Goal: Task Accomplishment & Management: Manage account settings

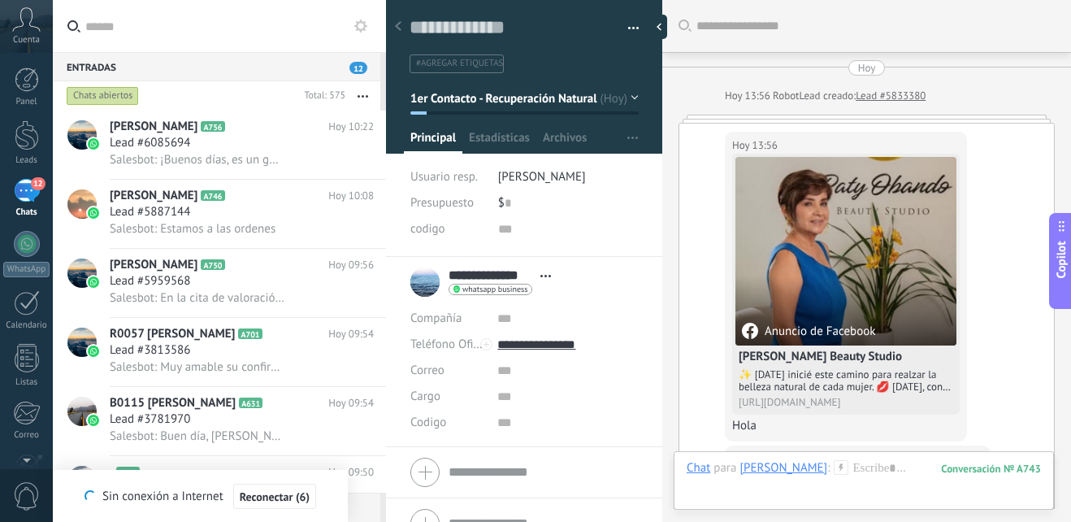
scroll to position [24, 0]
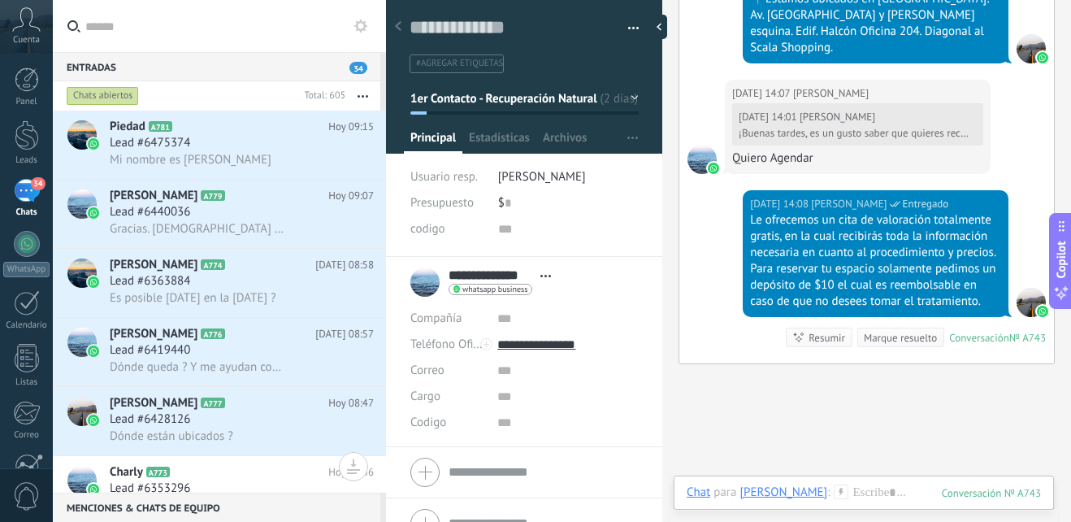
click at [362, 93] on button "button" at bounding box center [362, 95] width 35 height 29
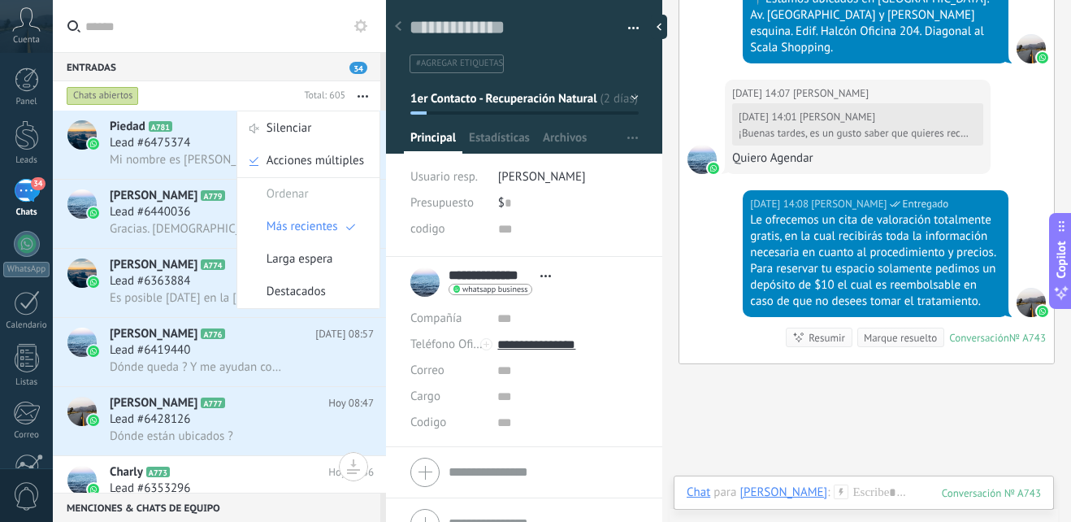
click at [145, 123] on h2 "Piedad A781" at bounding box center [219, 127] width 219 height 16
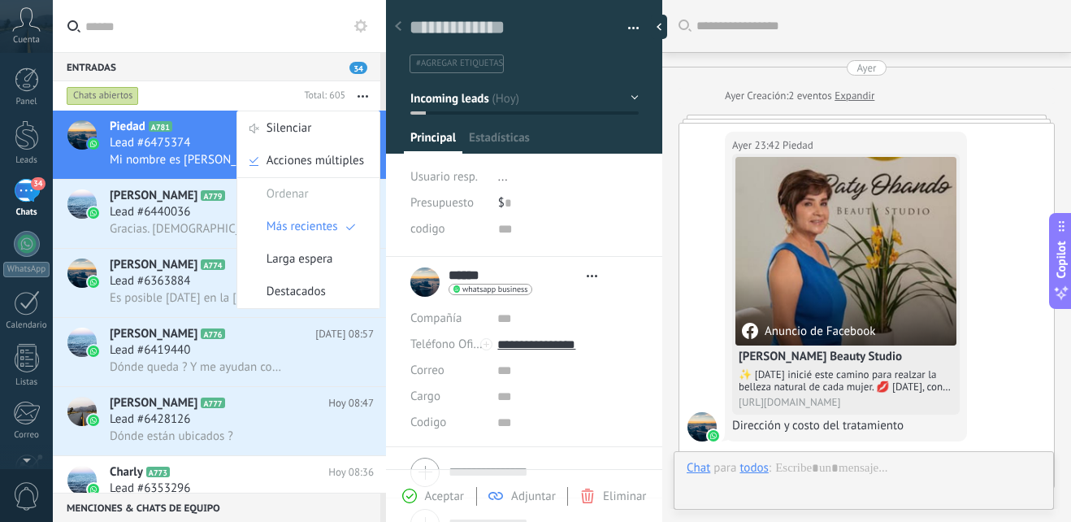
type textarea "**********"
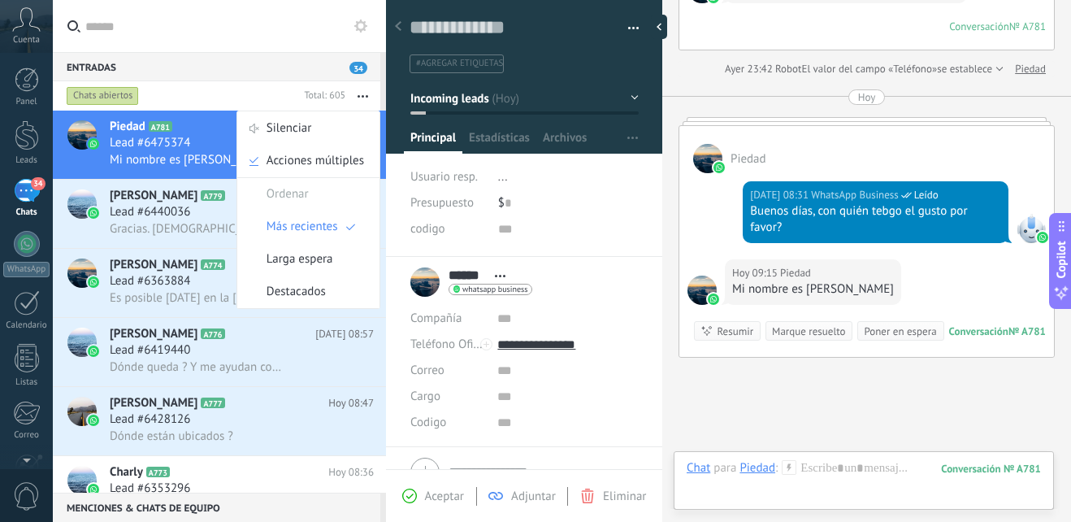
scroll to position [557, 0]
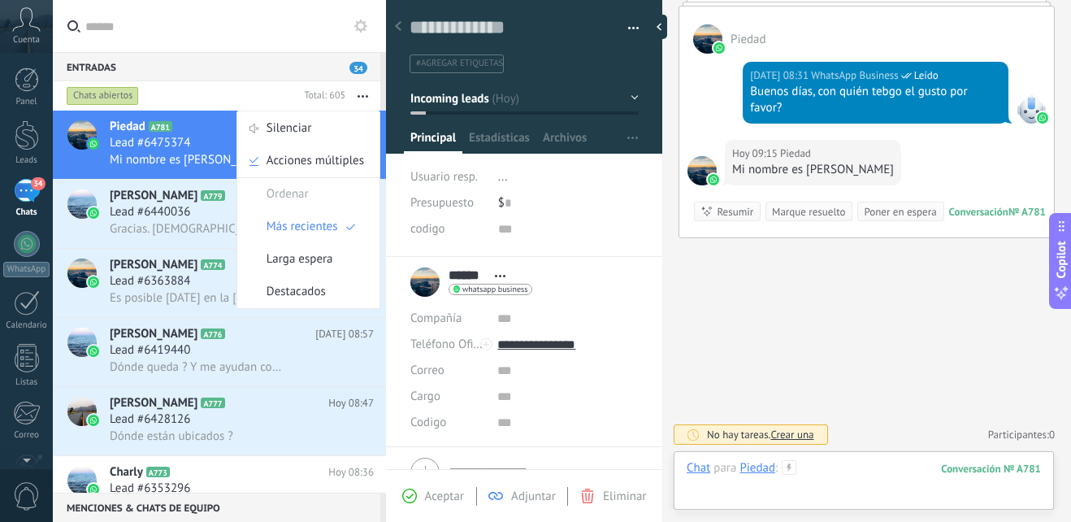
click at [823, 471] on div at bounding box center [864, 484] width 354 height 49
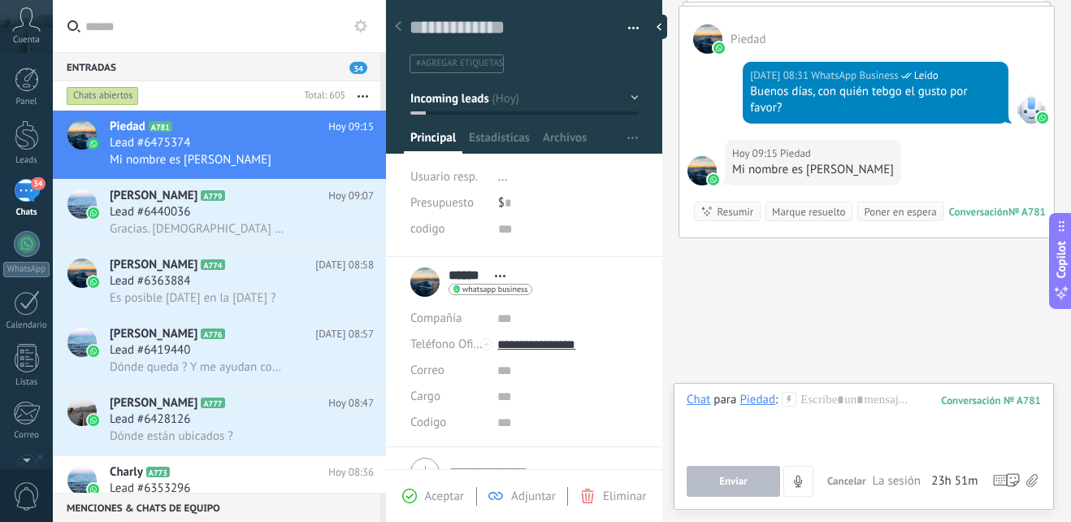
click at [789, 397] on use at bounding box center [789, 399] width 14 height 14
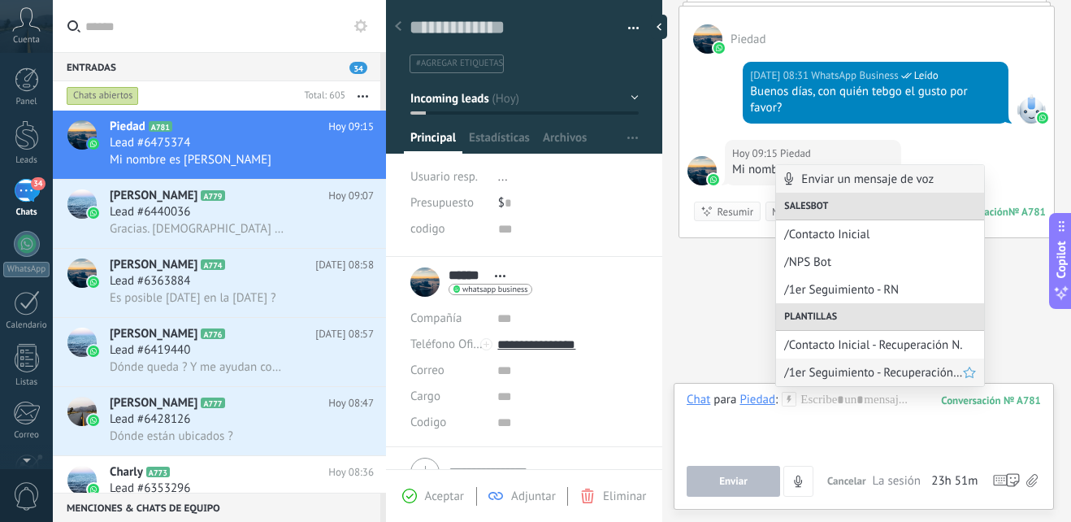
click at [859, 373] on span "/1er Seguimiento - Recuperación Natural" at bounding box center [873, 372] width 179 height 15
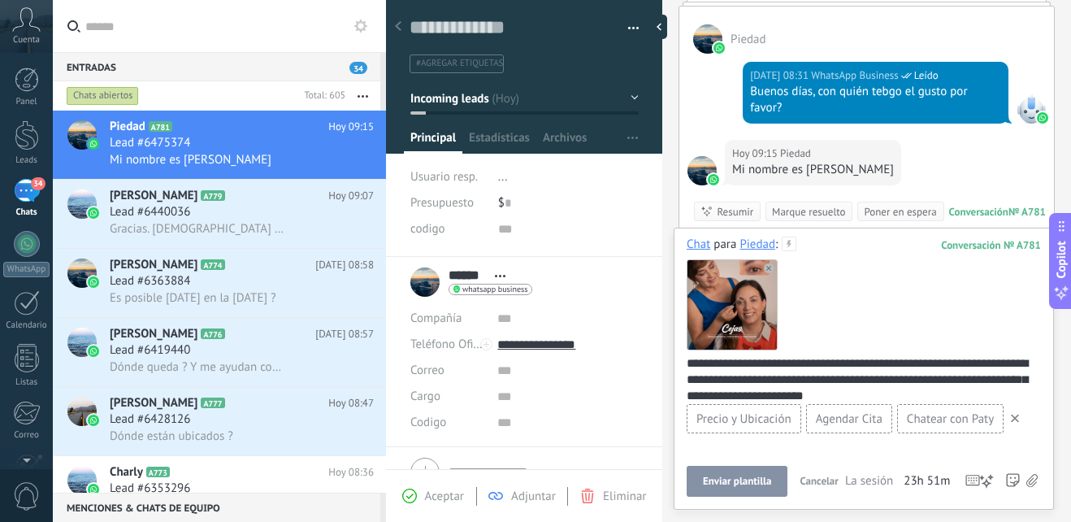
click at [1016, 415] on icon at bounding box center [1015, 418] width 8 height 8
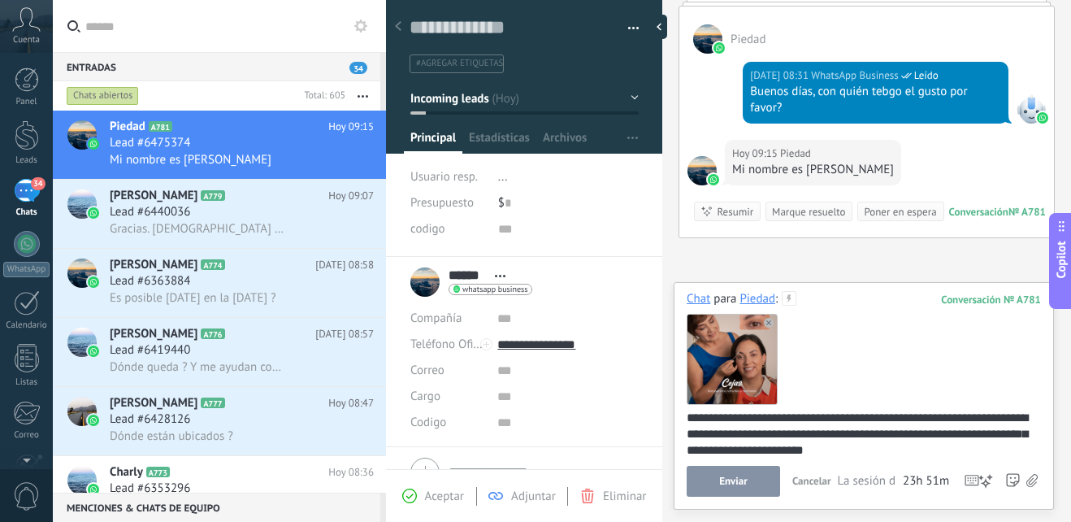
click at [767, 323] on use at bounding box center [769, 323] width 10 height 10
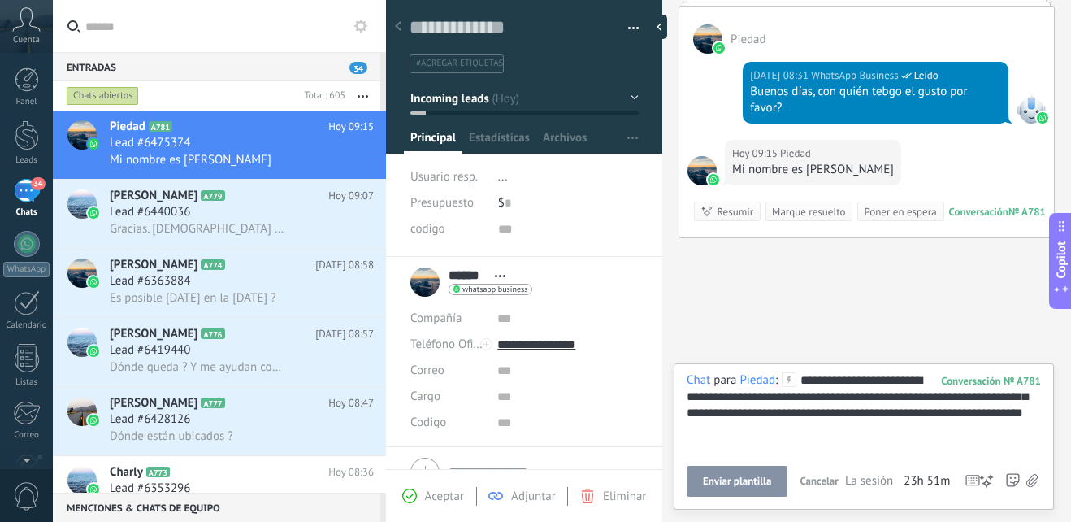
scroll to position [0, 0]
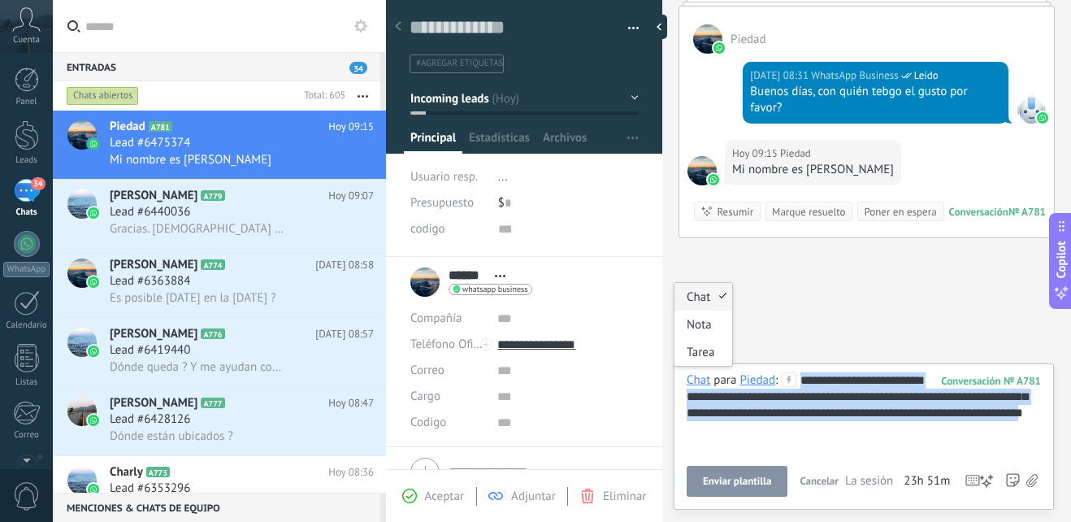
drag, startPoint x: 831, startPoint y: 445, endPoint x: 688, endPoint y: 376, distance: 158.8
click at [688, 376] on div "**********" at bounding box center [864, 412] width 354 height 81
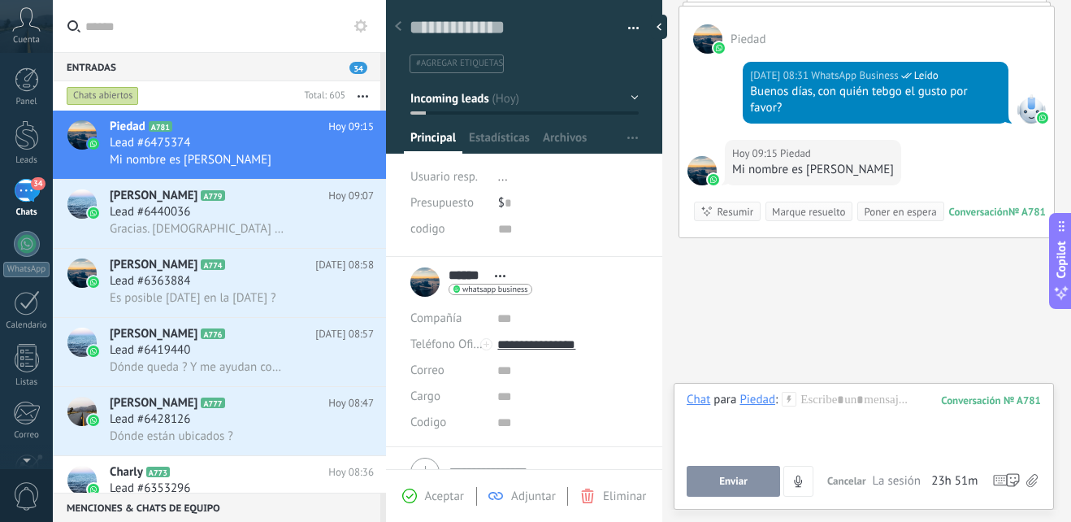
click at [787, 400] on icon at bounding box center [789, 399] width 15 height 15
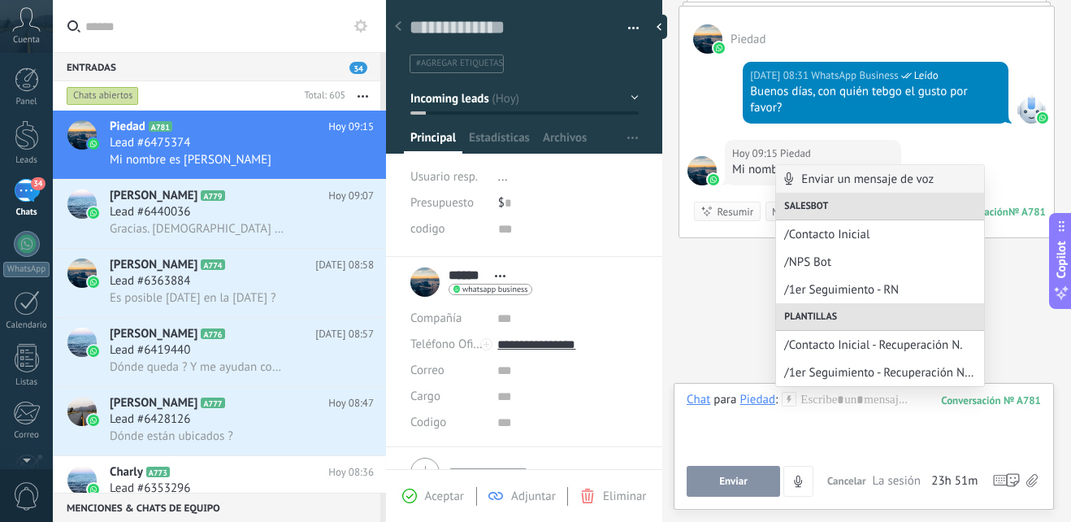
click at [838, 343] on span "/Contacto Inicial - Recuperación N." at bounding box center [880, 344] width 192 height 15
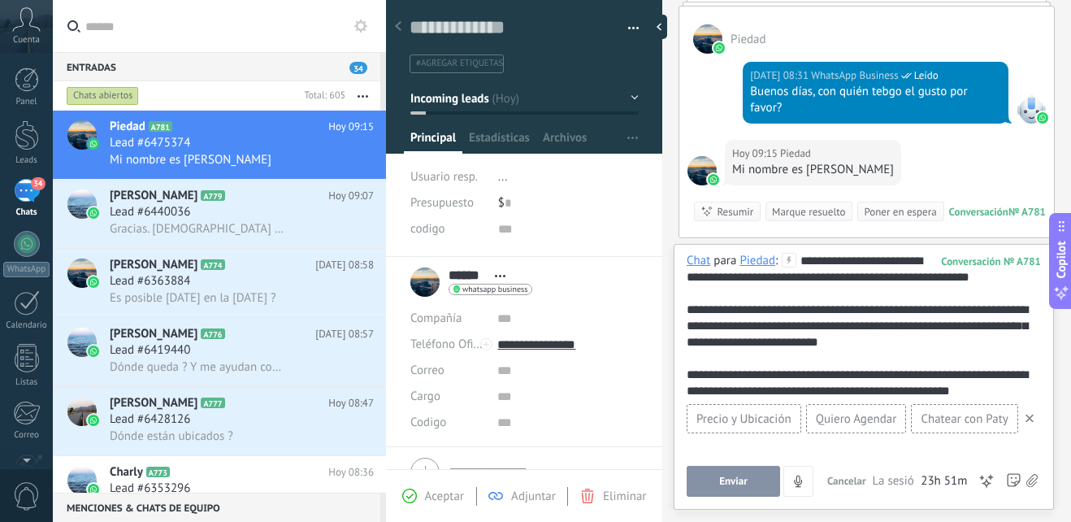
click at [752, 478] on button "Enviar" at bounding box center [733, 481] width 93 height 31
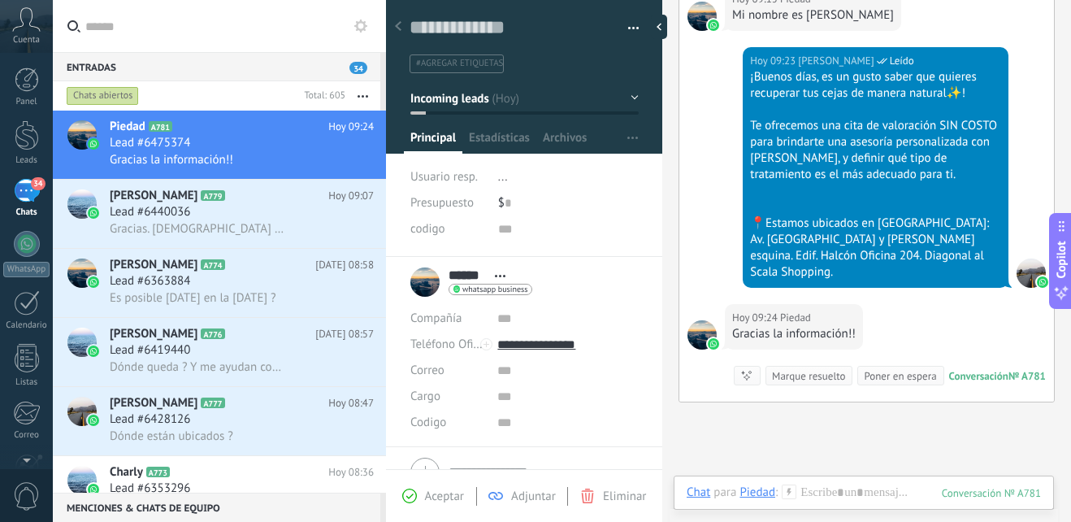
scroll to position [860, 0]
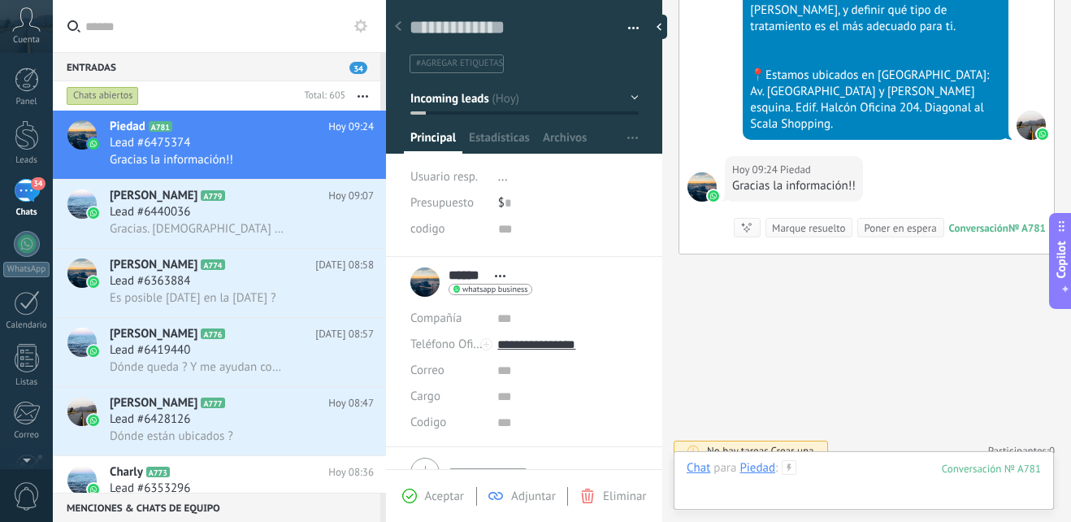
click at [834, 467] on div at bounding box center [864, 484] width 354 height 49
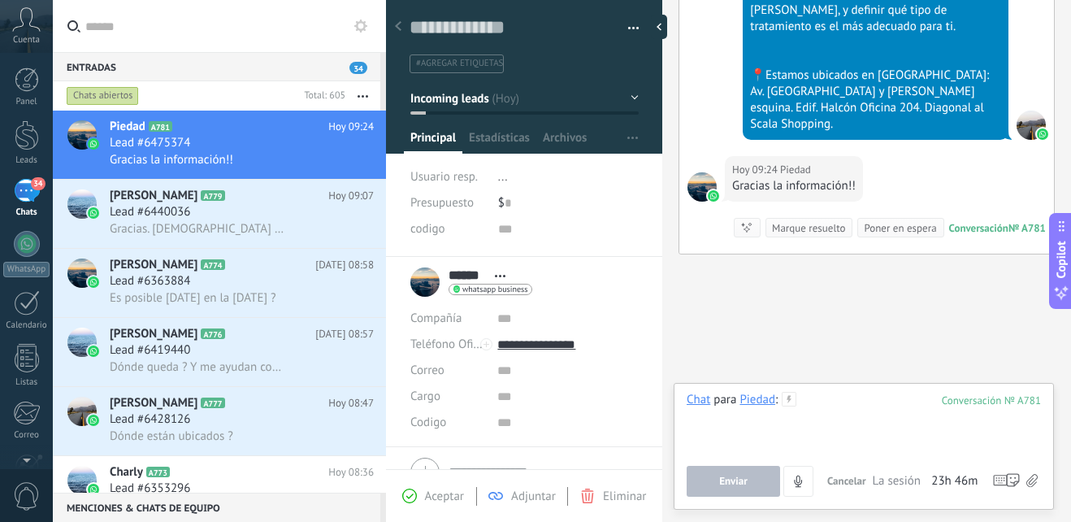
paste div
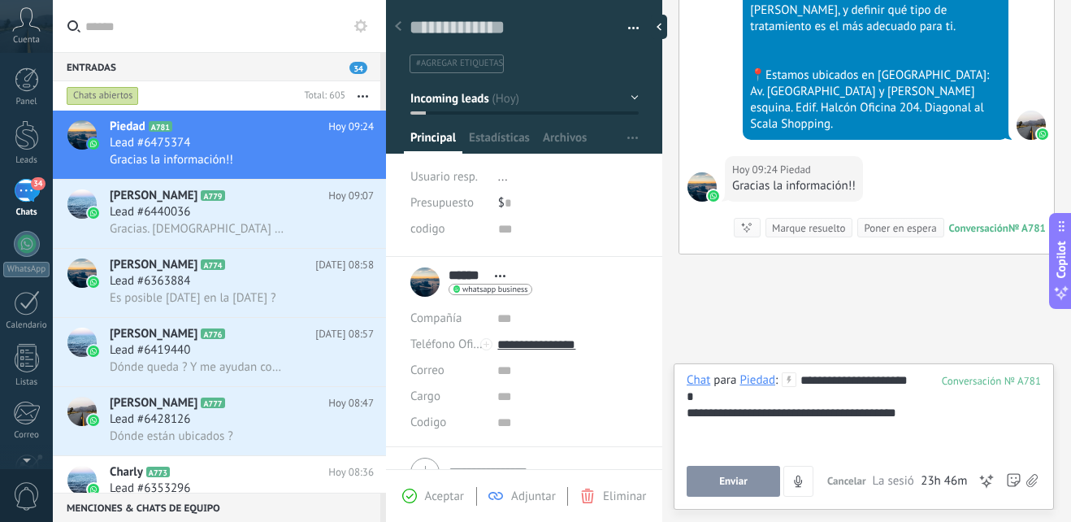
click at [736, 496] on button "Enviar" at bounding box center [733, 481] width 93 height 31
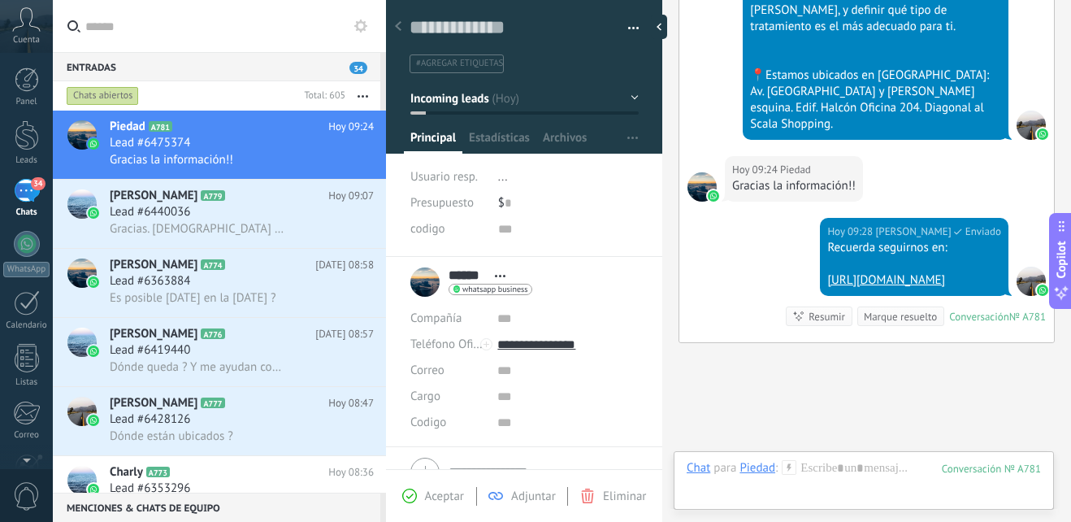
scroll to position [948, 0]
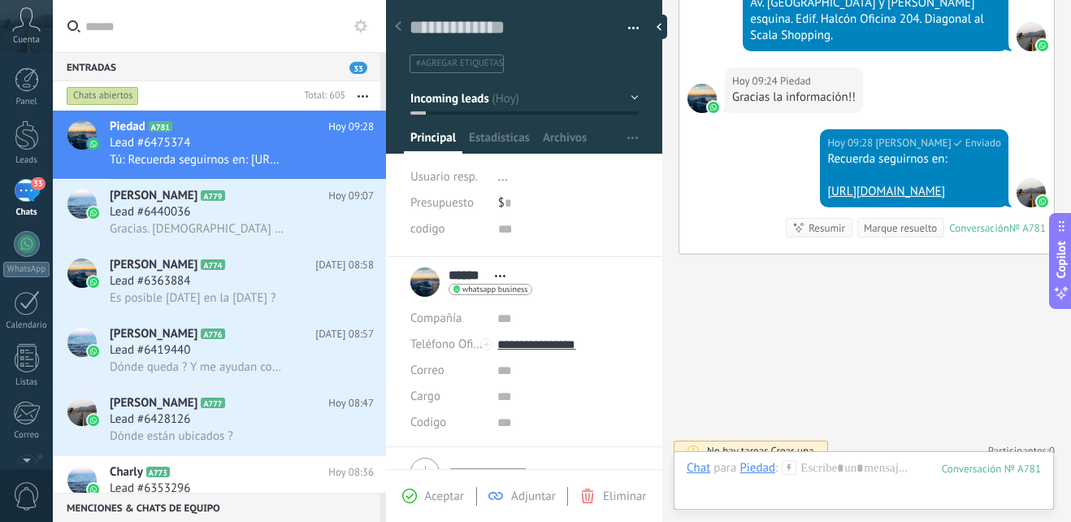
click at [627, 100] on button "Incoming leads" at bounding box center [524, 98] width 228 height 29
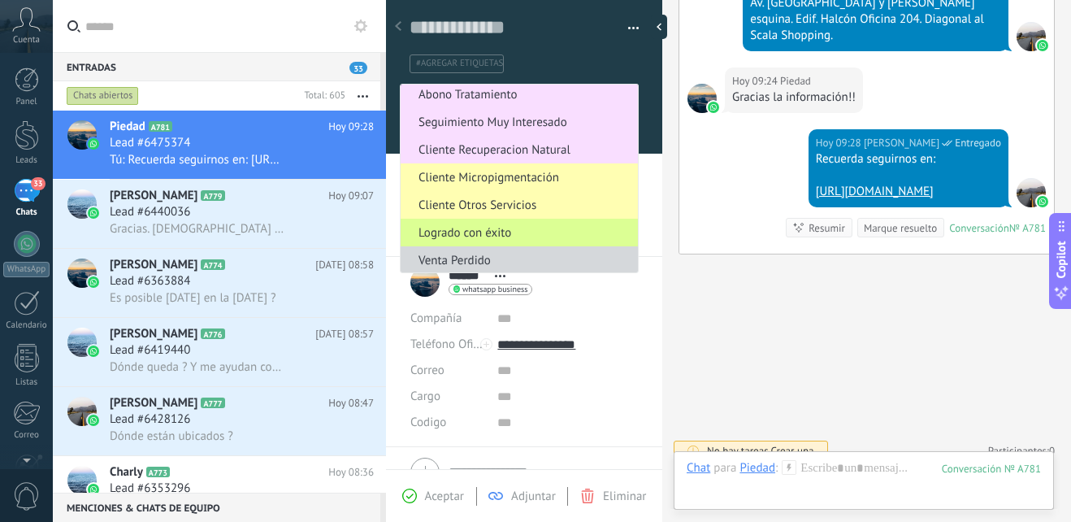
scroll to position [254, 0]
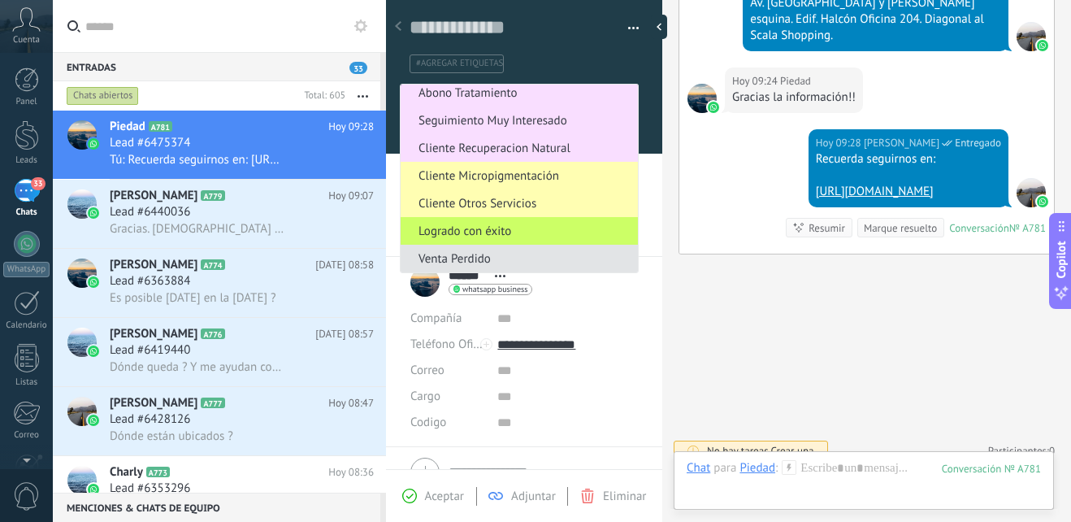
click at [511, 260] on span "Venta Perdido" at bounding box center [517, 258] width 232 height 15
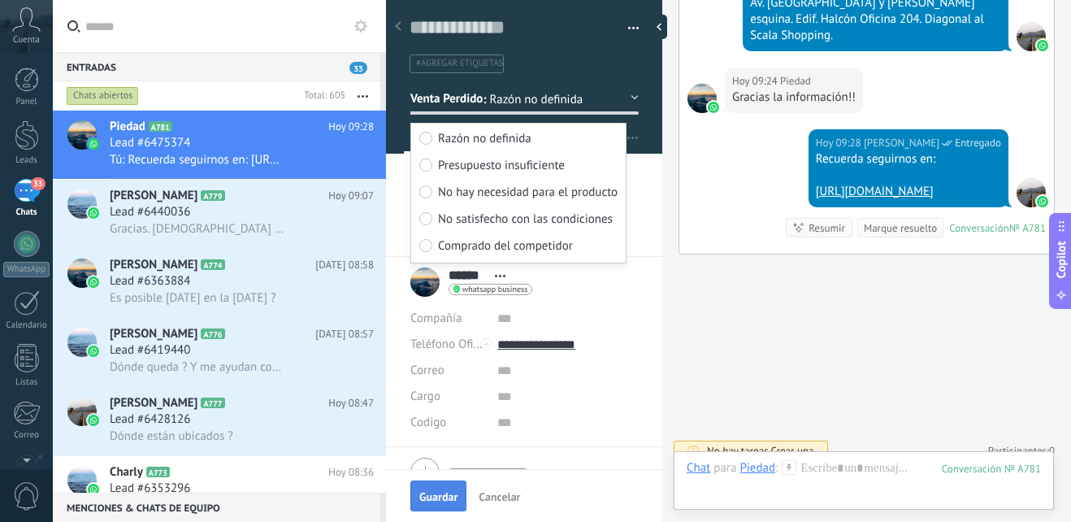
click at [449, 493] on span "Guardar" at bounding box center [438, 496] width 38 height 11
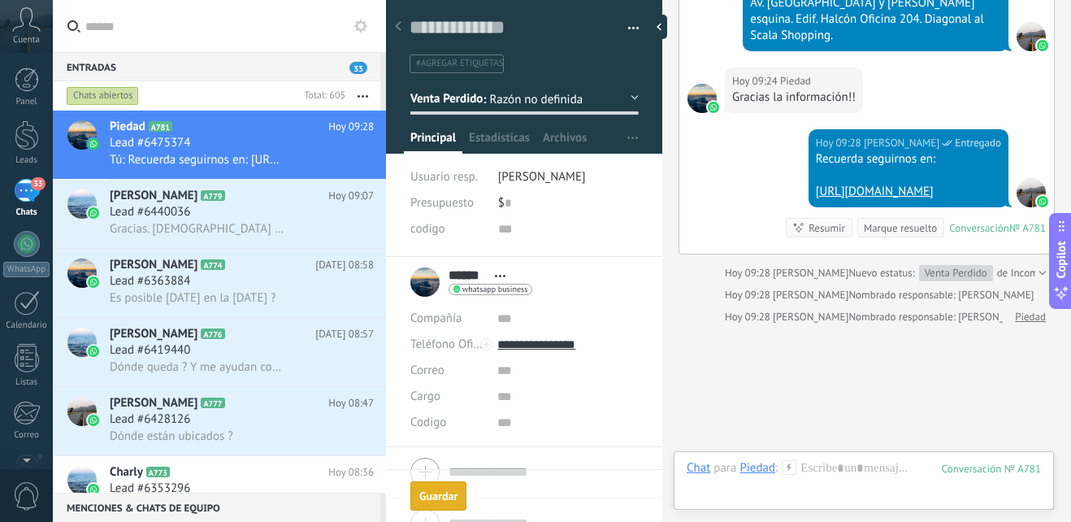
scroll to position [1019, 0]
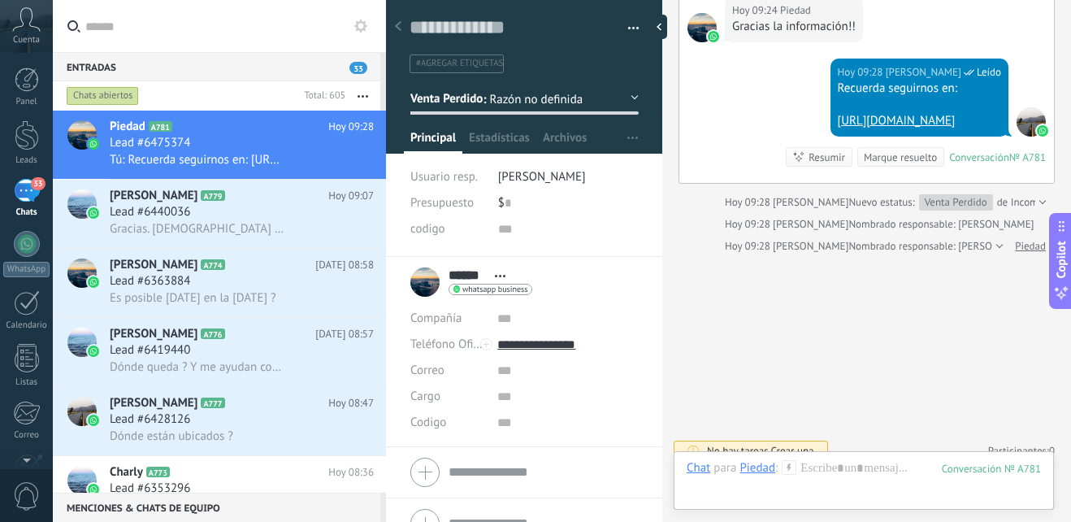
click at [453, 494] on div "Compañía Teléfono Oficina Ofic. directo Celular Fax Casa Otro Teléfono Oficina …" at bounding box center [524, 472] width 276 height 51
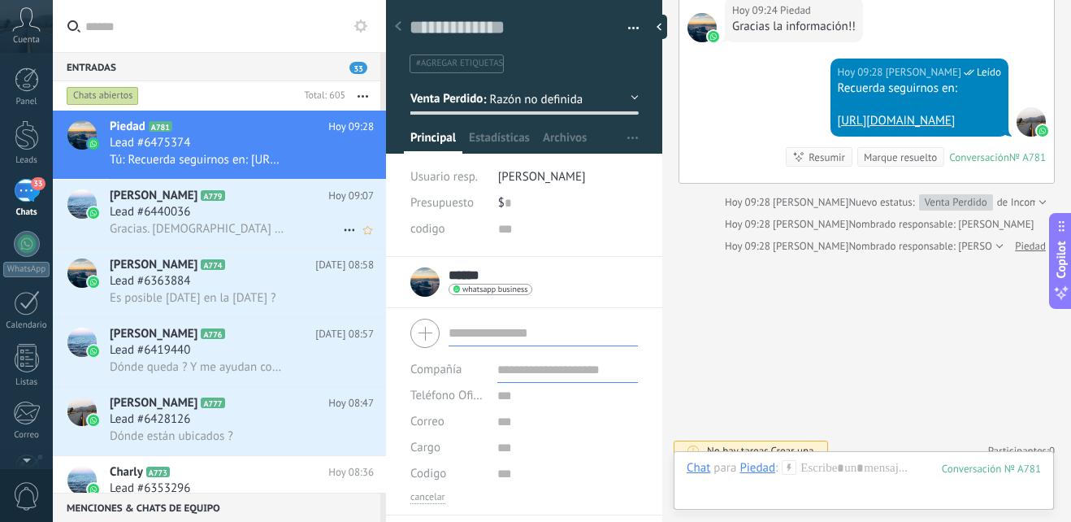
click at [235, 223] on span "Gracias. Dios mediante iré. Cualquier situación adversa le comunico" at bounding box center [197, 228] width 175 height 15
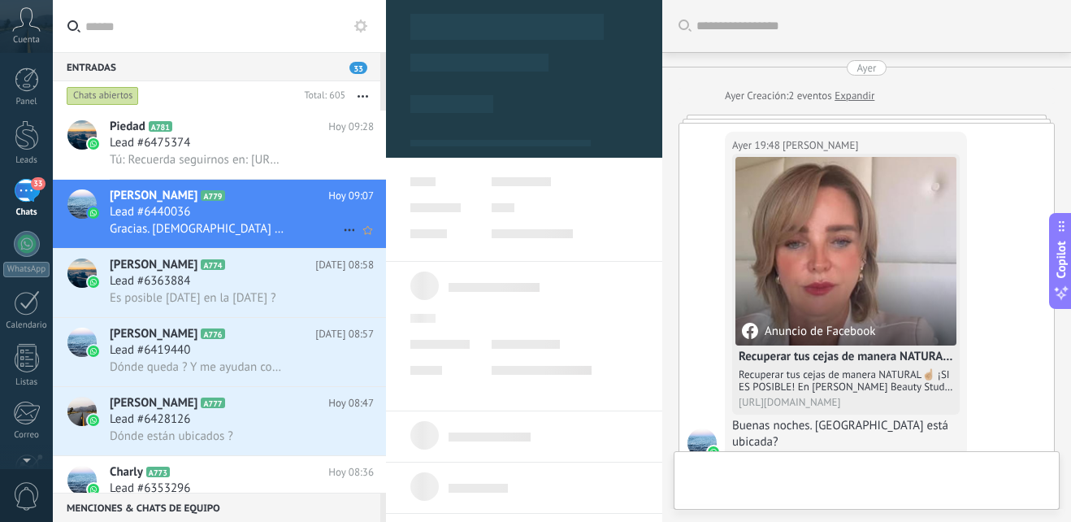
type textarea "**********"
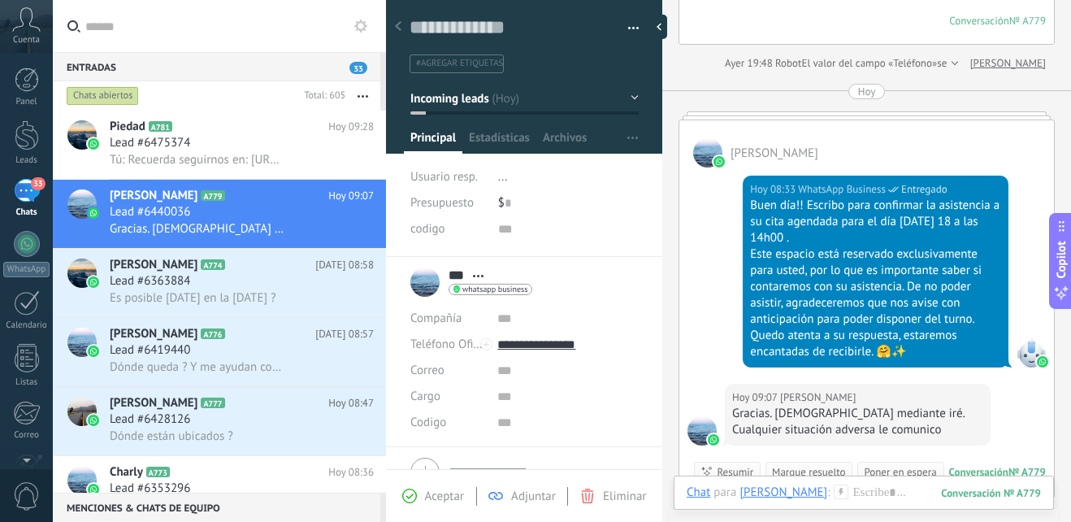
scroll to position [704, 0]
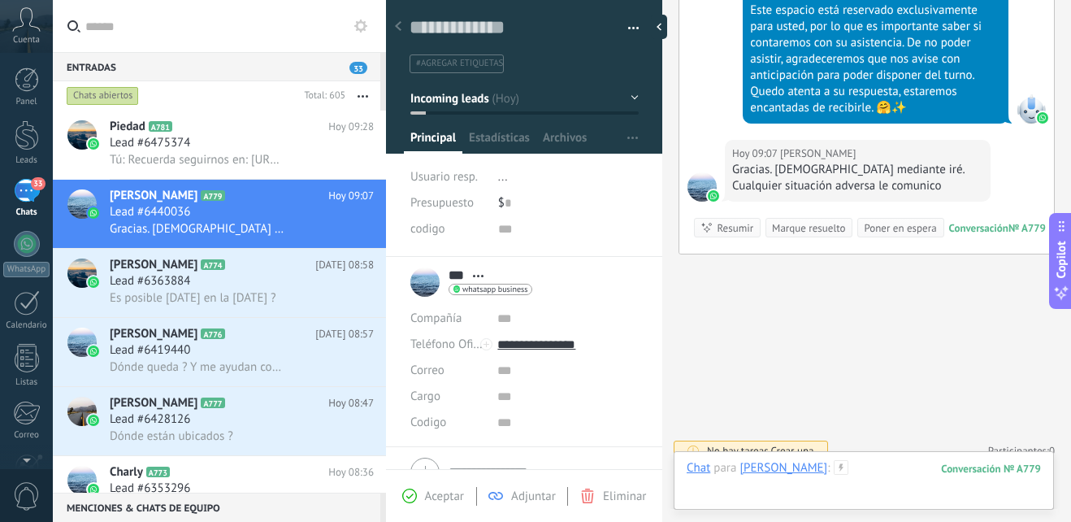
click at [868, 463] on div at bounding box center [864, 484] width 354 height 49
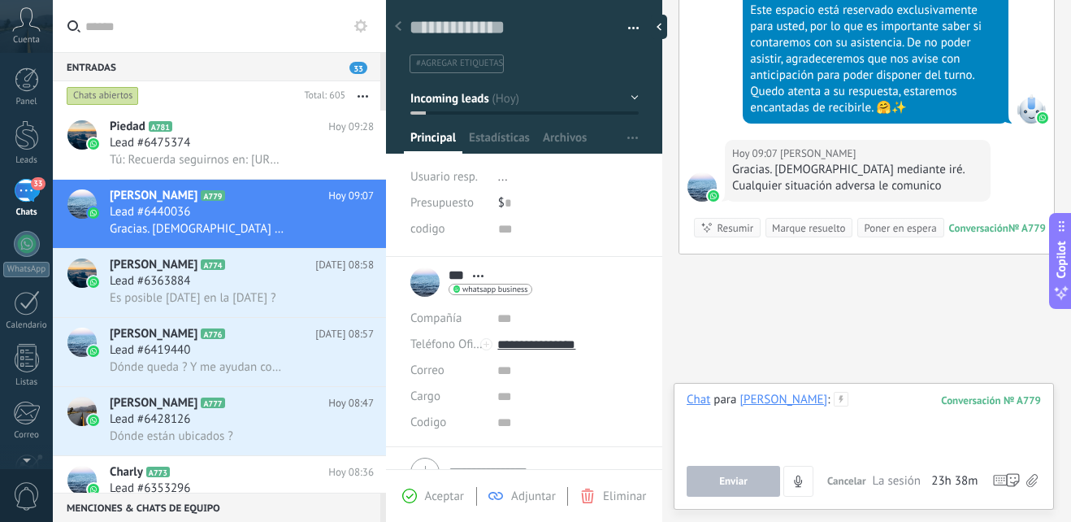
paste div
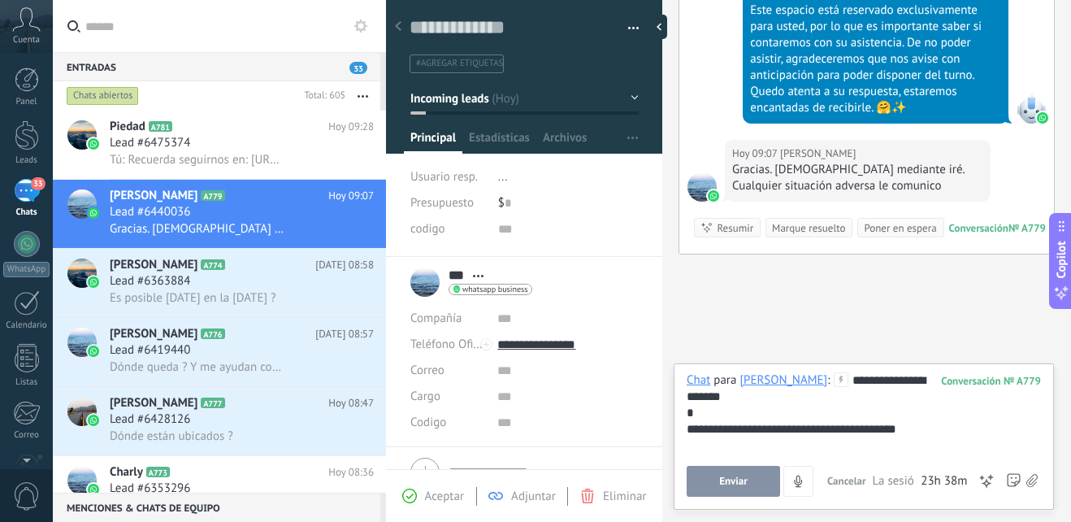
click at [760, 483] on button "Enviar" at bounding box center [733, 481] width 93 height 31
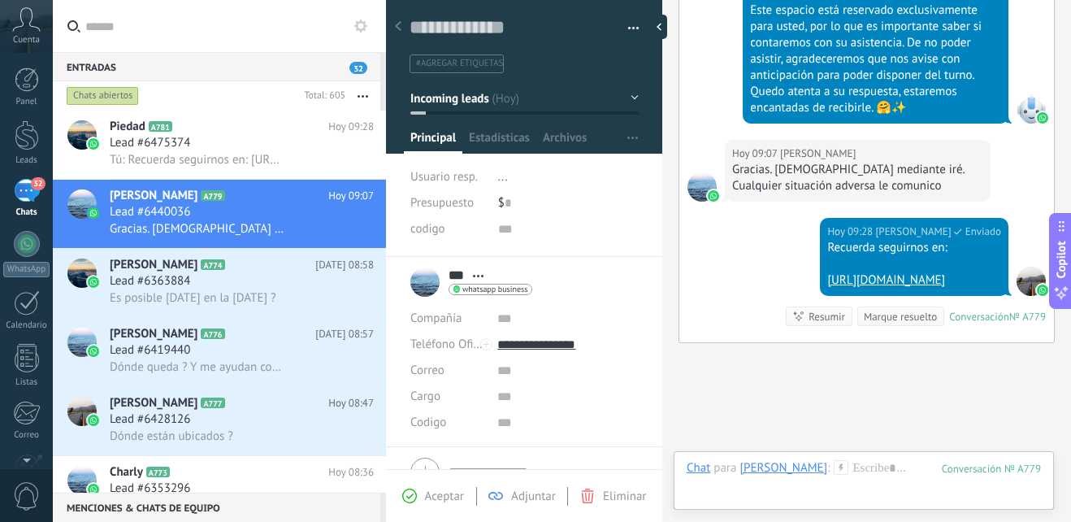
scroll to position [792, 0]
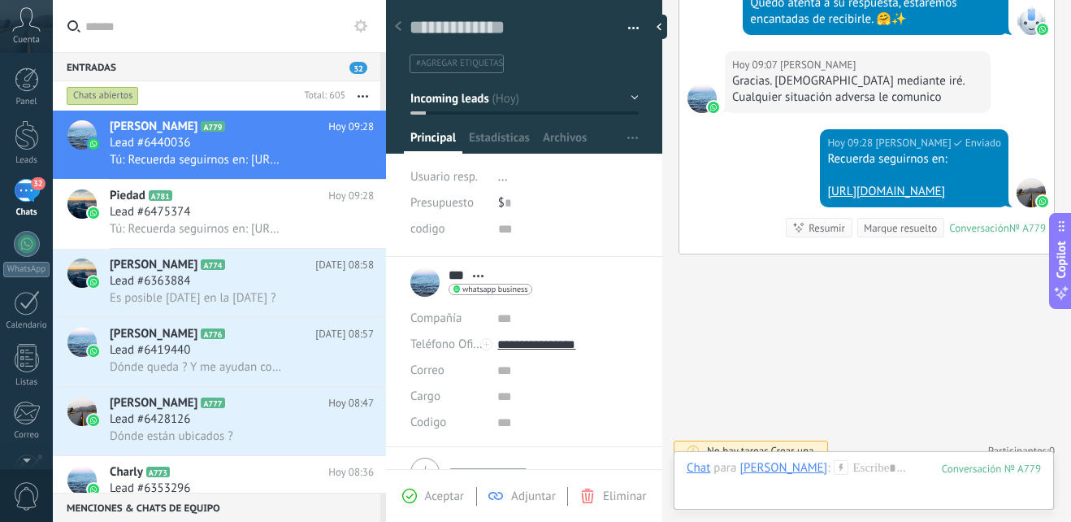
click at [626, 104] on button "Incoming leads" at bounding box center [524, 98] width 228 height 29
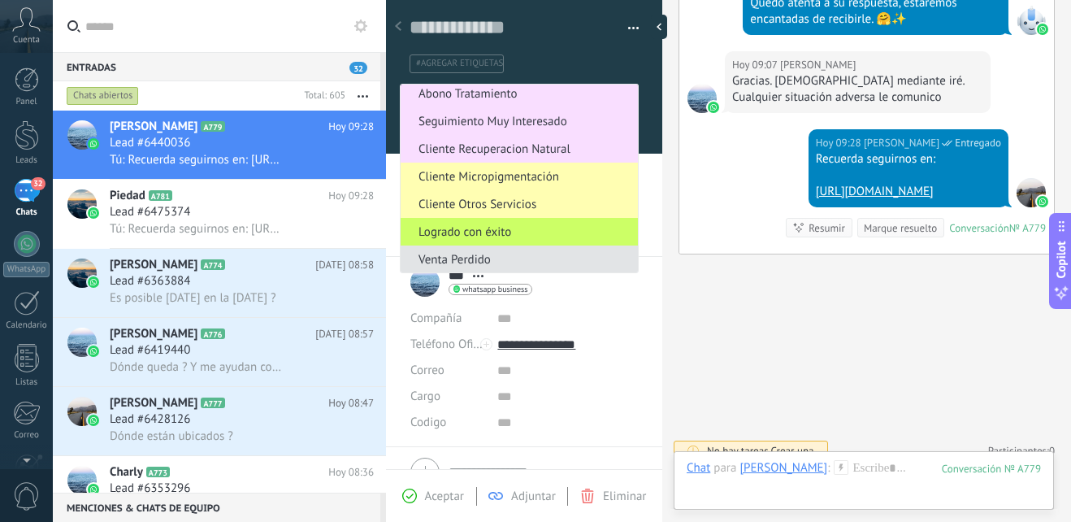
scroll to position [254, 0]
click at [495, 249] on li "Venta Perdido" at bounding box center [519, 259] width 237 height 28
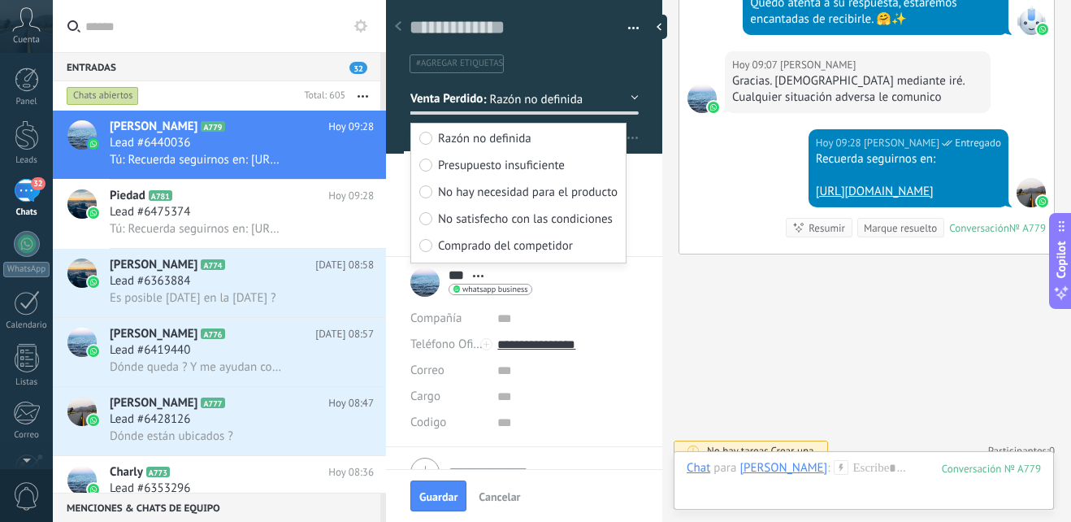
click at [628, 98] on button "Venta Perdido" at bounding box center [524, 98] width 228 height 29
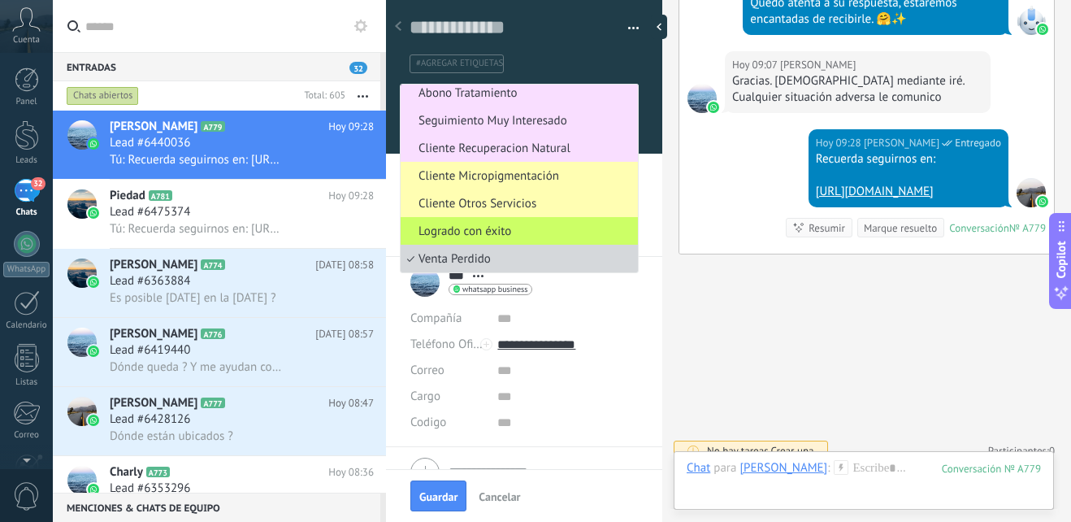
click at [499, 265] on span "Venta Perdido" at bounding box center [517, 258] width 232 height 15
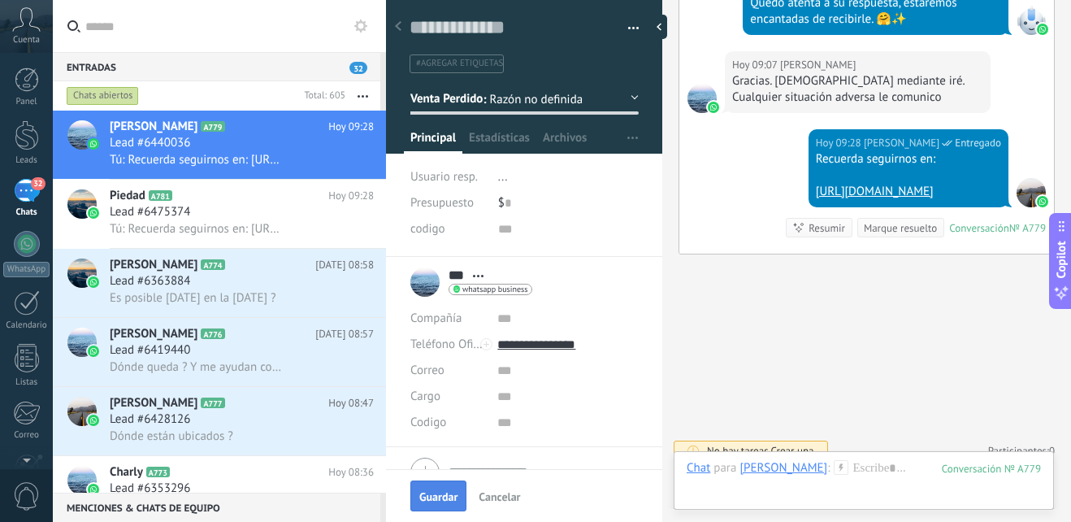
click at [440, 496] on span "Guardar" at bounding box center [438, 496] width 38 height 11
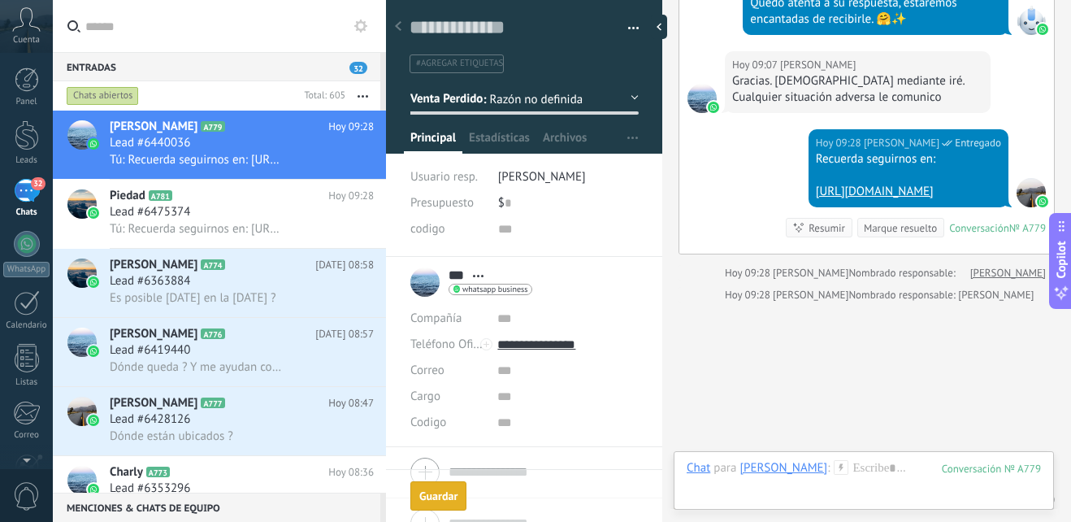
scroll to position [951, 0]
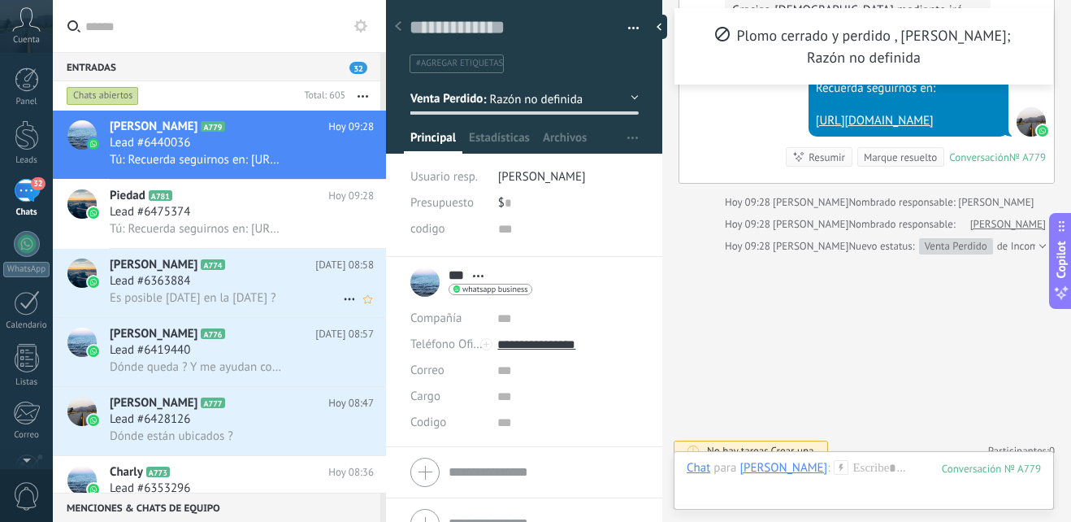
click at [249, 280] on div "Lead #6363884" at bounding box center [242, 281] width 264 height 16
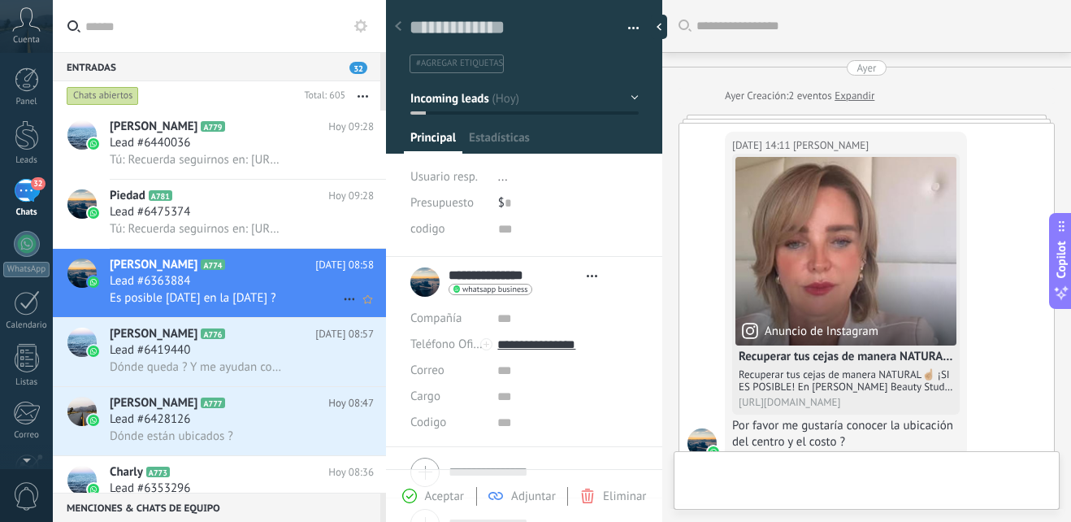
type textarea "**********"
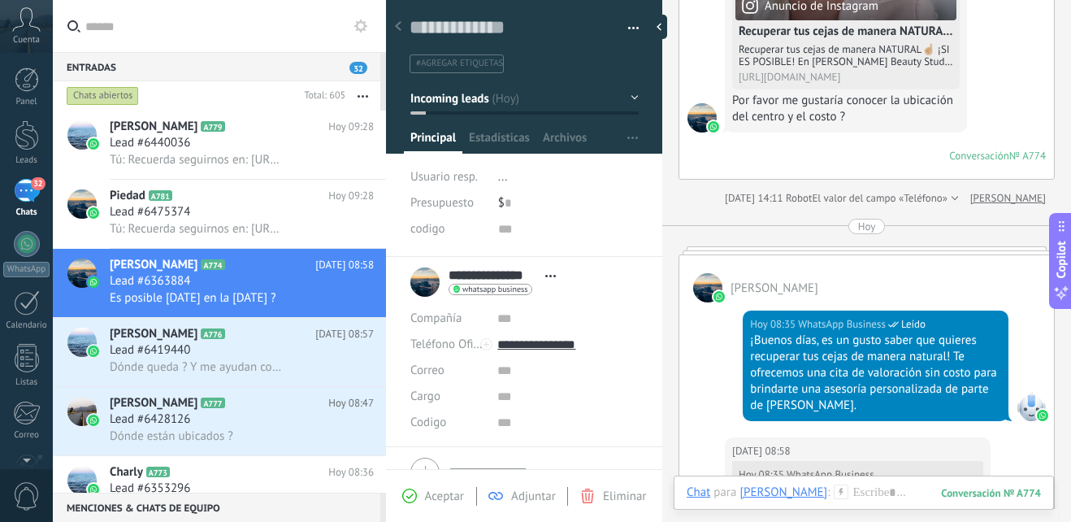
scroll to position [721, 0]
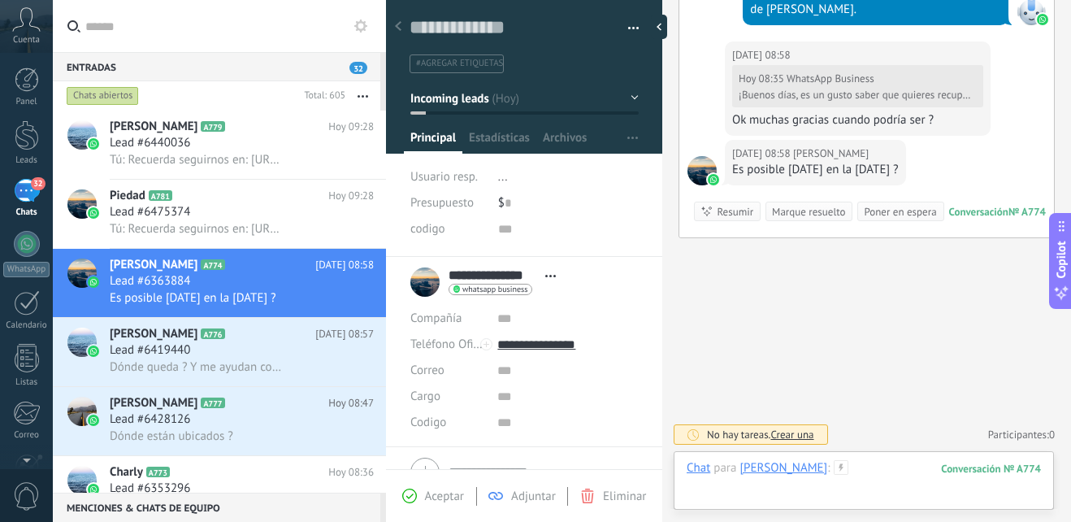
click at [868, 460] on div at bounding box center [864, 484] width 354 height 49
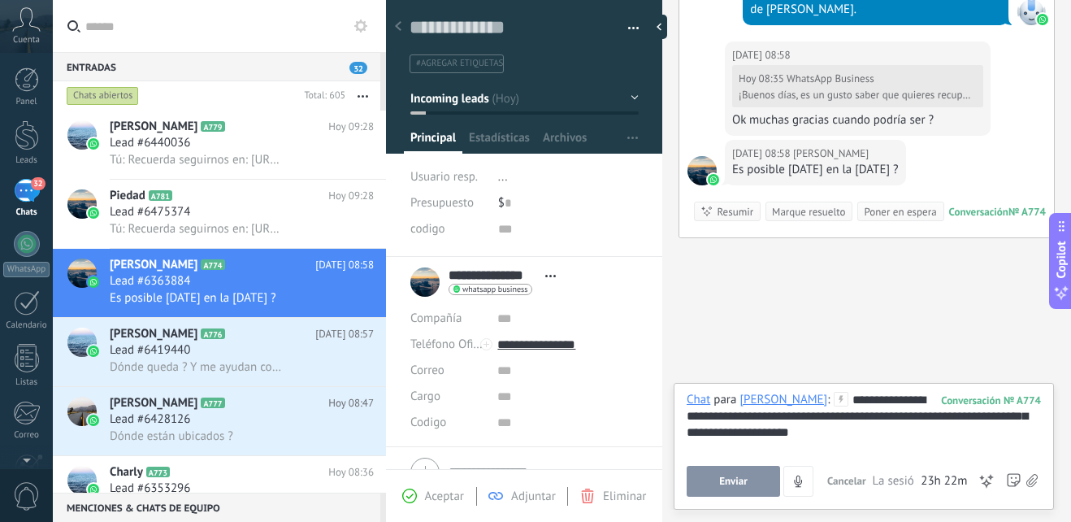
click at [743, 475] on span "Enviar" at bounding box center [733, 480] width 28 height 11
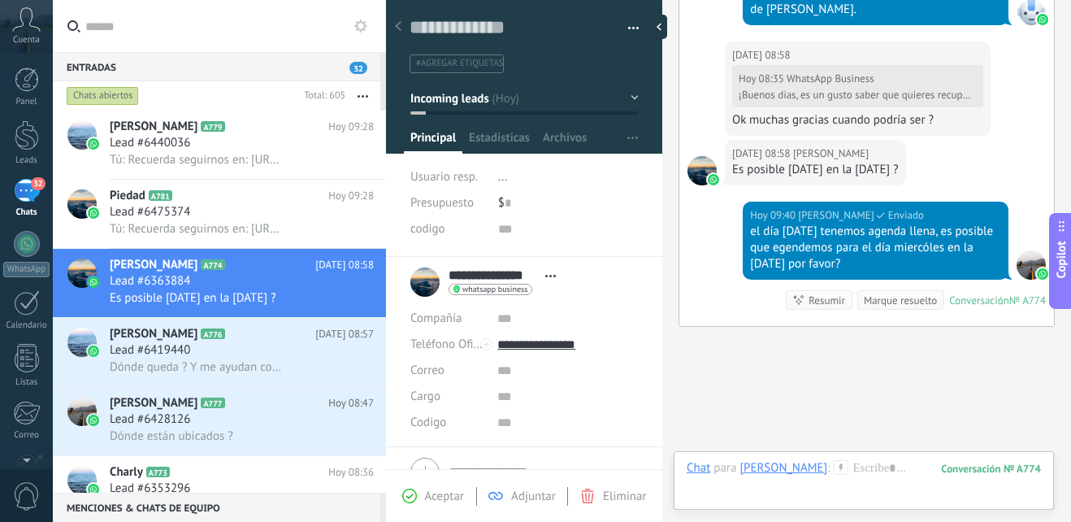
scroll to position [809, 0]
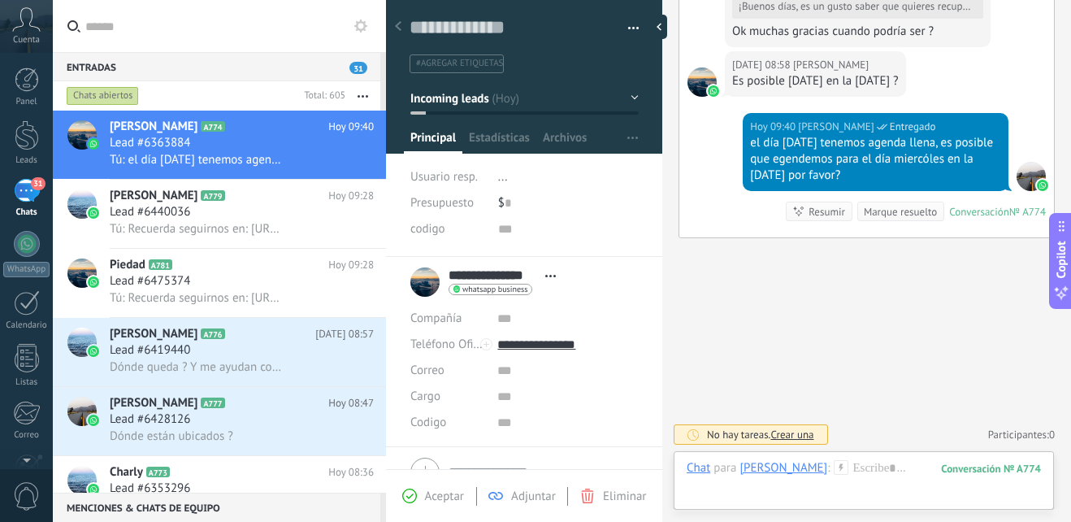
click at [635, 98] on div at bounding box center [524, 71] width 277 height 164
click at [625, 98] on button "Incoming leads" at bounding box center [524, 98] width 228 height 29
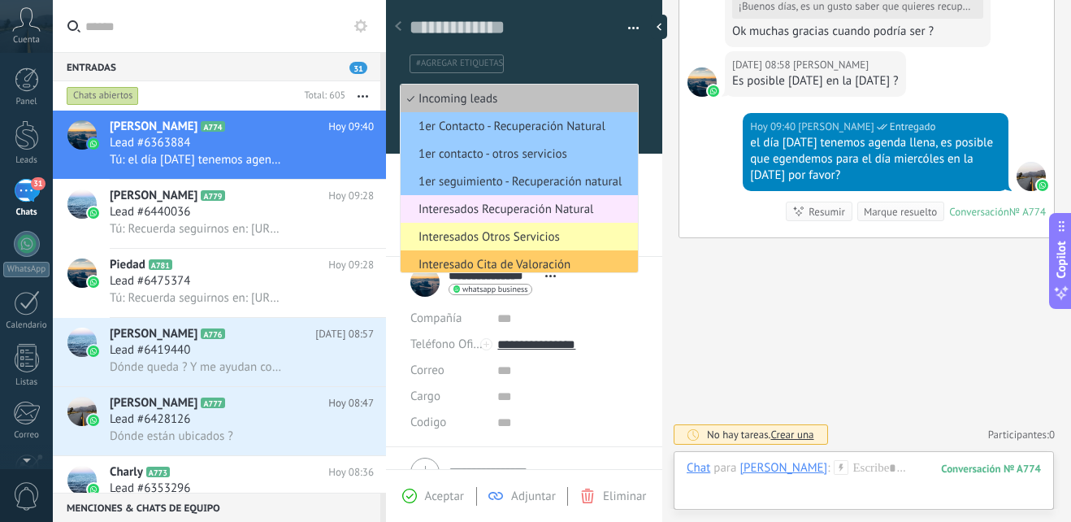
click at [576, 209] on span "Interesados Recuperación Natural" at bounding box center [517, 209] width 232 height 15
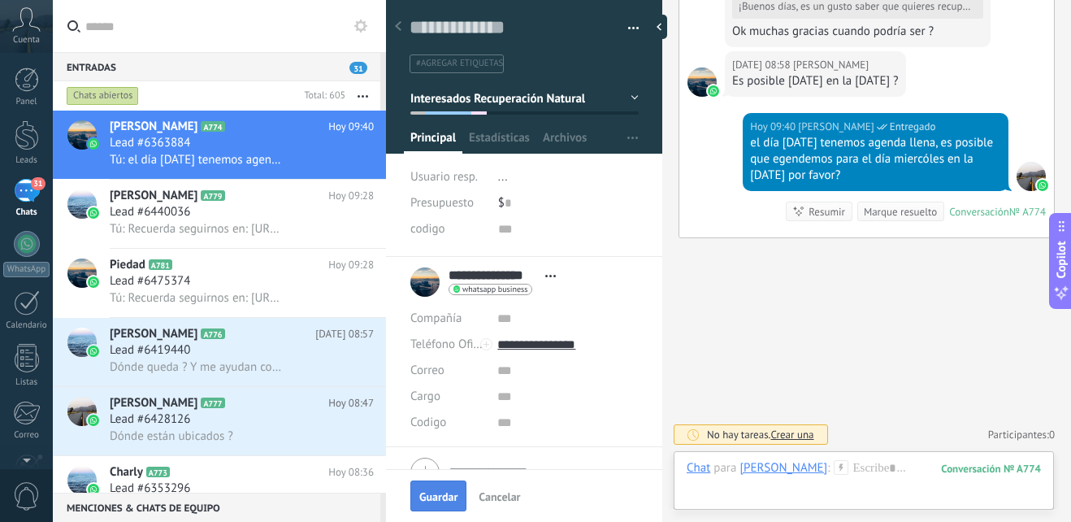
click at [436, 492] on span "Guardar" at bounding box center [438, 496] width 38 height 11
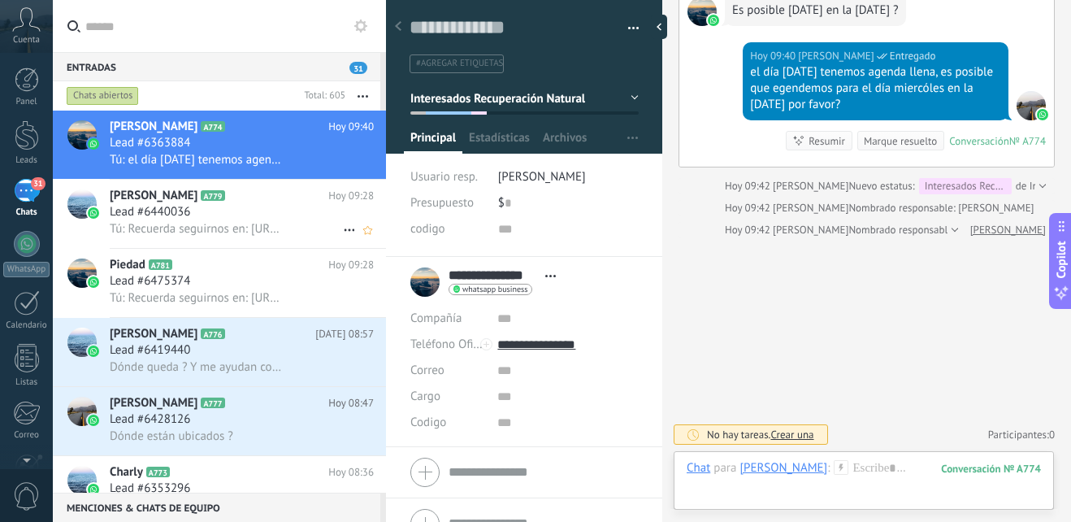
click at [199, 224] on span "Tú: Recuerda seguirnos en: [URL][DOMAIN_NAME]" at bounding box center [197, 228] width 175 height 15
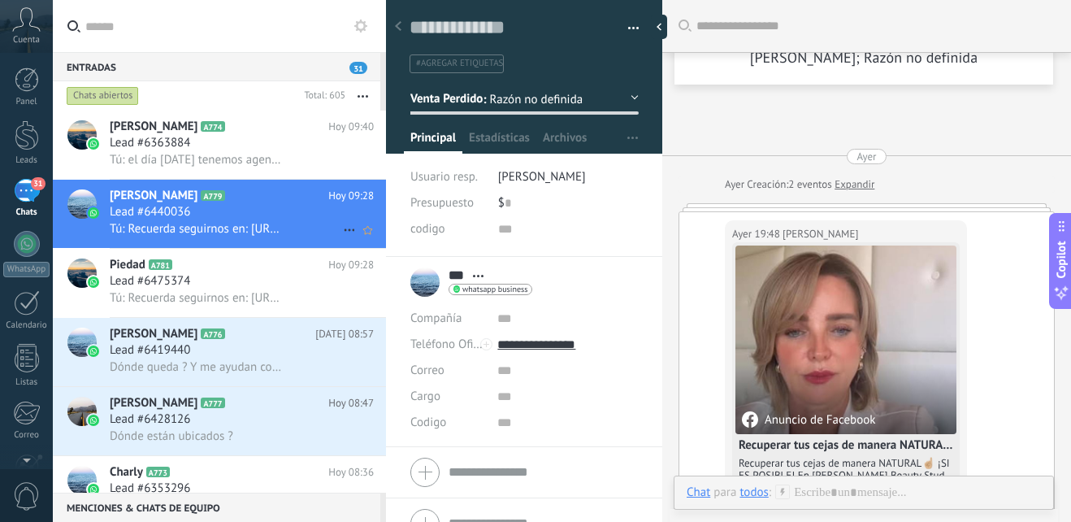
scroll to position [795, 0]
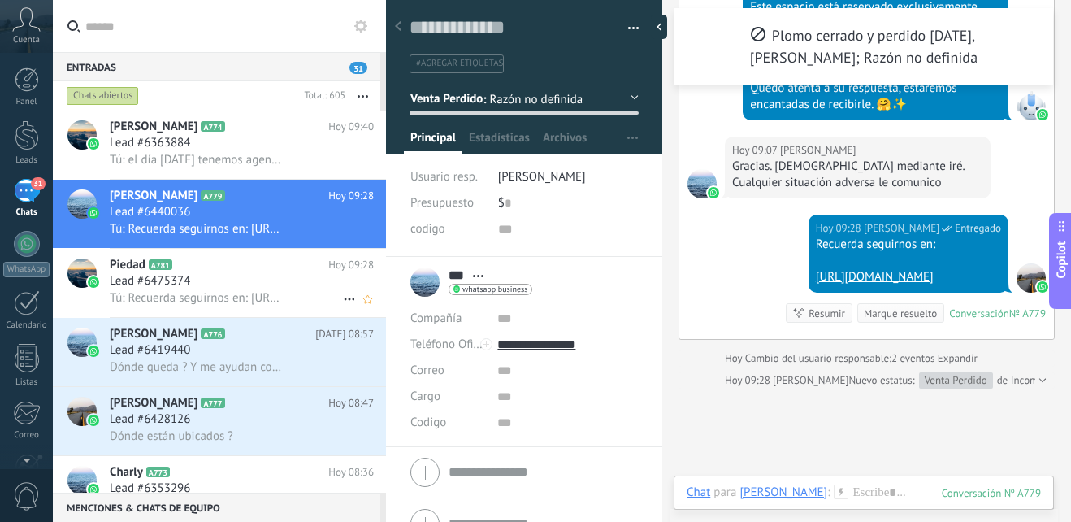
click at [216, 288] on div "Lead #6475374" at bounding box center [242, 281] width 264 height 16
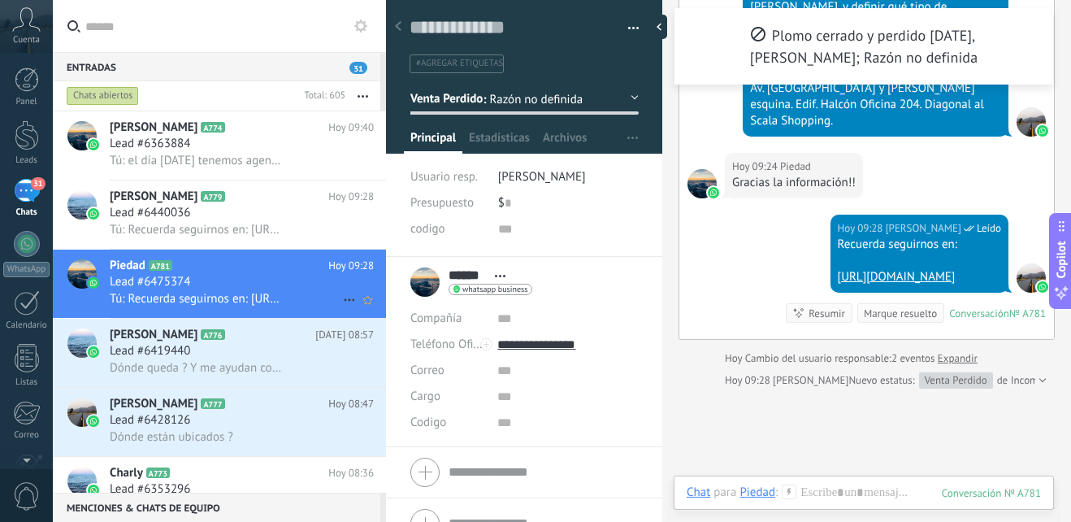
scroll to position [82, 0]
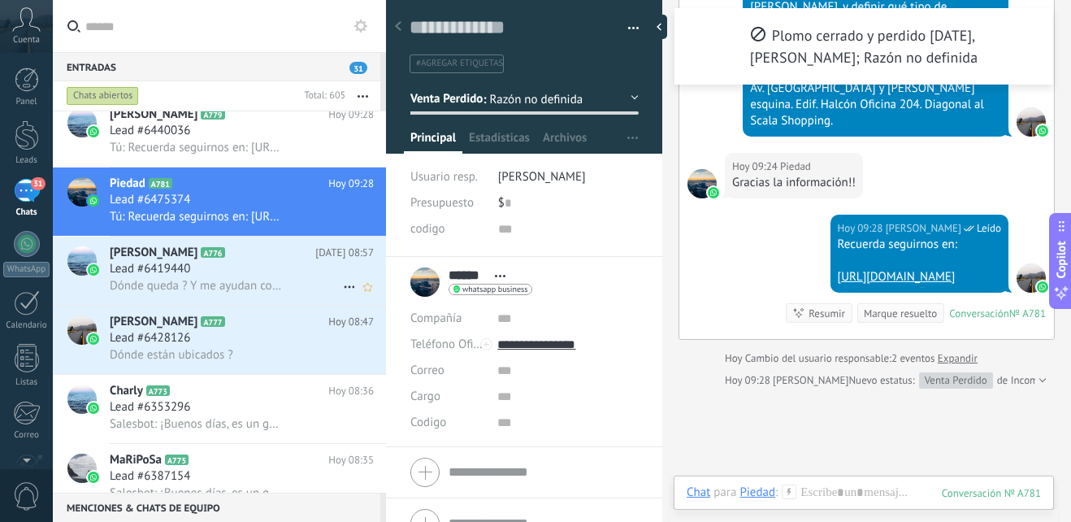
click at [293, 275] on div "Lead #6419440" at bounding box center [242, 269] width 264 height 16
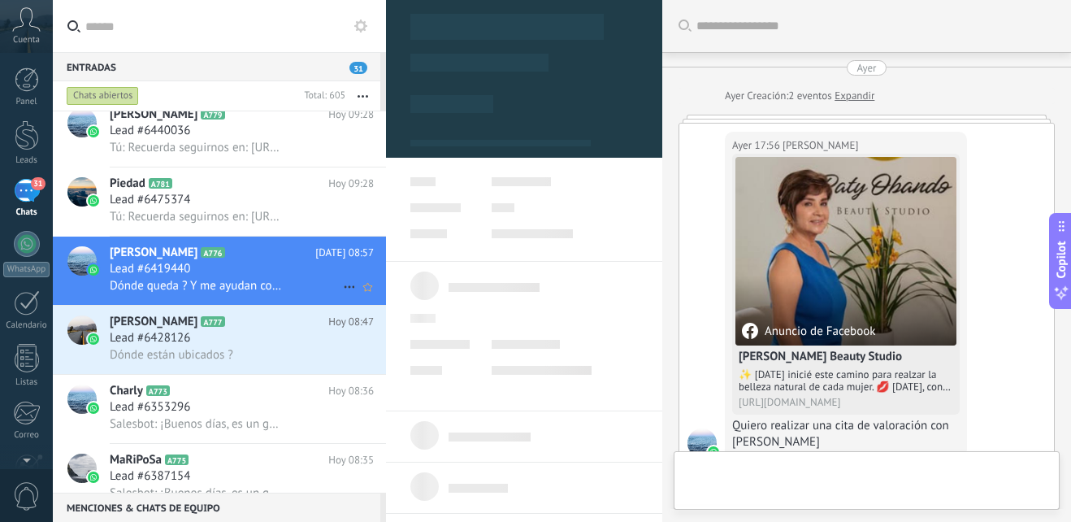
type textarea "**********"
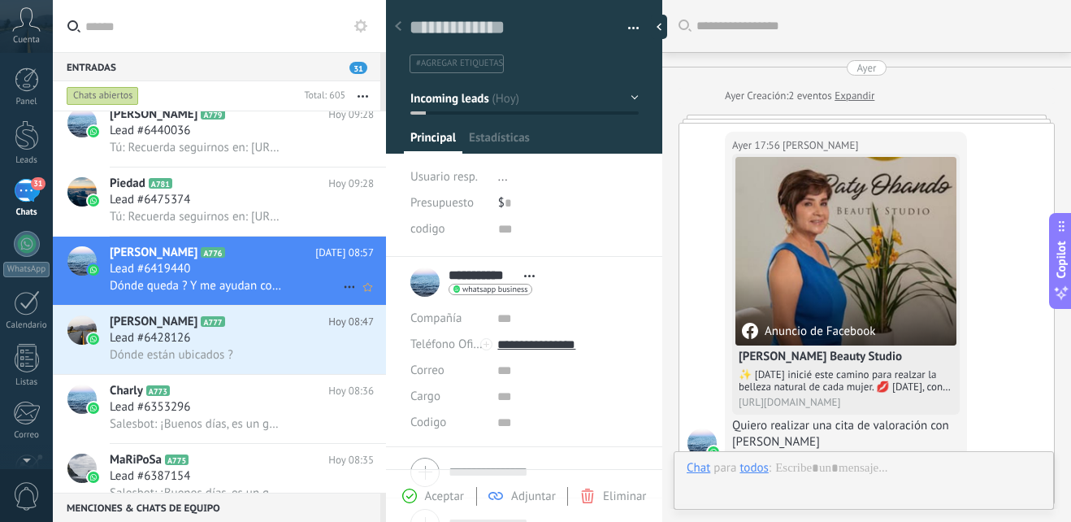
scroll to position [24, 0]
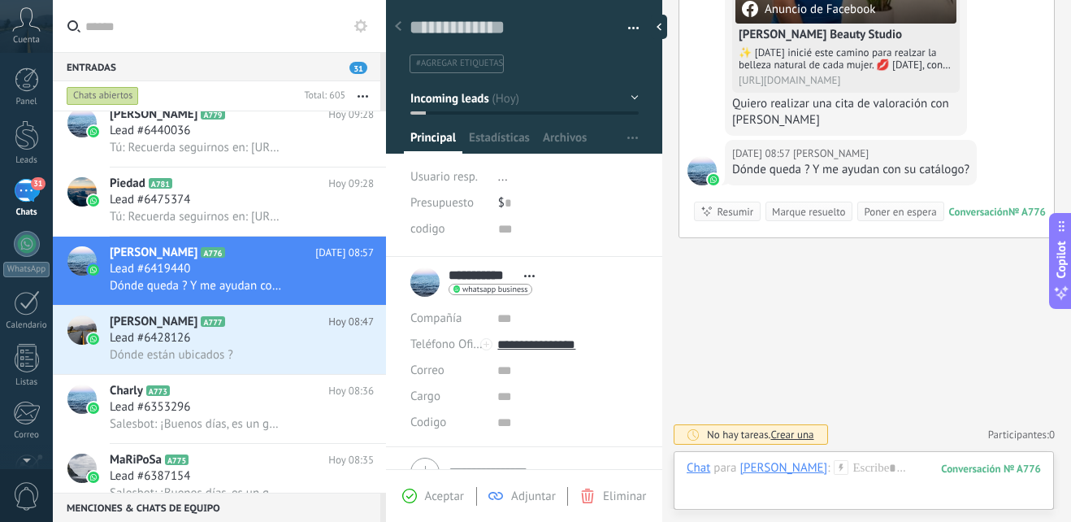
click at [834, 464] on icon at bounding box center [841, 467] width 15 height 15
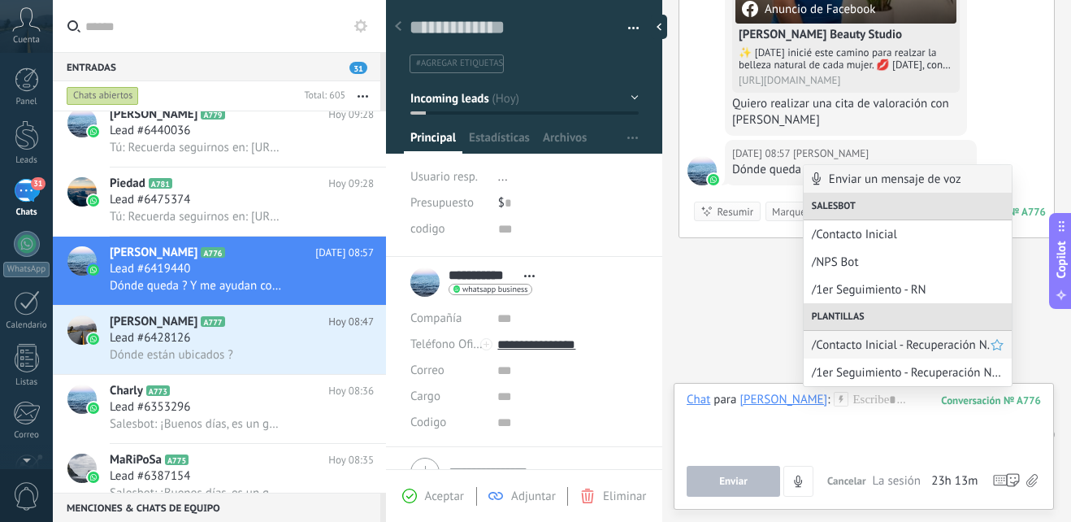
click at [896, 346] on span "/Contacto Inicial - Recuperación N." at bounding box center [901, 344] width 179 height 15
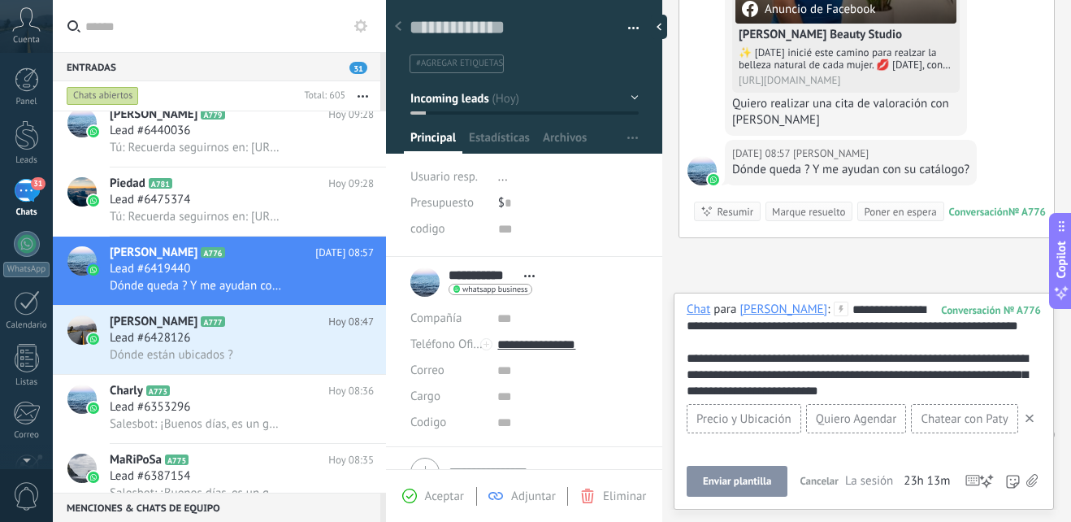
click at [756, 477] on span "Enviar plantilla" at bounding box center [737, 480] width 68 height 11
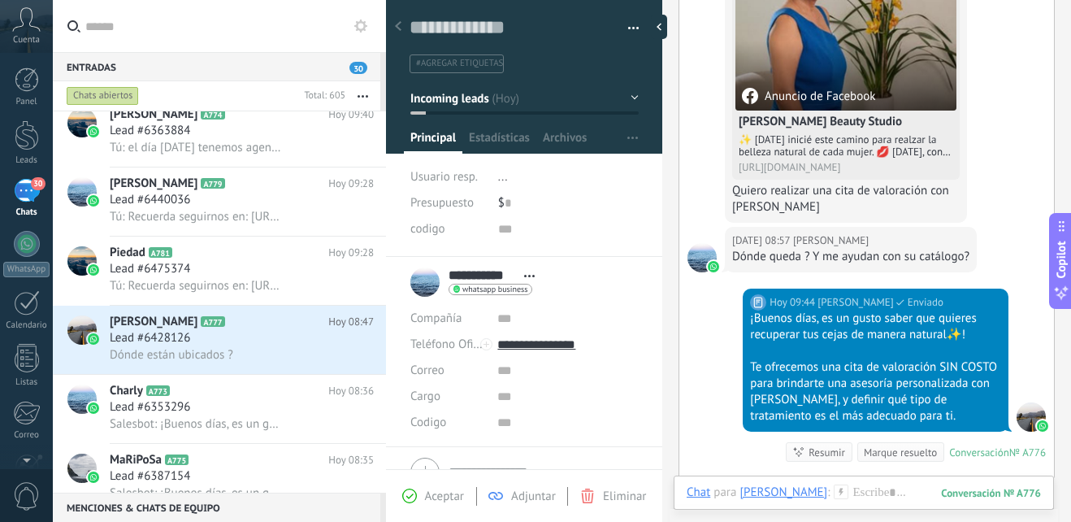
scroll to position [862, 0]
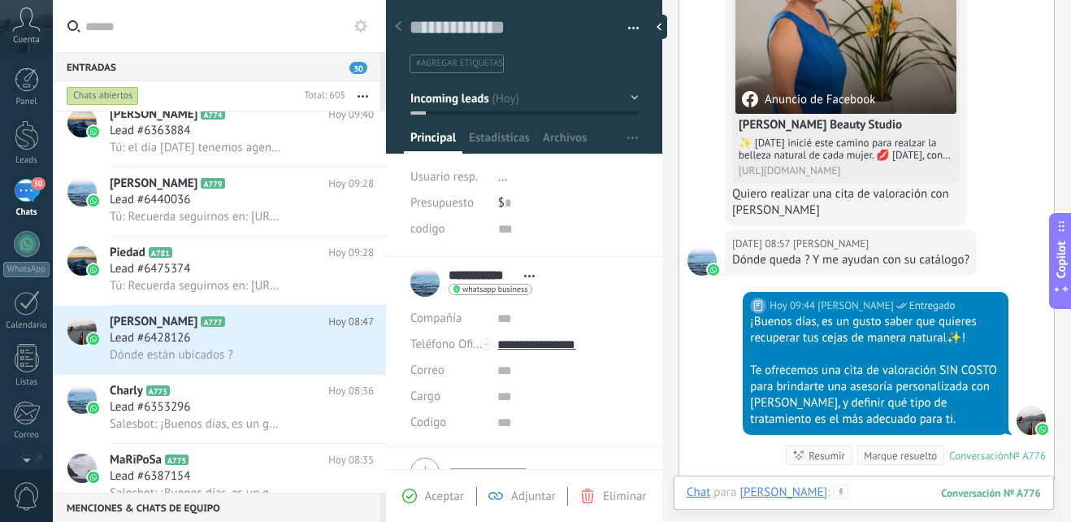
click at [850, 488] on div at bounding box center [864, 508] width 354 height 49
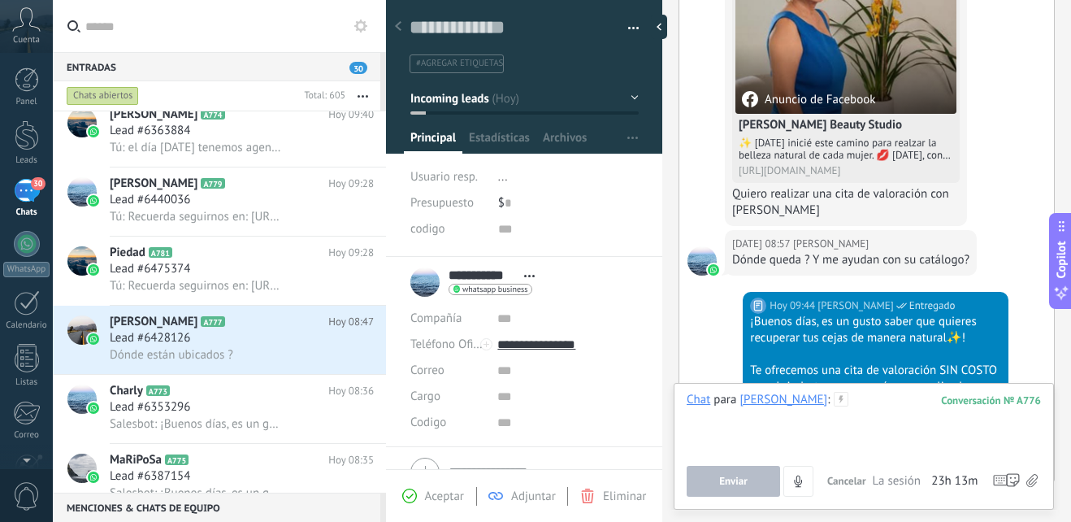
paste div
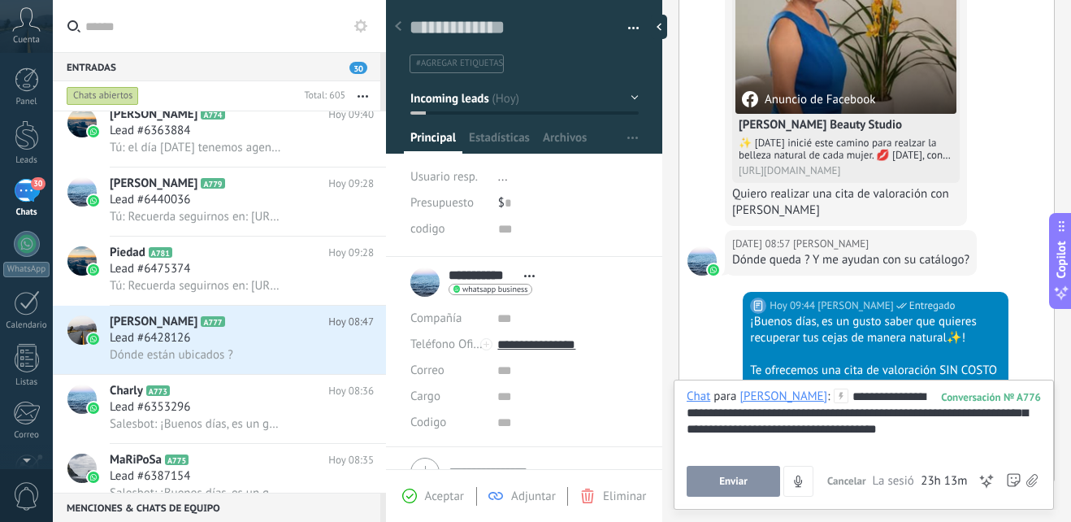
click at [741, 484] on span "Enviar" at bounding box center [733, 480] width 28 height 11
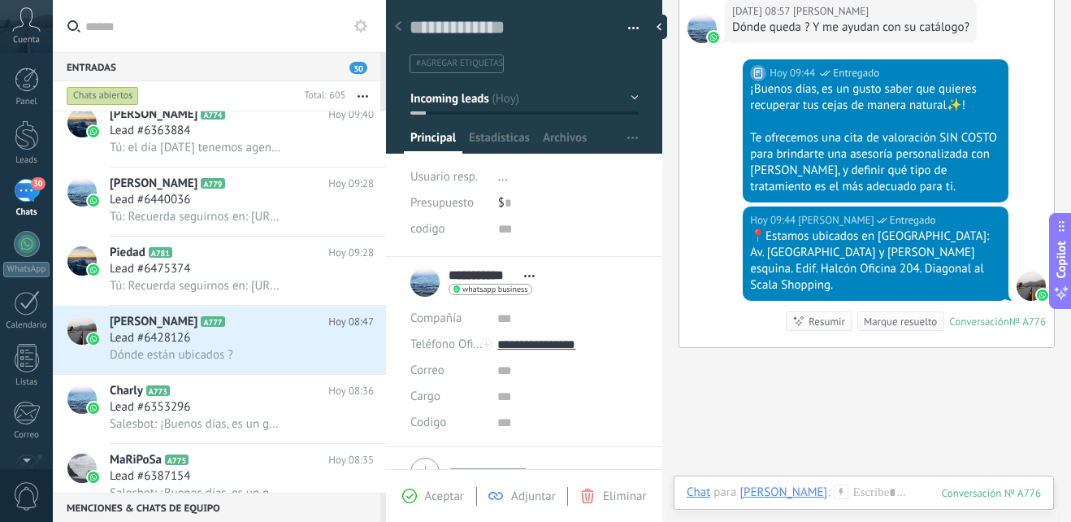
scroll to position [1107, 0]
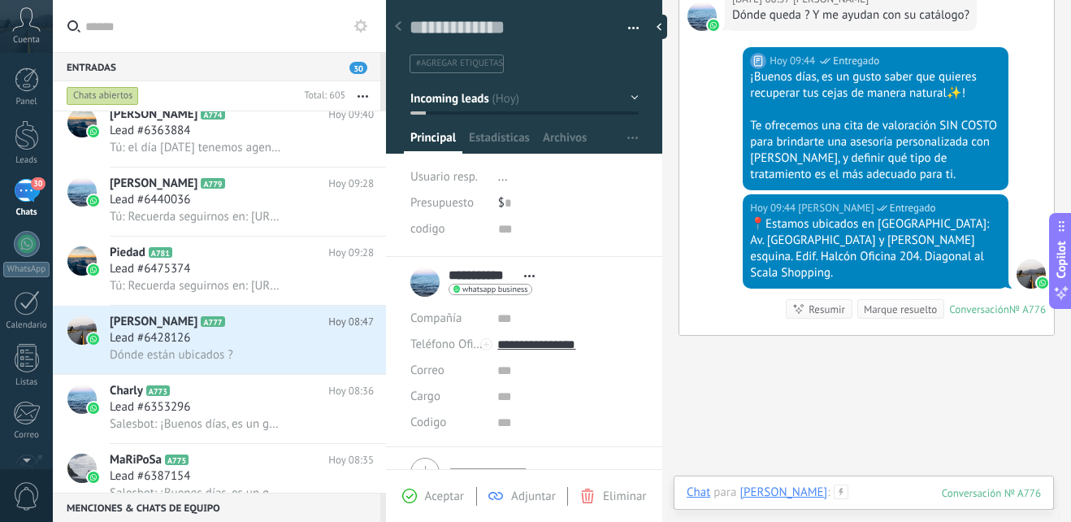
click at [857, 484] on div at bounding box center [864, 508] width 354 height 49
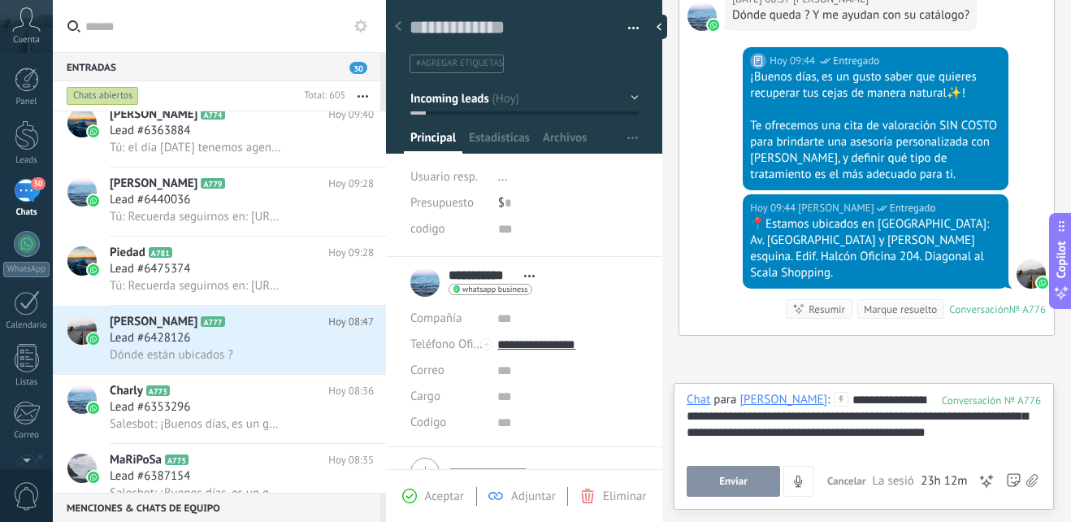
click at [743, 488] on button "Enviar" at bounding box center [733, 481] width 93 height 31
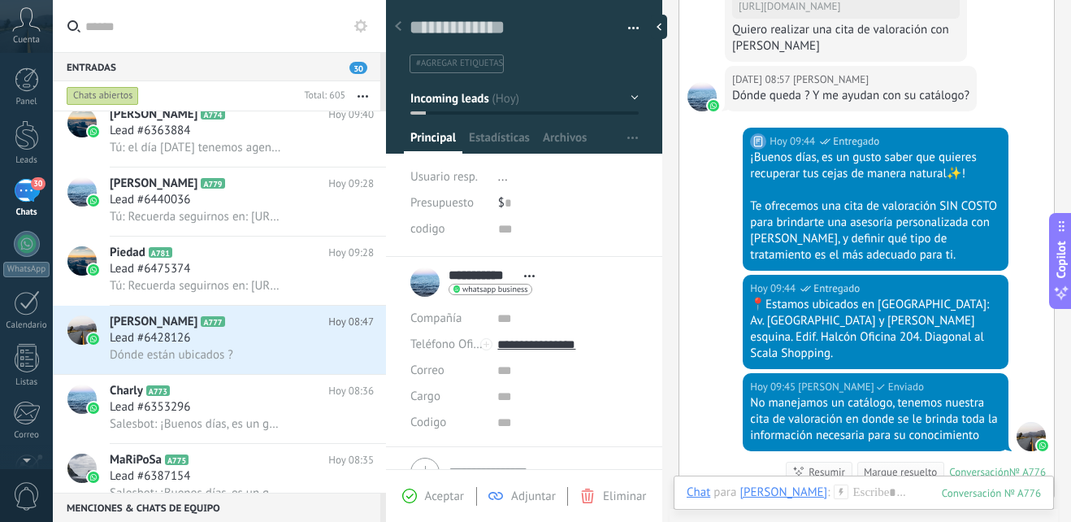
scroll to position [1107, 0]
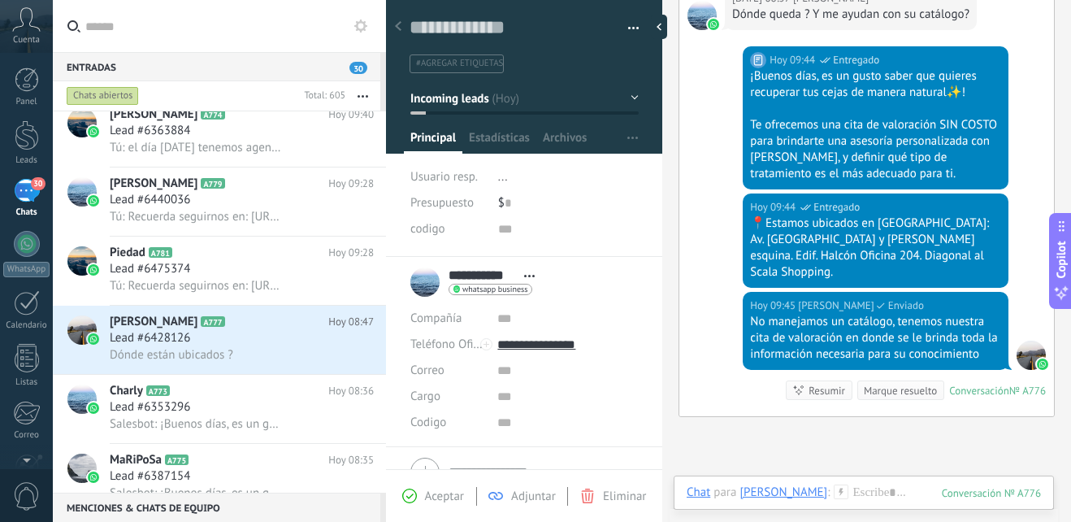
click at [622, 105] on button "Incoming leads" at bounding box center [524, 98] width 228 height 29
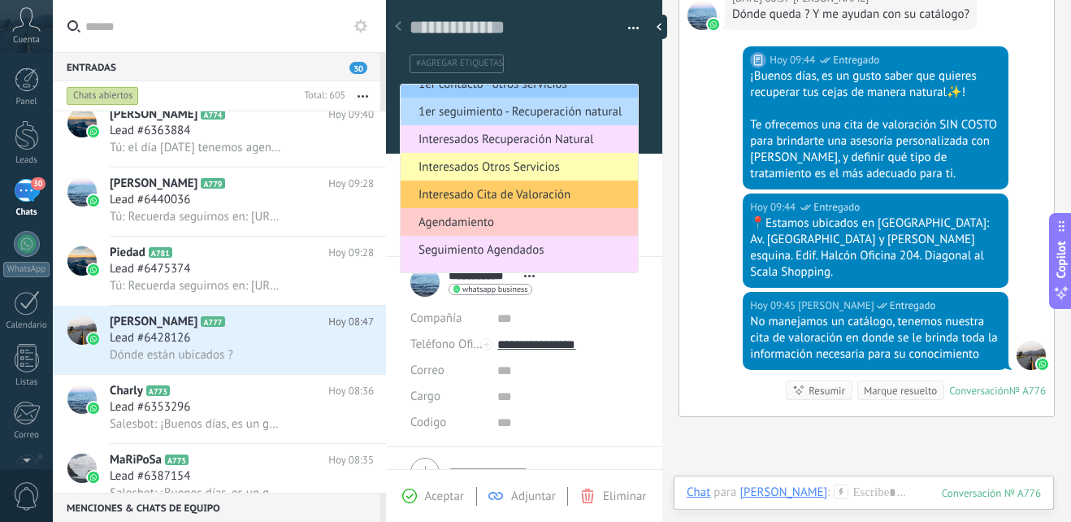
scroll to position [81, 0]
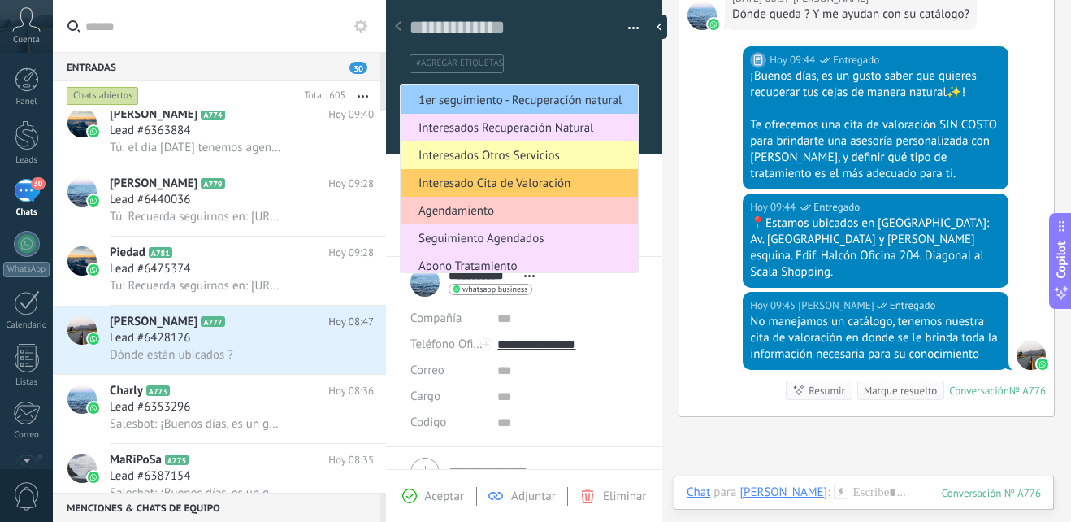
click at [540, 179] on span "Interesado Cita de Valoración" at bounding box center [517, 183] width 232 height 15
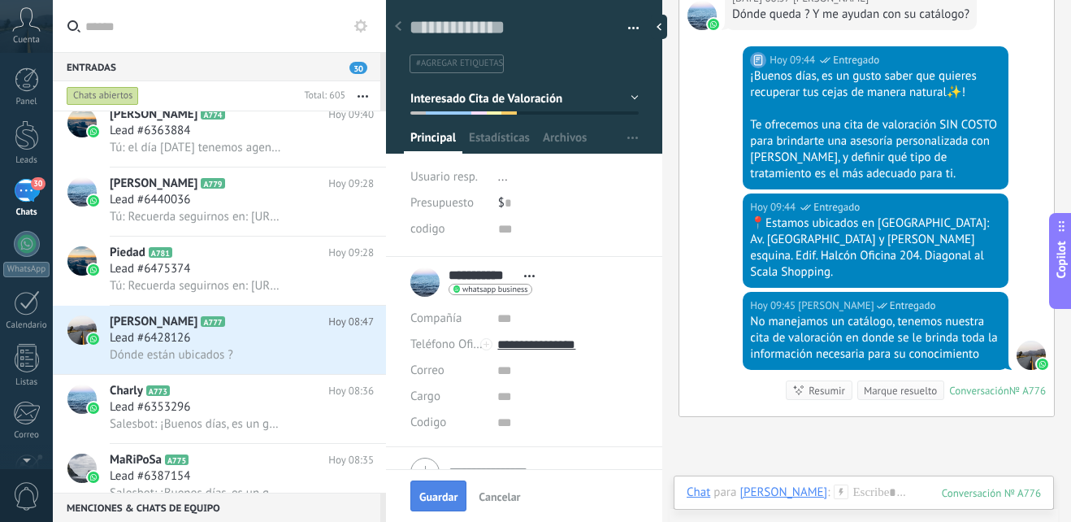
click at [440, 493] on span "Guardar" at bounding box center [438, 496] width 38 height 11
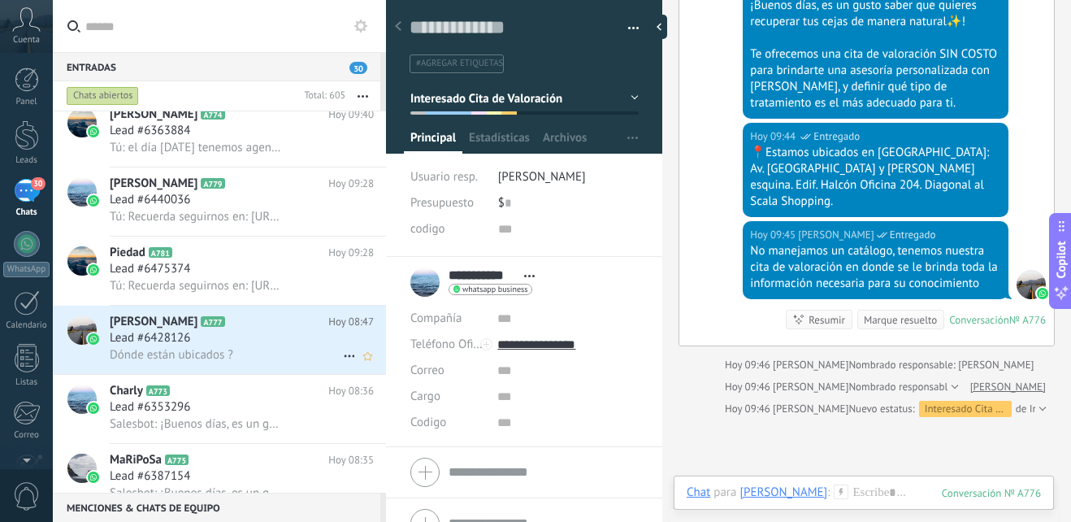
click at [200, 342] on div "Lead #6428126" at bounding box center [242, 338] width 264 height 16
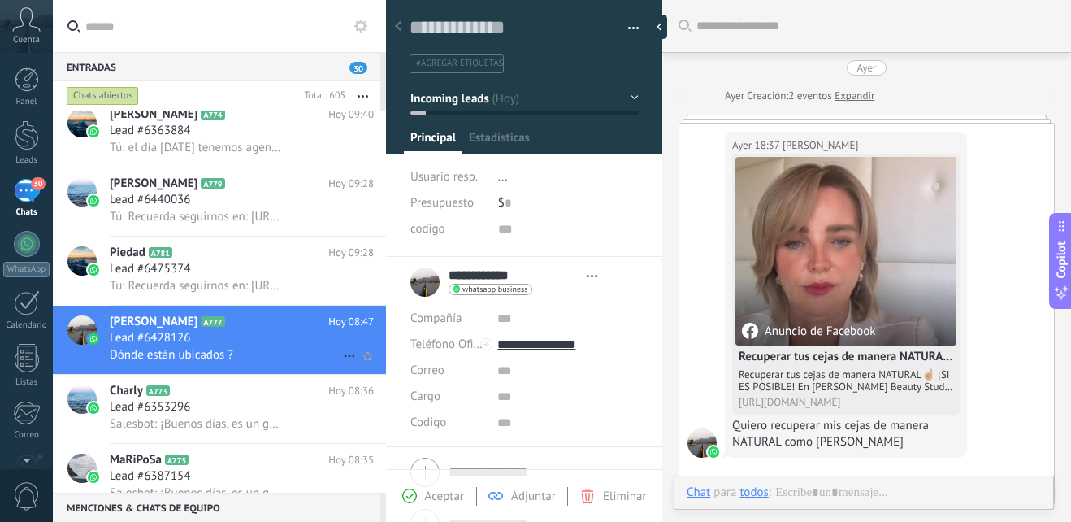
type textarea "**********"
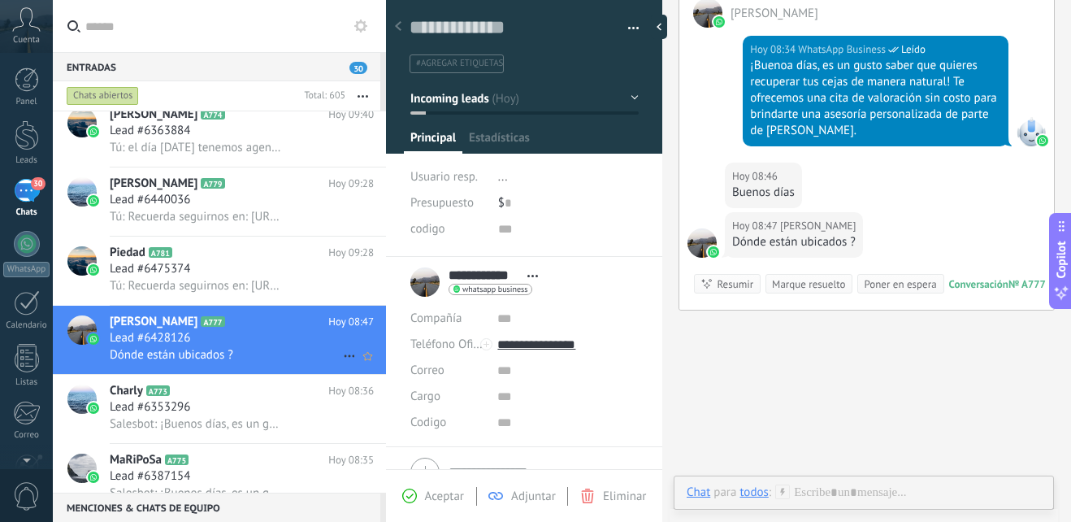
scroll to position [24, 0]
click at [834, 493] on icon at bounding box center [841, 491] width 15 height 15
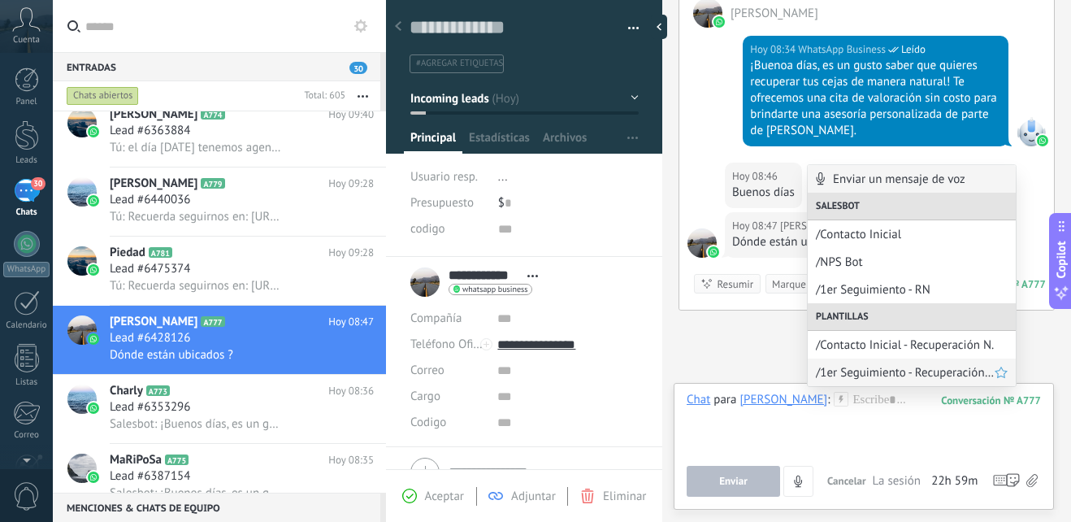
click at [908, 375] on span "/1er Seguimiento - Recuperación Natural" at bounding box center [905, 372] width 179 height 15
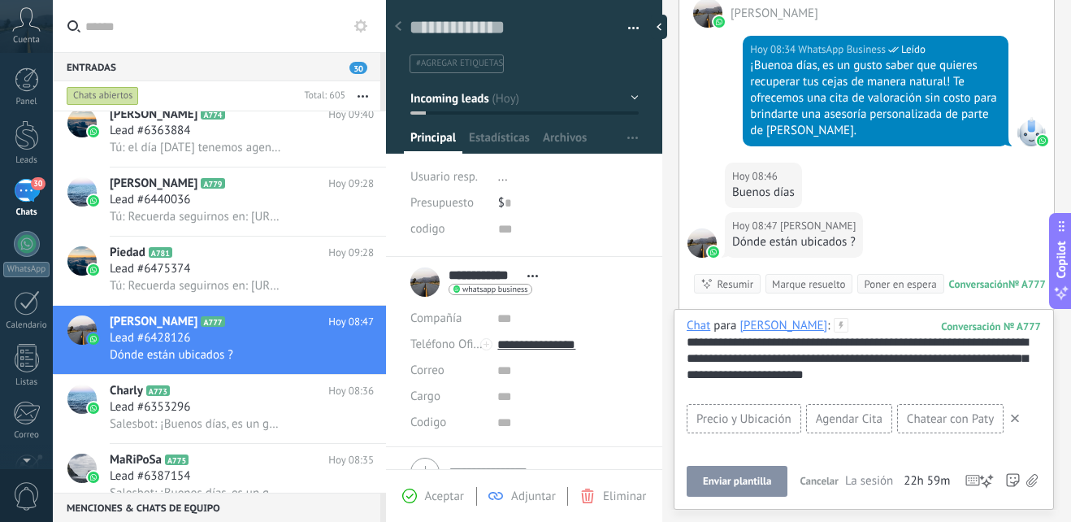
click at [1017, 418] on icon at bounding box center [1015, 418] width 8 height 8
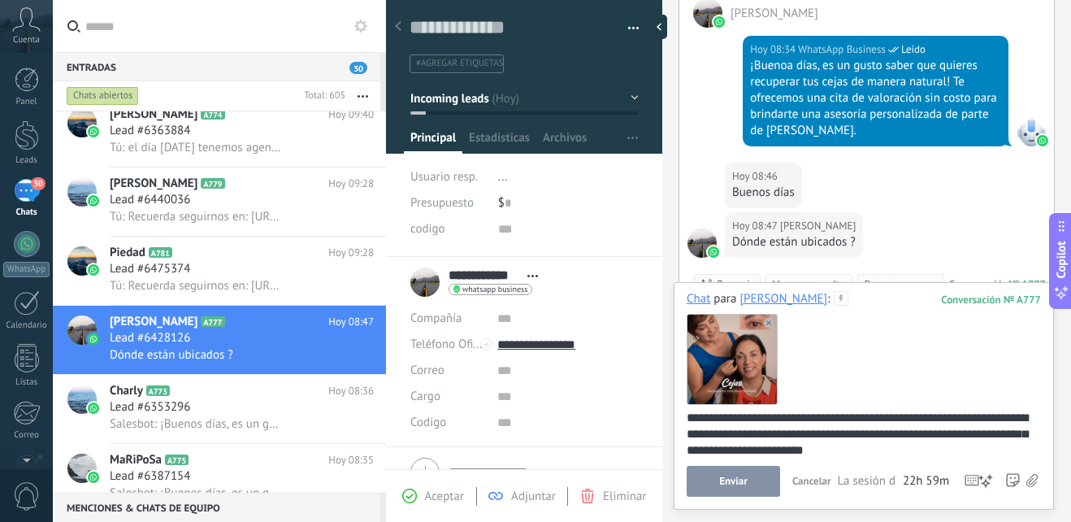
click at [765, 319] on icon at bounding box center [769, 323] width 10 height 10
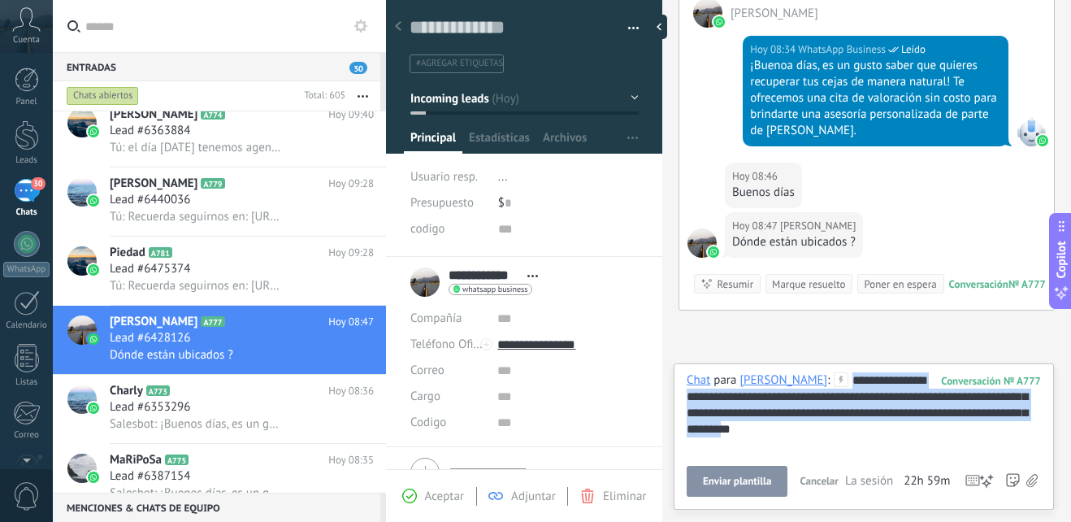
drag, startPoint x: 826, startPoint y: 436, endPoint x: 631, endPoint y: 337, distance: 218.0
click at [631, 337] on div "Guardar y crear Imprimir Administrar etiquetas" at bounding box center [728, 261] width 685 height 522
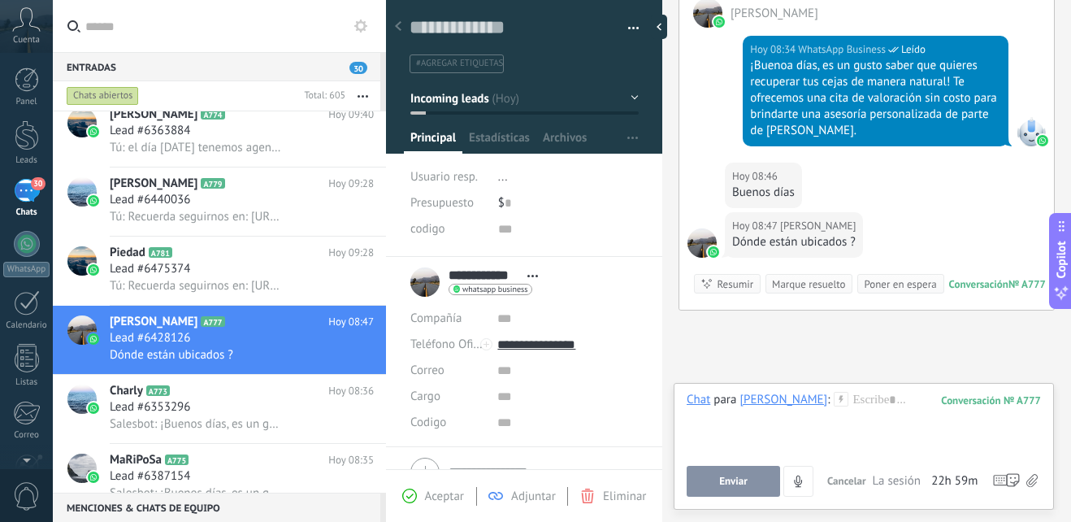
click at [834, 401] on icon at bounding box center [841, 399] width 15 height 15
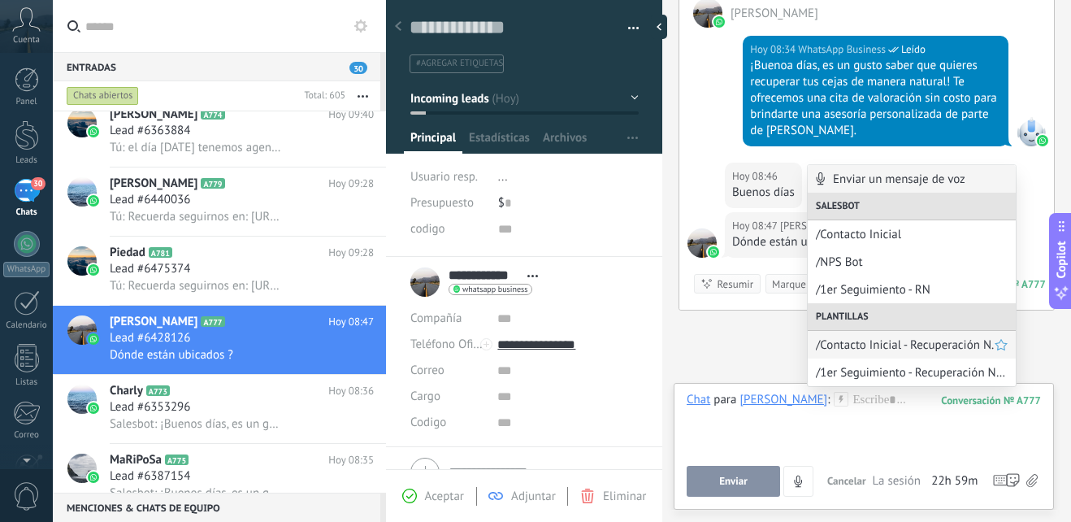
click at [869, 345] on span "/Contacto Inicial - Recuperación N." at bounding box center [905, 344] width 179 height 15
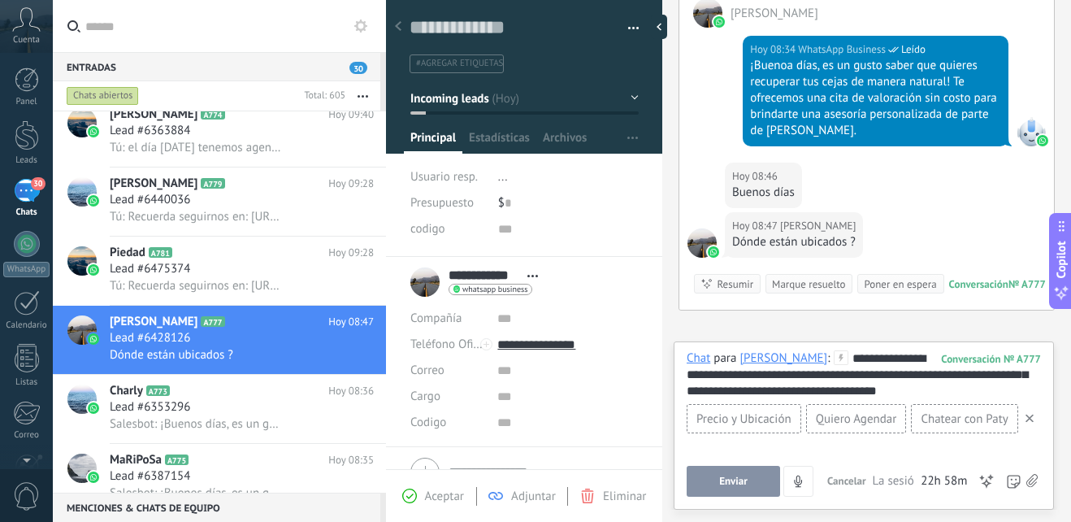
click at [729, 482] on span "Enviar" at bounding box center [733, 480] width 28 height 11
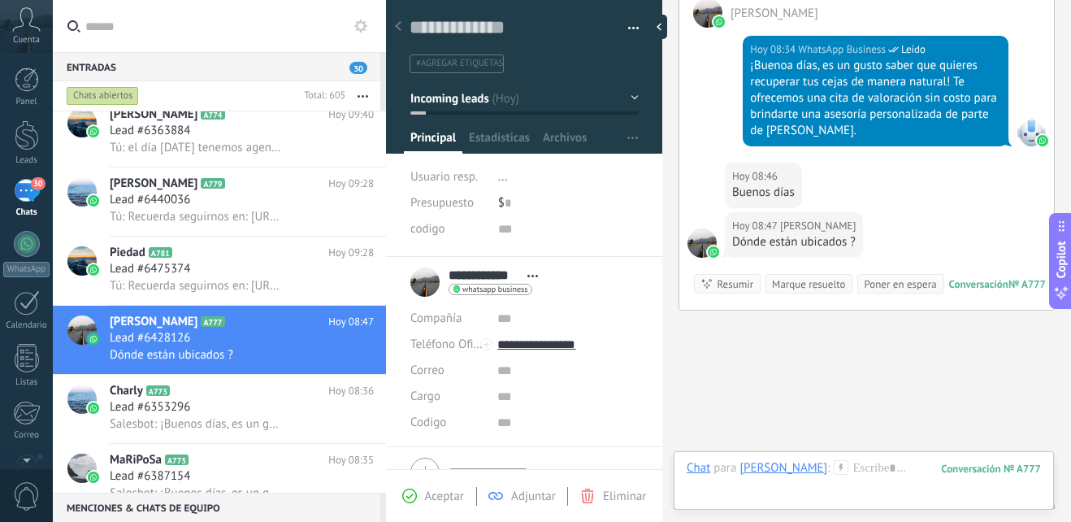
scroll to position [761, 0]
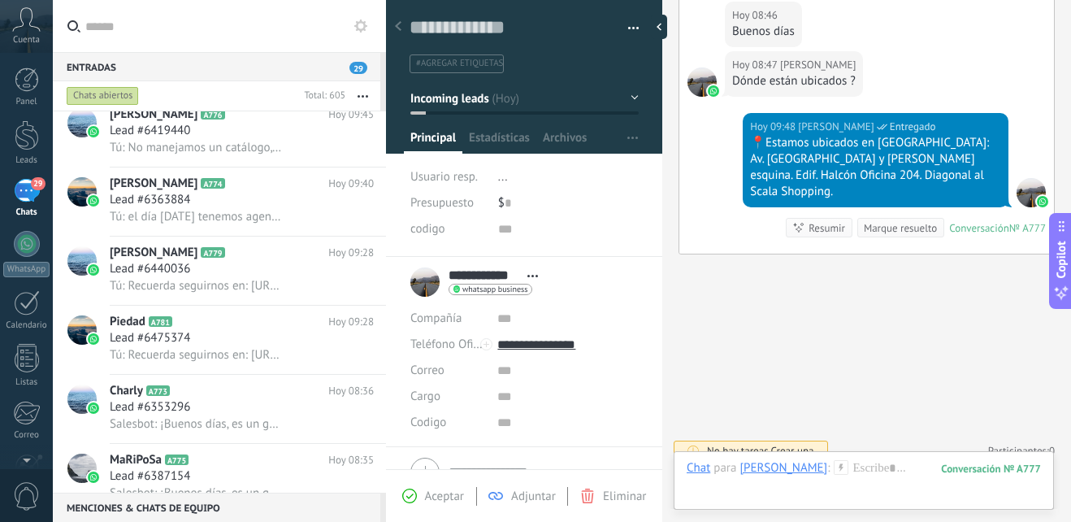
click at [626, 96] on button "Incoming leads" at bounding box center [524, 98] width 228 height 29
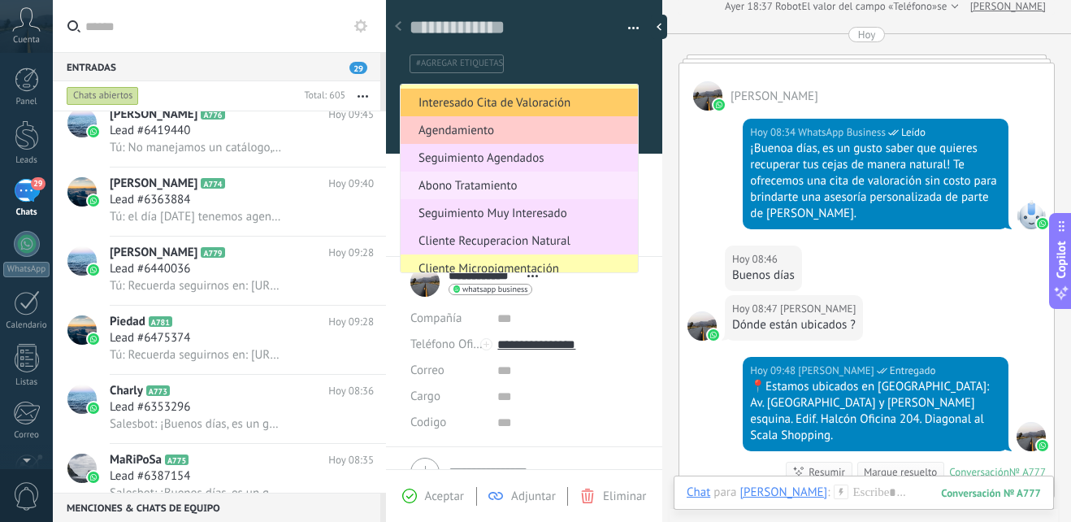
scroll to position [11, 0]
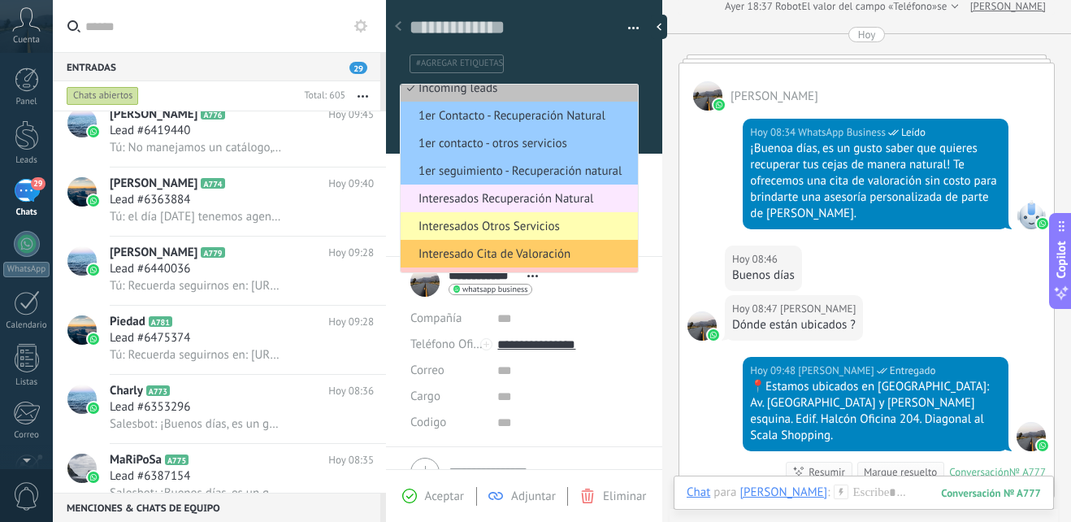
click at [567, 202] on span "Interesados Recuperación Natural" at bounding box center [517, 198] width 232 height 15
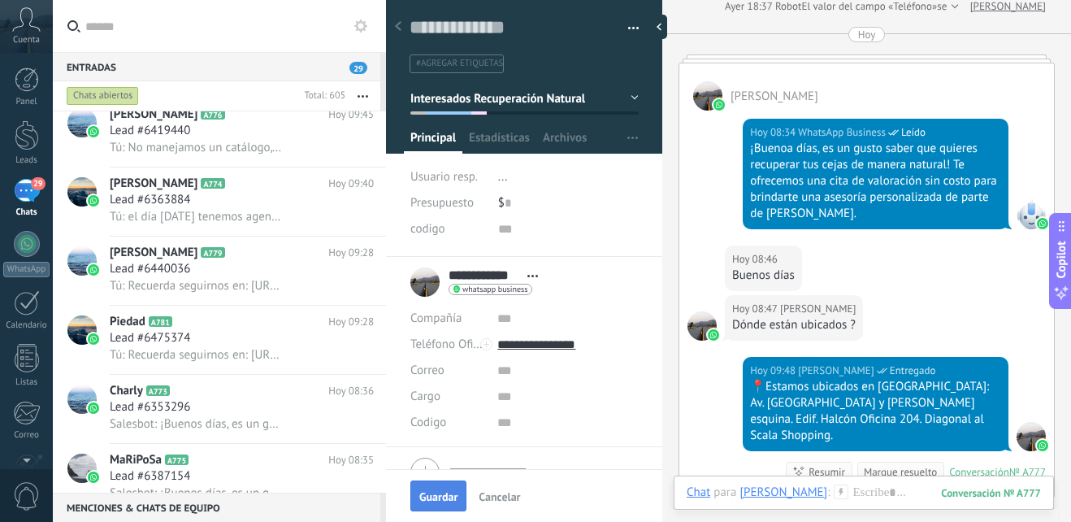
click at [437, 487] on button "Guardar" at bounding box center [438, 495] width 56 height 31
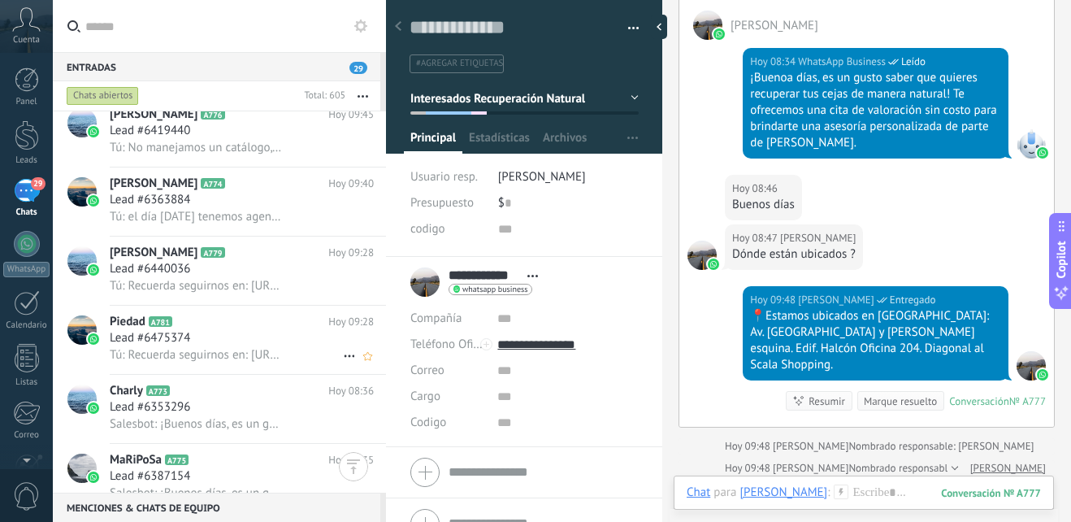
scroll to position [163, 0]
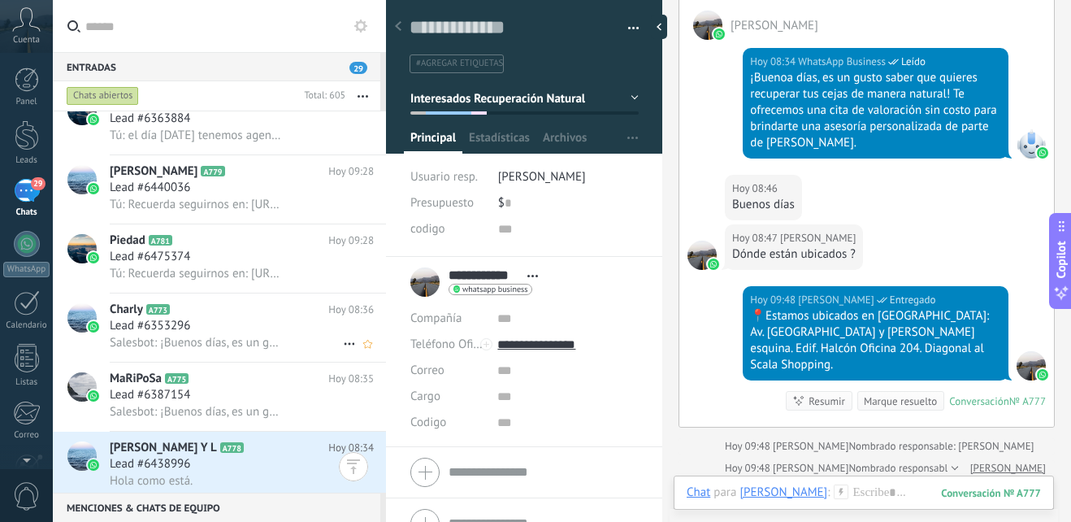
click at [240, 319] on div "Lead #6353296" at bounding box center [242, 326] width 264 height 16
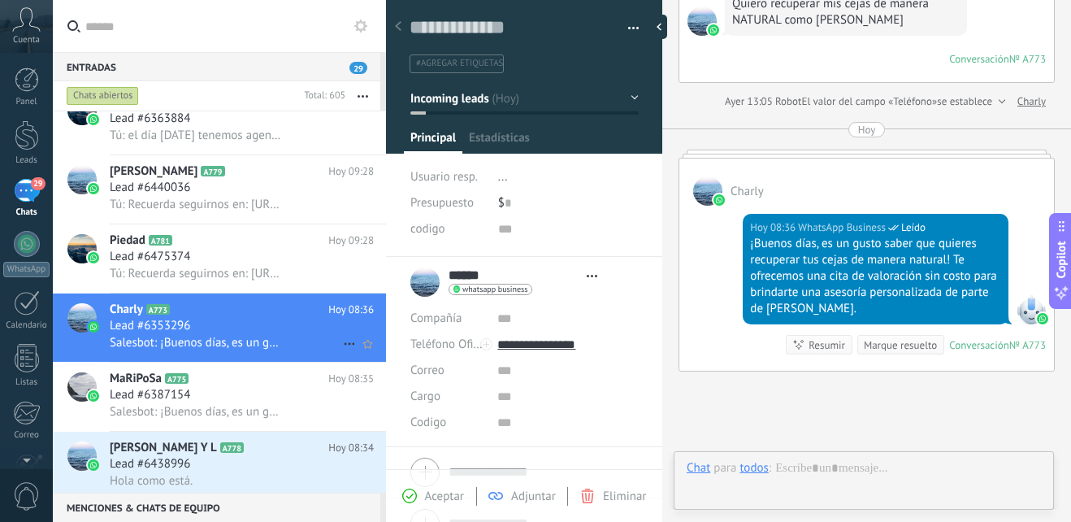
scroll to position [24, 0]
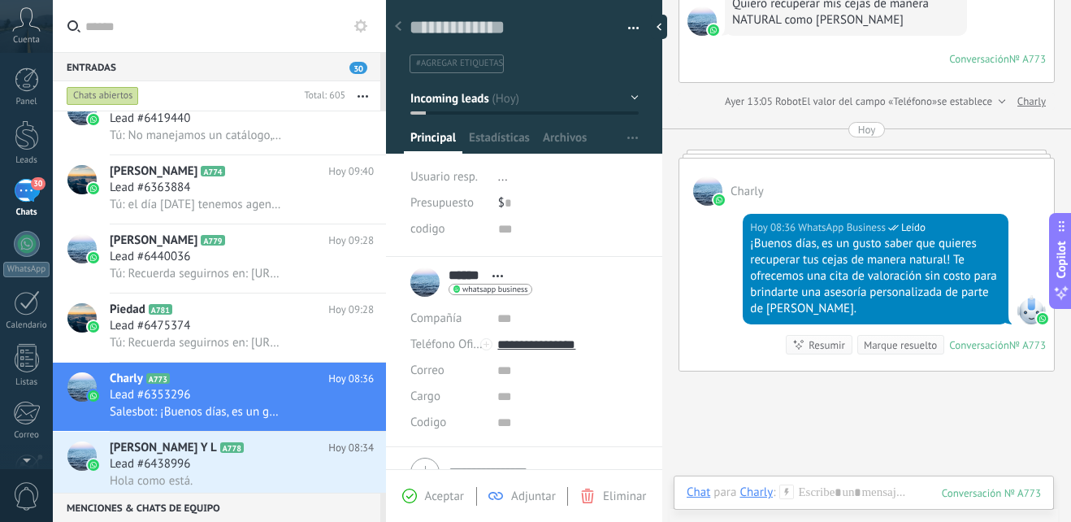
click at [627, 103] on button "Incoming leads" at bounding box center [524, 98] width 228 height 29
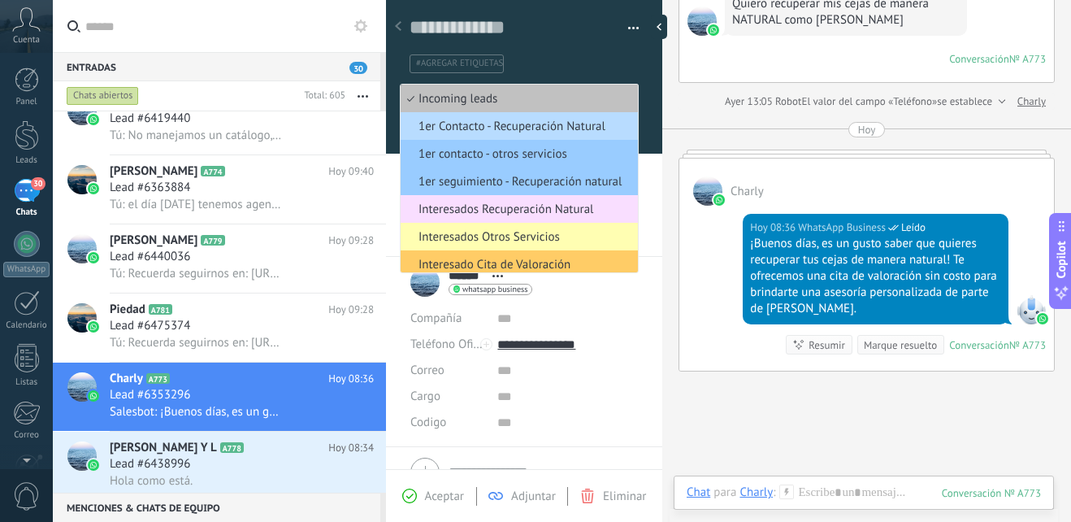
click at [589, 129] on span "1er Contacto - Recuperación Natural" at bounding box center [517, 126] width 232 height 15
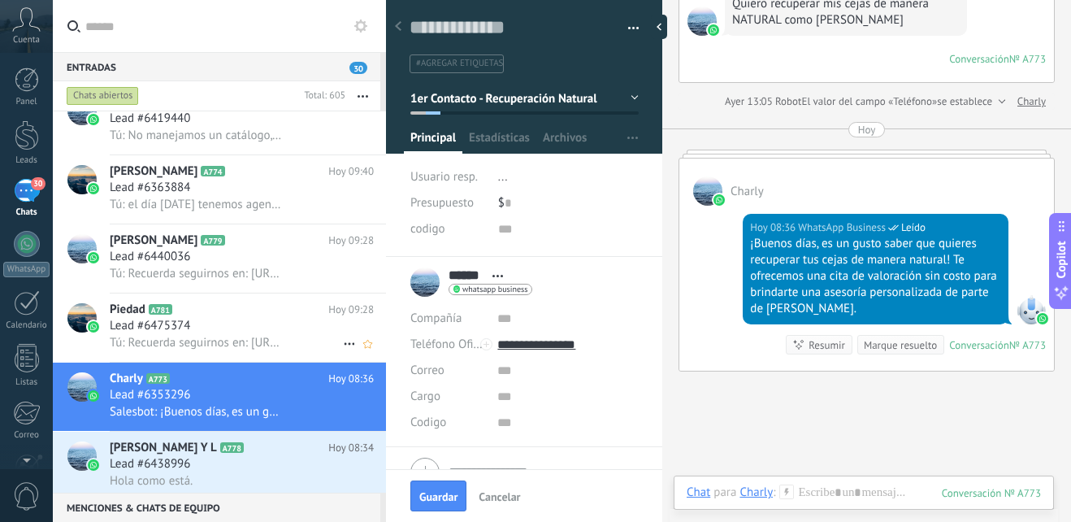
scroll to position [326, 0]
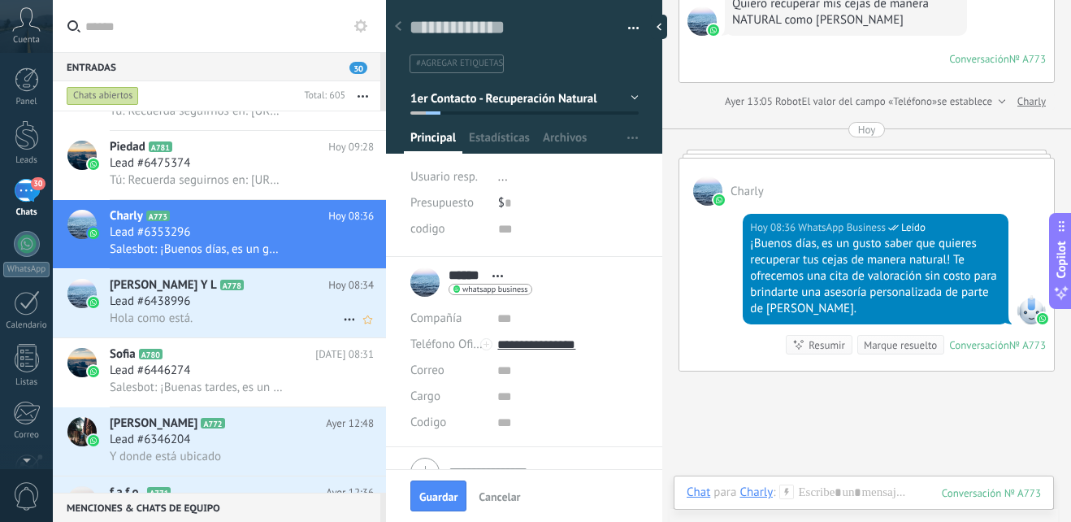
click at [257, 309] on div "Lead #6438996" at bounding box center [242, 301] width 264 height 16
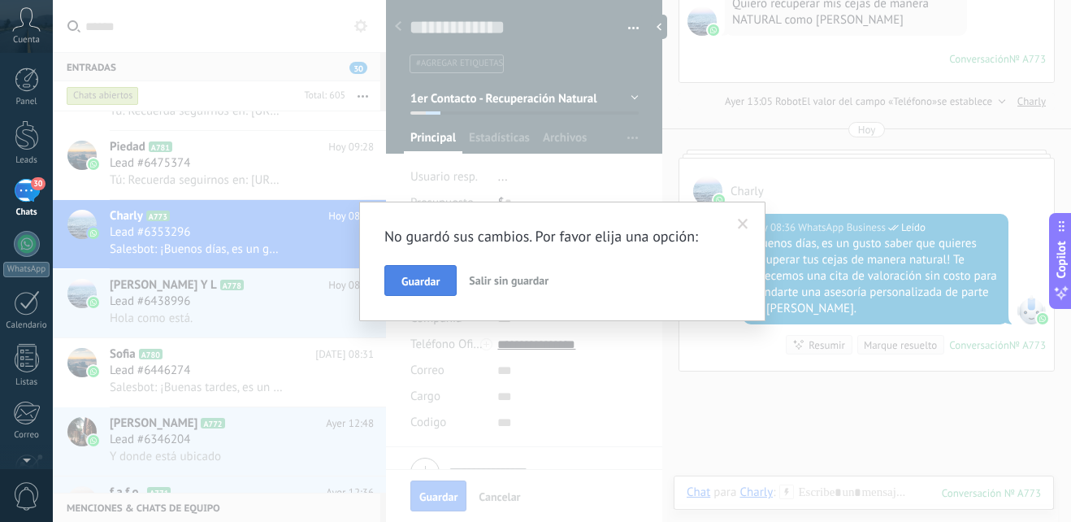
click at [410, 275] on span "Guardar" at bounding box center [420, 280] width 38 height 11
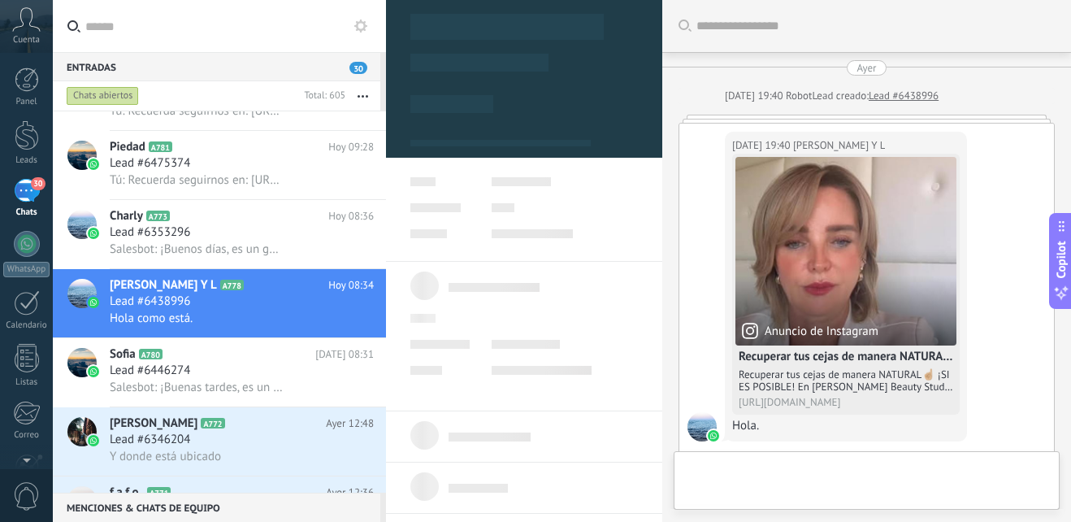
type textarea "**********"
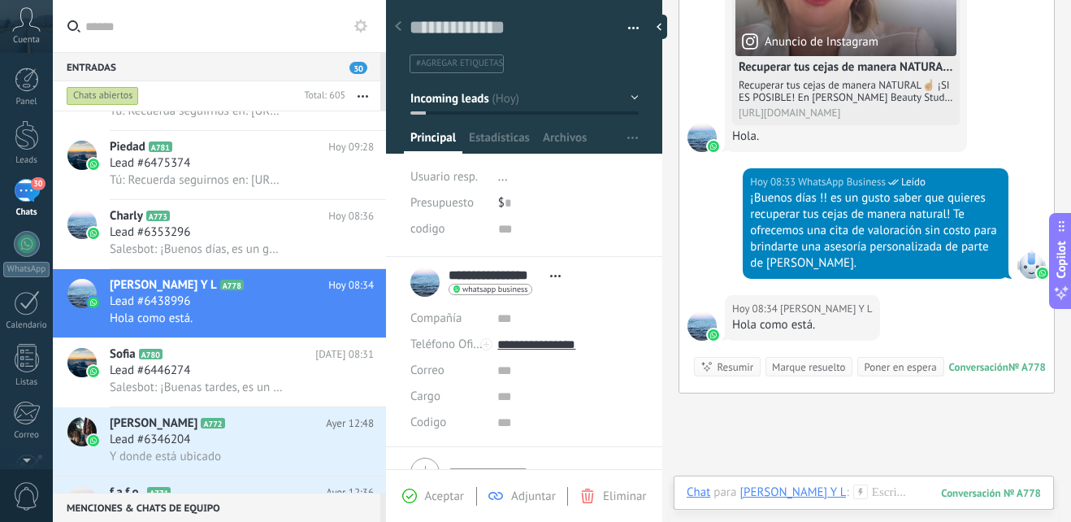
scroll to position [363, 0]
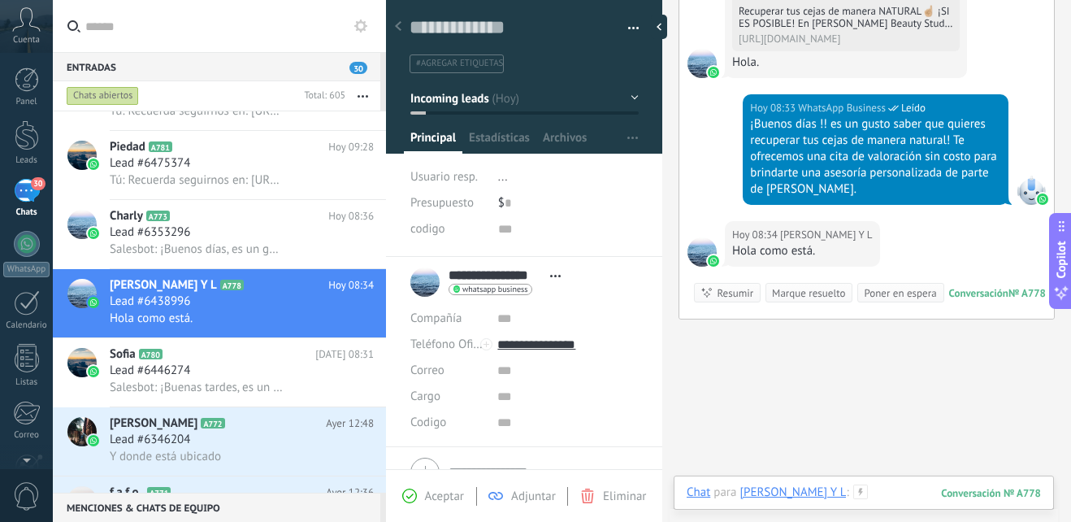
click at [881, 494] on div at bounding box center [864, 508] width 354 height 49
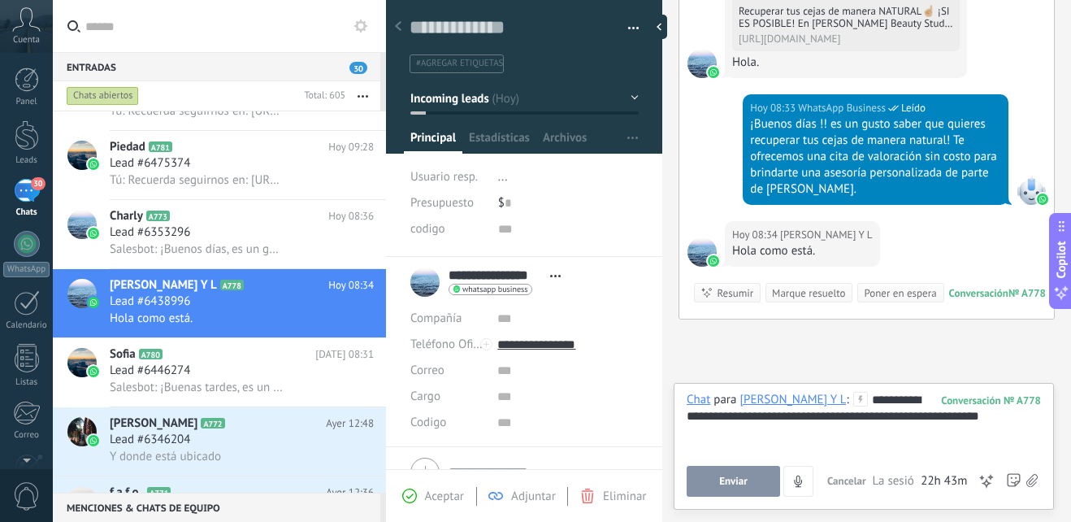
click at [741, 482] on span "Enviar" at bounding box center [733, 480] width 28 height 11
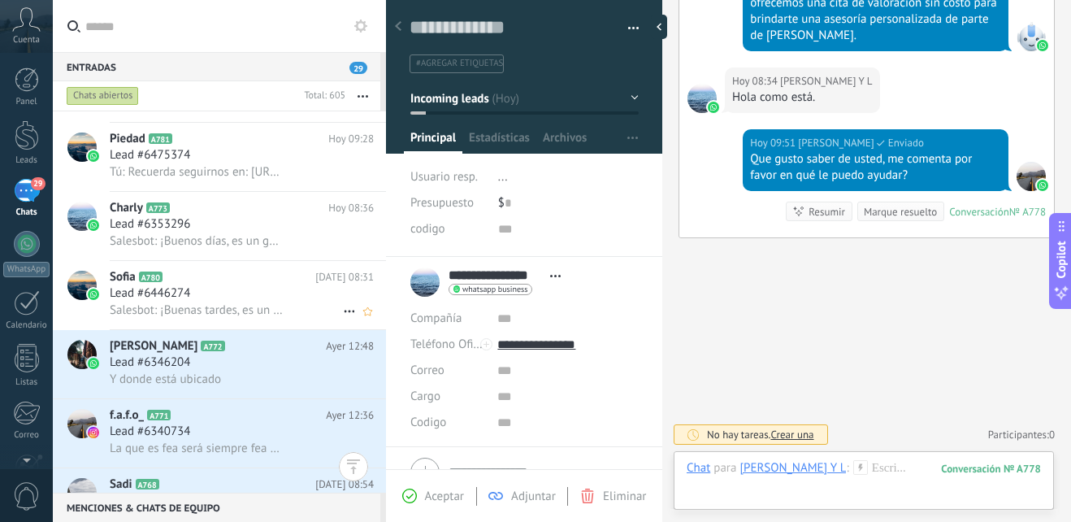
scroll to position [407, 0]
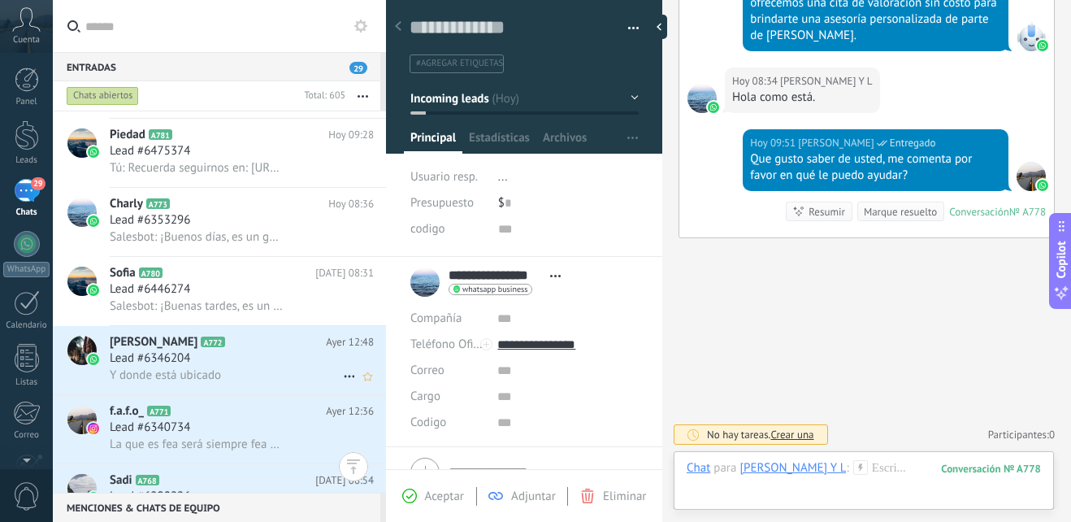
click at [254, 362] on div "Lead #6346204" at bounding box center [242, 358] width 264 height 16
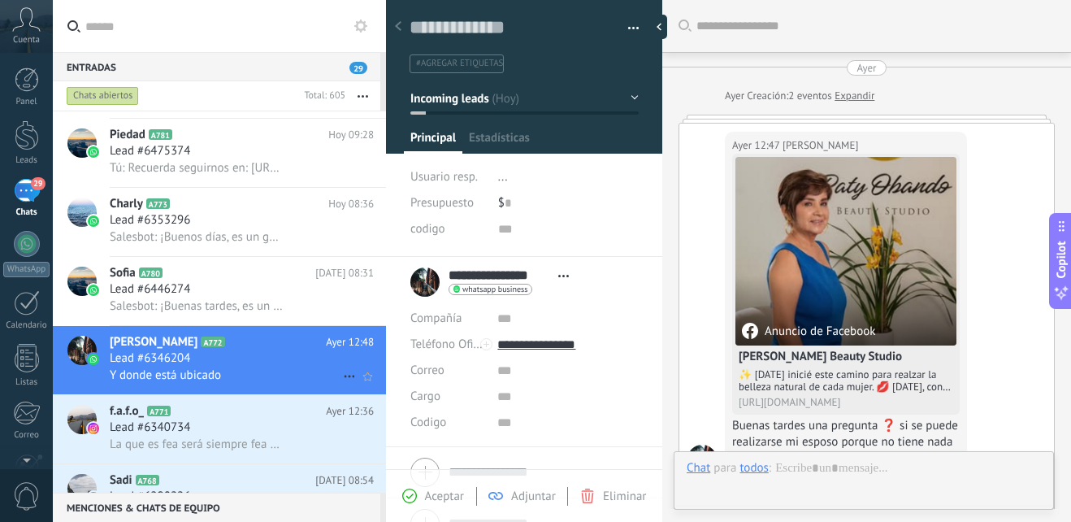
scroll to position [436, 0]
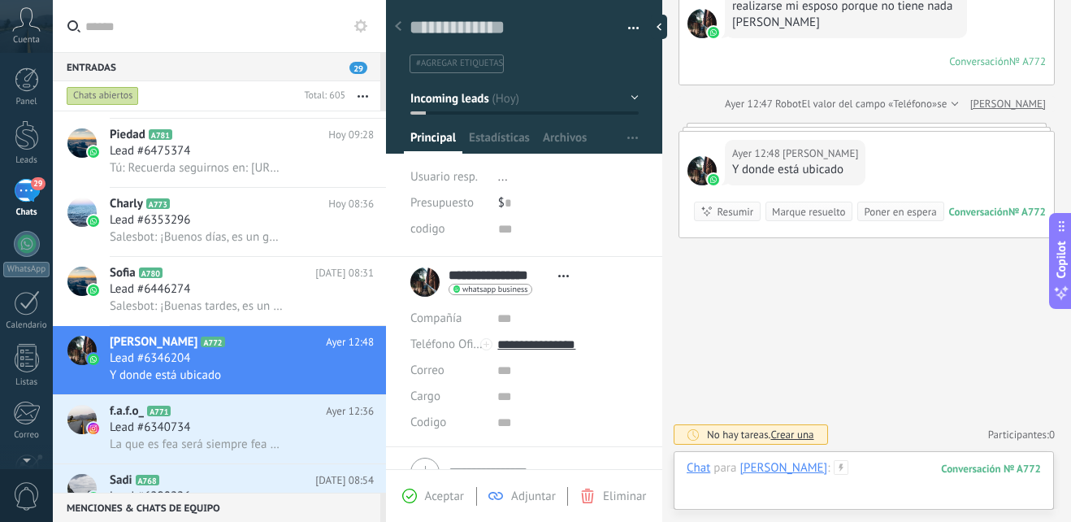
click at [875, 464] on div at bounding box center [864, 484] width 354 height 49
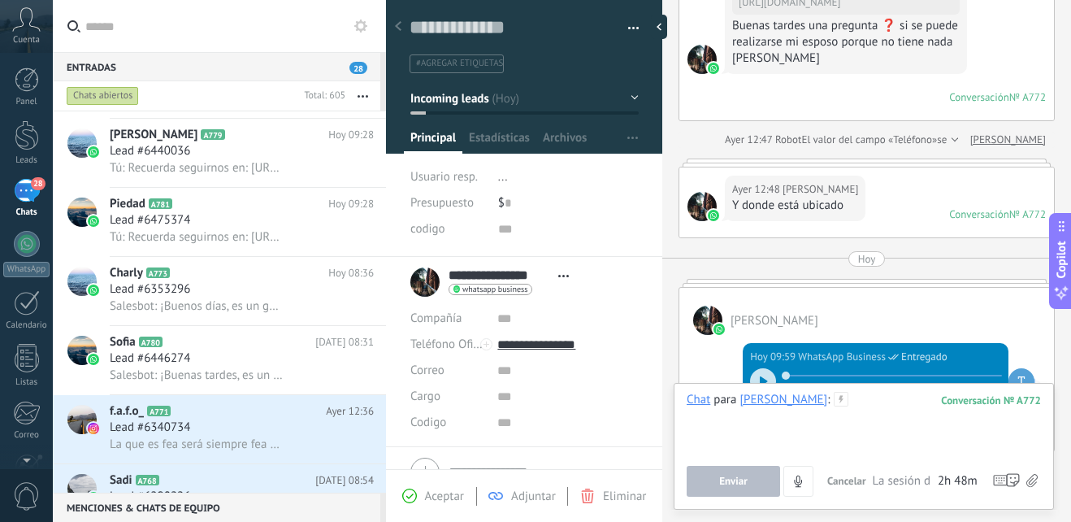
scroll to position [403, 0]
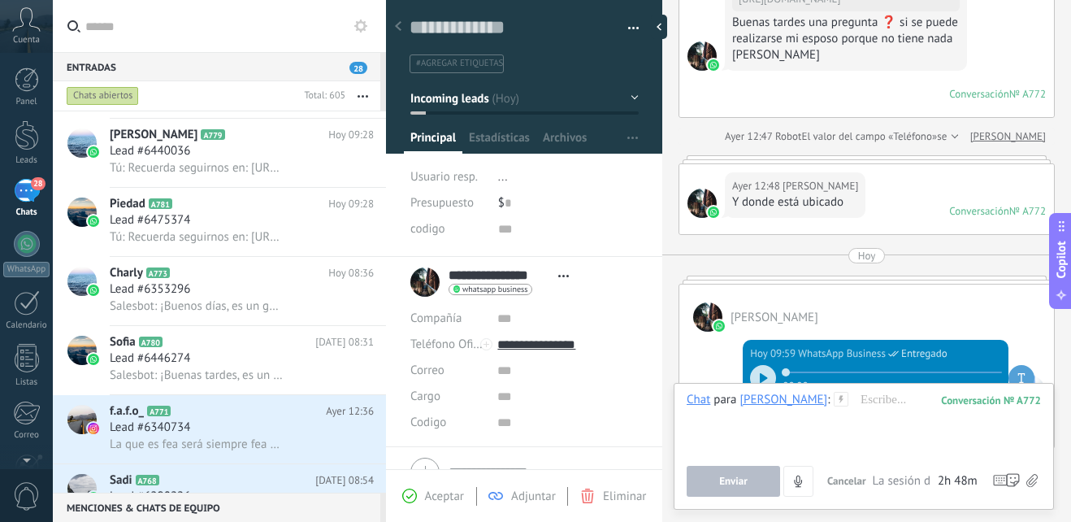
click at [618, 94] on button "Incoming leads" at bounding box center [524, 98] width 228 height 29
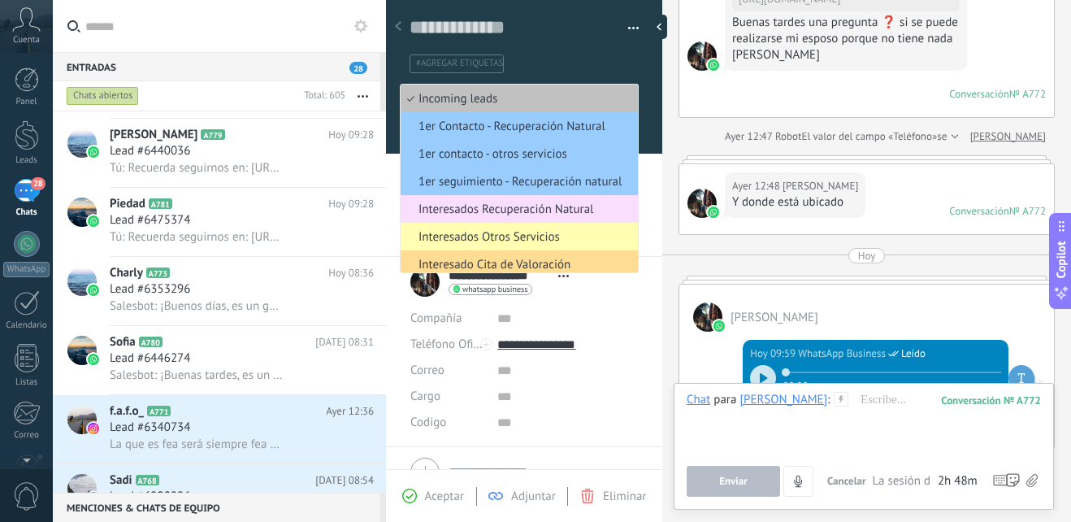
click at [532, 259] on span "Interesado Cita de Valoración" at bounding box center [517, 264] width 232 height 15
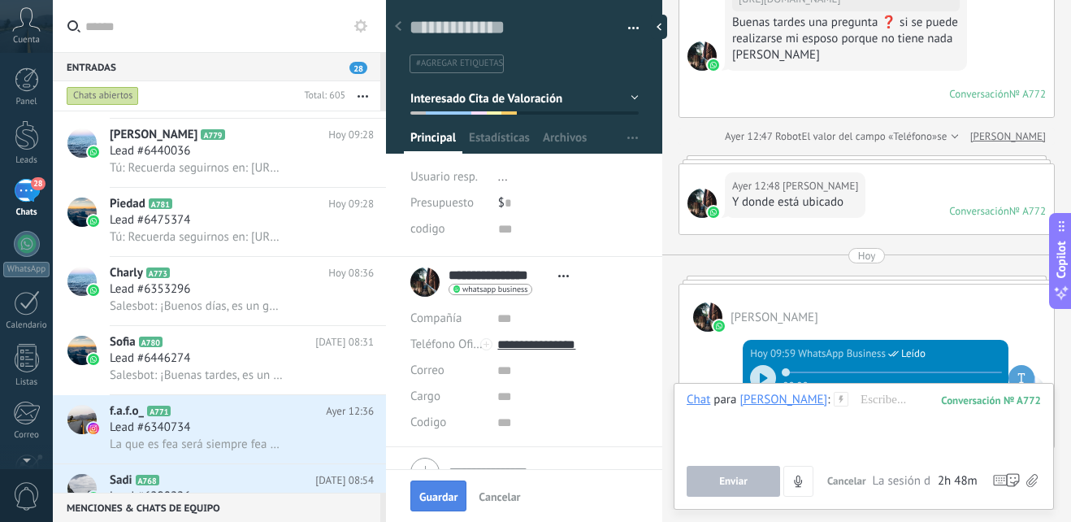
click at [445, 504] on button "Guardar" at bounding box center [438, 495] width 56 height 31
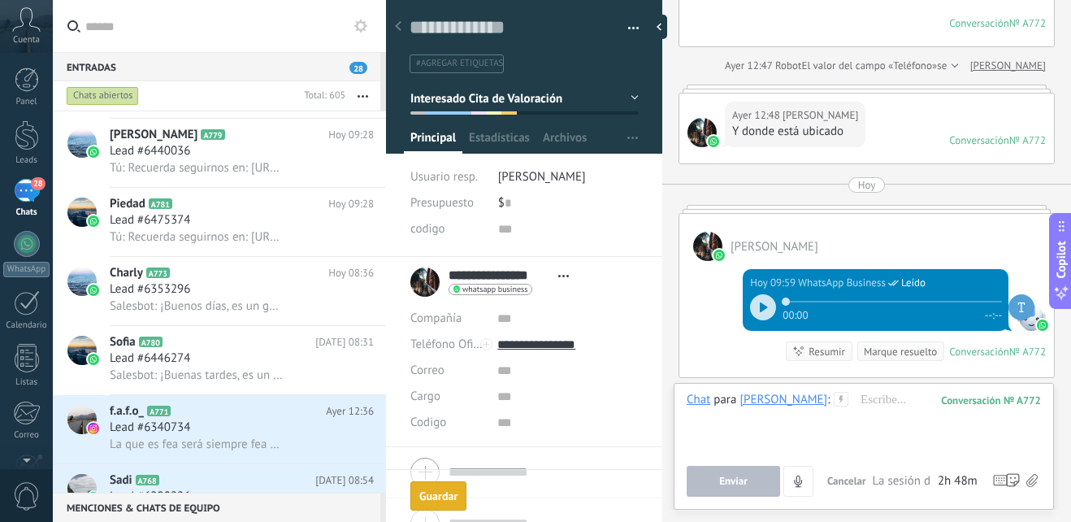
click at [445, 504] on button "Guardar Guardar" at bounding box center [438, 495] width 56 height 29
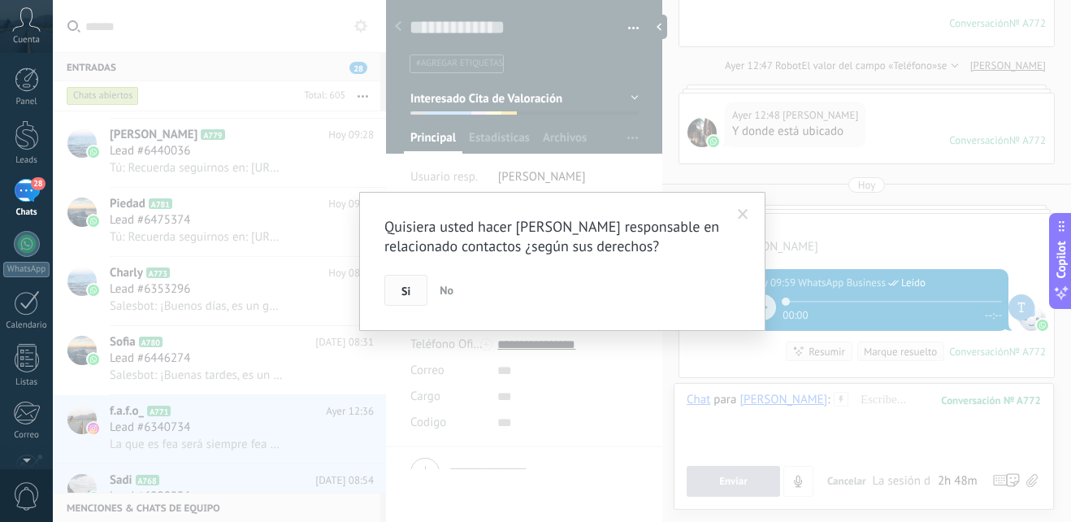
click at [424, 294] on button "Si" at bounding box center [405, 290] width 43 height 31
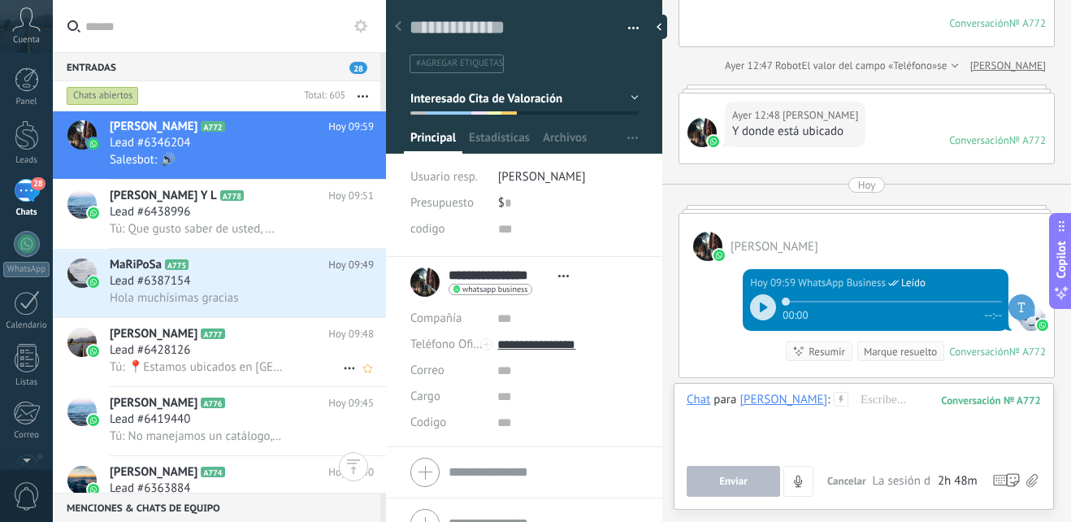
scroll to position [0, 0]
click at [284, 223] on h3 "Tú: Que gusto saber de usted, me comenta por favor en qué le puedo ayudar?" at bounding box center [201, 229] width 183 height 16
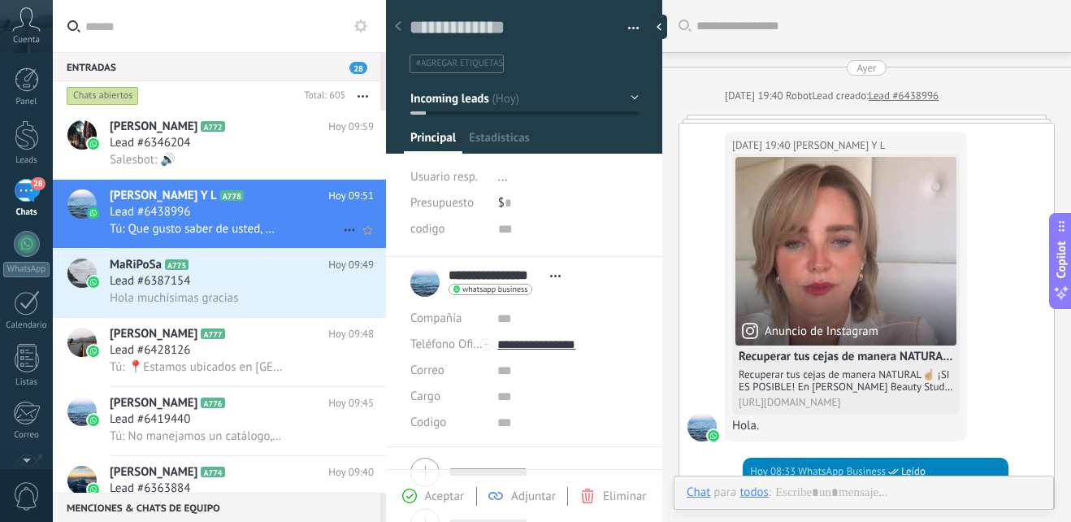
scroll to position [440, 0]
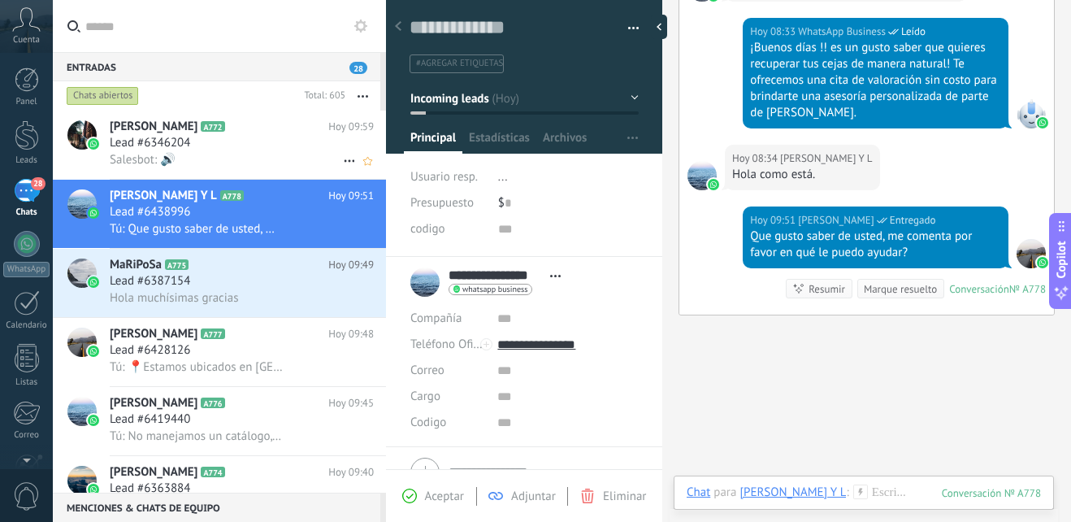
click at [242, 163] on div "Salesbot: 🔊" at bounding box center [242, 159] width 264 height 17
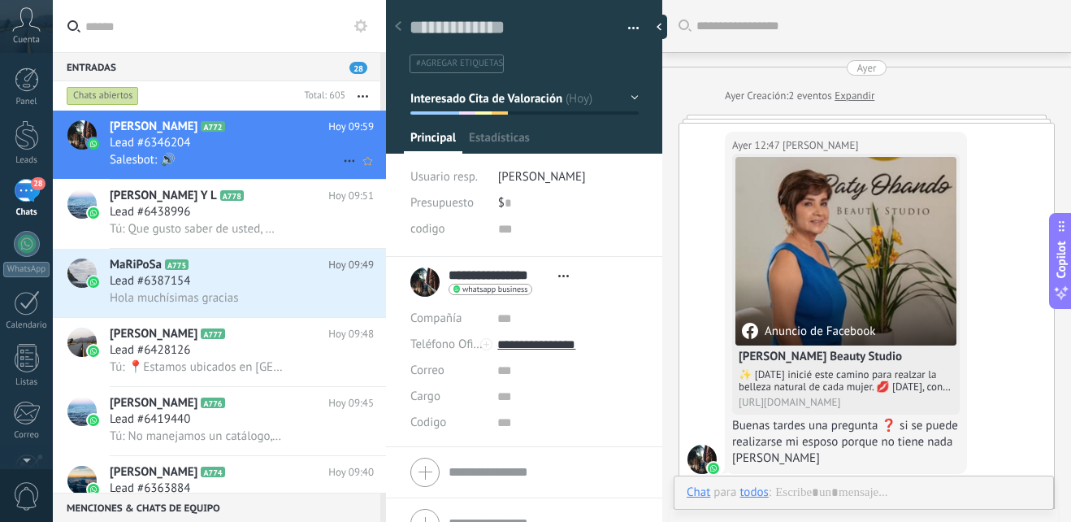
scroll to position [505, 0]
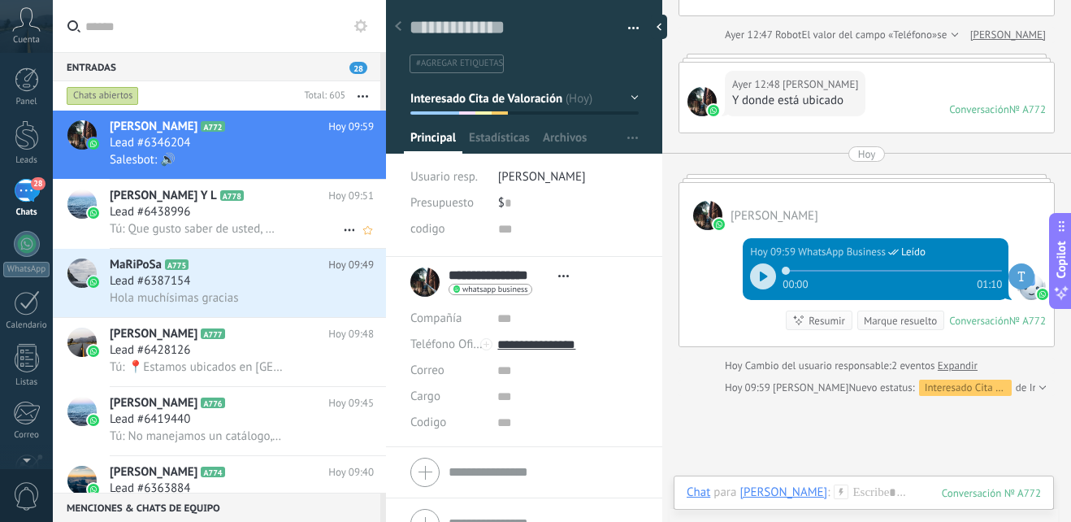
click at [236, 222] on span "Tú: Que gusto saber de usted, me comenta por favor en qué le puedo ayudar?" at bounding box center [197, 228] width 175 height 15
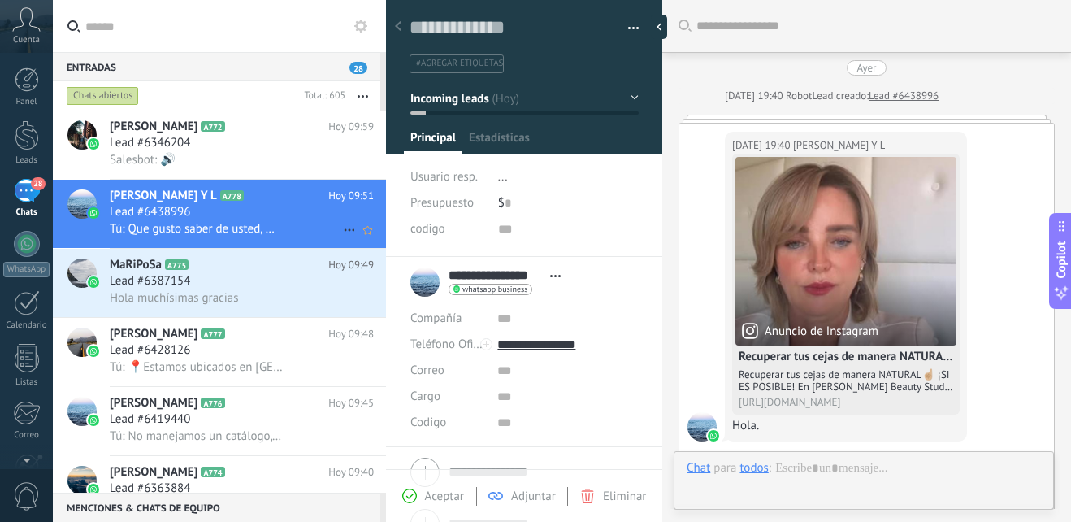
scroll to position [517, 0]
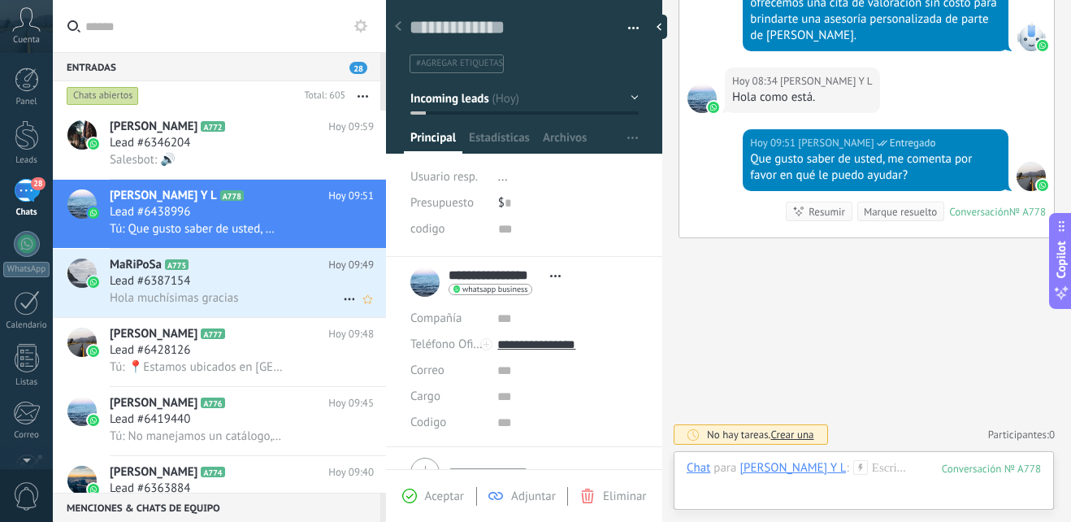
click at [237, 274] on div "Lead #6387154" at bounding box center [242, 281] width 264 height 16
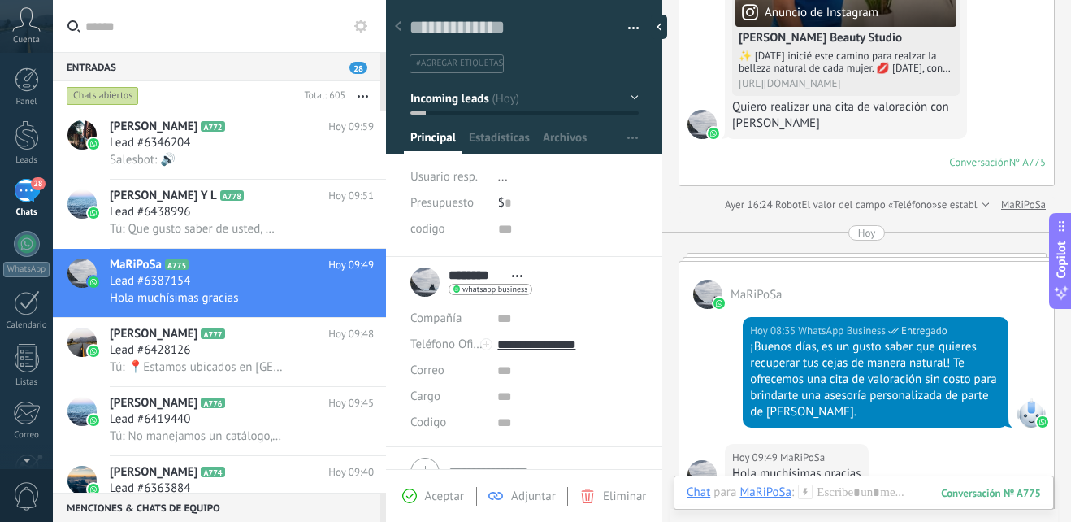
scroll to position [460, 0]
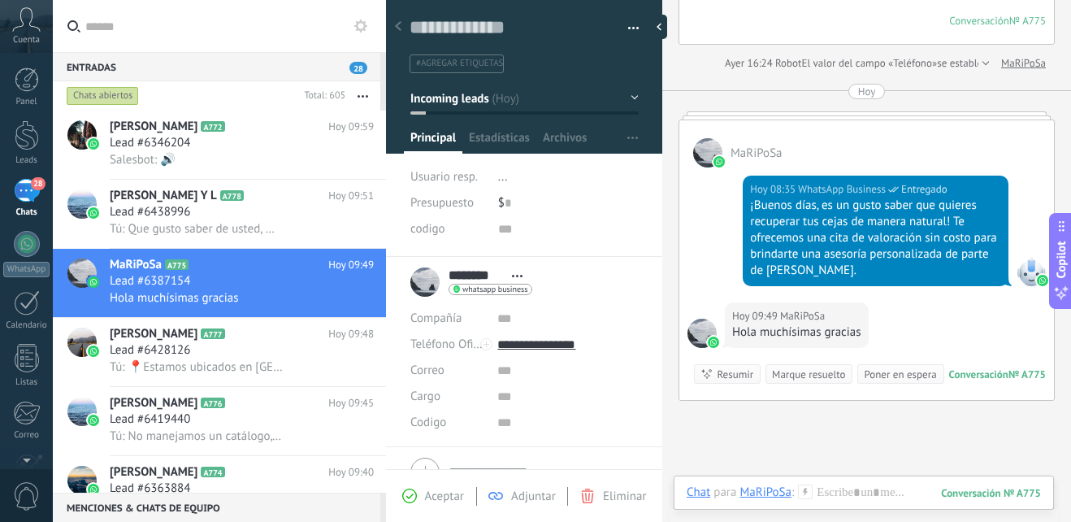
click at [631, 97] on button "Incoming leads" at bounding box center [524, 98] width 228 height 29
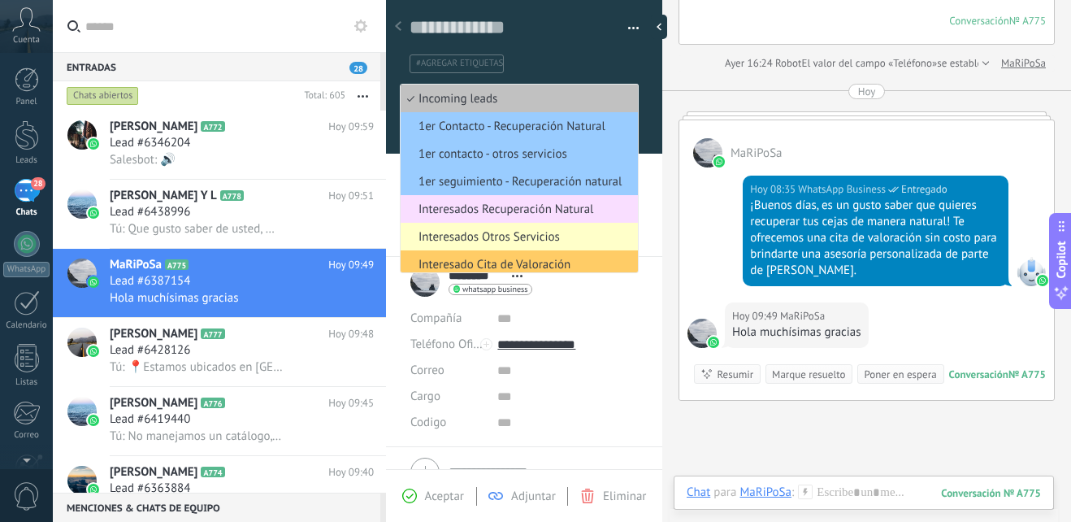
scroll to position [254, 0]
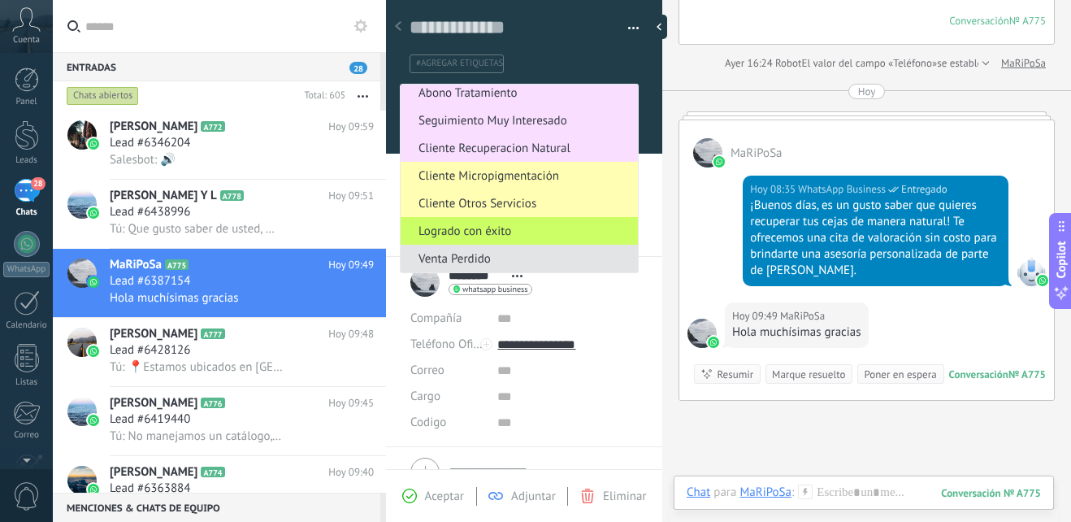
click at [531, 254] on span "Venta Perdido" at bounding box center [517, 258] width 232 height 15
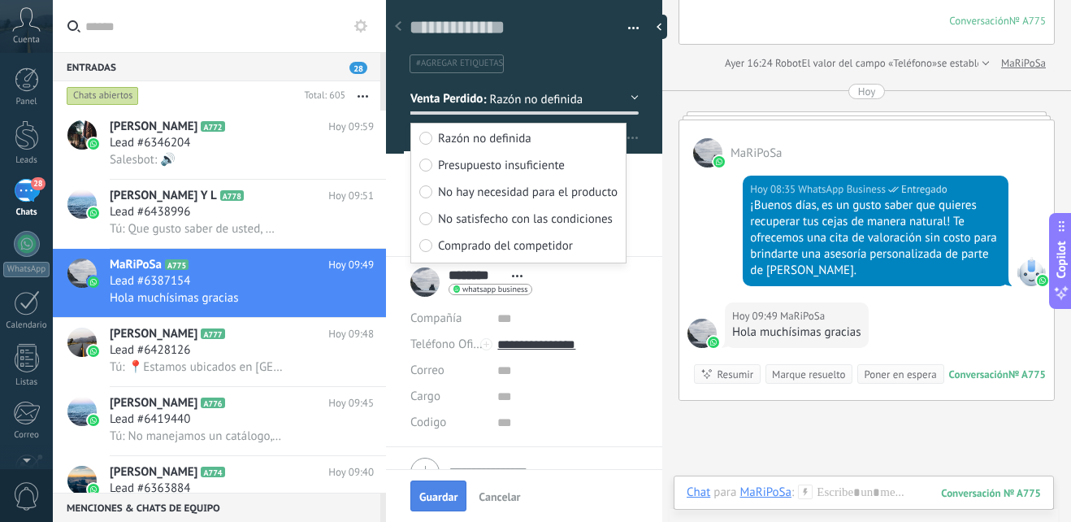
click at [440, 498] on span "Guardar" at bounding box center [438, 496] width 38 height 11
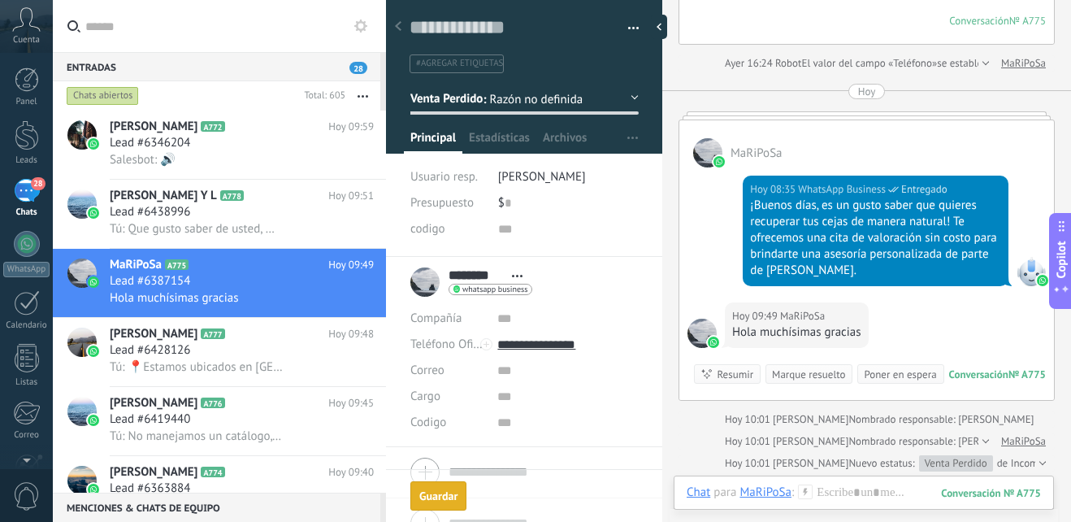
scroll to position [619, 0]
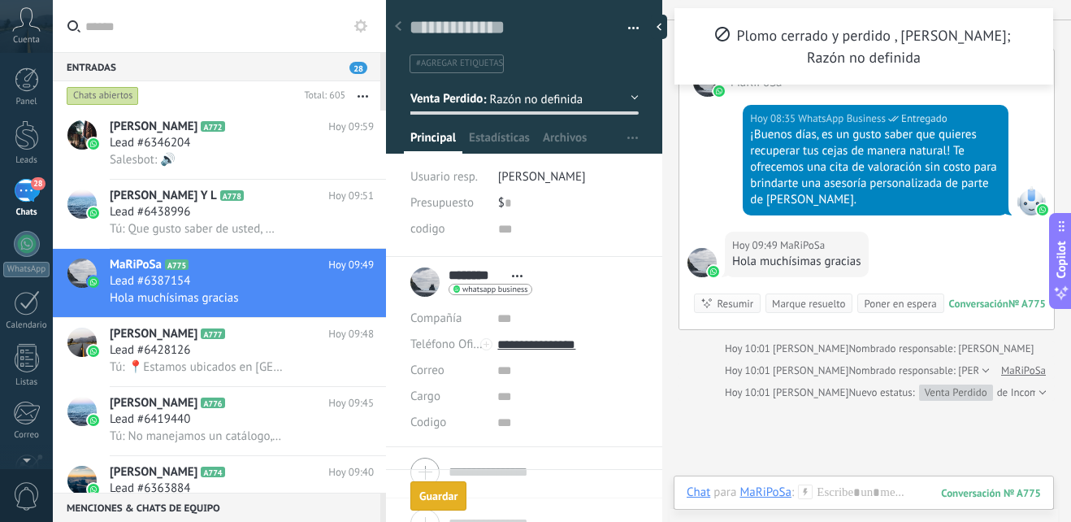
click at [428, 505] on button "Guardar Guardar" at bounding box center [438, 495] width 56 height 29
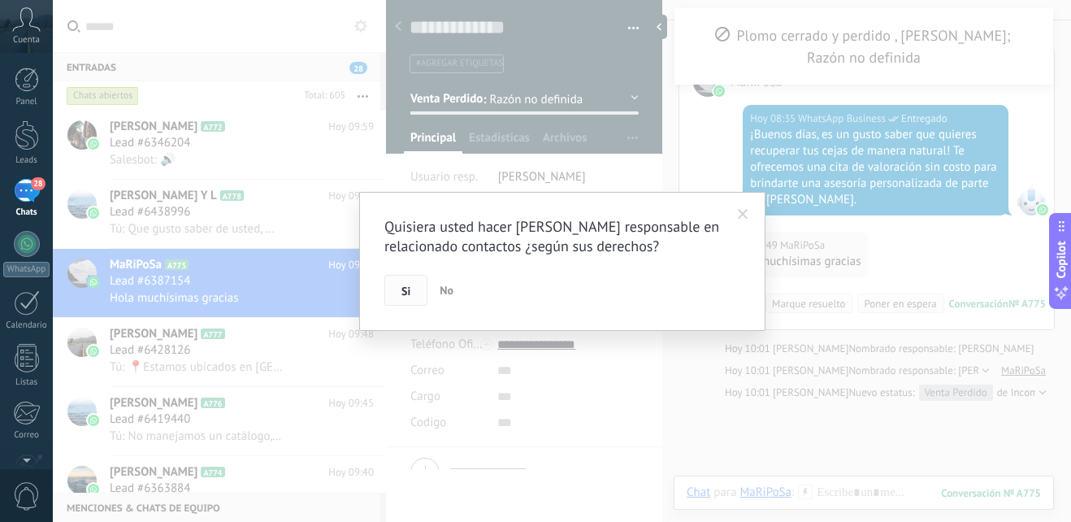
click at [417, 295] on button "Si" at bounding box center [405, 290] width 43 height 31
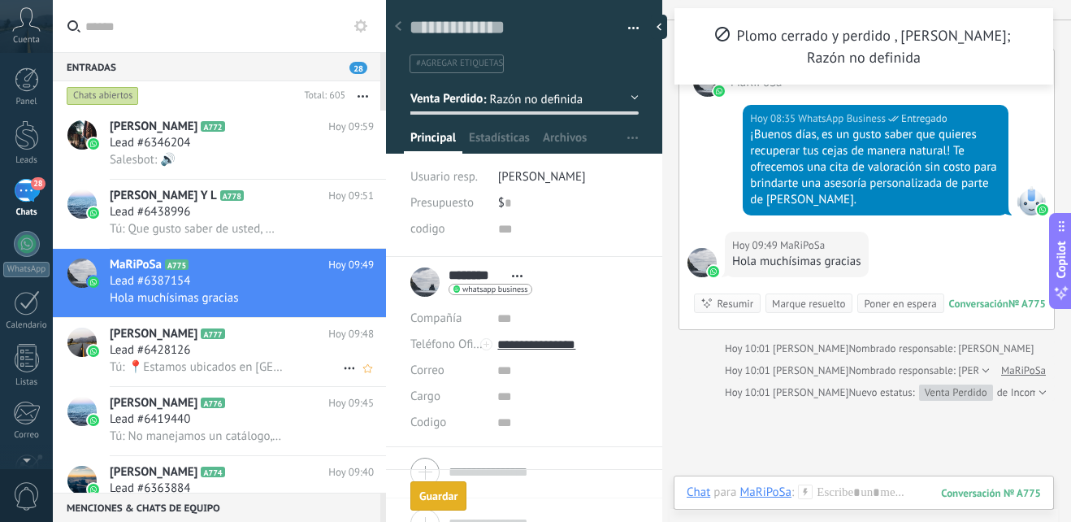
click at [235, 332] on h2 "Fatima Lucio A777" at bounding box center [219, 334] width 219 height 16
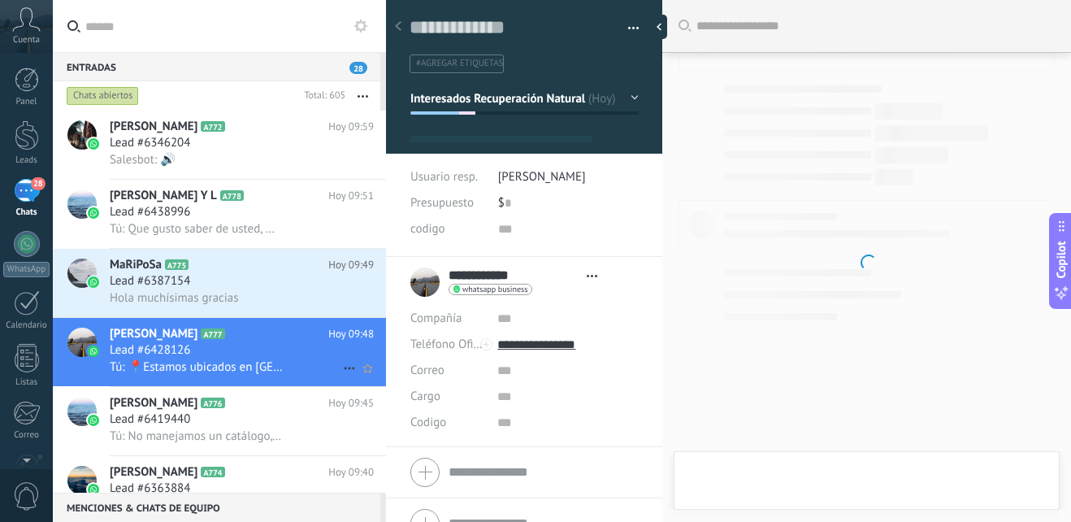
scroll to position [24, 0]
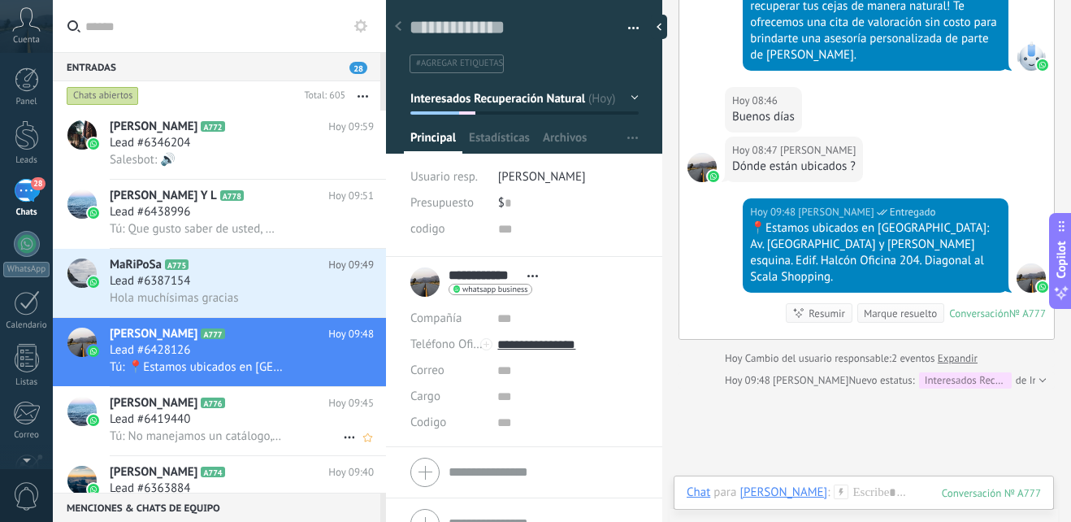
click at [248, 406] on h2 "Pao Pasquel A776" at bounding box center [219, 403] width 219 height 16
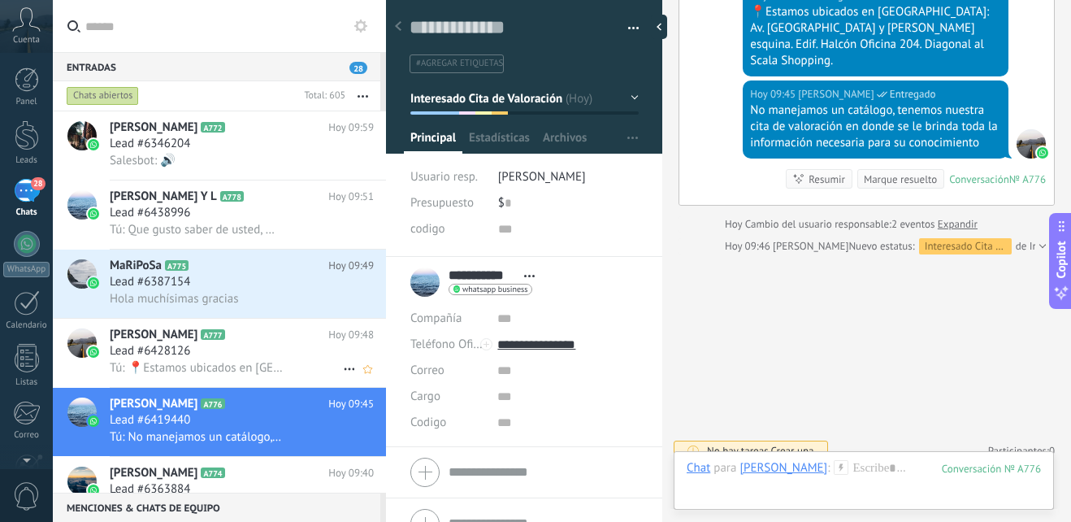
scroll to position [245, 0]
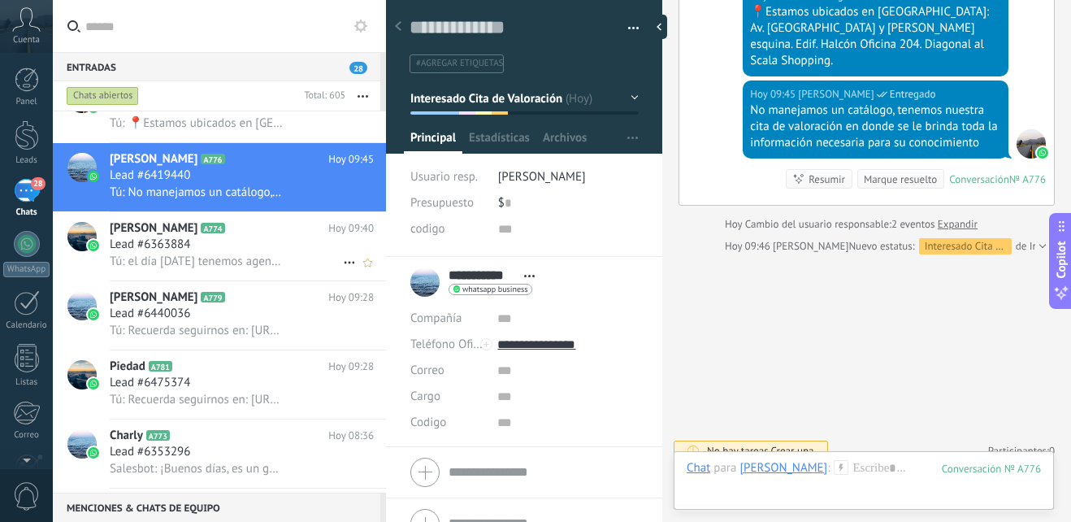
click at [261, 239] on div "Lead #6363884" at bounding box center [242, 244] width 264 height 16
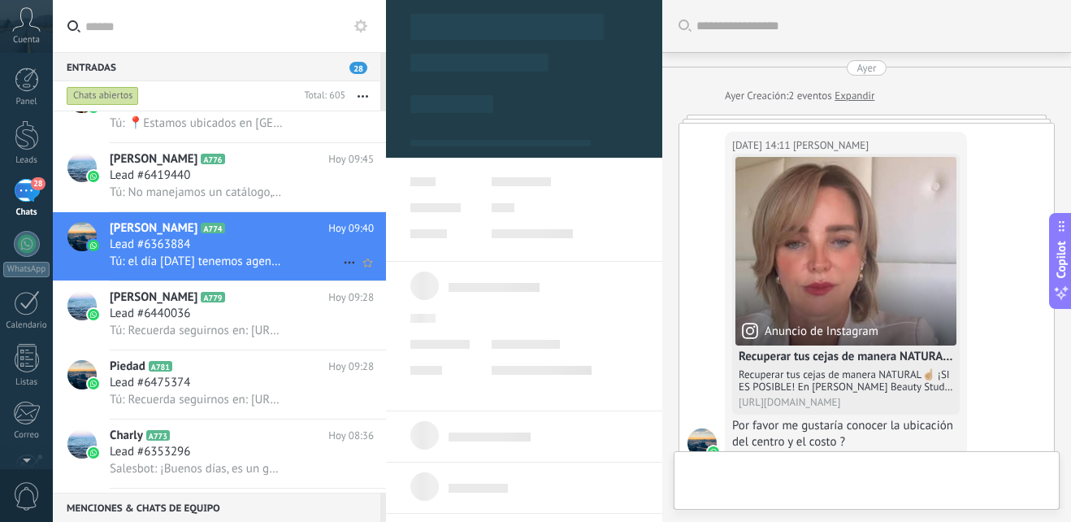
scroll to position [24, 0]
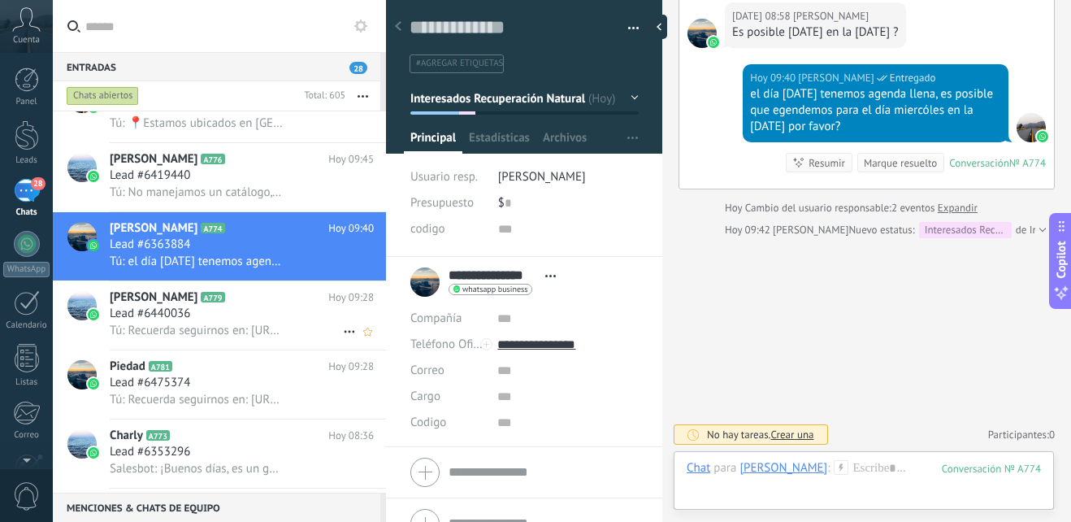
click at [245, 327] on span "Tú: Recuerda seguirnos en: [URL][DOMAIN_NAME]" at bounding box center [197, 330] width 175 height 15
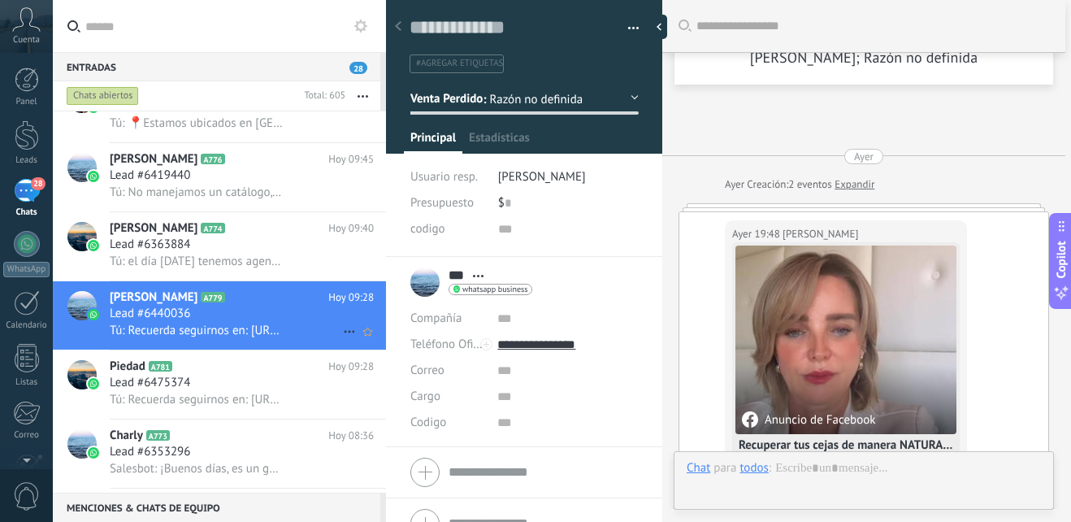
scroll to position [930, 0]
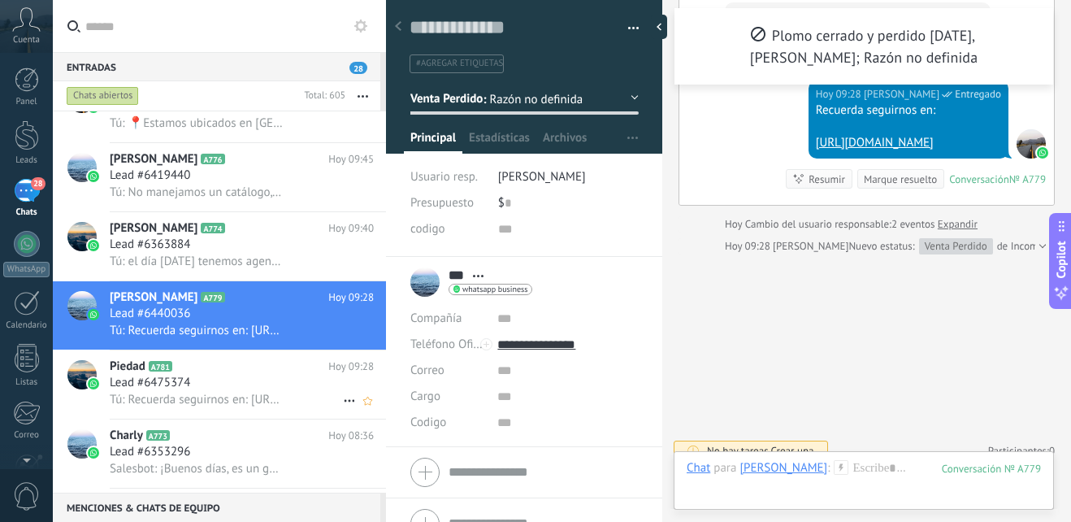
click at [244, 388] on div "Lead #6475374" at bounding box center [242, 383] width 264 height 16
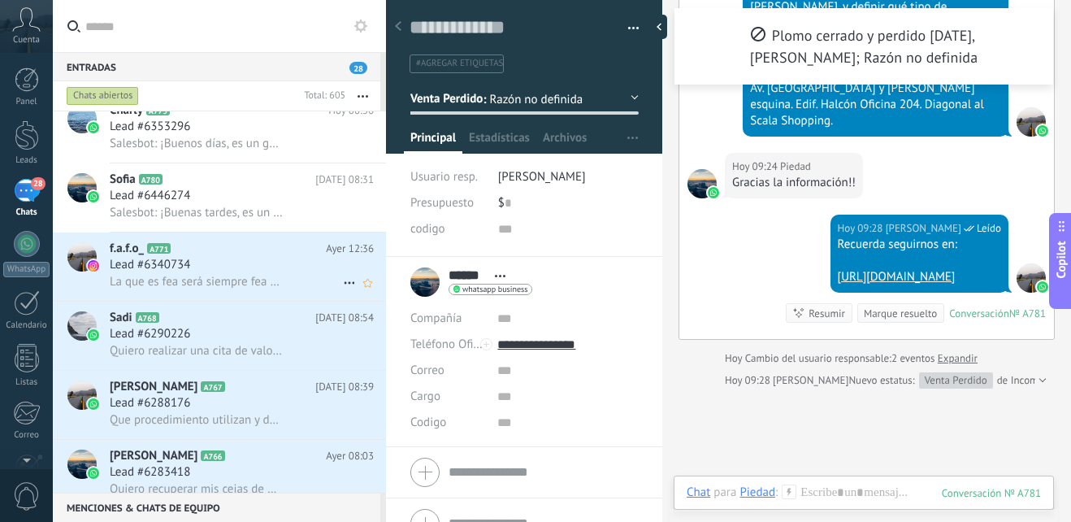
scroll to position [407, 0]
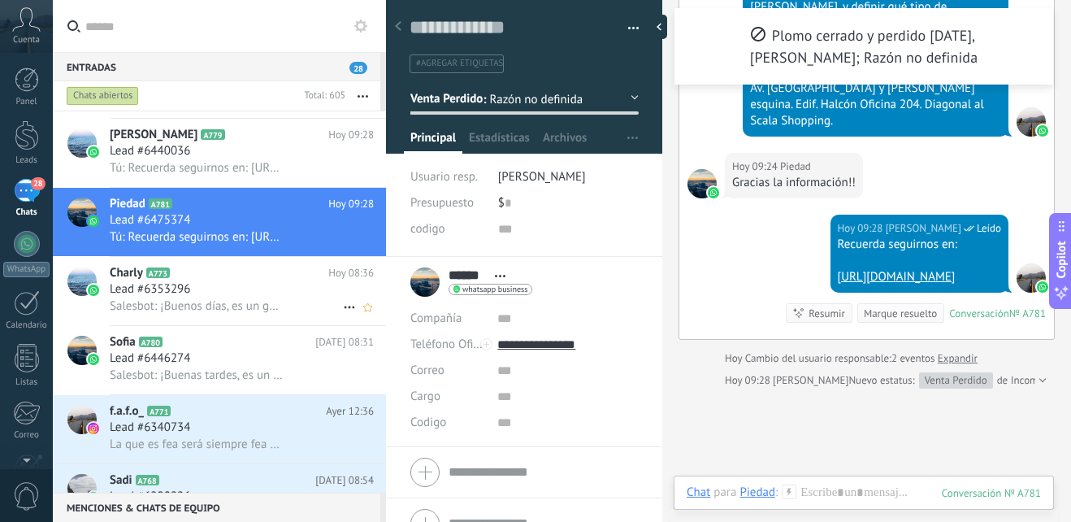
click at [273, 284] on div "Lead #6353296" at bounding box center [242, 289] width 264 height 16
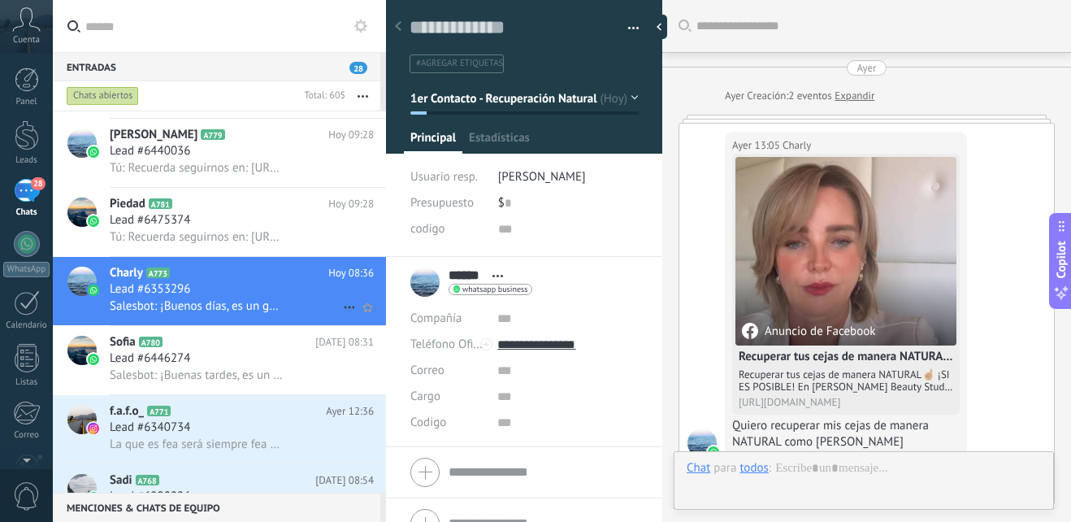
scroll to position [422, 0]
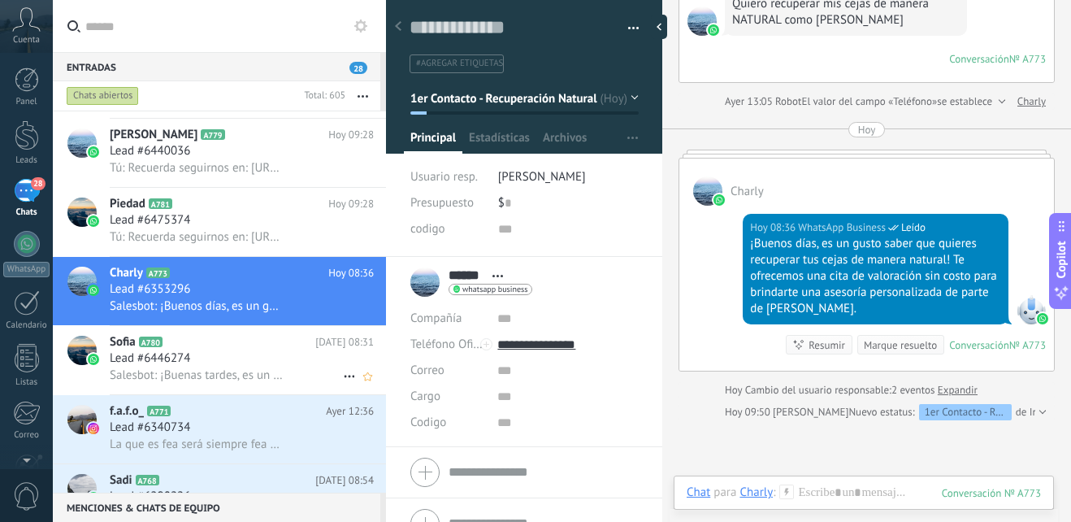
click at [232, 345] on h2 "Sofia A780" at bounding box center [213, 342] width 206 height 16
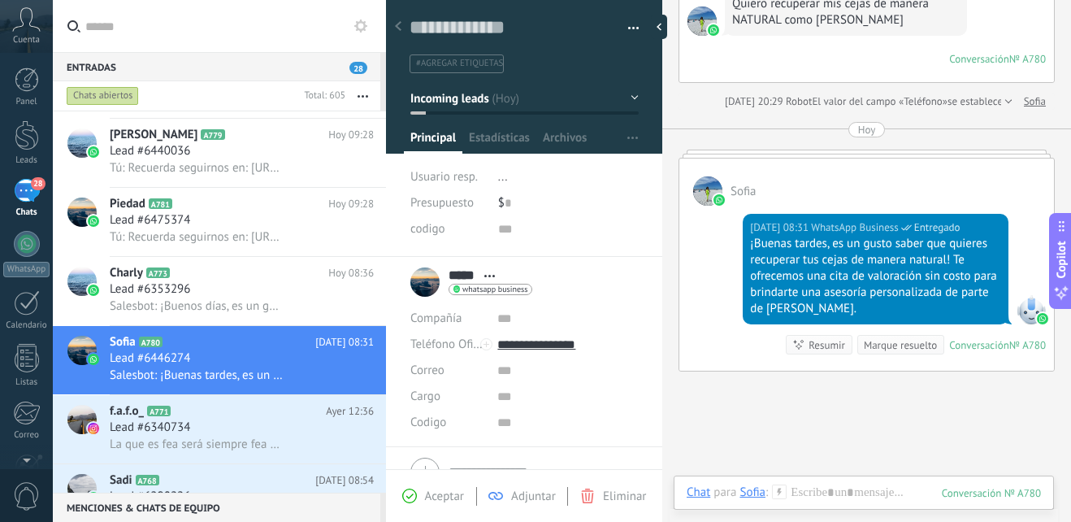
scroll to position [651, 0]
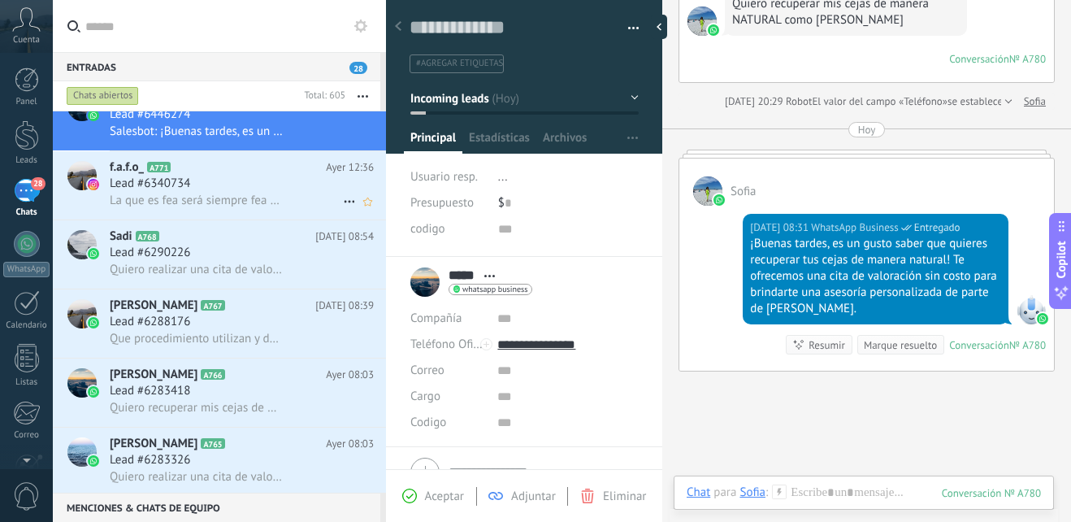
click at [307, 178] on div "Lead #6340734" at bounding box center [242, 184] width 264 height 16
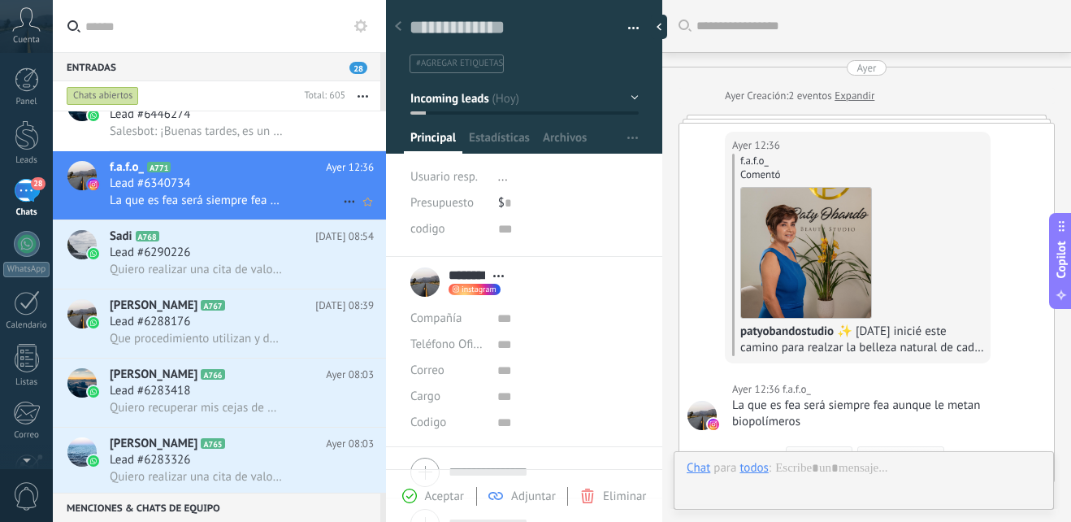
scroll to position [24, 0]
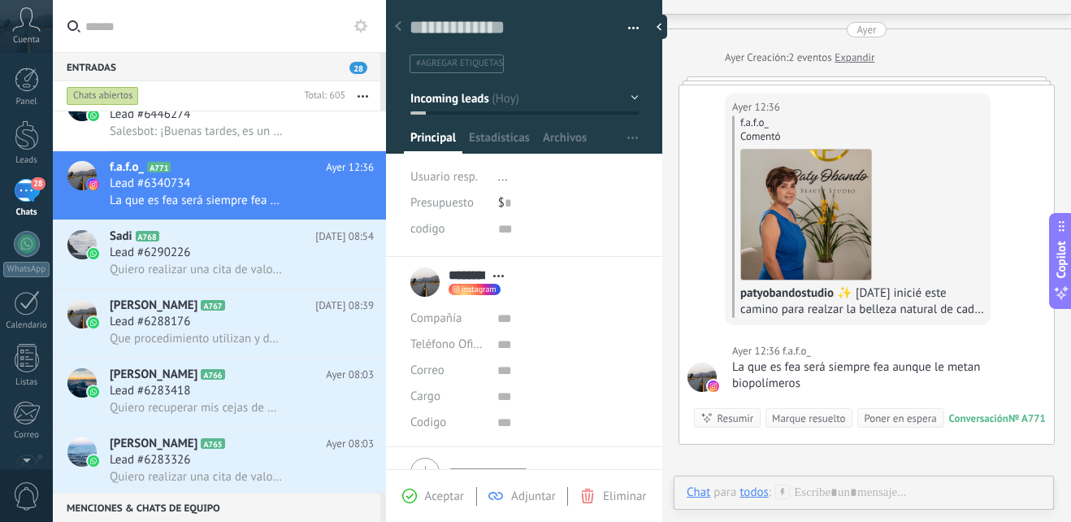
click at [617, 93] on button "Incoming leads" at bounding box center [524, 98] width 228 height 29
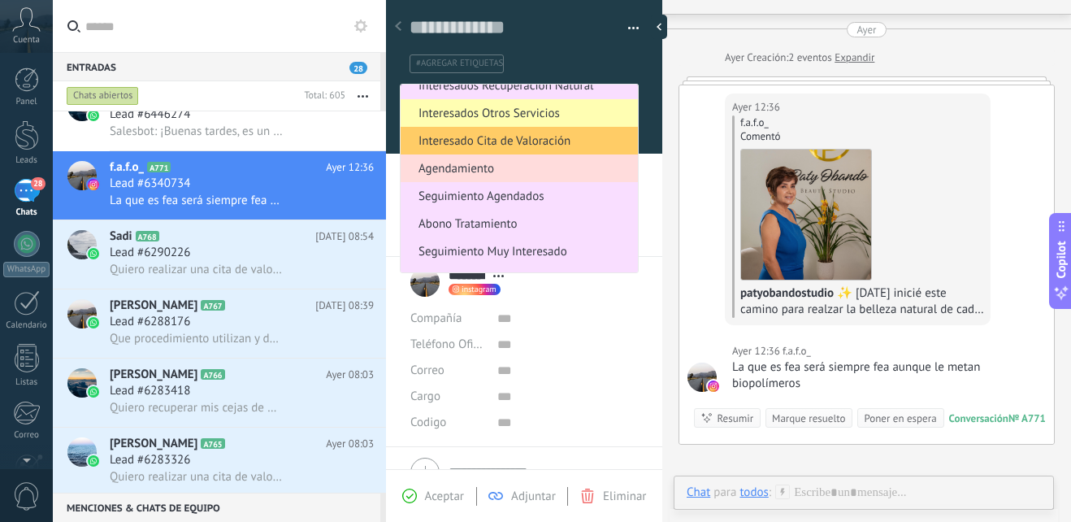
scroll to position [254, 0]
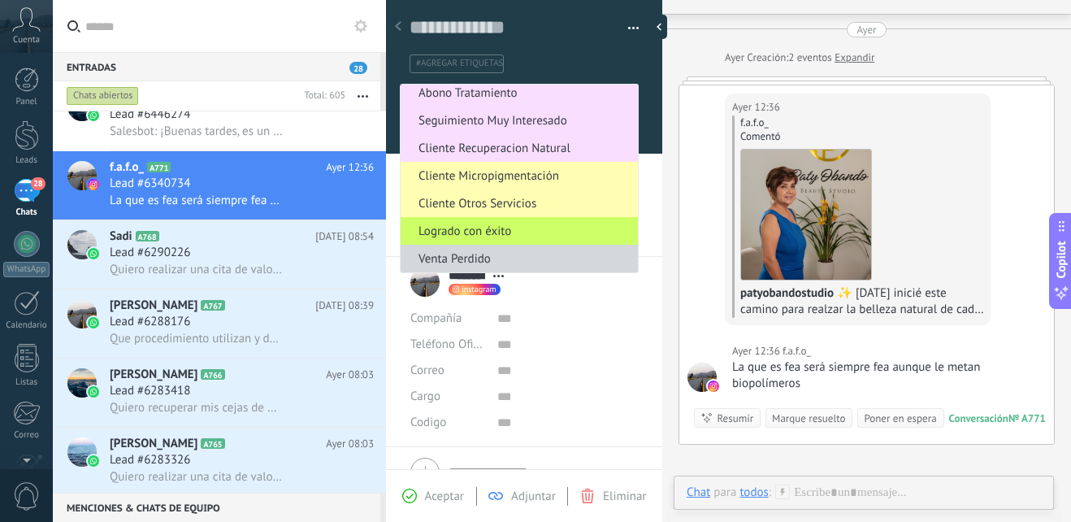
click at [609, 494] on span "Eliminar" at bounding box center [624, 495] width 43 height 15
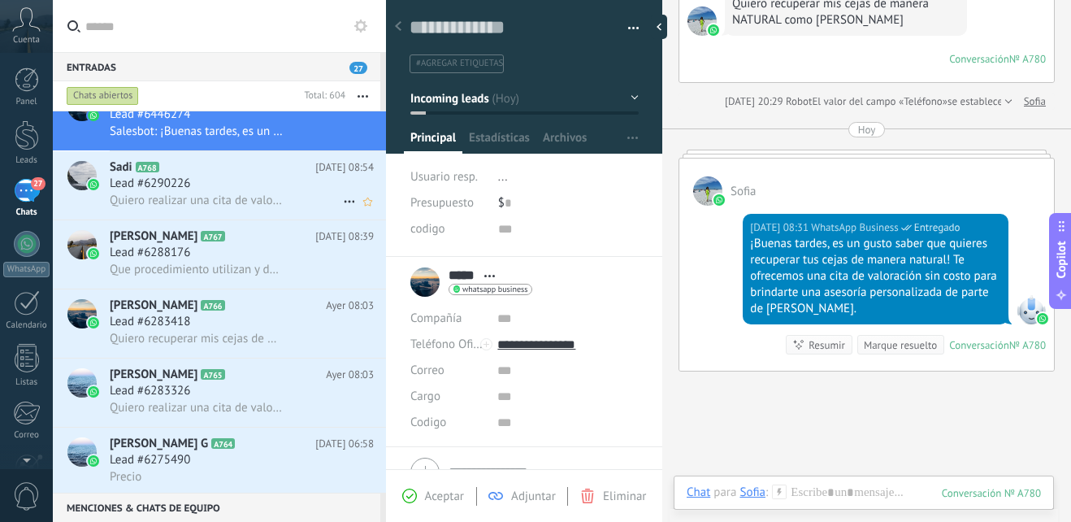
scroll to position [488, 0]
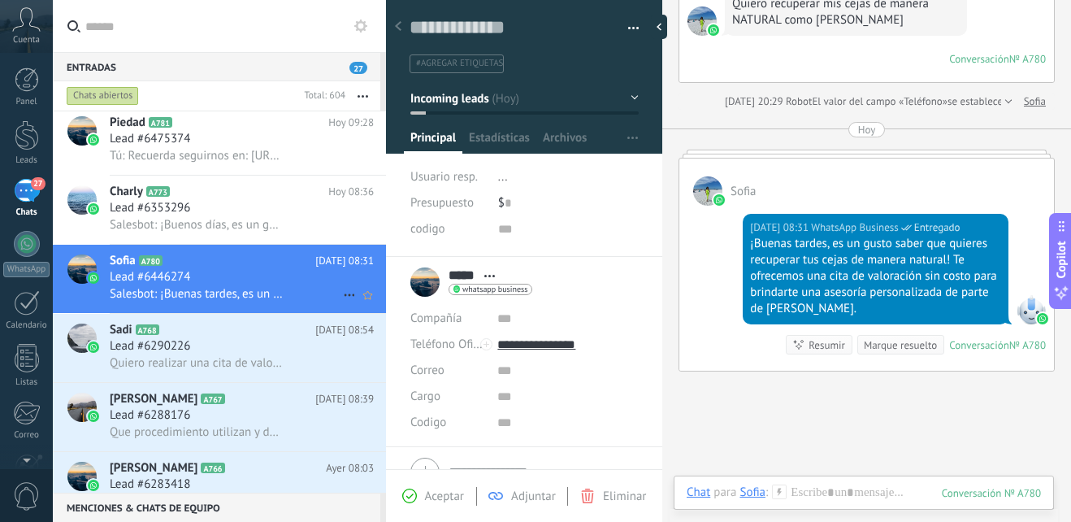
click at [233, 281] on div "Lead #6446274" at bounding box center [242, 277] width 264 height 16
click at [632, 103] on button "Incoming leads" at bounding box center [524, 98] width 228 height 29
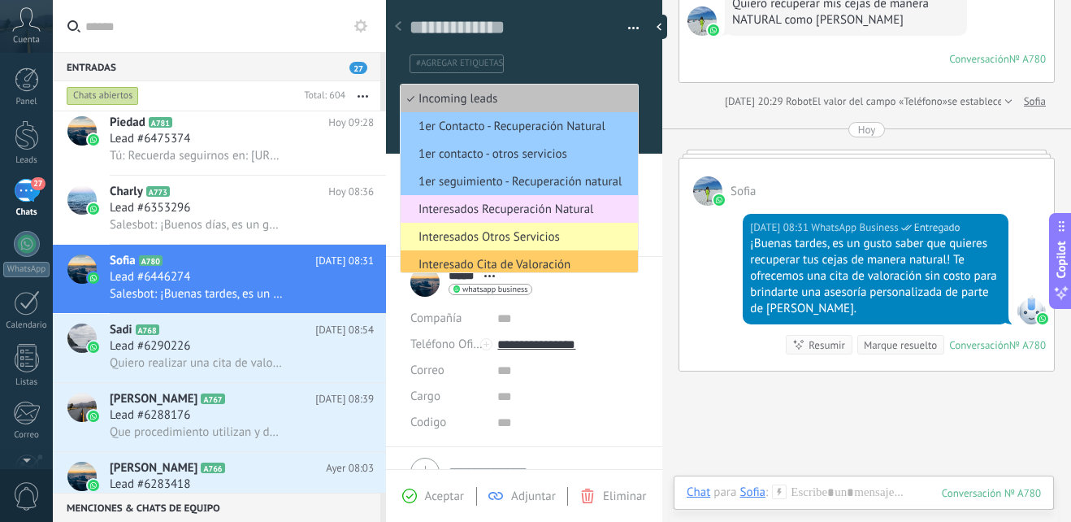
click at [601, 184] on span "1er seguimiento - Recuperación natural" at bounding box center [517, 181] width 232 height 15
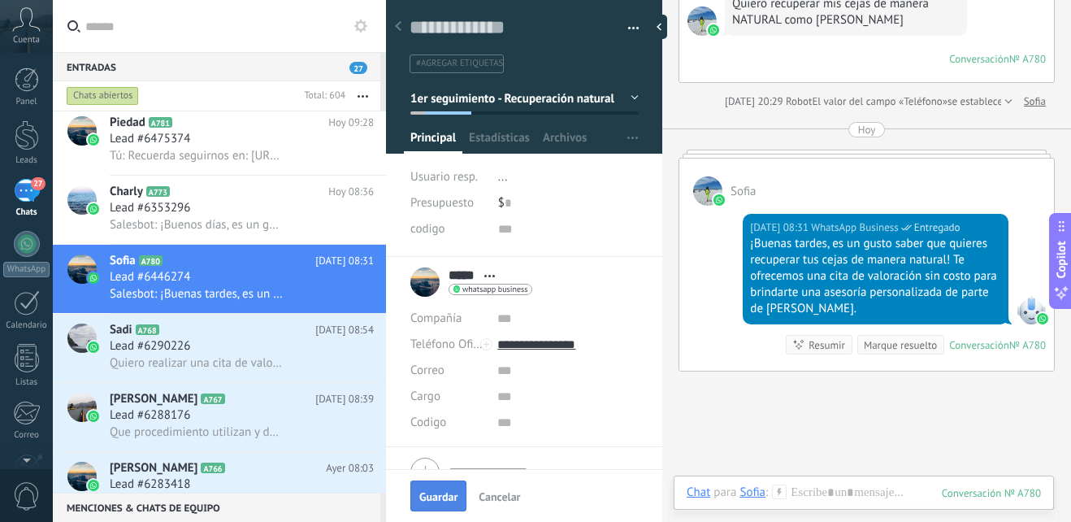
click at [437, 492] on span "Guardar" at bounding box center [438, 496] width 38 height 11
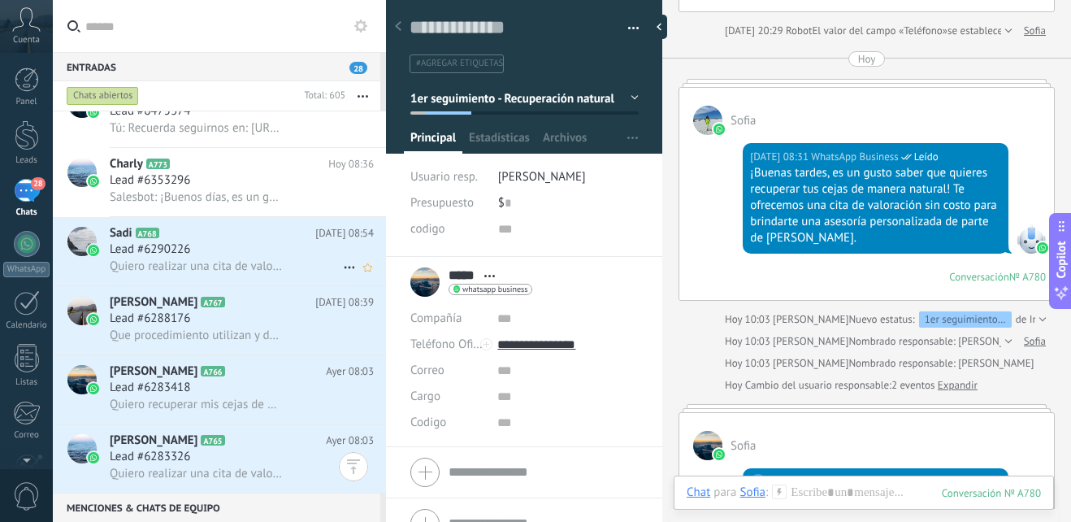
scroll to position [651, 0]
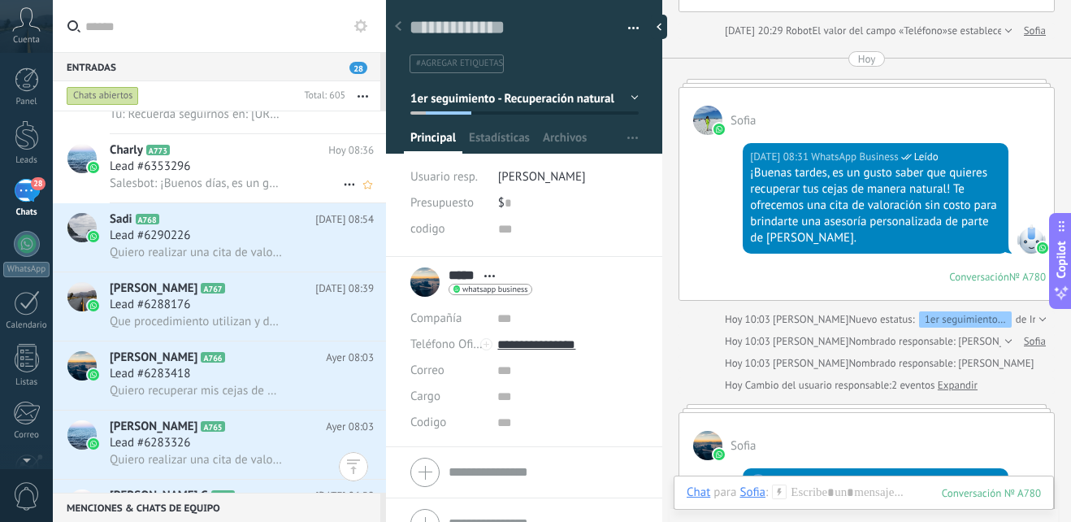
click at [256, 156] on h2 "Charly A773" at bounding box center [219, 150] width 219 height 16
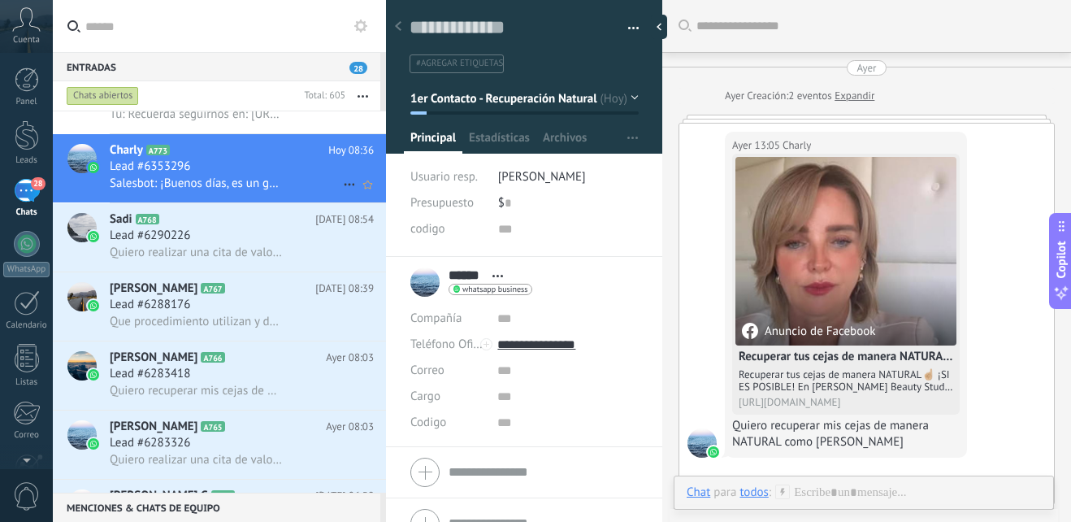
scroll to position [422, 0]
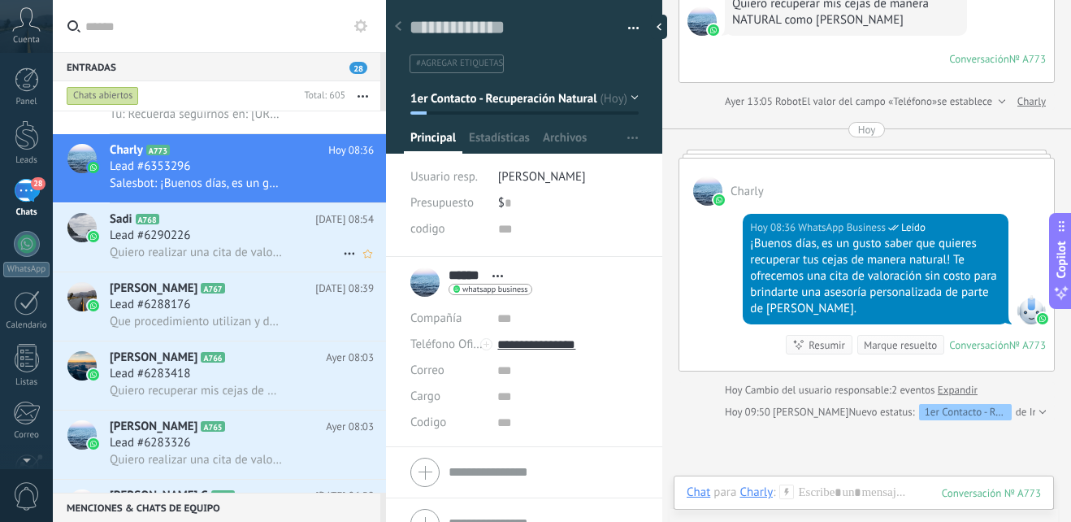
click at [244, 229] on div "Lead #6290226" at bounding box center [242, 236] width 264 height 16
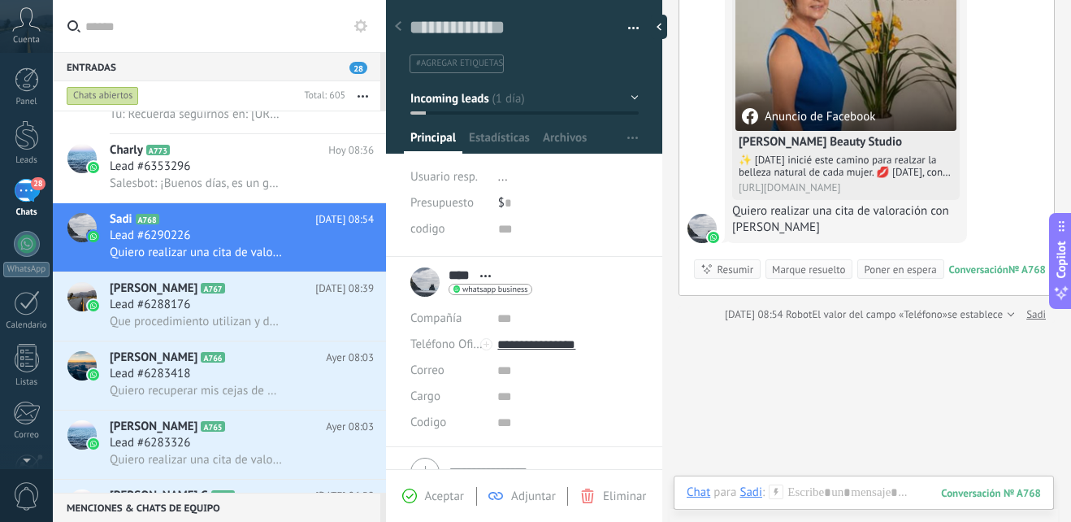
scroll to position [52, 0]
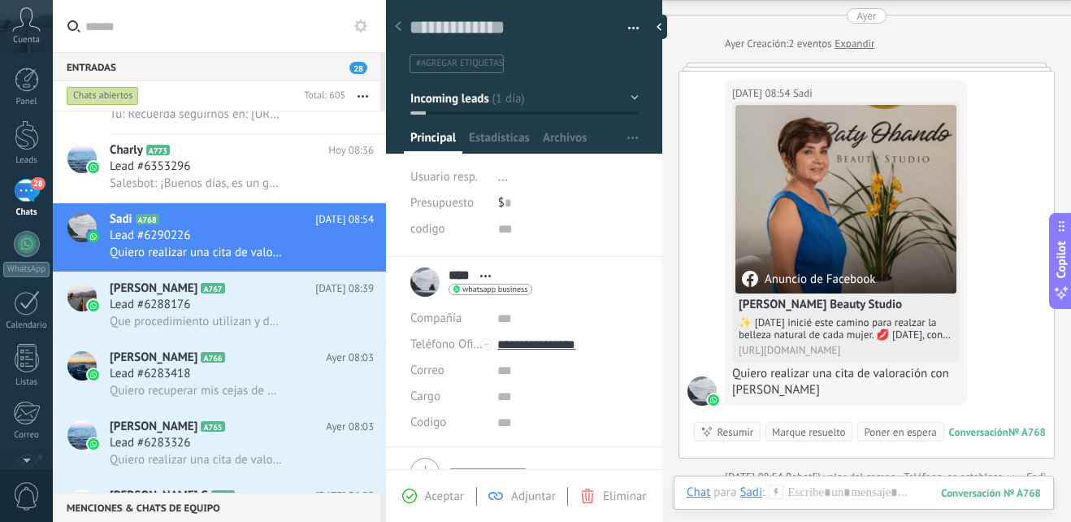
click at [779, 490] on icon at bounding box center [776, 491] width 15 height 15
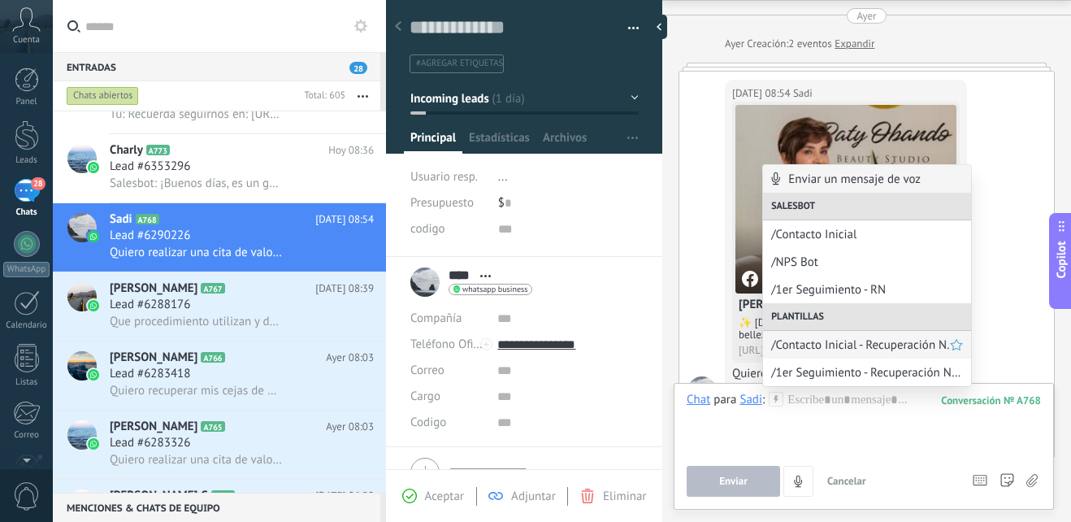
click at [880, 348] on span "/Contacto Inicial - Recuperación N." at bounding box center [860, 344] width 179 height 15
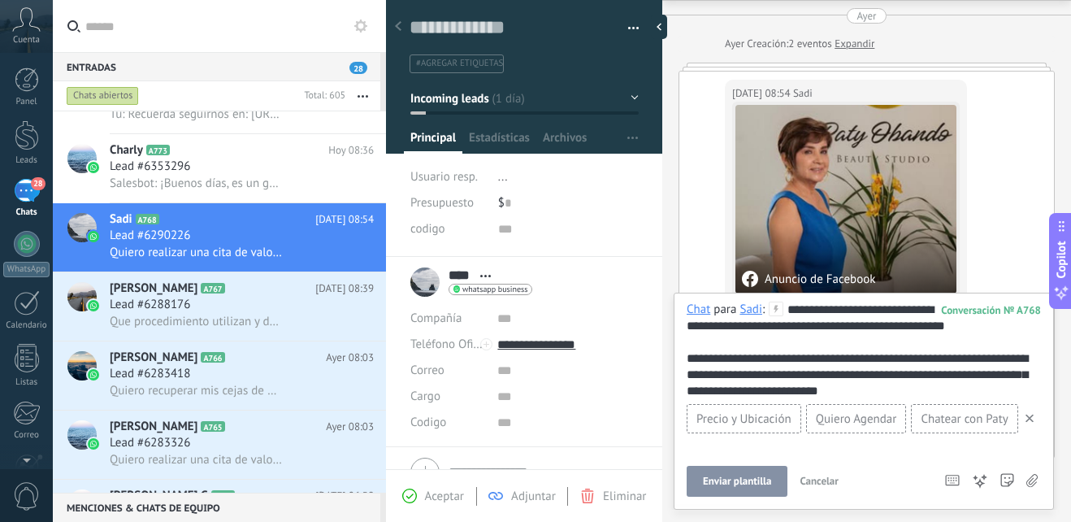
click at [743, 475] on span "Enviar plantilla" at bounding box center [737, 480] width 68 height 11
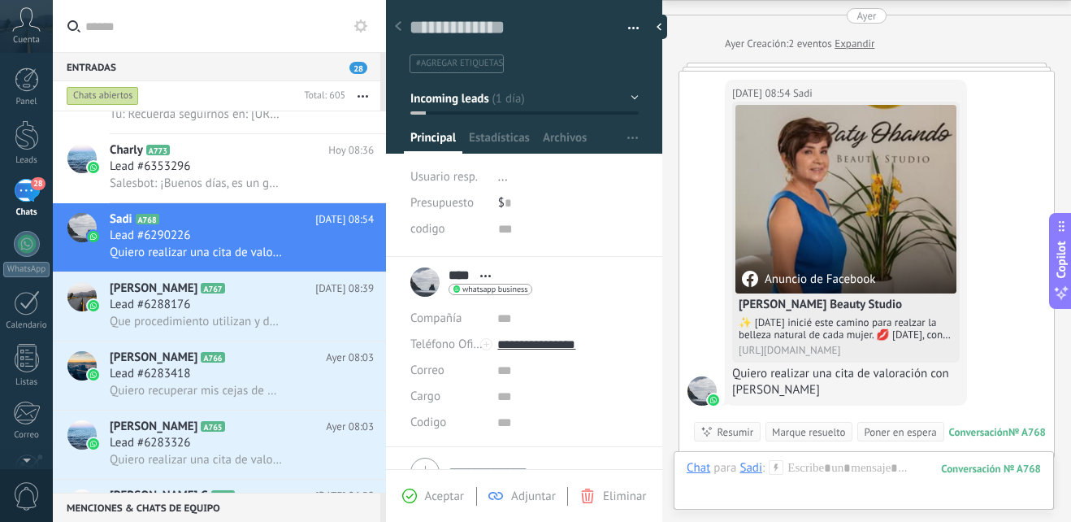
scroll to position [283, 0]
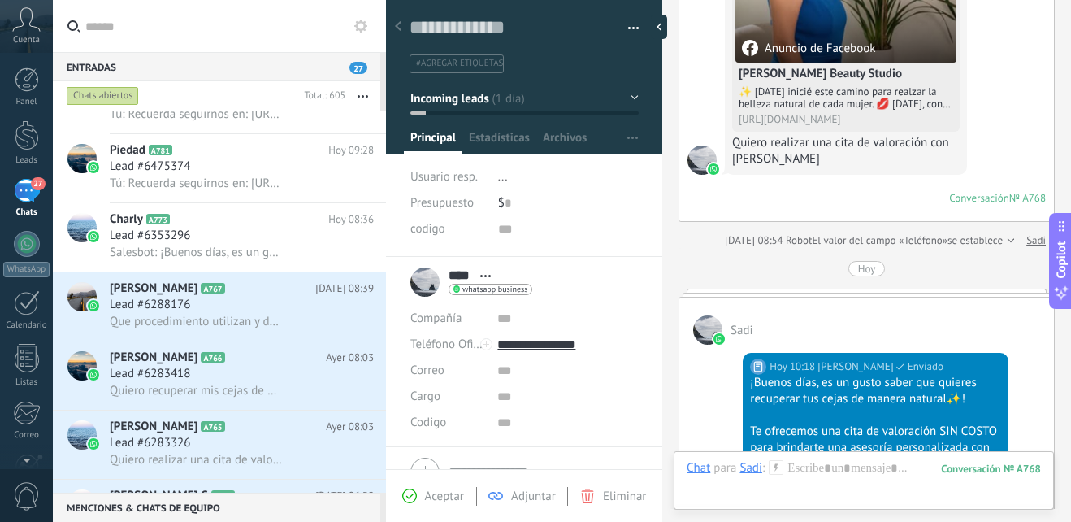
click at [615, 98] on button "Incoming leads" at bounding box center [524, 98] width 228 height 29
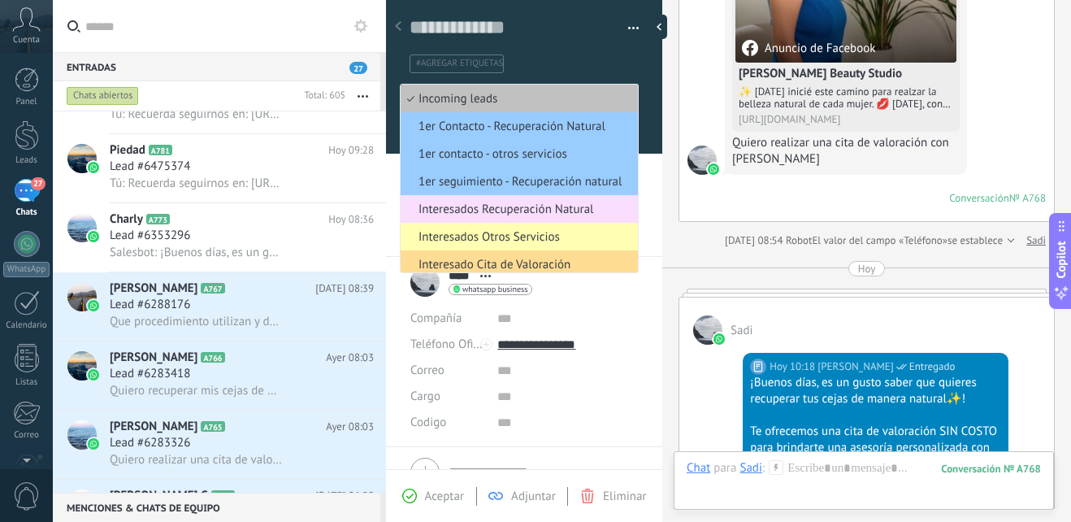
click at [528, 254] on li "Interesado Cita de Valoración" at bounding box center [519, 264] width 237 height 28
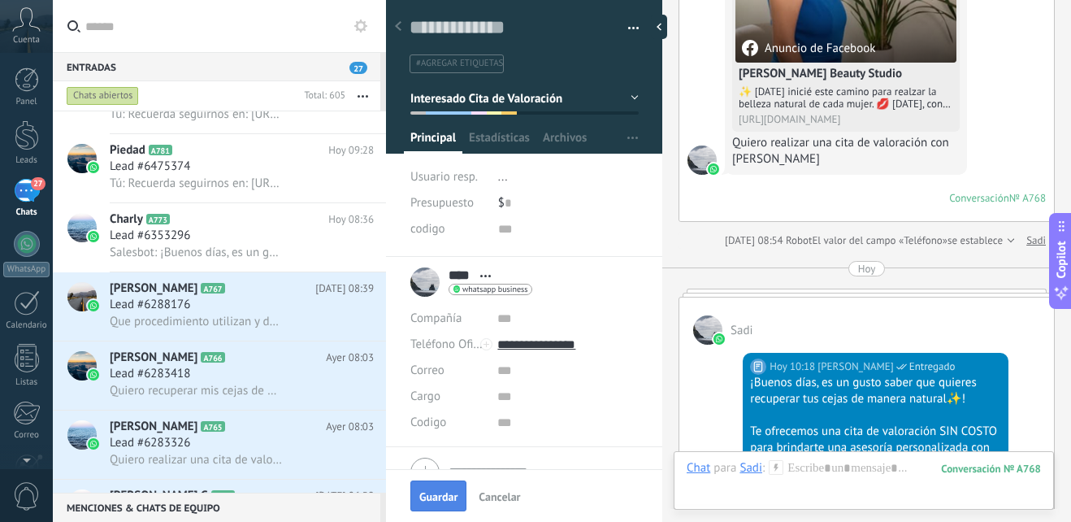
click at [432, 485] on button "Guardar" at bounding box center [438, 495] width 56 height 31
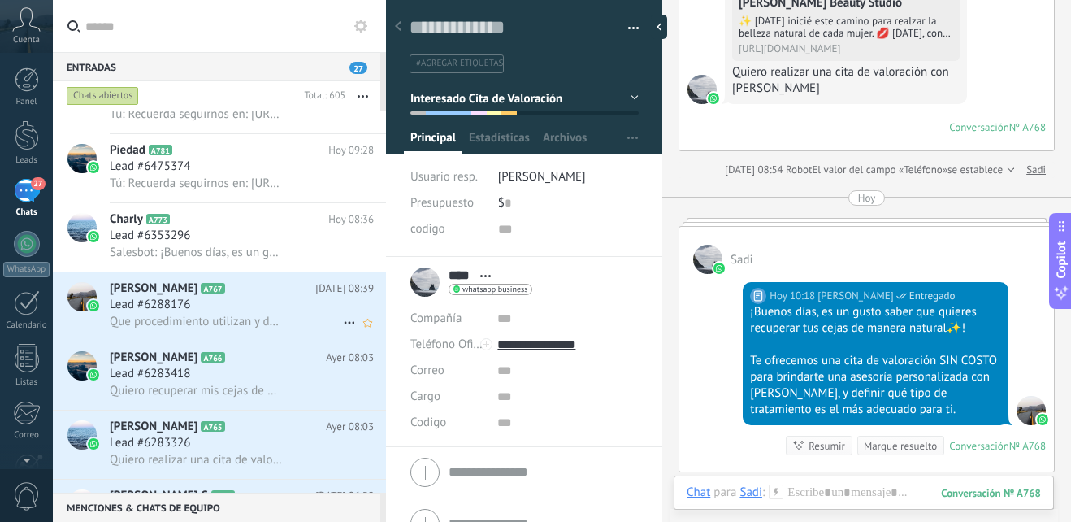
click at [238, 310] on div "Lead #6288176" at bounding box center [242, 305] width 264 height 16
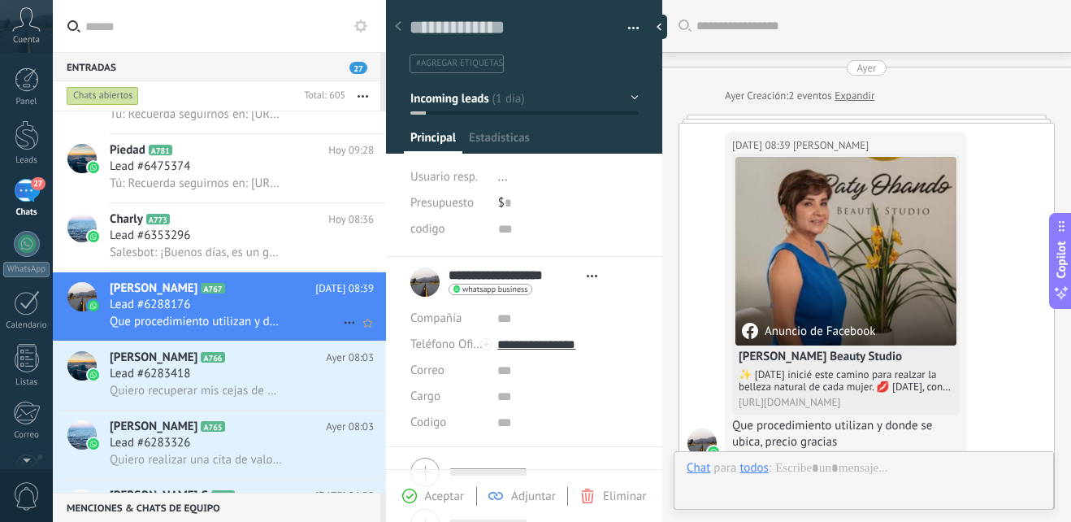
type textarea "**********"
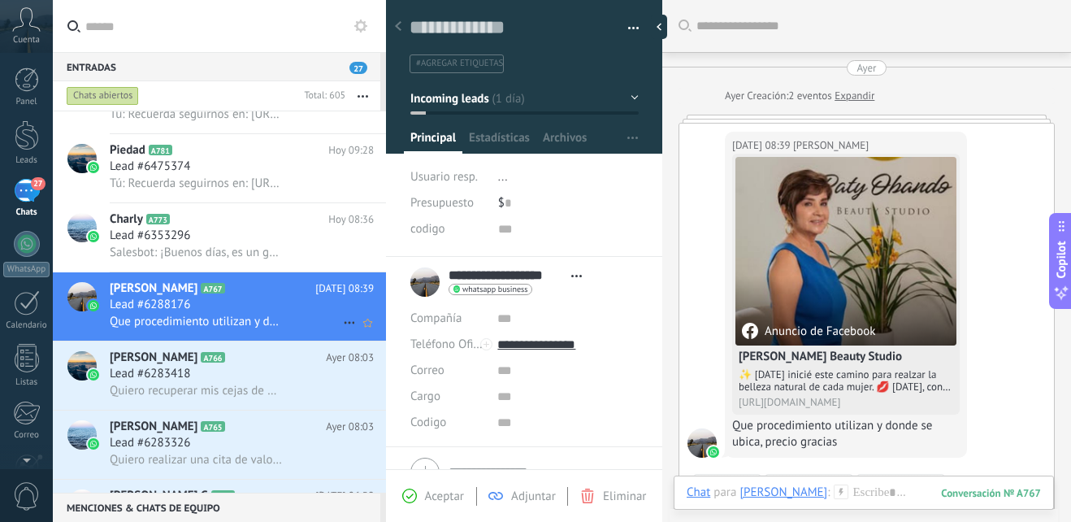
scroll to position [52, 0]
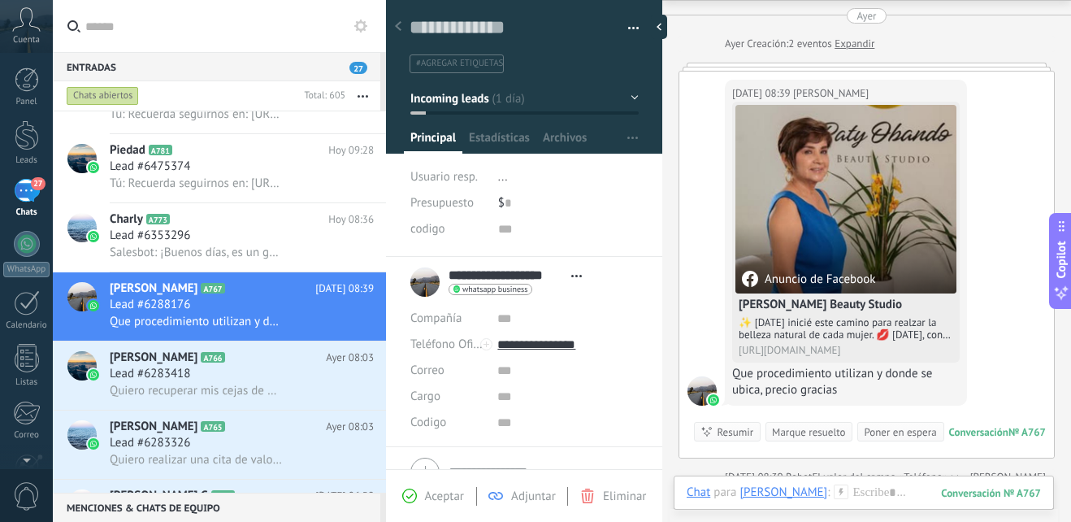
click at [848, 494] on icon at bounding box center [841, 491] width 15 height 15
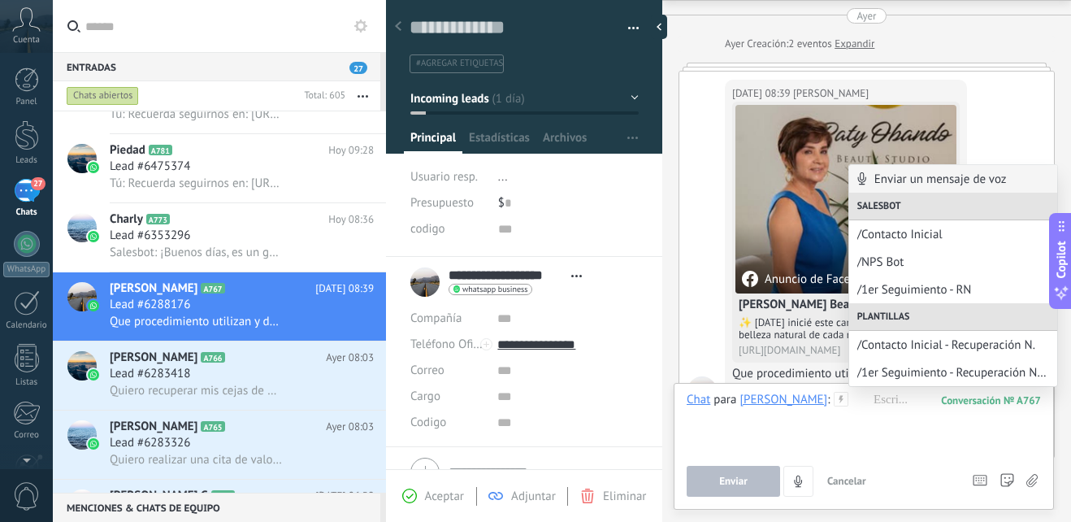
click at [955, 343] on span "/Contacto Inicial - Recuperación N." at bounding box center [953, 344] width 192 height 15
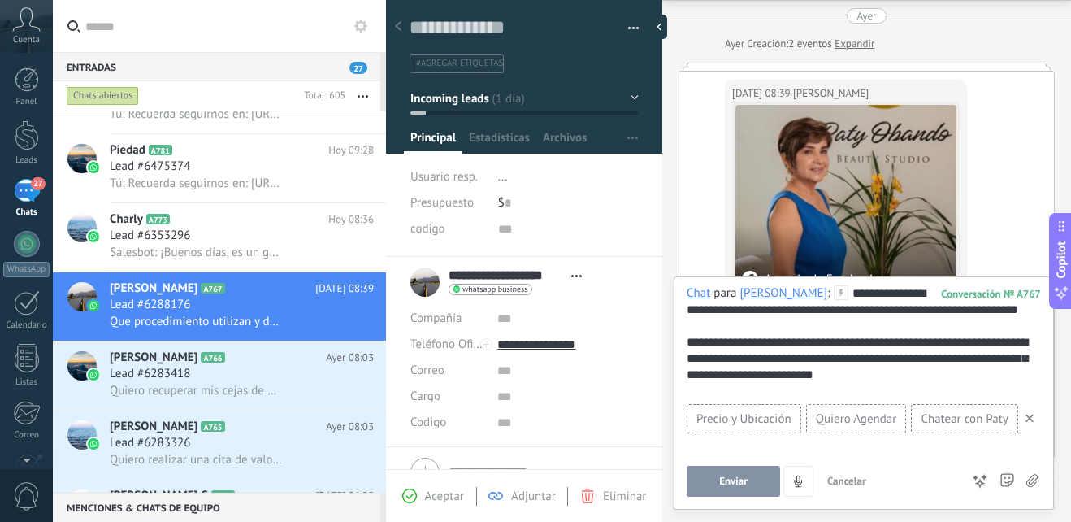
click at [951, 391] on div "**********" at bounding box center [864, 342] width 354 height 114
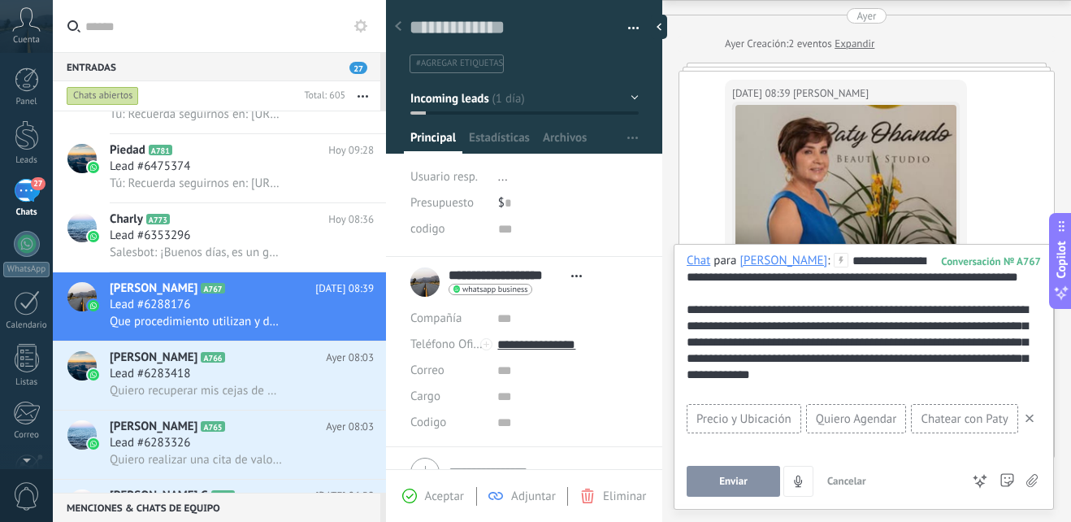
click at [906, 356] on div "**********" at bounding box center [864, 326] width 354 height 146
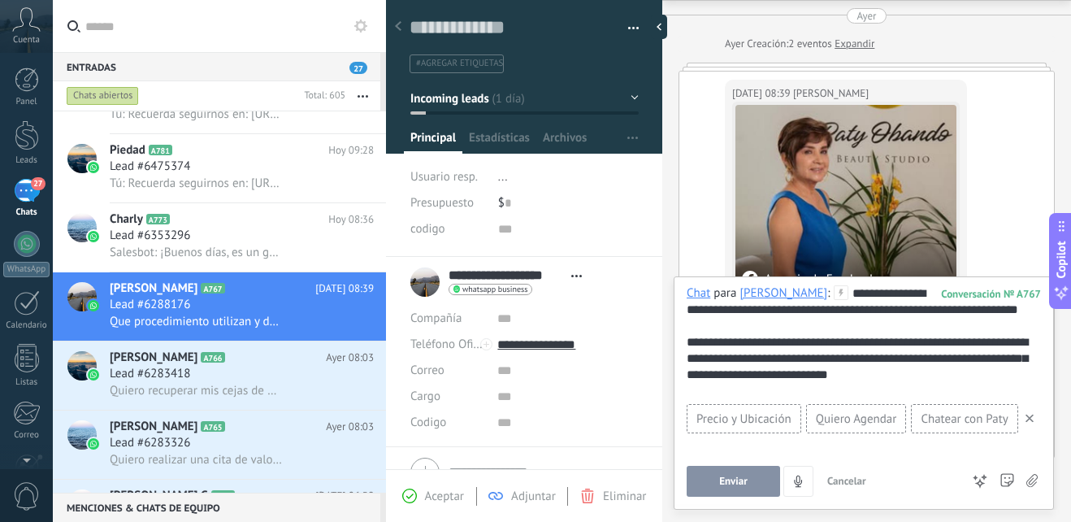
click at [901, 386] on div "**********" at bounding box center [864, 342] width 354 height 114
click at [730, 470] on button "Enviar" at bounding box center [733, 481] width 93 height 31
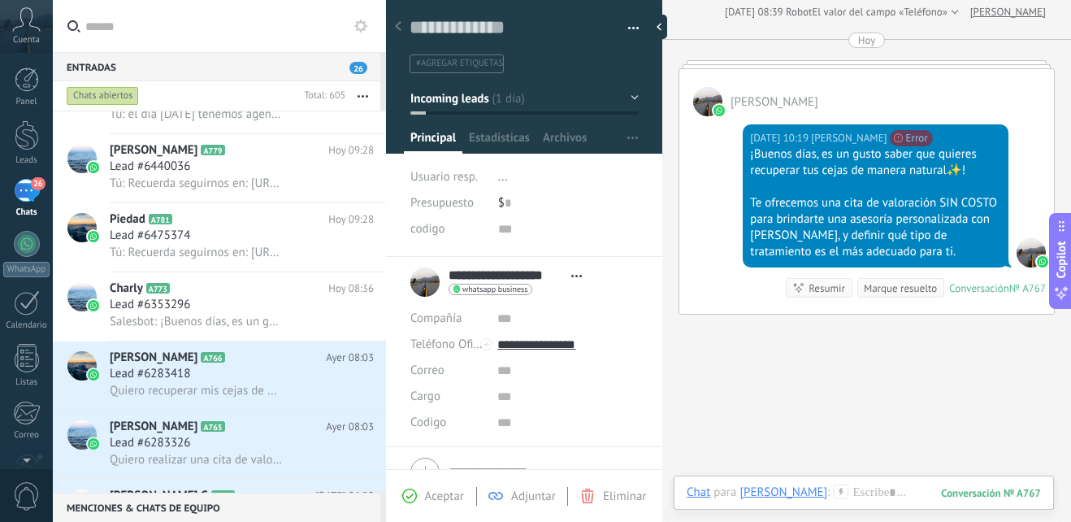
scroll to position [527, 0]
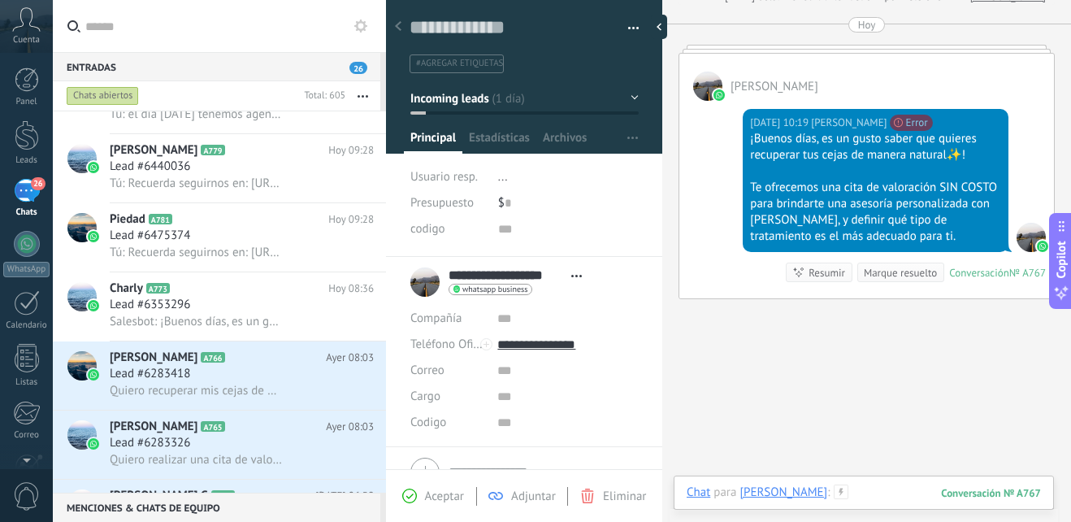
click at [899, 492] on div at bounding box center [864, 508] width 354 height 49
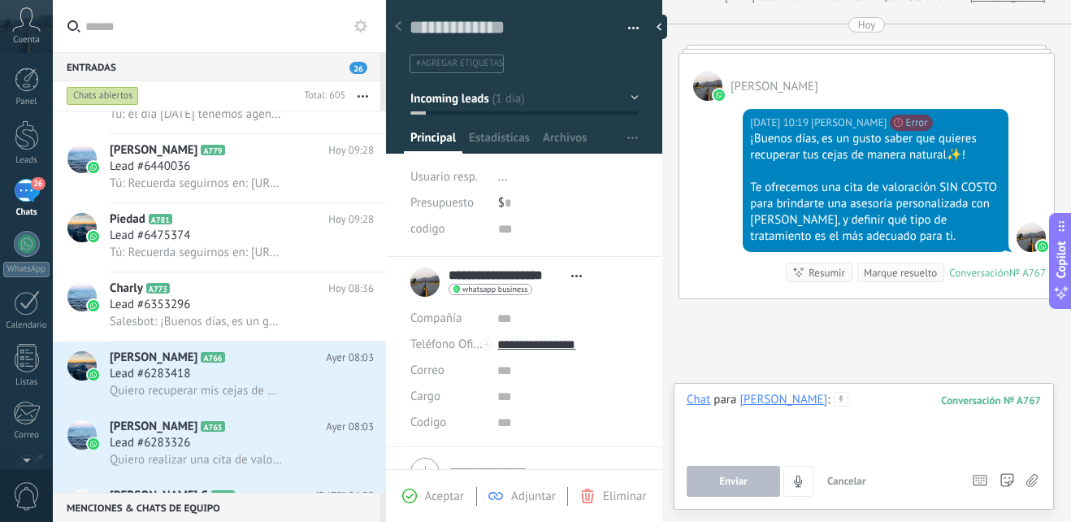
paste div
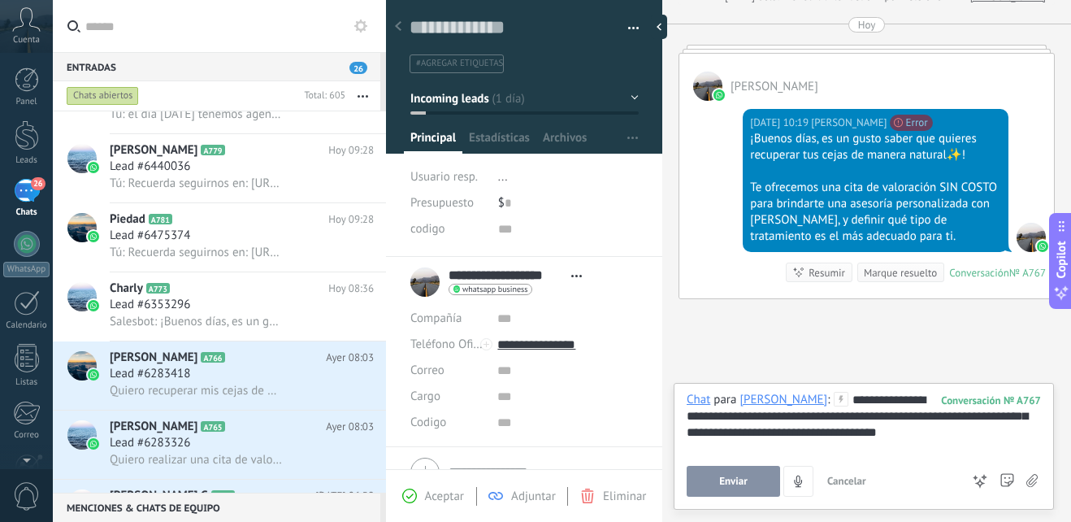
click at [766, 483] on button "Enviar" at bounding box center [733, 481] width 93 height 31
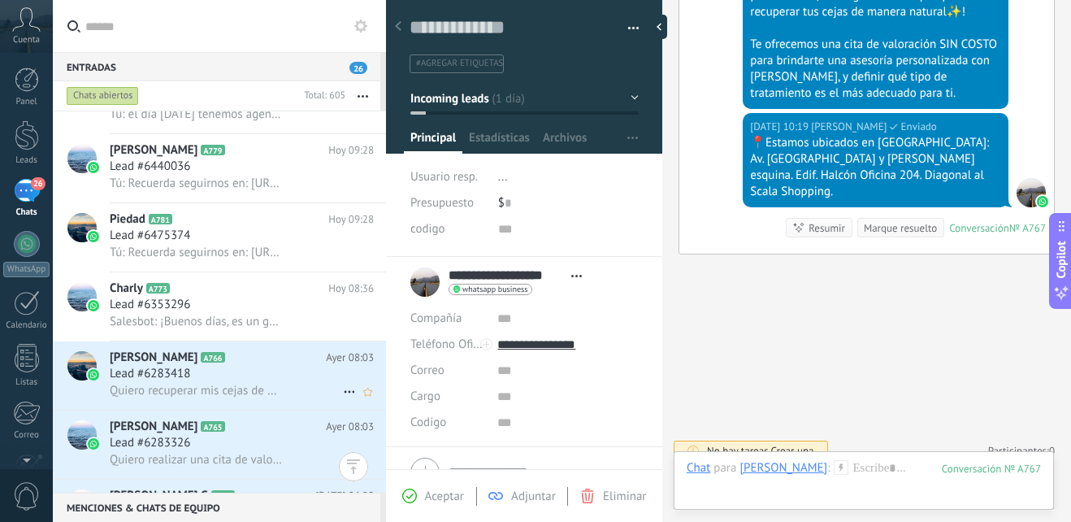
scroll to position [813, 0]
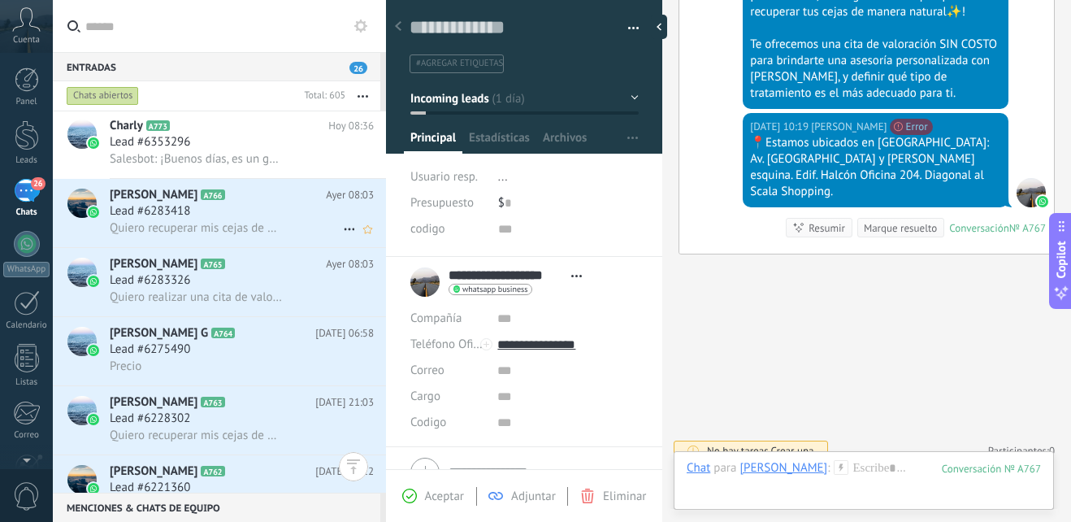
click at [233, 213] on div "Lead #6283418" at bounding box center [242, 211] width 264 height 16
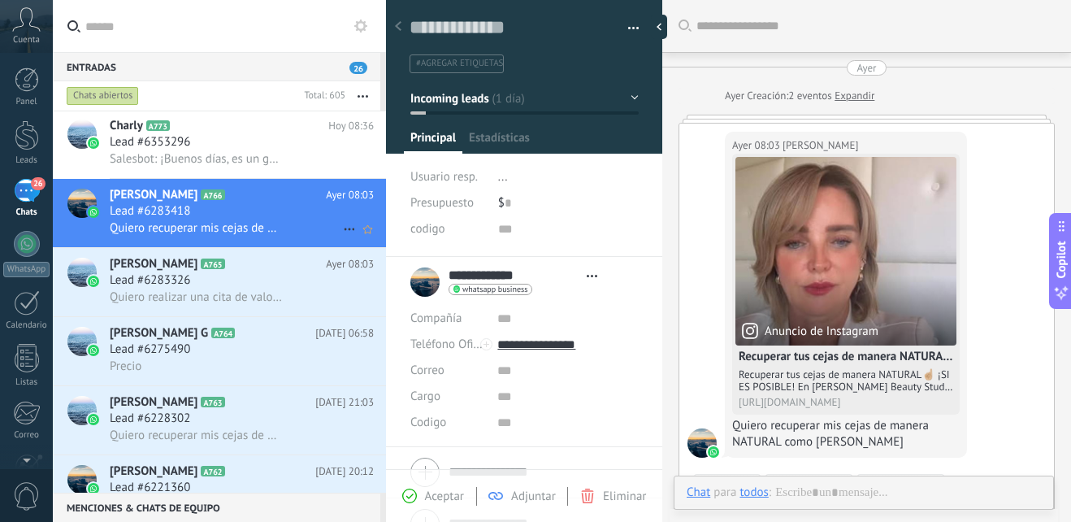
type textarea "**********"
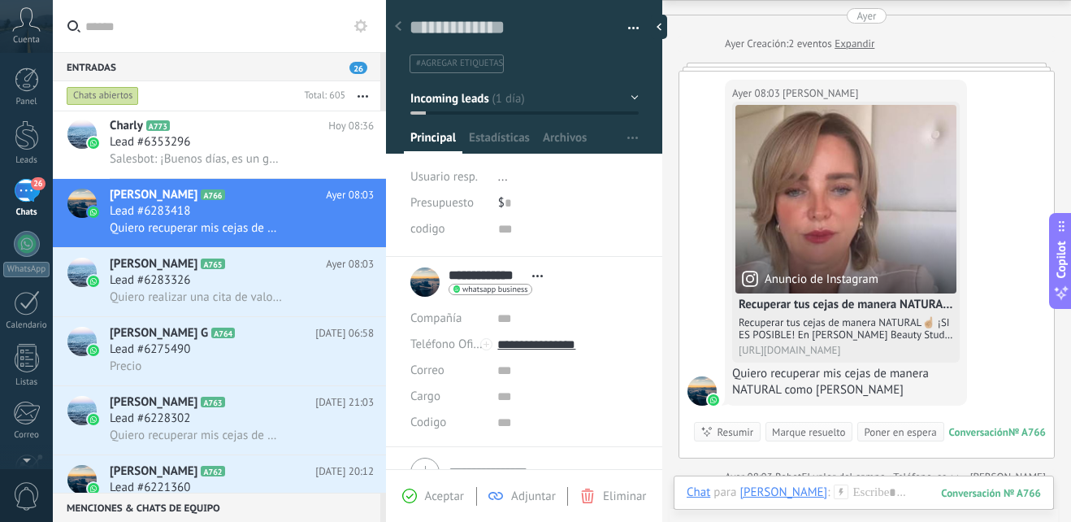
click at [834, 488] on use at bounding box center [841, 491] width 14 height 14
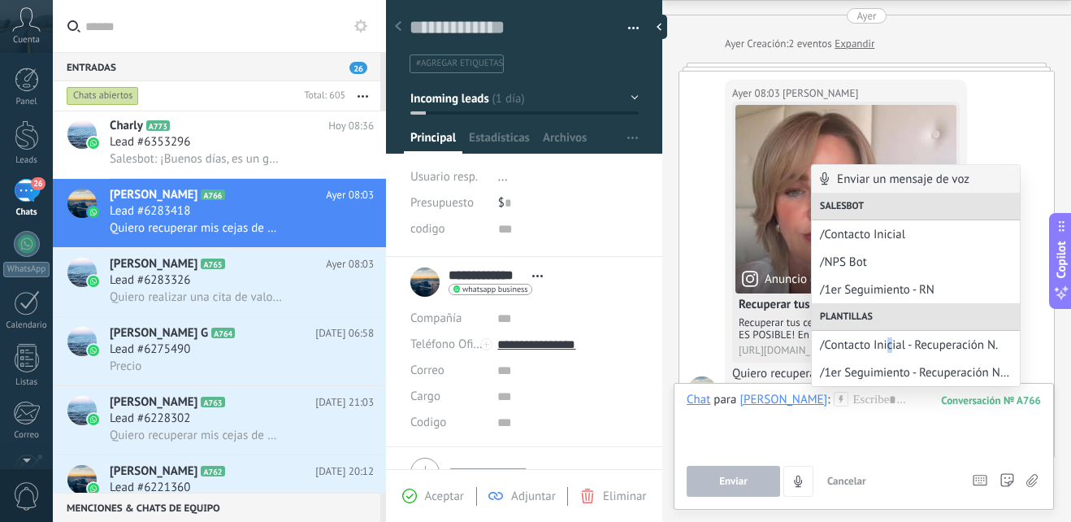
click at [890, 334] on div "/Contacto Inicial - Recuperación N." at bounding box center [916, 345] width 208 height 28
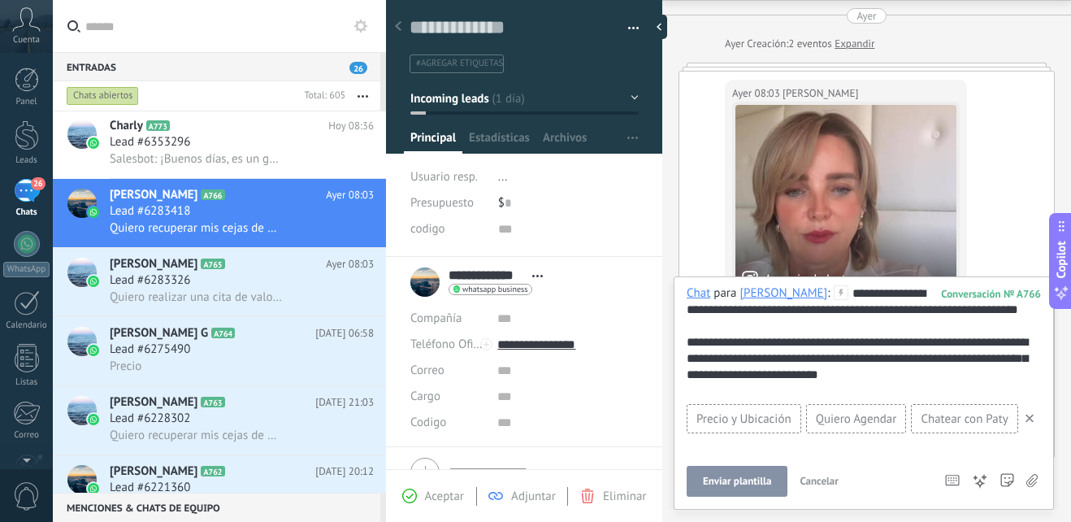
click at [761, 470] on button "Enviar plantilla" at bounding box center [737, 481] width 101 height 31
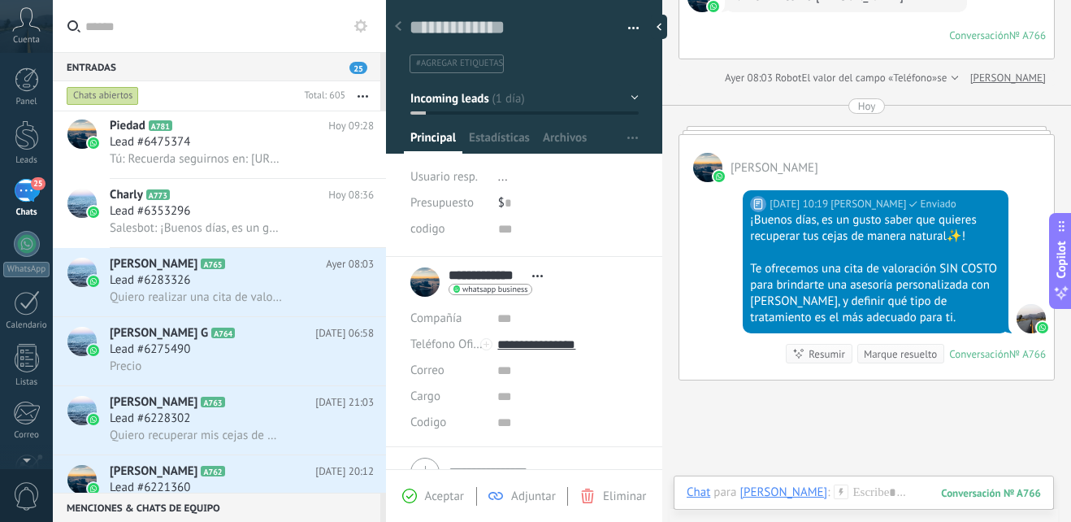
scroll to position [364, 0]
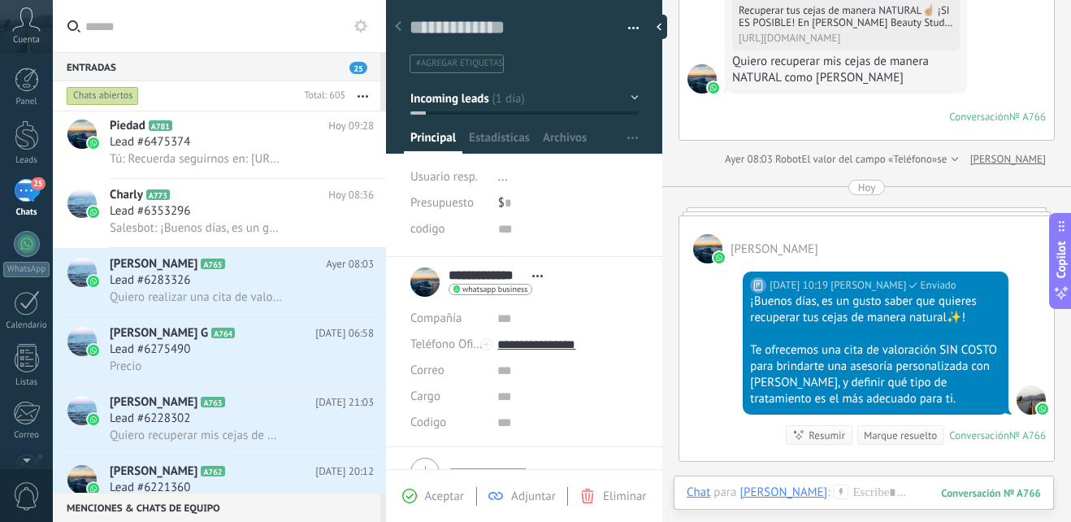
click at [864, 483] on div "Chat Correo Nota Tarea Chat para Fafa Esquerre : 766 Enviar Cancelar Rastrear c…" at bounding box center [864, 504] width 380 height 59
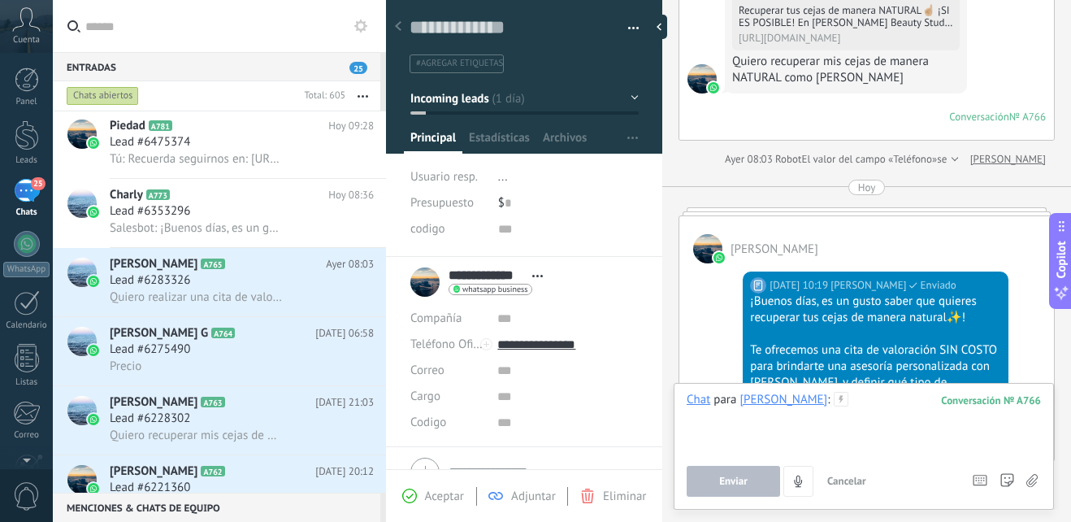
click at [855, 408] on div at bounding box center [864, 423] width 354 height 62
paste div
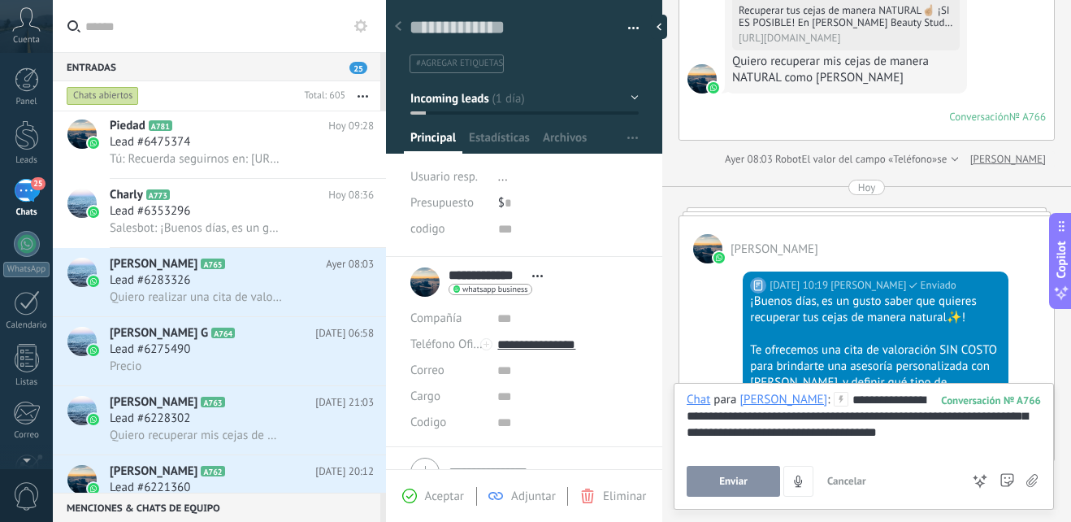
click at [750, 479] on button "Enviar" at bounding box center [733, 481] width 93 height 31
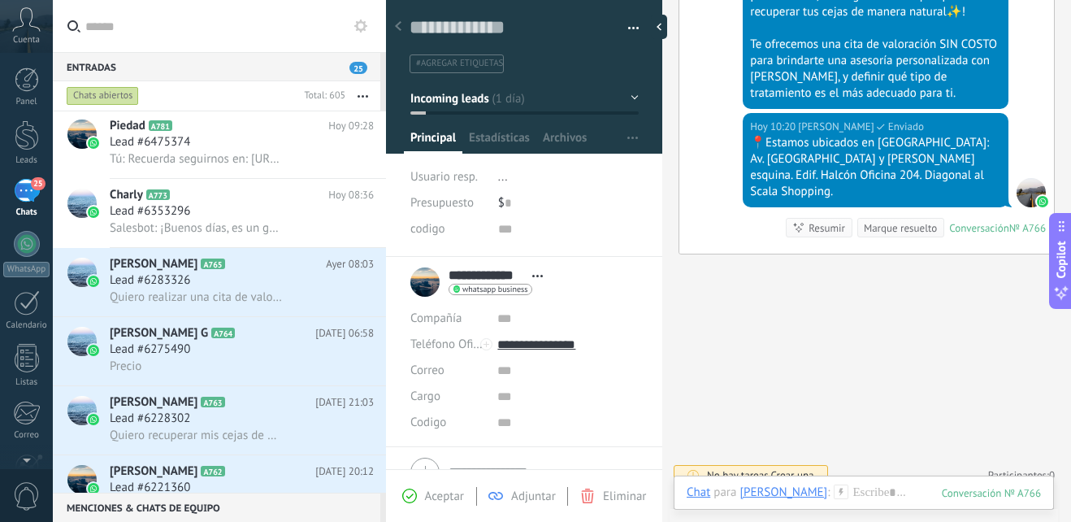
scroll to position [588, 0]
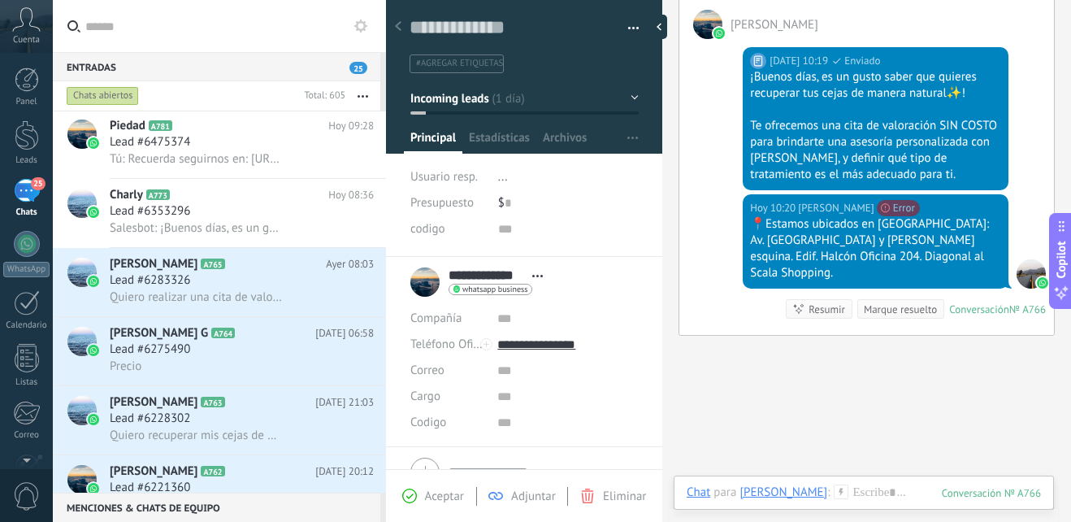
click at [627, 98] on button "Incoming leads" at bounding box center [524, 98] width 228 height 29
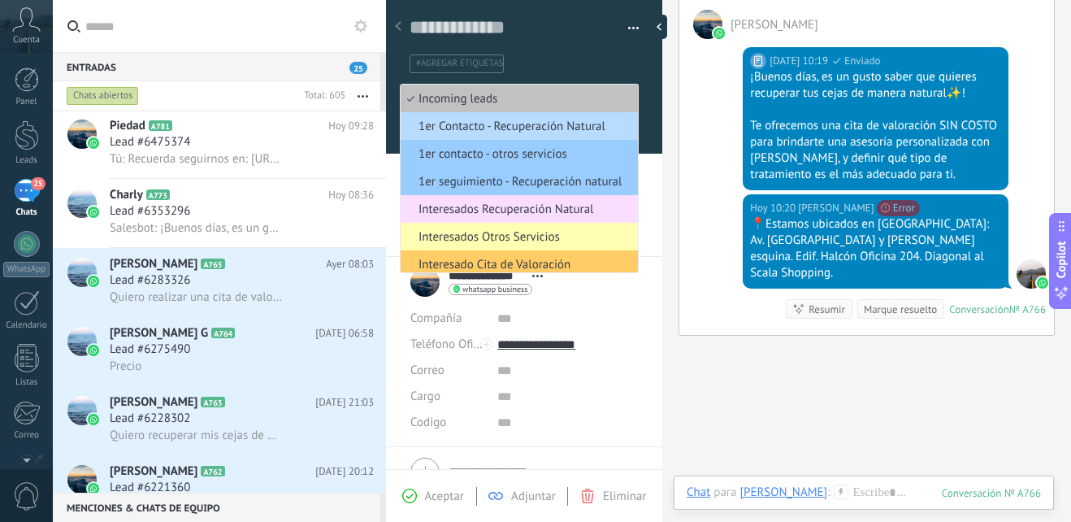
click at [570, 128] on span "1er Contacto - Recuperación Natural" at bounding box center [517, 126] width 232 height 15
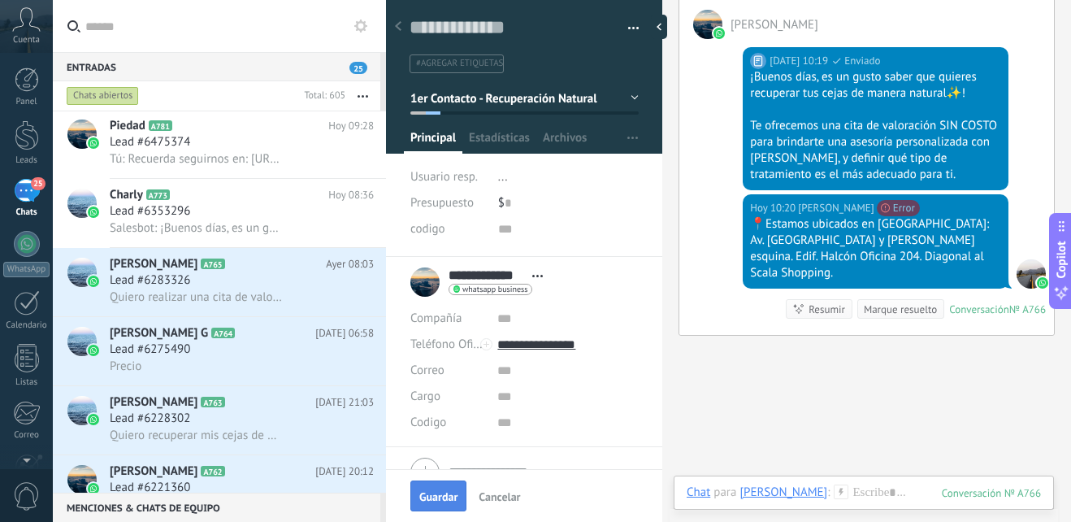
click at [437, 502] on span "Guardar" at bounding box center [438, 496] width 38 height 11
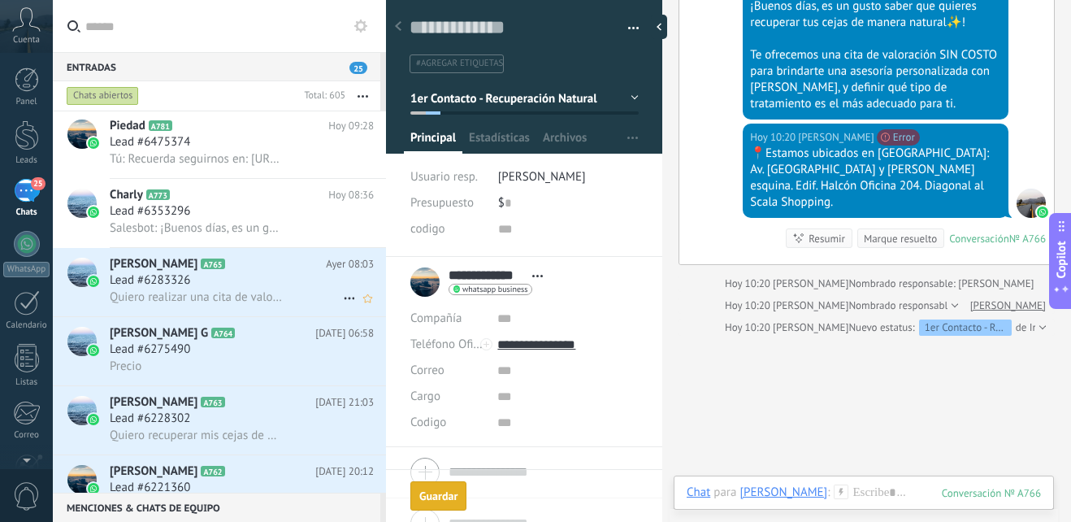
click at [258, 271] on h2 "Elena Cebe A765" at bounding box center [218, 264] width 216 height 16
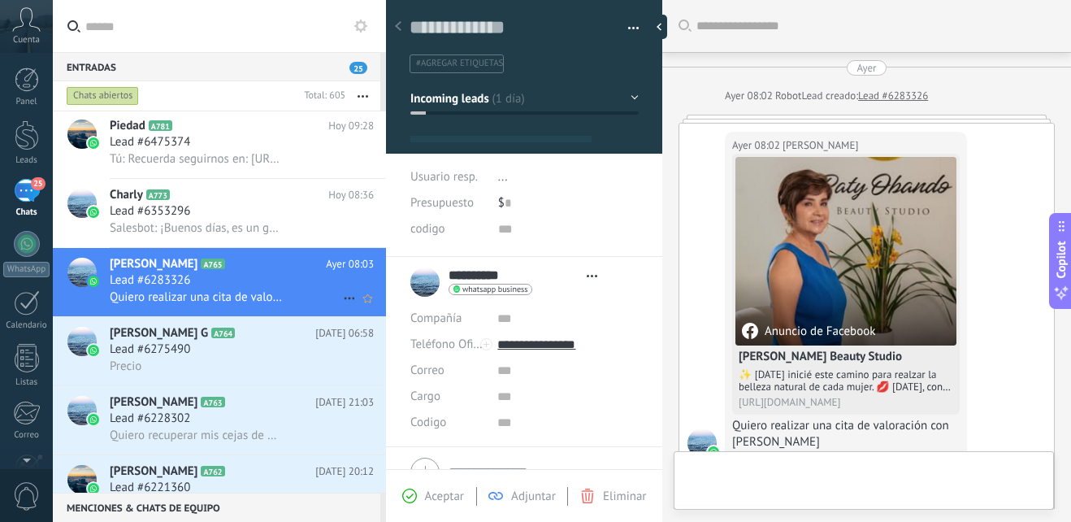
scroll to position [24, 0]
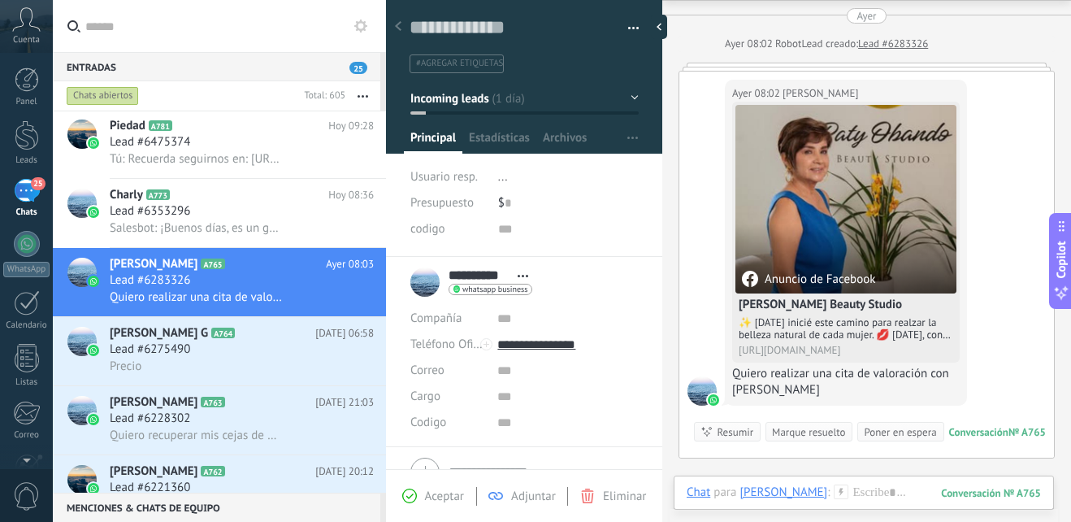
click at [834, 491] on icon at bounding box center [841, 491] width 15 height 15
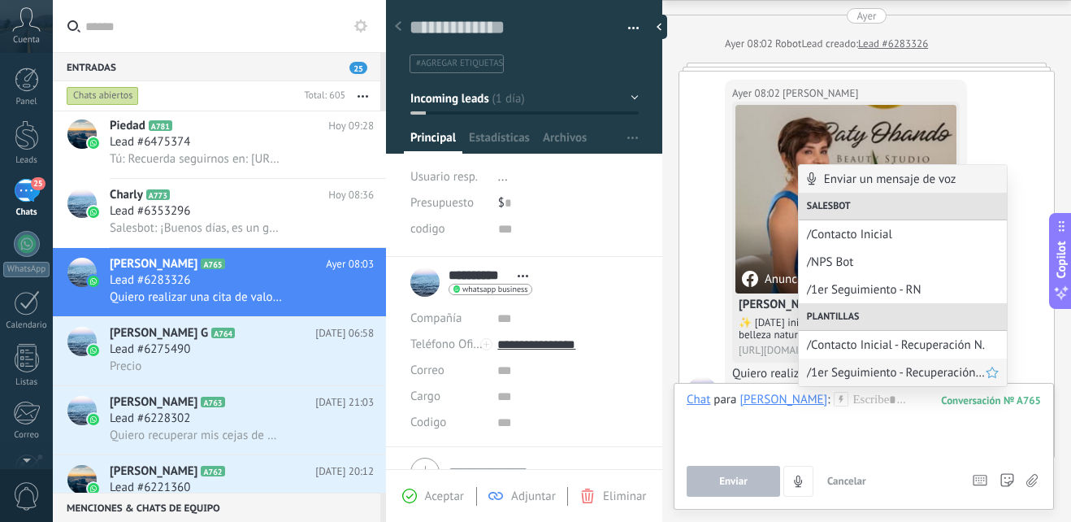
click at [950, 370] on span "/1er Seguimiento - Recuperación Natural" at bounding box center [896, 372] width 179 height 15
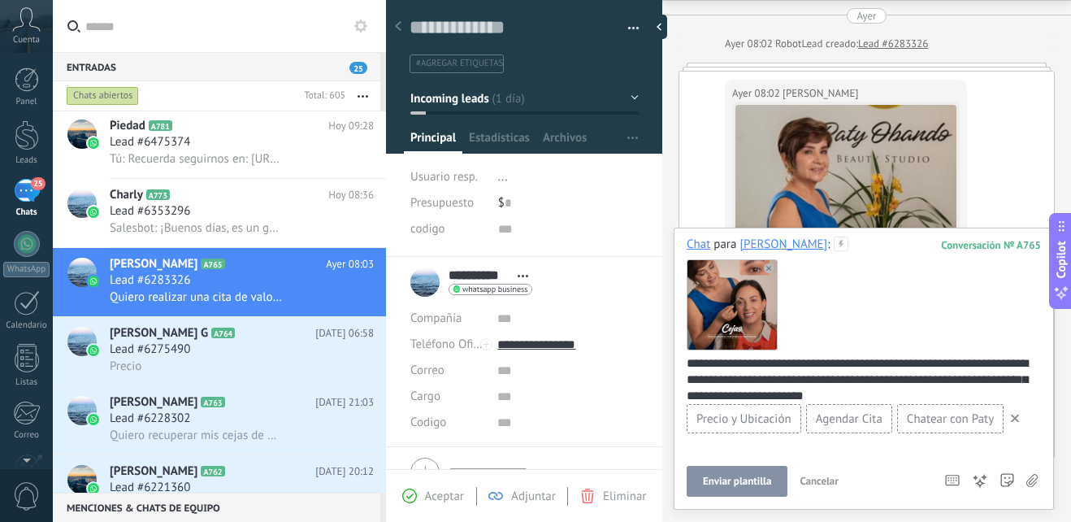
scroll to position [21, 0]
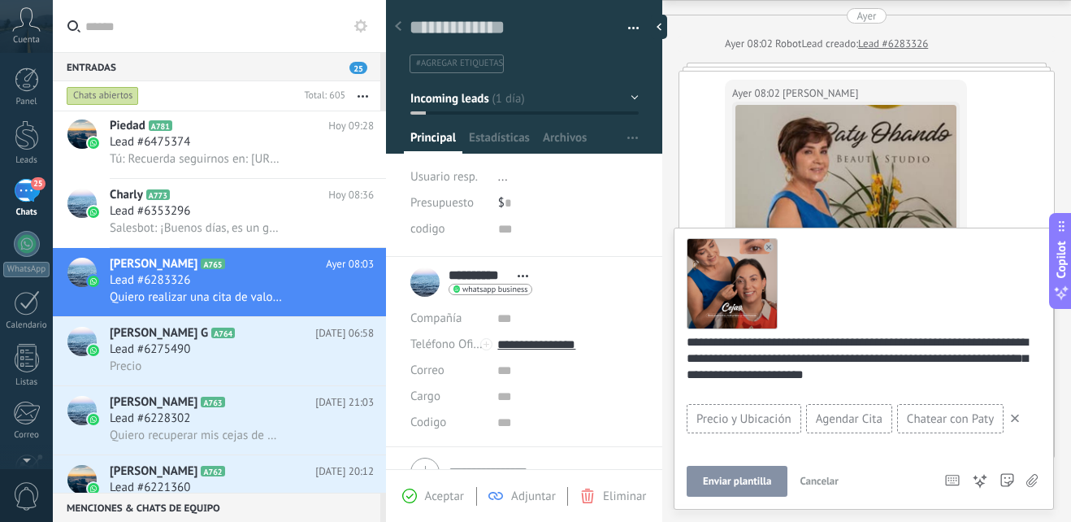
click at [717, 474] on button "Enviar plantilla" at bounding box center [737, 481] width 101 height 31
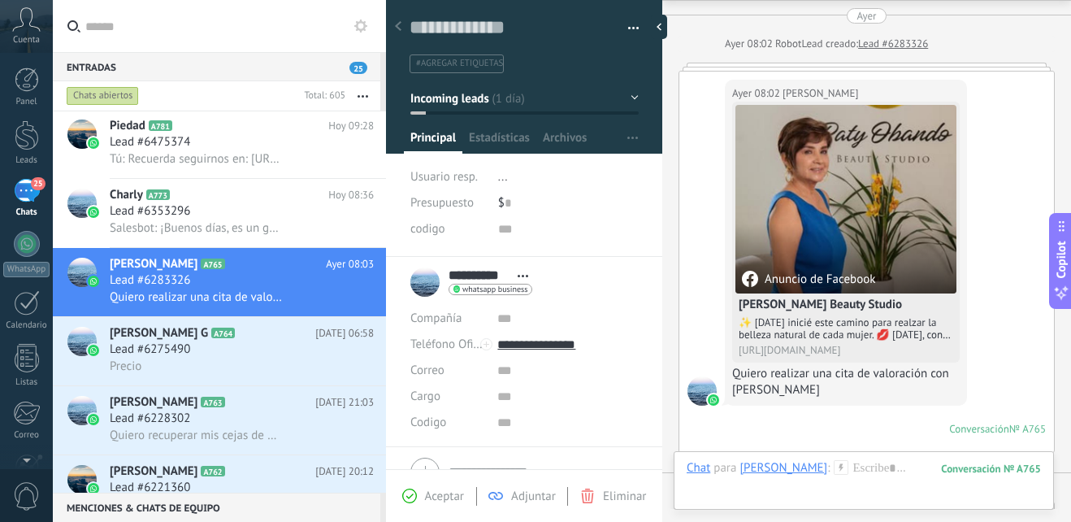
scroll to position [267, 0]
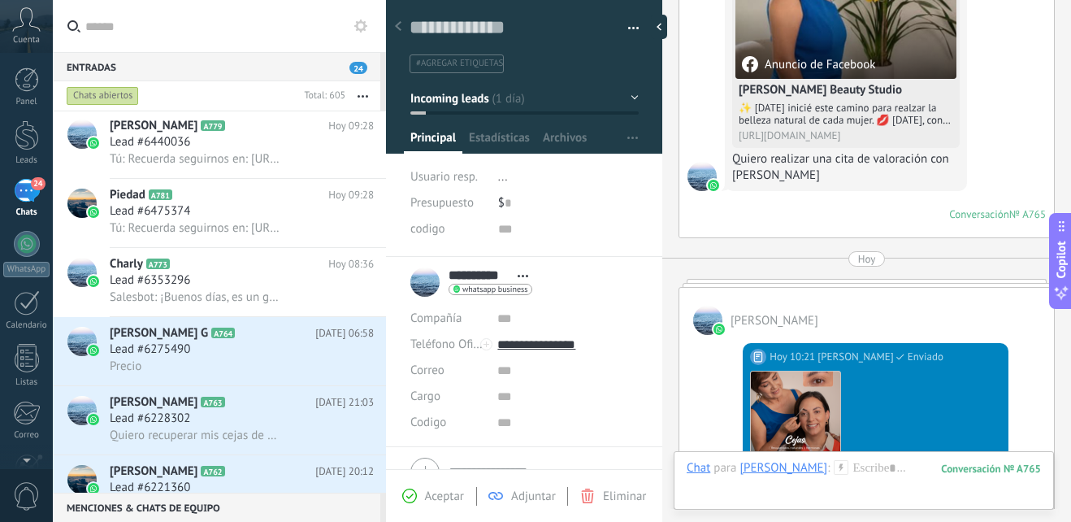
click at [625, 98] on button "Incoming leads" at bounding box center [524, 98] width 228 height 29
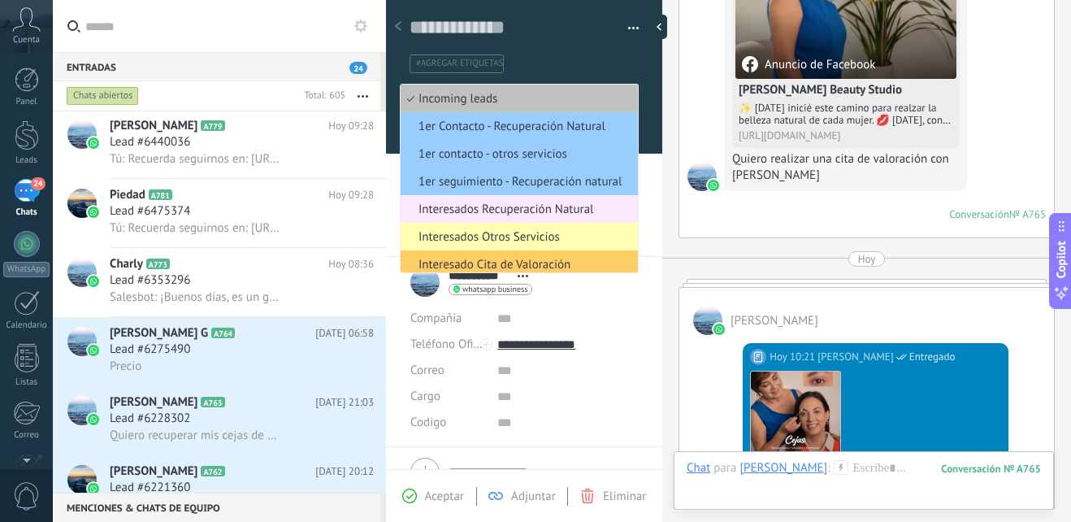
scroll to position [81, 0]
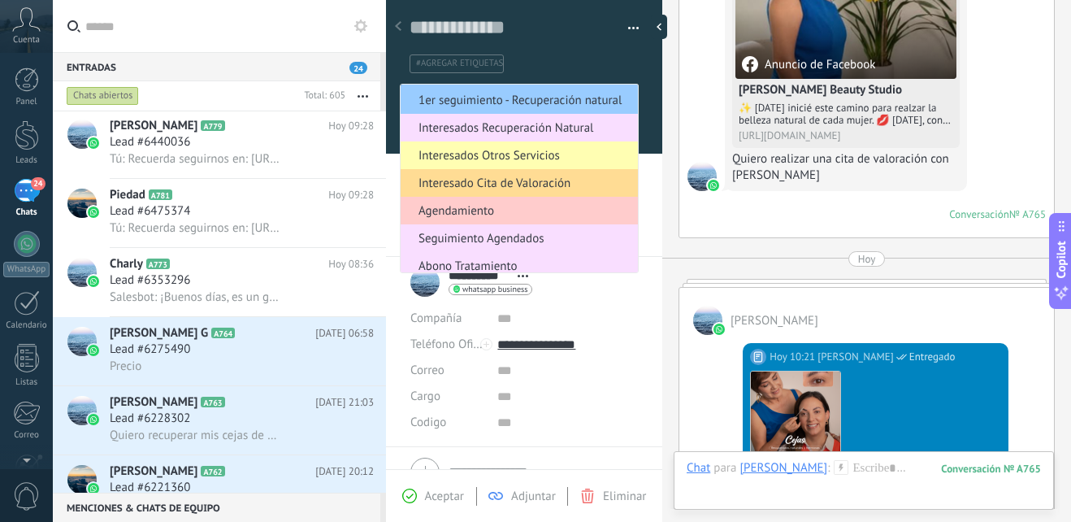
click at [561, 180] on span "Interesado Cita de Valoración" at bounding box center [517, 183] width 232 height 15
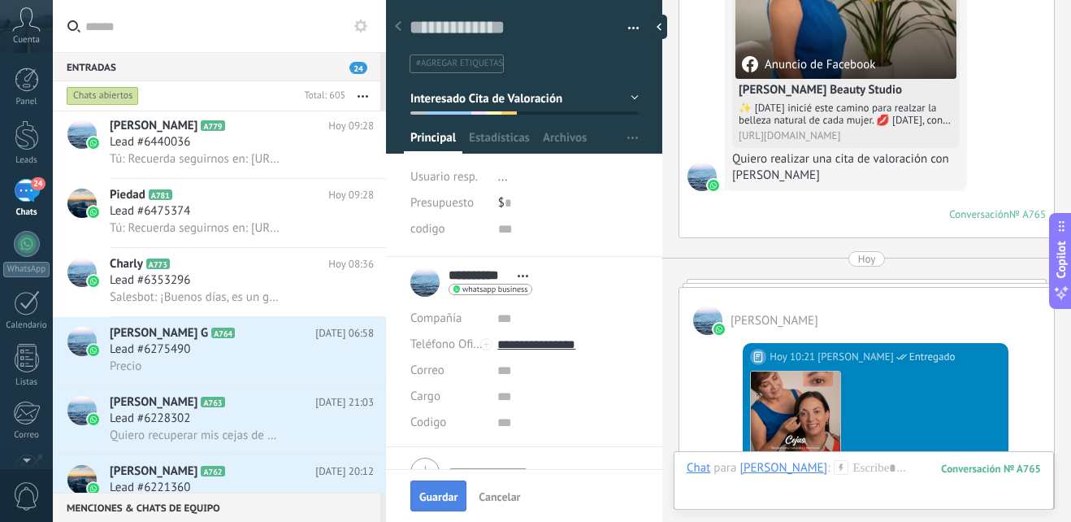
click at [433, 497] on span "Guardar" at bounding box center [438, 496] width 38 height 11
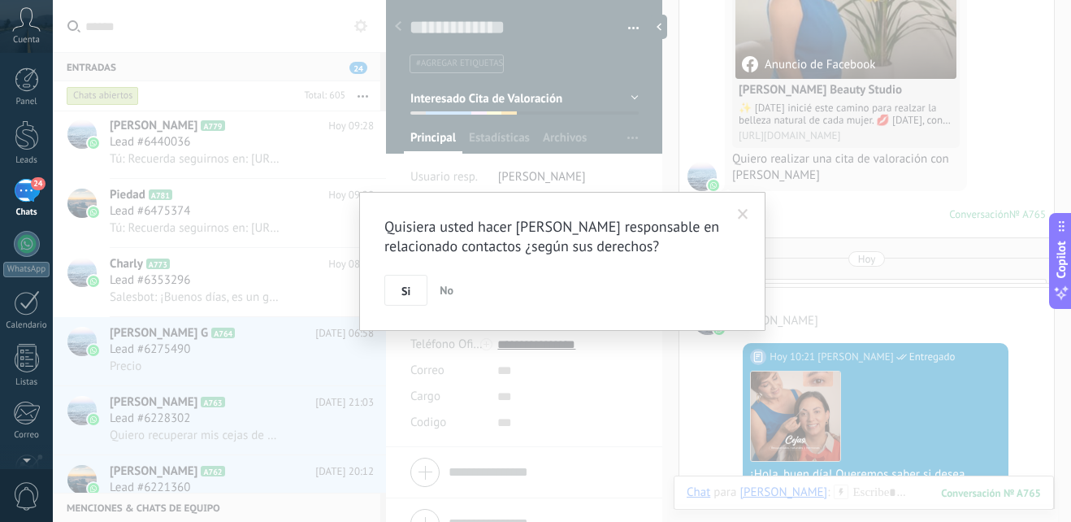
scroll to position [315, 0]
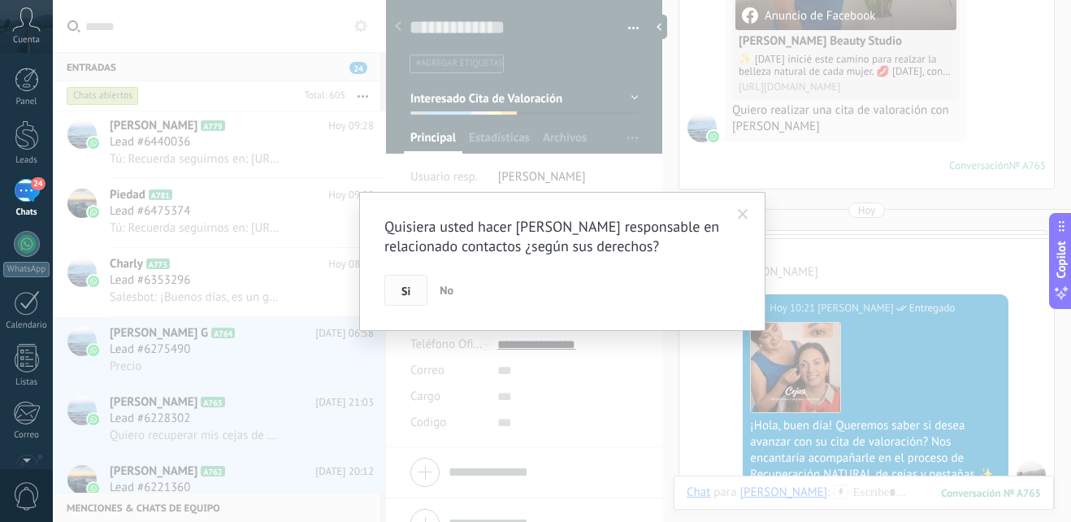
click at [418, 277] on button "Si" at bounding box center [405, 290] width 43 height 31
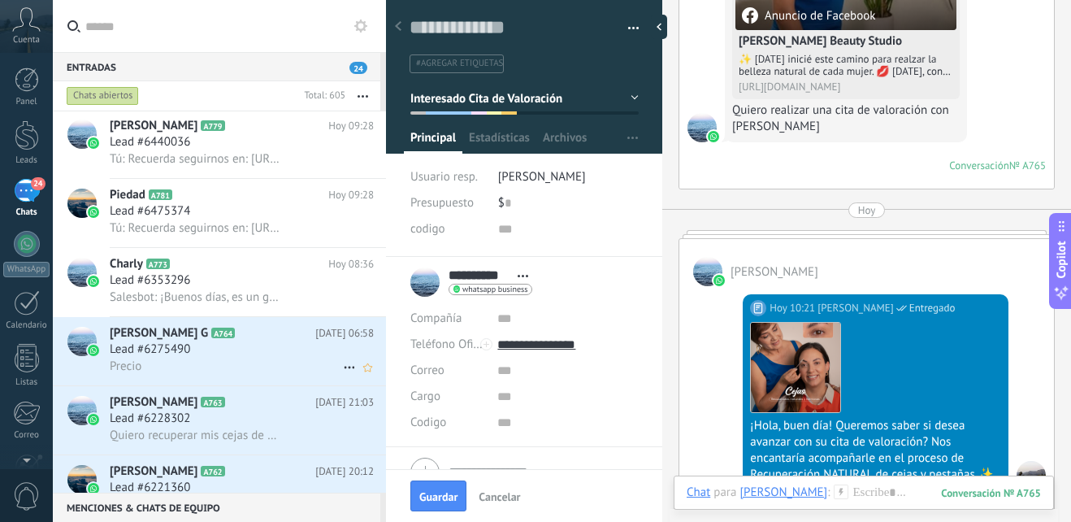
click at [281, 348] on div "Lead #6275490" at bounding box center [242, 349] width 264 height 16
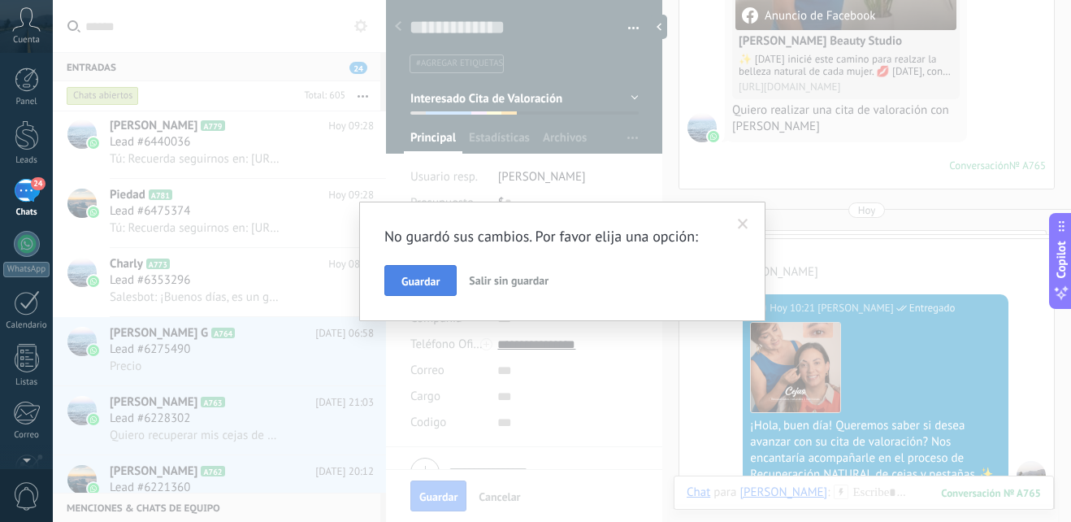
click at [437, 280] on span "Guardar" at bounding box center [420, 280] width 38 height 11
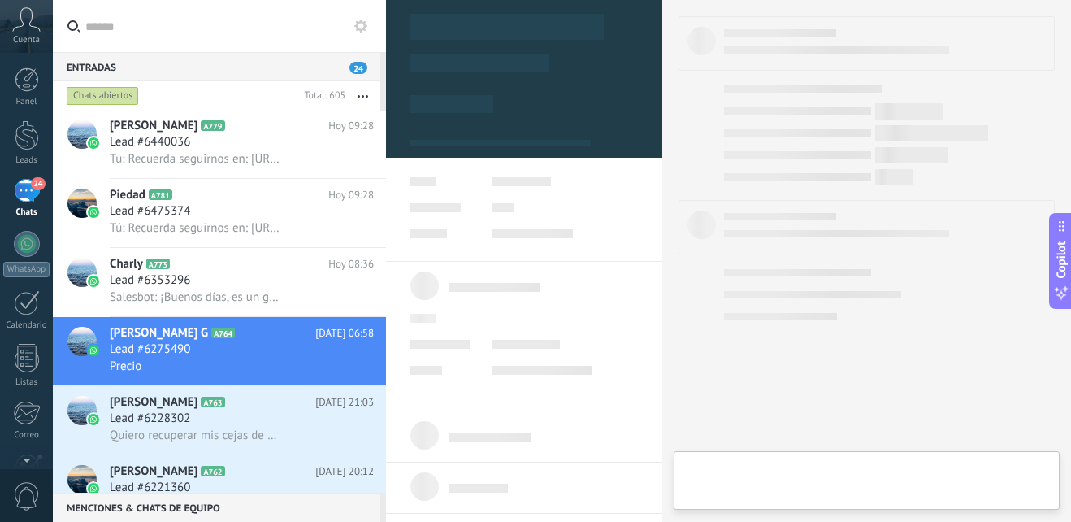
type textarea "**********"
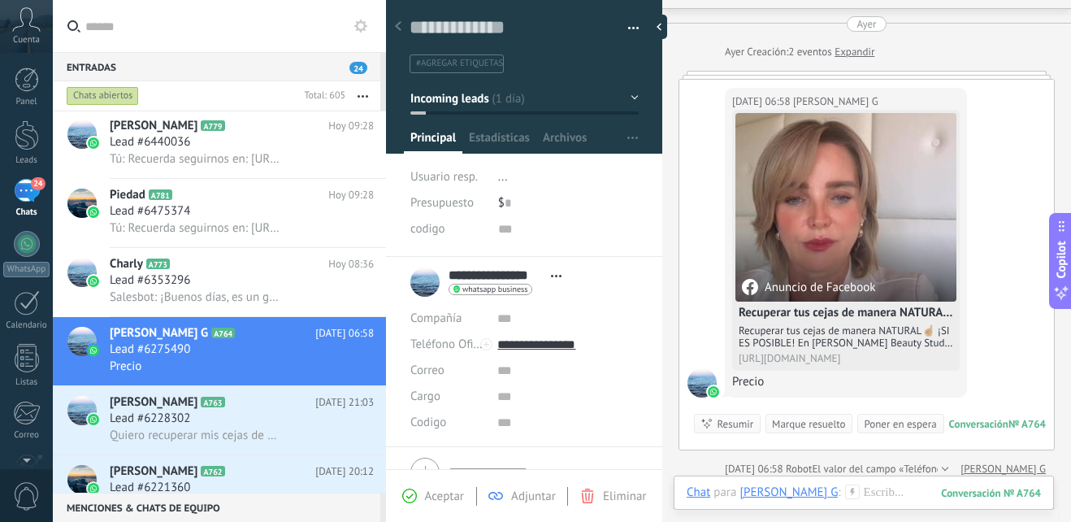
scroll to position [206, 0]
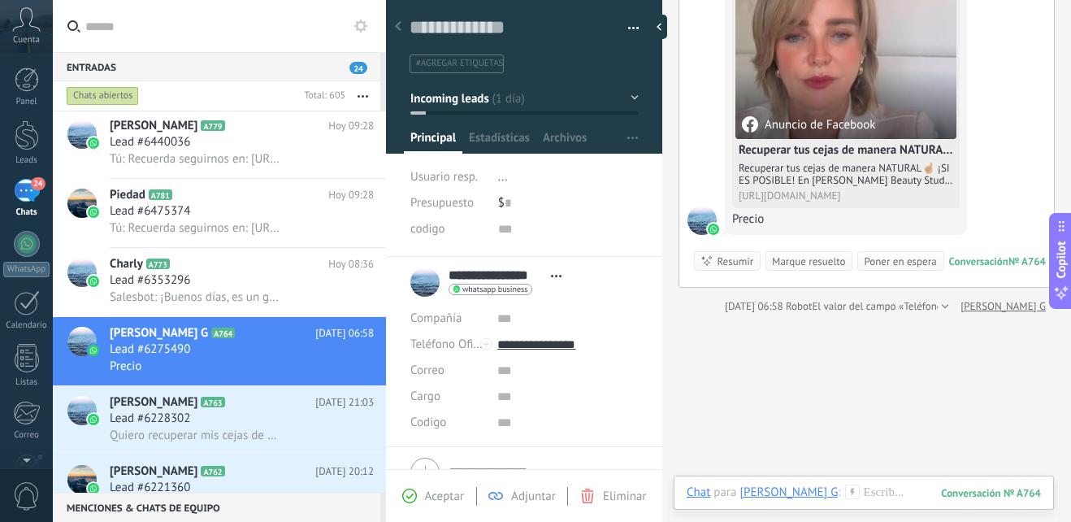
click at [845, 489] on use at bounding box center [852, 491] width 14 height 14
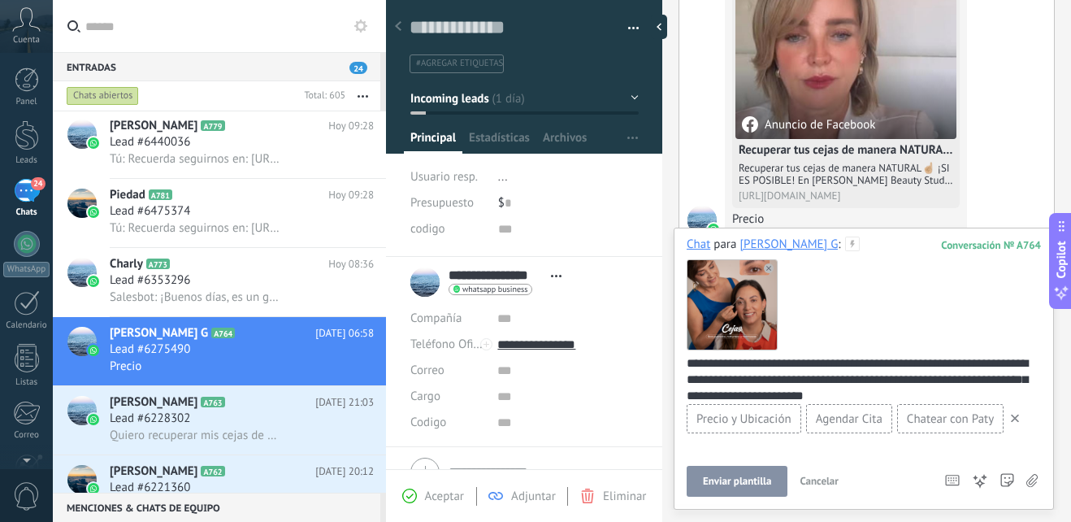
click at [756, 479] on span "Enviar plantilla" at bounding box center [737, 480] width 68 height 11
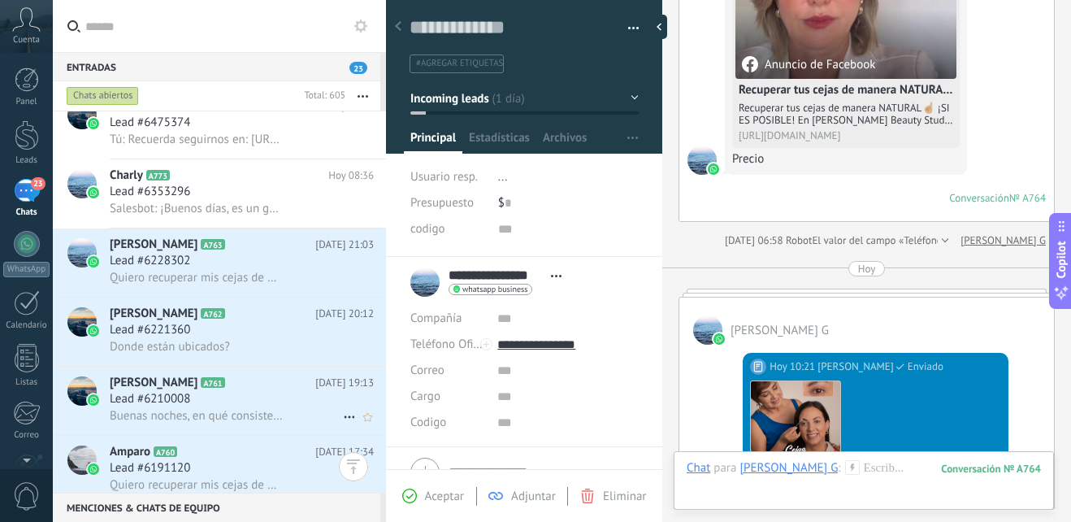
scroll to position [976, 0]
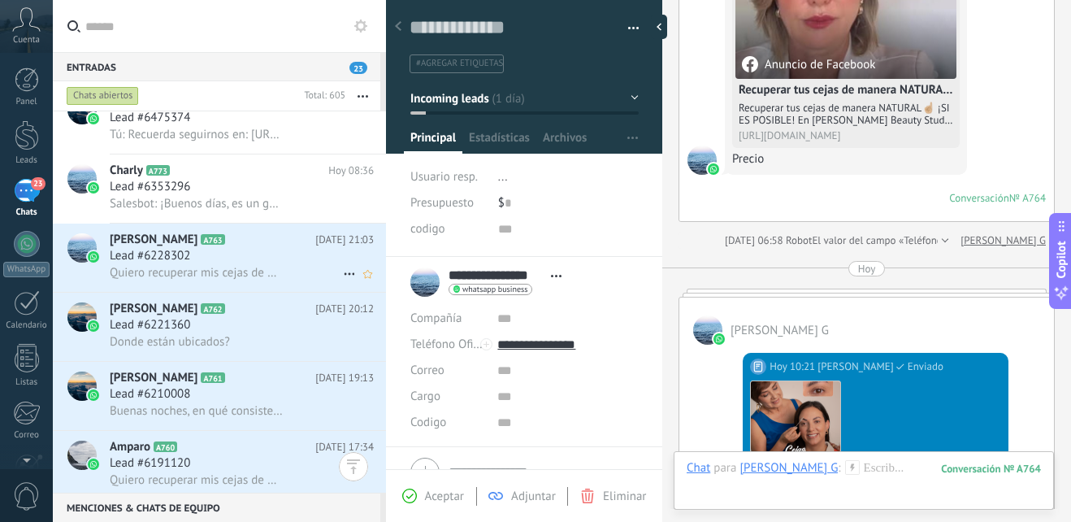
click at [306, 261] on div "Lead #6228302" at bounding box center [242, 256] width 264 height 16
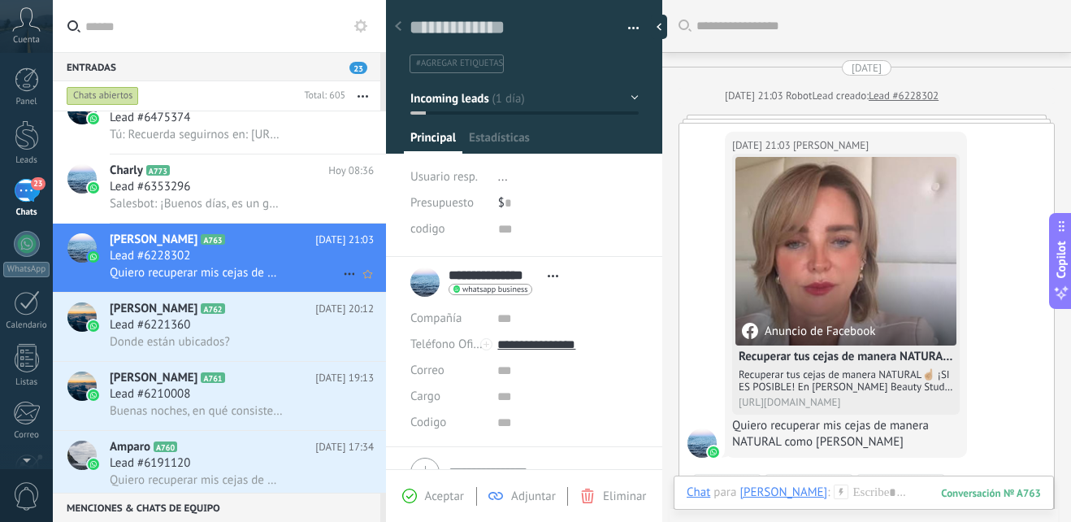
scroll to position [52, 0]
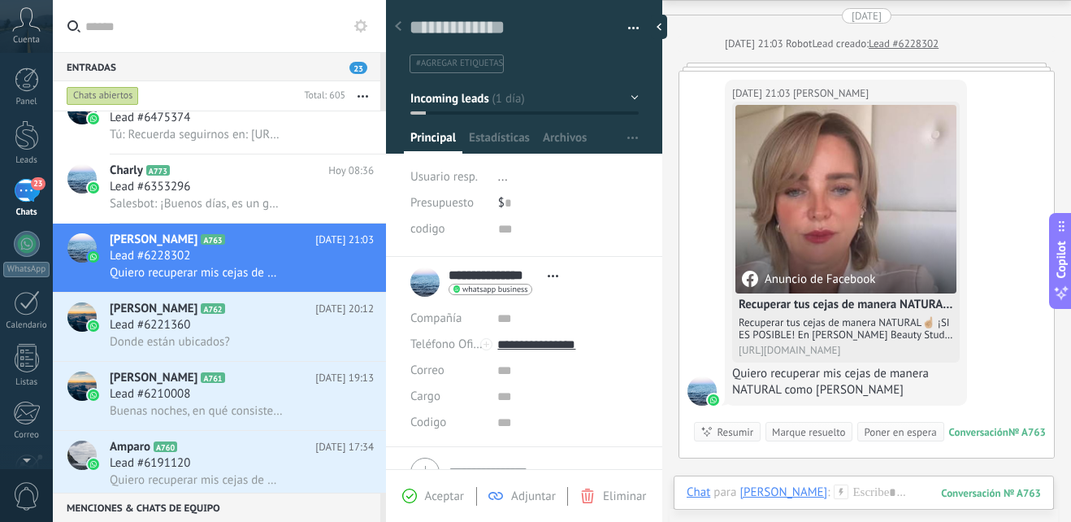
click at [834, 487] on use at bounding box center [841, 491] width 14 height 14
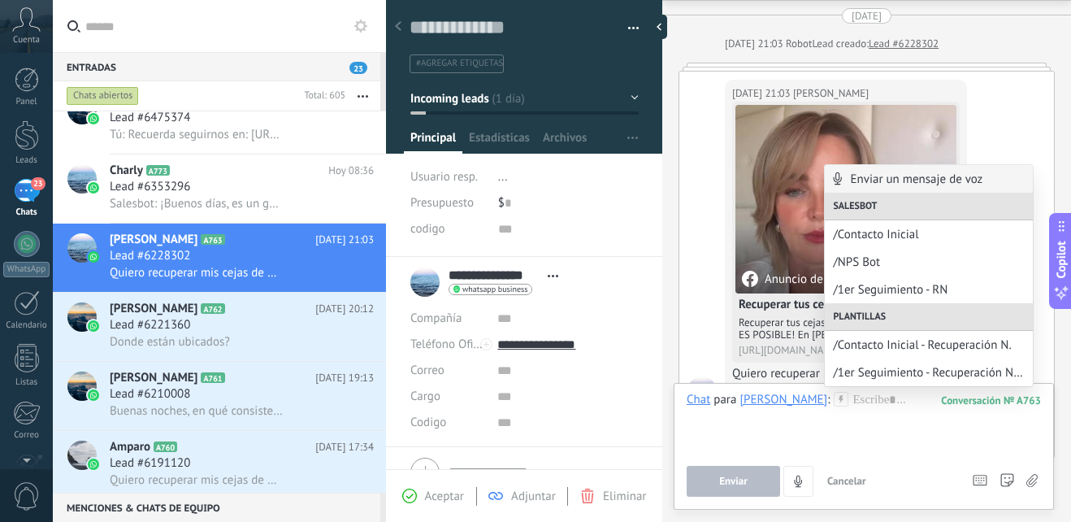
click at [919, 338] on span "/Contacto Inicial - Recuperación N." at bounding box center [929, 344] width 192 height 15
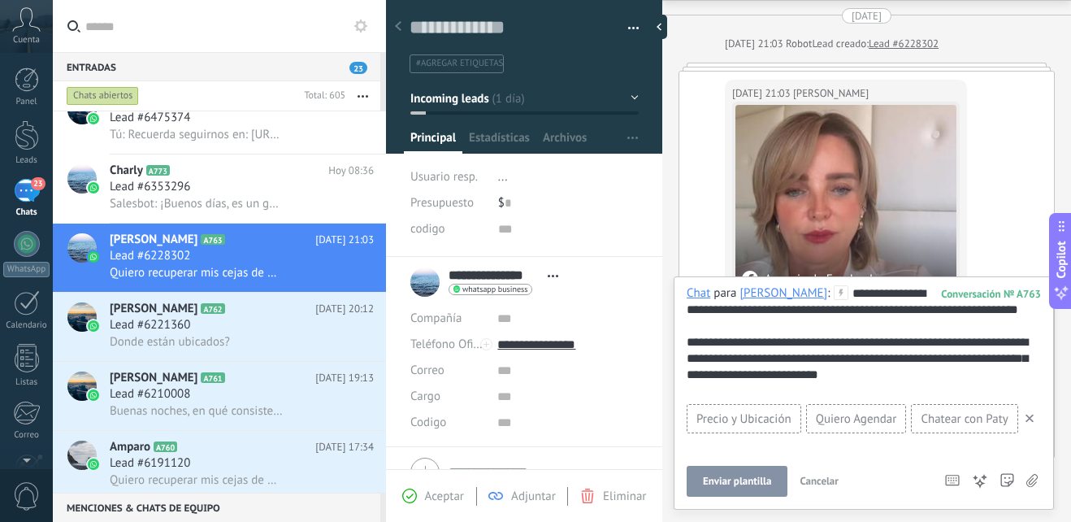
click at [738, 477] on span "Enviar plantilla" at bounding box center [737, 480] width 68 height 11
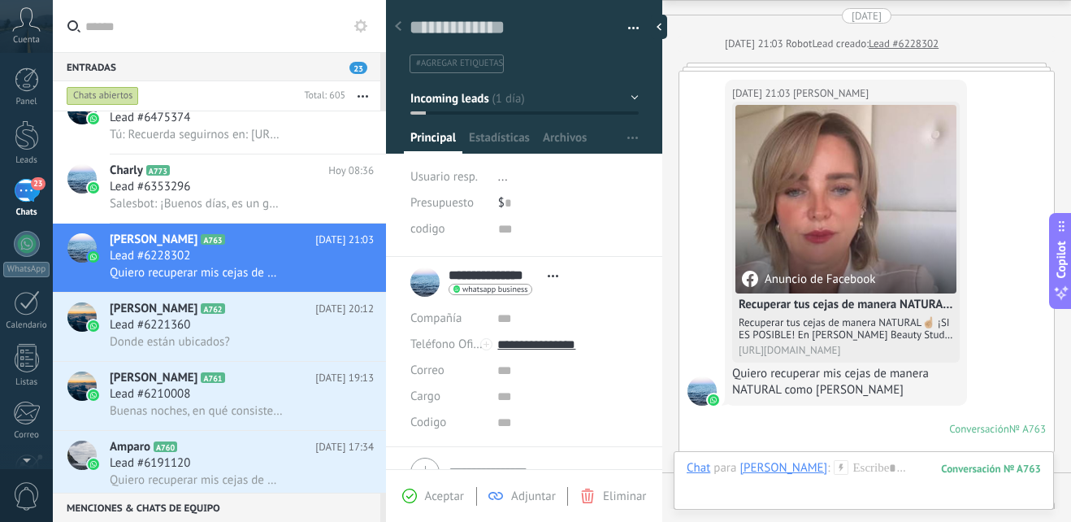
scroll to position [267, 0]
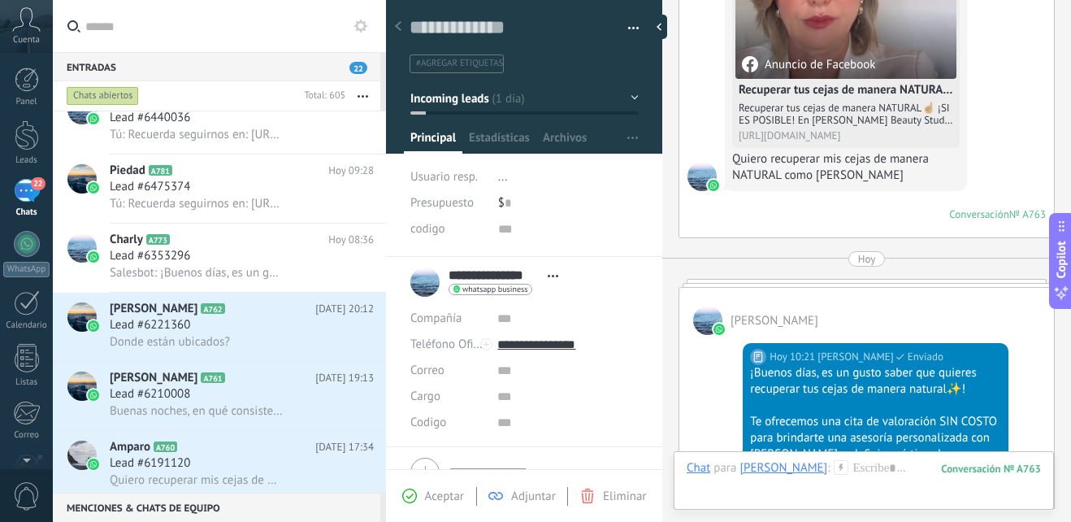
click at [632, 91] on button "Incoming leads" at bounding box center [524, 98] width 228 height 29
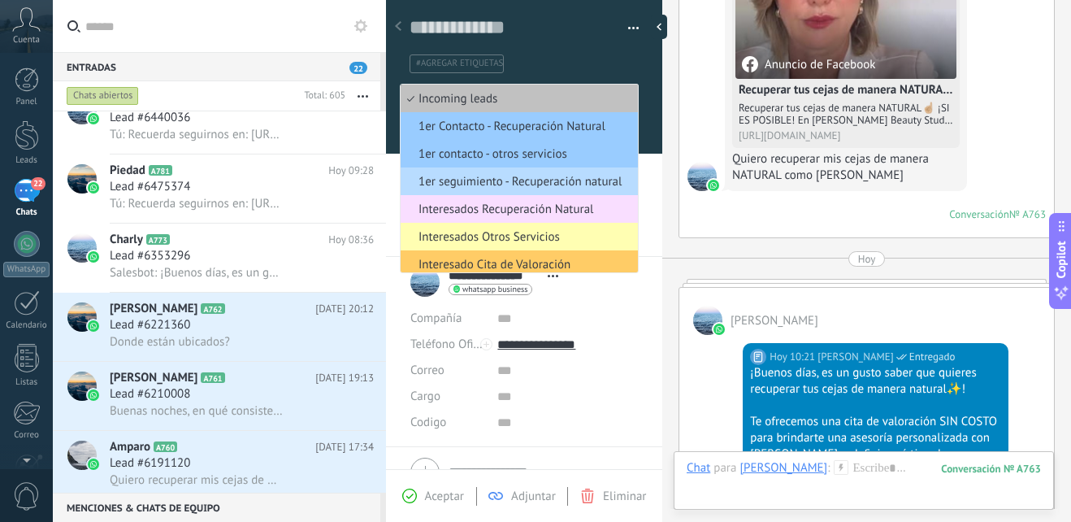
click at [571, 179] on span "1er seguimiento - Recuperación natural" at bounding box center [517, 181] width 232 height 15
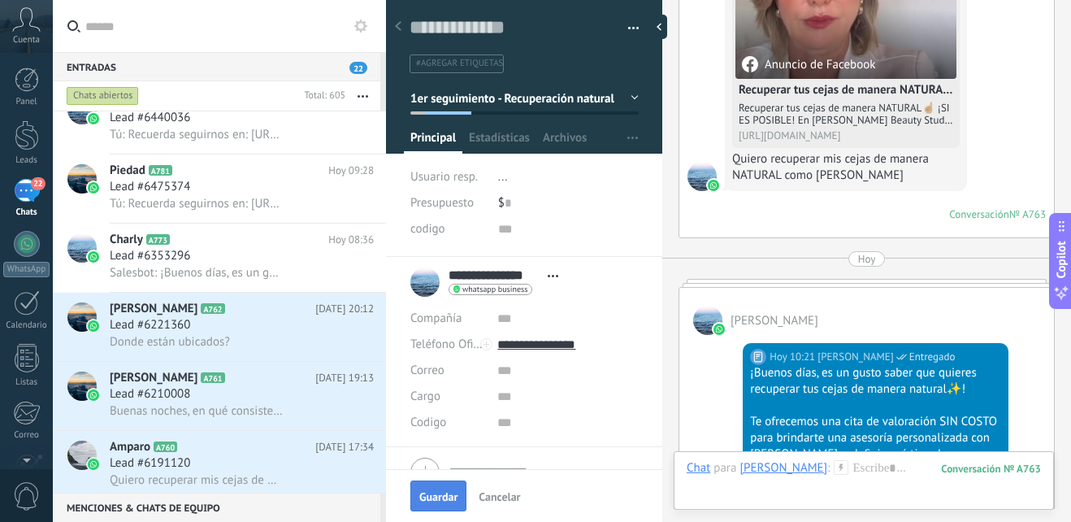
click at [438, 491] on span "Guardar" at bounding box center [438, 496] width 38 height 11
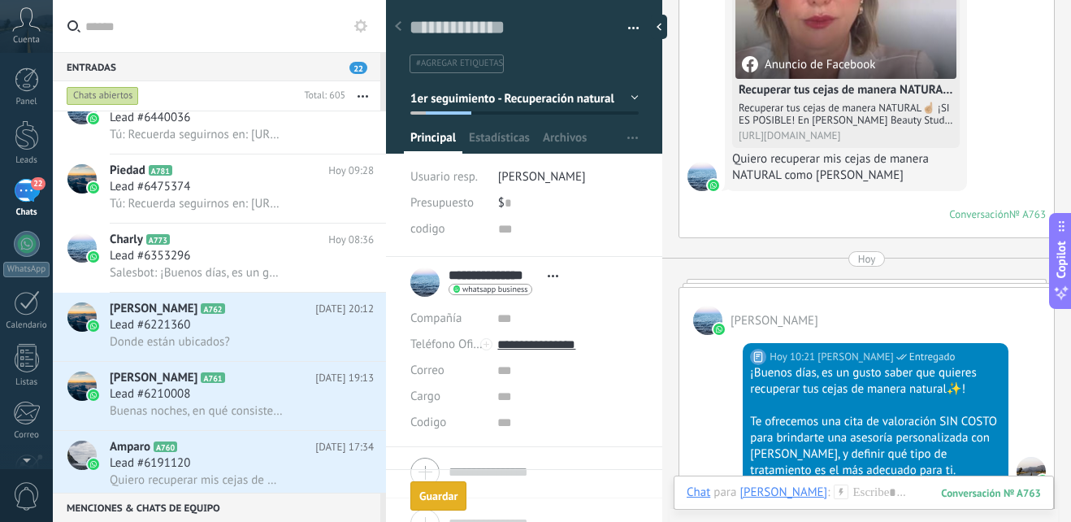
scroll to position [315, 0]
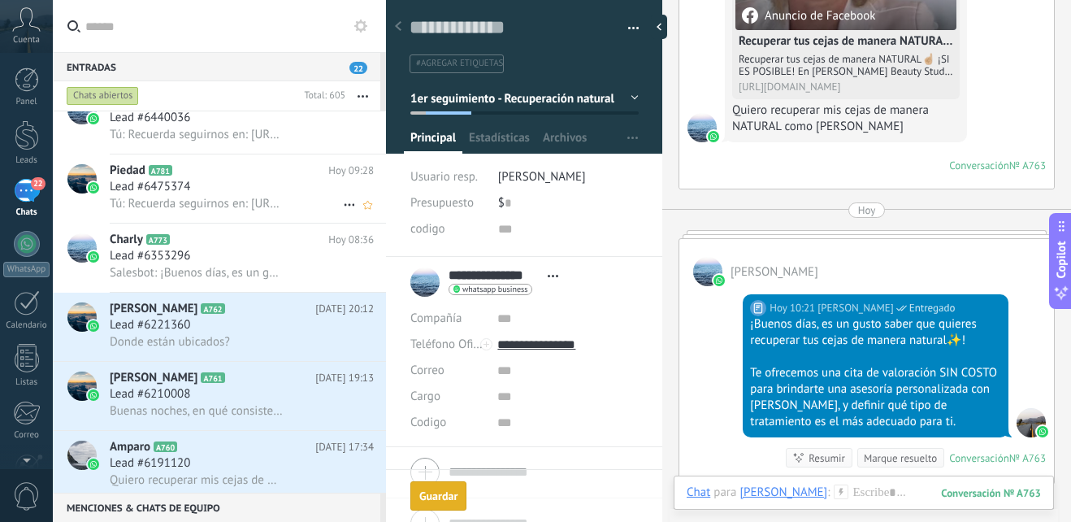
drag, startPoint x: 275, startPoint y: 157, endPoint x: 271, endPoint y: 164, distance: 8.8
click at [275, 157] on div "Piedad A781 Hoy 09:28 Lead #6475374 Tú: Recuerda seguirnos en: https://www.inst…" at bounding box center [248, 188] width 276 height 68
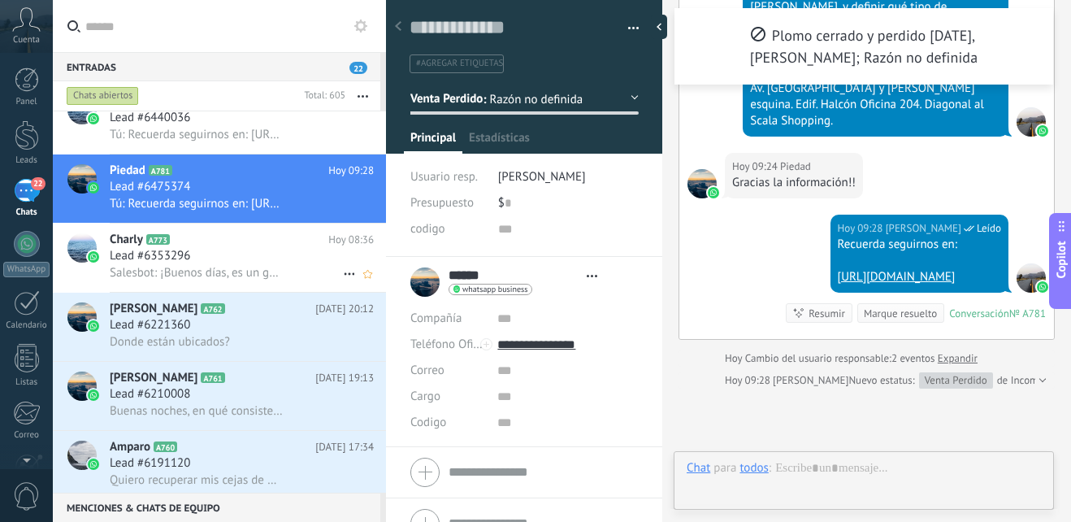
scroll to position [24, 0]
click at [254, 245] on h2 "Charly A773" at bounding box center [219, 240] width 219 height 16
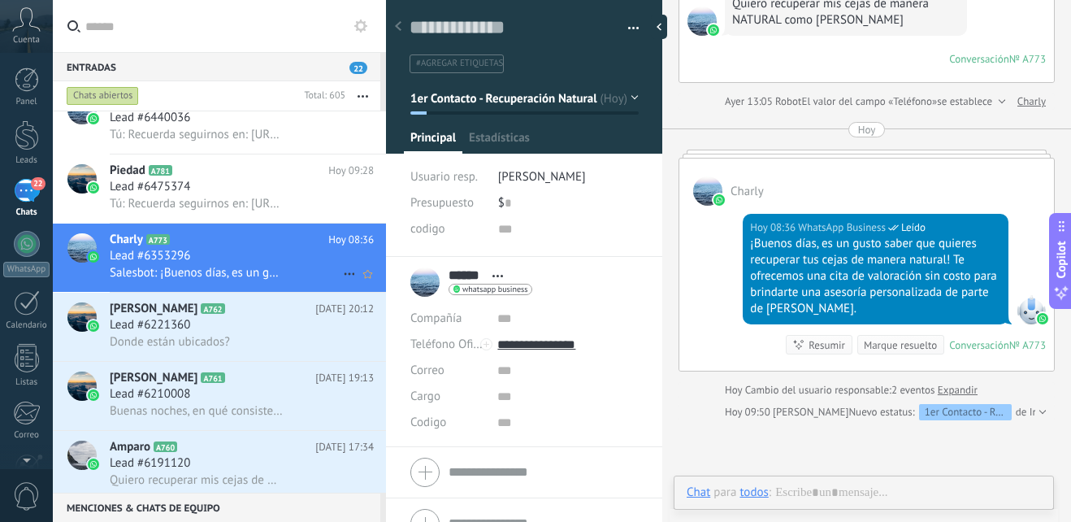
scroll to position [24, 0]
click at [246, 315] on icon at bounding box center [238, 309] width 16 height 16
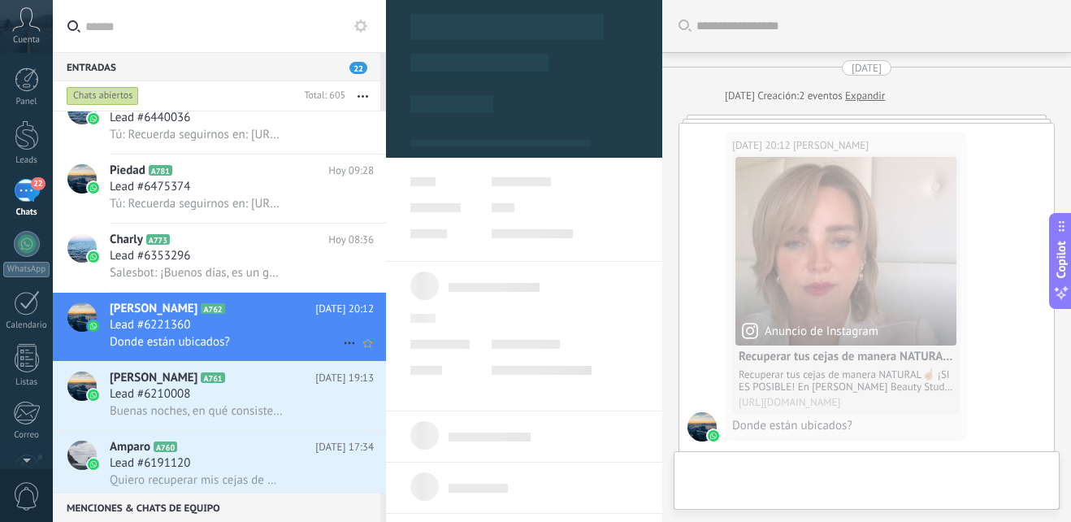
scroll to position [44, 0]
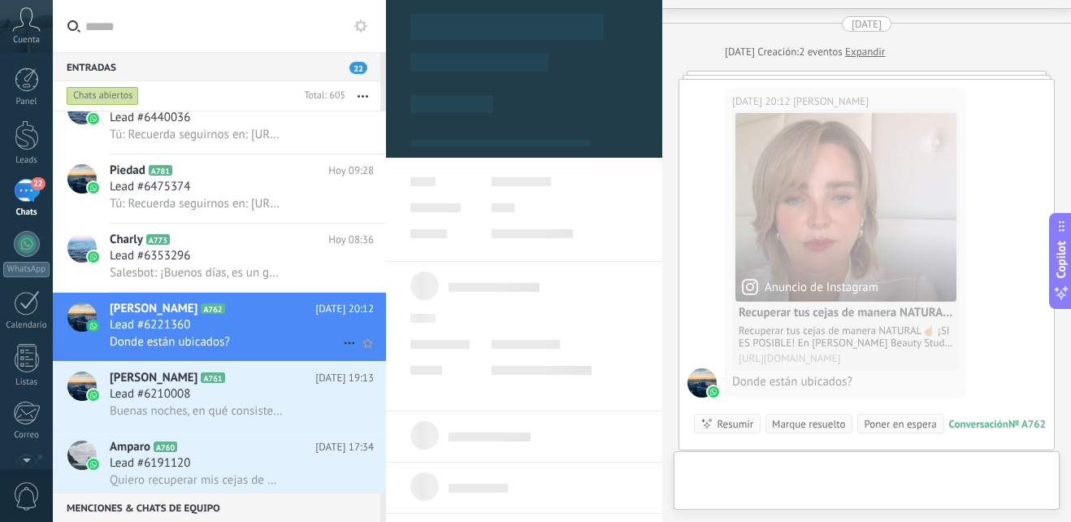
type textarea "**********"
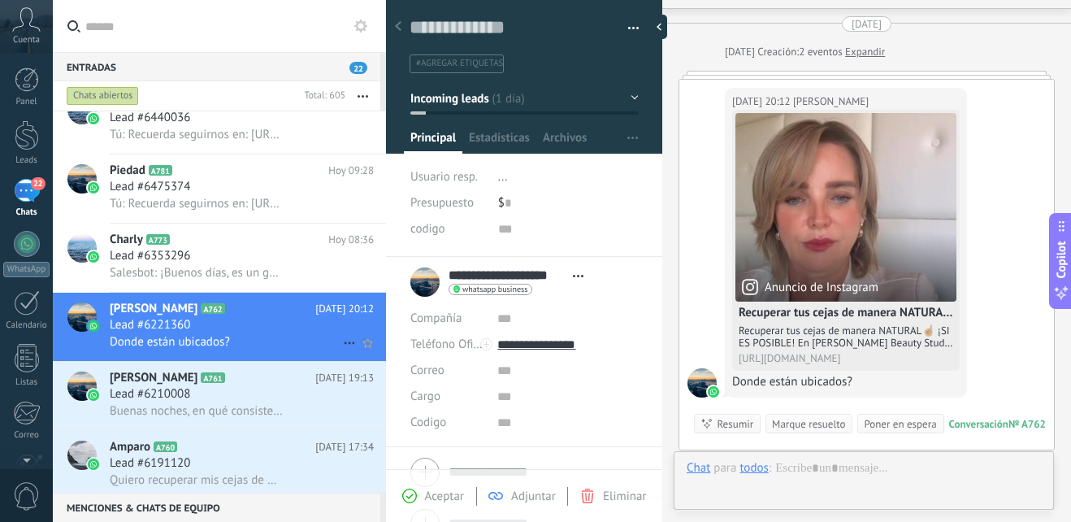
scroll to position [24, 0]
click at [848, 494] on icon at bounding box center [841, 491] width 15 height 15
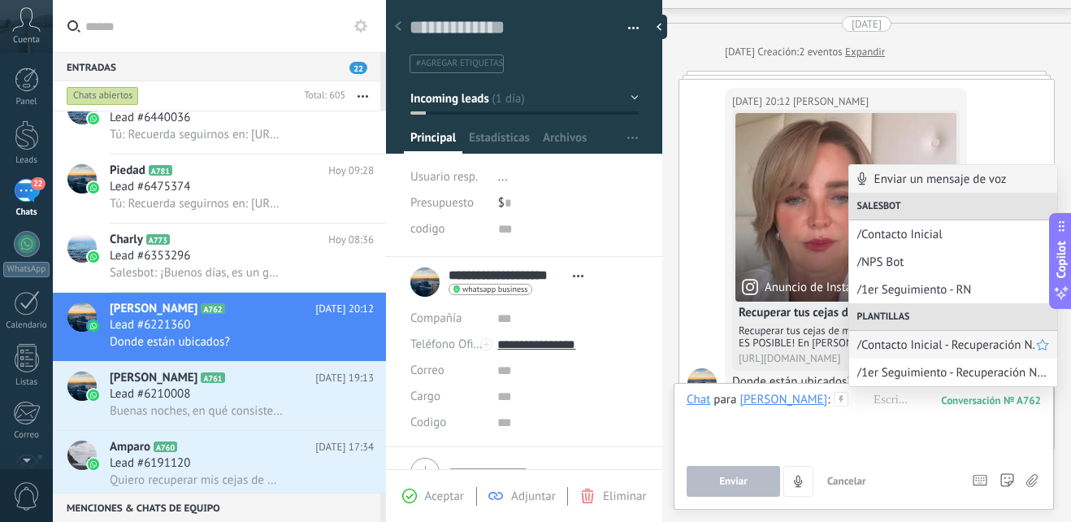
click at [943, 337] on span "/Contacto Inicial - Recuperación N." at bounding box center [946, 344] width 179 height 15
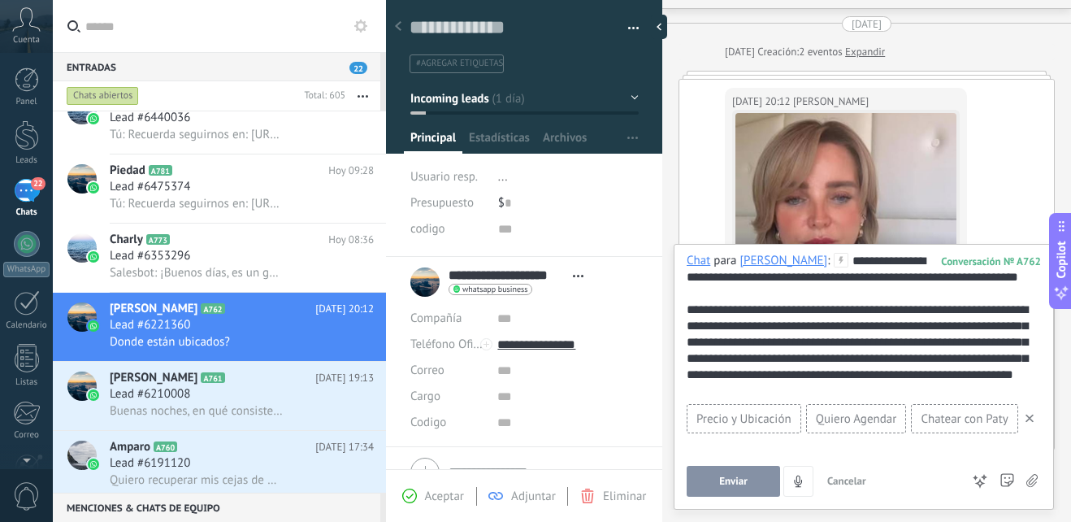
click at [734, 479] on span "Enviar" at bounding box center [733, 480] width 28 height 11
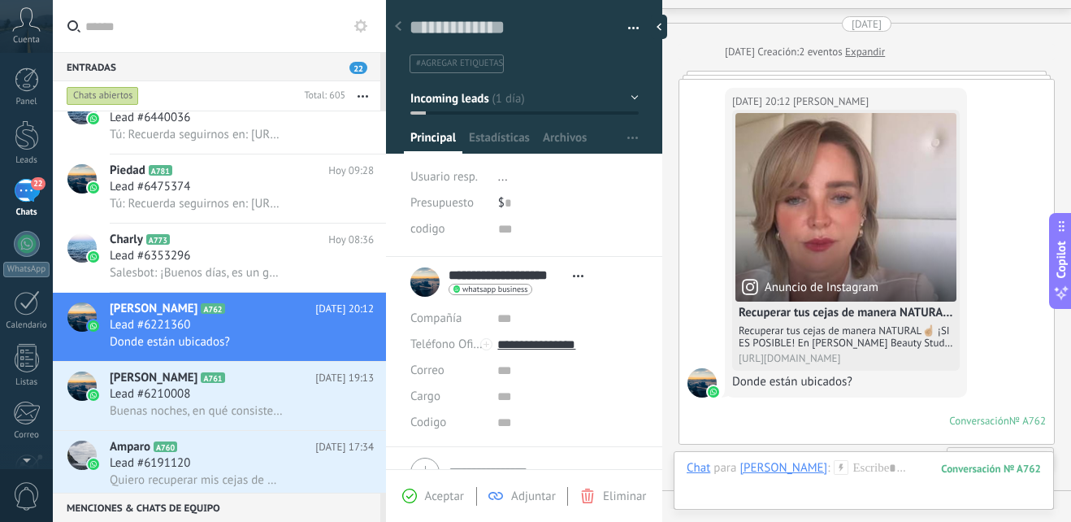
scroll to position [267, 0]
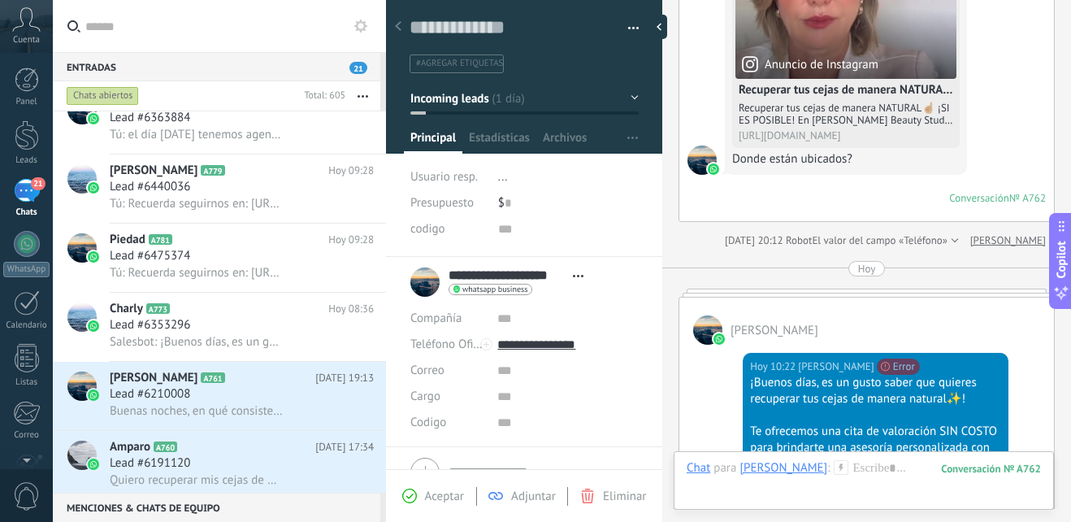
click at [631, 103] on button "Incoming leads" at bounding box center [524, 98] width 228 height 29
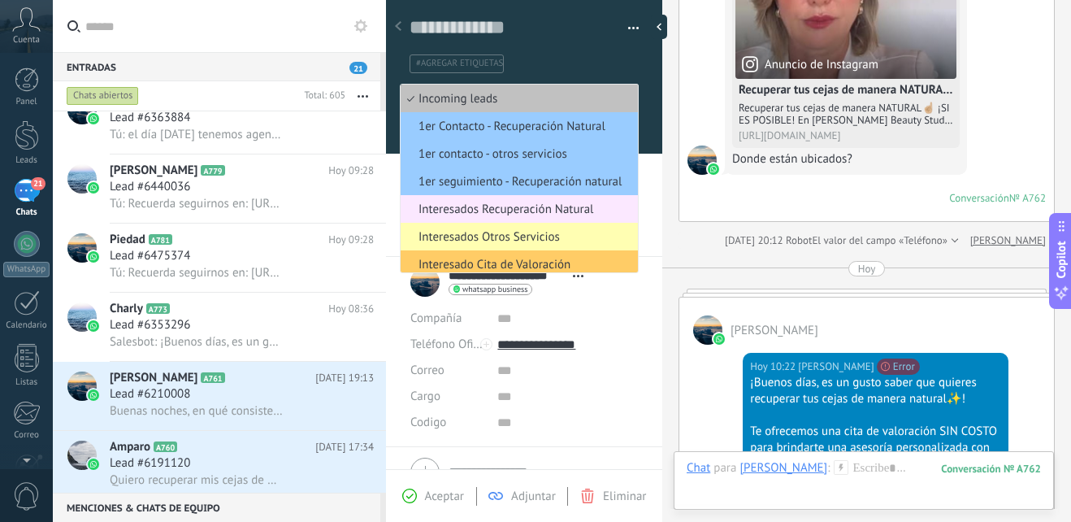
click at [565, 204] on span "Interesados Recuperación Natural" at bounding box center [517, 209] width 232 height 15
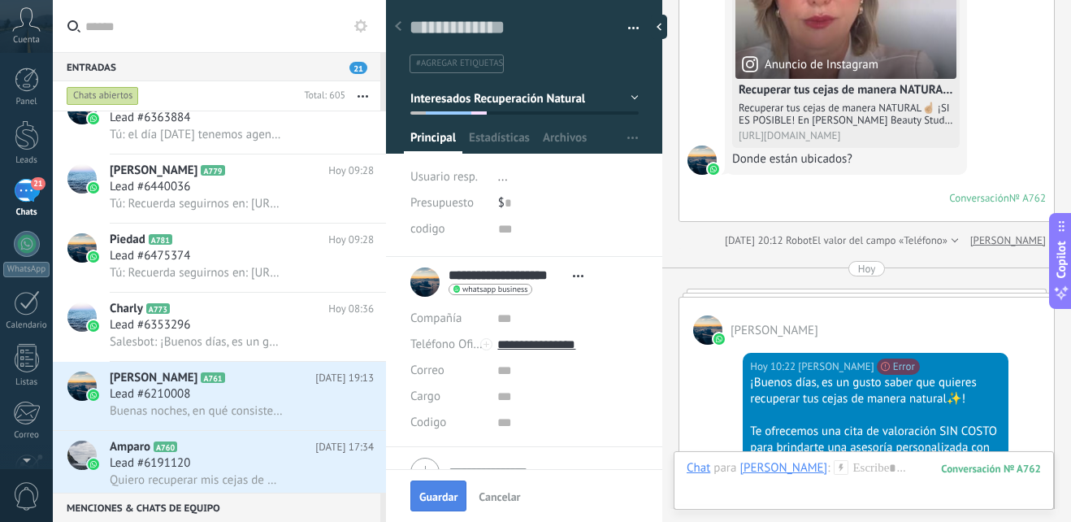
click at [429, 491] on span "Guardar" at bounding box center [438, 496] width 38 height 11
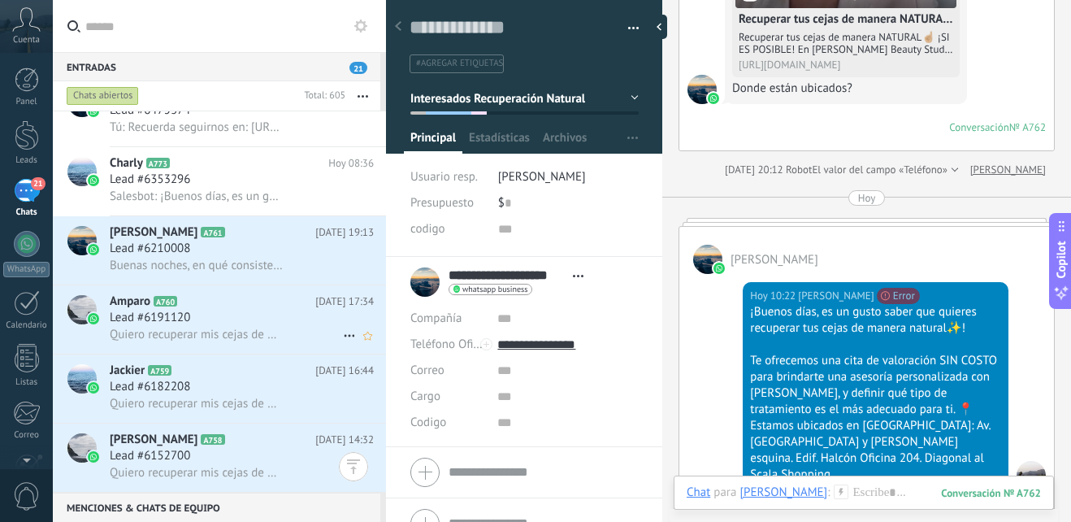
scroll to position [1138, 0]
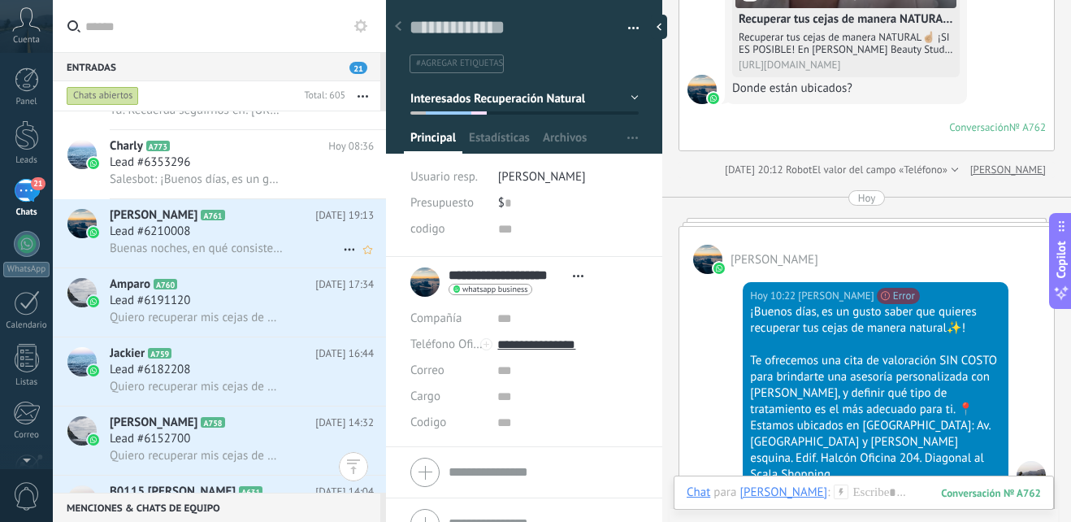
click at [262, 241] on span "Buenas noches, en qué consiste el tratamiento." at bounding box center [197, 248] width 175 height 15
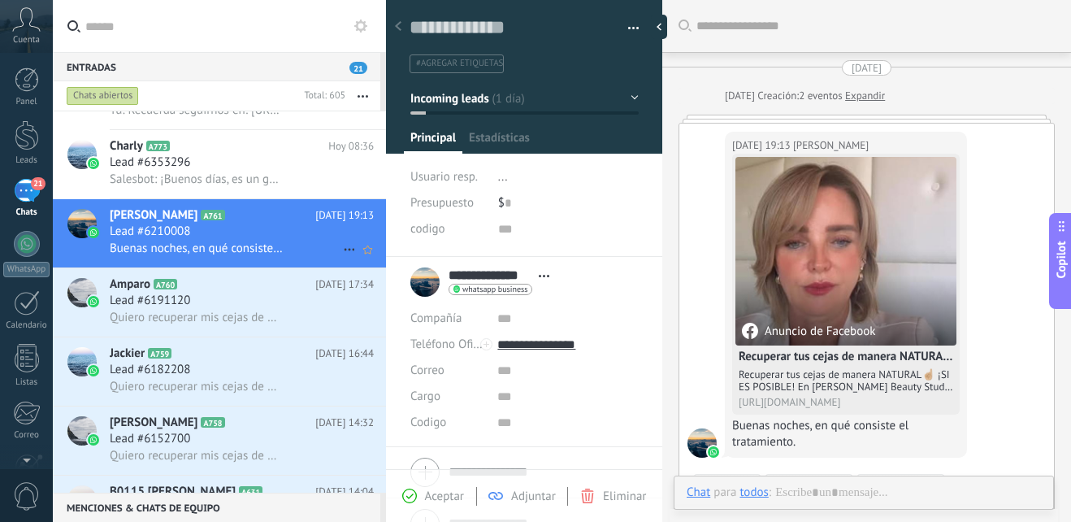
scroll to position [52, 0]
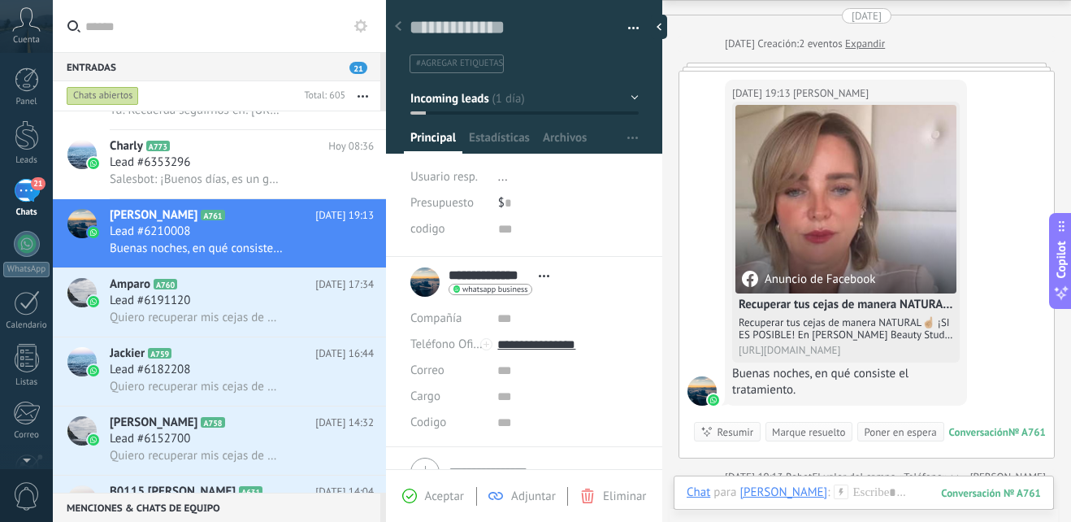
click at [834, 489] on icon at bounding box center [841, 491] width 15 height 15
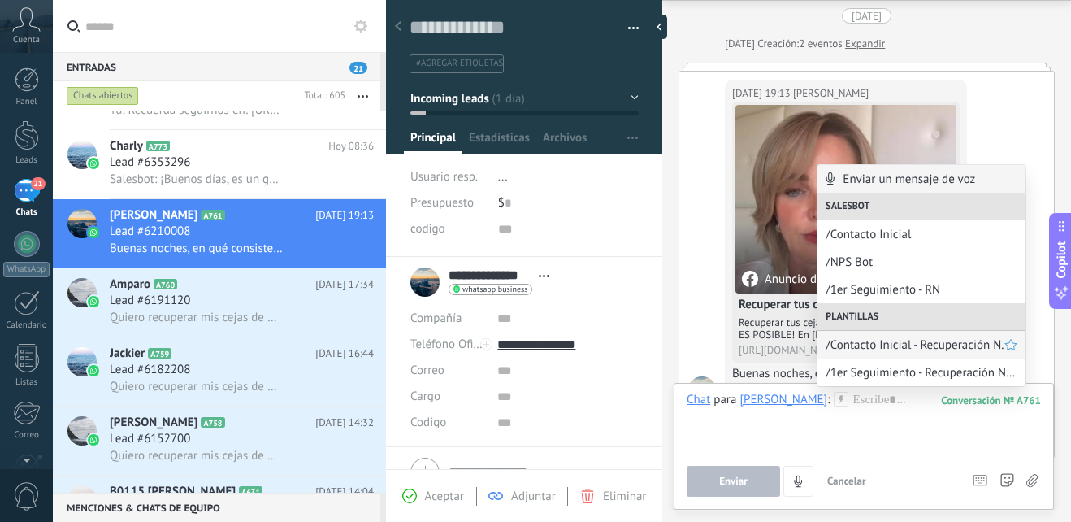
click at [898, 345] on span "/Contacto Inicial - Recuperación N." at bounding box center [915, 344] width 179 height 15
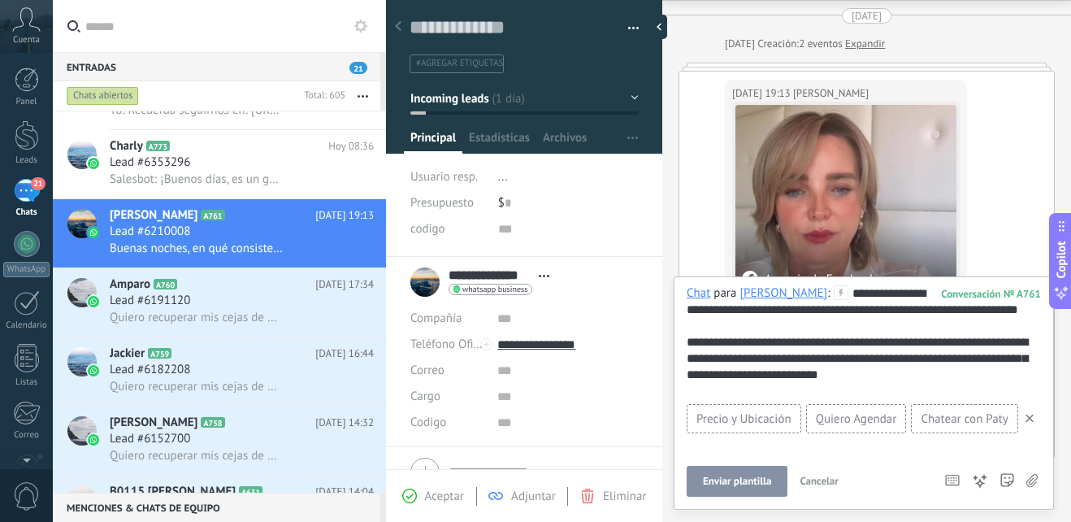
click at [762, 487] on span "Enviar plantilla" at bounding box center [737, 480] width 68 height 11
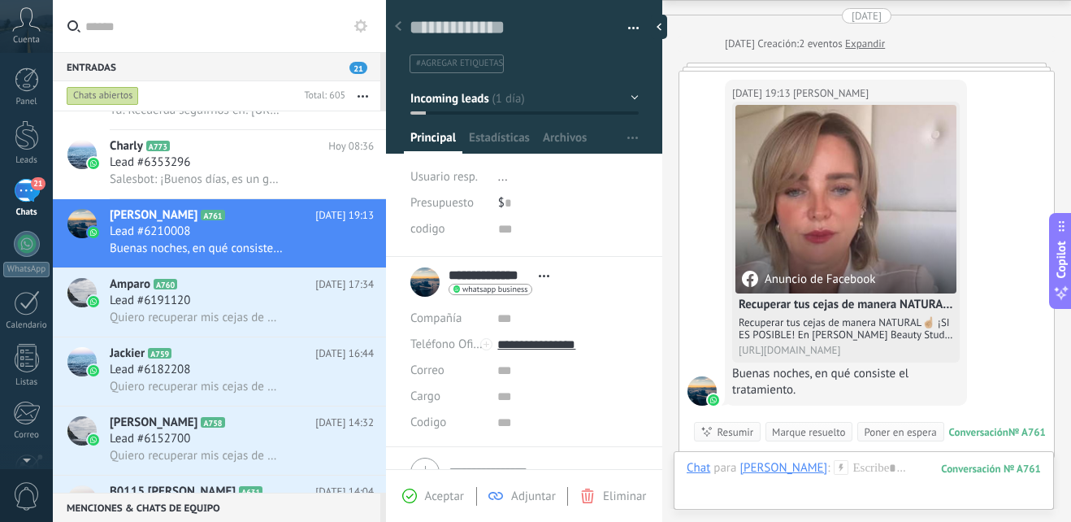
scroll to position [283, 0]
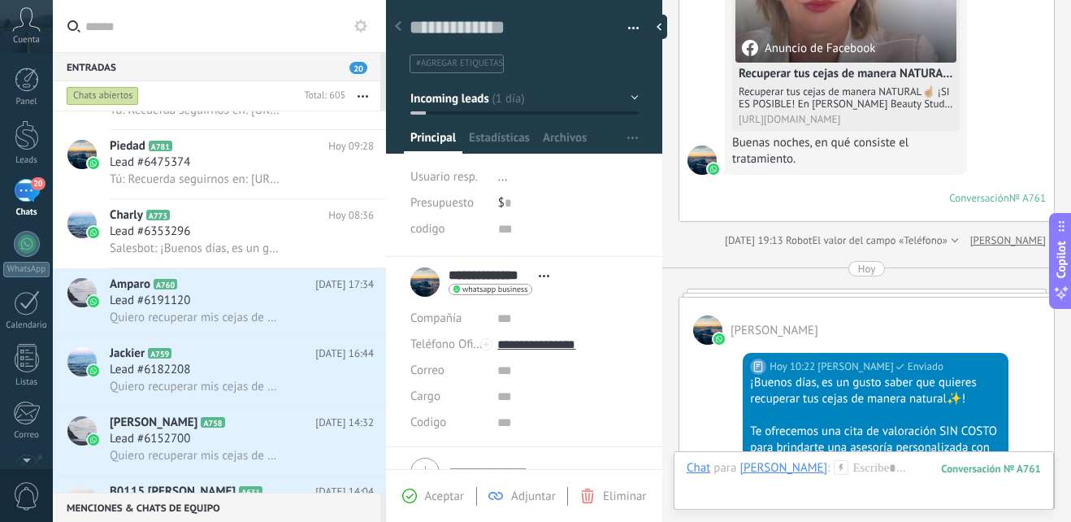
click at [630, 99] on button "Incoming leads" at bounding box center [524, 98] width 228 height 29
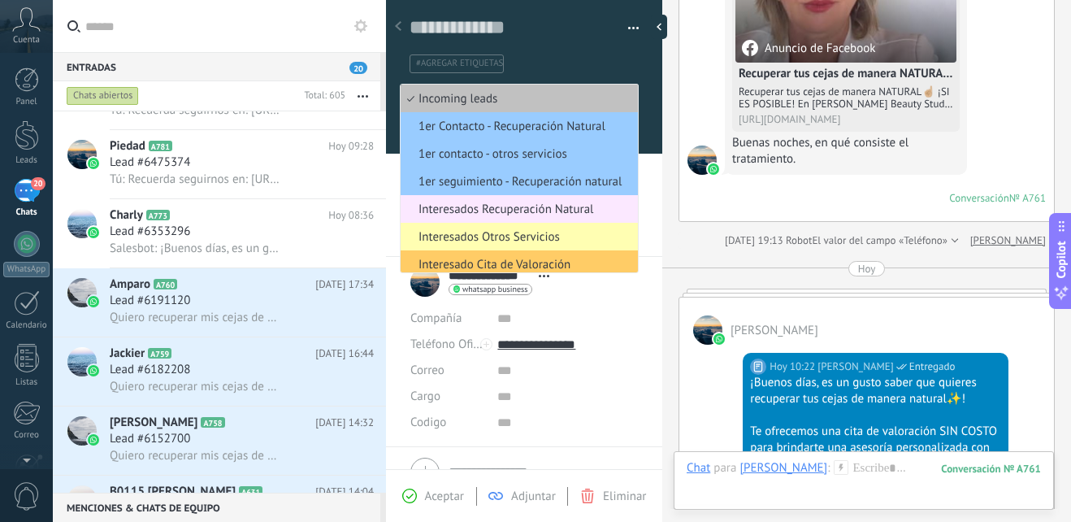
click at [590, 211] on span "Interesados Recuperación Natural" at bounding box center [517, 209] width 232 height 15
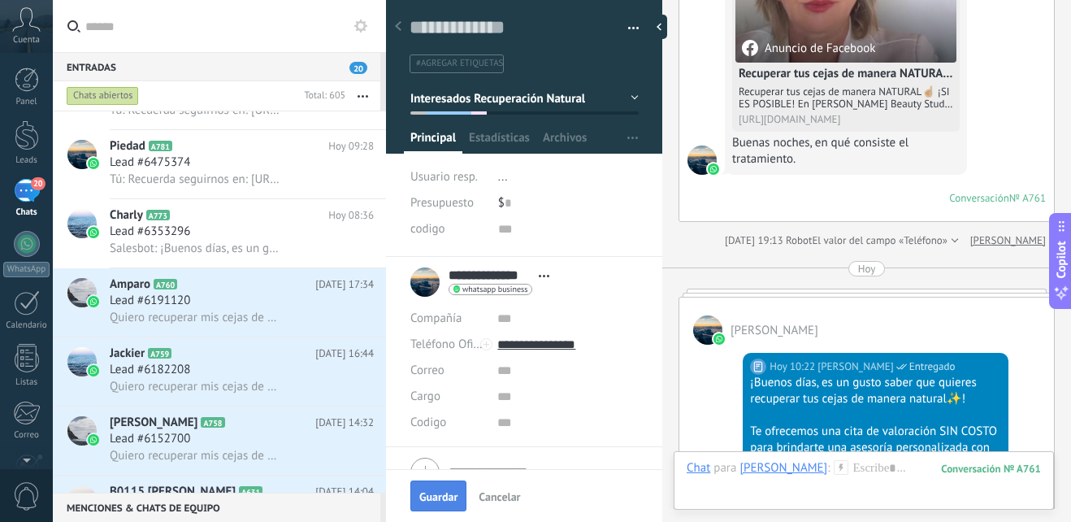
drag, startPoint x: 454, startPoint y: 475, endPoint x: 444, endPoint y: 483, distance: 12.7
click at [453, 477] on div "Guardar Cancelar" at bounding box center [524, 495] width 276 height 53
click at [444, 483] on button "Guardar" at bounding box center [438, 495] width 56 height 31
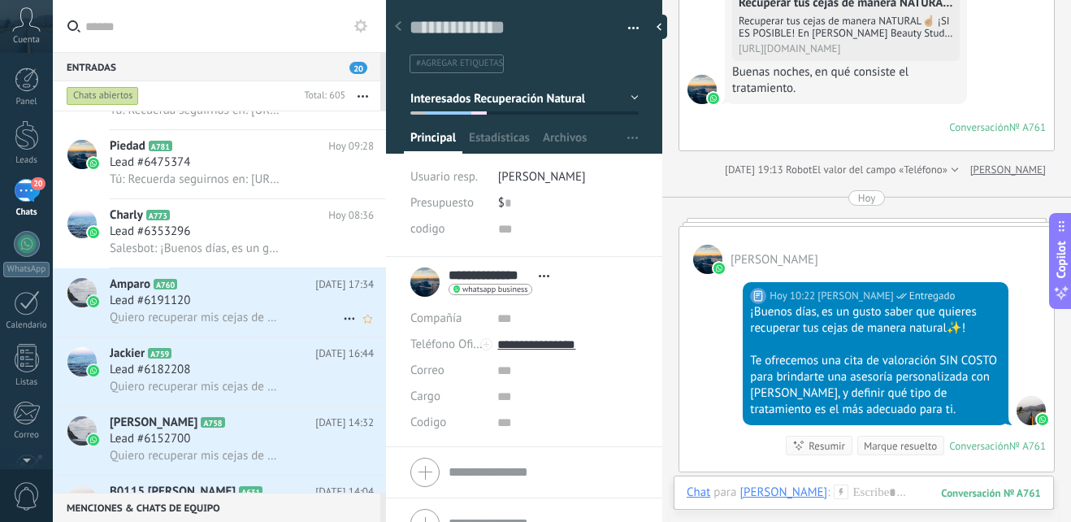
click at [267, 314] on span "Quiero recuperar mis cejas de manera NATURAL como [PERSON_NAME]" at bounding box center [197, 317] width 175 height 15
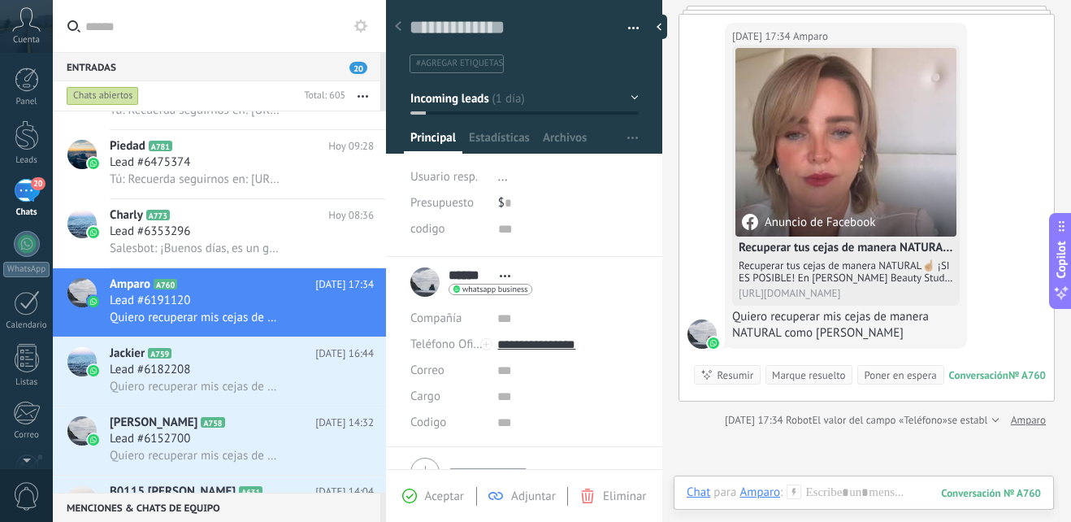
scroll to position [133, 0]
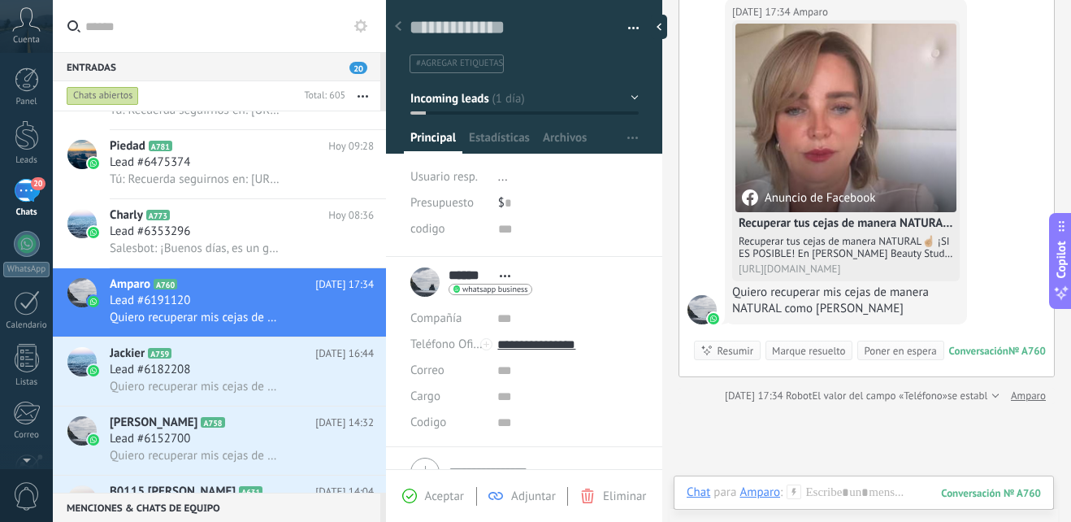
click at [791, 499] on div at bounding box center [794, 491] width 15 height 15
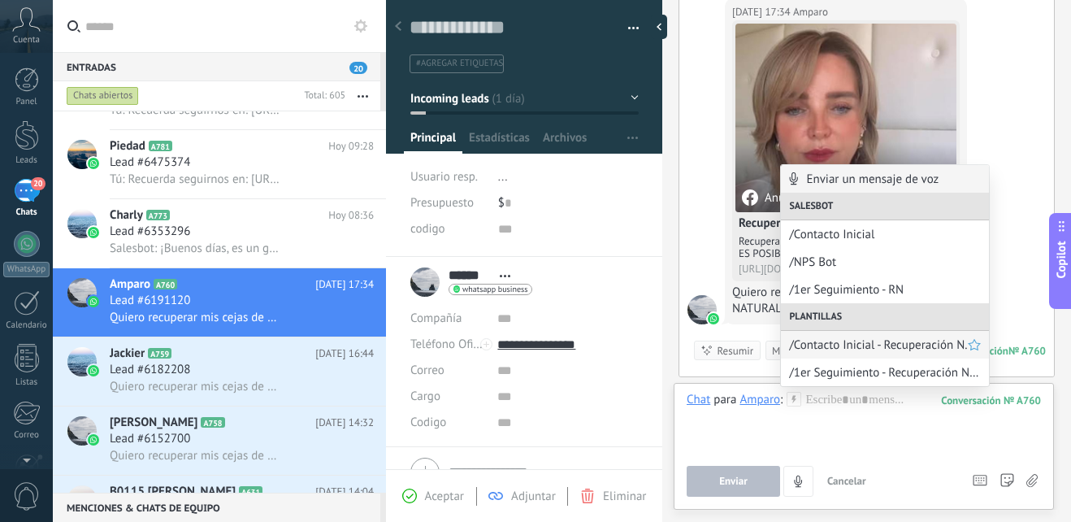
click at [914, 354] on div "/Contacto Inicial - Recuperación N." at bounding box center [885, 345] width 208 height 28
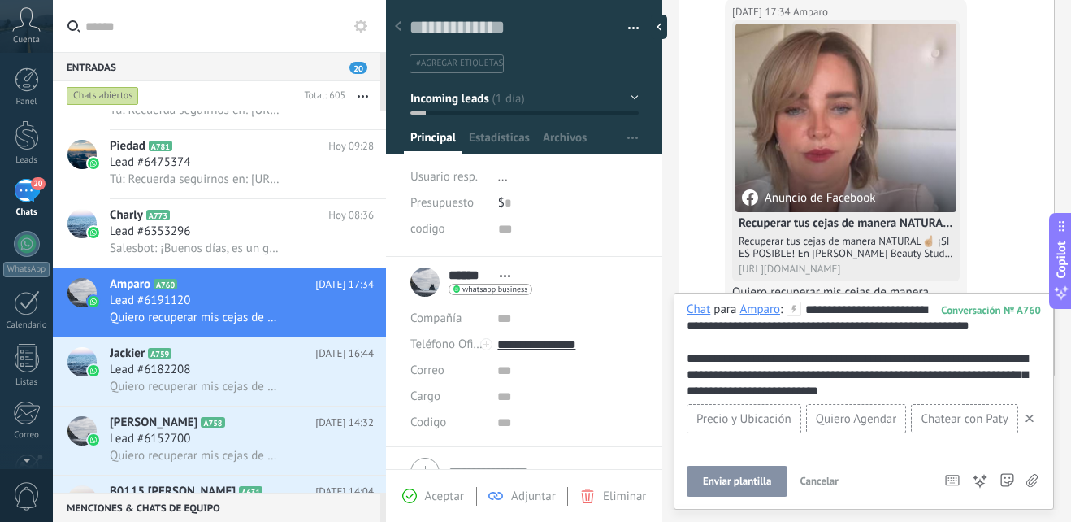
click at [722, 479] on span "Enviar plantilla" at bounding box center [737, 480] width 68 height 11
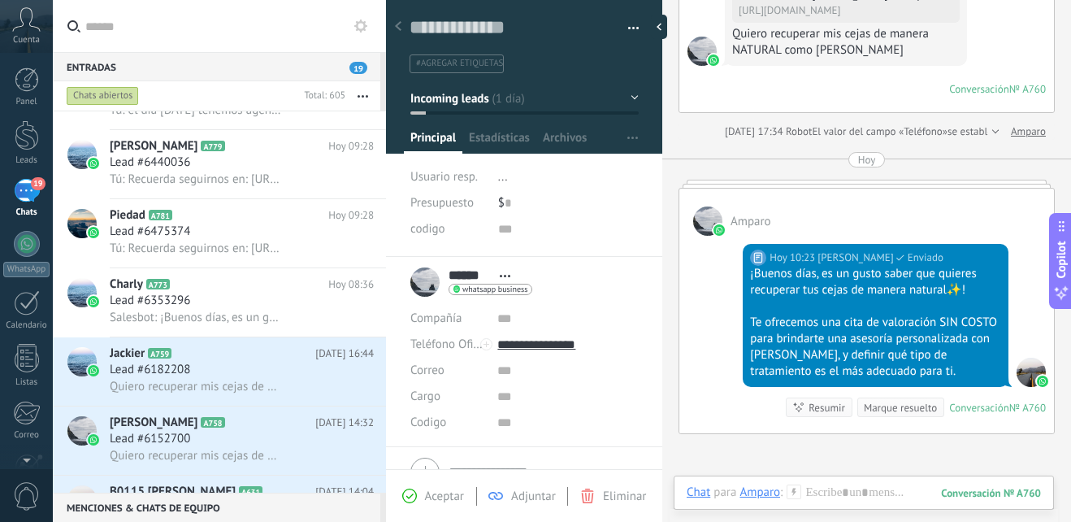
scroll to position [445, 0]
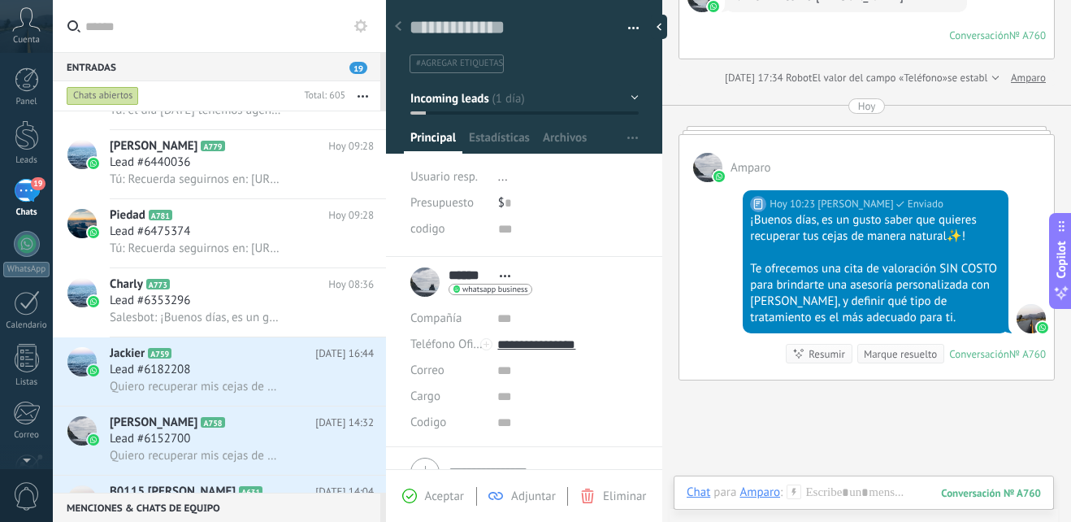
click at [628, 106] on button "Incoming leads" at bounding box center [524, 98] width 228 height 29
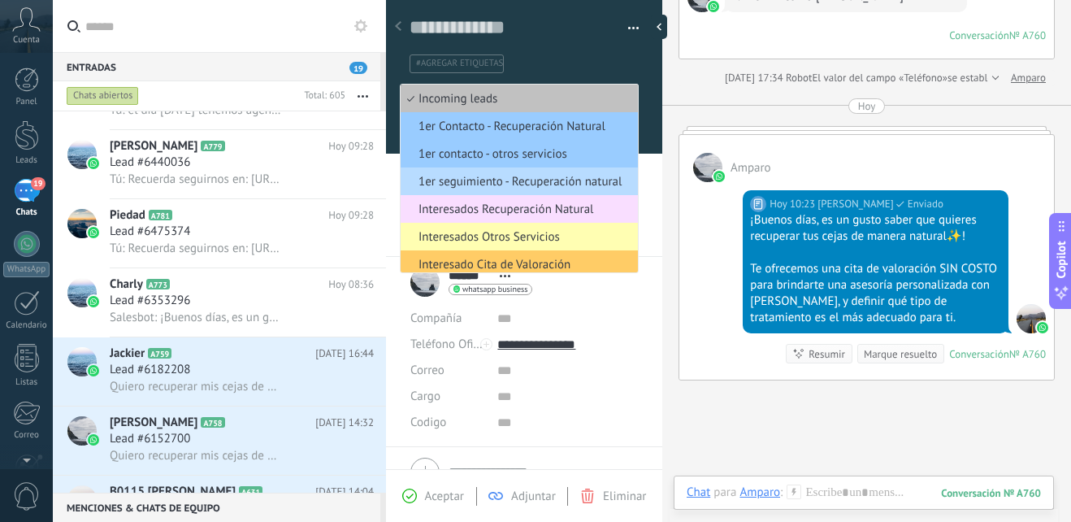
click at [531, 178] on span "1er seguimiento - Recuperación natural" at bounding box center [517, 181] width 232 height 15
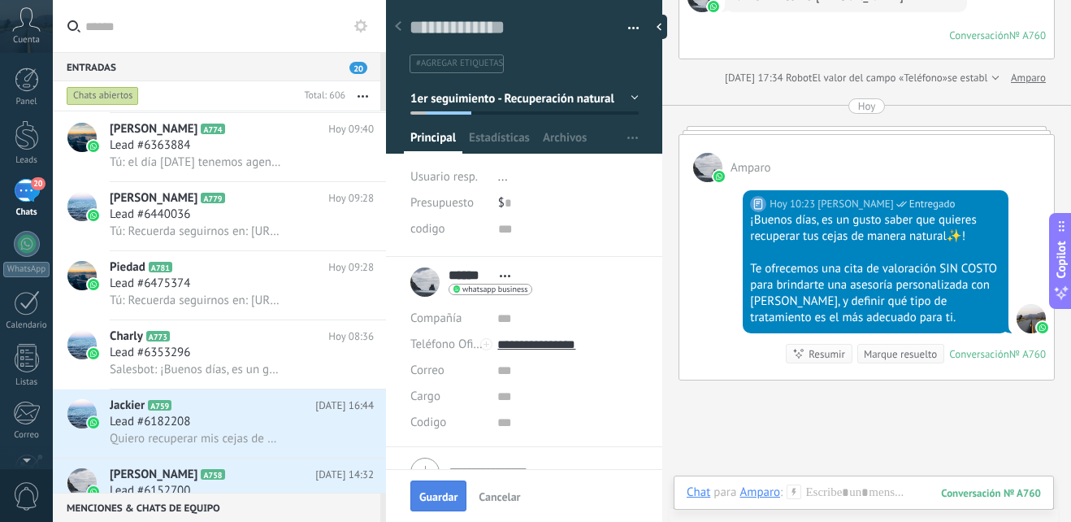
click at [432, 509] on button "Guardar" at bounding box center [438, 495] width 56 height 31
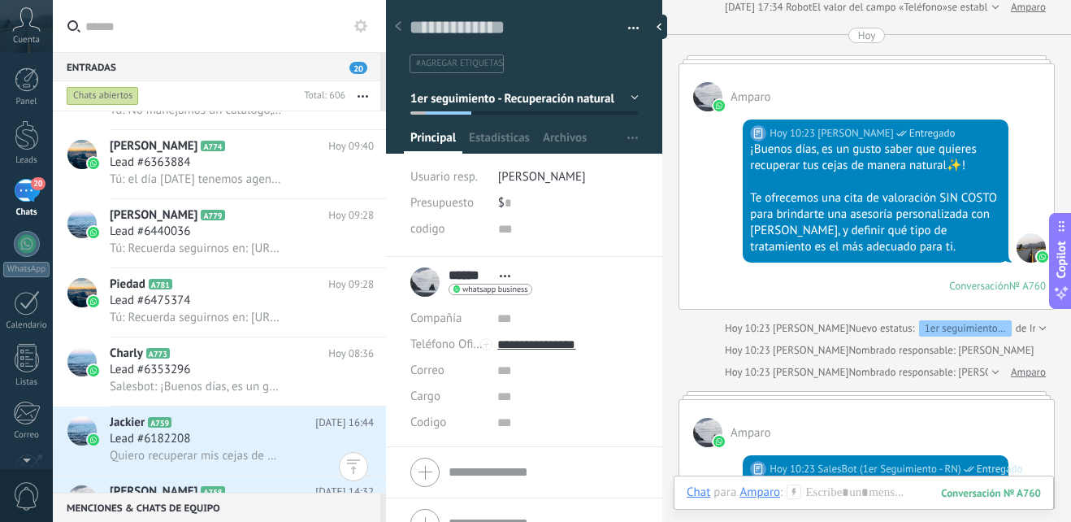
scroll to position [1382, 0]
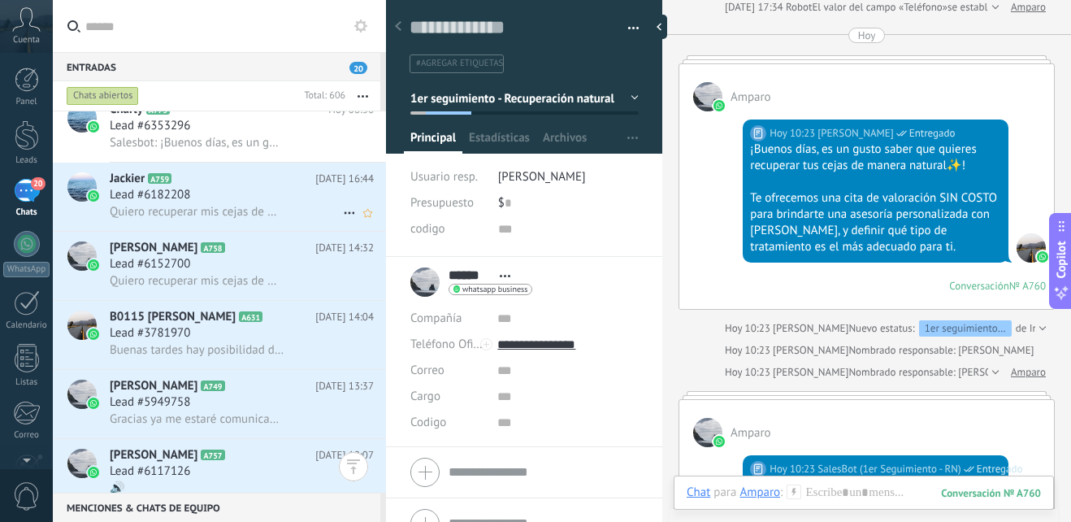
click at [233, 199] on div "Lead #6182208" at bounding box center [242, 195] width 264 height 16
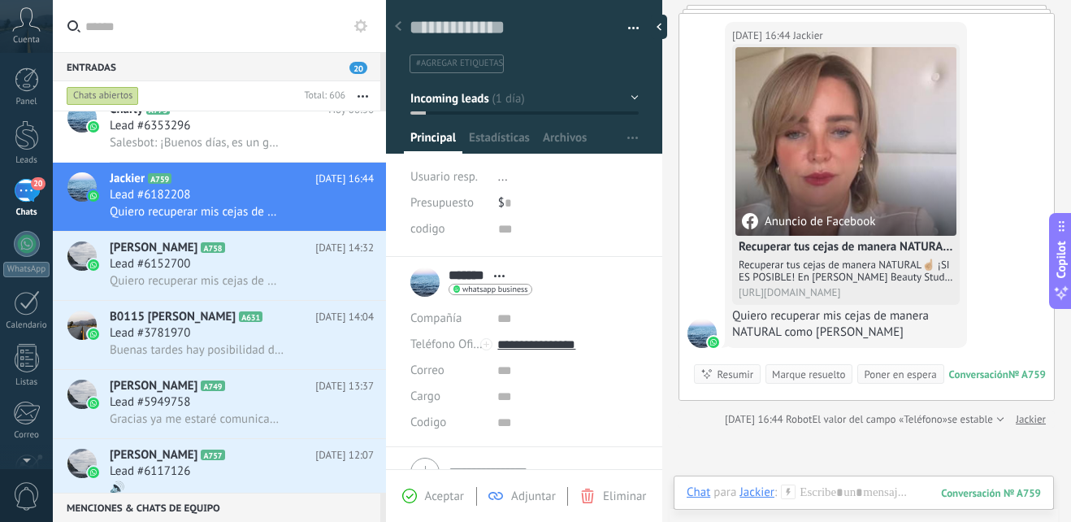
scroll to position [133, 0]
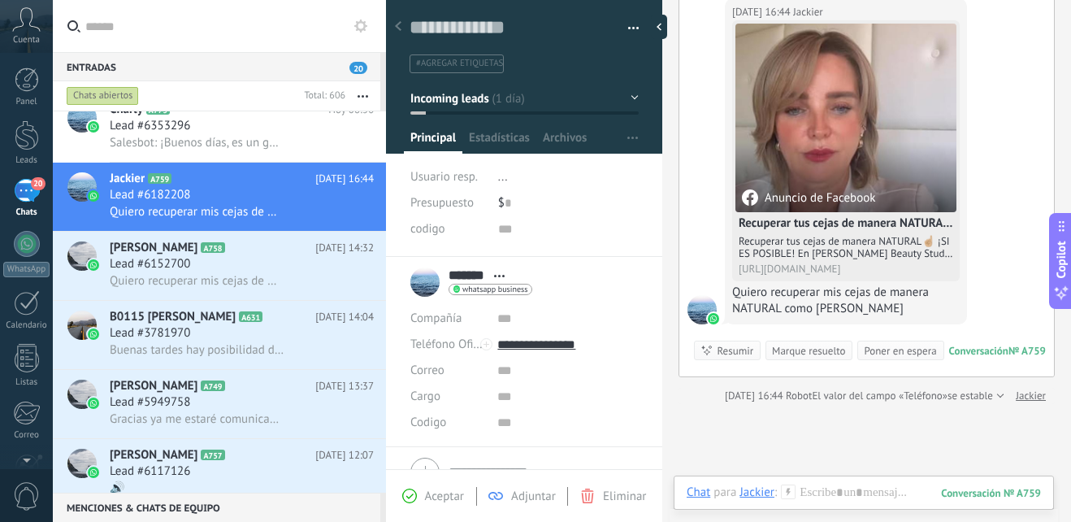
click at [786, 491] on icon at bounding box center [788, 491] width 15 height 15
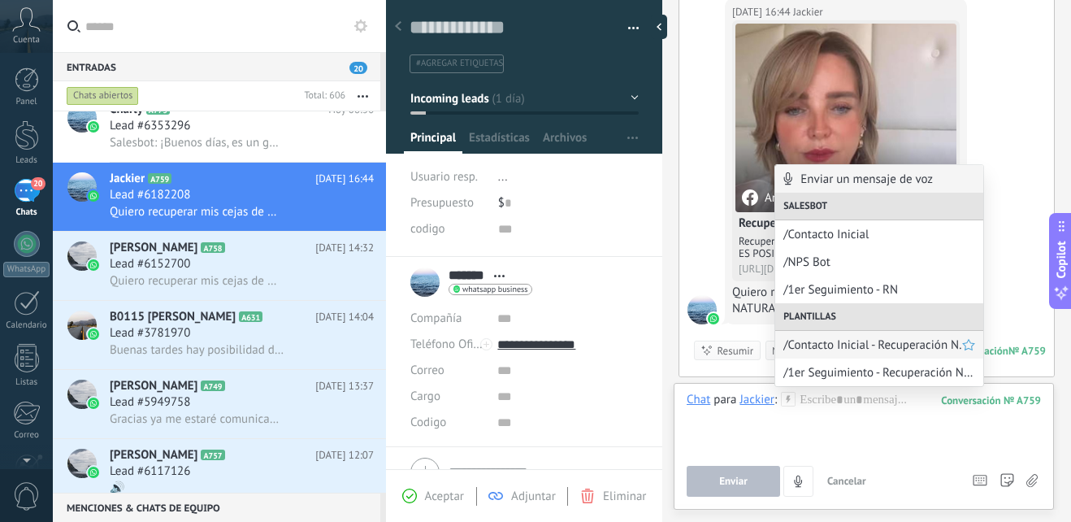
click at [909, 353] on div "/Contacto Inicial - Recuperación N." at bounding box center [879, 345] width 208 height 28
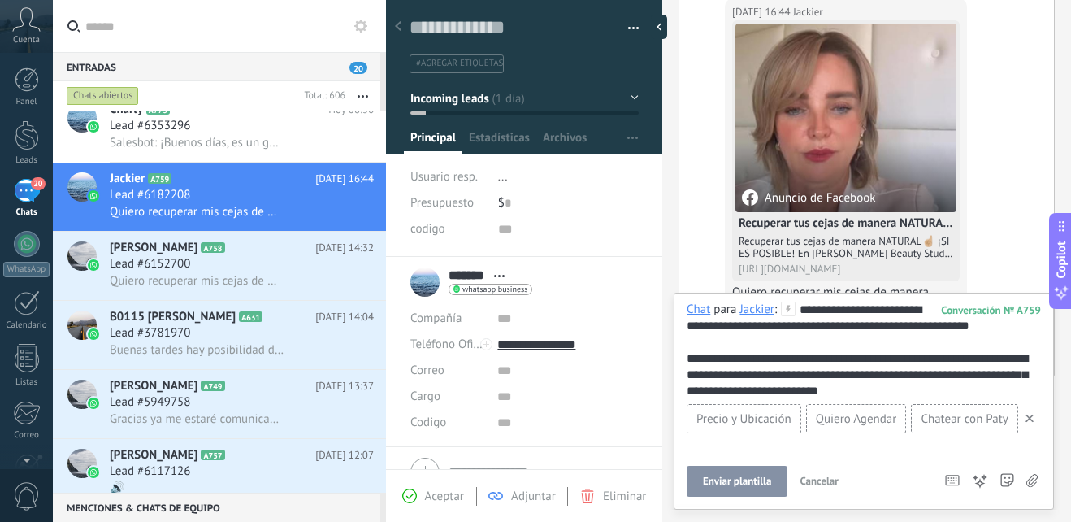
click at [765, 479] on span "Enviar plantilla" at bounding box center [737, 480] width 68 height 11
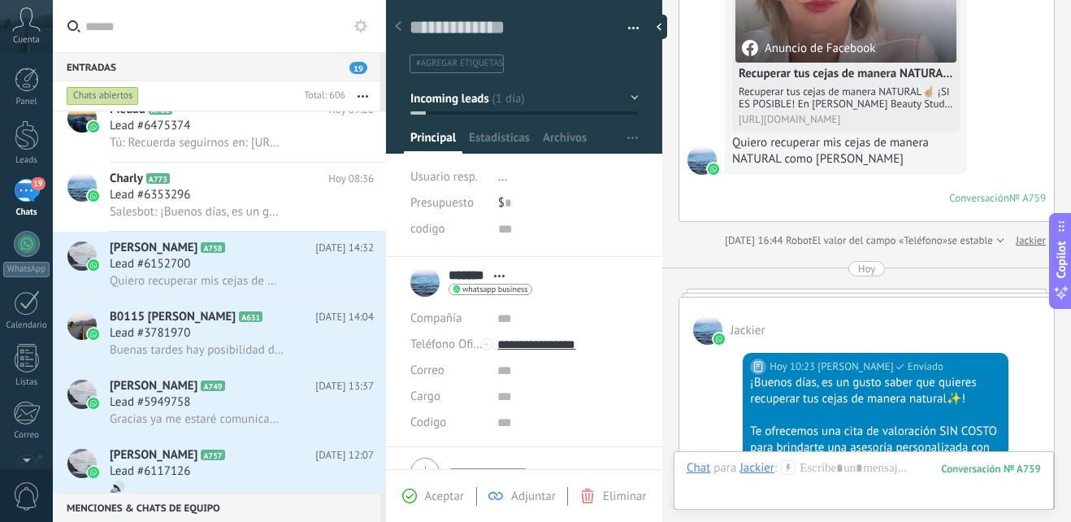
click at [621, 98] on button "Incoming leads" at bounding box center [524, 98] width 228 height 29
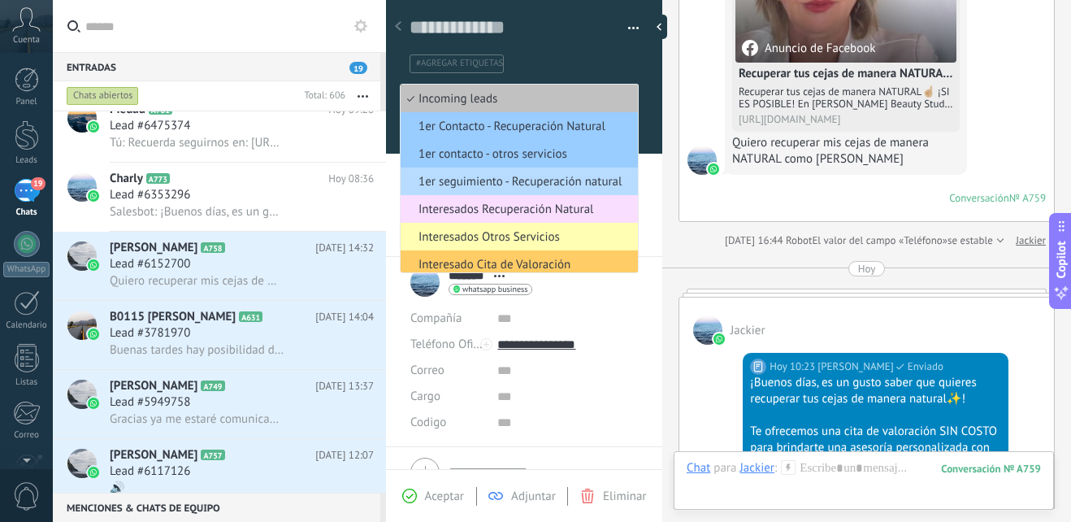
click at [581, 182] on span "1er seguimiento - Recuperación natural" at bounding box center [517, 181] width 232 height 15
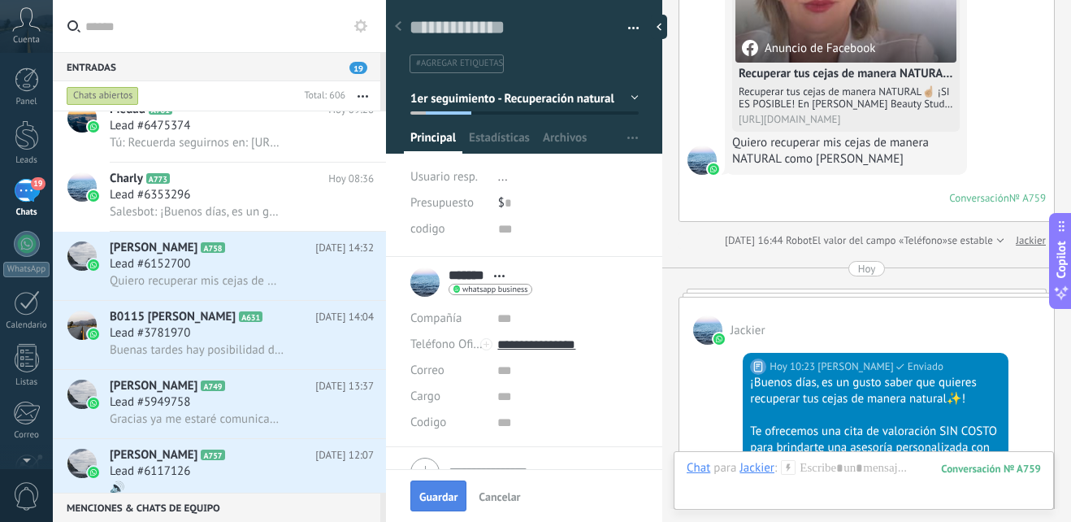
click at [446, 505] on button "Guardar" at bounding box center [438, 495] width 56 height 31
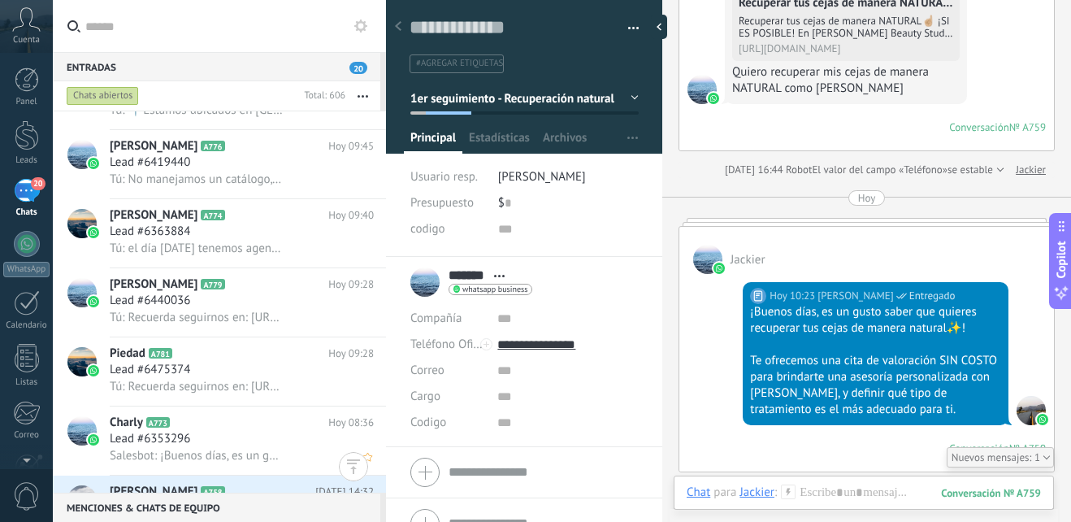
scroll to position [1382, 0]
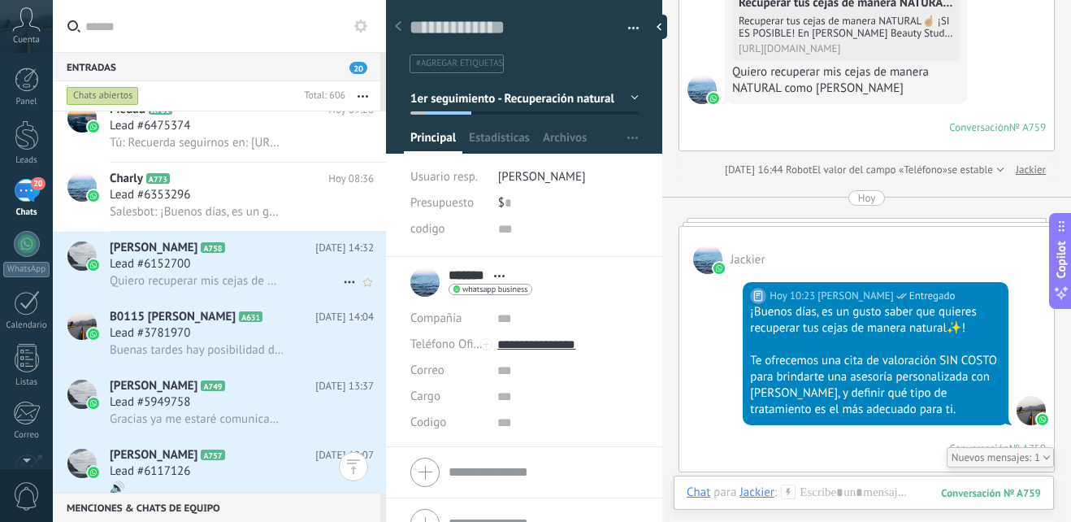
click at [263, 262] on div "Lead #6152700" at bounding box center [242, 264] width 264 height 16
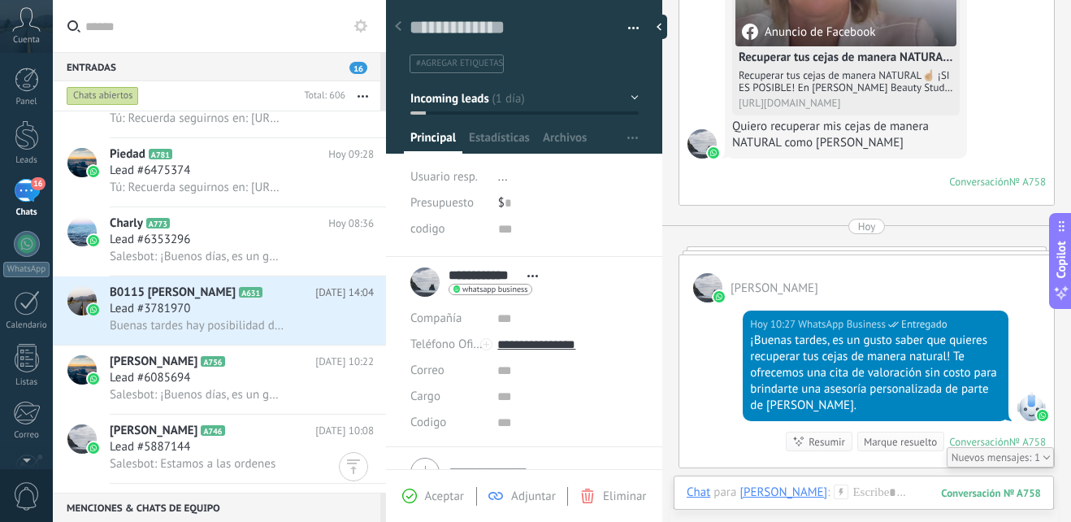
scroll to position [380, 0]
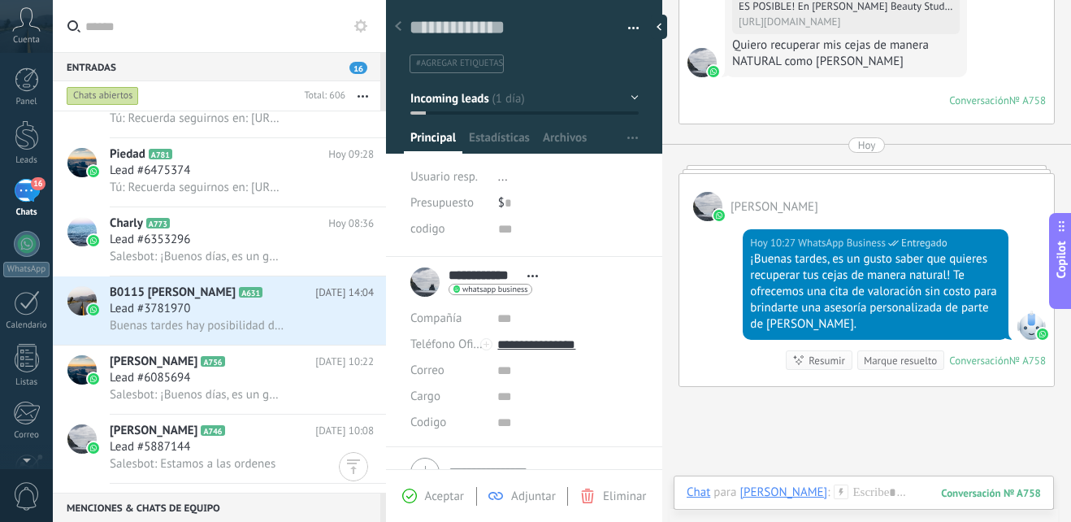
click at [618, 96] on button "Incoming leads" at bounding box center [524, 98] width 228 height 29
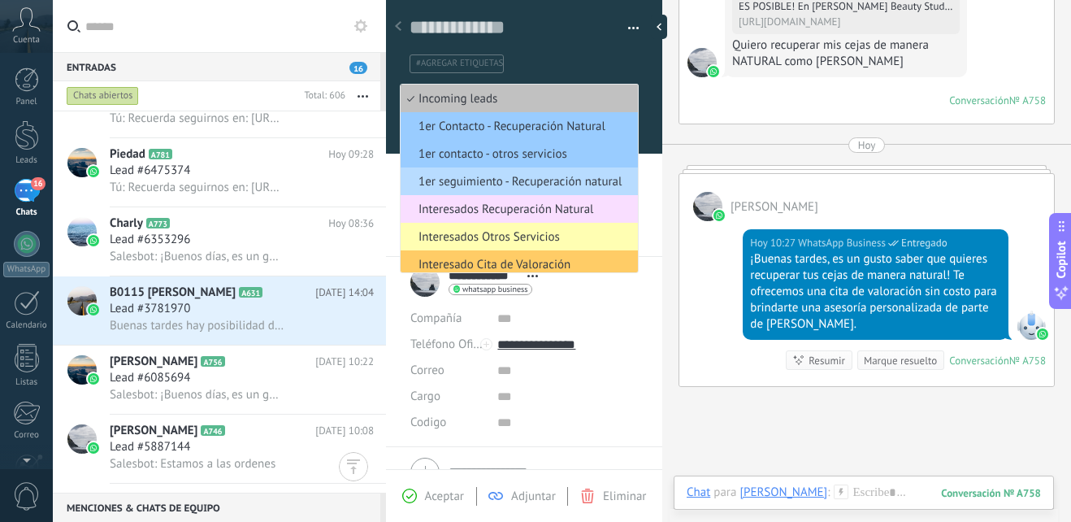
click at [565, 181] on span "1er seguimiento - Recuperación natural" at bounding box center [517, 181] width 232 height 15
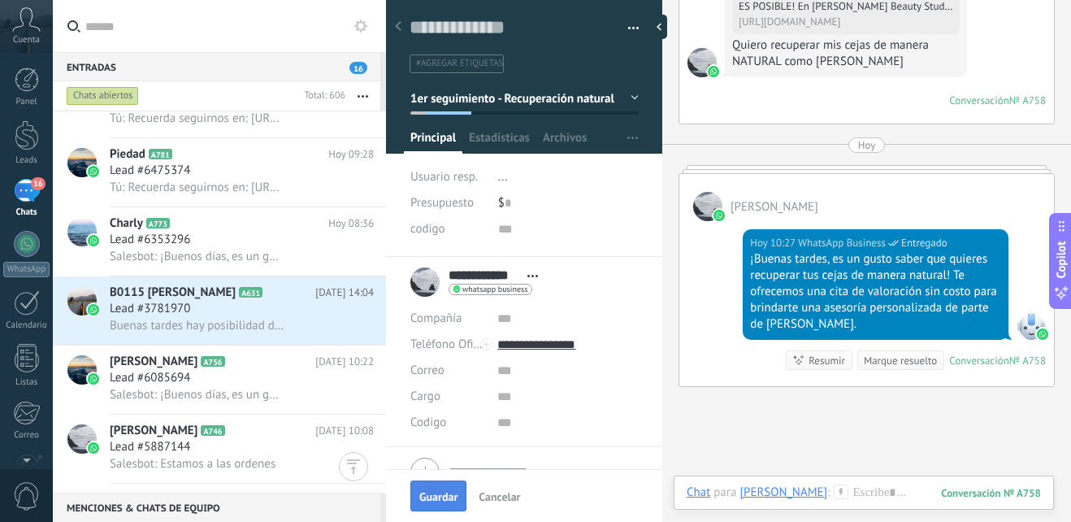
click at [441, 493] on span "Guardar" at bounding box center [438, 496] width 38 height 11
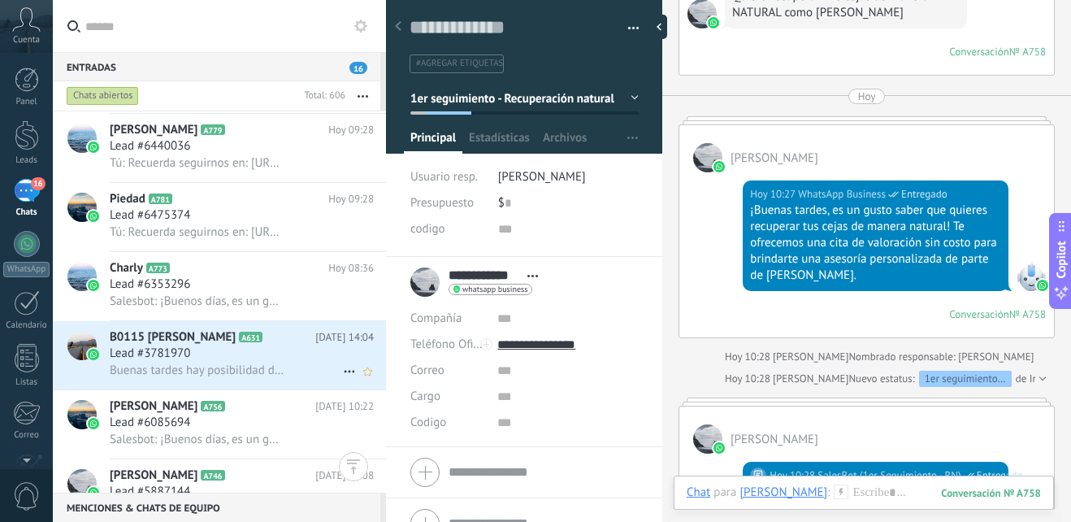
scroll to position [1545, 0]
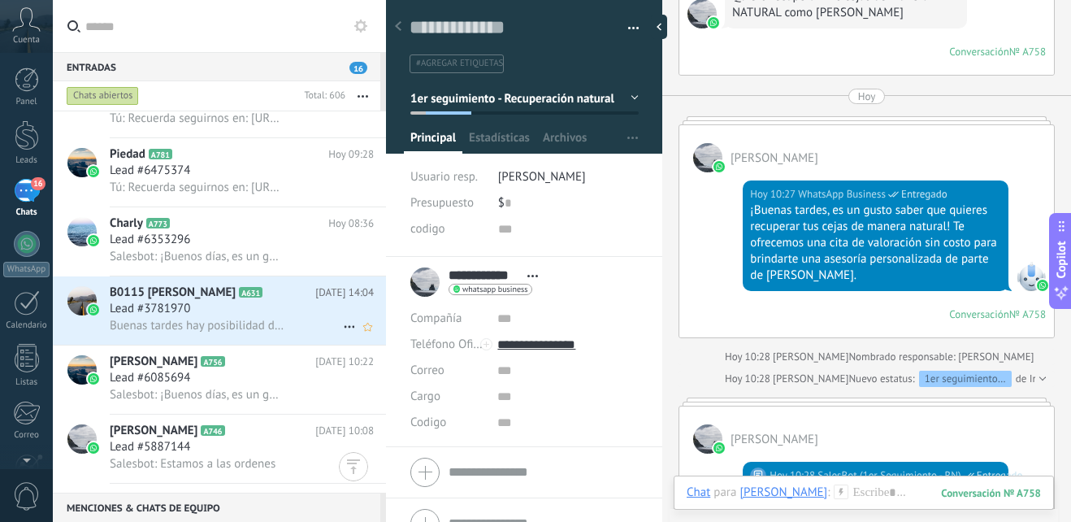
click at [284, 327] on h3 "Buenas tardes hay posibilidad de q porfa me cambie para martes o miércoles tard…" at bounding box center [201, 326] width 183 height 16
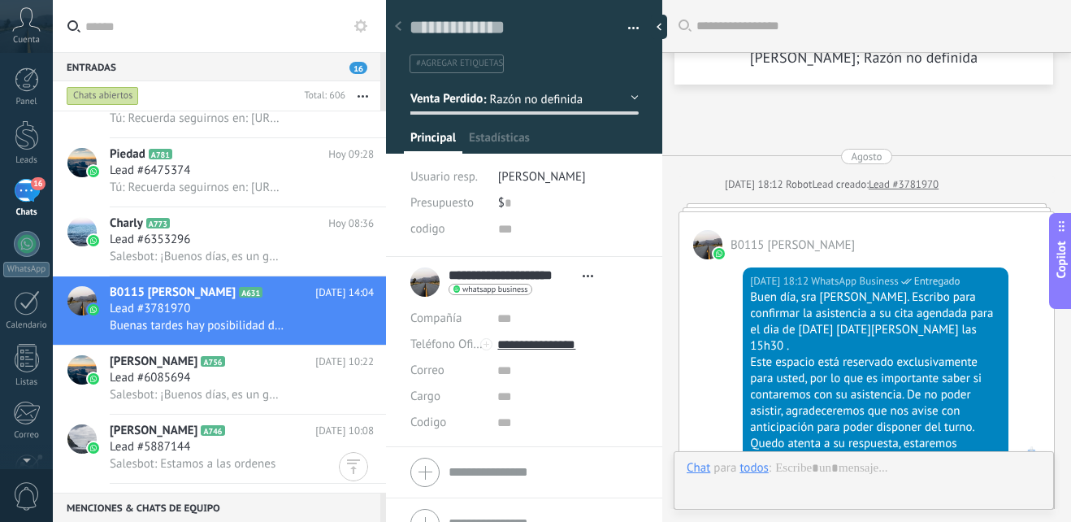
scroll to position [3101, 0]
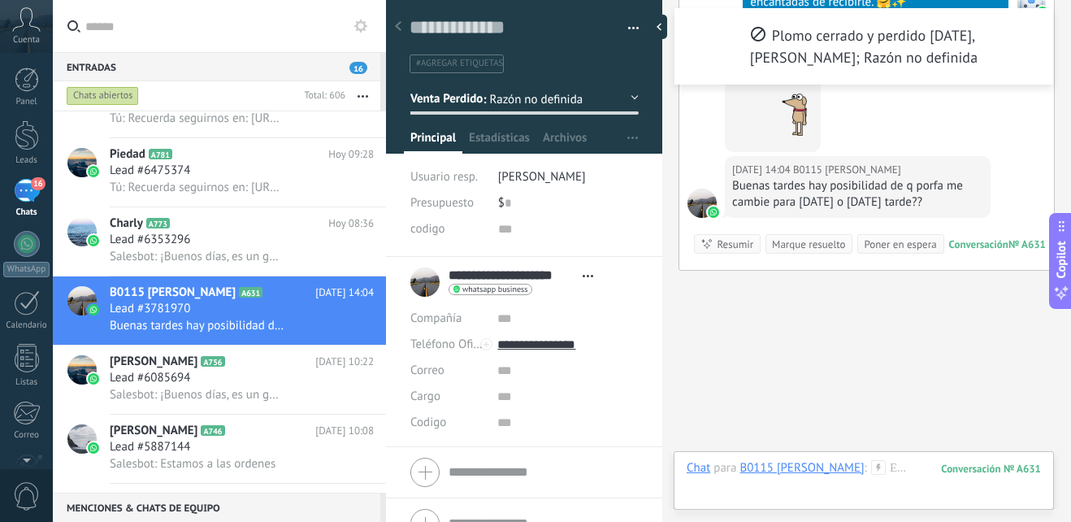
click at [627, 97] on button "Venta Perdido" at bounding box center [524, 98] width 228 height 29
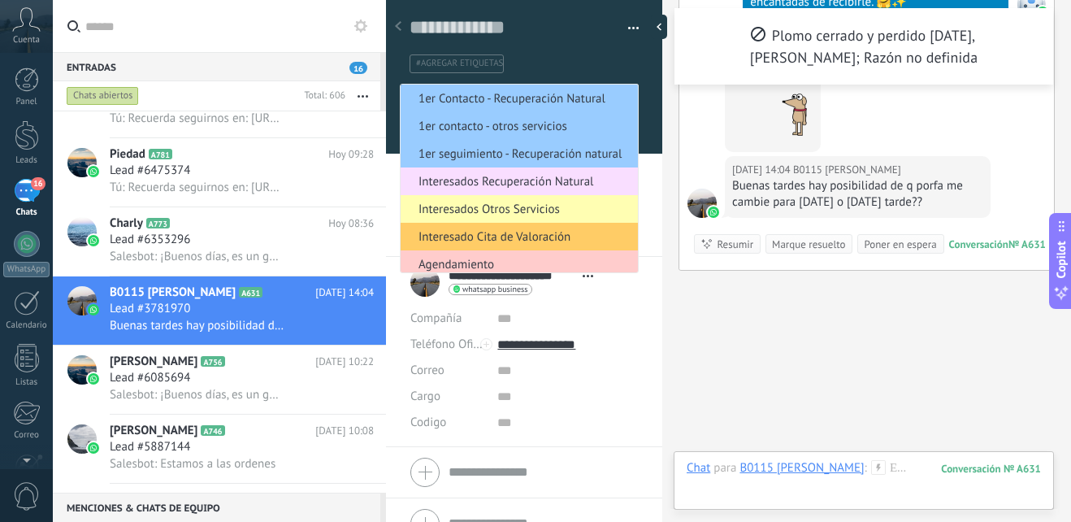
scroll to position [81, 0]
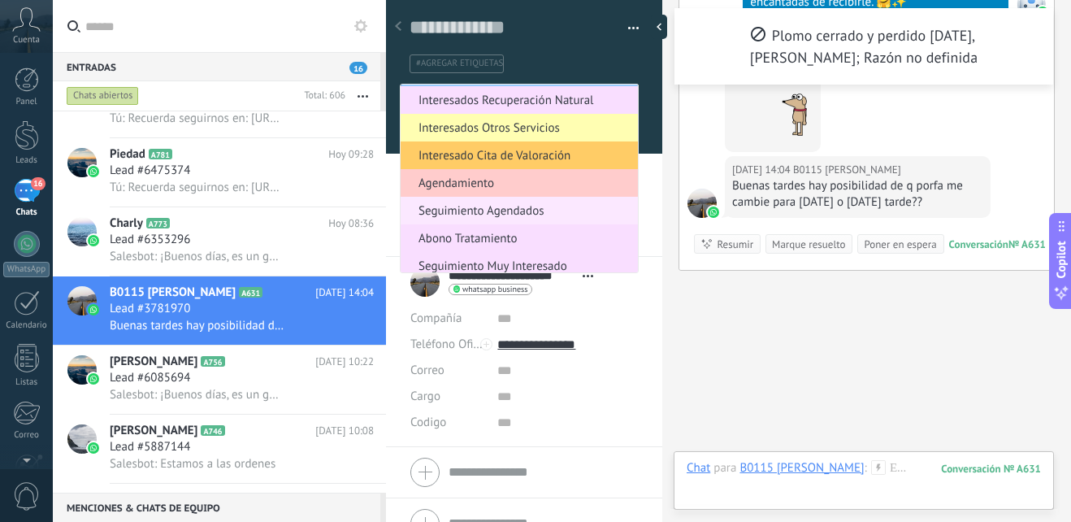
click at [541, 212] on span "Seguimiento Agendados" at bounding box center [517, 210] width 232 height 15
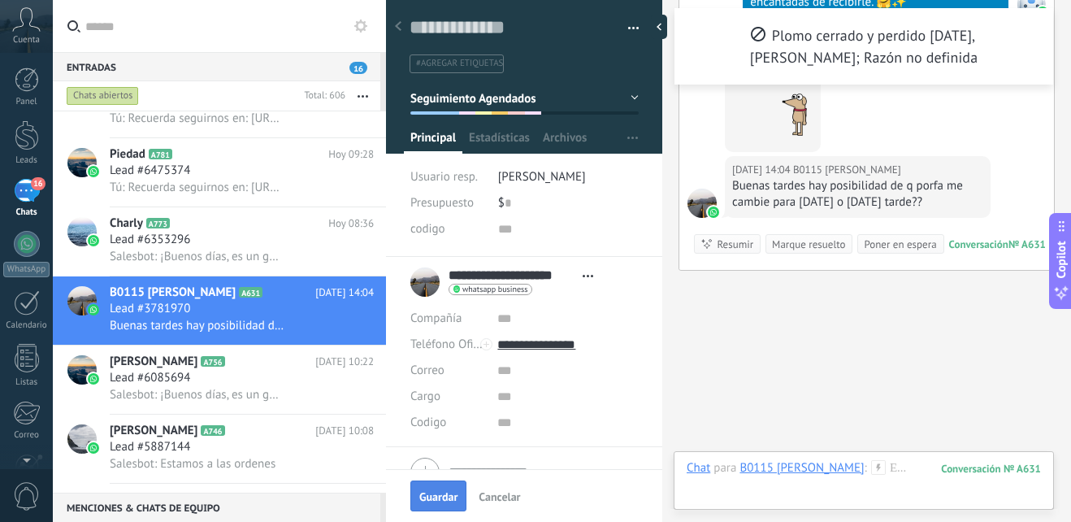
click at [434, 497] on span "Guardar" at bounding box center [438, 496] width 38 height 11
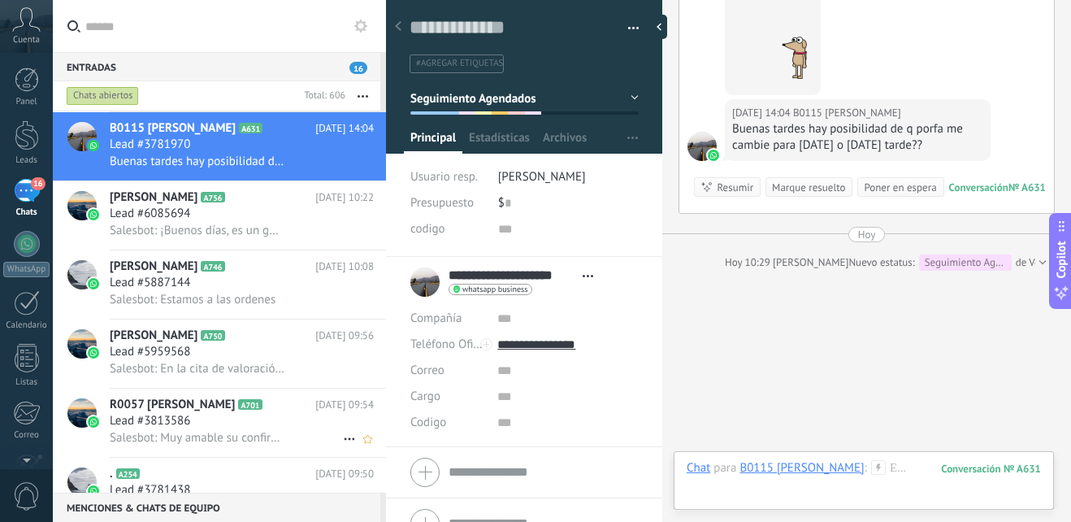
scroll to position [1870, 0]
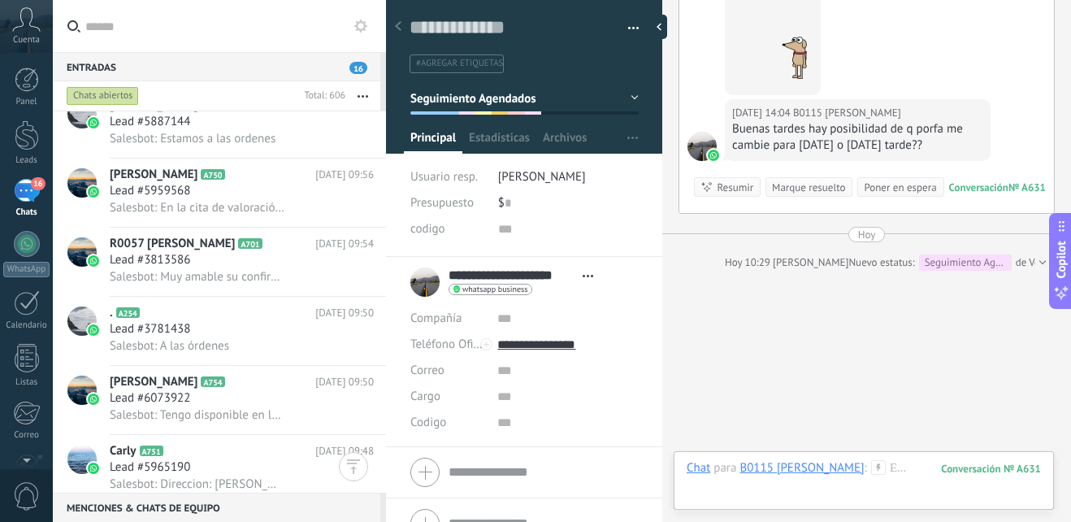
click at [116, 94] on div "Chats abiertos" at bounding box center [103, 96] width 72 height 20
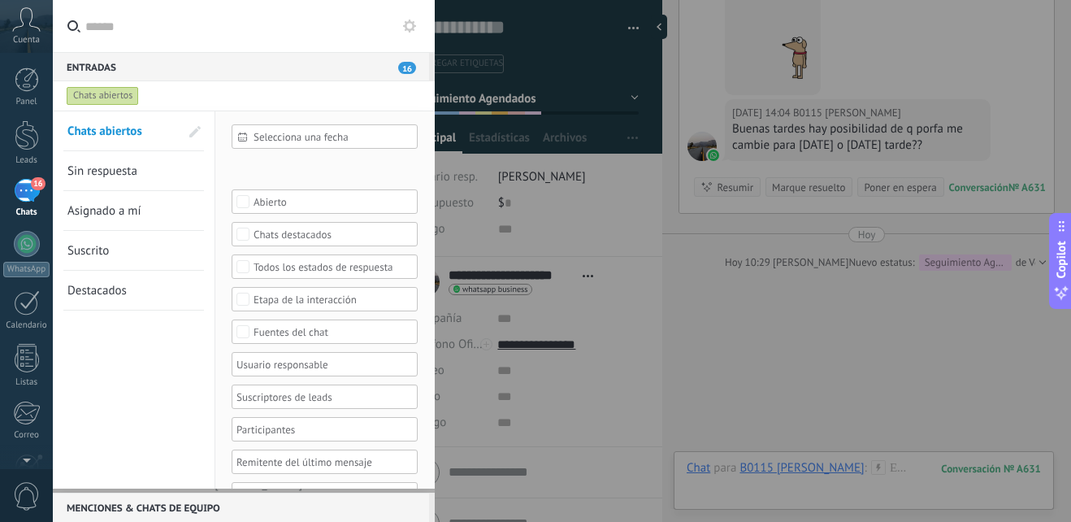
click at [116, 94] on div "Chats abiertos" at bounding box center [103, 96] width 72 height 20
click at [124, 89] on div "Chats abiertos" at bounding box center [103, 96] width 72 height 20
click at [86, 105] on div "Chats abiertos" at bounding box center [103, 96] width 72 height 20
click at [400, 64] on span "16" at bounding box center [407, 68] width 18 height 12
click at [704, 289] on div at bounding box center [535, 261] width 1071 height 522
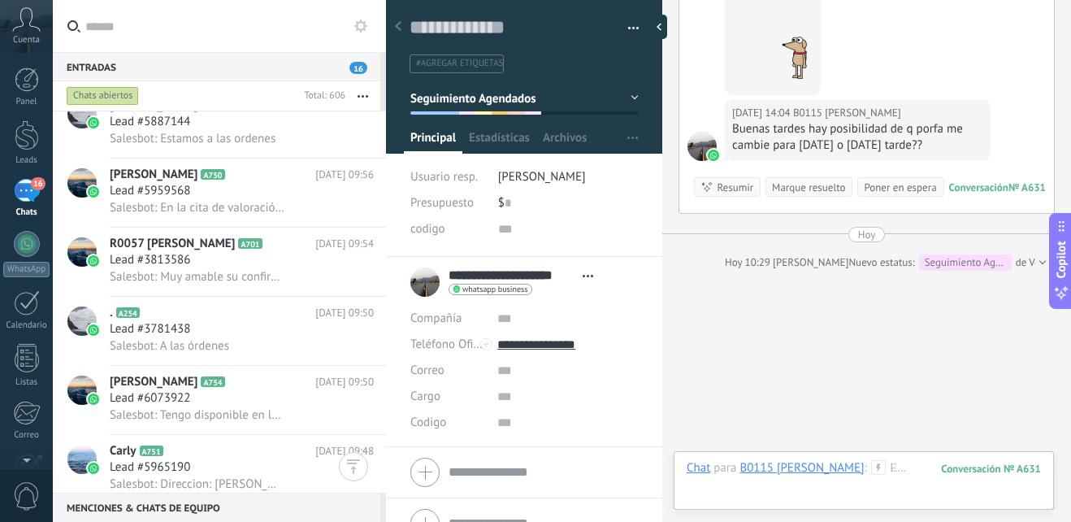
click at [358, 56] on div "Entradas 16" at bounding box center [216, 66] width 327 height 29
click at [364, 90] on button "button" at bounding box center [362, 95] width 35 height 29
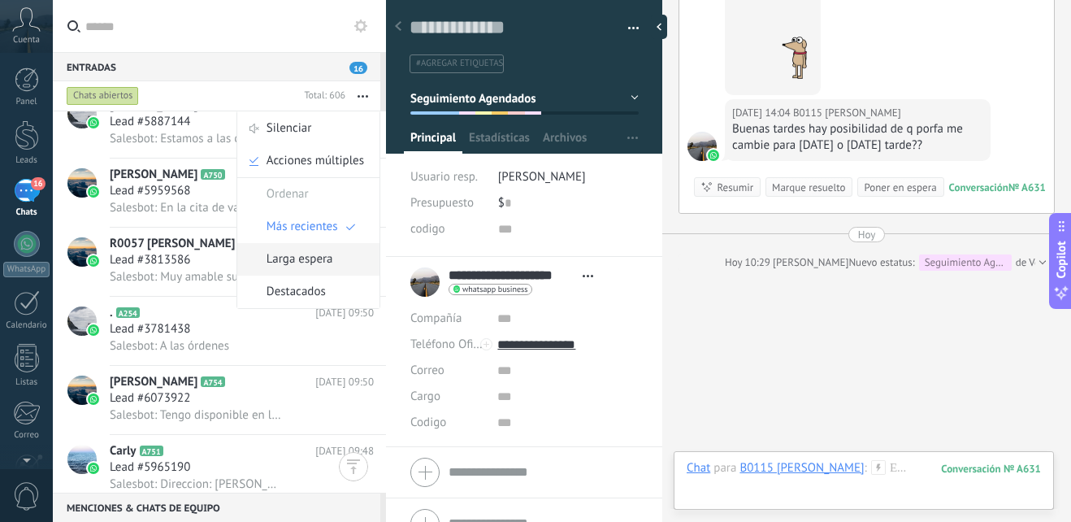
click at [310, 249] on span "Larga espera" at bounding box center [300, 259] width 67 height 33
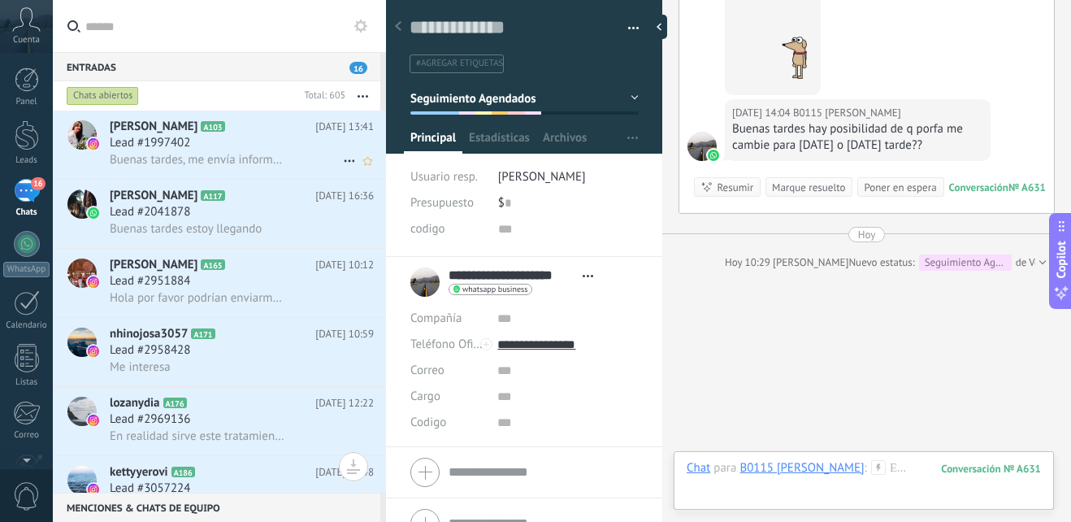
click at [260, 154] on span "Buenas tardes, me envía información" at bounding box center [197, 159] width 175 height 15
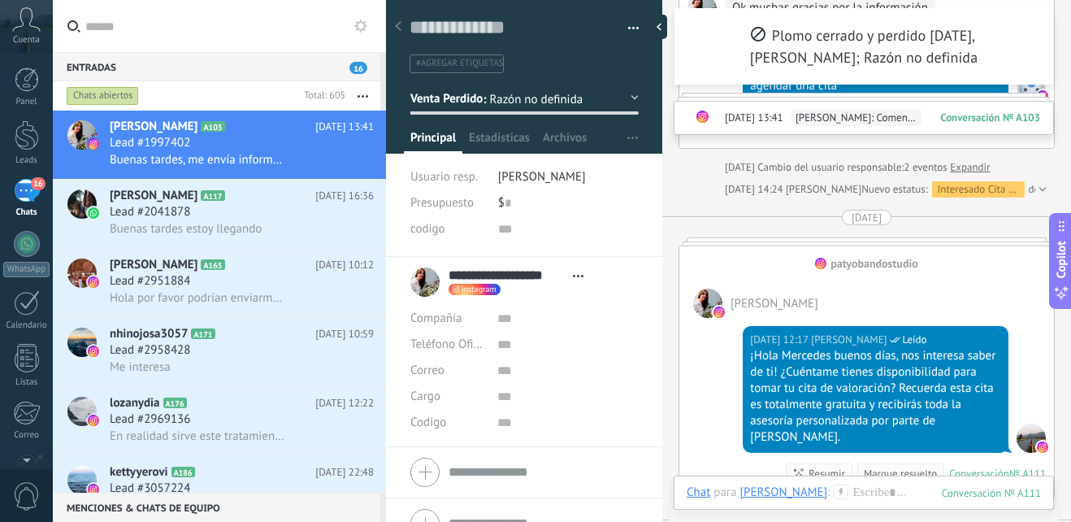
scroll to position [1350, 0]
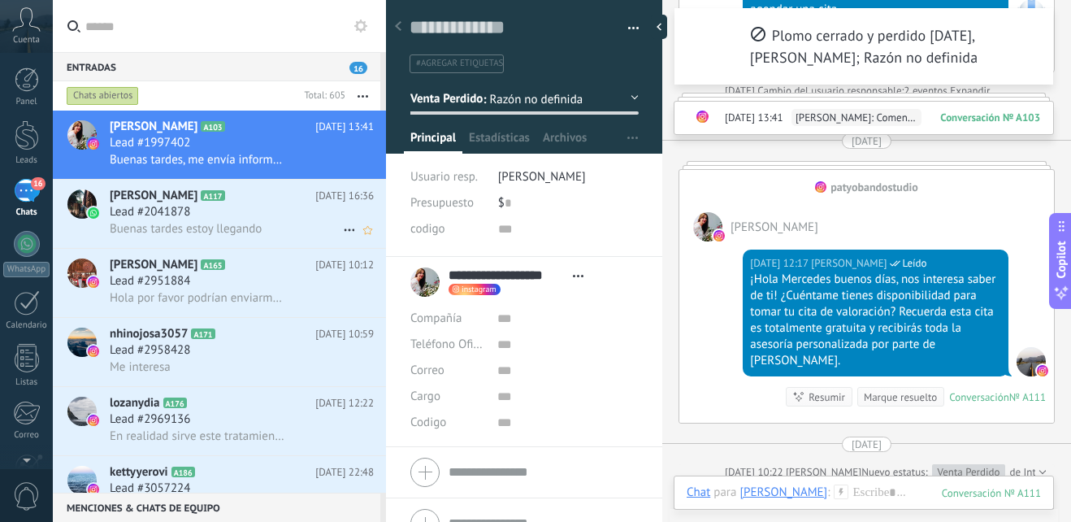
click at [208, 216] on div "Lead #2041878" at bounding box center [242, 212] width 264 height 16
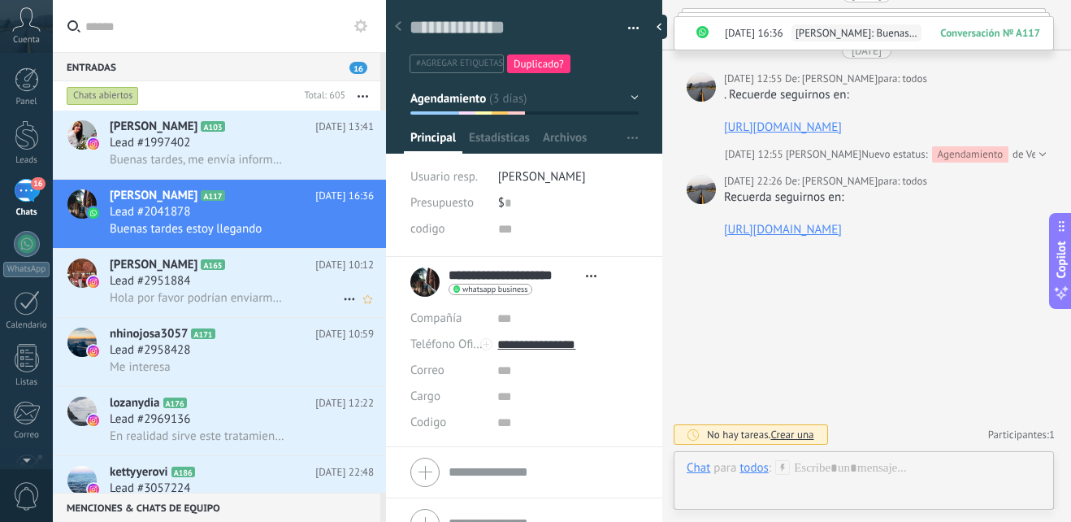
click at [239, 295] on span "Hola por favor podrían enviarme información de costo de la cita para valoración…" at bounding box center [197, 297] width 175 height 15
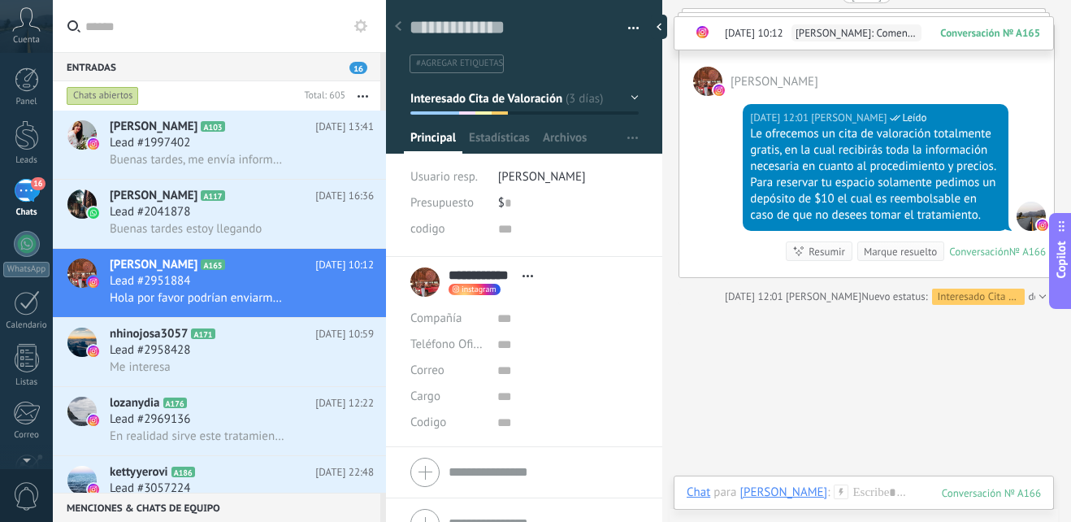
scroll to position [2357, 0]
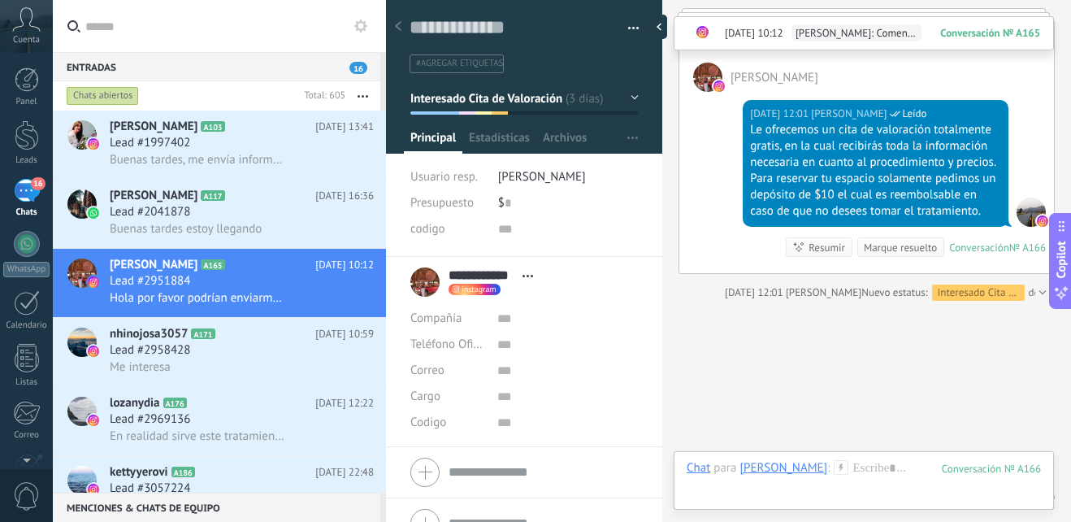
click at [634, 101] on div at bounding box center [524, 71] width 277 height 164
click at [628, 93] on button "Interesado Cita de Valoración" at bounding box center [524, 98] width 228 height 29
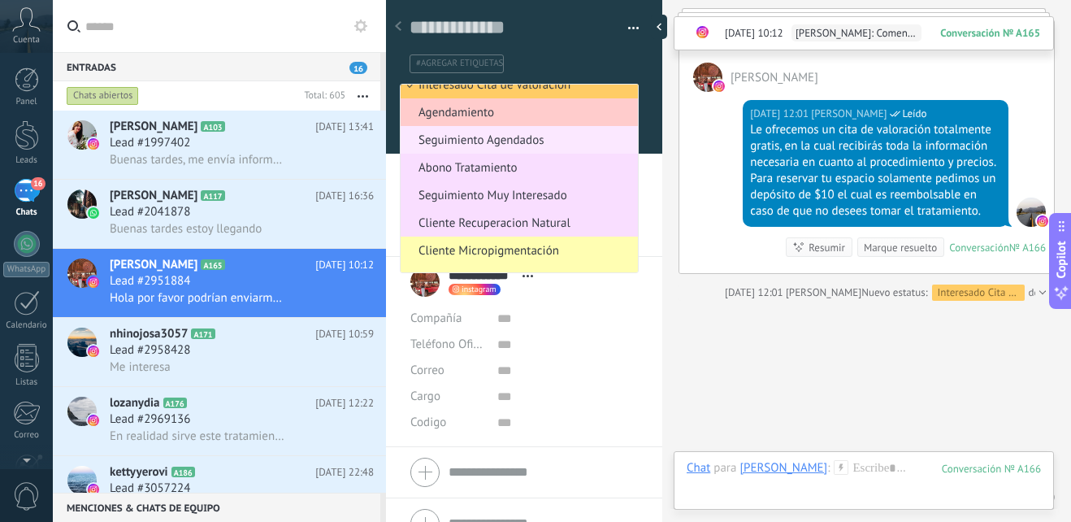
scroll to position [227, 0]
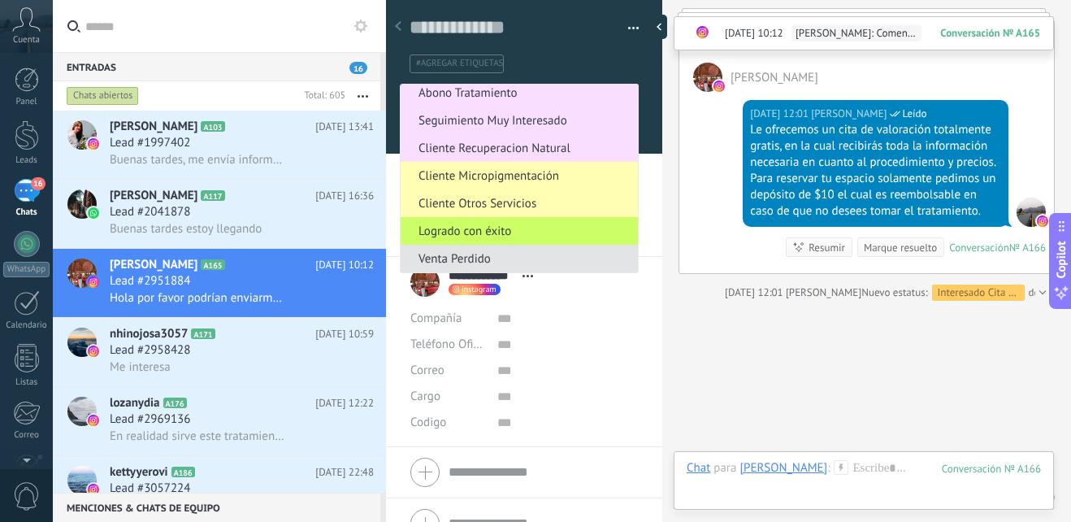
click at [526, 251] on span "Venta Perdido" at bounding box center [517, 258] width 232 height 15
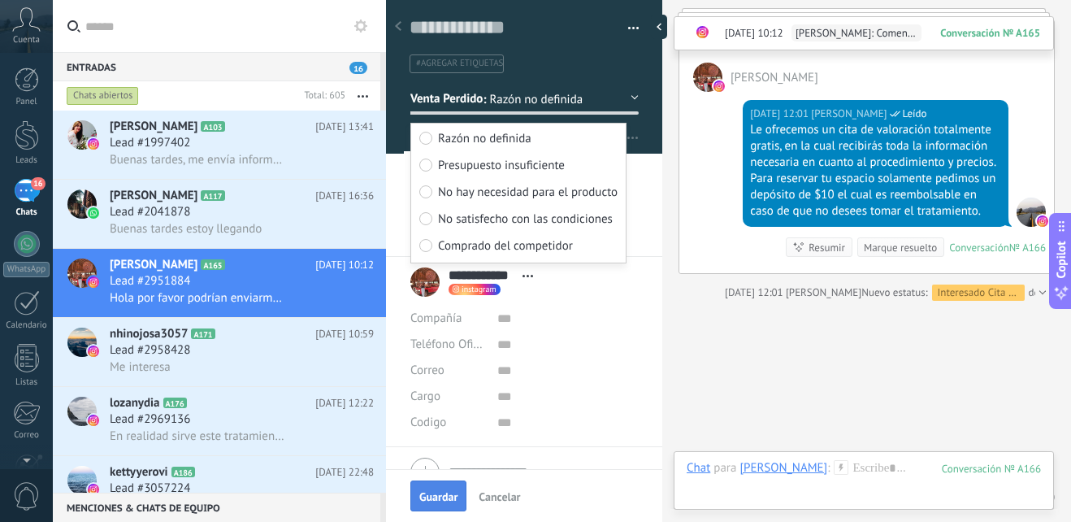
click at [418, 487] on button "Guardar" at bounding box center [438, 495] width 56 height 31
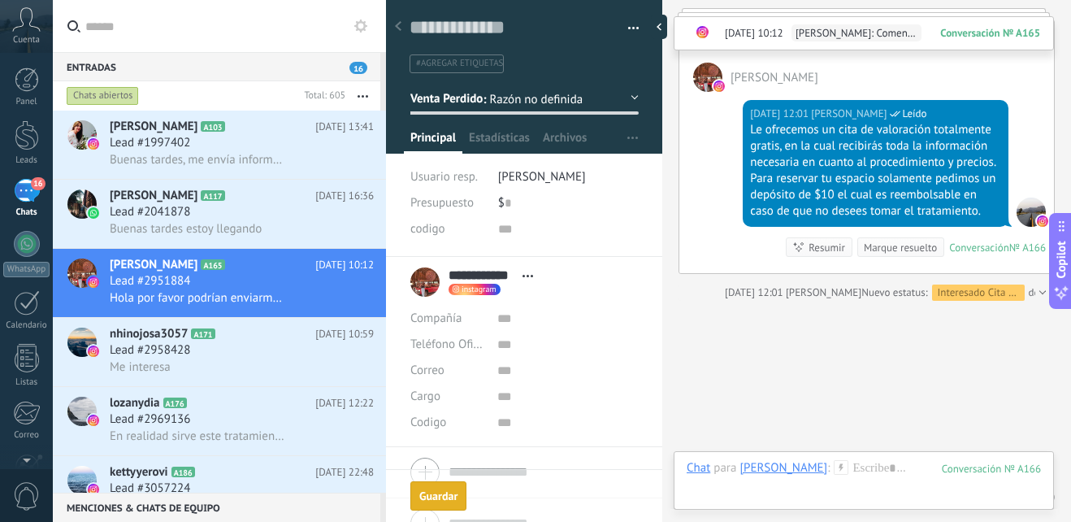
scroll to position [2502, 0]
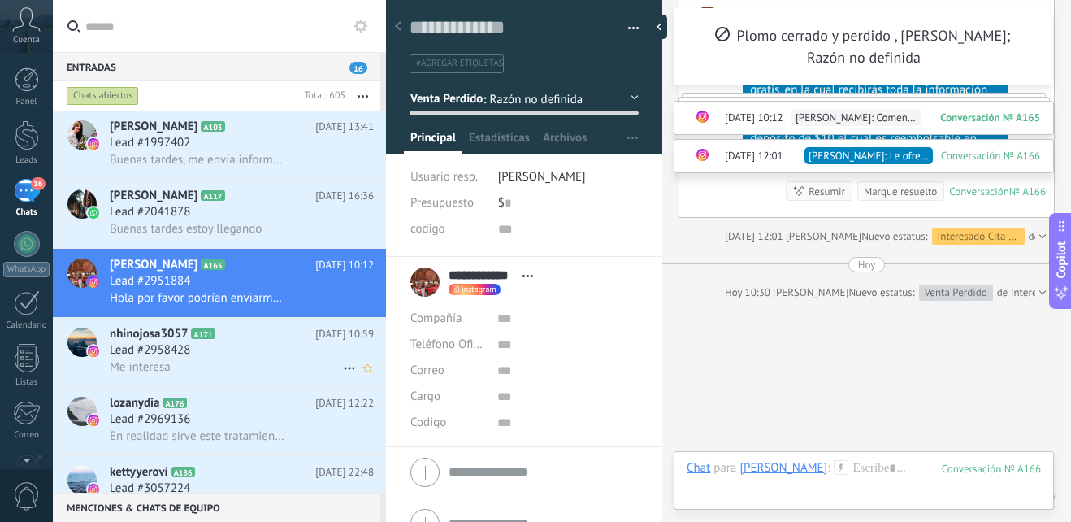
click at [249, 349] on div "Lead #2958428" at bounding box center [242, 350] width 264 height 16
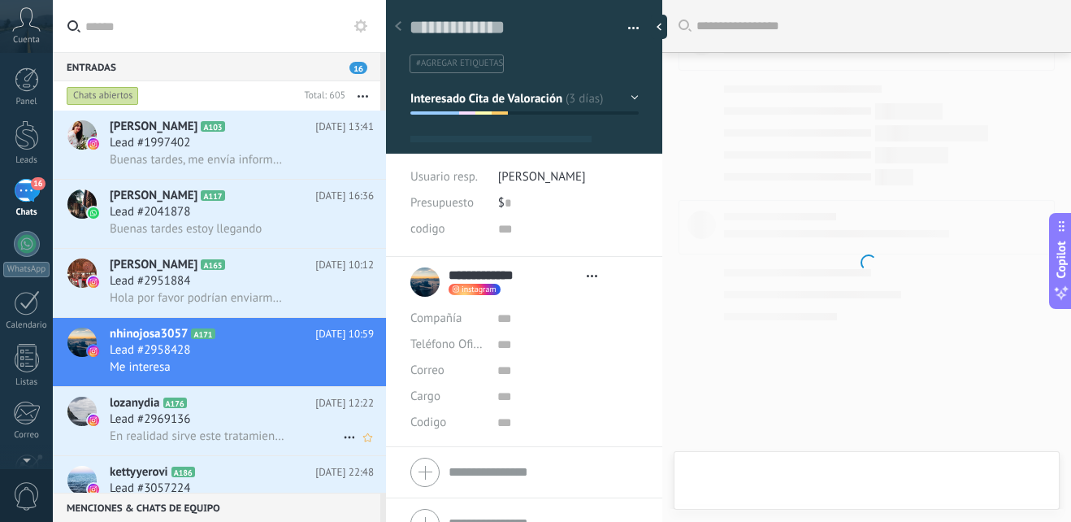
scroll to position [24, 0]
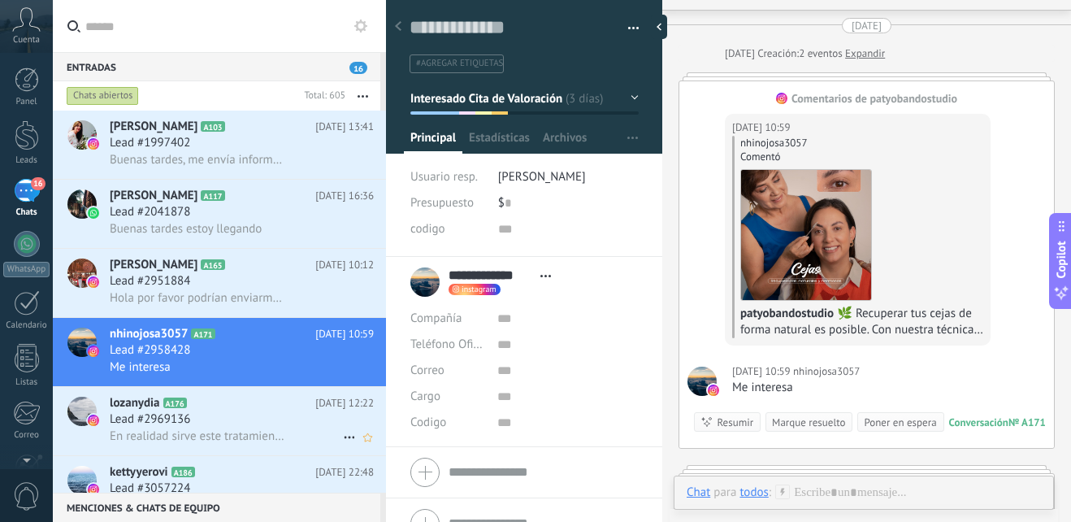
click at [226, 400] on h2 "lozanydia A176" at bounding box center [213, 403] width 206 height 16
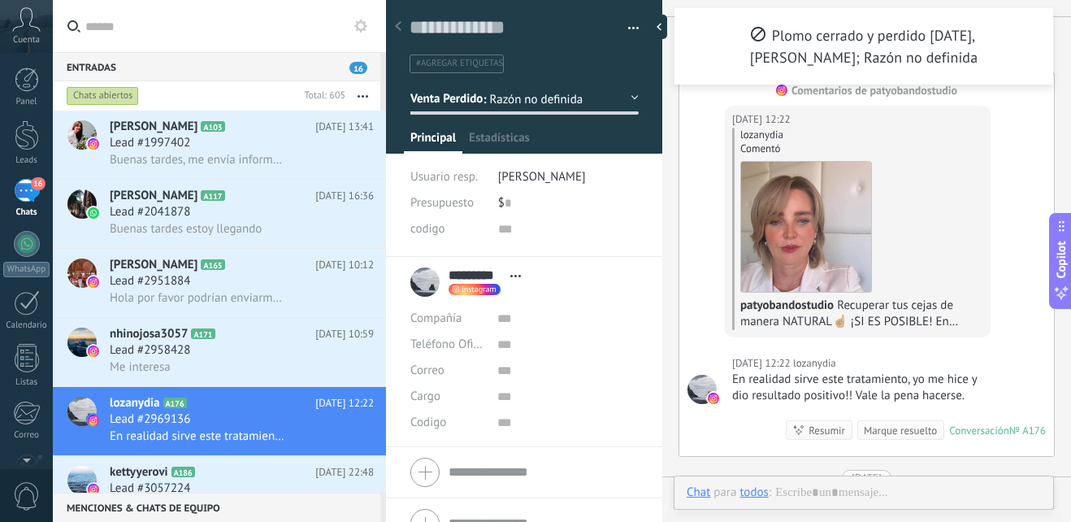
scroll to position [24, 0]
click at [361, 67] on span "16" at bounding box center [358, 68] width 18 height 12
click at [372, 95] on button "button" at bounding box center [362, 95] width 35 height 29
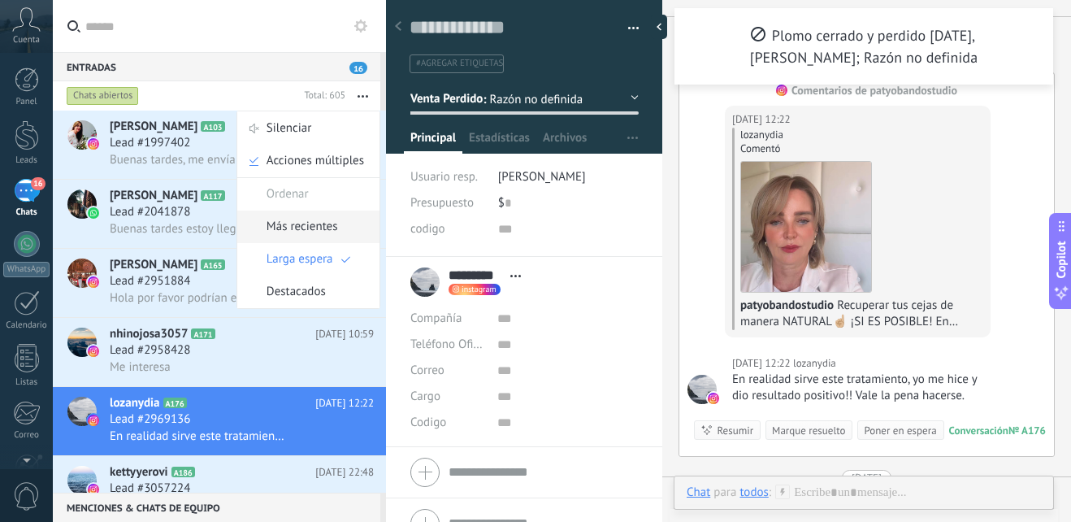
click at [344, 225] on div "Más recientes" at bounding box center [308, 226] width 142 height 33
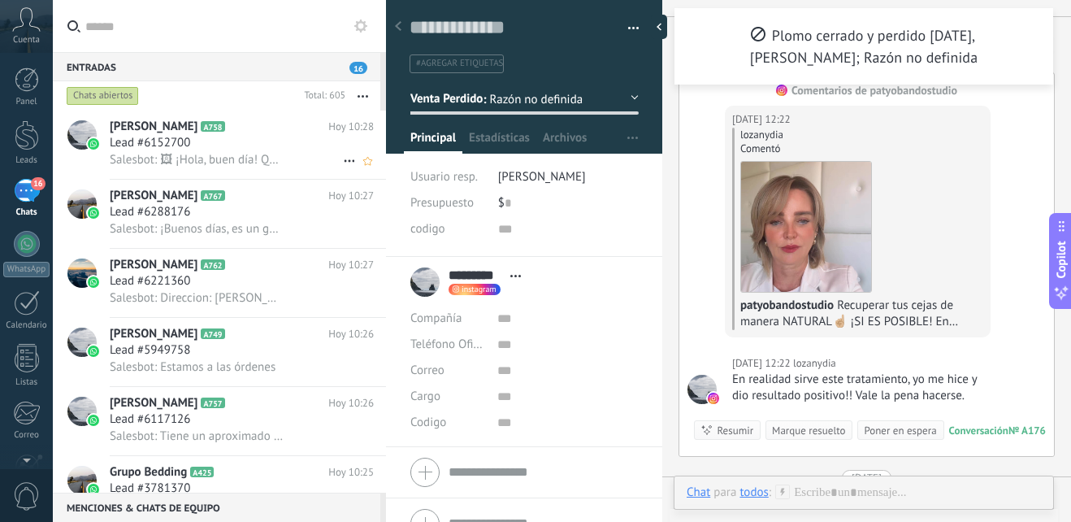
click at [240, 144] on div "Lead #6152700" at bounding box center [242, 143] width 264 height 16
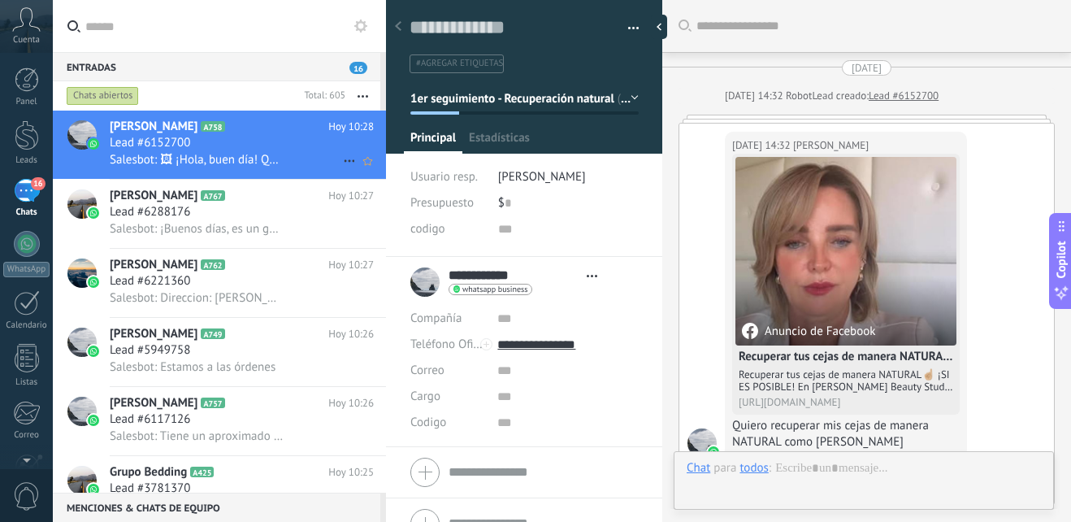
scroll to position [719, 0]
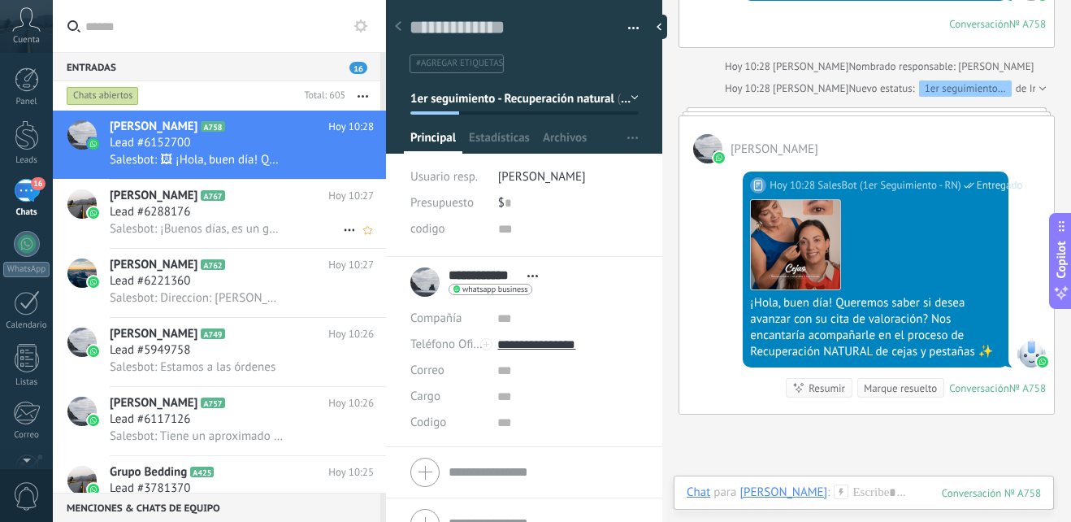
click at [161, 193] on span "[PERSON_NAME]" at bounding box center [154, 196] width 88 height 16
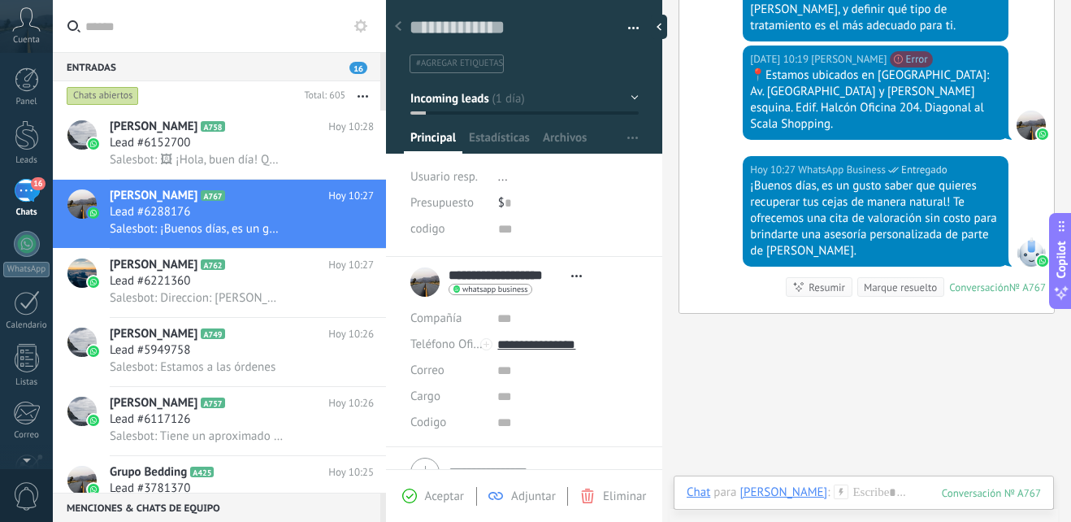
scroll to position [715, 0]
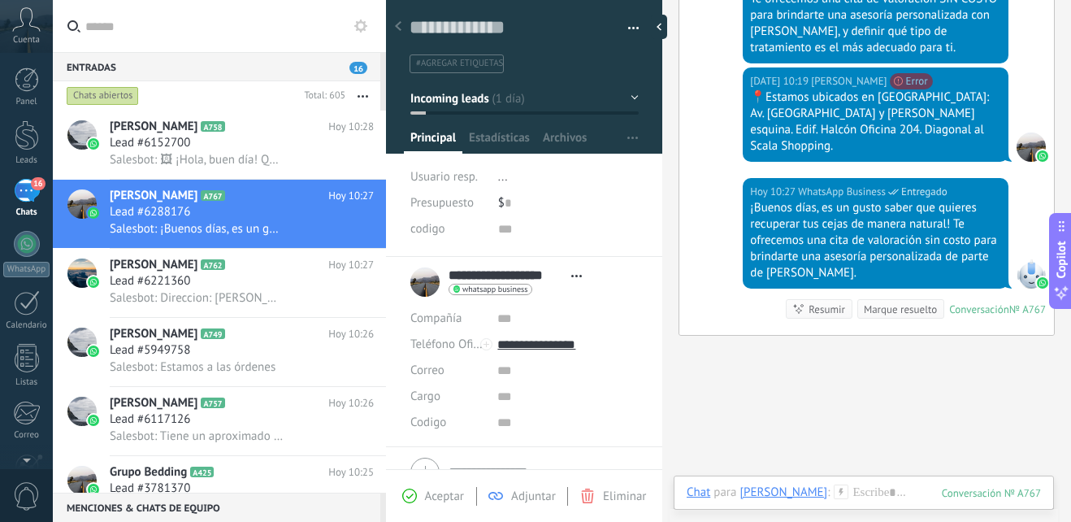
click at [626, 98] on button "Incoming leads" at bounding box center [524, 98] width 228 height 29
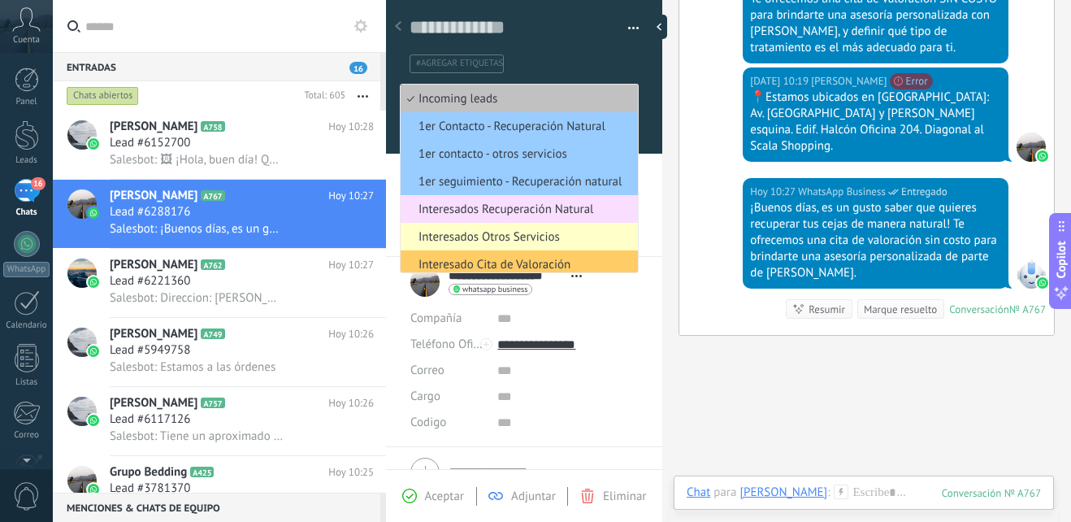
click at [547, 234] on span "Interesados Otros Servicios" at bounding box center [517, 236] width 232 height 15
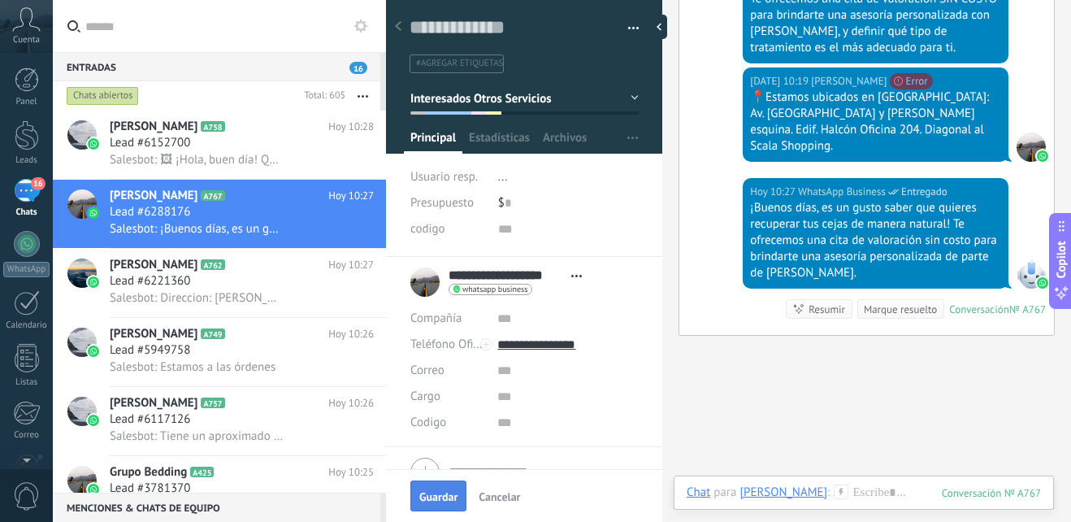
click at [443, 492] on span "Guardar" at bounding box center [438, 496] width 38 height 11
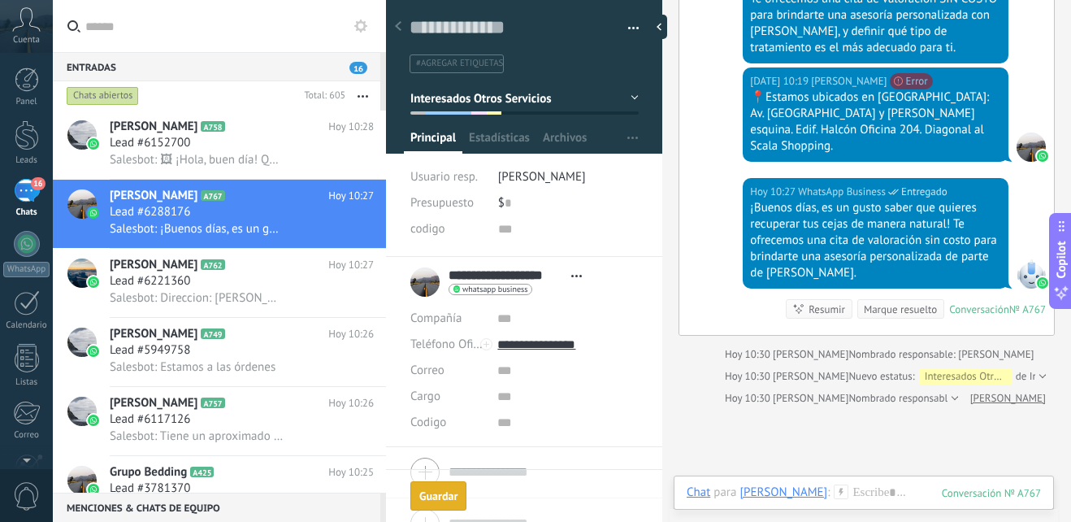
scroll to position [786, 0]
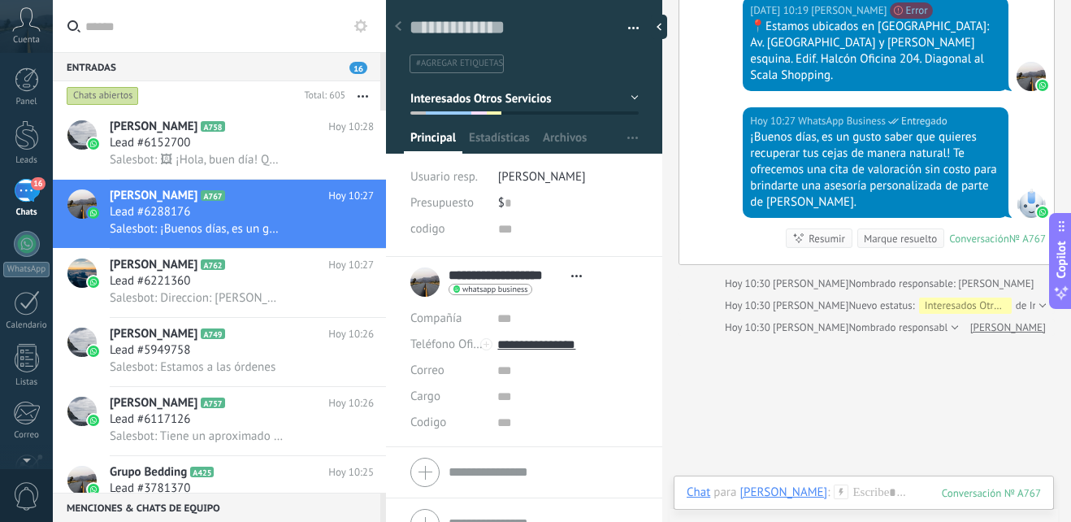
click at [635, 110] on div at bounding box center [524, 71] width 277 height 164
click at [633, 94] on div at bounding box center [524, 71] width 277 height 164
click at [626, 98] on button "Interesados Otros Servicios" at bounding box center [524, 98] width 228 height 29
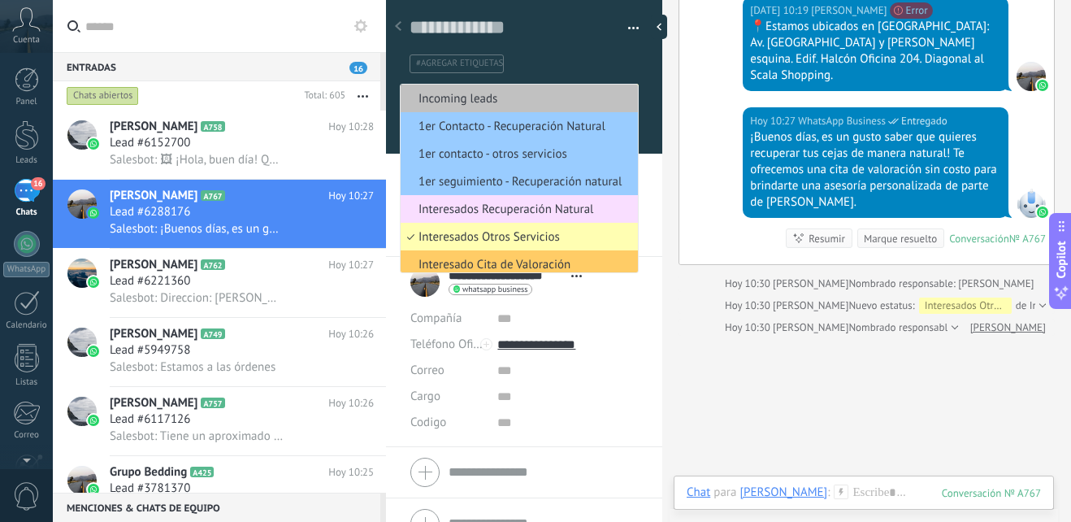
scroll to position [60, 0]
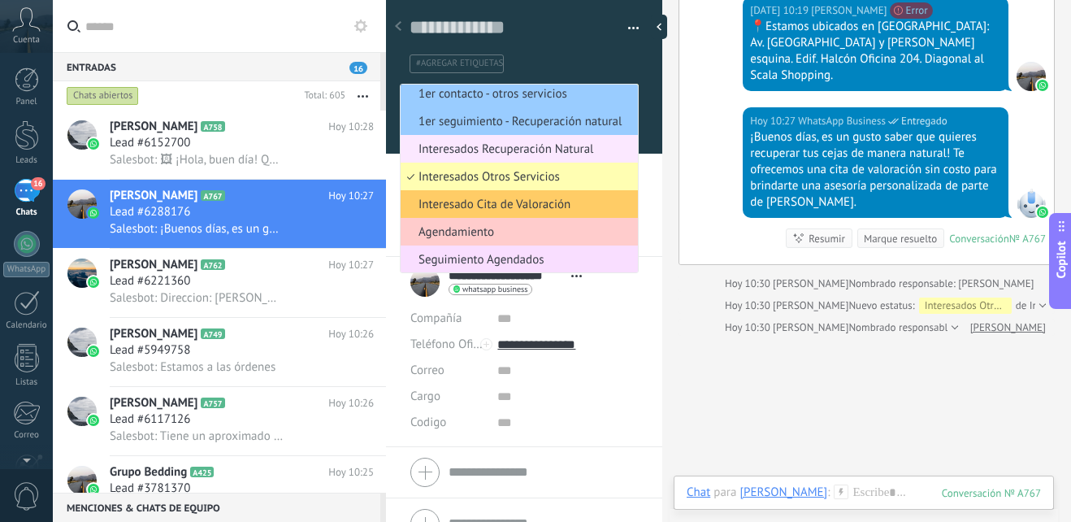
click at [562, 147] on span "Interesados Recuperación Natural" at bounding box center [517, 148] width 232 height 15
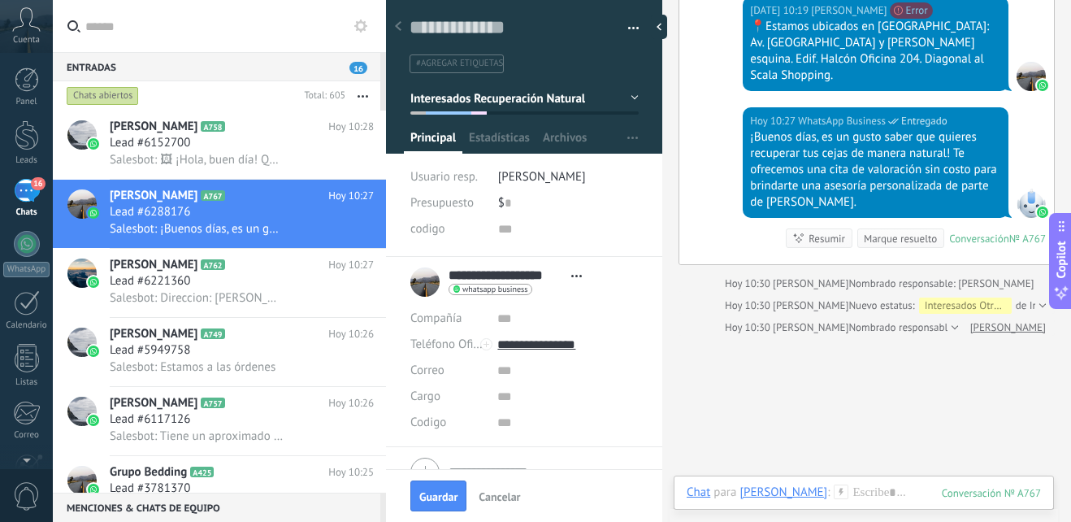
click at [424, 476] on div "Guardar Cancelar" at bounding box center [524, 495] width 276 height 53
click at [436, 483] on button "Guardar" at bounding box center [438, 495] width 56 height 31
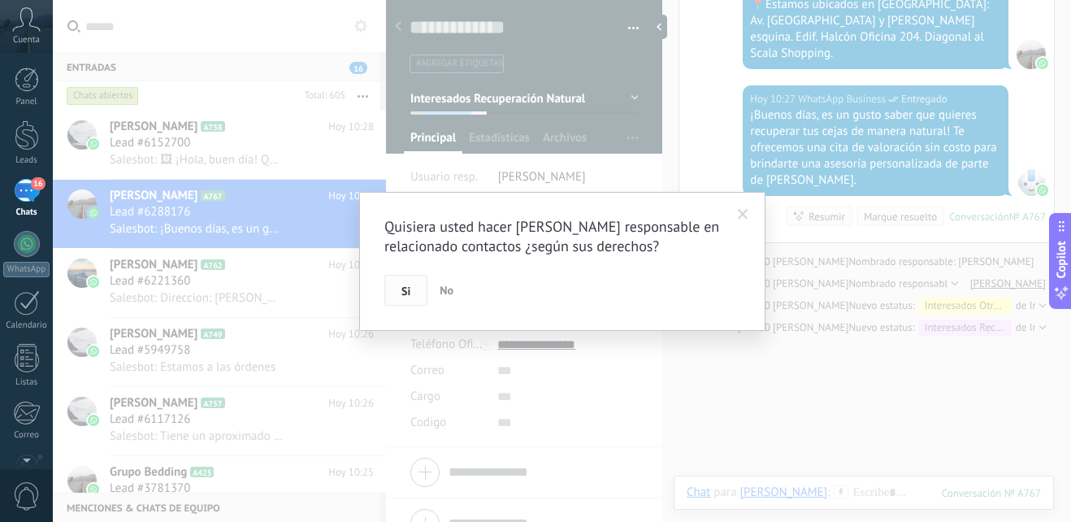
click at [408, 283] on button "Si" at bounding box center [405, 290] width 43 height 31
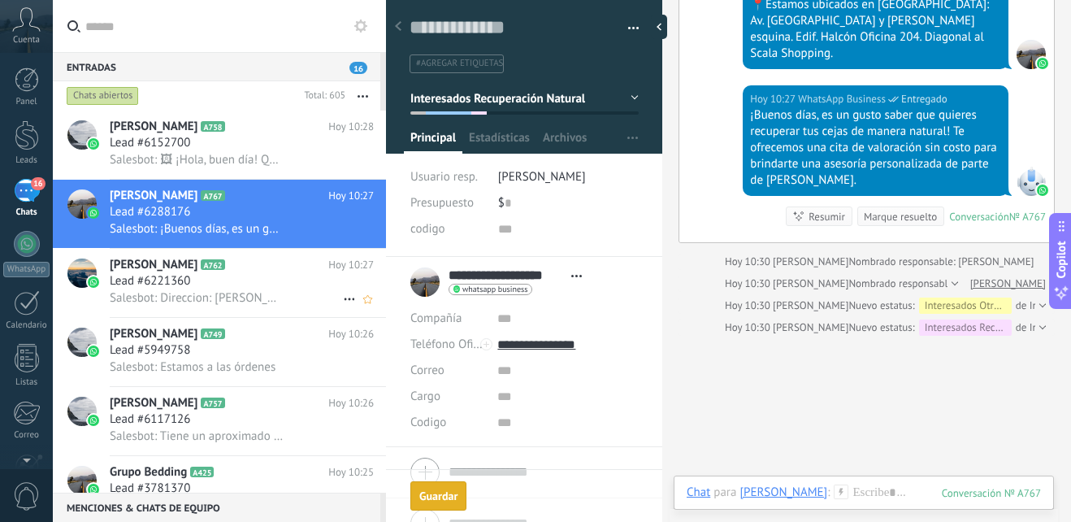
click at [156, 265] on span "[PERSON_NAME]" at bounding box center [154, 265] width 88 height 16
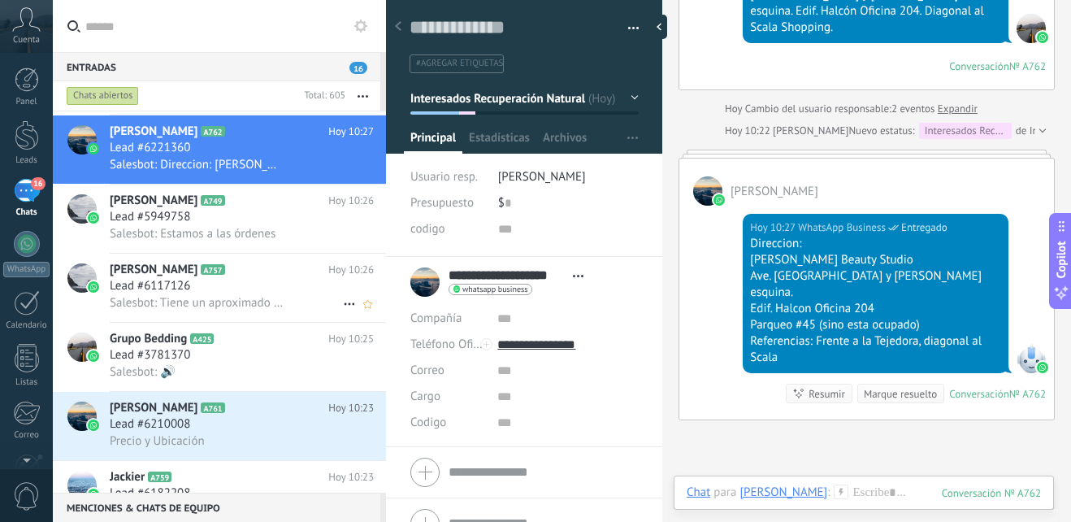
scroll to position [163, 0]
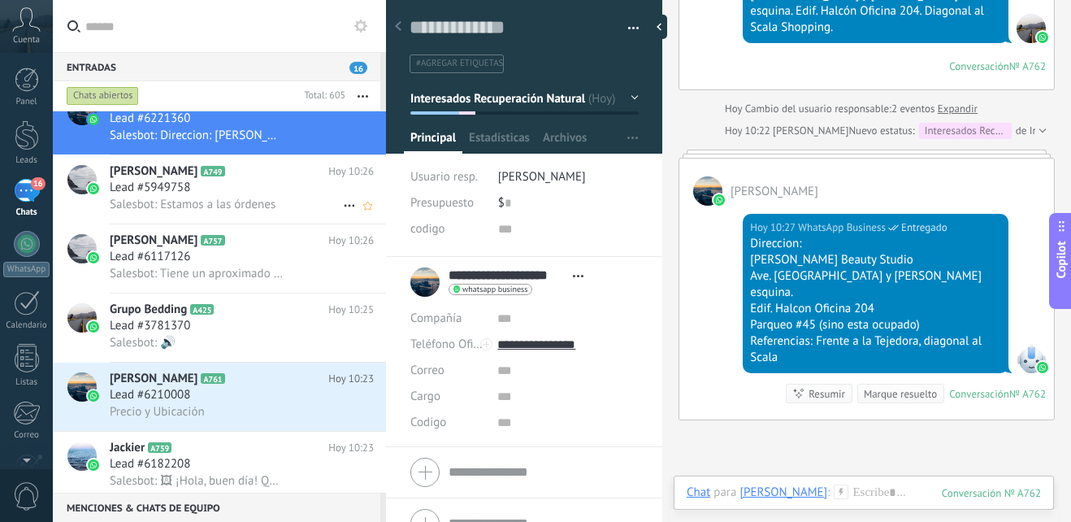
click at [220, 200] on span "Salesbot: Estamos a las órdenes" at bounding box center [193, 204] width 166 height 15
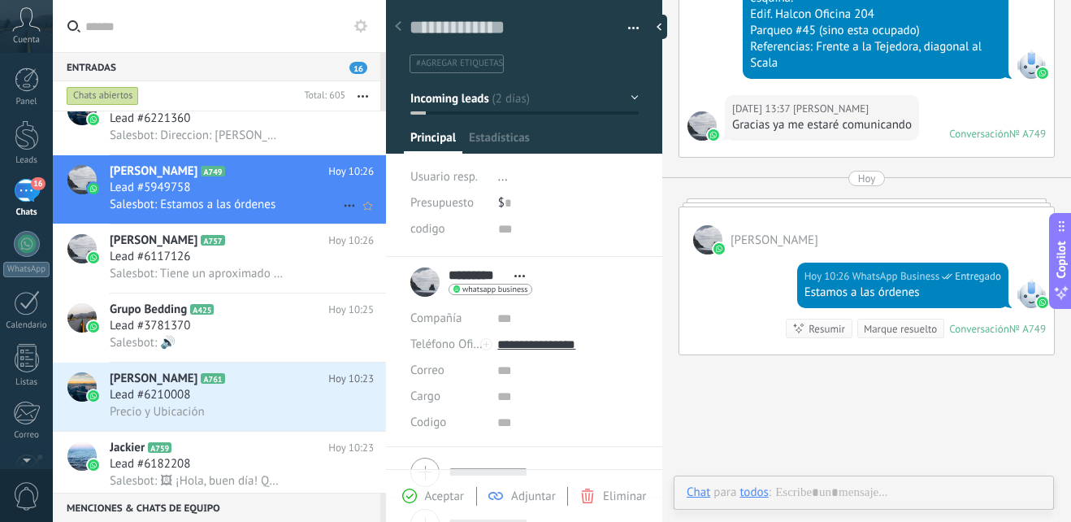
scroll to position [24, 0]
click at [609, 97] on button "Incoming leads" at bounding box center [524, 98] width 228 height 29
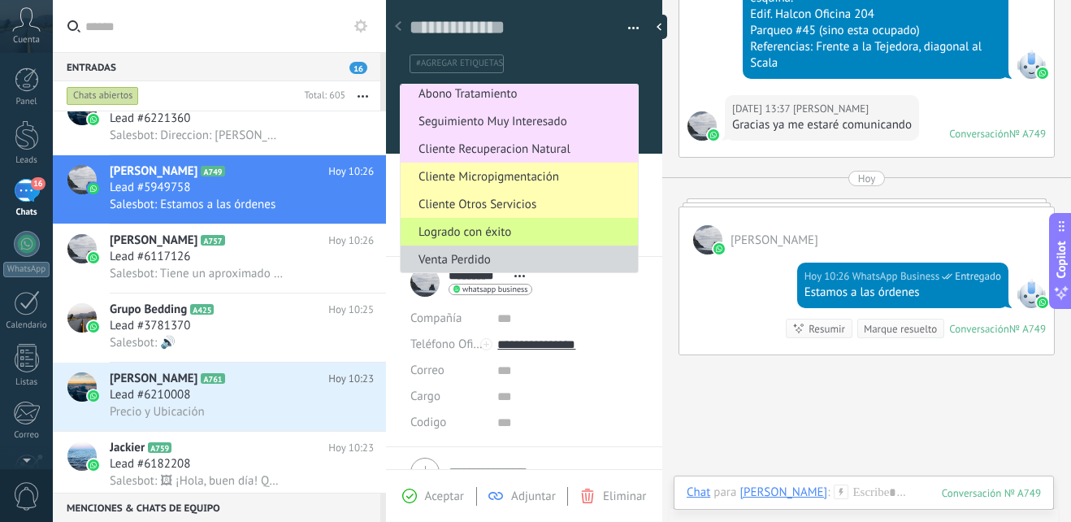
scroll to position [254, 0]
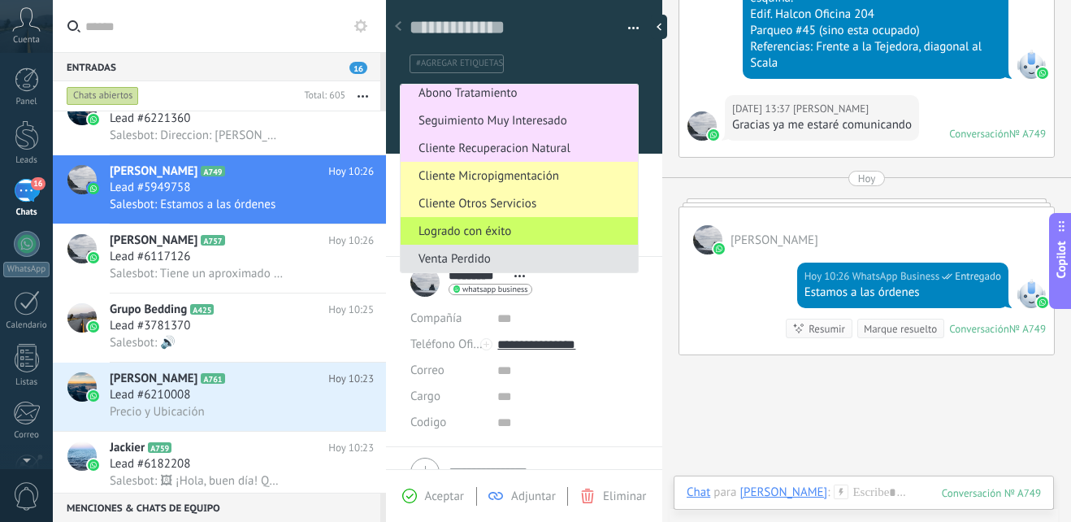
click at [481, 259] on span "Venta Perdido" at bounding box center [517, 258] width 232 height 15
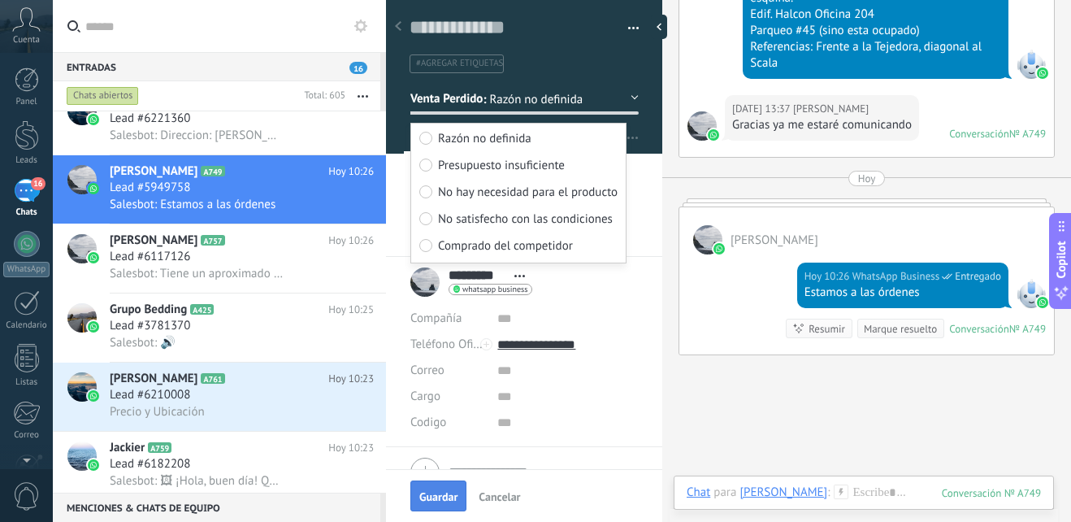
click at [449, 507] on button "Guardar" at bounding box center [438, 495] width 56 height 31
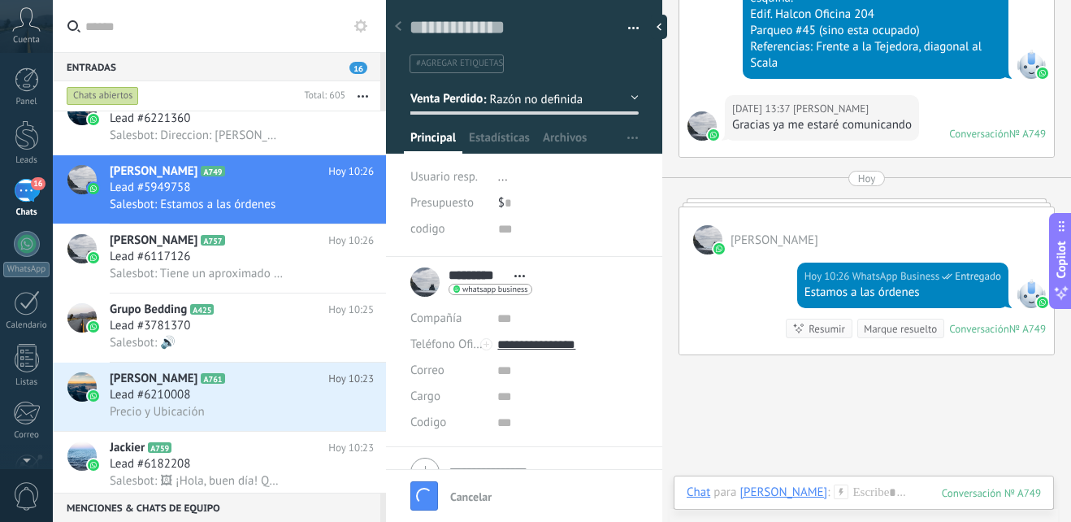
scroll to position [877, 0]
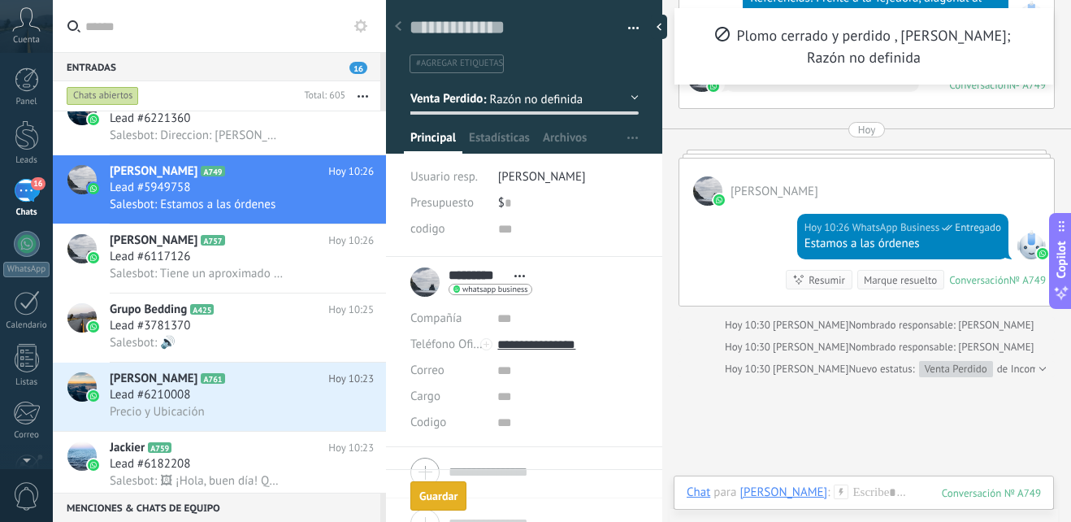
click at [437, 496] on div "Guardar" at bounding box center [438, 495] width 38 height 11
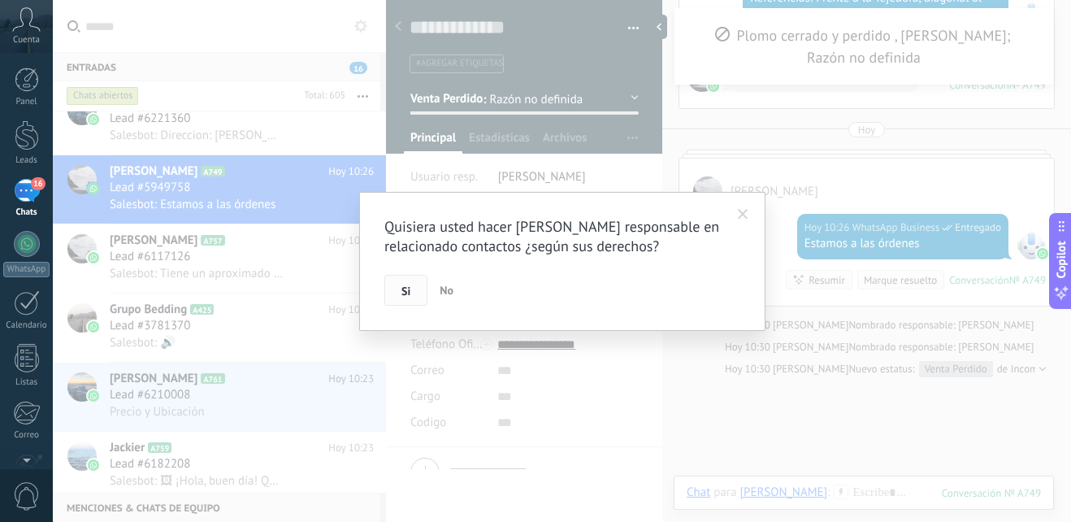
click at [409, 281] on button "Si" at bounding box center [405, 290] width 43 height 31
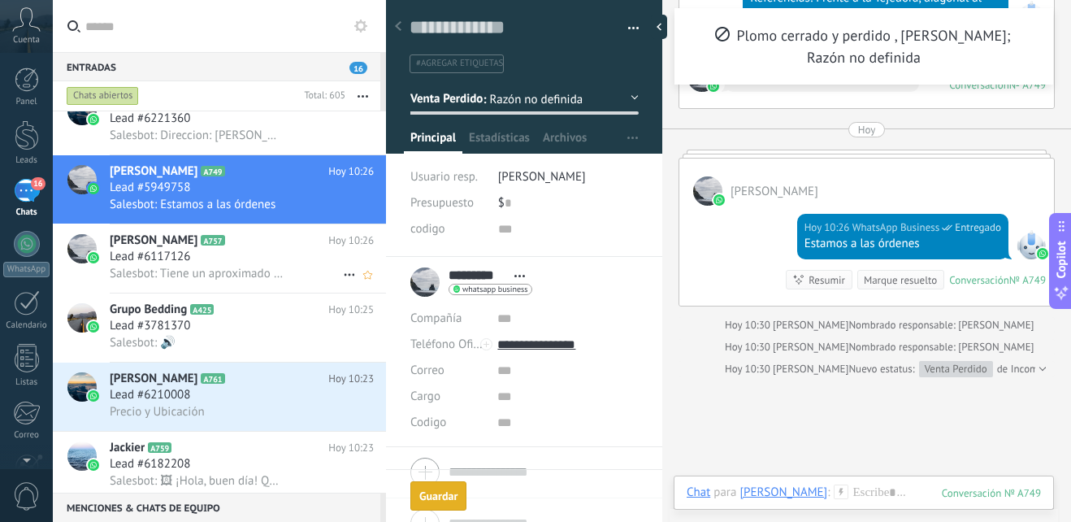
click at [223, 250] on div "Lead #6117126" at bounding box center [242, 257] width 264 height 16
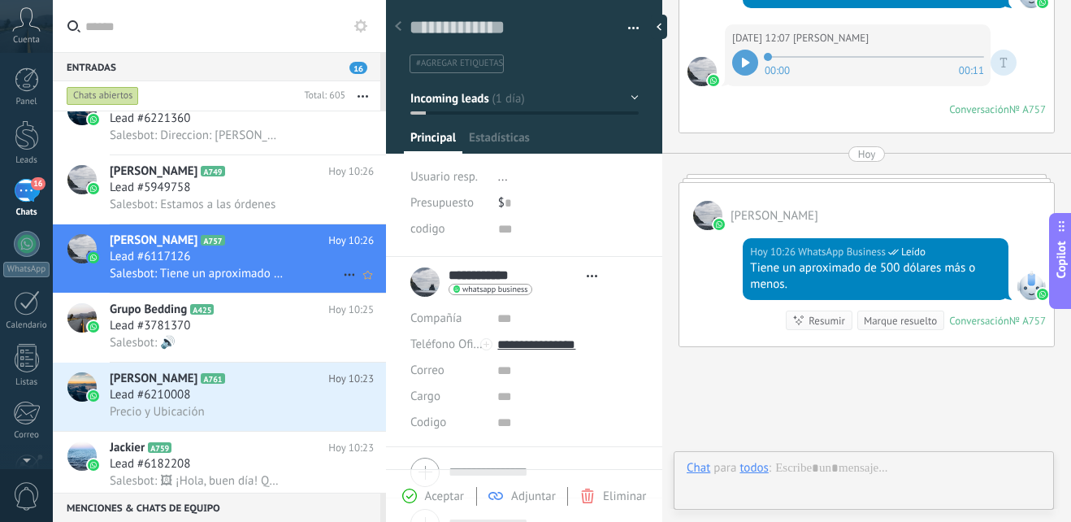
scroll to position [24, 0]
click at [622, 100] on button "Incoming leads" at bounding box center [524, 98] width 228 height 29
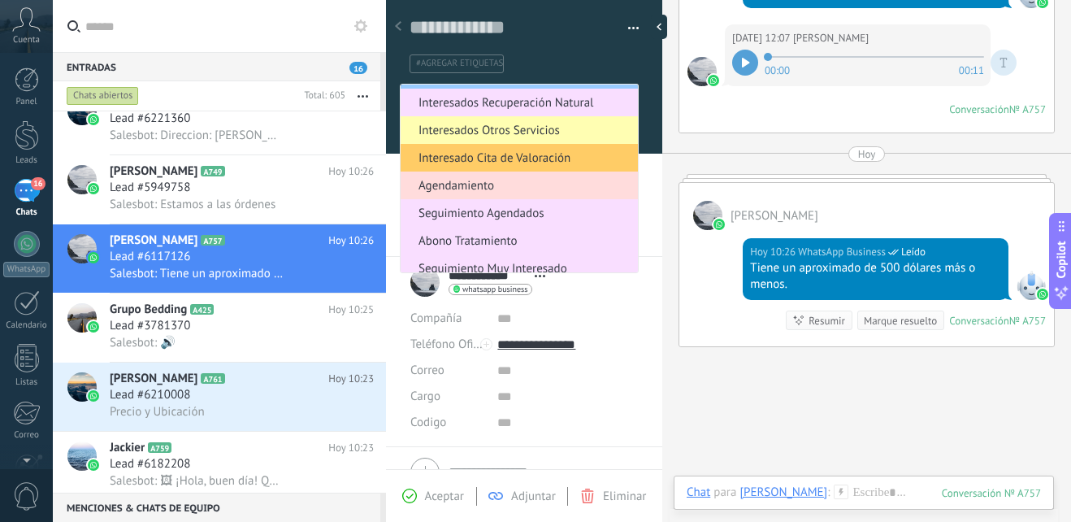
scroll to position [254, 0]
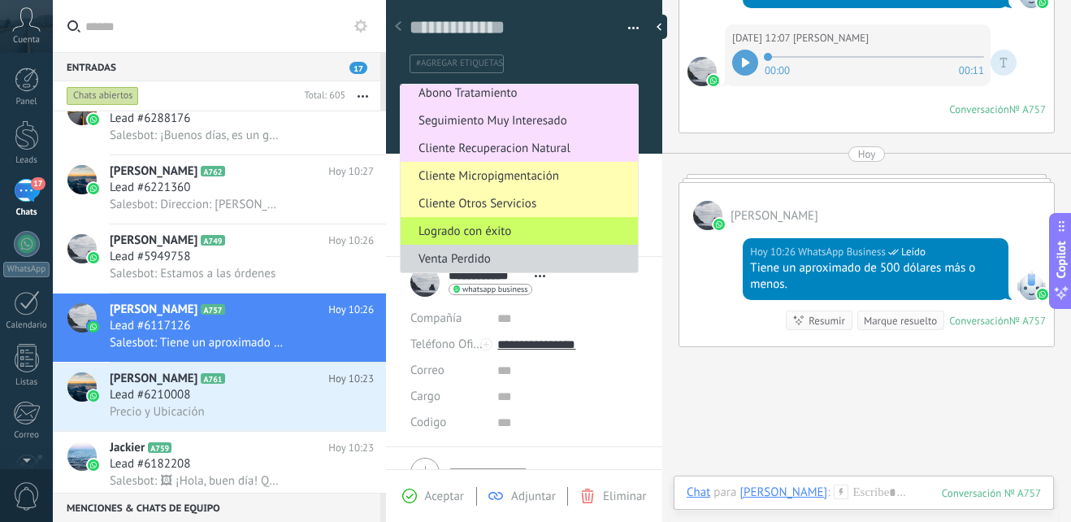
click at [479, 253] on span "Venta Perdido" at bounding box center [517, 258] width 232 height 15
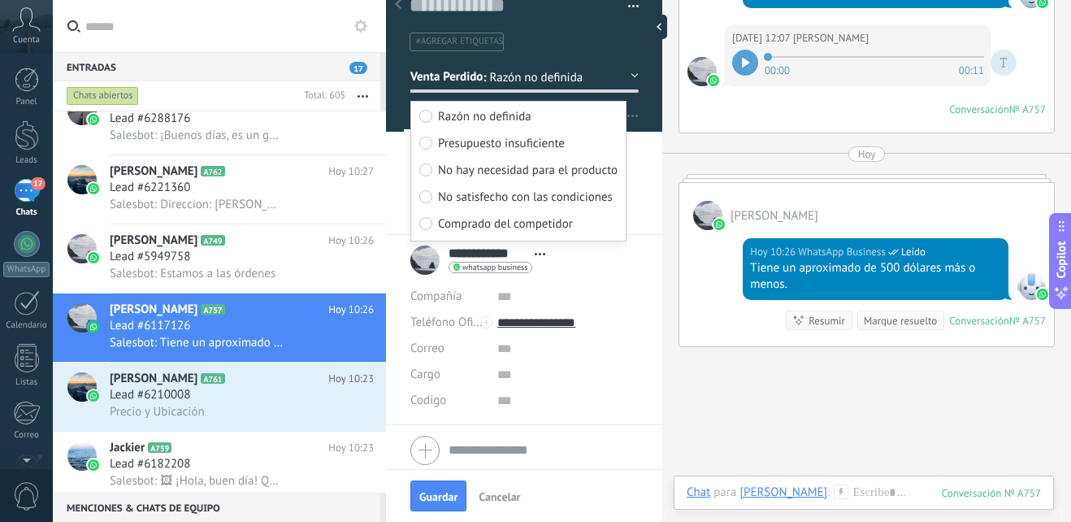
scroll to position [0, 0]
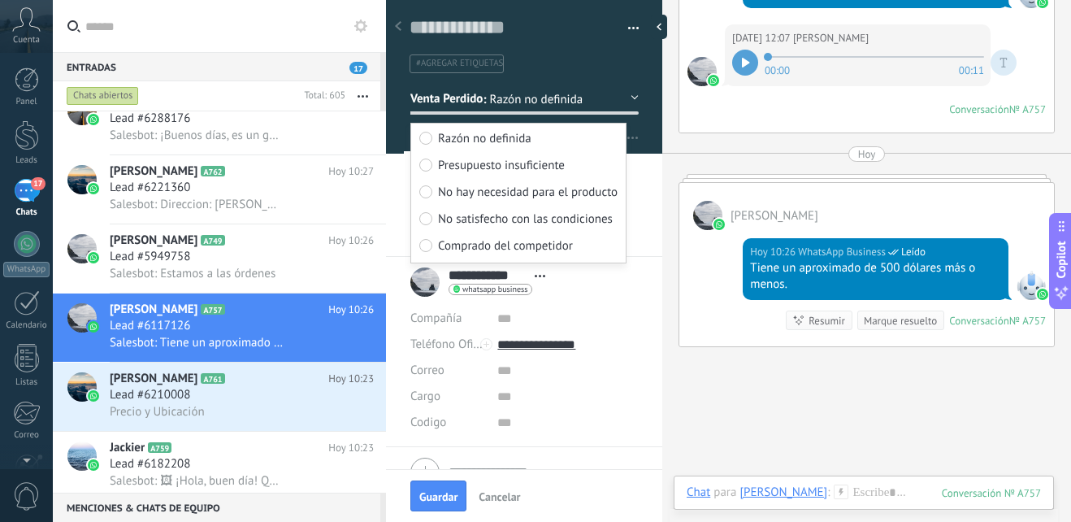
click at [615, 93] on span "Razón no definida" at bounding box center [557, 99] width 137 height 15
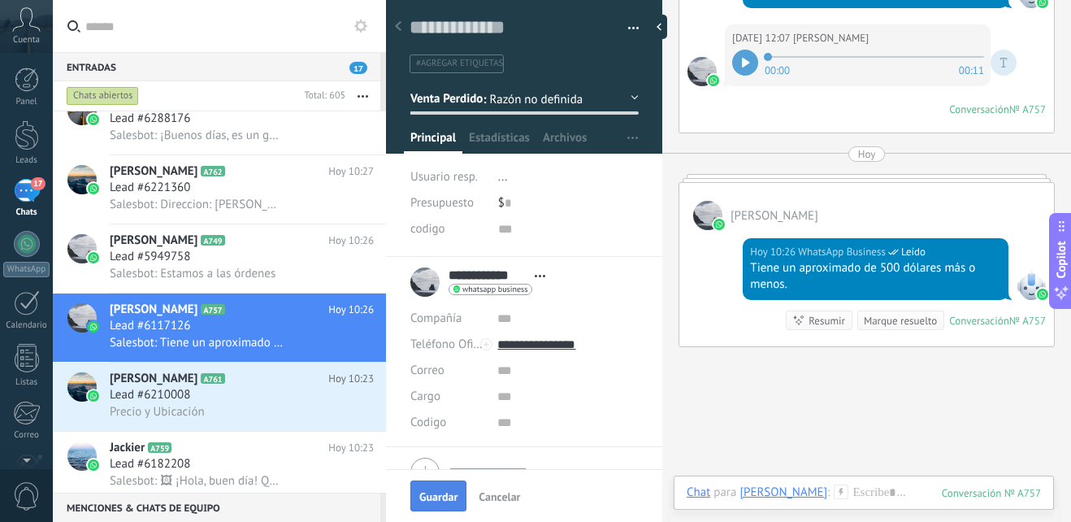
click at [436, 493] on span "Guardar" at bounding box center [438, 496] width 38 height 11
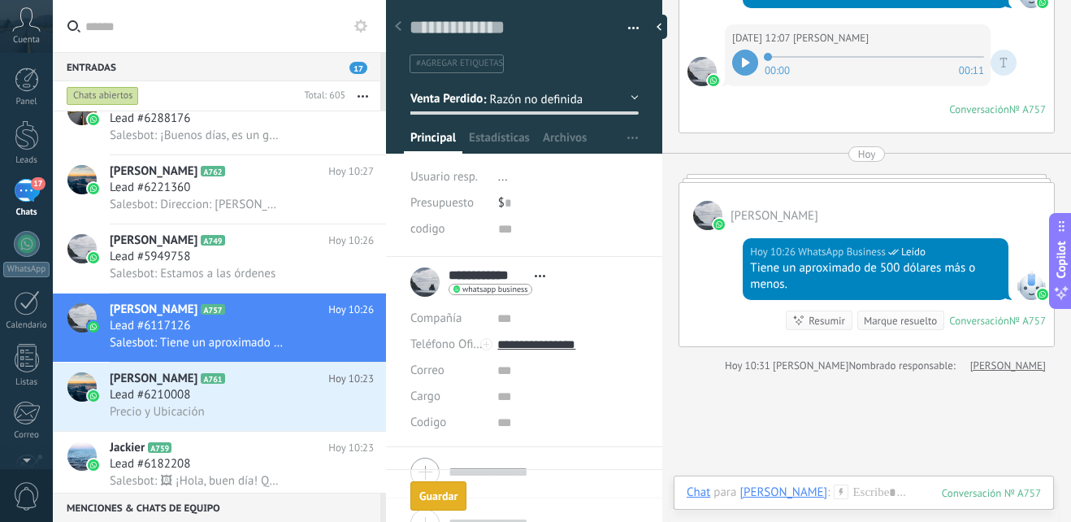
scroll to position [868, 0]
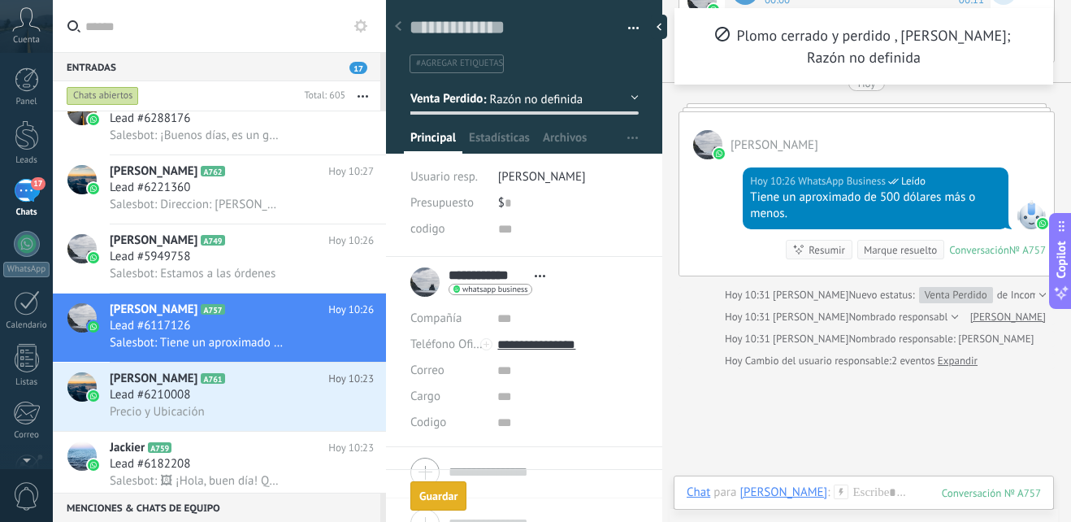
click at [448, 507] on button "Guardar Guardar" at bounding box center [438, 495] width 56 height 29
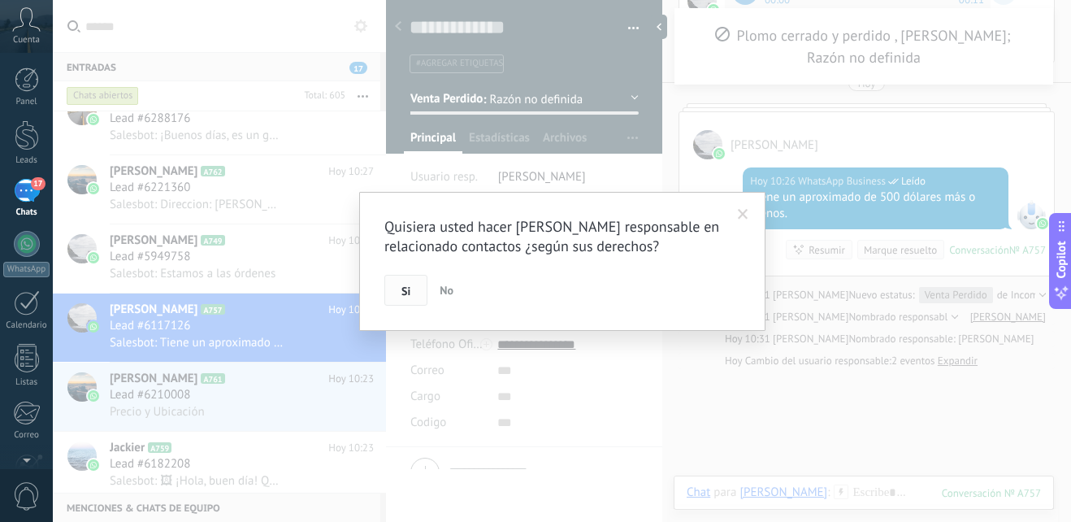
click at [414, 301] on button "Si" at bounding box center [405, 290] width 43 height 31
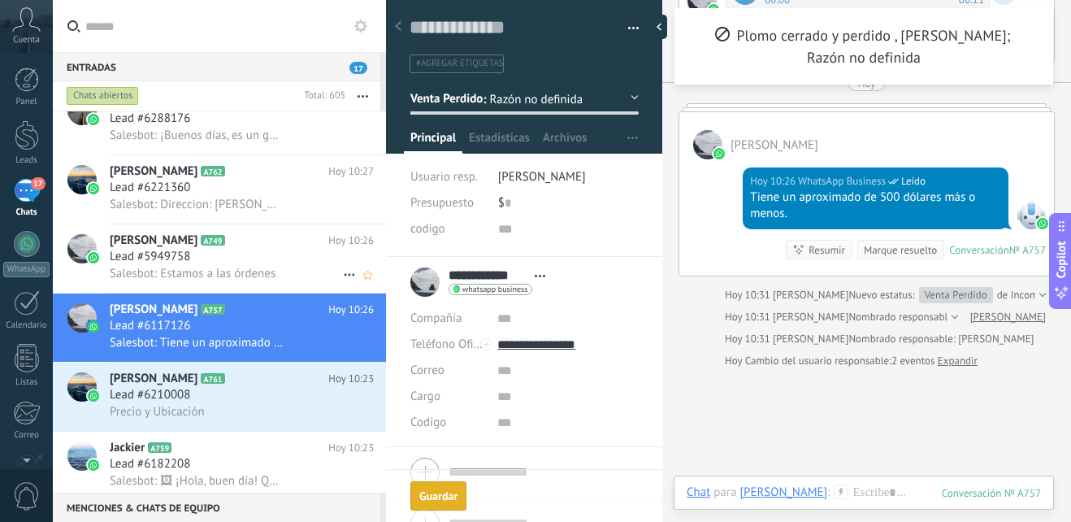
scroll to position [245, 0]
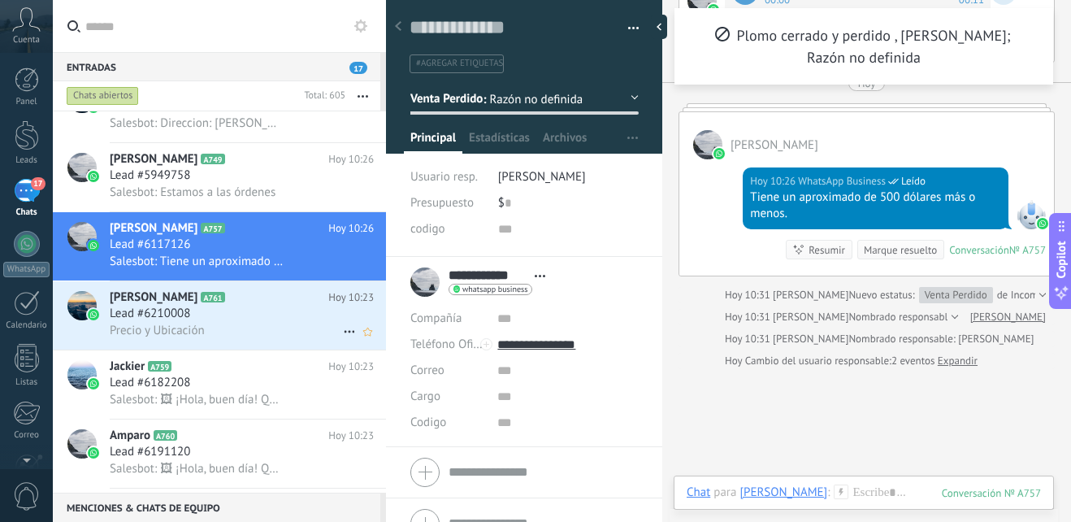
click at [264, 301] on h2 "Yolanda Garcia A761" at bounding box center [219, 297] width 219 height 16
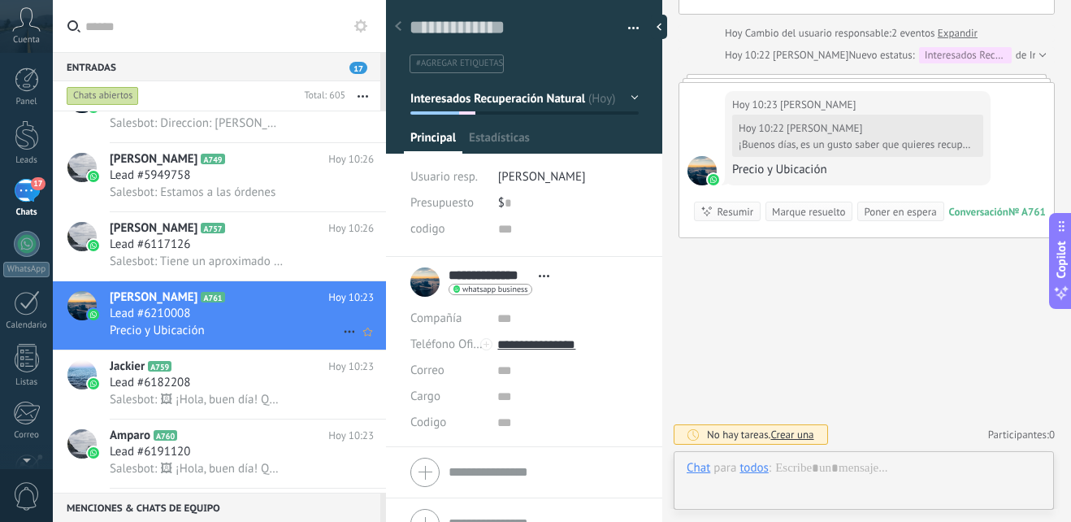
scroll to position [24, 0]
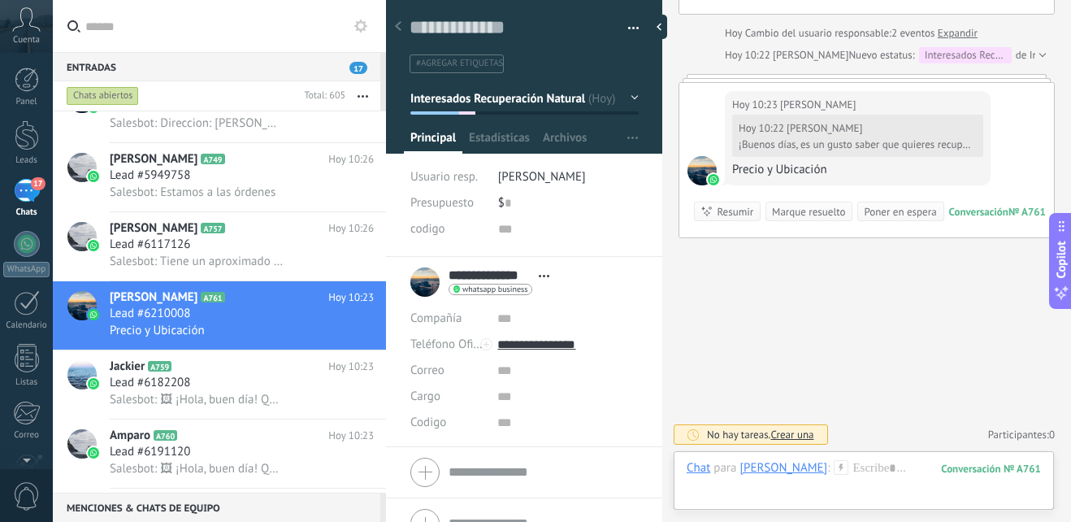
click at [837, 466] on icon at bounding box center [841, 467] width 15 height 15
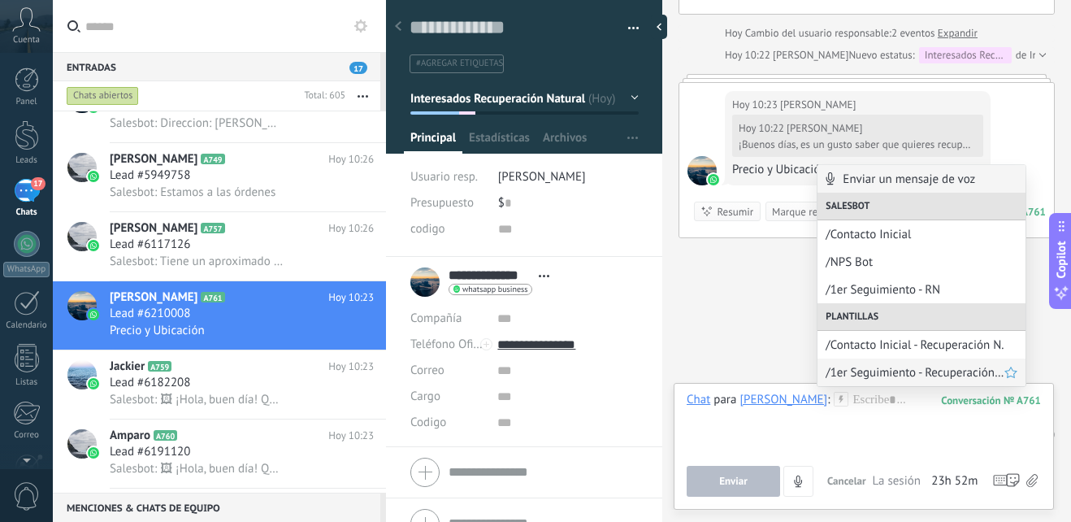
click at [861, 377] on span "/1er Seguimiento - Recuperación Natural" at bounding box center [915, 372] width 179 height 15
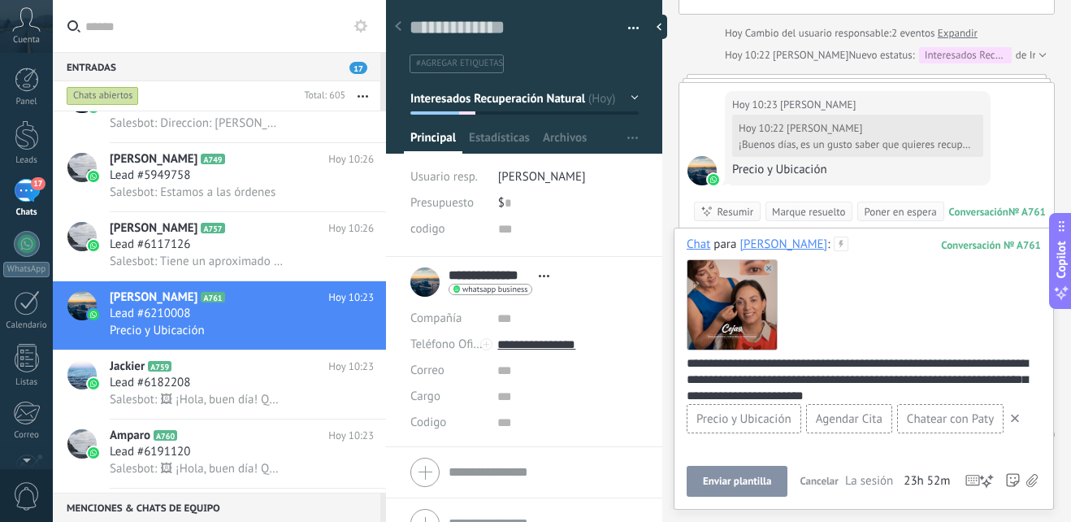
click at [736, 481] on span "Enviar plantilla" at bounding box center [737, 480] width 68 height 11
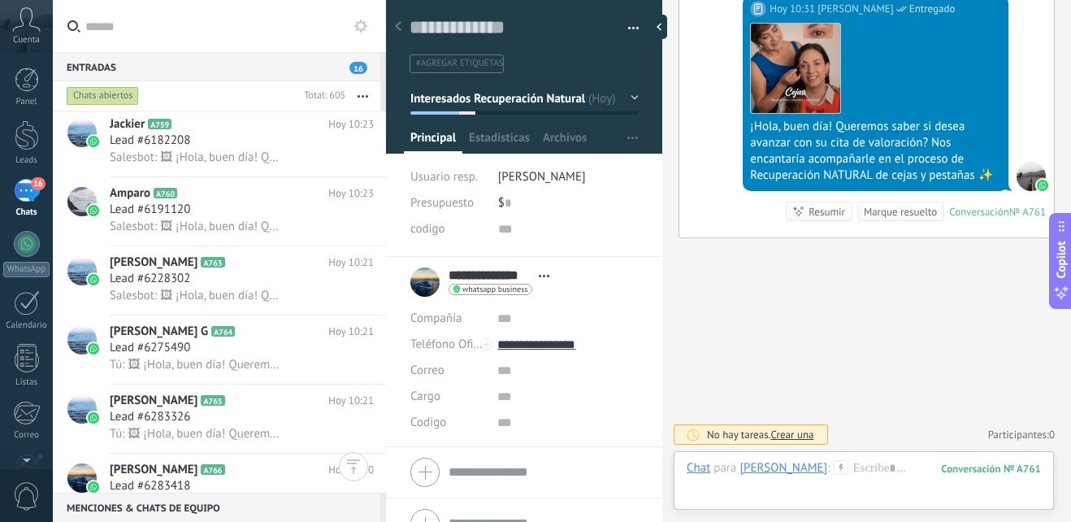
scroll to position [488, 0]
click at [168, 297] on span "Salesbot: 🖼 ¡Hola, buen día! Queremos saber si desea avanzar con su cita de val…" at bounding box center [197, 293] width 175 height 15
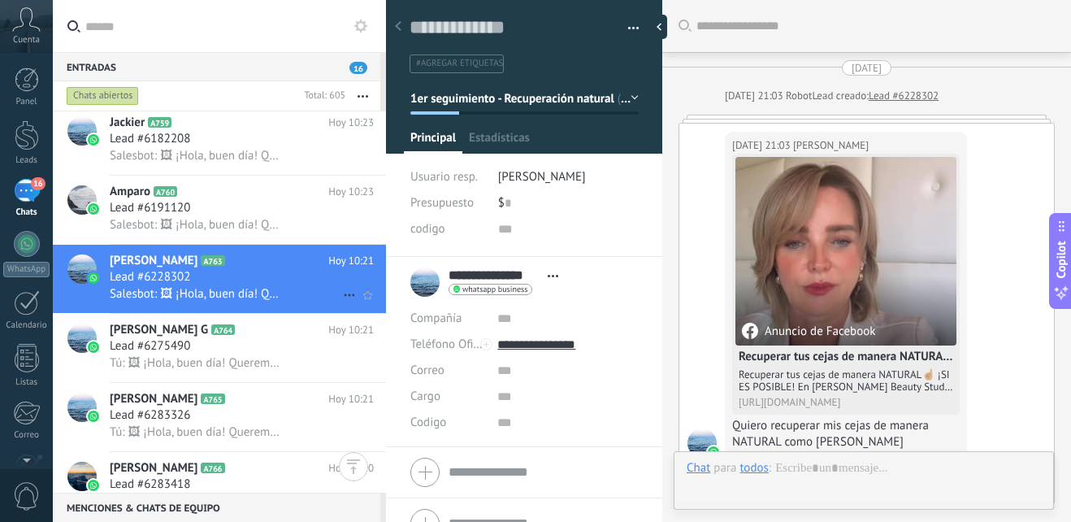
scroll to position [24, 0]
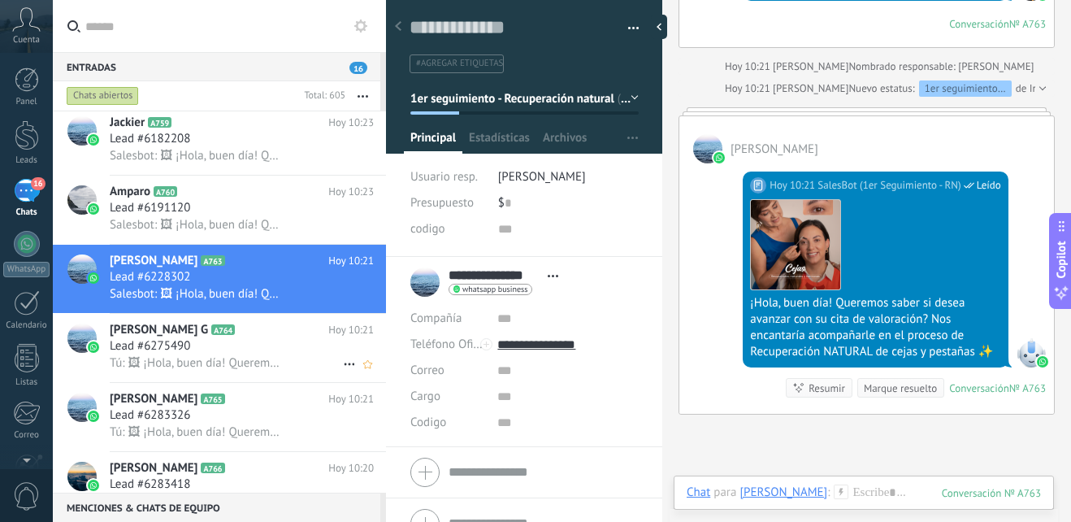
click at [145, 338] on span "Lead #6275490" at bounding box center [150, 346] width 80 height 16
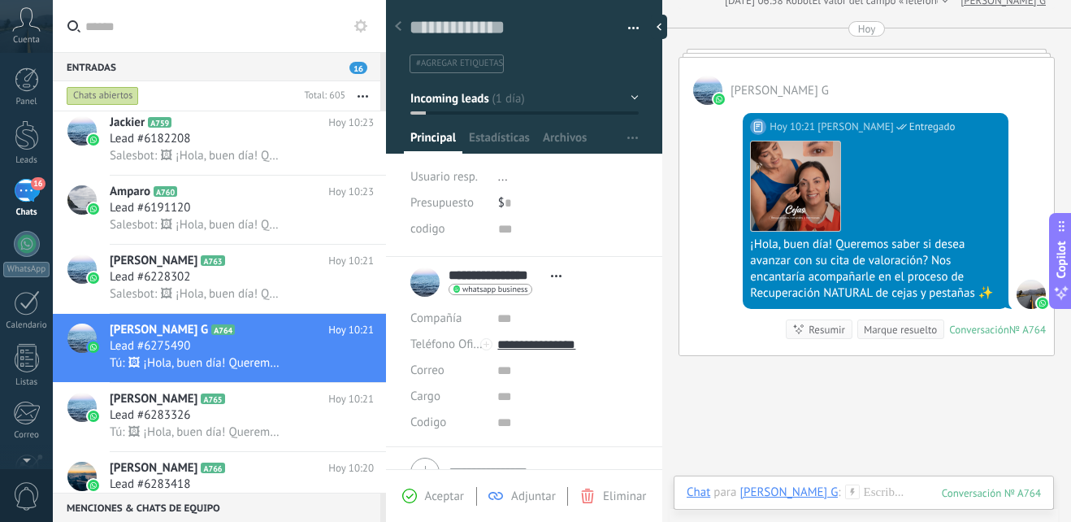
scroll to position [529, 0]
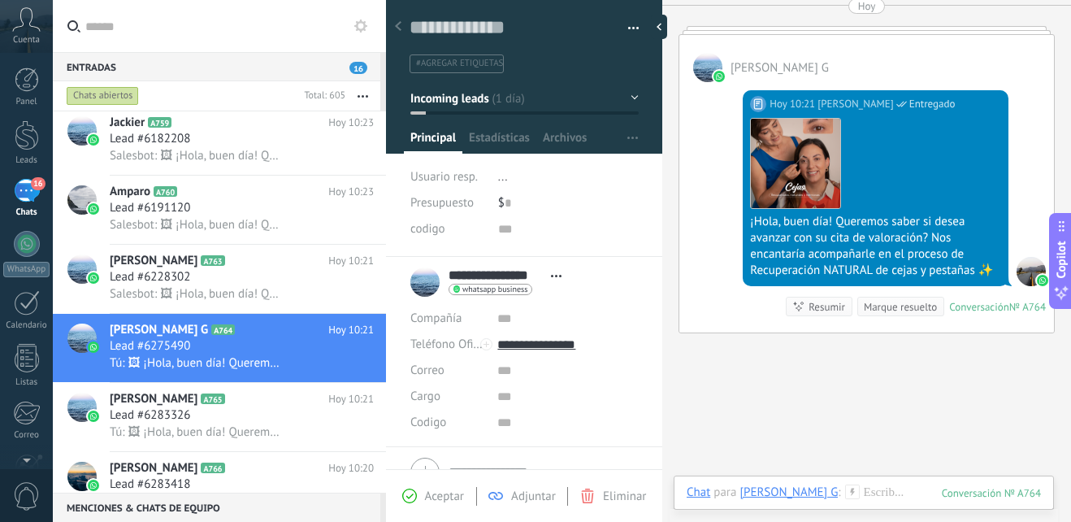
click at [630, 95] on button "Incoming leads" at bounding box center [524, 98] width 228 height 29
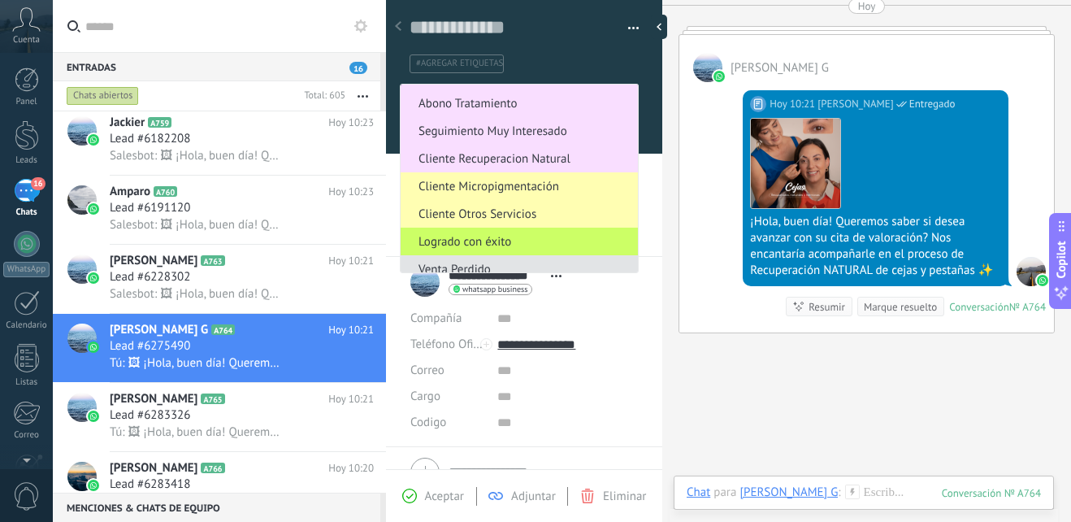
scroll to position [254, 0]
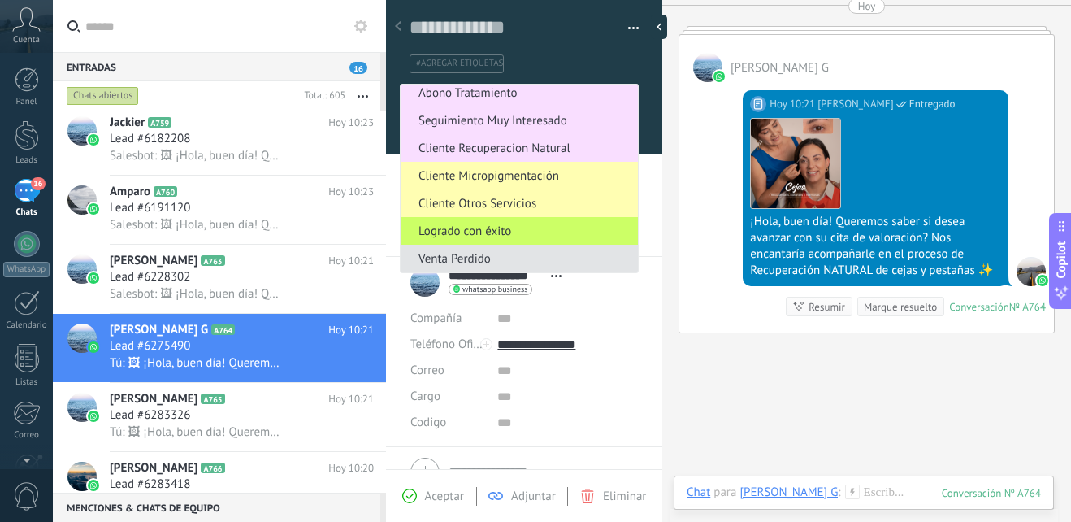
click at [509, 252] on span "Venta Perdido" at bounding box center [517, 258] width 232 height 15
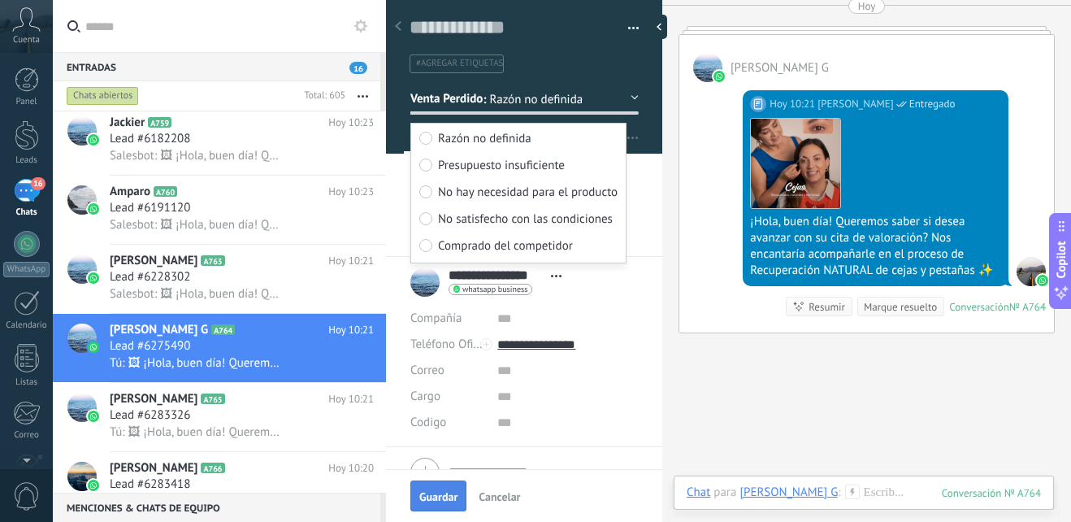
click at [434, 498] on span "Guardar" at bounding box center [438, 496] width 38 height 11
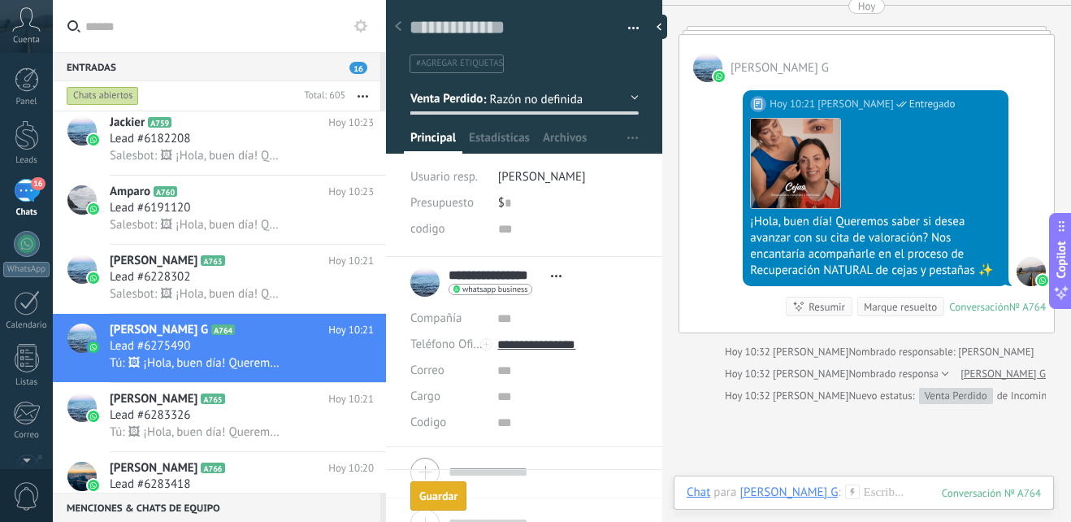
scroll to position [688, 0]
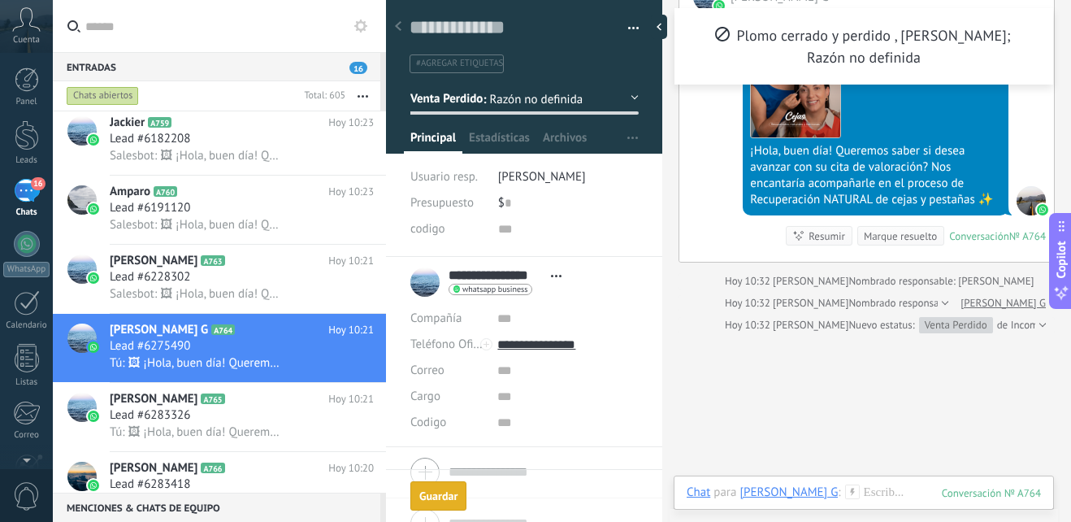
click at [435, 497] on div "Guardar" at bounding box center [438, 495] width 38 height 11
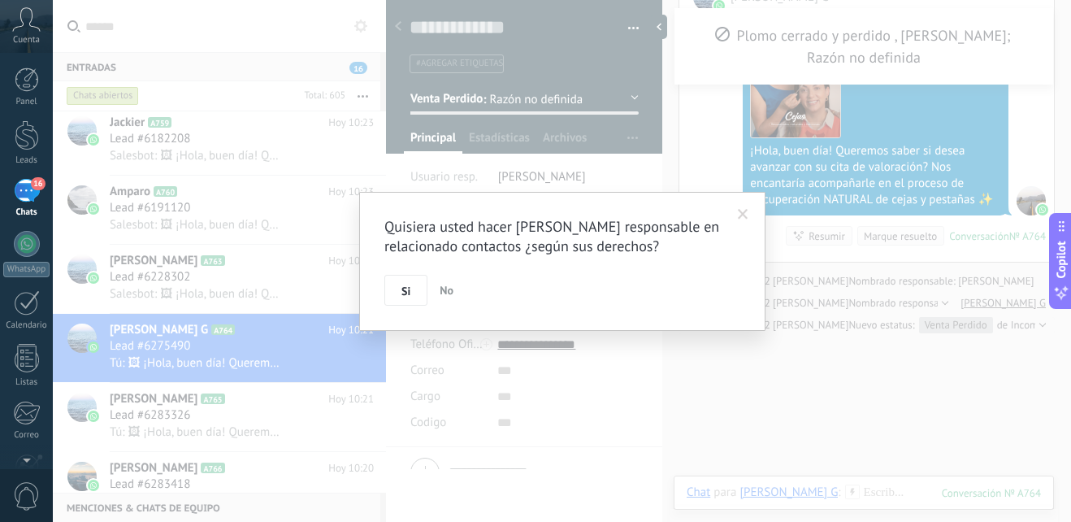
click at [415, 295] on button "Si" at bounding box center [405, 290] width 43 height 31
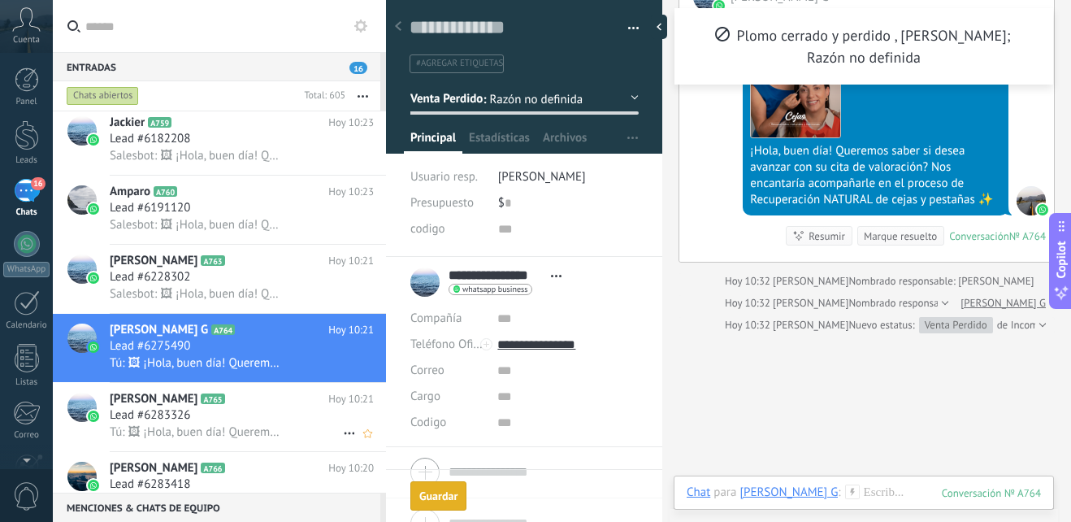
click at [188, 406] on h2 "Elena Cebe A765" at bounding box center [219, 399] width 219 height 16
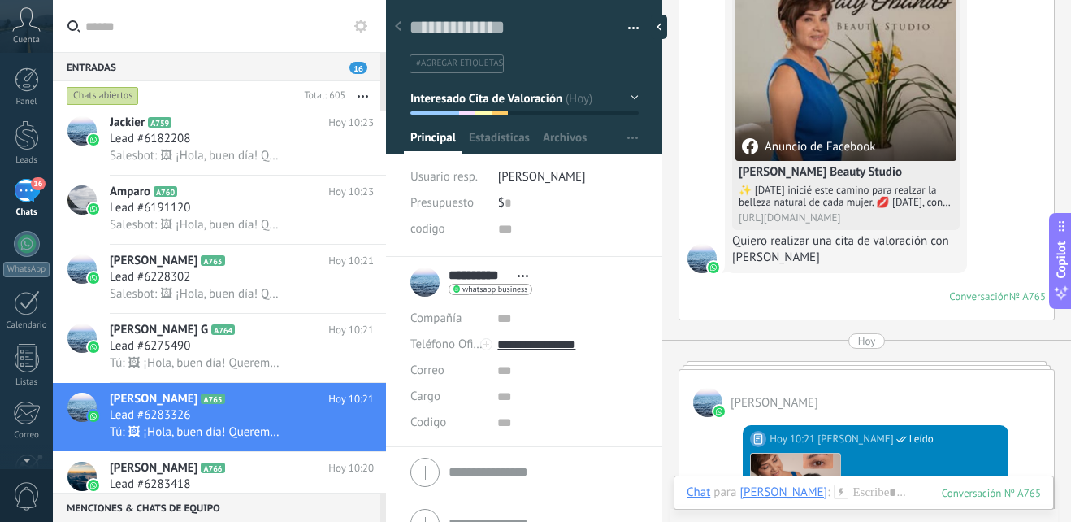
scroll to position [176, 0]
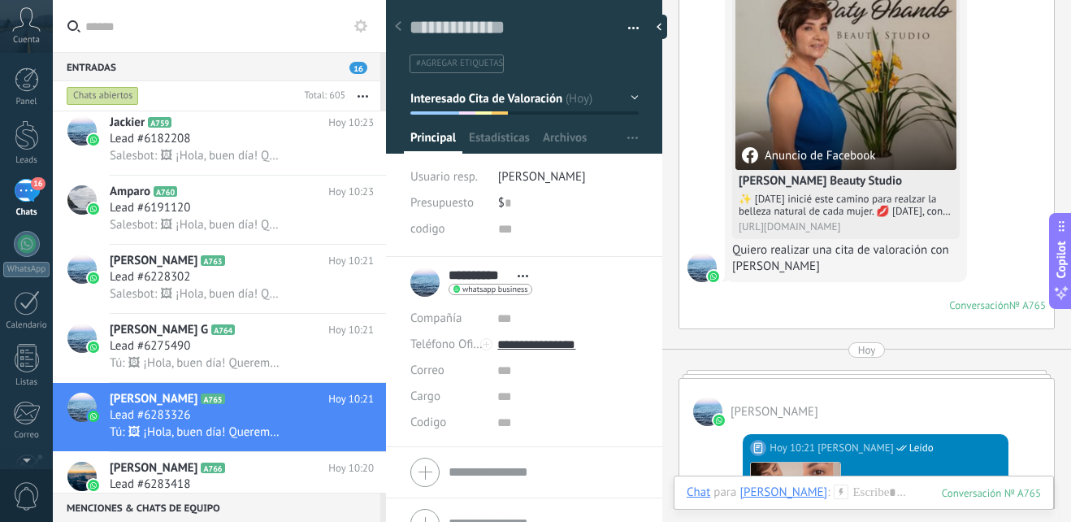
click at [635, 101] on div at bounding box center [524, 71] width 277 height 164
click at [629, 98] on button "Interesado Cita de Valoración" at bounding box center [524, 98] width 228 height 29
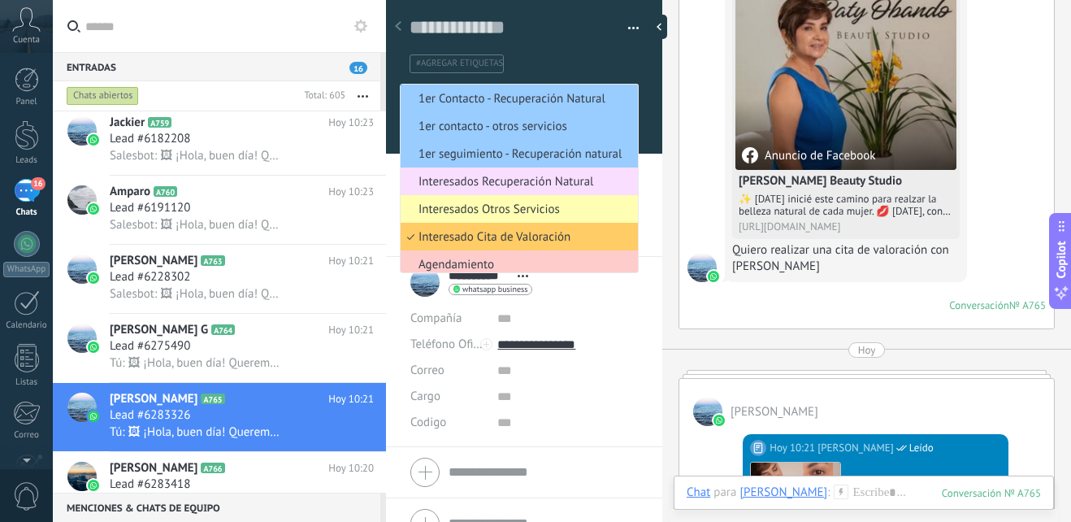
scroll to position [60, 0]
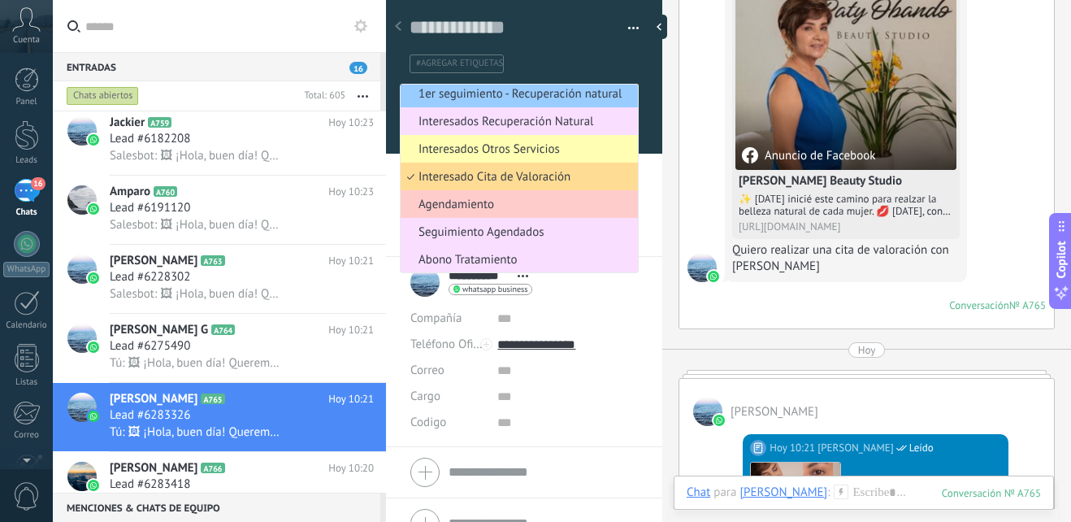
click at [559, 174] on span "Interesado Cita de Valoración" at bounding box center [517, 176] width 232 height 15
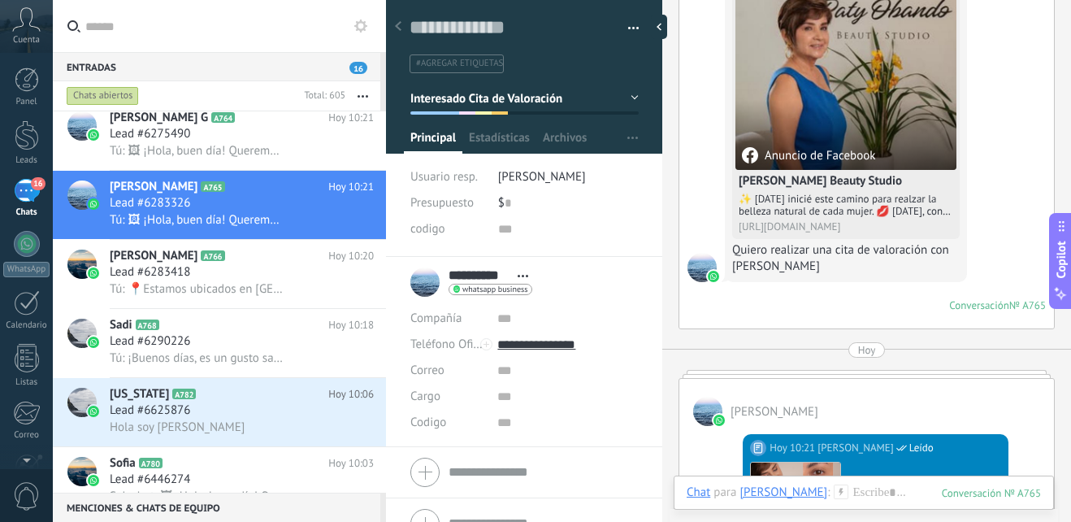
scroll to position [732, 0]
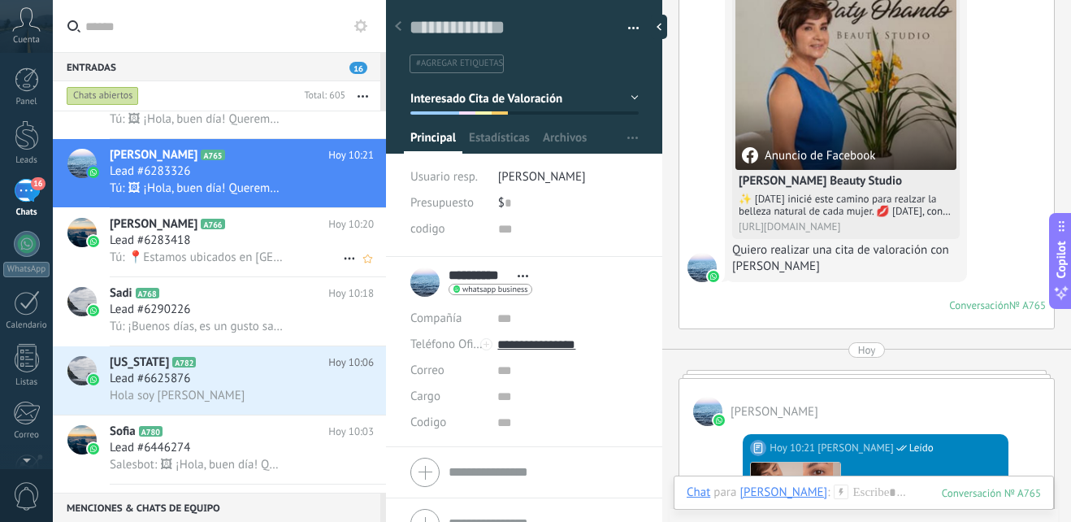
click at [223, 240] on div "Lead #6283418" at bounding box center [242, 240] width 264 height 16
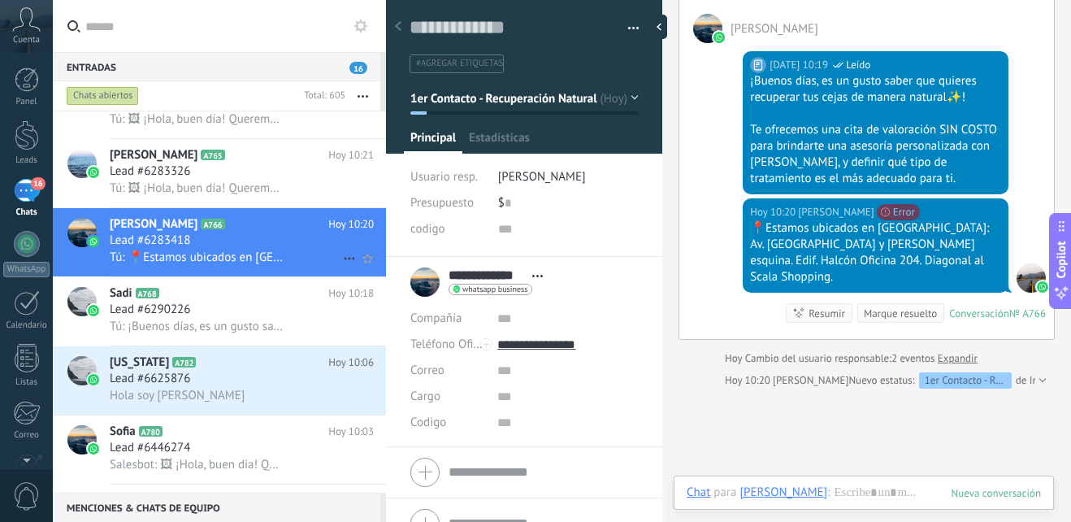
scroll to position [24, 0]
click at [166, 321] on span "Tú: ¡Buenos días, es un gusto saber que quieres recuperar tus cejas de manera n…" at bounding box center [197, 326] width 175 height 15
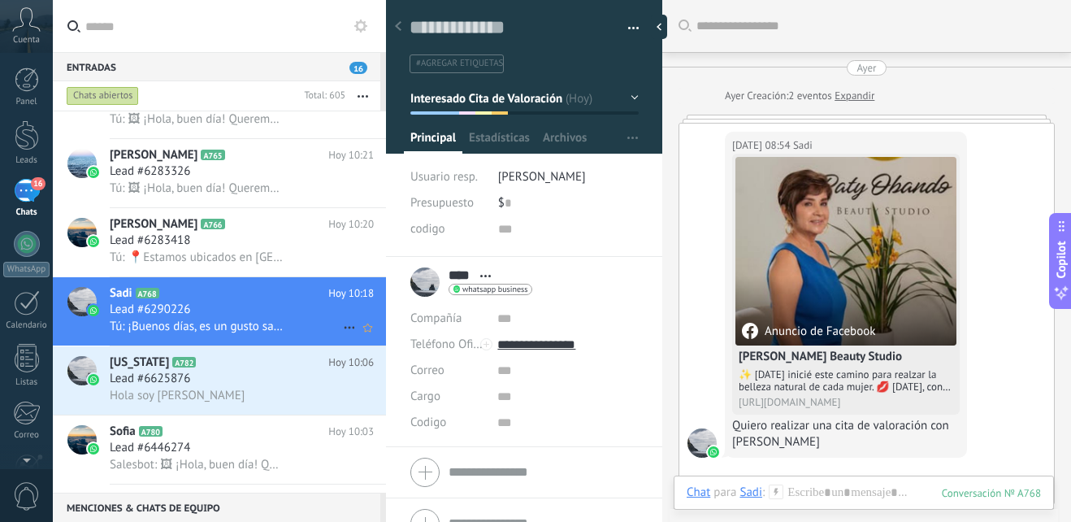
scroll to position [438, 0]
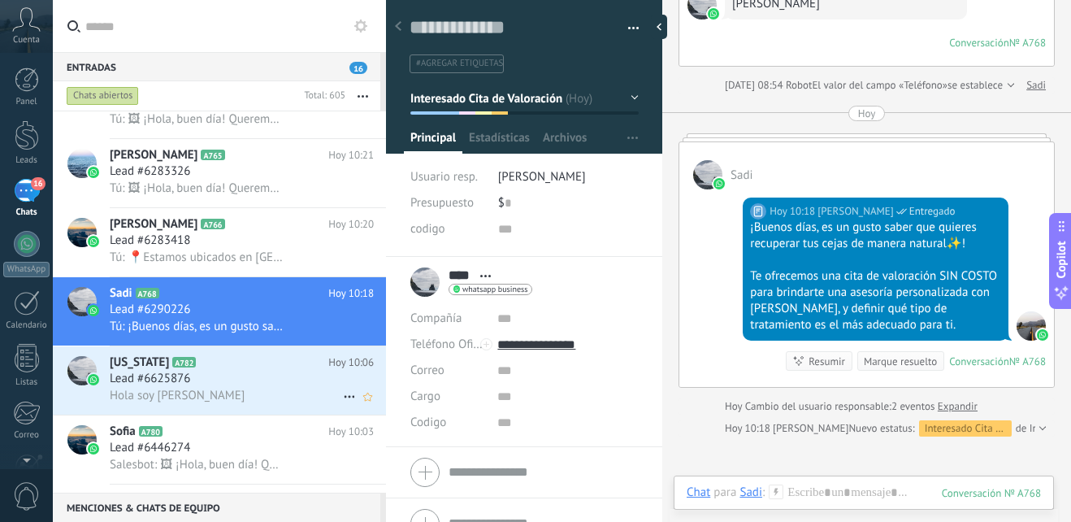
click at [197, 388] on span "Hola soy de sangolqui" at bounding box center [177, 395] width 135 height 15
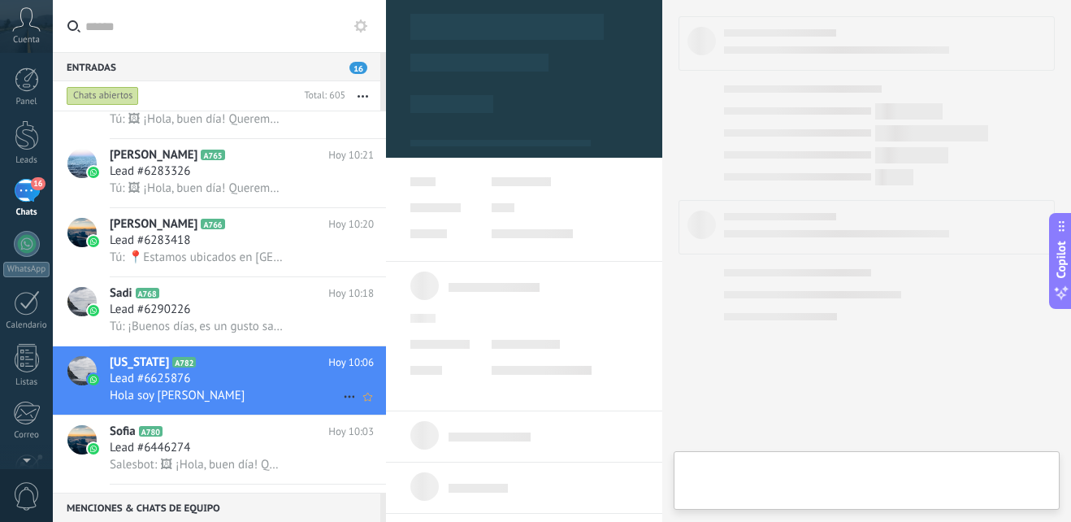
type textarea "**********"
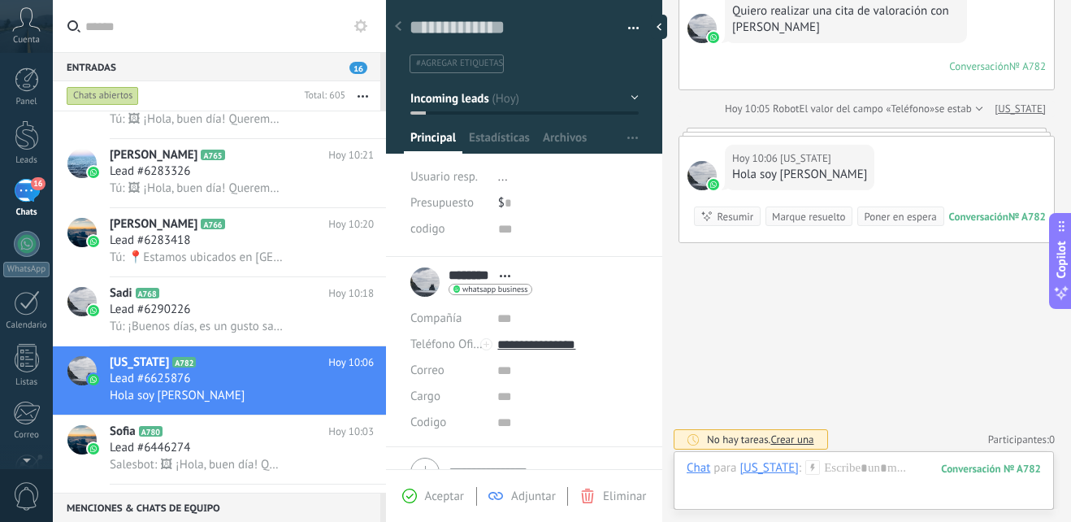
scroll to position [419, 0]
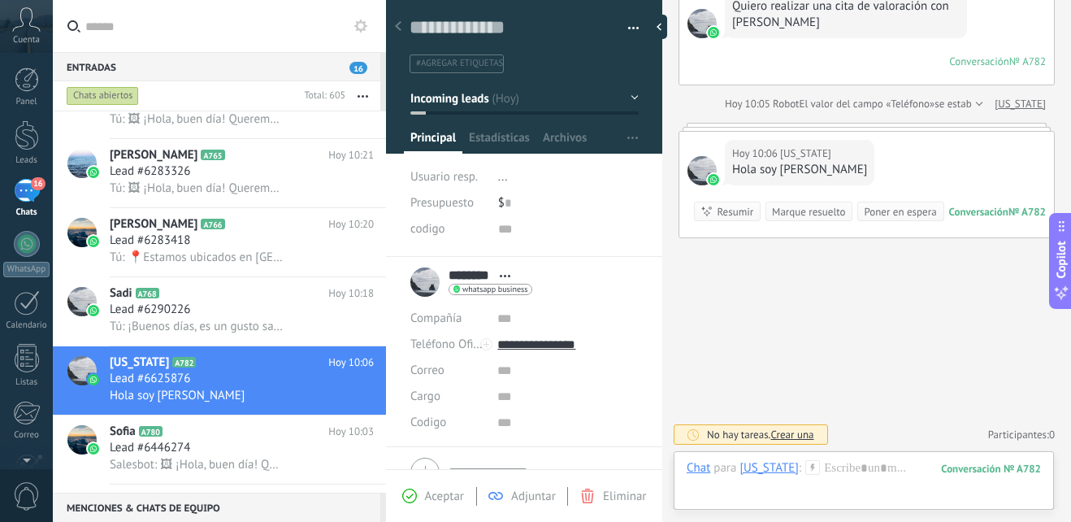
click at [805, 467] on icon at bounding box center [812, 467] width 15 height 15
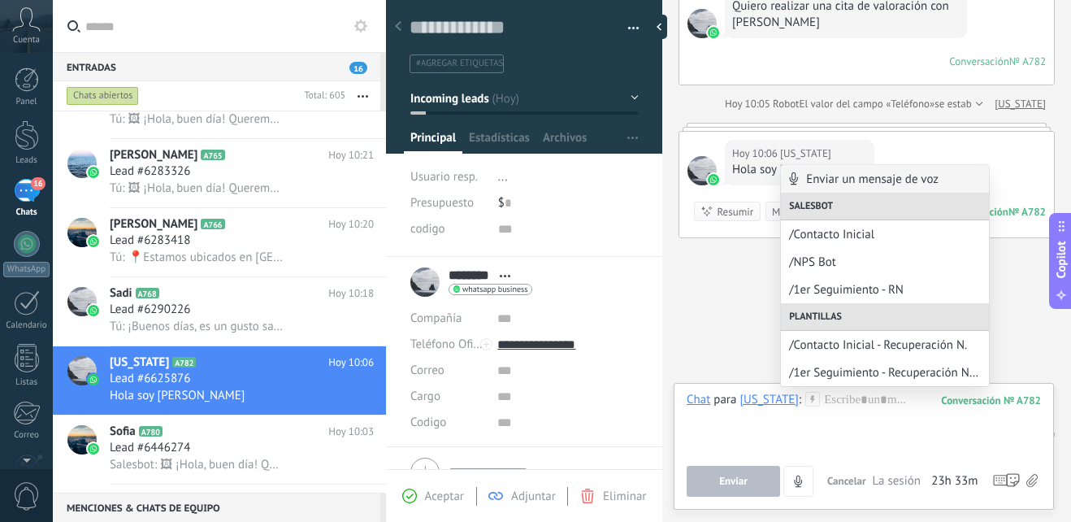
click at [856, 345] on span "/Contacto Inicial - Recuperación N." at bounding box center [885, 344] width 192 height 15
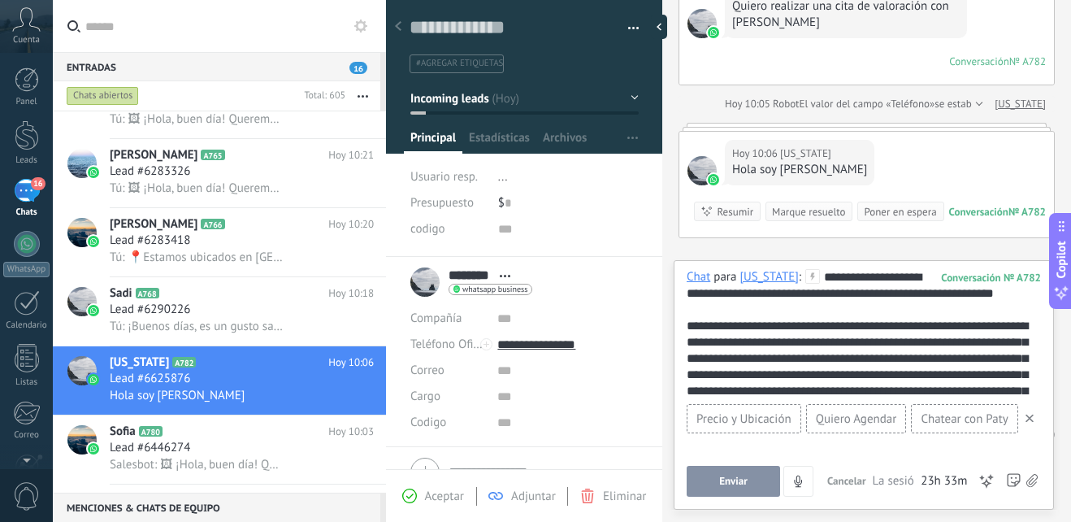
click at [894, 366] on div "**********" at bounding box center [864, 334] width 354 height 130
click at [726, 478] on span "Enviar" at bounding box center [733, 480] width 28 height 11
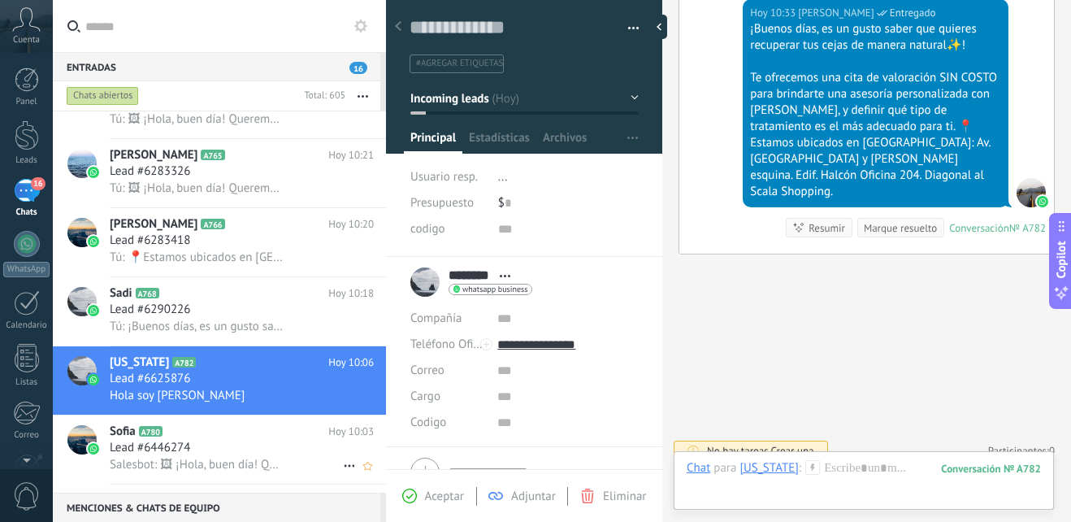
scroll to position [895, 0]
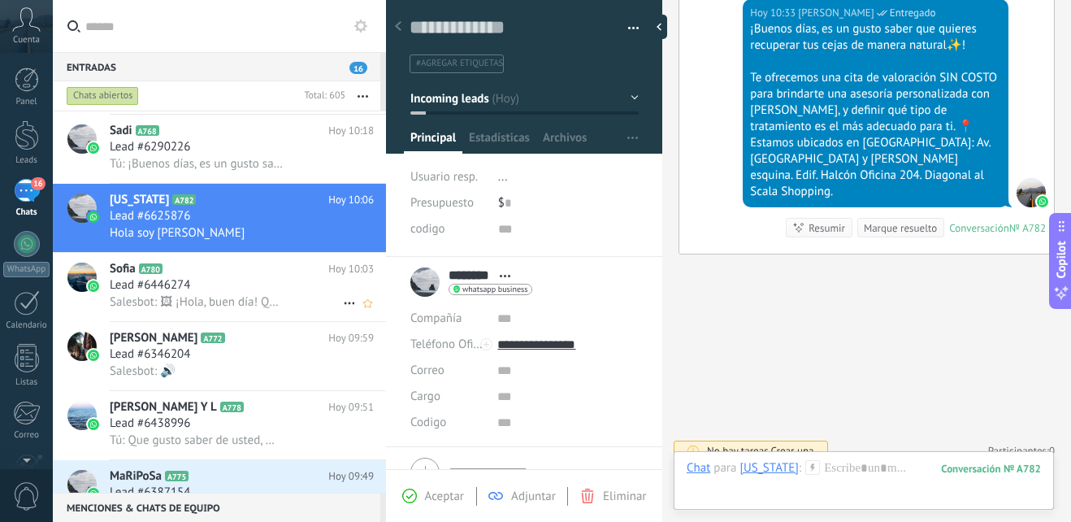
click at [211, 290] on div "Lead #6446274" at bounding box center [242, 285] width 264 height 16
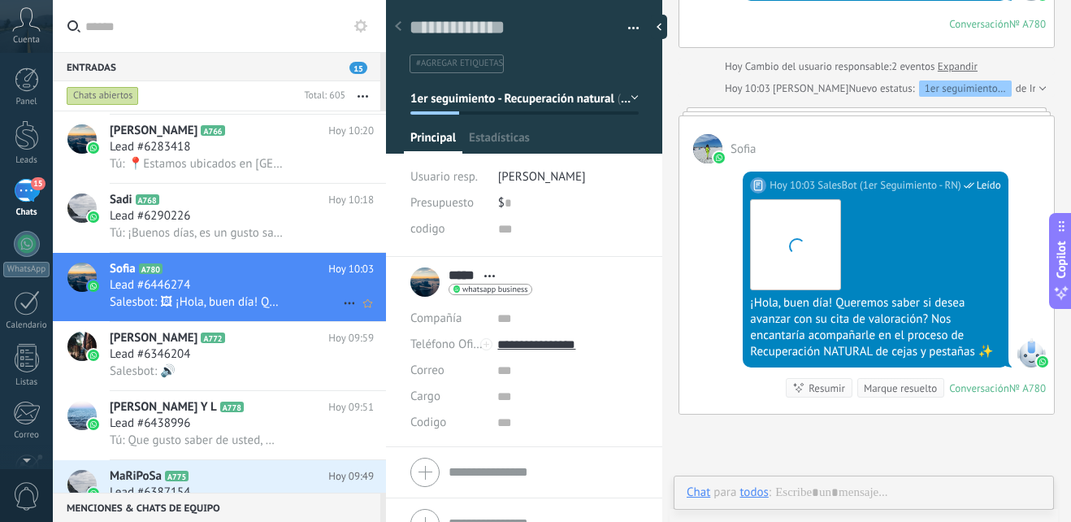
scroll to position [24, 0]
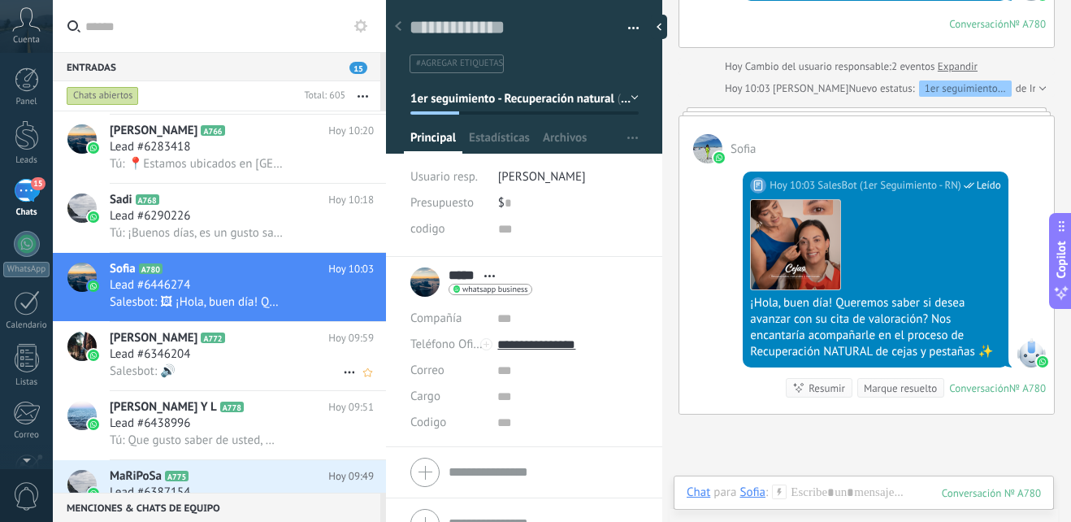
click at [254, 323] on div "Alexandra Rendón A772 Hoy 09:59 Lead #6346204 Salesbot: 🔊" at bounding box center [248, 356] width 276 height 68
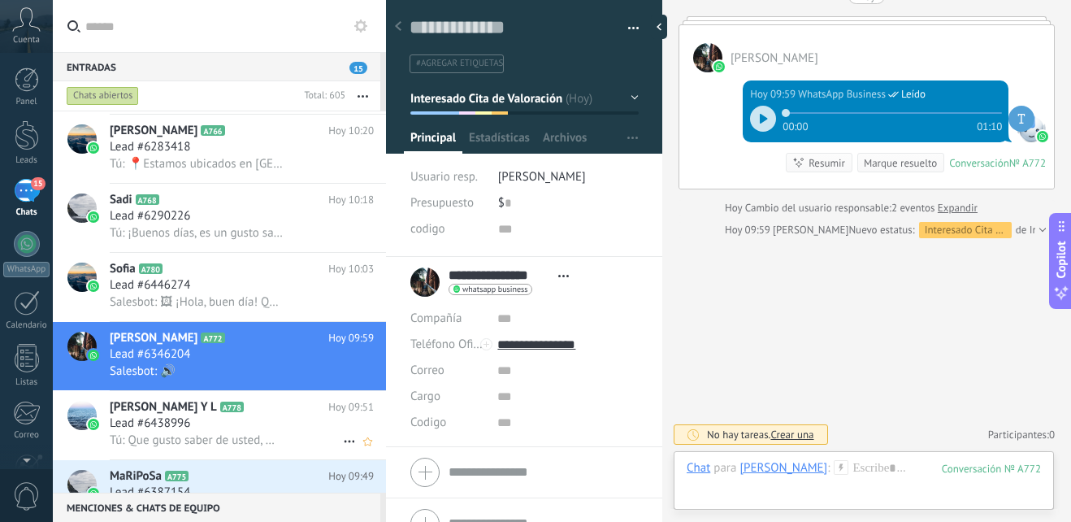
scroll to position [976, 0]
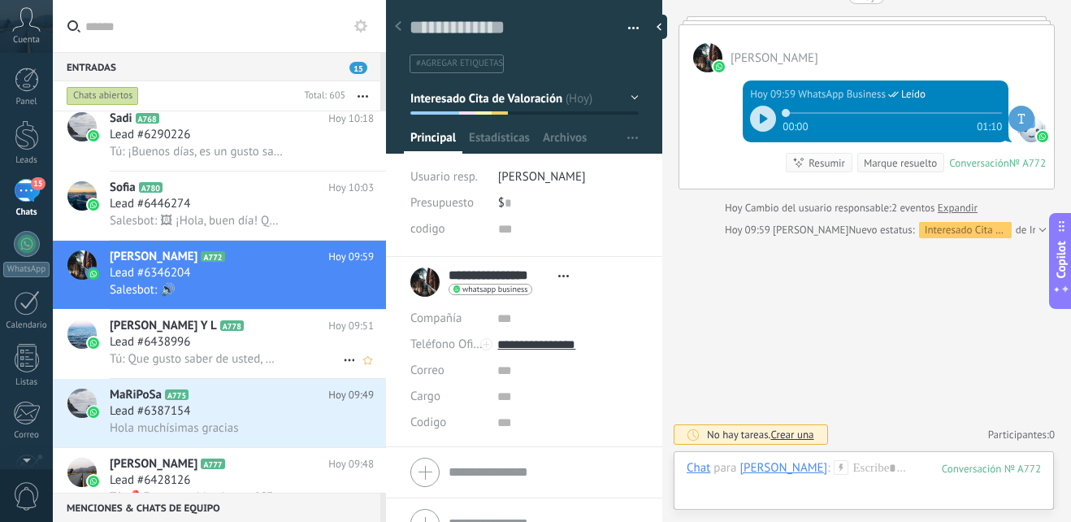
drag, startPoint x: 232, startPoint y: 337, endPoint x: 237, endPoint y: 331, distance: 8.6
click at [233, 337] on div "Lead #6438996" at bounding box center [242, 342] width 264 height 16
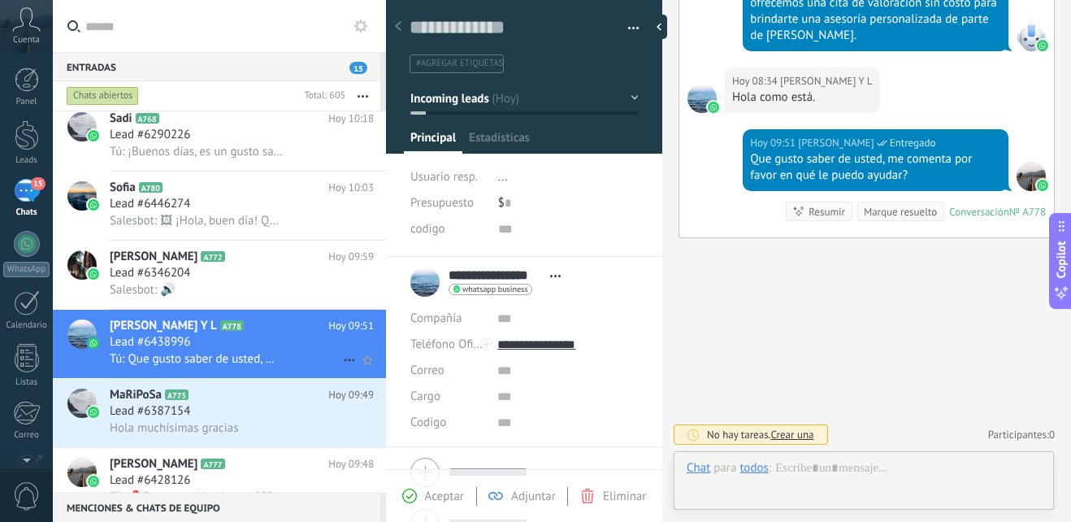
scroll to position [24, 0]
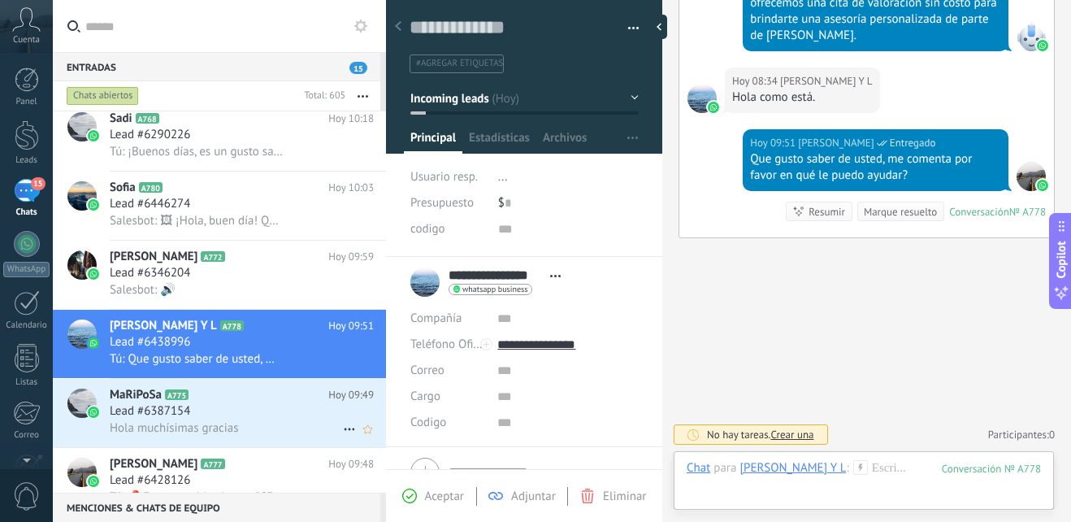
click at [214, 404] on div "Lead #6387154" at bounding box center [242, 411] width 264 height 16
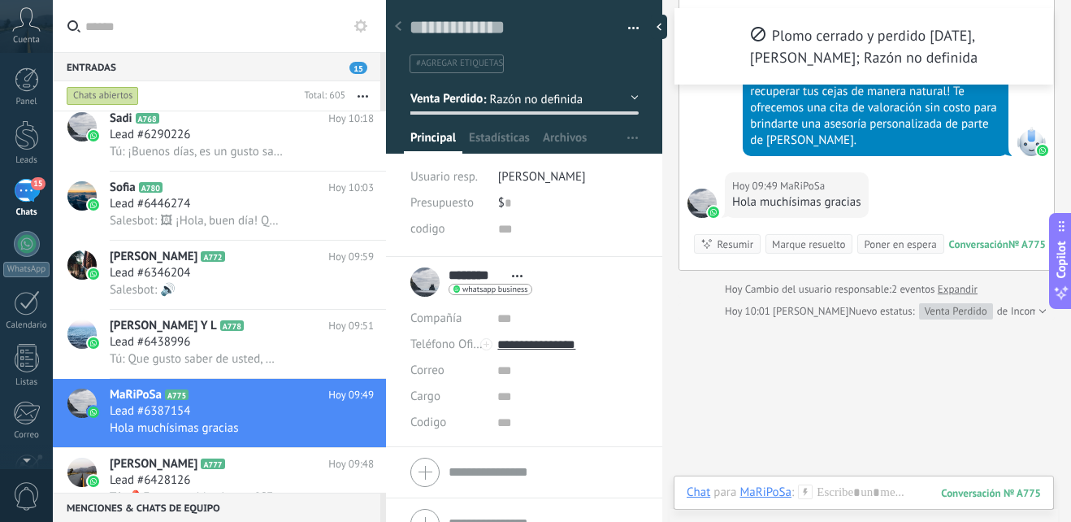
scroll to position [1301, 0]
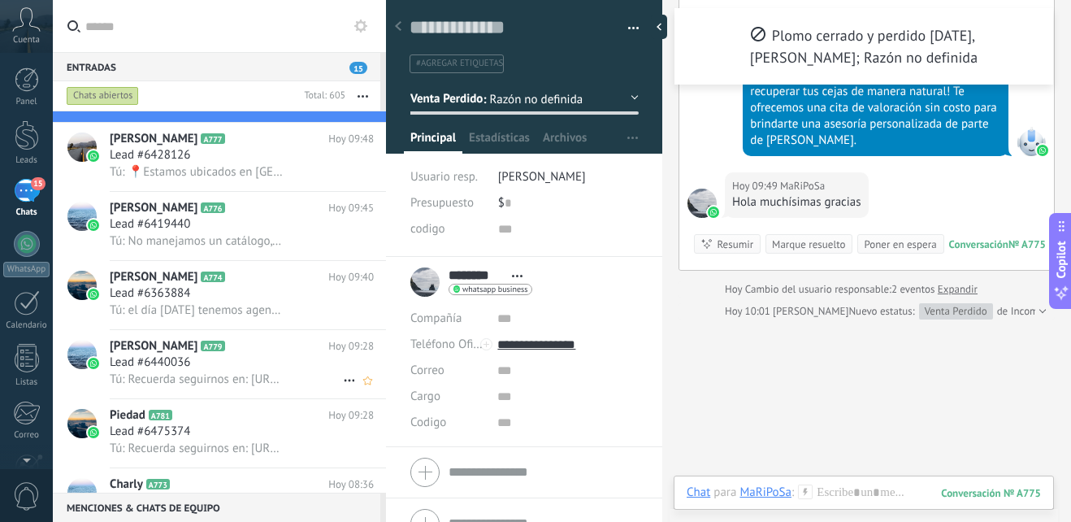
click at [271, 368] on div "Lead #6440036" at bounding box center [242, 362] width 264 height 16
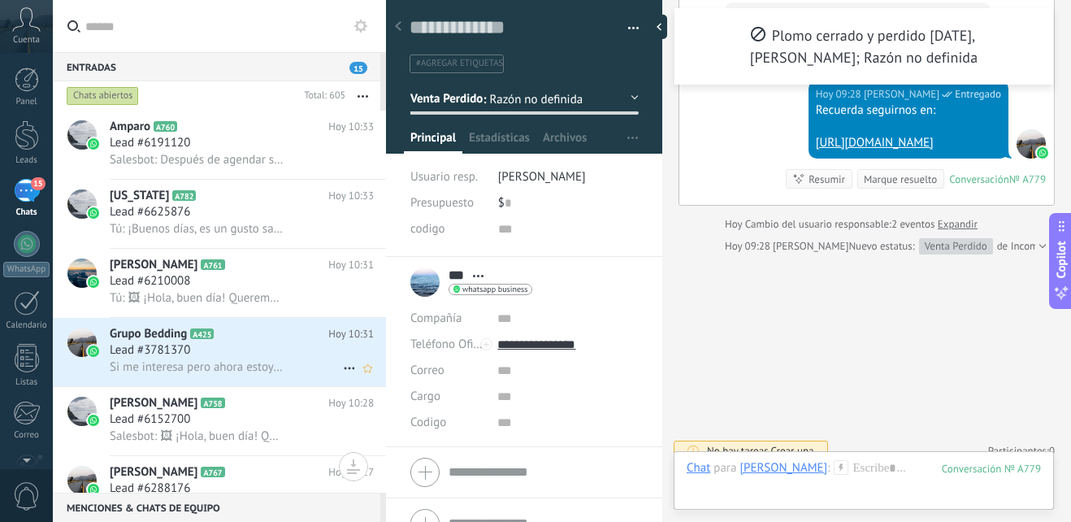
click at [258, 352] on div "Lead #3781370" at bounding box center [242, 350] width 264 height 16
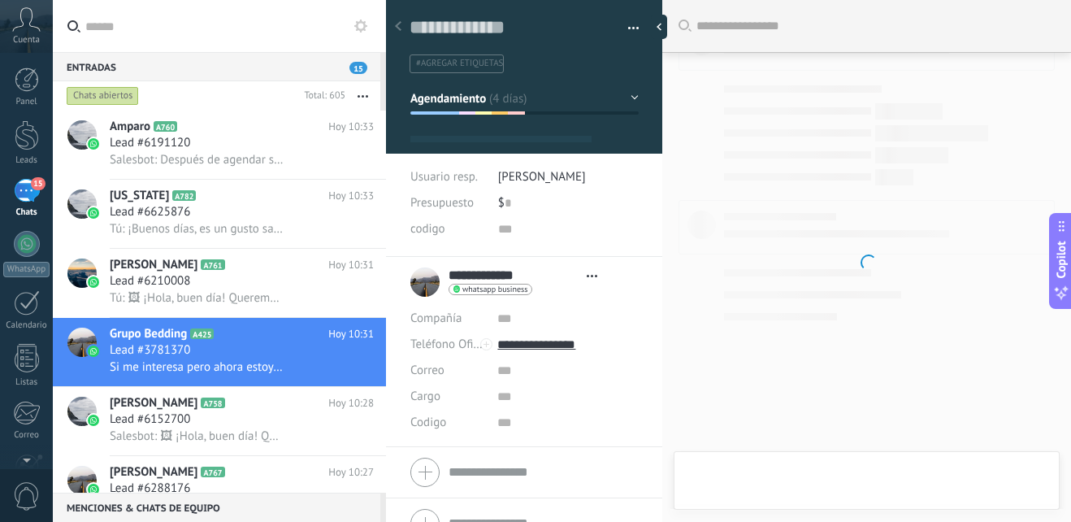
type textarea "**********"
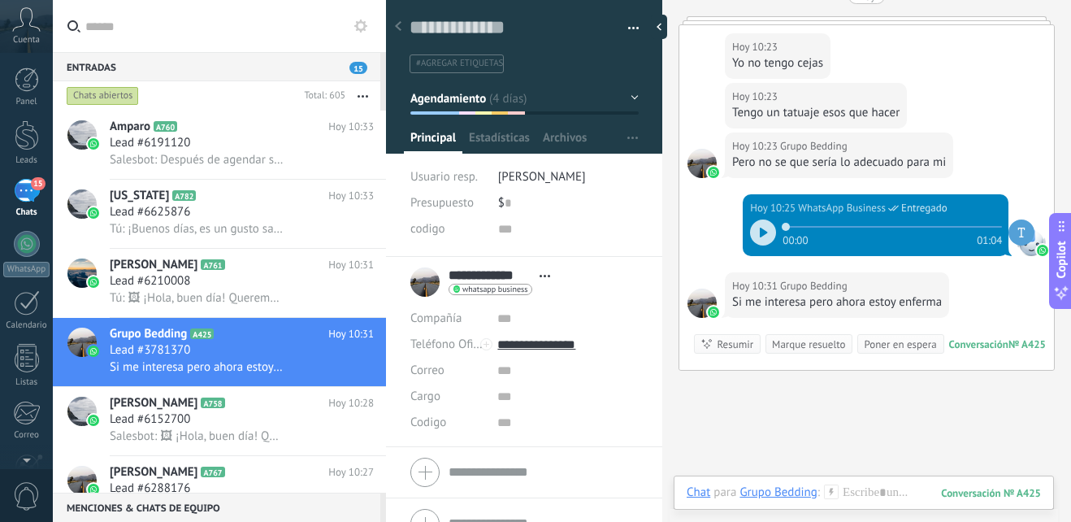
scroll to position [1870, 0]
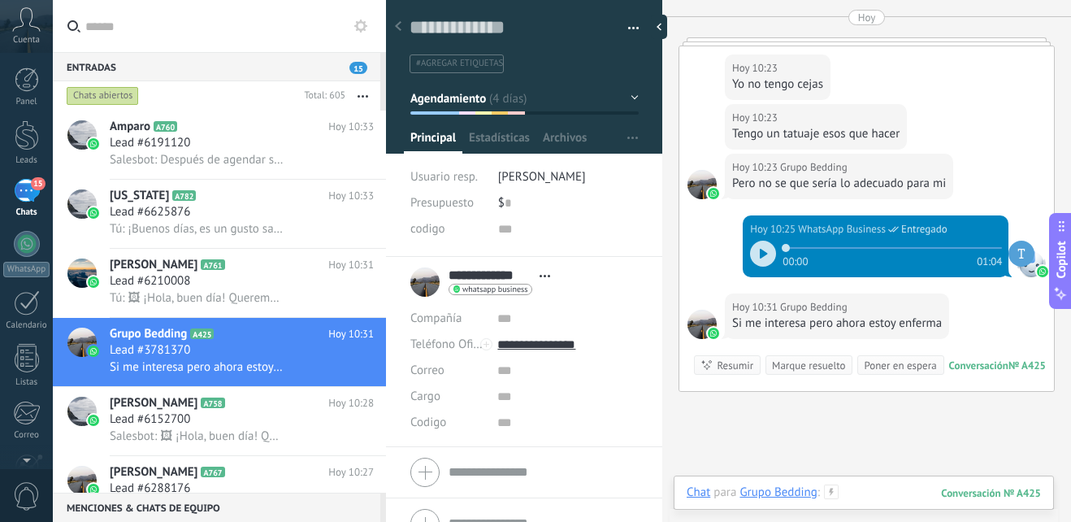
click at [868, 499] on div at bounding box center [864, 508] width 354 height 49
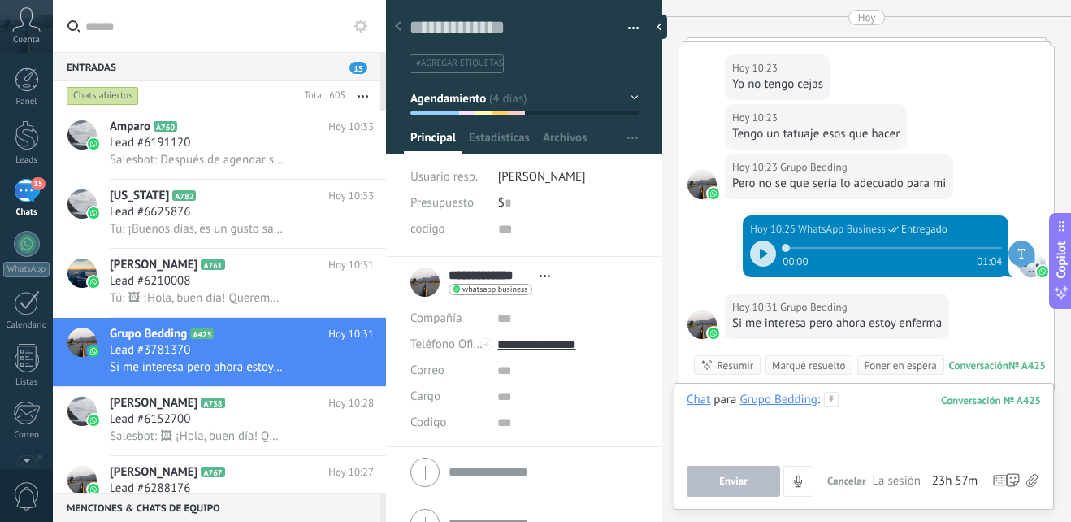
paste div
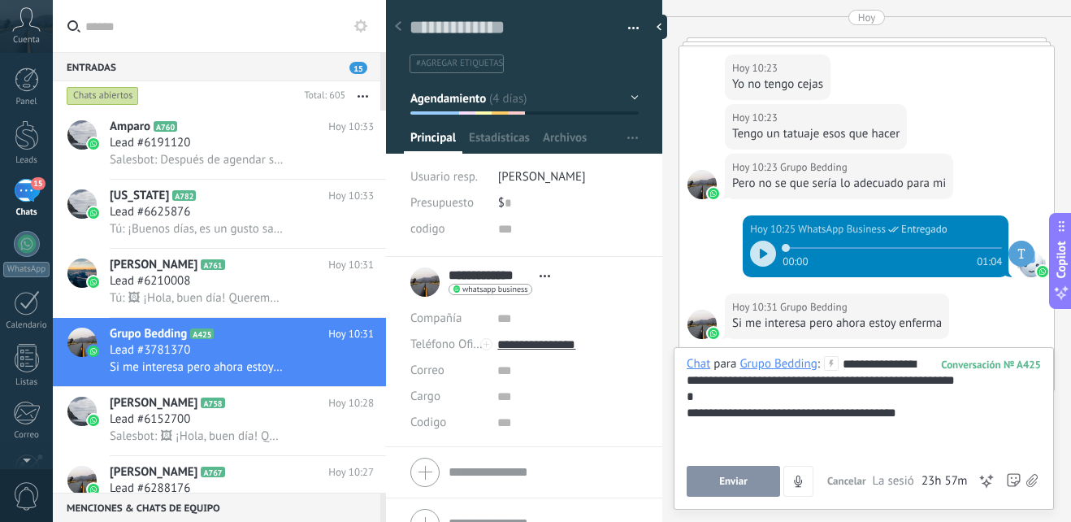
click at [745, 478] on span "Enviar" at bounding box center [733, 480] width 28 height 11
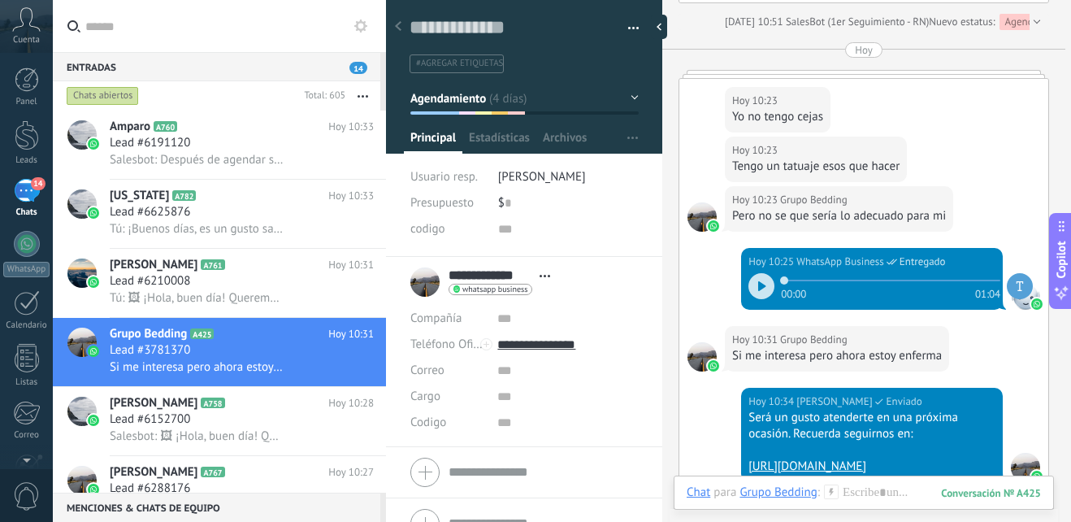
scroll to position [2131, 0]
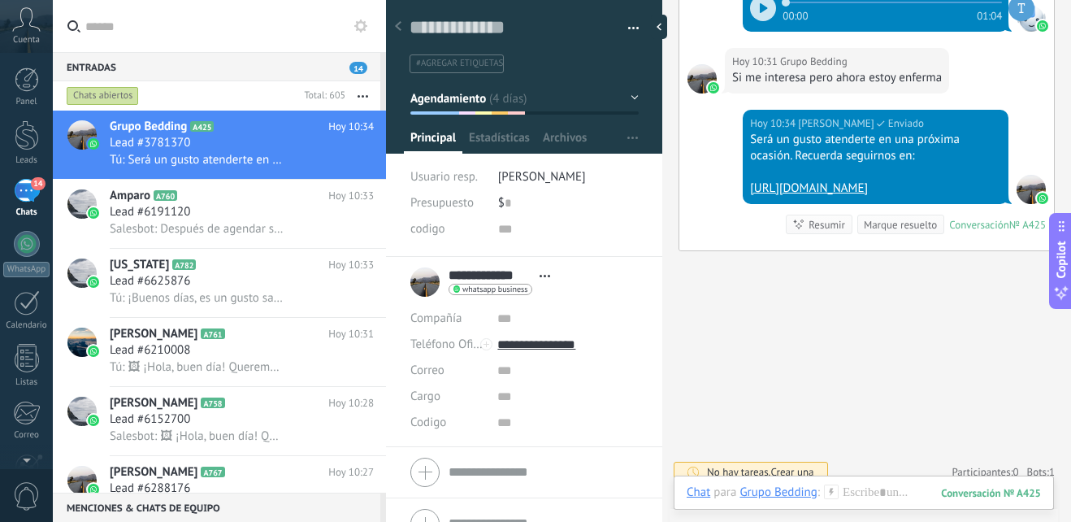
click at [623, 96] on button "Agendamiento" at bounding box center [524, 98] width 228 height 29
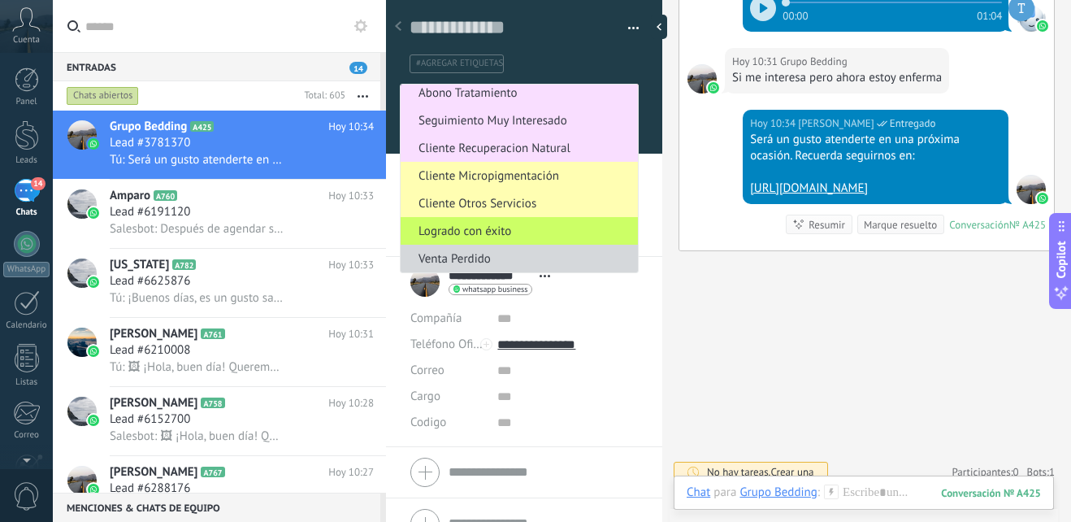
scroll to position [28, 0]
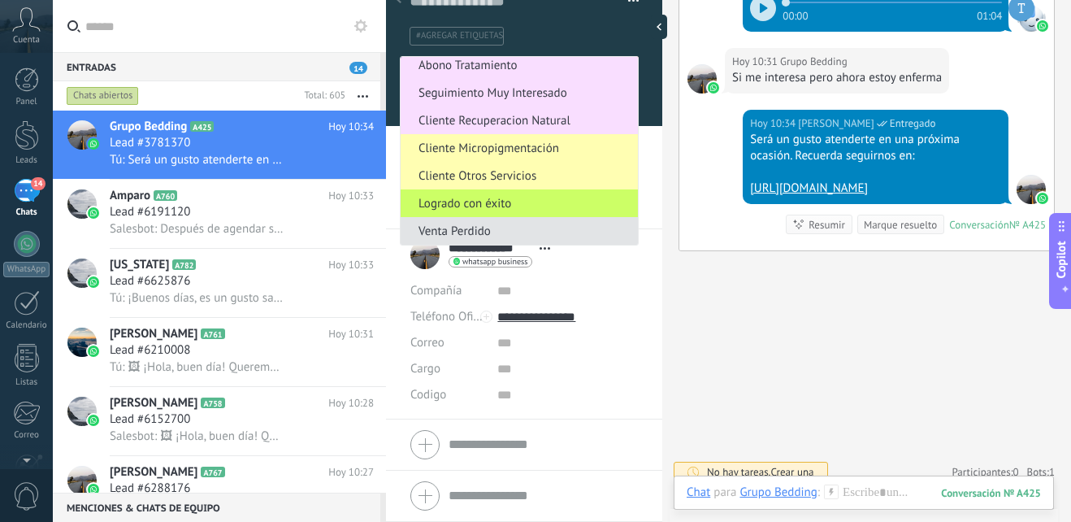
click at [523, 232] on span "Venta Perdido" at bounding box center [517, 230] width 232 height 15
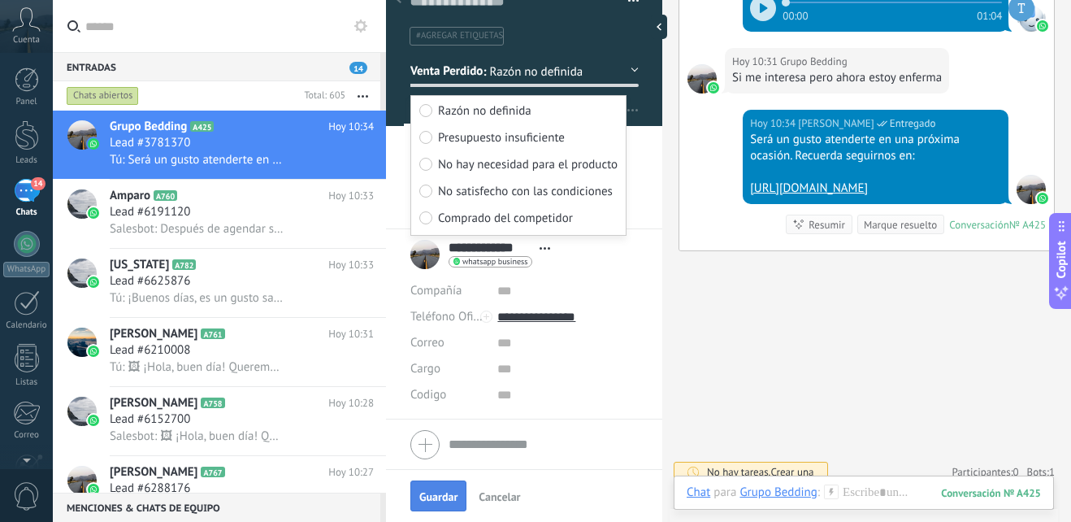
click at [423, 502] on span "Guardar" at bounding box center [438, 496] width 38 height 11
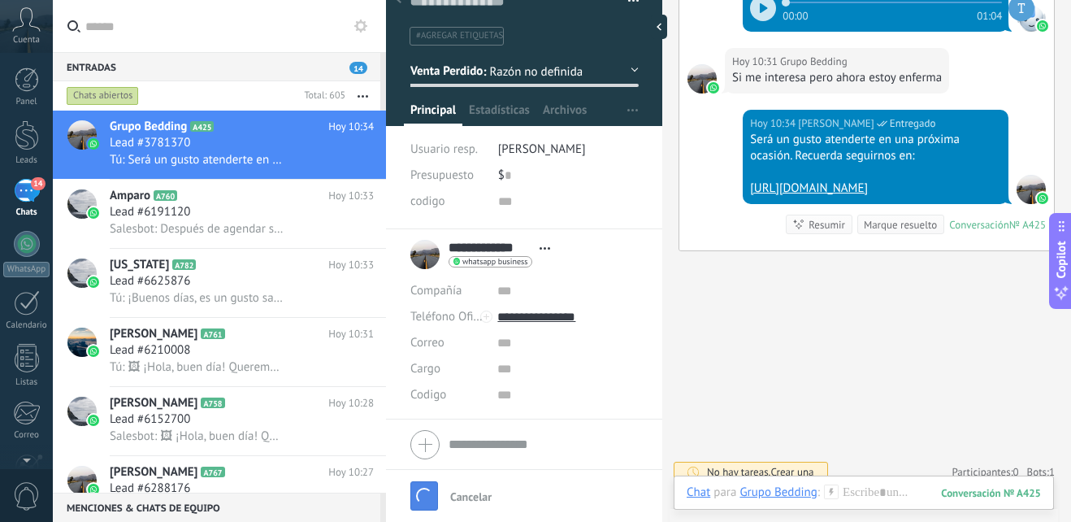
scroll to position [2247, 0]
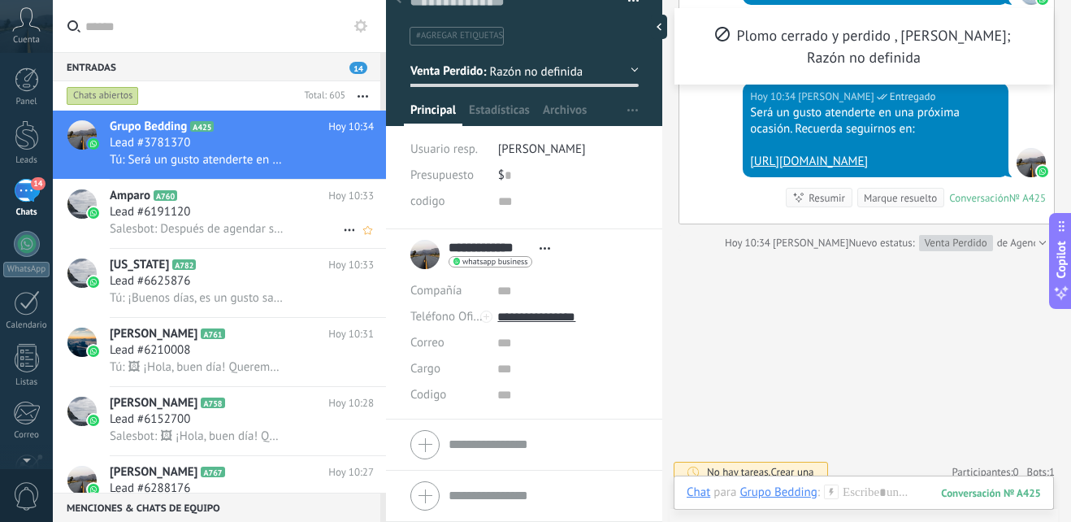
click at [245, 227] on span "Salesbot: Después de agendar su cita de valoración podremos definir el tipo de …" at bounding box center [197, 228] width 175 height 15
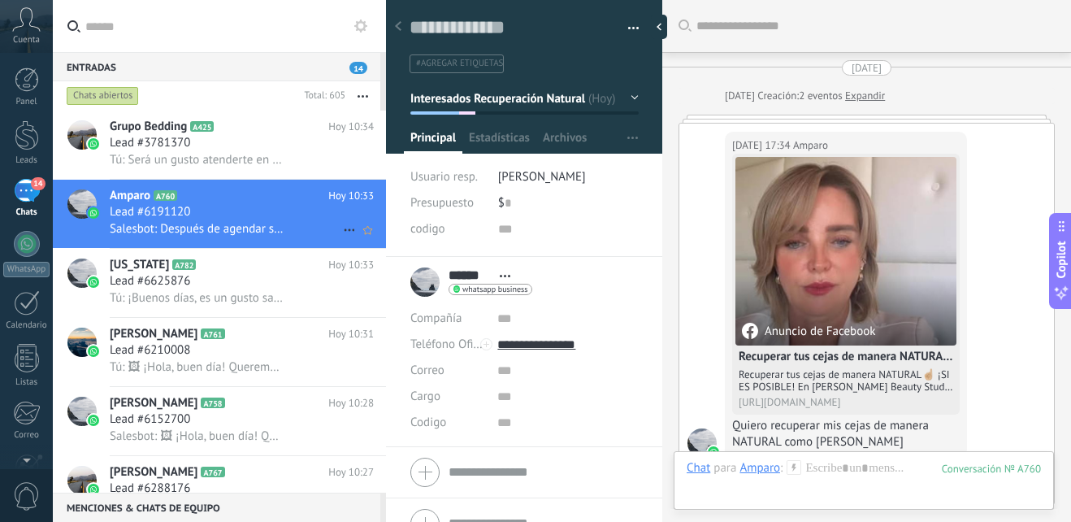
scroll to position [1123, 0]
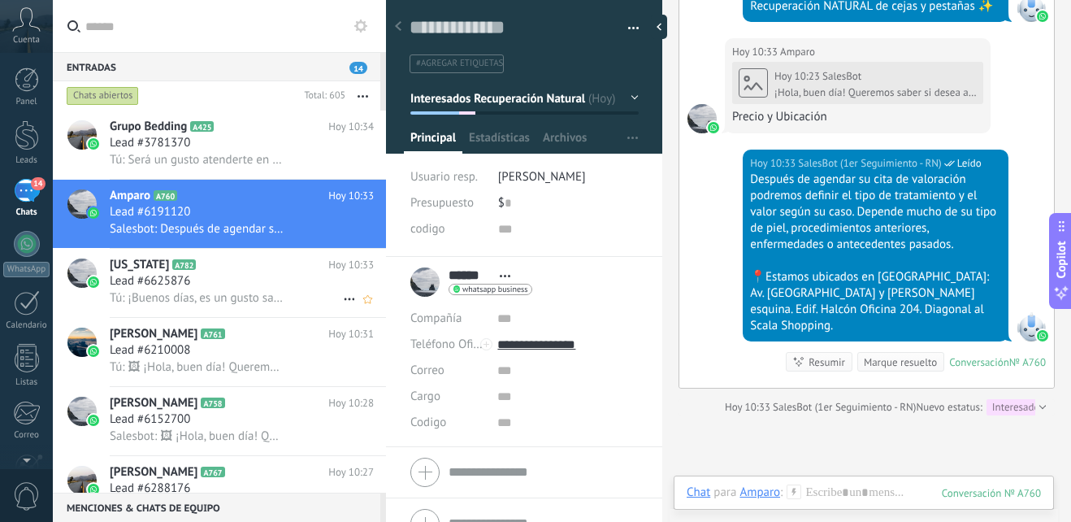
click at [250, 284] on div "Lead #6625876" at bounding box center [242, 281] width 264 height 16
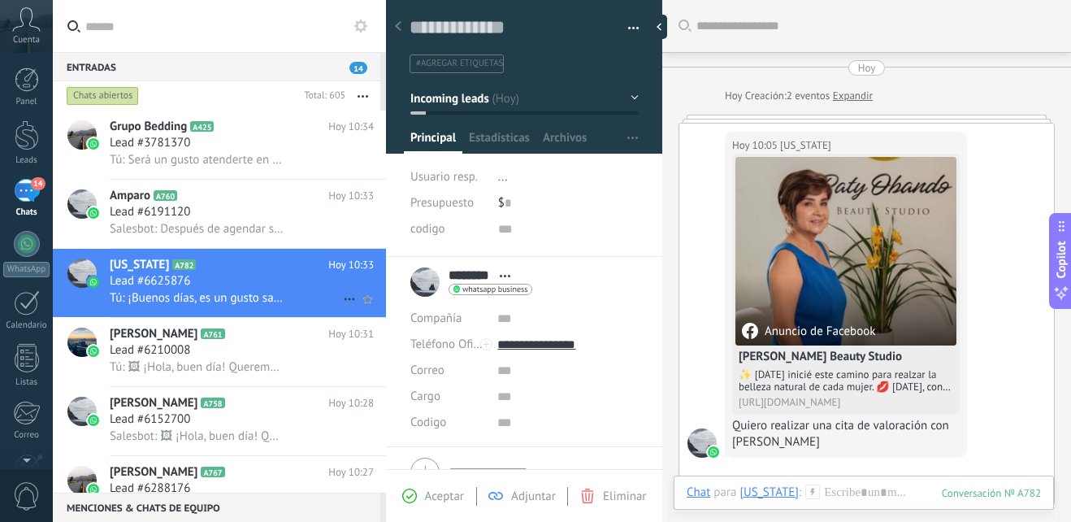
scroll to position [479, 0]
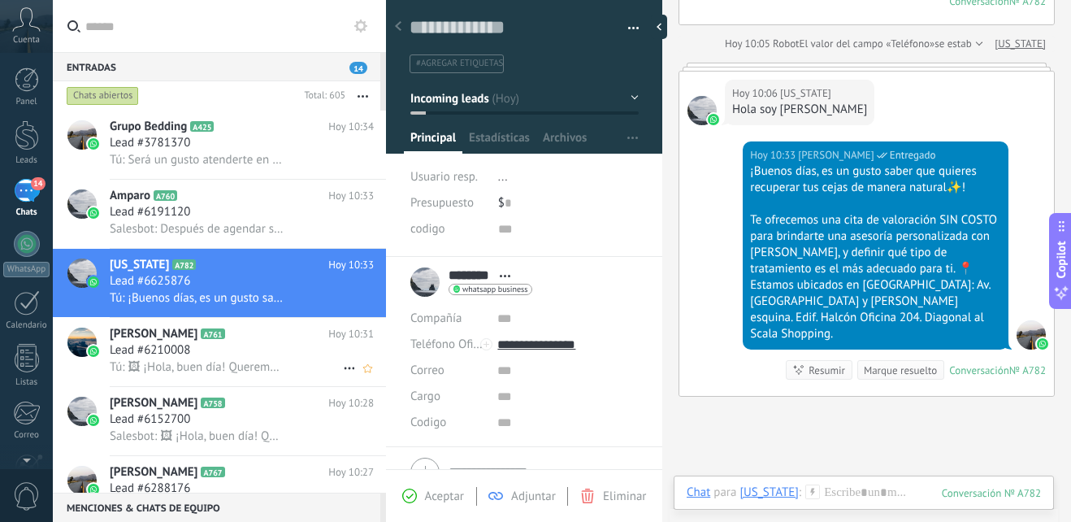
click at [236, 342] on div "Lead #6210008" at bounding box center [242, 350] width 264 height 16
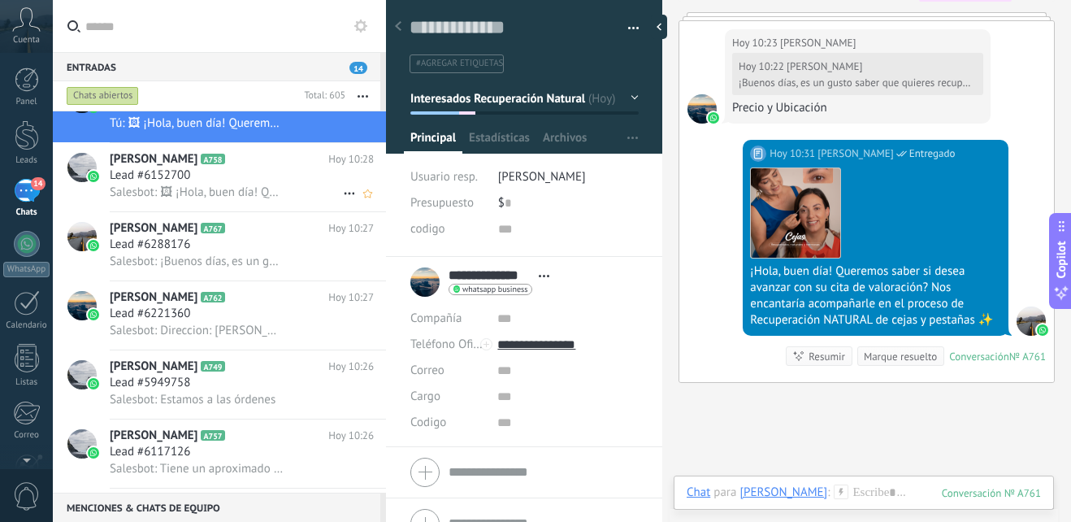
click at [256, 202] on div "Susy Marilyn A758 Hoy 10:28 Lead #6152700 Salesbot: 🖼 ¡Hola, buen día! Queremos…" at bounding box center [248, 177] width 276 height 68
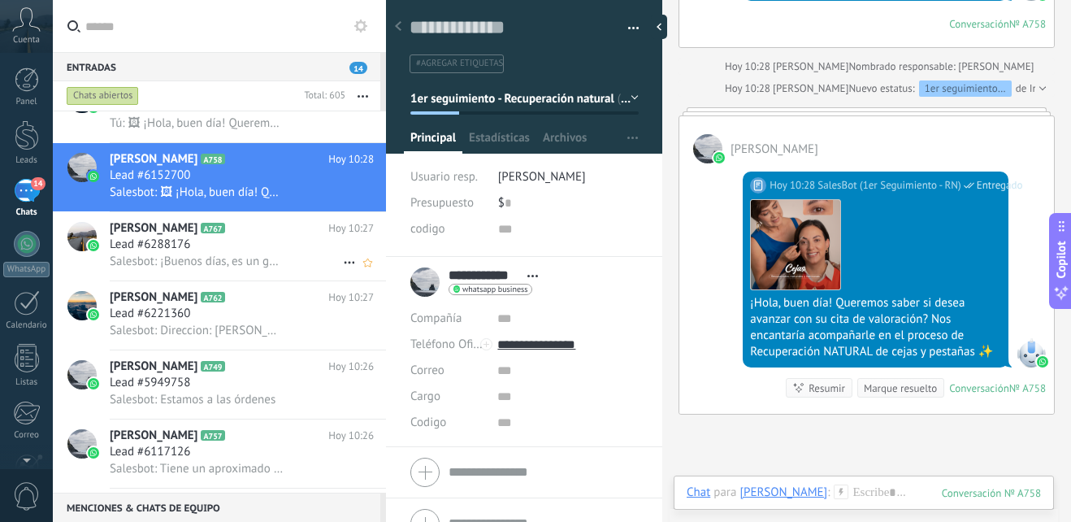
click at [259, 266] on span "Salesbot: ¡Buenos días, es un gusto saber que quieres recuperar tus cejas de ma…" at bounding box center [197, 261] width 175 height 15
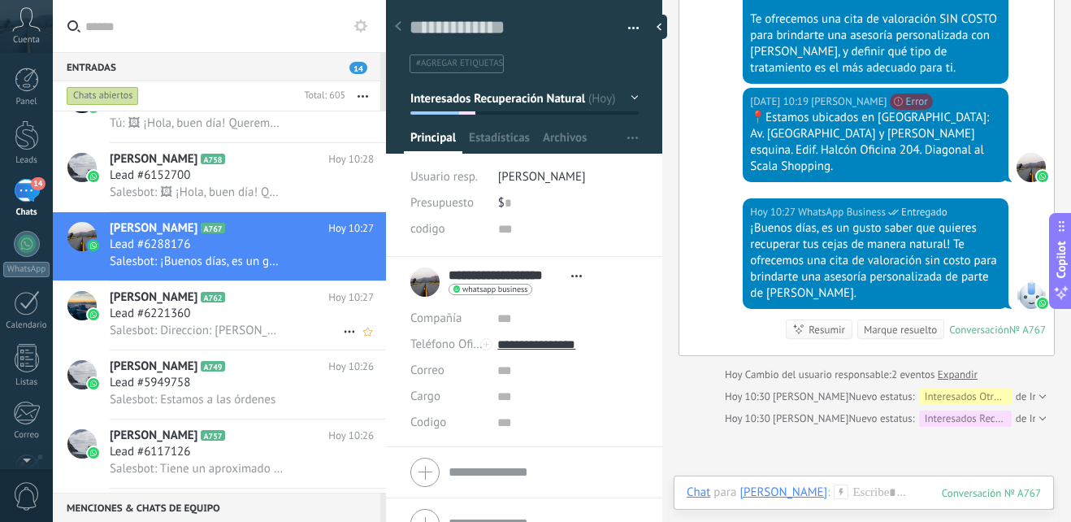
click at [165, 321] on div "Alexandra Valdivieso A762 Hoy 10:27 Lead #6221360 Salesbot: Direccion: Paty Oba…" at bounding box center [248, 315] width 276 height 68
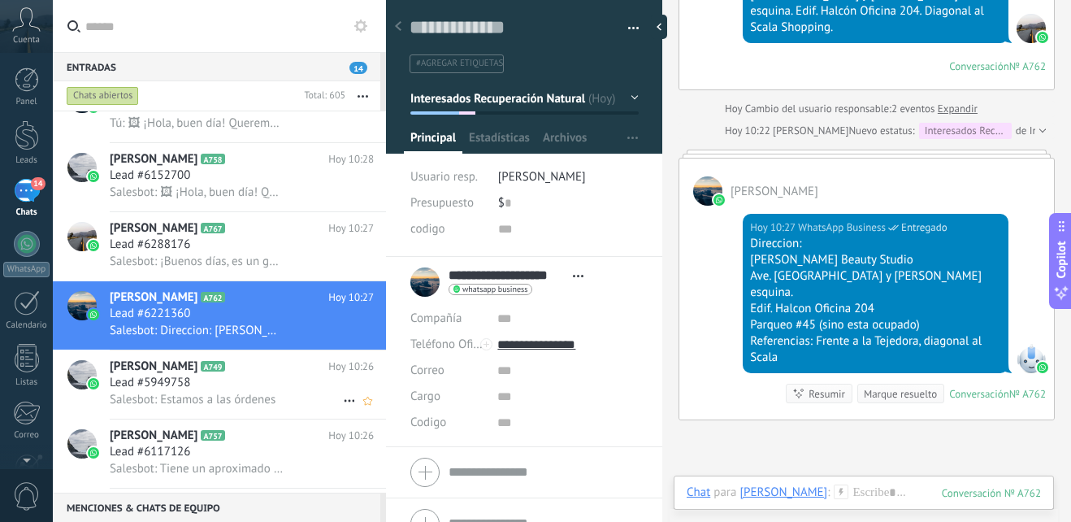
click at [202, 387] on div "Lead #5949758" at bounding box center [242, 383] width 264 height 16
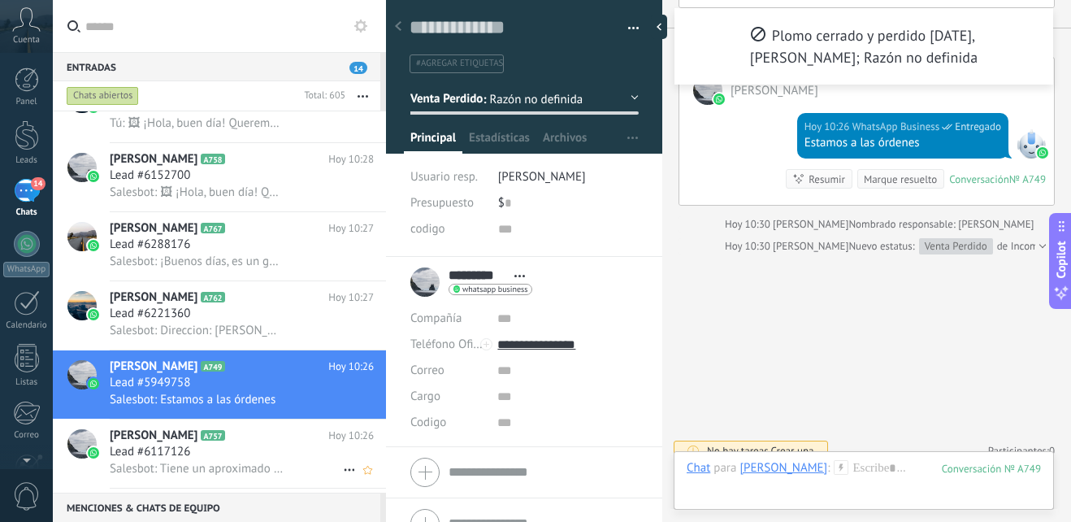
click at [230, 429] on icon at bounding box center [238, 435] width 16 height 16
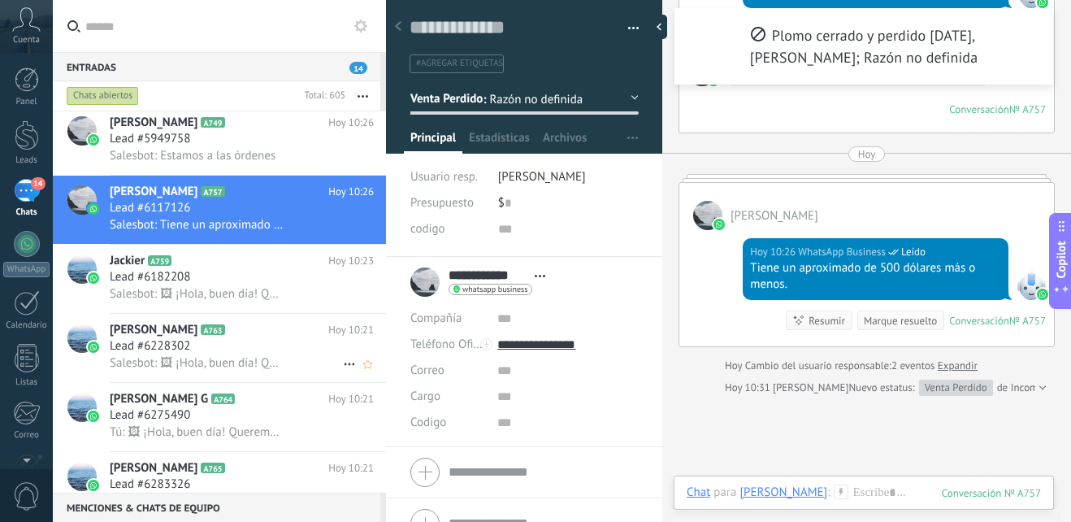
click at [270, 317] on div "Rosy Villagomez A763 Hoy 10:21 Lead #6228302 Salesbot: 🖼 ¡Hola, buen día! Quere…" at bounding box center [248, 348] width 276 height 68
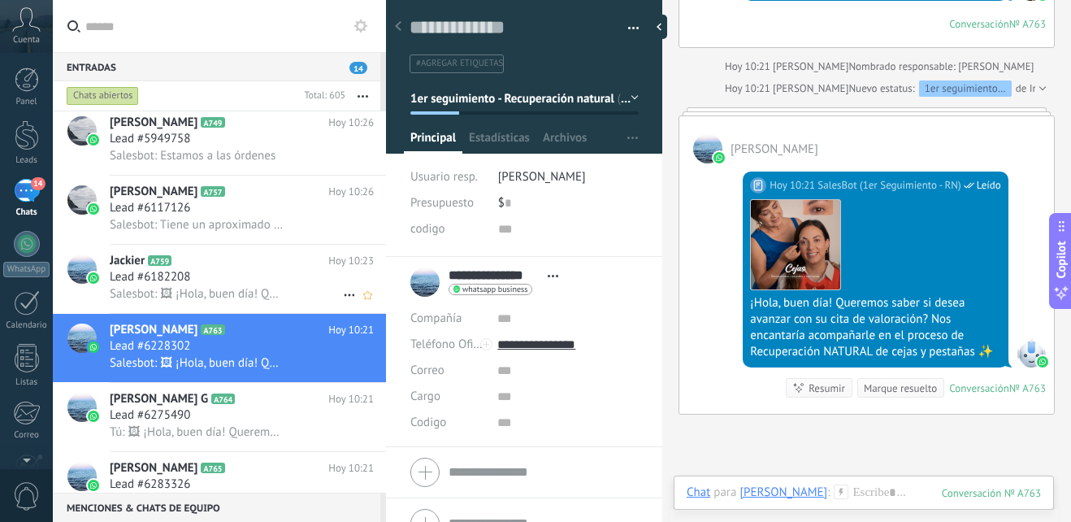
click at [286, 292] on h3 "Salesbot: 🖼 ¡Hola, buen día! Queremos saber si desea avanzar con su cita de val…" at bounding box center [201, 294] width 183 height 16
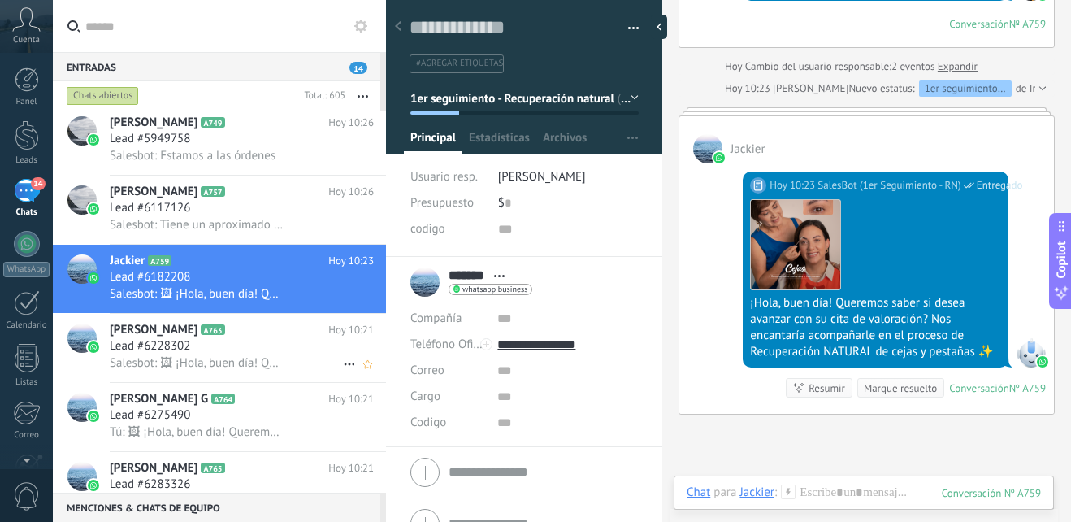
click at [288, 327] on h2 "Rosy Villagomez A763" at bounding box center [219, 330] width 219 height 16
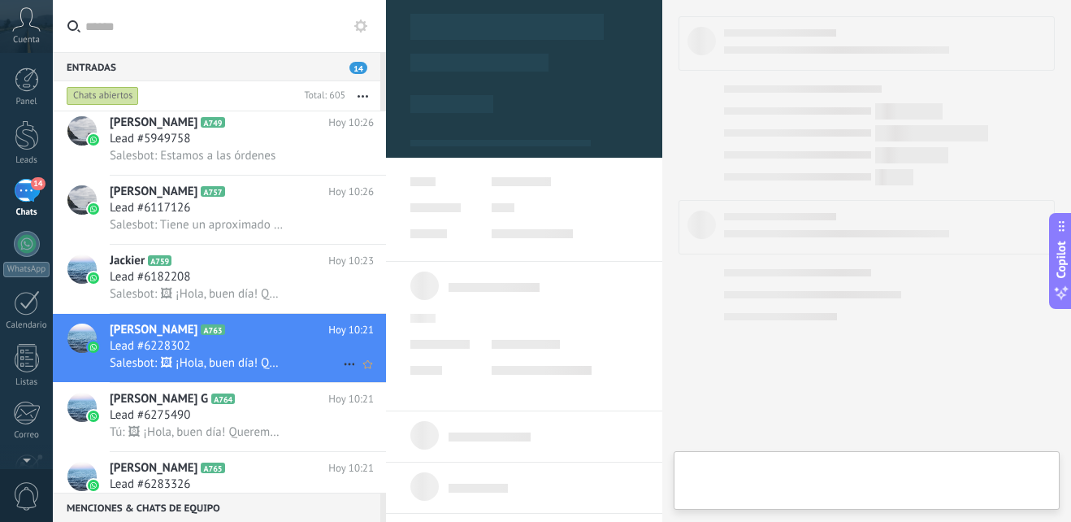
type textarea "**********"
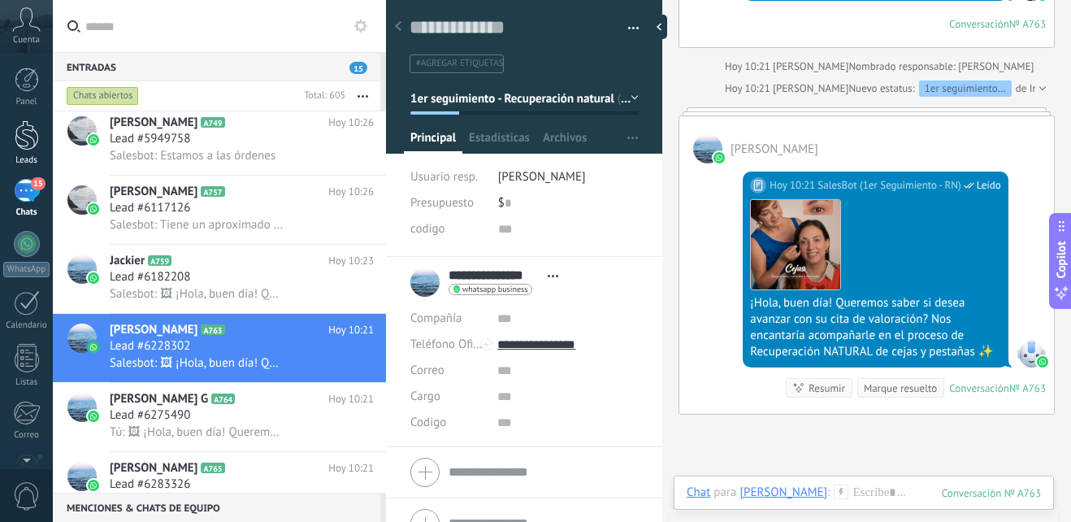
click at [26, 148] on div at bounding box center [27, 135] width 24 height 30
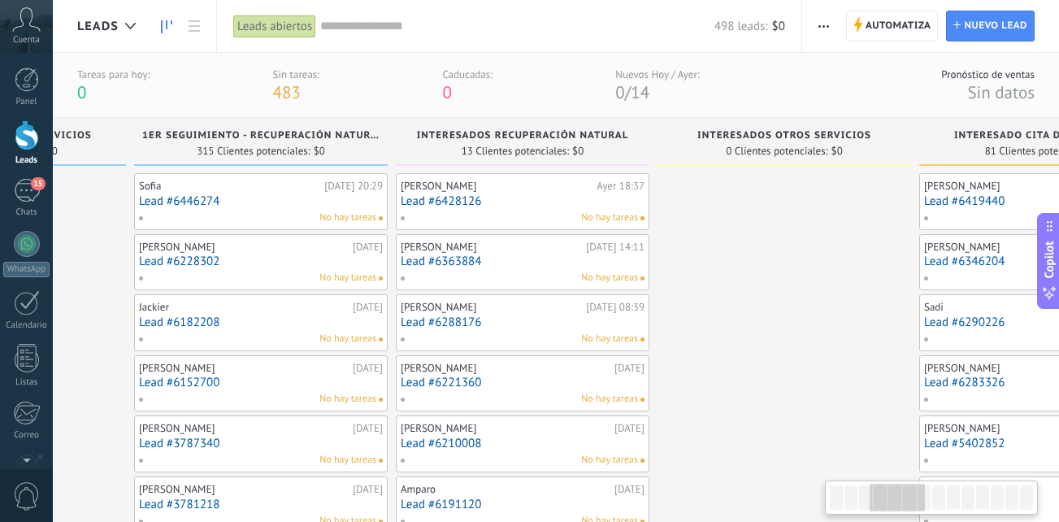
drag, startPoint x: 790, startPoint y: 402, endPoint x: 46, endPoint y: 338, distance: 746.2
click at [46, 343] on body ".abccls-1,.abccls-2{fill-rule:evenodd}.abccls-2{fill:#fff} .abfcls-1{fill:none}…" at bounding box center [529, 261] width 1059 height 522
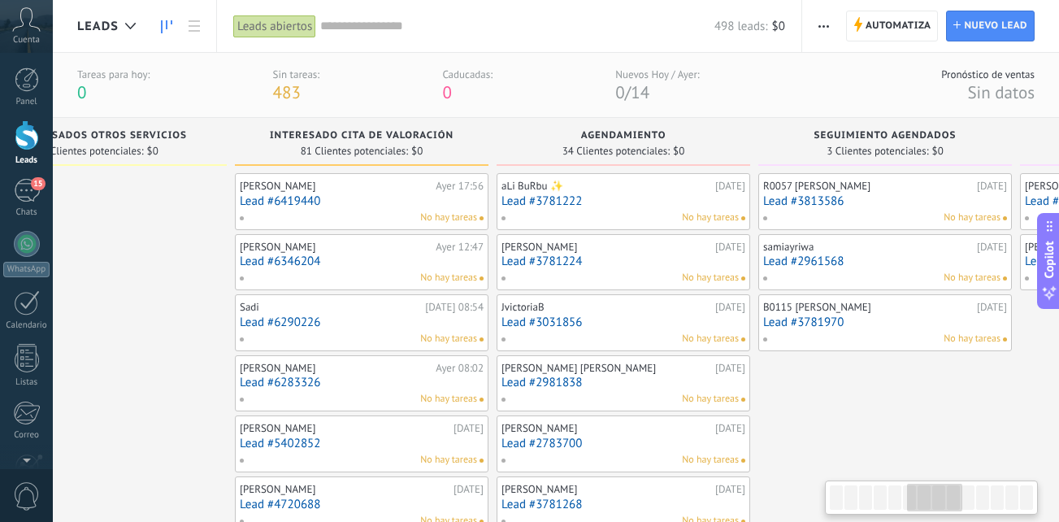
scroll to position [0, 1423]
drag, startPoint x: 819, startPoint y: 336, endPoint x: 132, endPoint y: 194, distance: 701.1
click at [349, 215] on div "No hay tareas" at bounding box center [355, 217] width 238 height 15
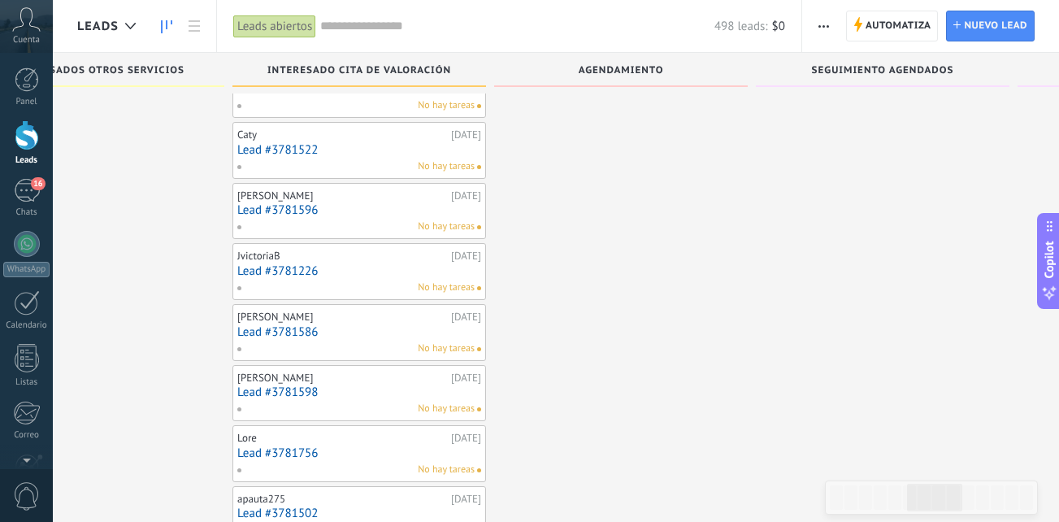
scroll to position [0, 1068]
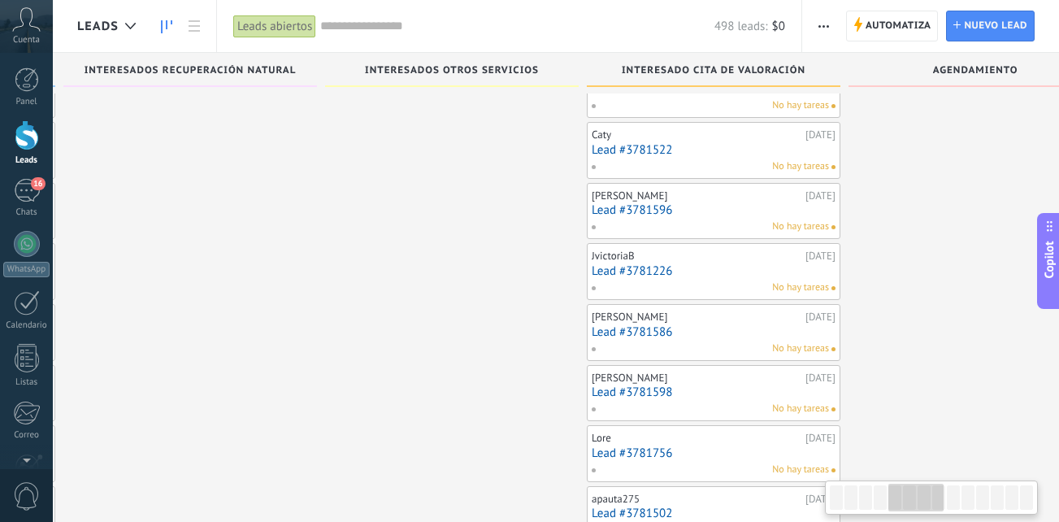
drag, startPoint x: 634, startPoint y: 384, endPoint x: 1106, endPoint y: 516, distance: 490.1
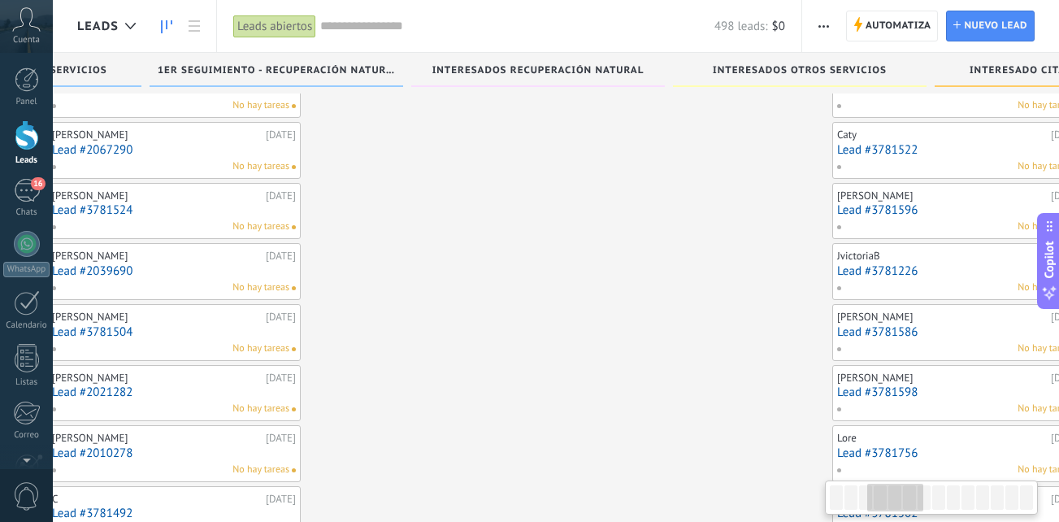
scroll to position [0, 556]
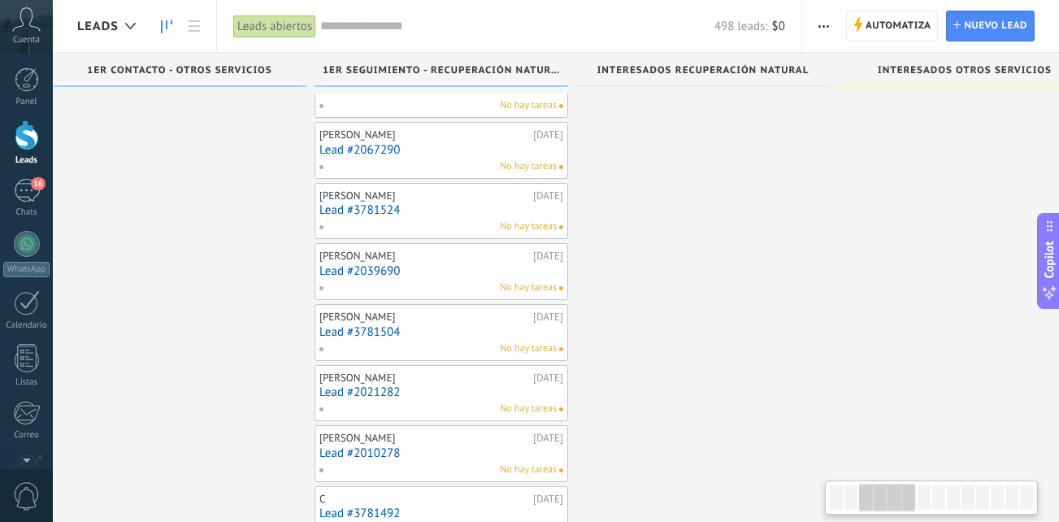
drag, startPoint x: 461, startPoint y: 410, endPoint x: 1106, endPoint y: 561, distance: 662.4
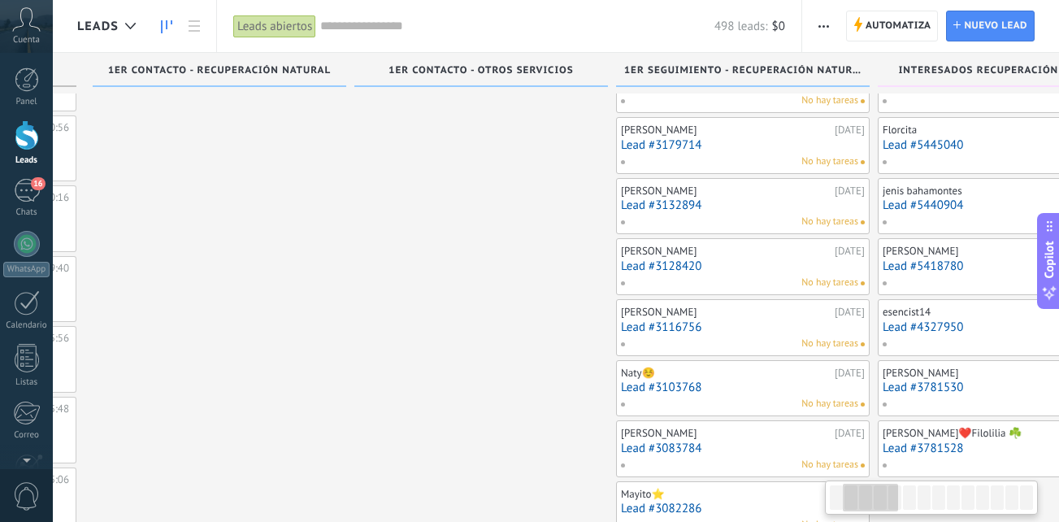
scroll to position [0, 204]
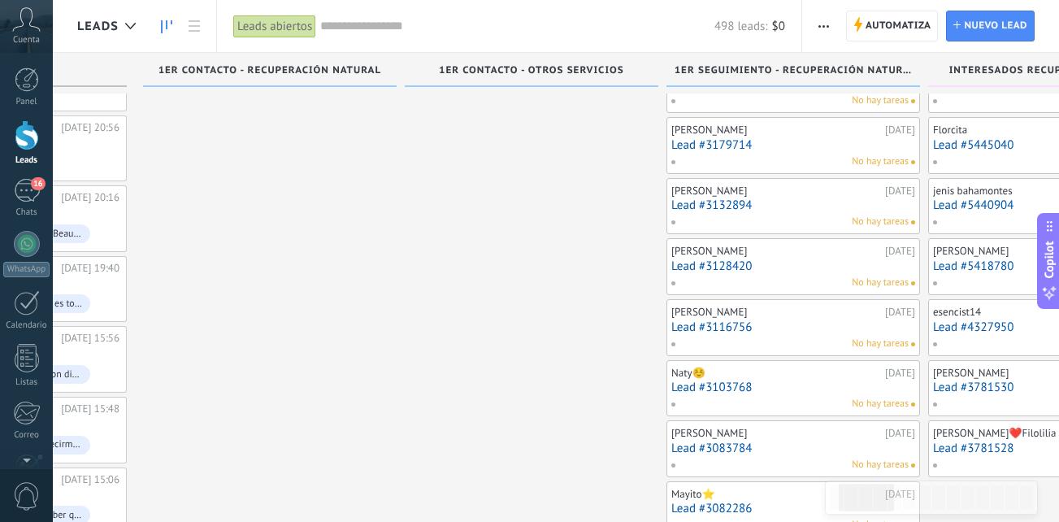
drag, startPoint x: 537, startPoint y: 351, endPoint x: 1106, endPoint y: 563, distance: 607.0
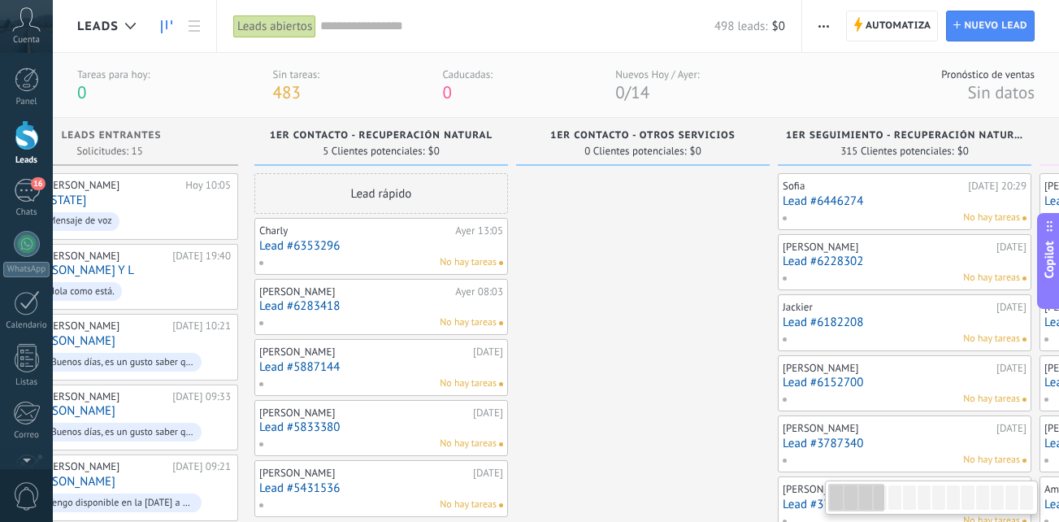
scroll to position [0, 0]
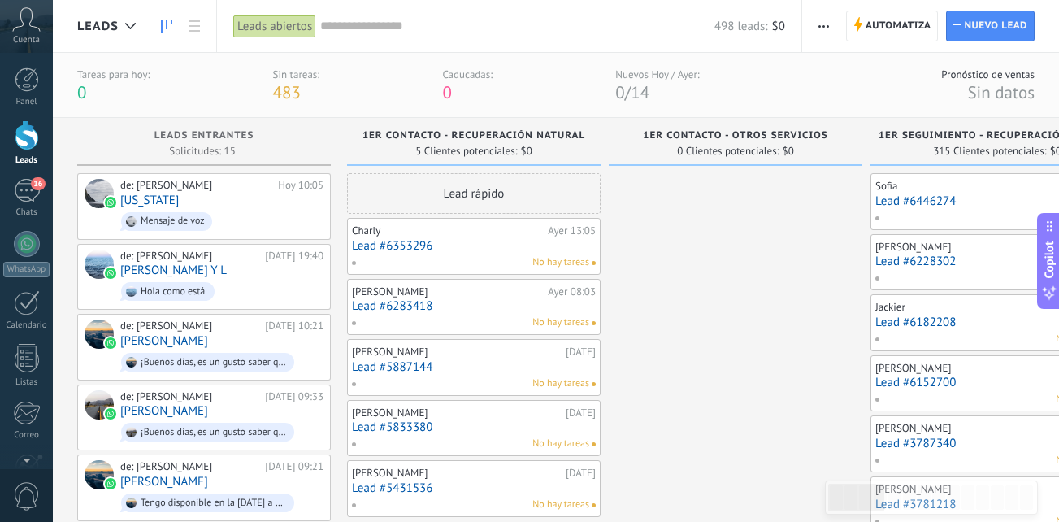
drag, startPoint x: 462, startPoint y: 392, endPoint x: 923, endPoint y: 426, distance: 461.9
click at [207, 199] on div "de: Paty Obando Hoy 10:05 Virginia Mensaje de voz" at bounding box center [221, 206] width 203 height 55
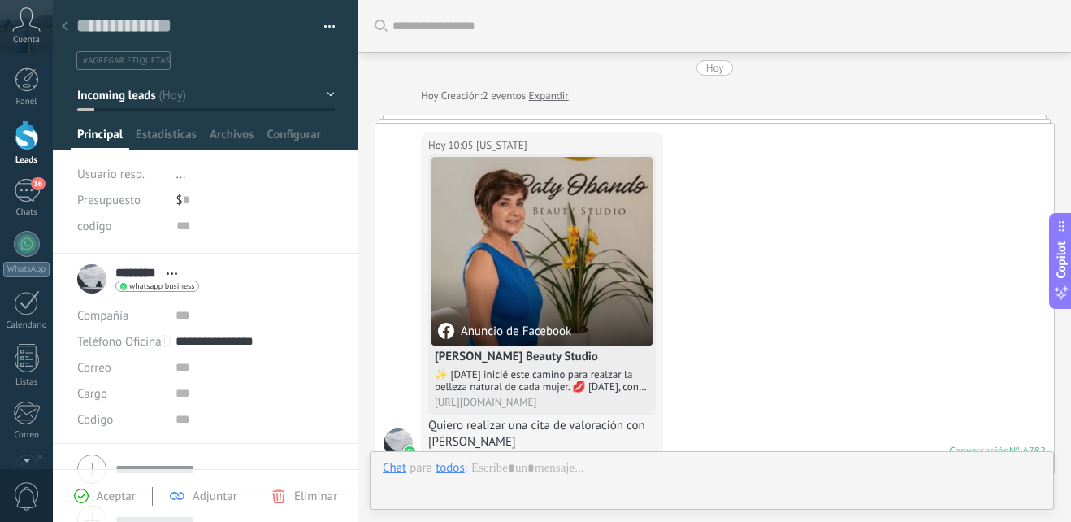
scroll to position [610, 0]
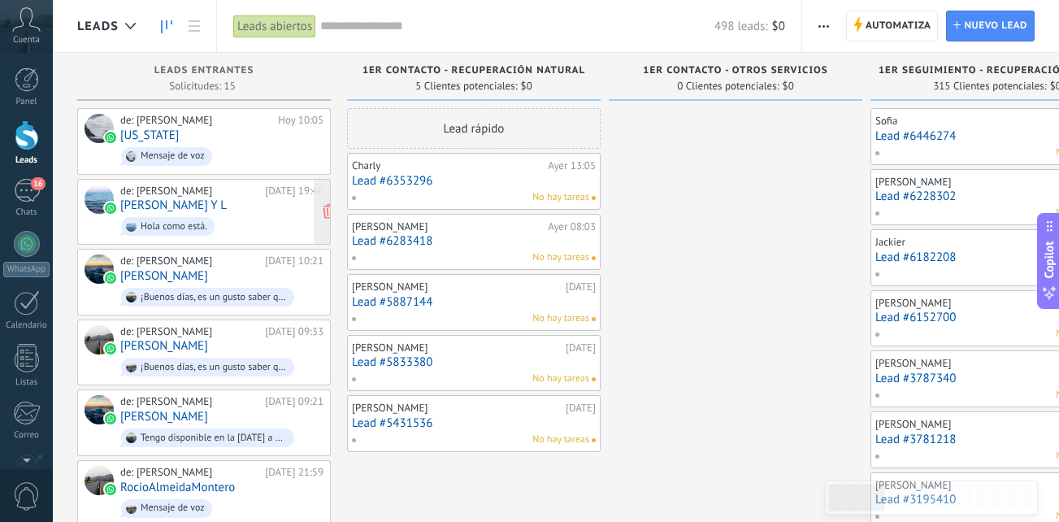
click at [224, 206] on div "de: Paty Obando Ayer 19:40 Irene Powder Y L Hola como está." at bounding box center [221, 211] width 203 height 55
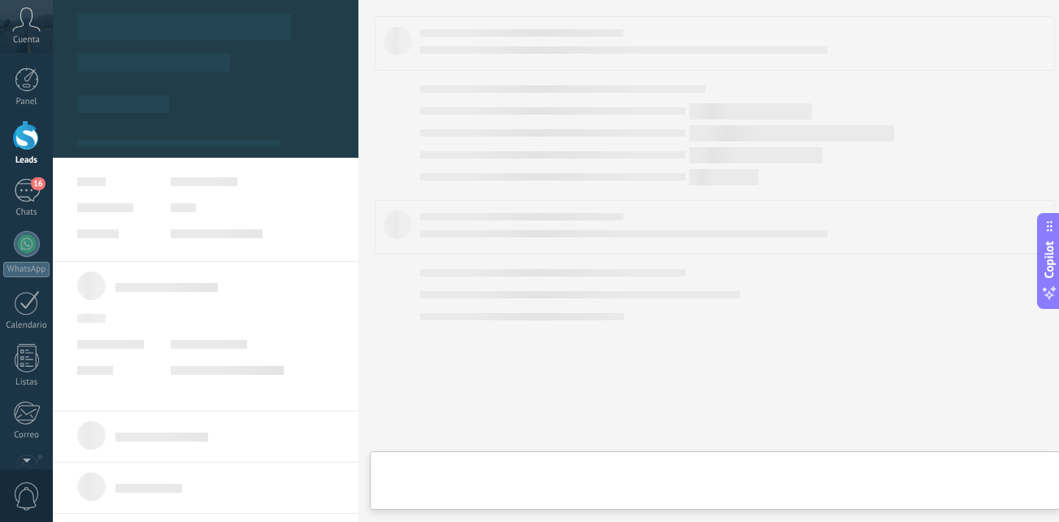
click at [224, 206] on body ".abccls-1,.abccls-2{fill-rule:evenodd}.abccls-2{fill:#fff} .abfcls-1{fill:none}…" at bounding box center [529, 261] width 1059 height 522
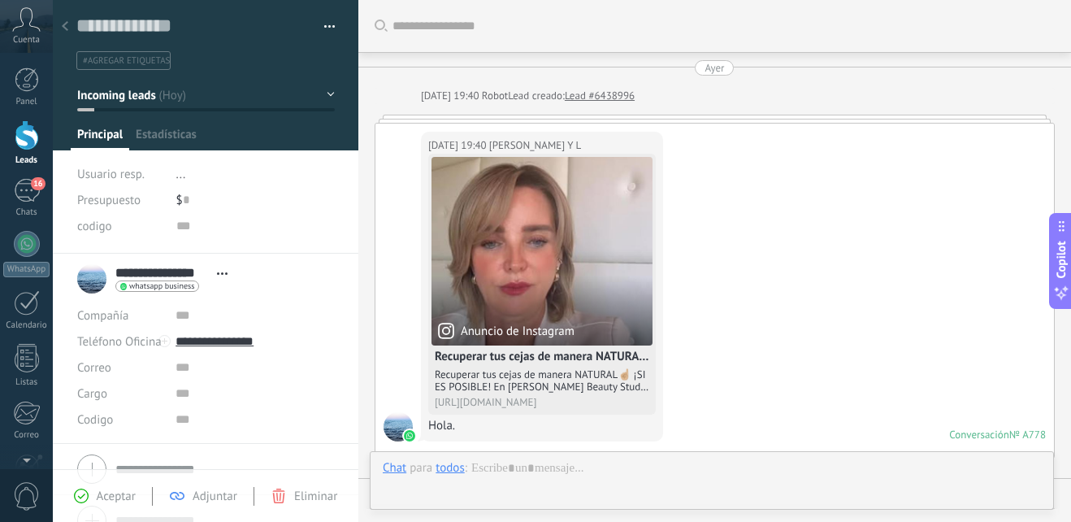
scroll to position [574, 0]
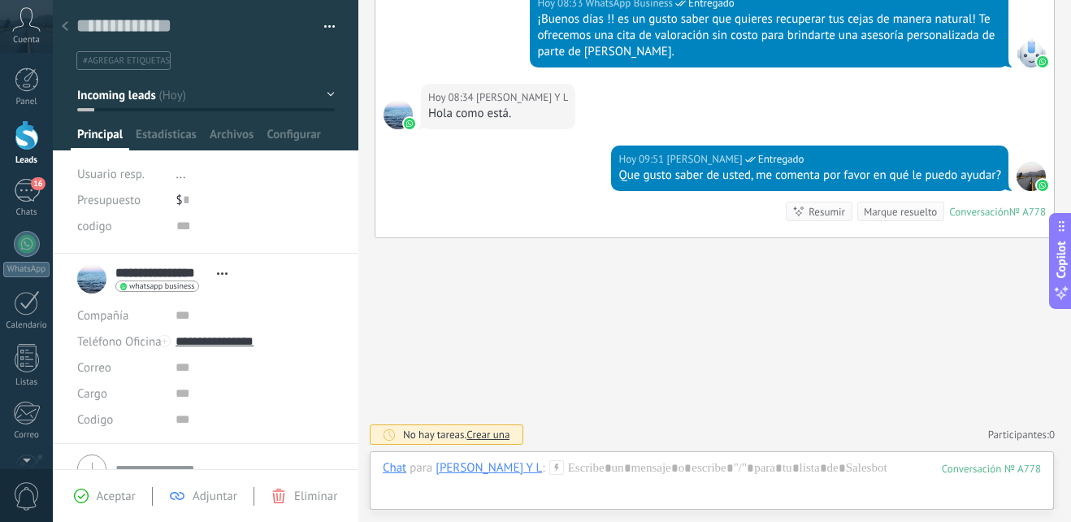
click at [310, 492] on span "Eliminar" at bounding box center [315, 495] width 43 height 15
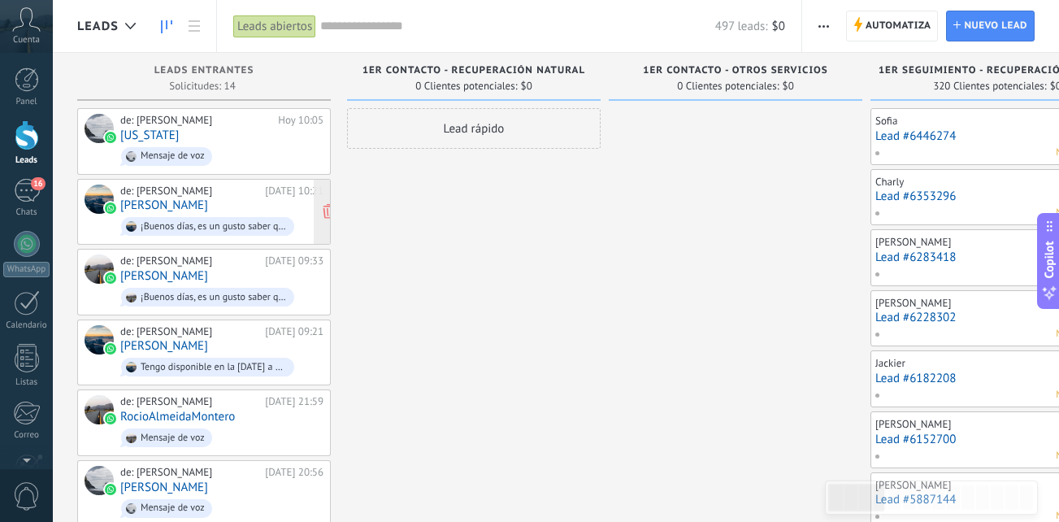
click at [223, 207] on div "de: Paty Obando 27.09.2025 10:21 Karina Pérez ¡Buenos días, es un gusto saber q…" at bounding box center [221, 211] width 203 height 55
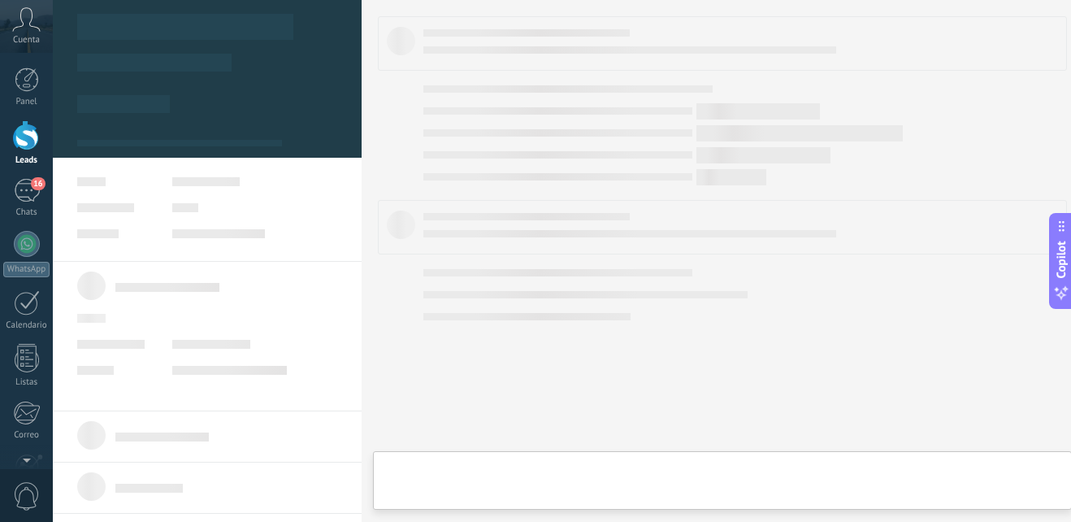
click at [223, 207] on body ".abccls-1,.abccls-2{fill-rule:evenodd}.abccls-2{fill:#fff} .abfcls-1{fill:none}…" at bounding box center [535, 261] width 1071 height 522
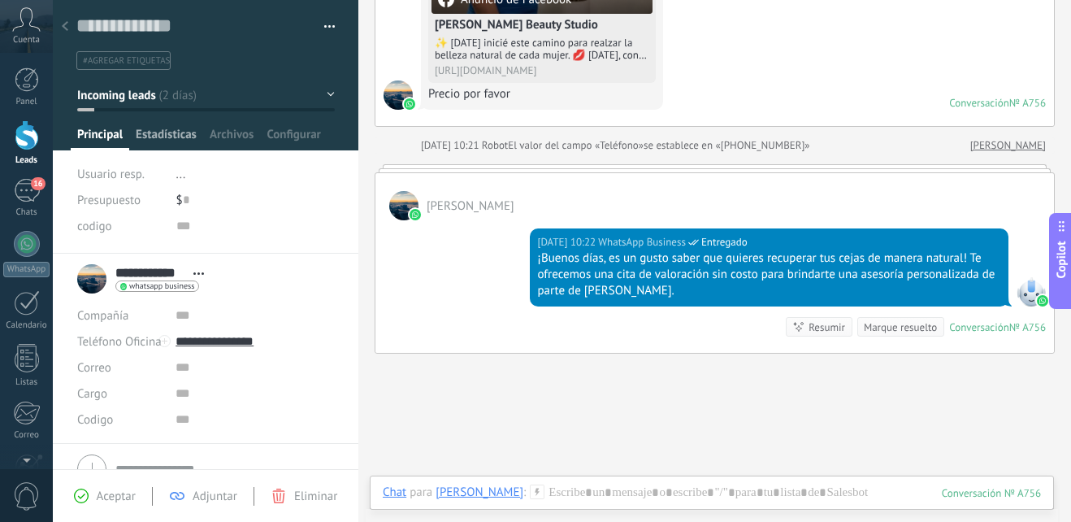
scroll to position [366, 0]
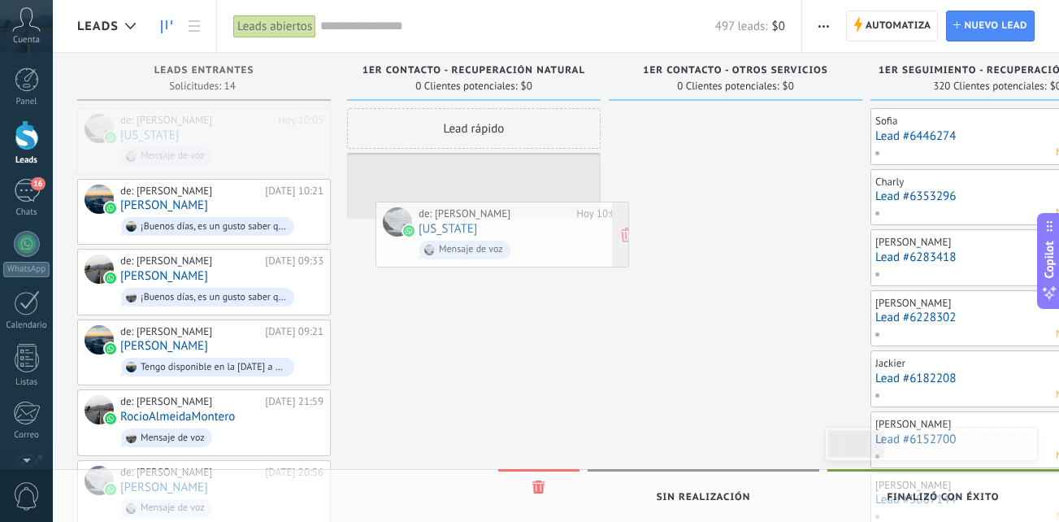
drag, startPoint x: 267, startPoint y: 149, endPoint x: 565, endPoint y: 241, distance: 311.5
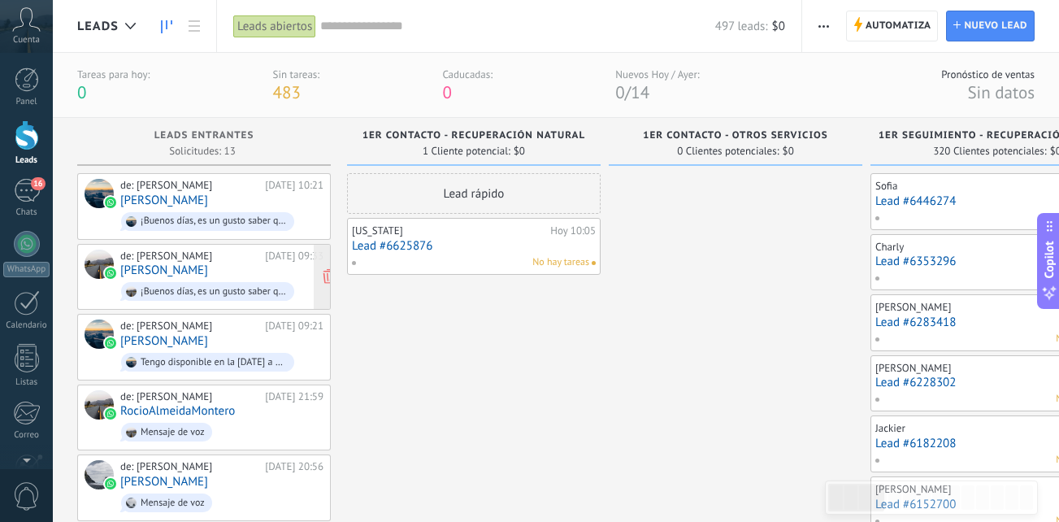
click at [222, 266] on div "de: Paty Obando 27.09.2025 09:33 Angelica Pinto ¡Buenos días, es un gusto saber…" at bounding box center [221, 276] width 203 height 55
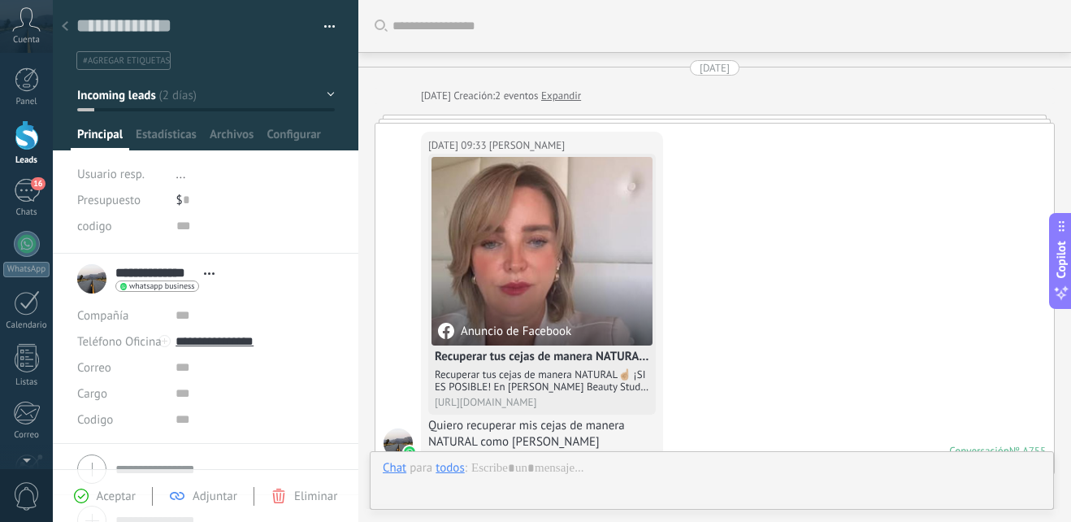
scroll to position [463, 0]
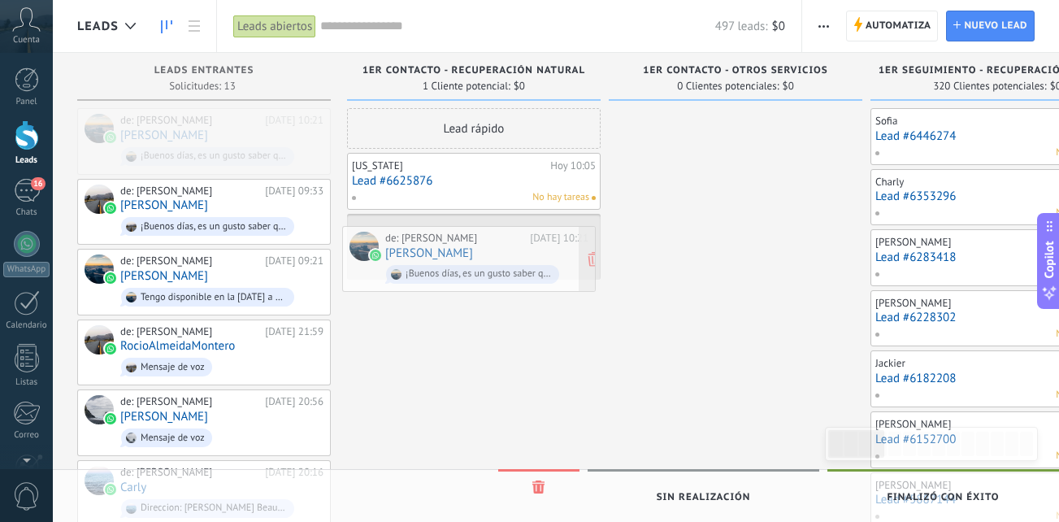
drag, startPoint x: 254, startPoint y: 137, endPoint x: 515, endPoint y: 253, distance: 286.3
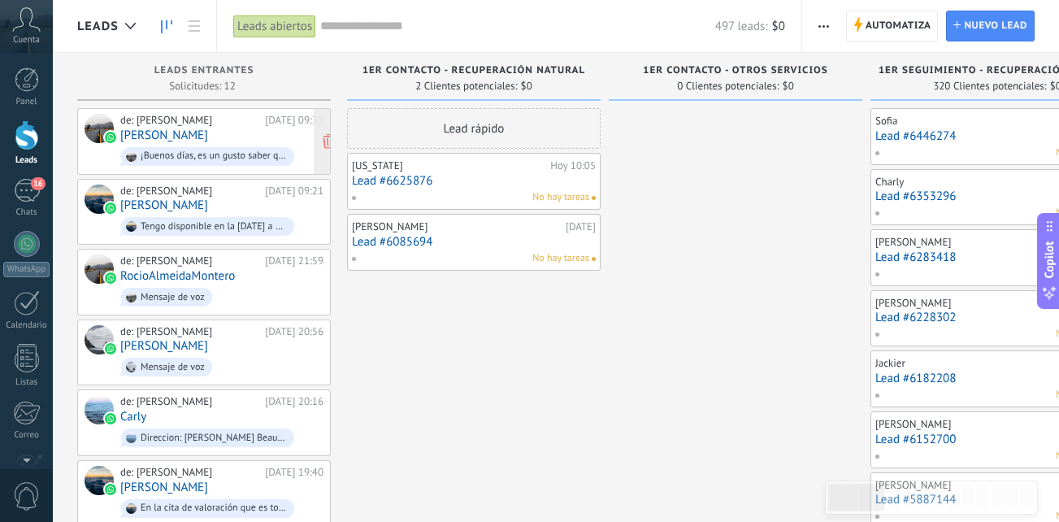
click at [205, 129] on div "de: Paty Obando 27.09.2025 09:33 Angelica Pinto ¡Buenos días, es un gusto saber…" at bounding box center [221, 141] width 203 height 55
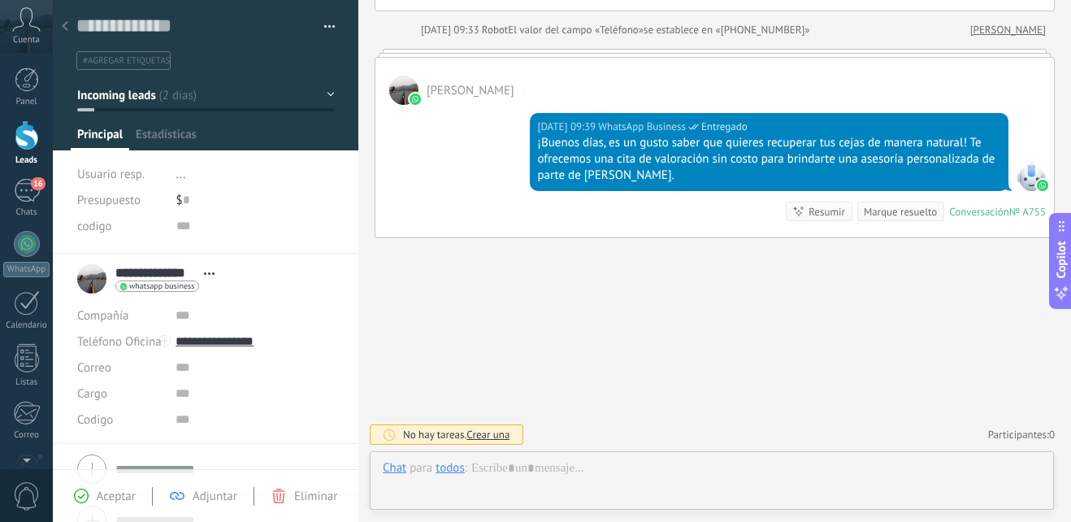
scroll to position [24, 0]
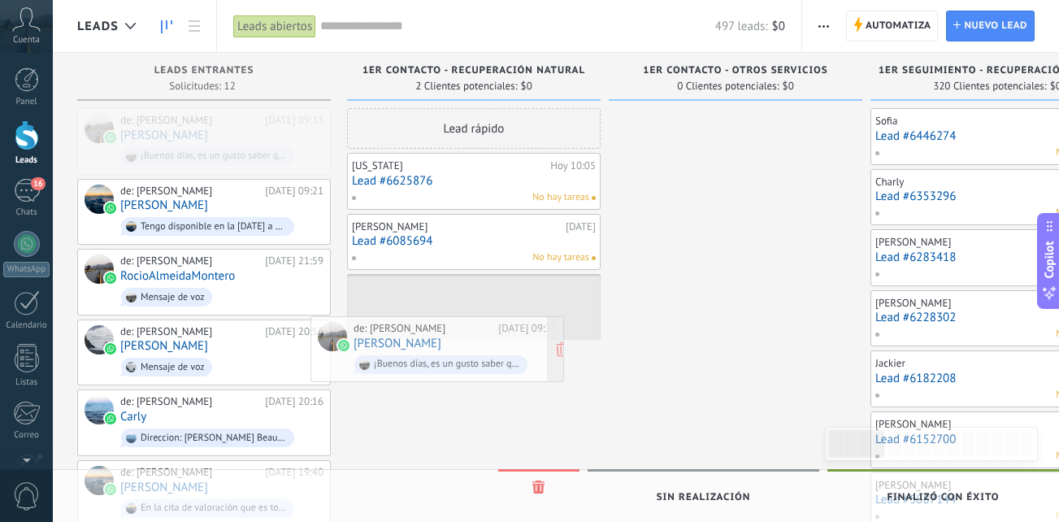
drag, startPoint x: 215, startPoint y: 135, endPoint x: 449, endPoint y: 343, distance: 312.5
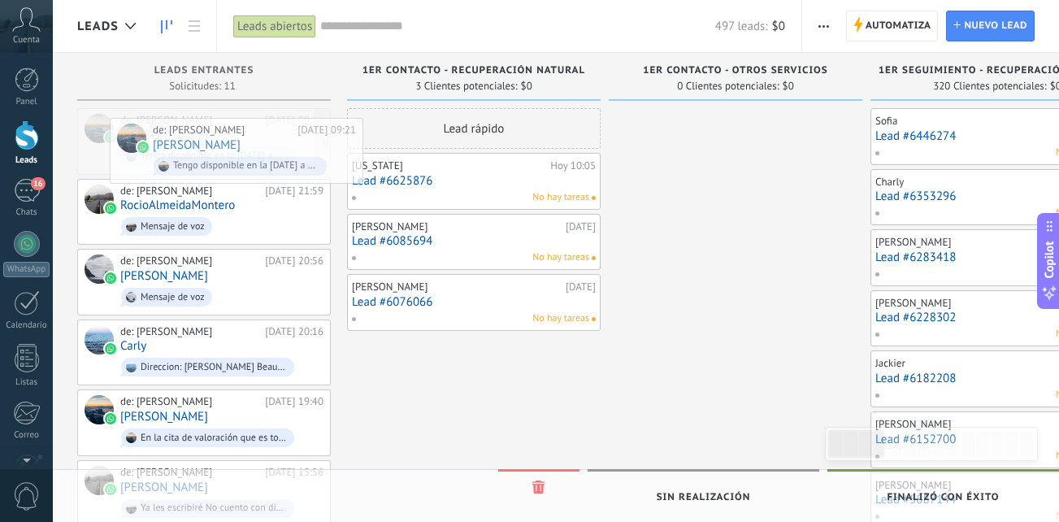
drag, startPoint x: 215, startPoint y: 135, endPoint x: 241, endPoint y: 136, distance: 26.8
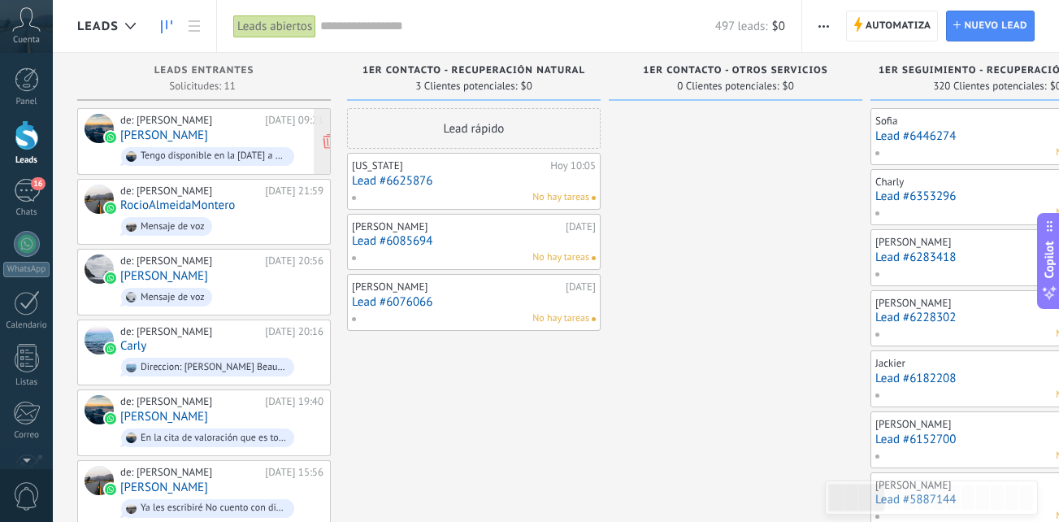
click at [175, 124] on div "de: Paty Obando" at bounding box center [189, 120] width 139 height 13
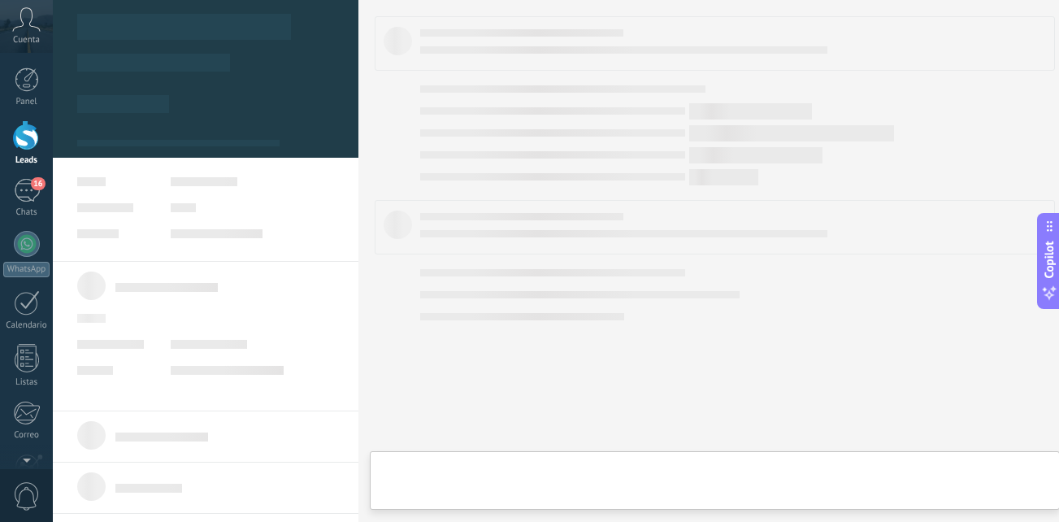
click at [175, 124] on div "de: Paty Obando" at bounding box center [189, 120] width 139 height 13
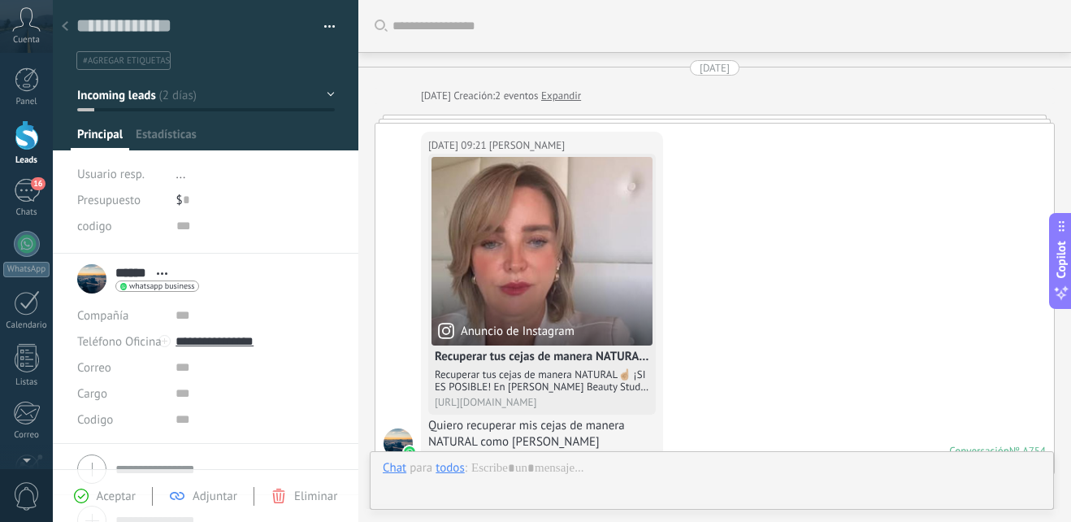
scroll to position [808, 0]
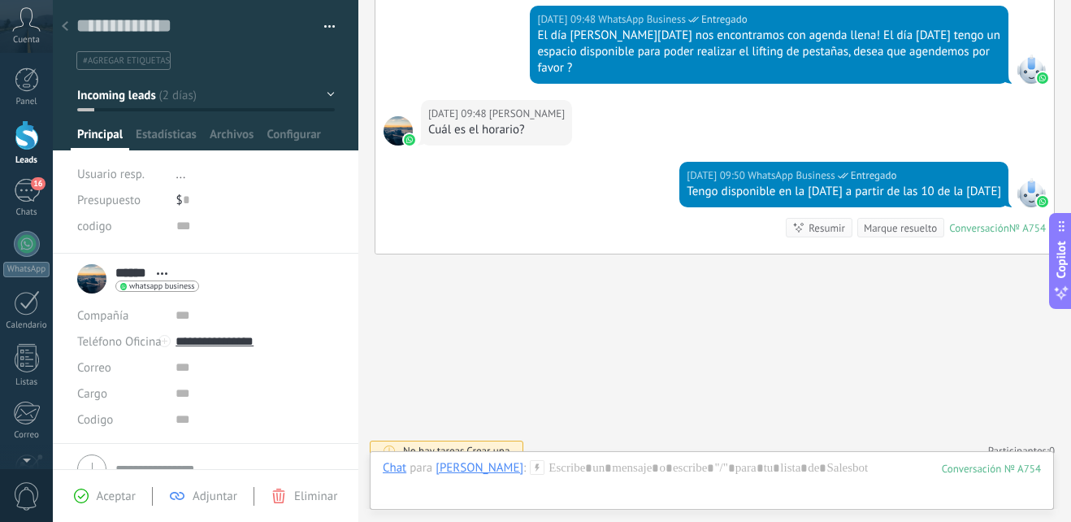
click at [312, 99] on button "Incoming leads" at bounding box center [206, 94] width 258 height 29
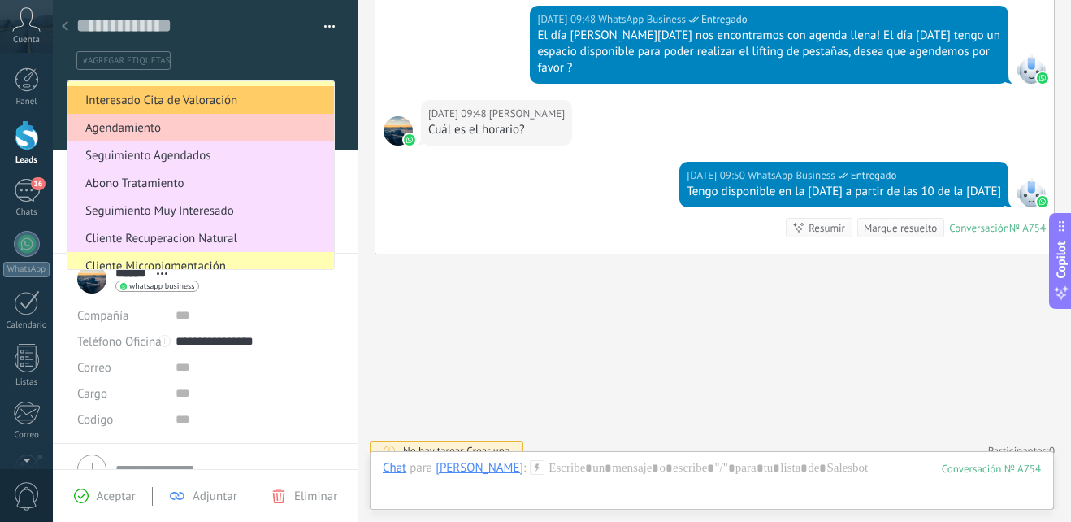
scroll to position [163, 0]
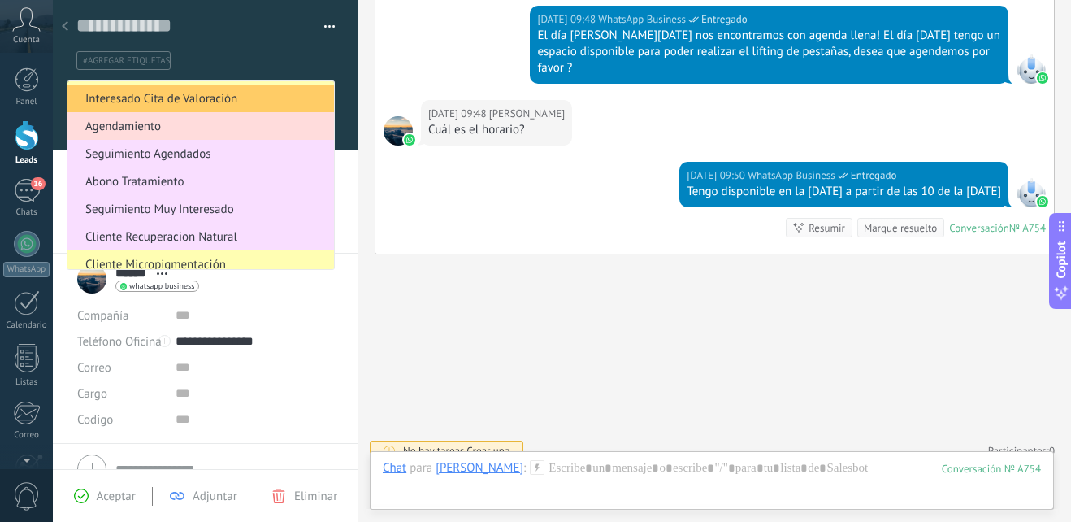
click at [215, 126] on span "Agendamiento" at bounding box center [198, 126] width 262 height 15
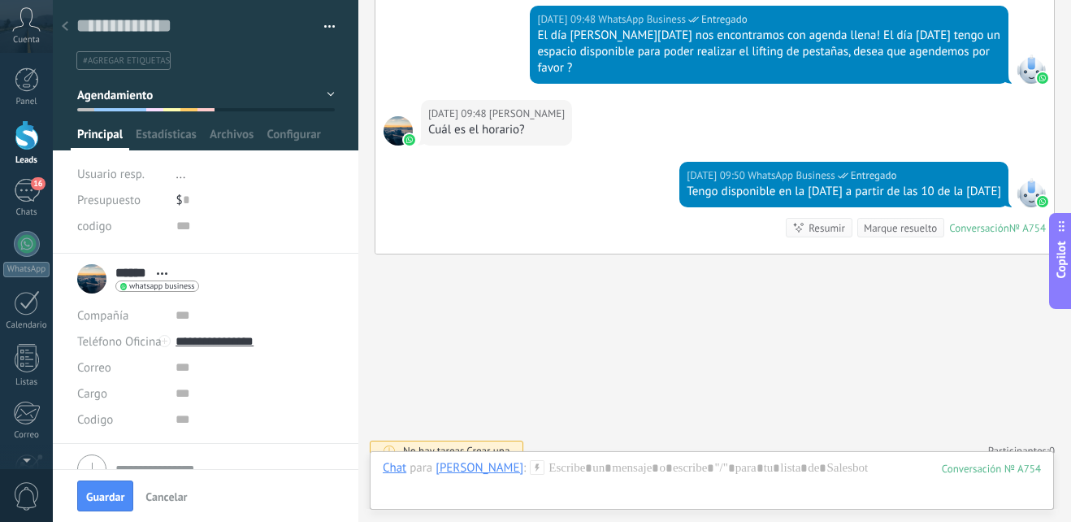
click at [119, 476] on div "Guardar Cancelar" at bounding box center [206, 495] width 306 height 53
click at [109, 491] on span "Guardar" at bounding box center [105, 496] width 38 height 11
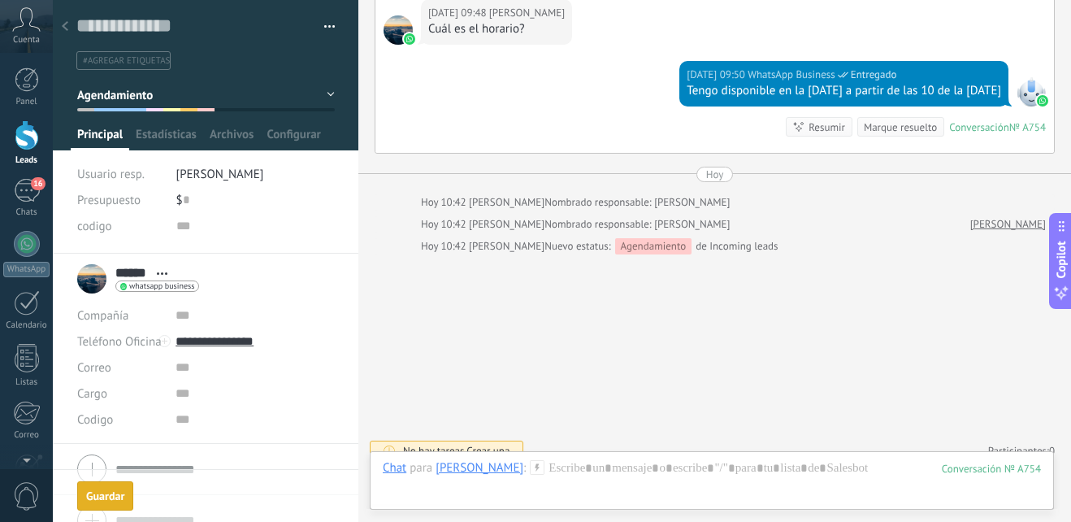
click at [115, 488] on button "Guardar Guardar" at bounding box center [105, 495] width 56 height 29
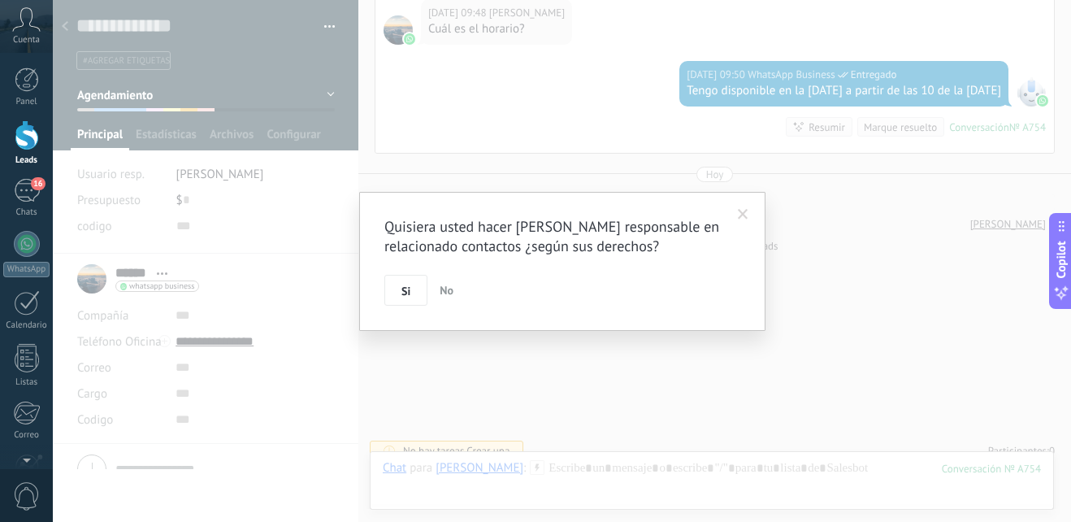
click at [409, 297] on button "Si" at bounding box center [405, 290] width 43 height 31
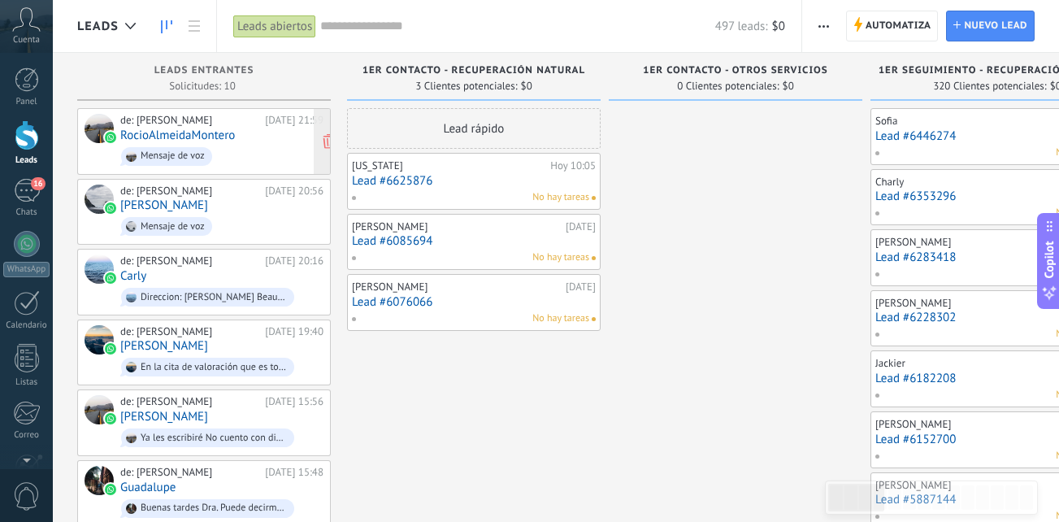
click at [261, 151] on span "Mensaje de voz" at bounding box center [221, 156] width 203 height 25
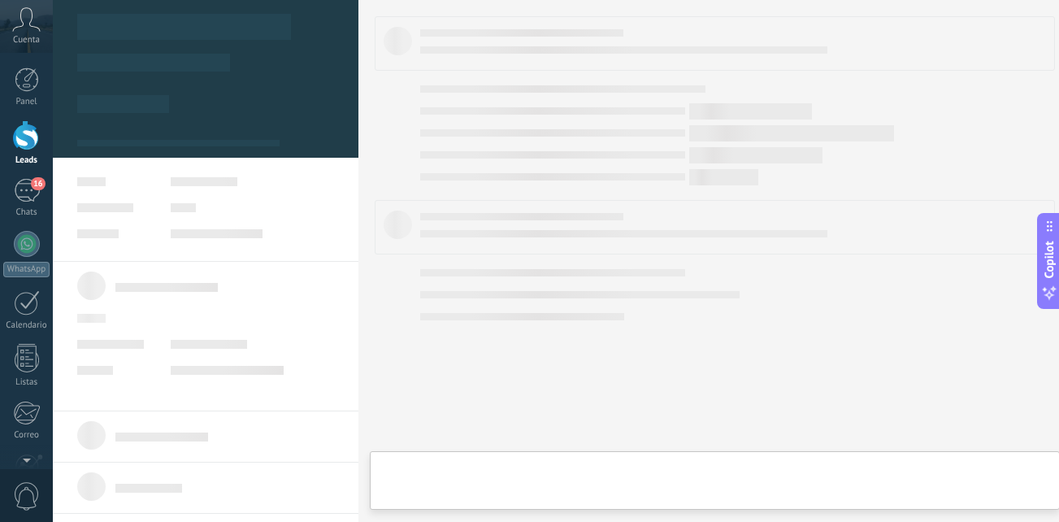
click at [261, 151] on body ".abccls-1,.abccls-2{fill-rule:evenodd}.abccls-2{fill:#fff} .abfcls-1{fill:none}…" at bounding box center [529, 261] width 1059 height 522
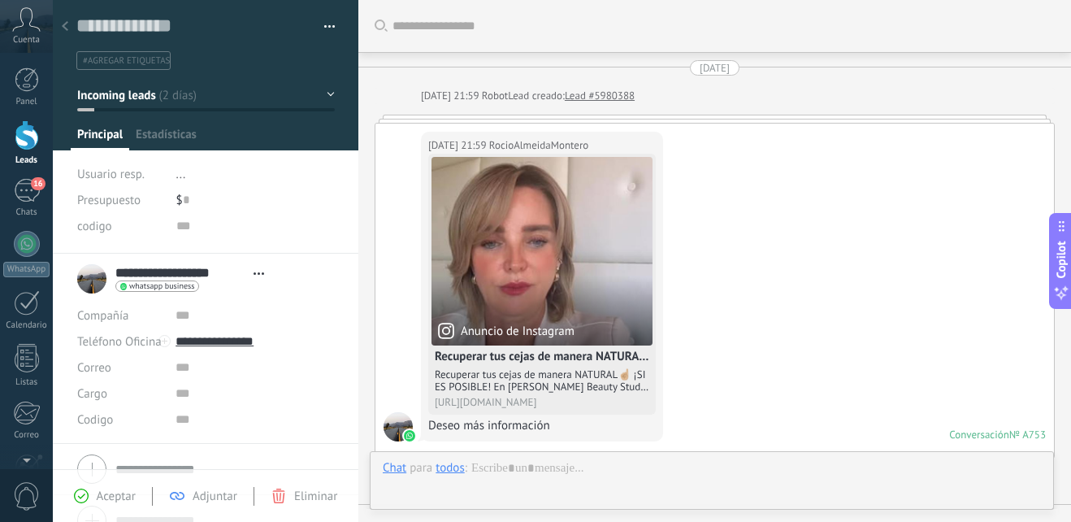
scroll to position [460, 0]
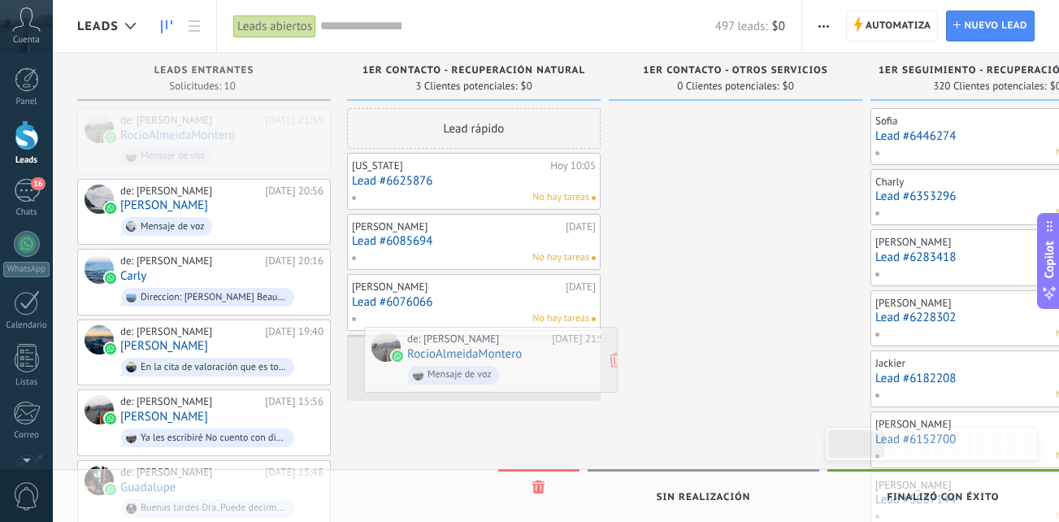
drag, startPoint x: 288, startPoint y: 154, endPoint x: 574, endPoint y: 373, distance: 360.6
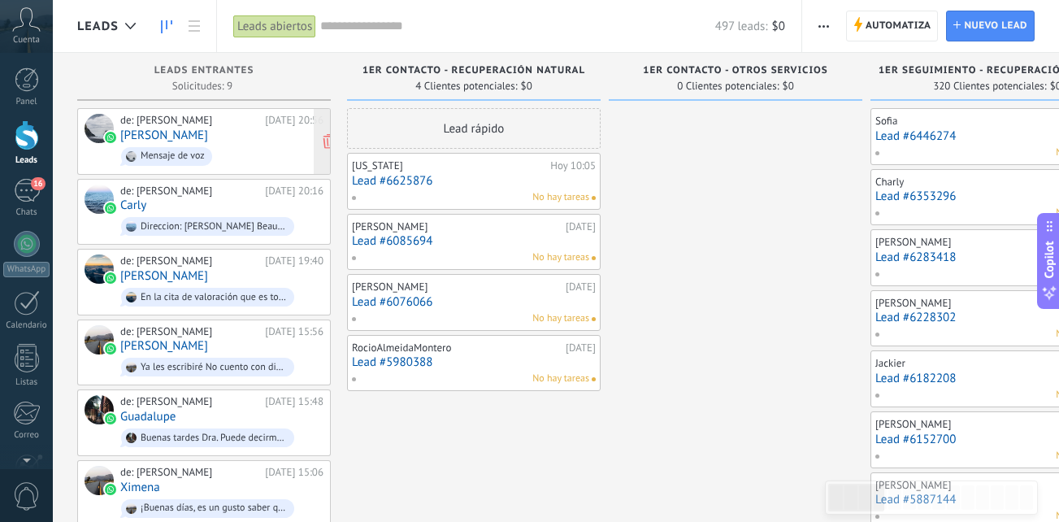
click at [267, 158] on span "Mensaje de voz" at bounding box center [221, 156] width 203 height 25
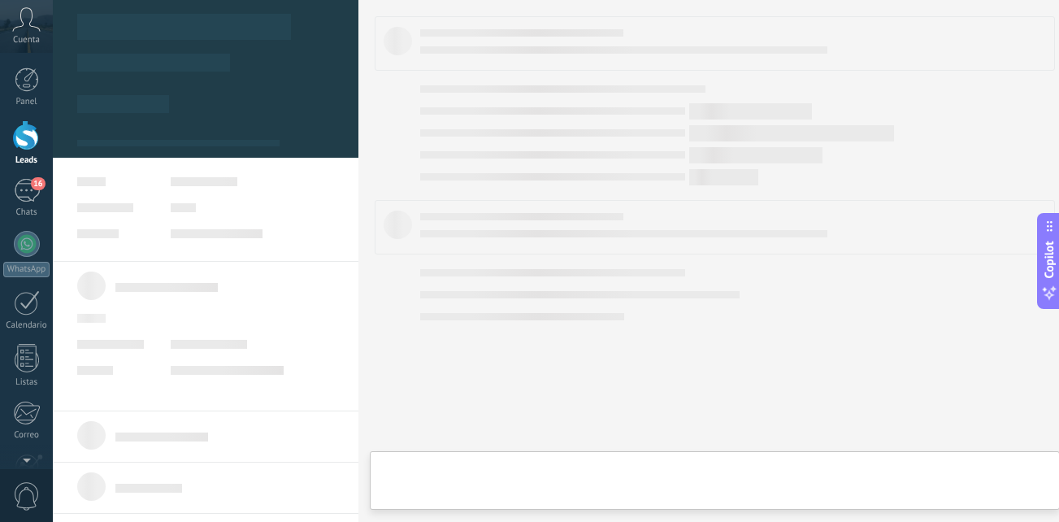
click at [267, 158] on body ".abccls-1,.abccls-2{fill-rule:evenodd}.abccls-2{fill:#fff} .abfcls-1{fill:none}…" at bounding box center [529, 261] width 1059 height 522
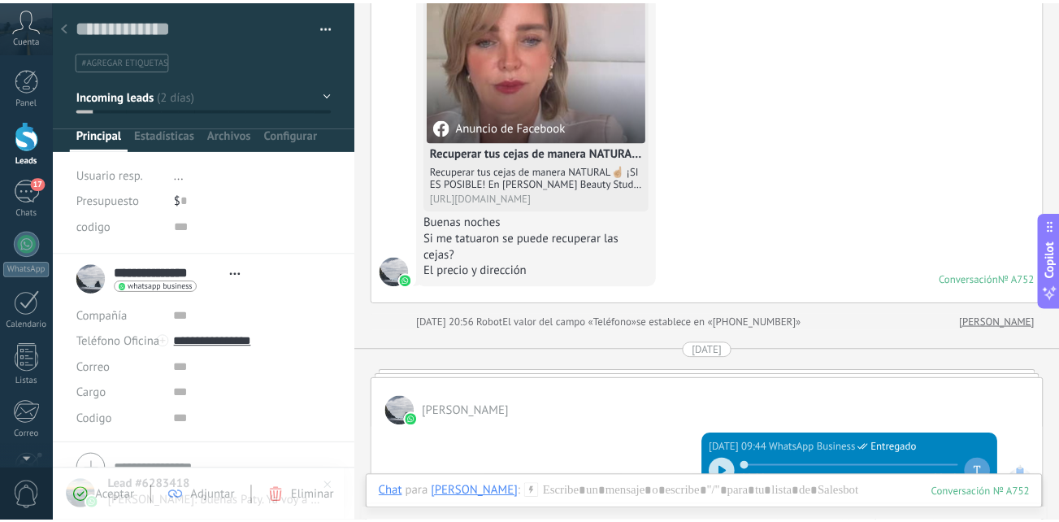
scroll to position [184, 0]
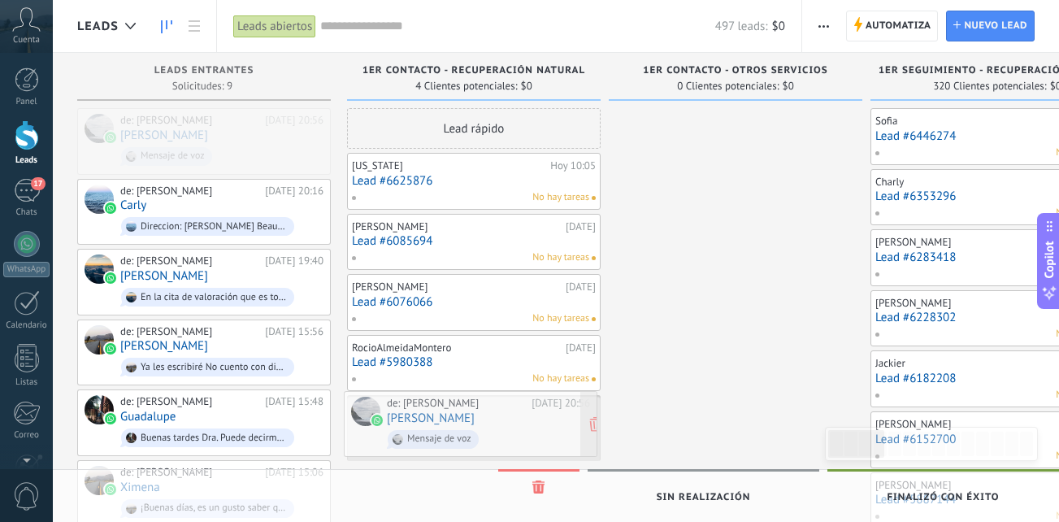
drag, startPoint x: 249, startPoint y: 157, endPoint x: 516, endPoint y: 440, distance: 388.6
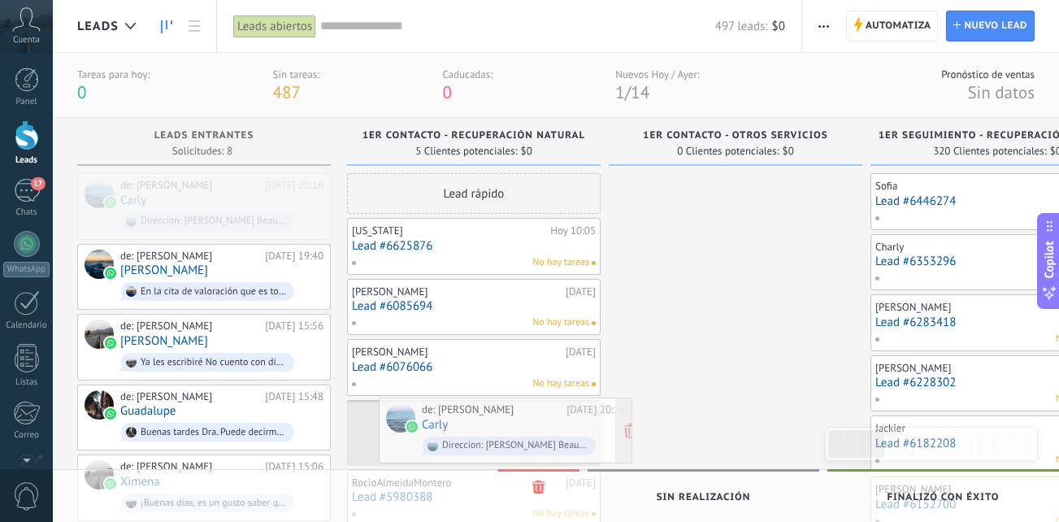
drag, startPoint x: 204, startPoint y: 198, endPoint x: 505, endPoint y: 423, distance: 375.7
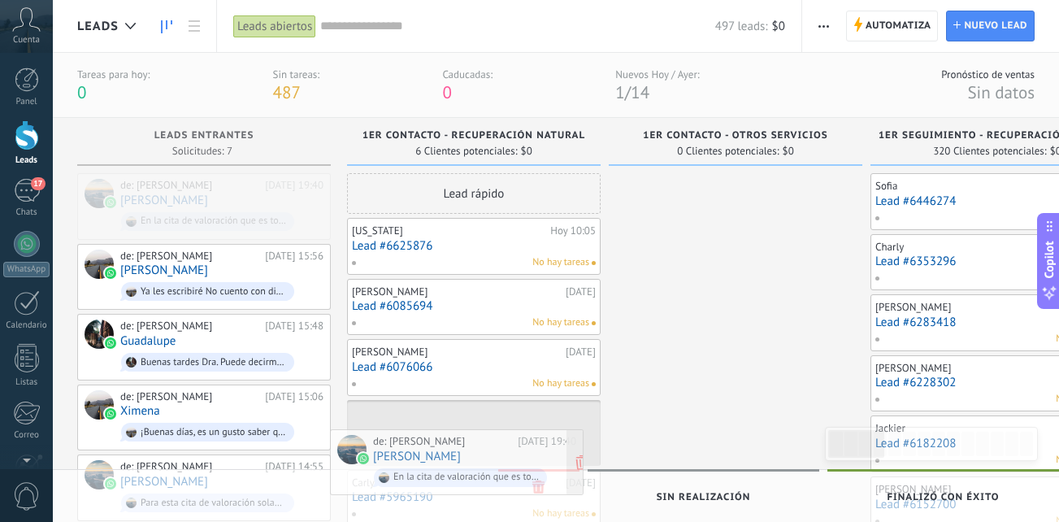
drag, startPoint x: 183, startPoint y: 200, endPoint x: 436, endPoint y: 456, distance: 359.7
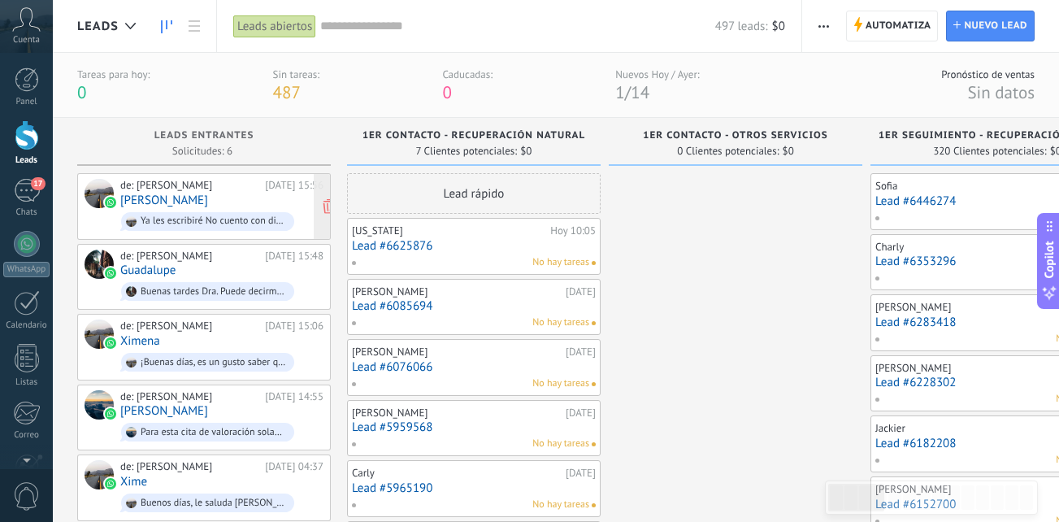
click at [228, 202] on div "de: Paty Obando 26.09.2025 15:56 Ana Ramirez Ya les escribiré No cuento con din…" at bounding box center [221, 206] width 203 height 55
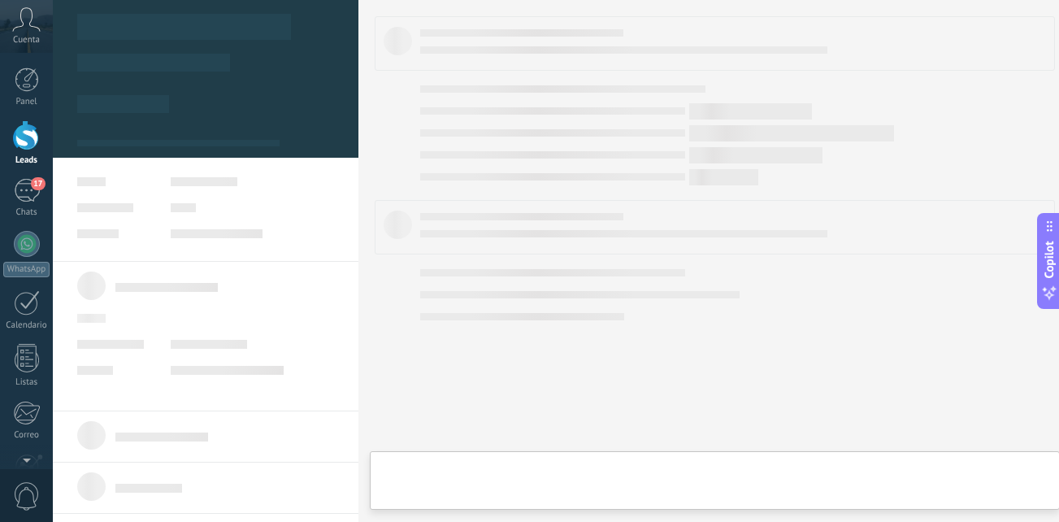
click at [228, 202] on body ".abccls-1,.abccls-2{fill-rule:evenodd}.abccls-2{fill:#fff} .abfcls-1{fill:none}…" at bounding box center [529, 261] width 1059 height 522
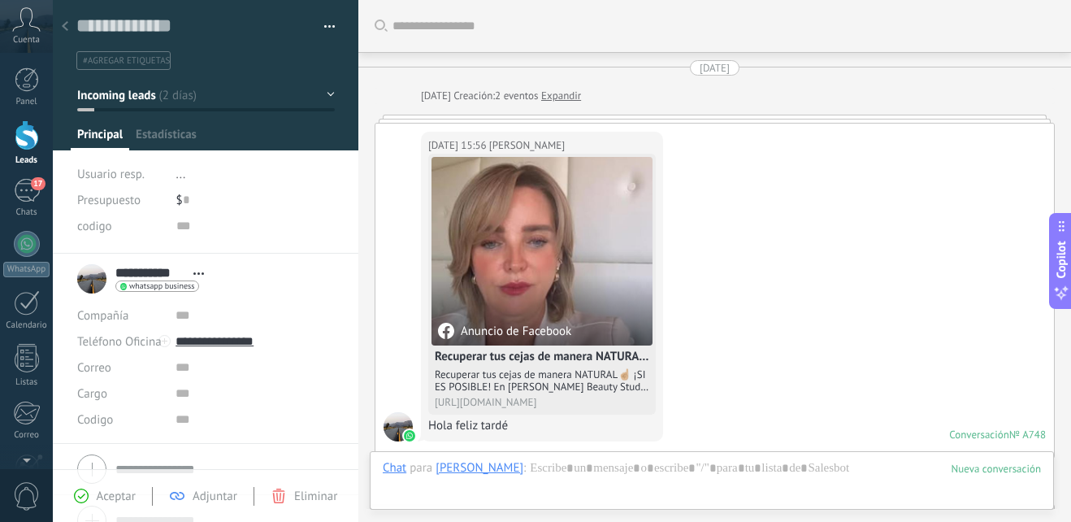
scroll to position [731, 0]
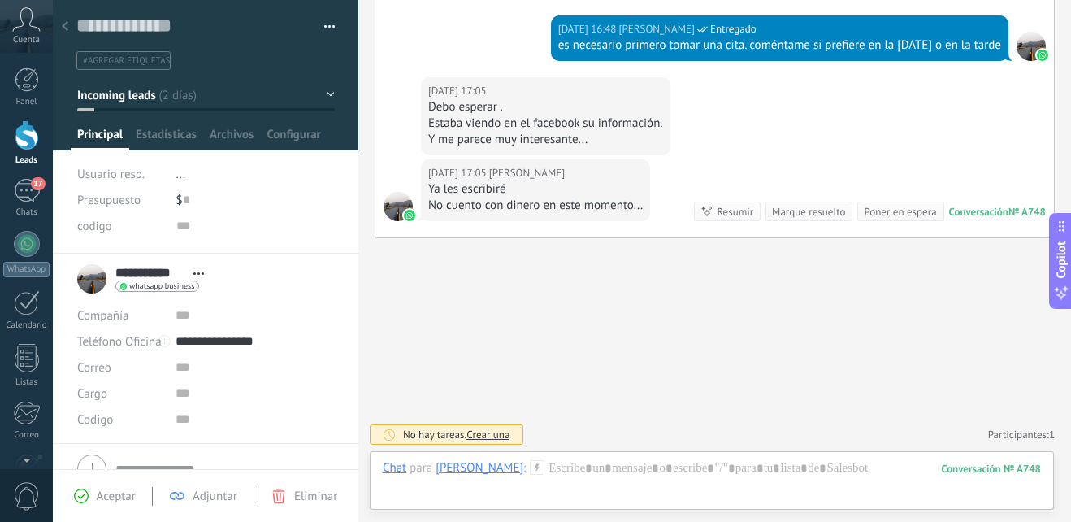
click at [327, 96] on button "Incoming leads" at bounding box center [206, 94] width 258 height 29
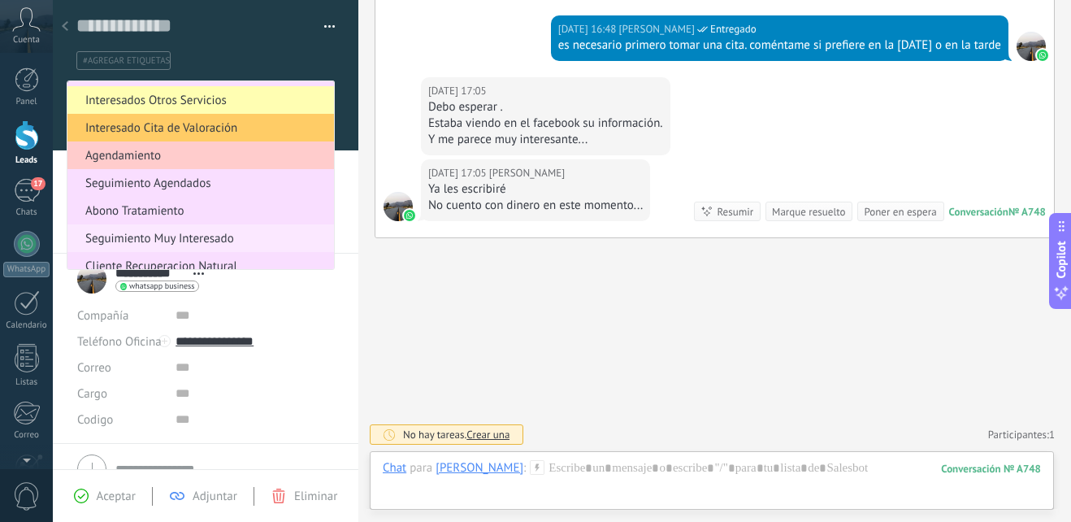
scroll to position [254, 0]
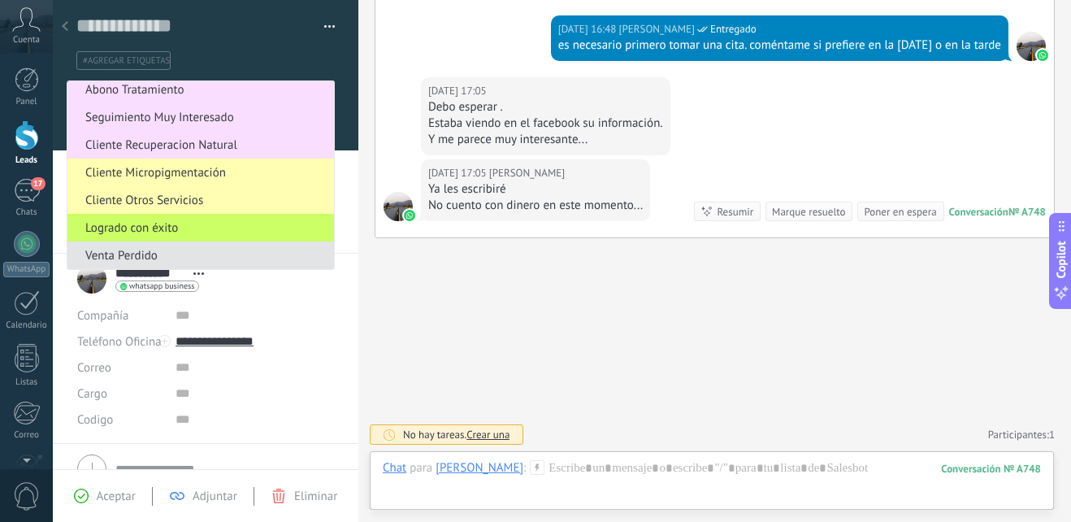
click at [210, 247] on li "Venta Perdido" at bounding box center [200, 255] width 267 height 28
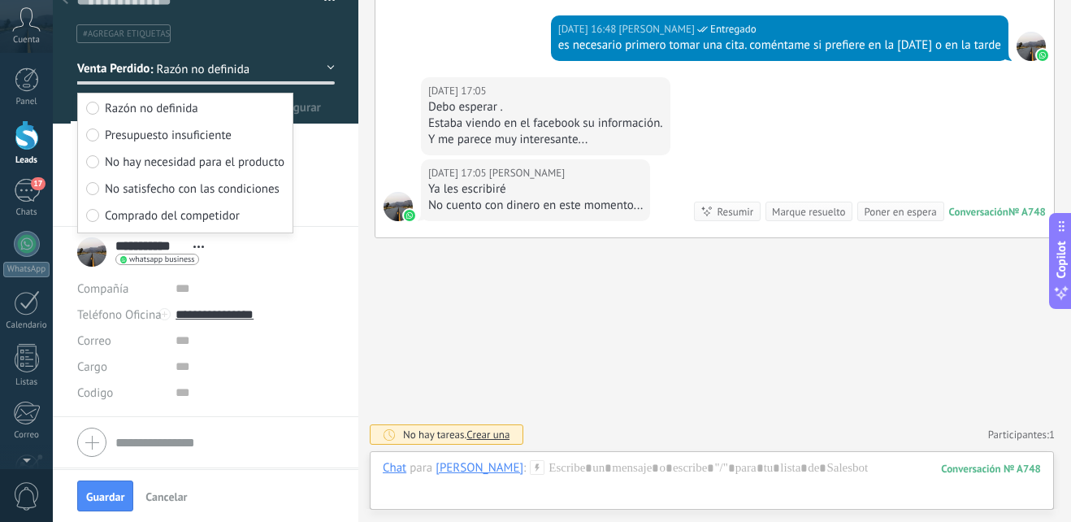
scroll to position [0, 0]
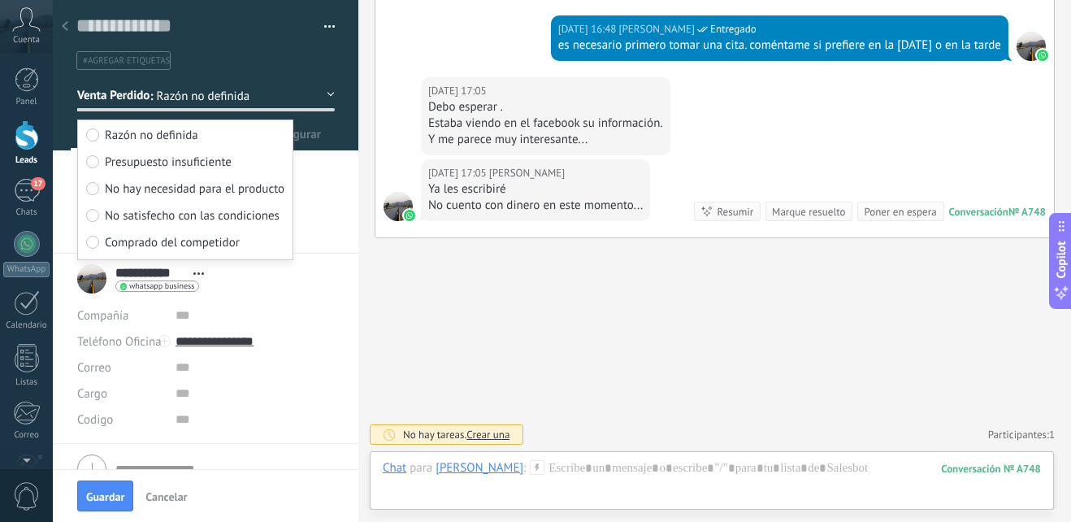
click at [318, 102] on button "Venta Perdido" at bounding box center [206, 94] width 258 height 29
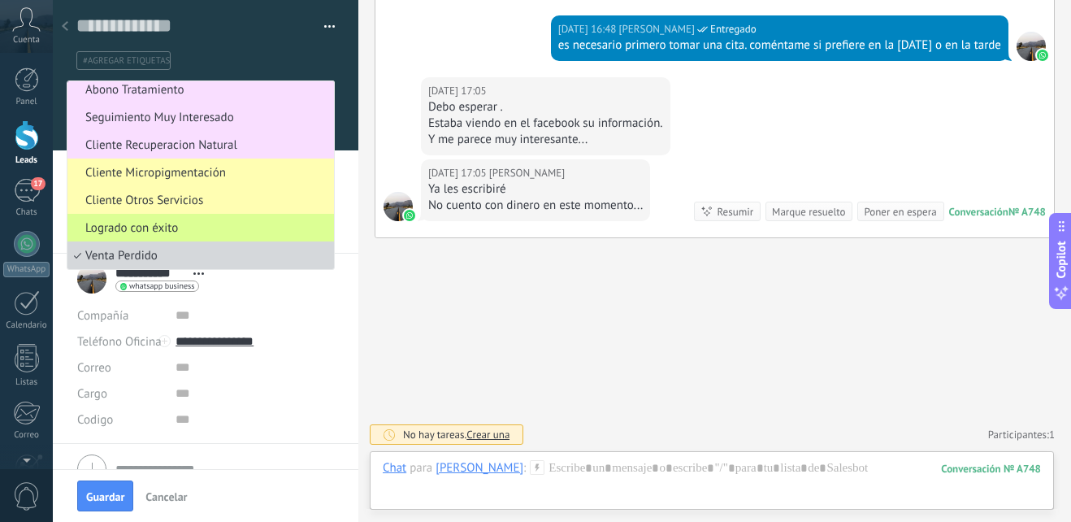
scroll to position [77, 0]
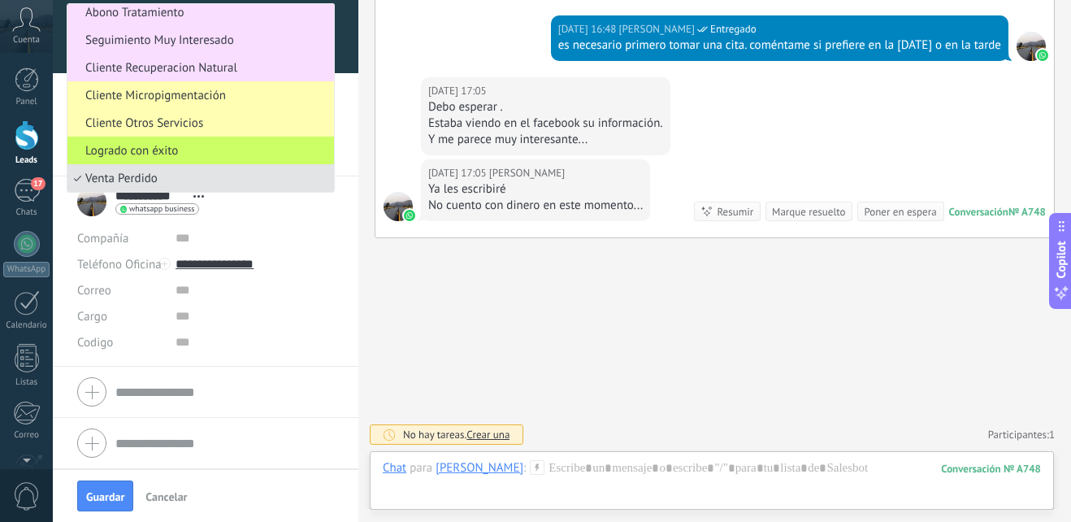
click at [175, 180] on span "Venta Perdido" at bounding box center [198, 178] width 262 height 15
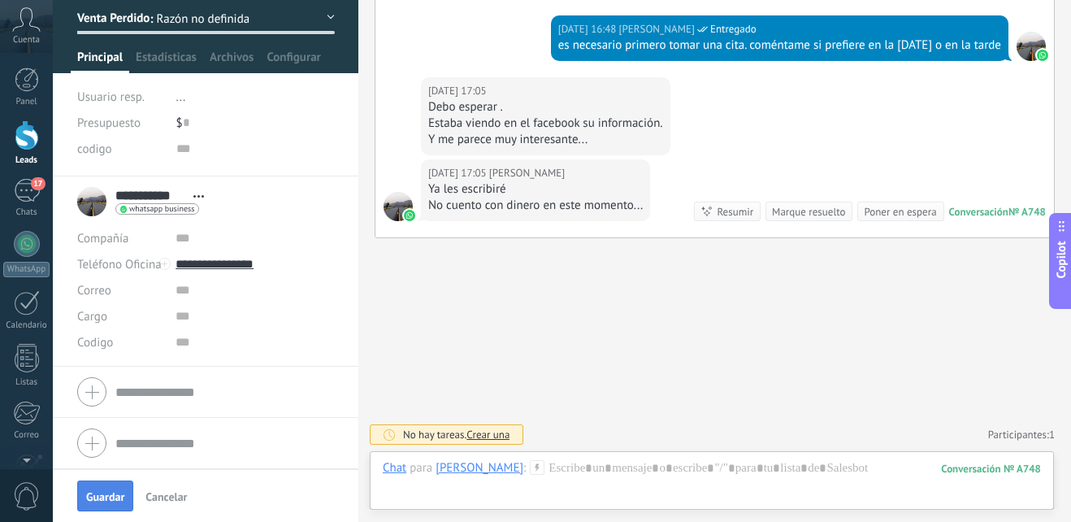
click at [110, 508] on button "Guardar" at bounding box center [105, 495] width 56 height 31
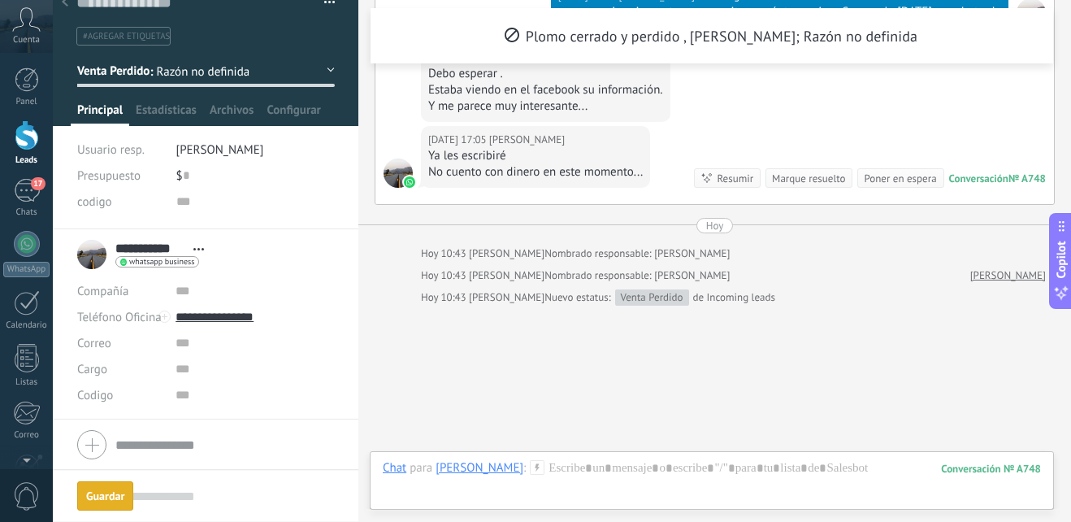
scroll to position [899, 0]
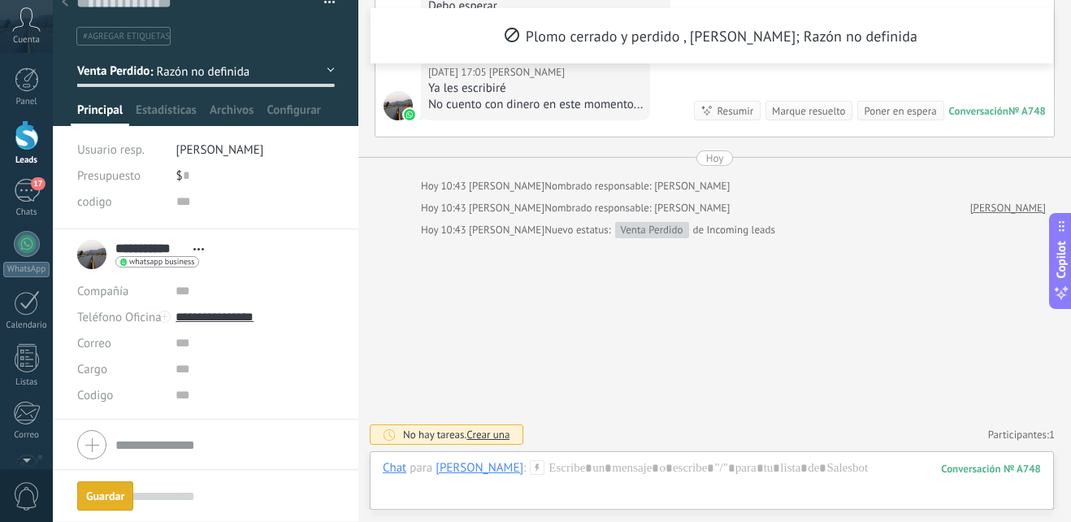
click at [115, 490] on div "Guardar" at bounding box center [105, 495] width 38 height 11
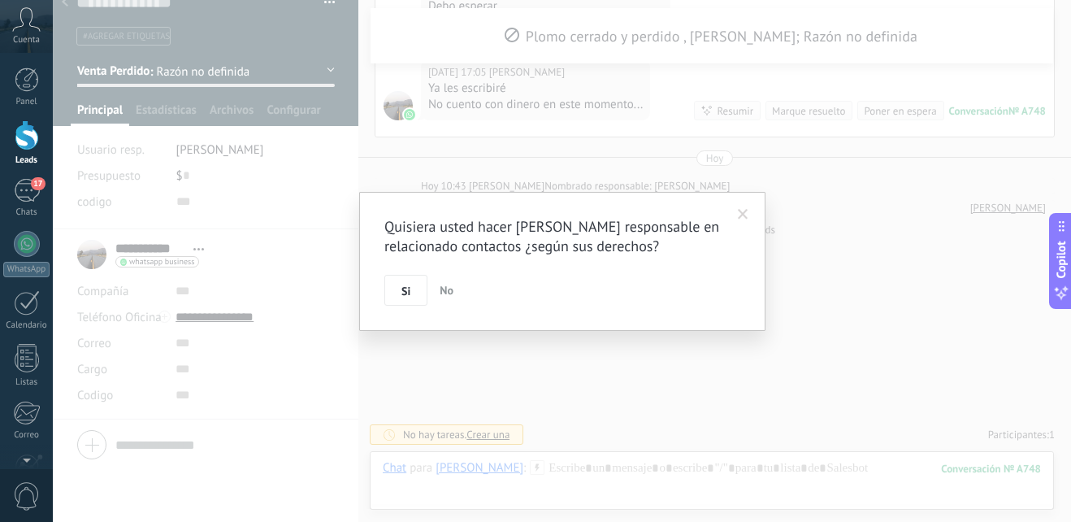
click at [411, 307] on div "Quisiera usted hacer Paty Obando responsable en relacionado contactos ¿según su…" at bounding box center [562, 261] width 406 height 139
click at [413, 288] on button "Si" at bounding box center [405, 290] width 43 height 31
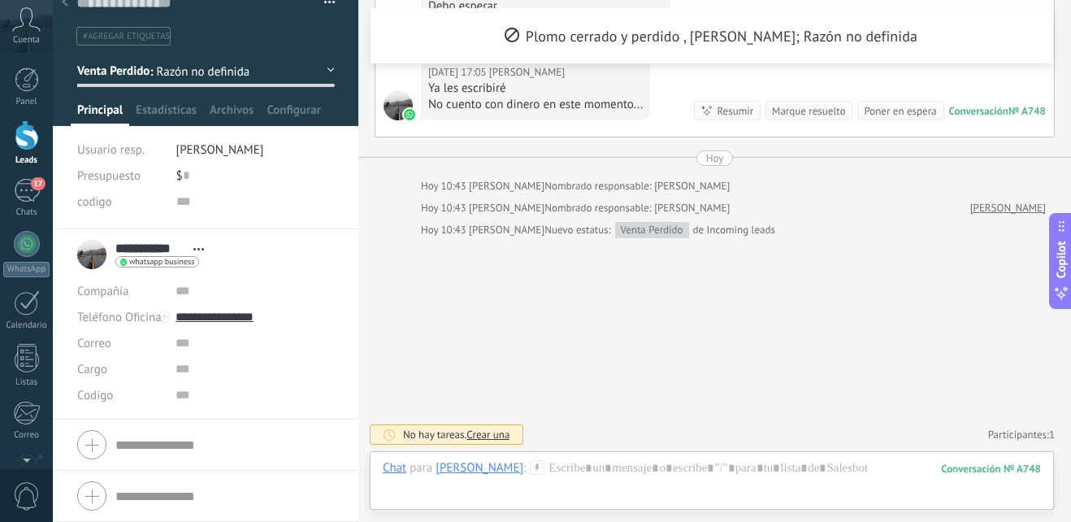
click at [11, 111] on div "Panel Leads 17 Chats WhatsApp Clientes" at bounding box center [26, 345] width 53 height 556
click at [21, 127] on div at bounding box center [27, 135] width 24 height 30
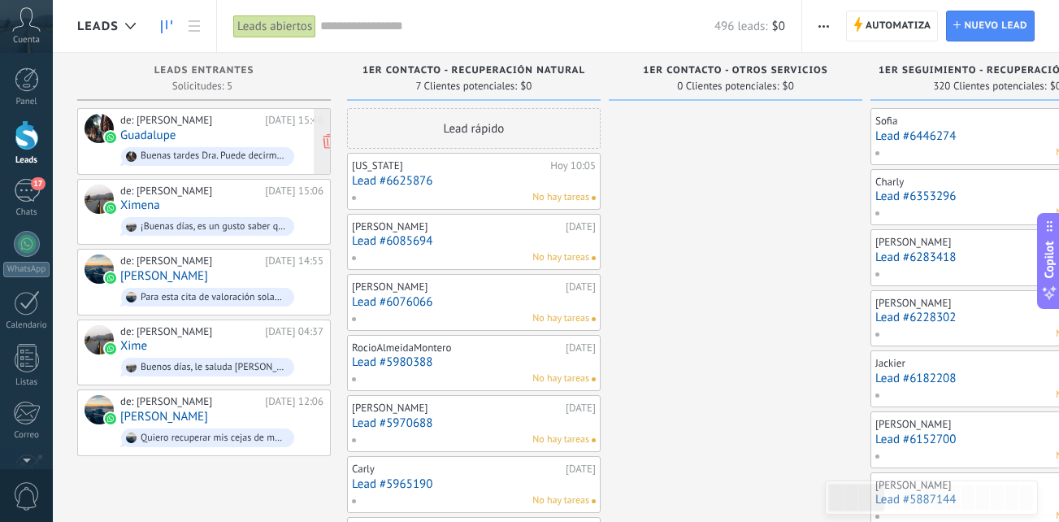
click at [212, 147] on div "Buenas tardes Dra. Puede decirme cuantas citas necesito y el costo? Para cejas …" at bounding box center [207, 156] width 173 height 19
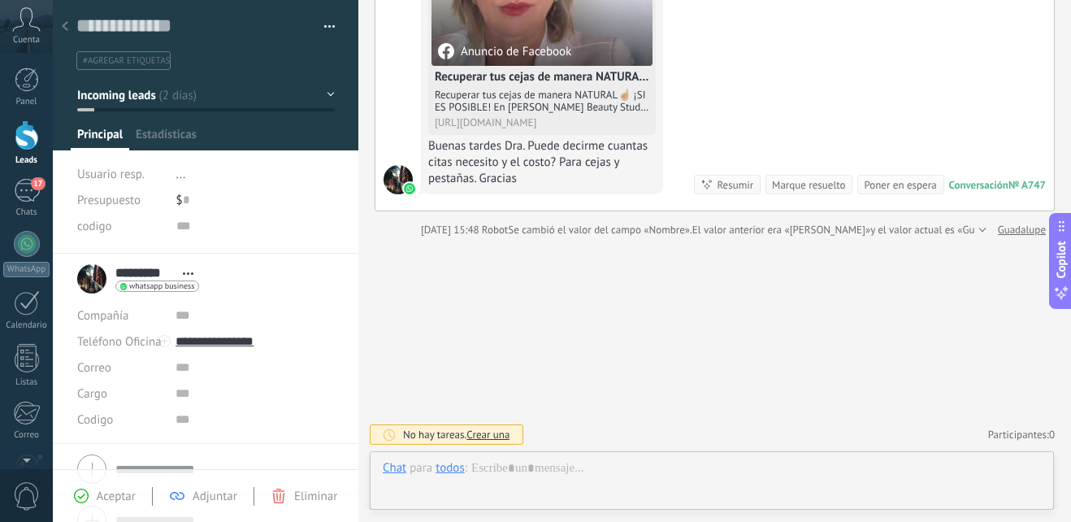
scroll to position [24, 0]
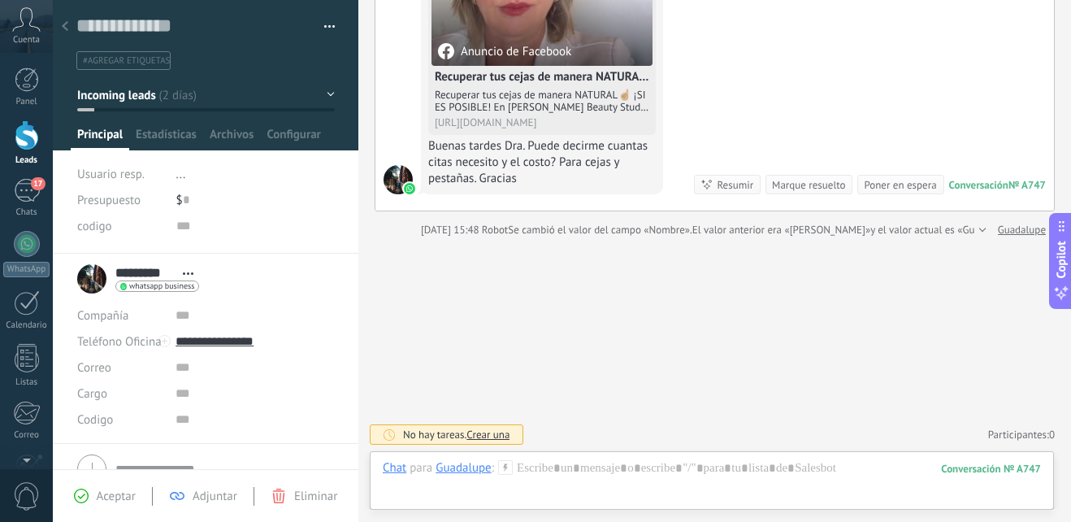
click at [505, 467] on use at bounding box center [505, 467] width 14 height 14
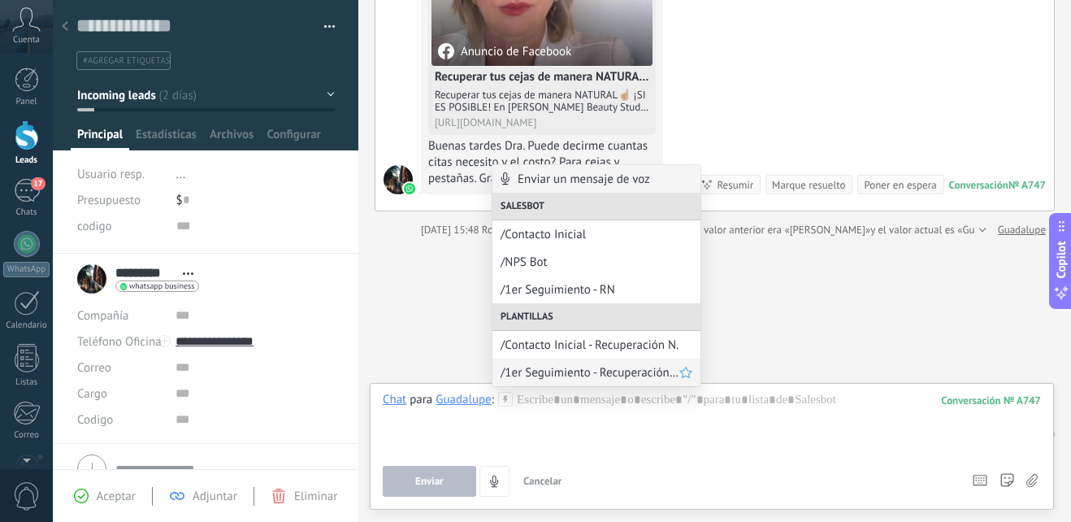
click at [626, 379] on span "/1er Seguimiento - Recuperación Natural" at bounding box center [590, 372] width 179 height 15
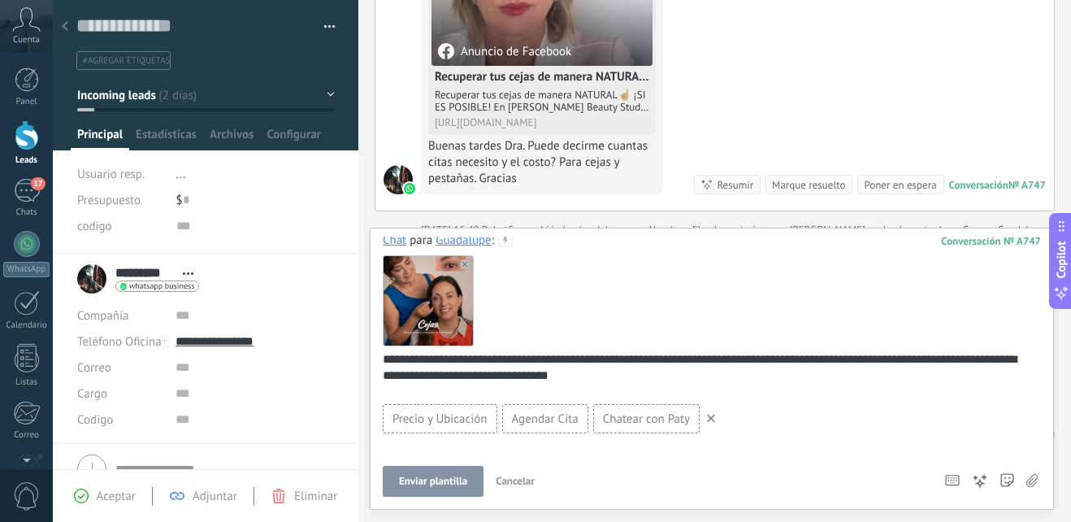
scroll to position [5, 0]
click at [437, 477] on span "Enviar plantilla" at bounding box center [433, 480] width 68 height 11
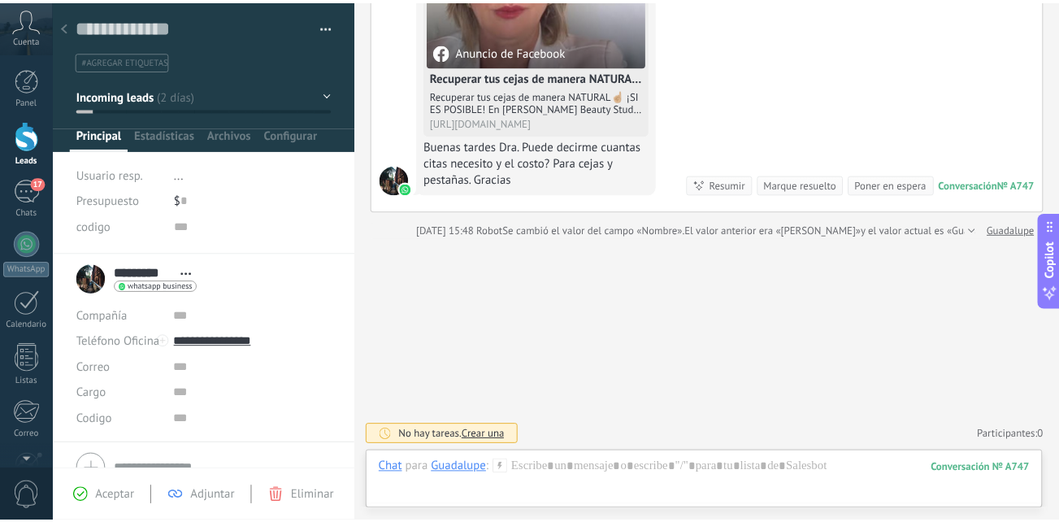
scroll to position [269, 0]
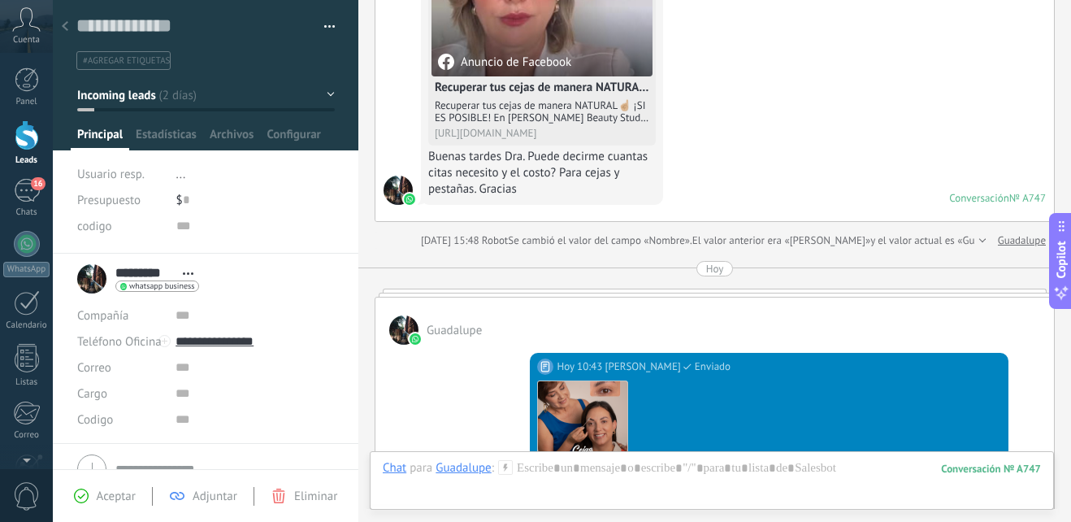
click at [313, 92] on button "Incoming leads" at bounding box center [206, 94] width 258 height 29
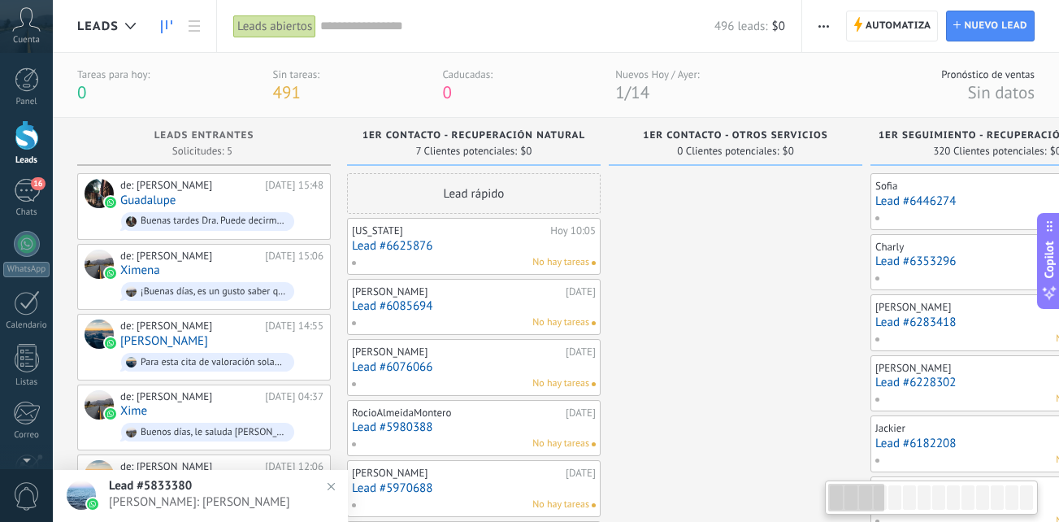
drag, startPoint x: 209, startPoint y: 176, endPoint x: 959, endPoint y: 428, distance: 791.4
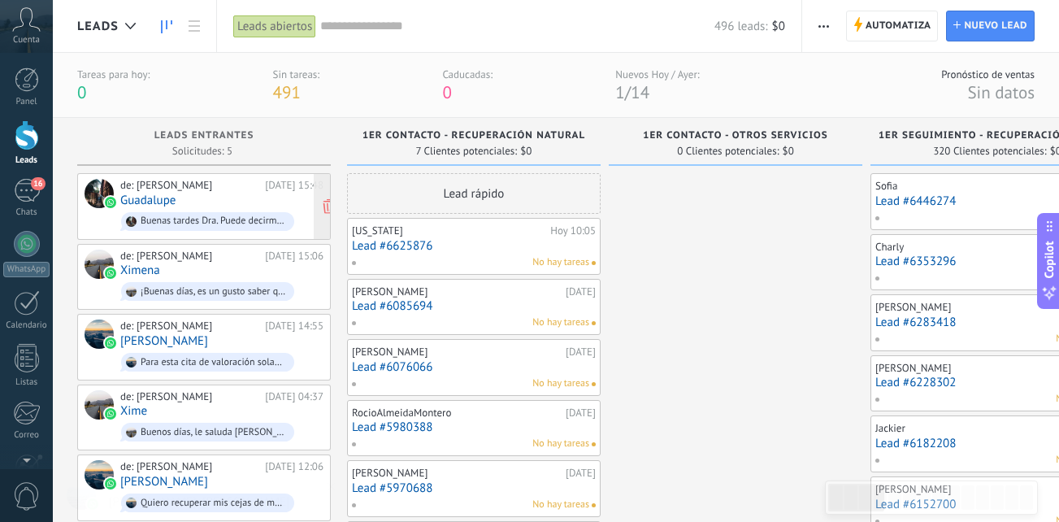
click at [201, 183] on div "de: Paty Obando" at bounding box center [189, 185] width 139 height 13
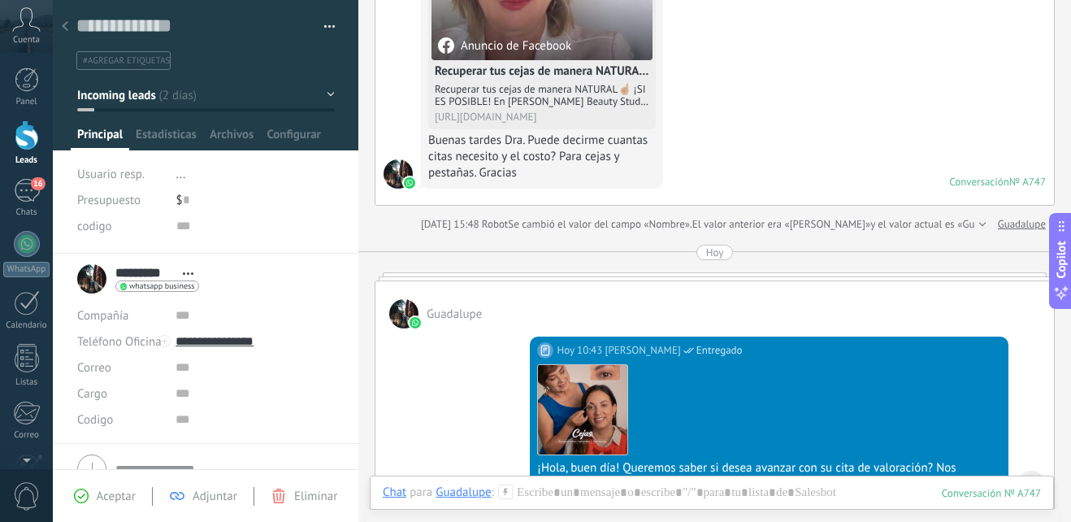
scroll to position [610, 0]
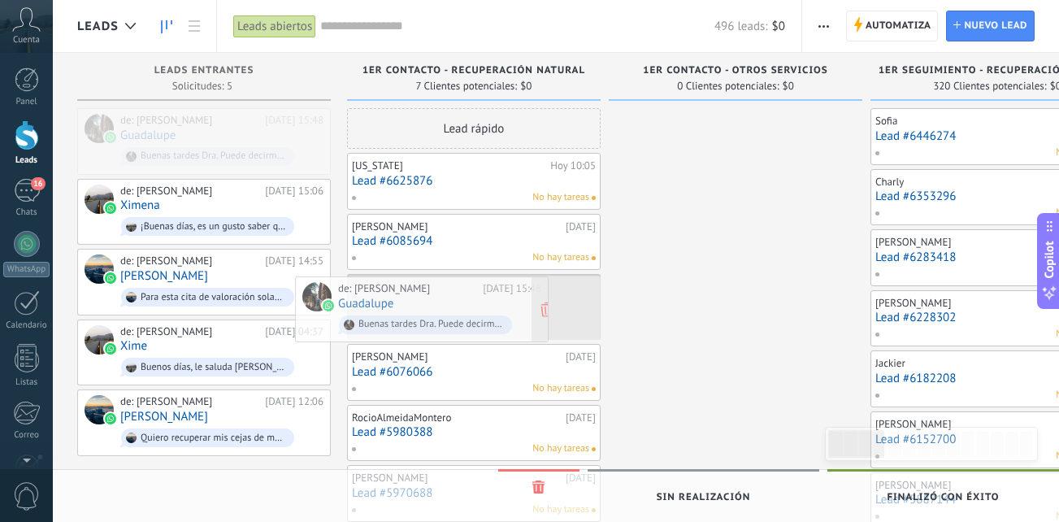
drag, startPoint x: 229, startPoint y: 133, endPoint x: 450, endPoint y: 301, distance: 277.7
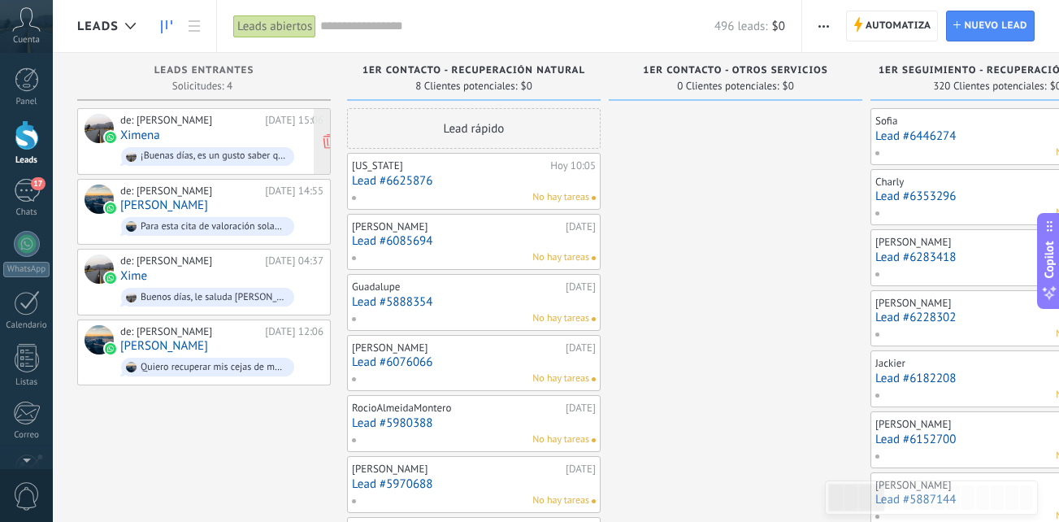
click at [251, 149] on div "¡Buenas días, es un gusto saber que quieres recuperar tus cejas de manera natur…" at bounding box center [207, 156] width 173 height 19
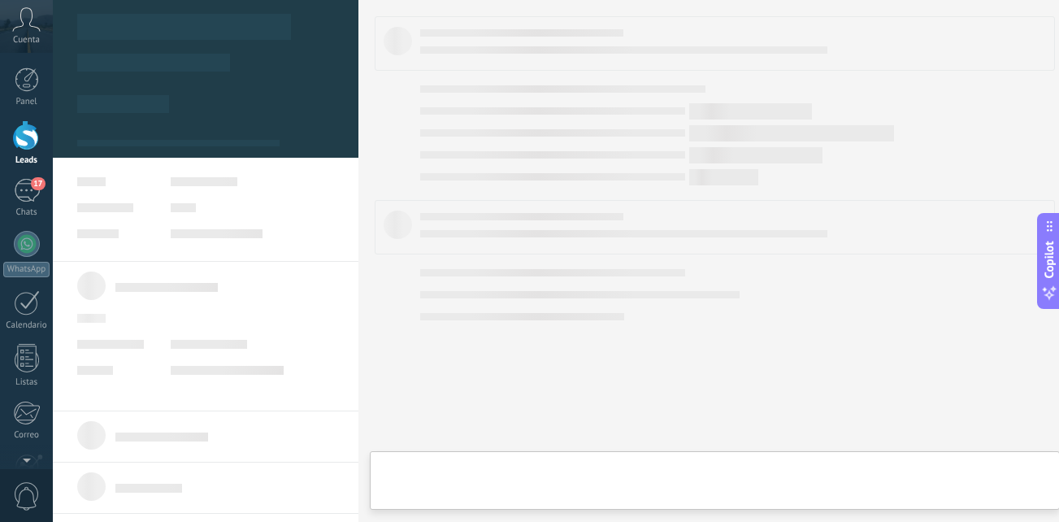
click at [251, 149] on div "¡Buenas días, es un gusto saber que quieres recuperar tus cejas de manera natur…" at bounding box center [207, 156] width 173 height 19
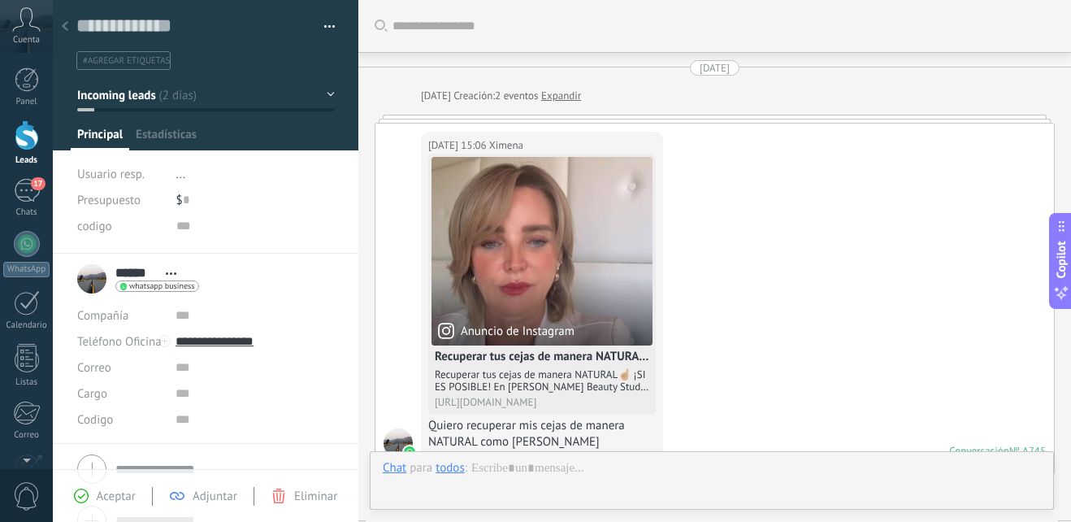
scroll to position [492, 0]
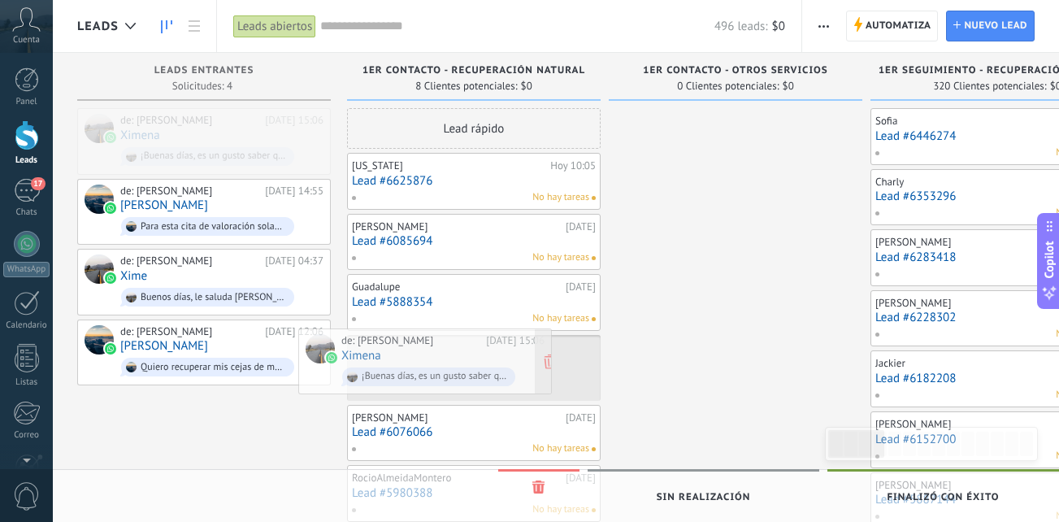
drag, startPoint x: 218, startPoint y: 125, endPoint x: 439, endPoint y: 345, distance: 312.0
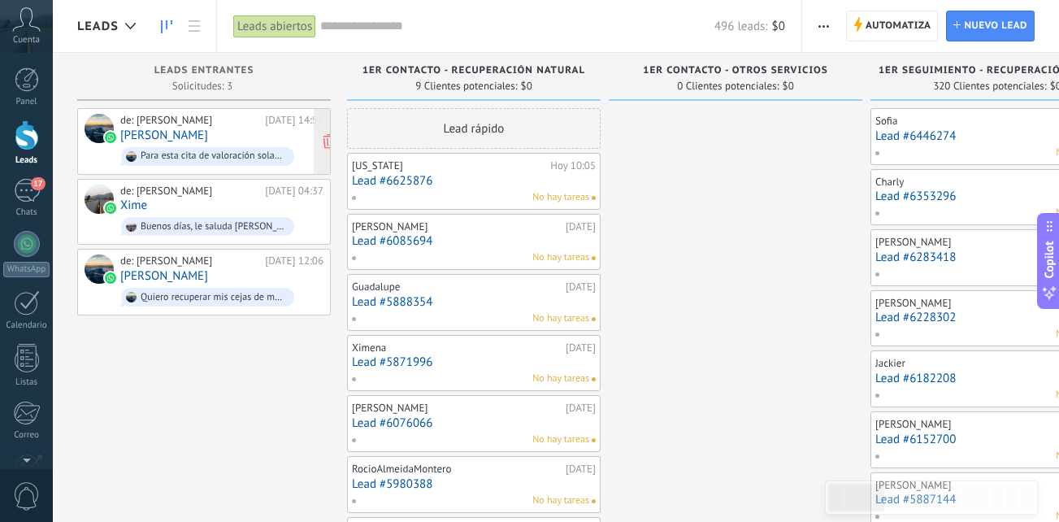
click at [203, 139] on div "de: Paty Obando 26.09.2025 14:55 Sonia A Para esta cita de valoración solamente…" at bounding box center [221, 141] width 203 height 55
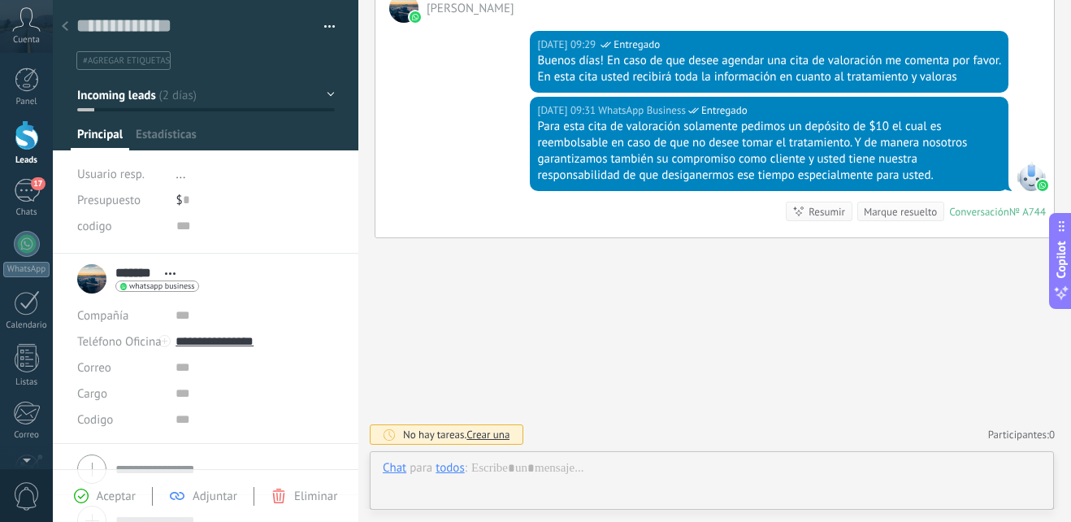
scroll to position [24, 0]
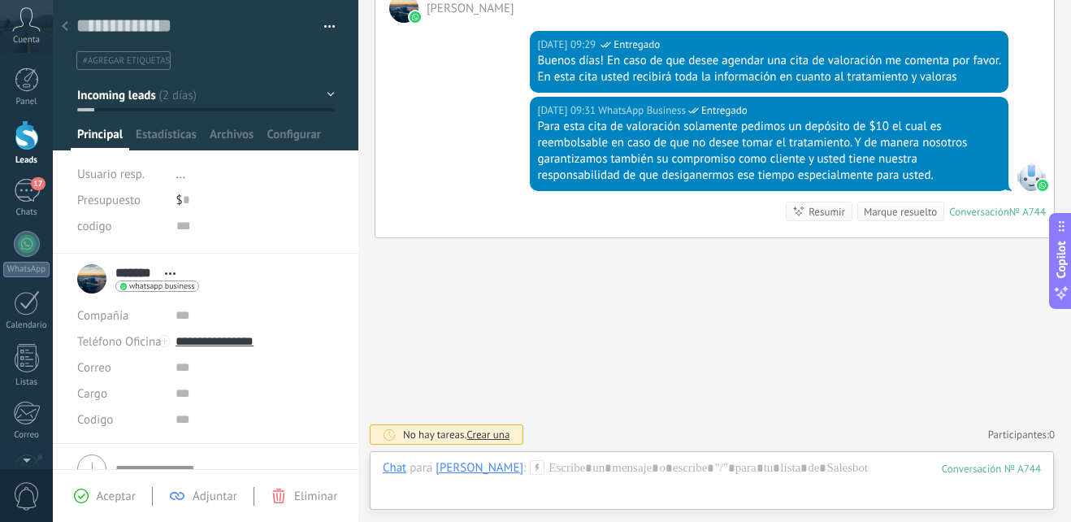
click at [67, 25] on icon at bounding box center [65, 26] width 7 height 10
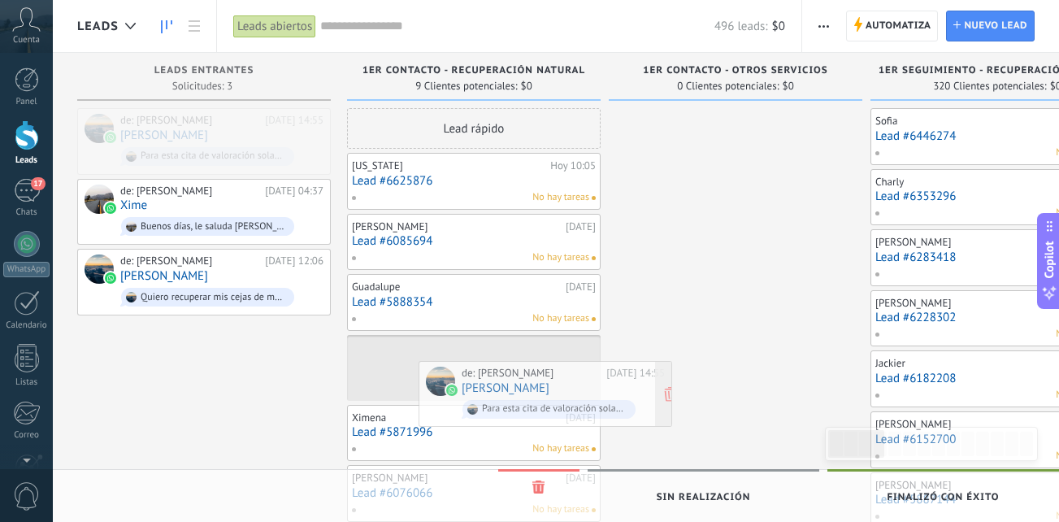
drag, startPoint x: 197, startPoint y: 134, endPoint x: 548, endPoint y: 388, distance: 433.6
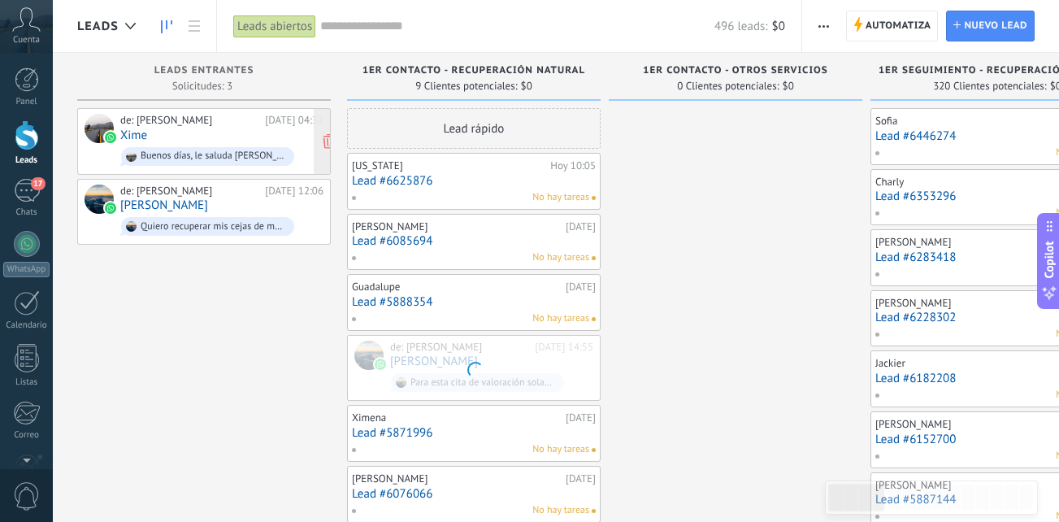
click at [202, 133] on div "de: Paty Obando 26.09.2025 04:37 Xime Buenos días, le saluda María José asisten…" at bounding box center [221, 141] width 203 height 55
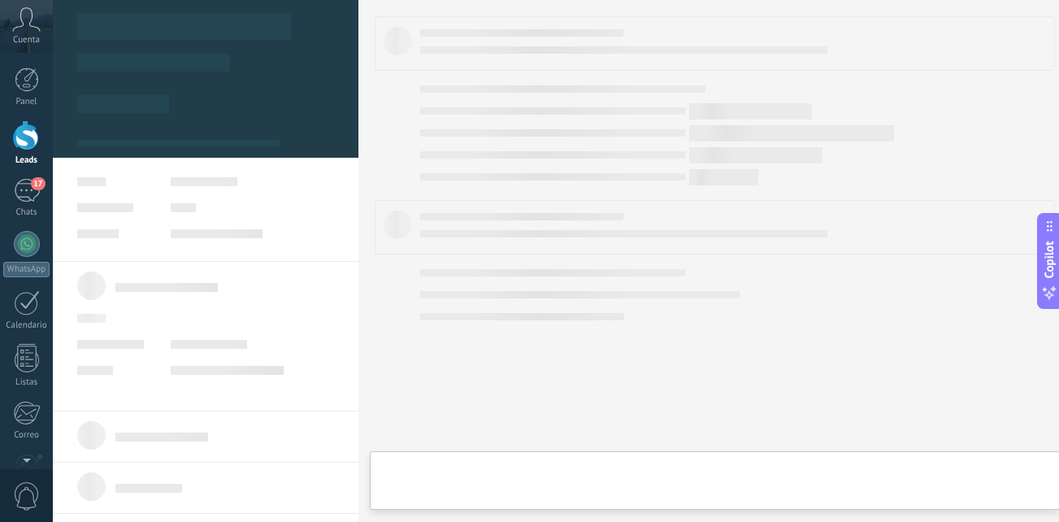
click at [202, 133] on div "de: Paty Obando 26.09.2025 04:37 Xime Buenos días, le saluda María José asisten…" at bounding box center [221, 141] width 203 height 55
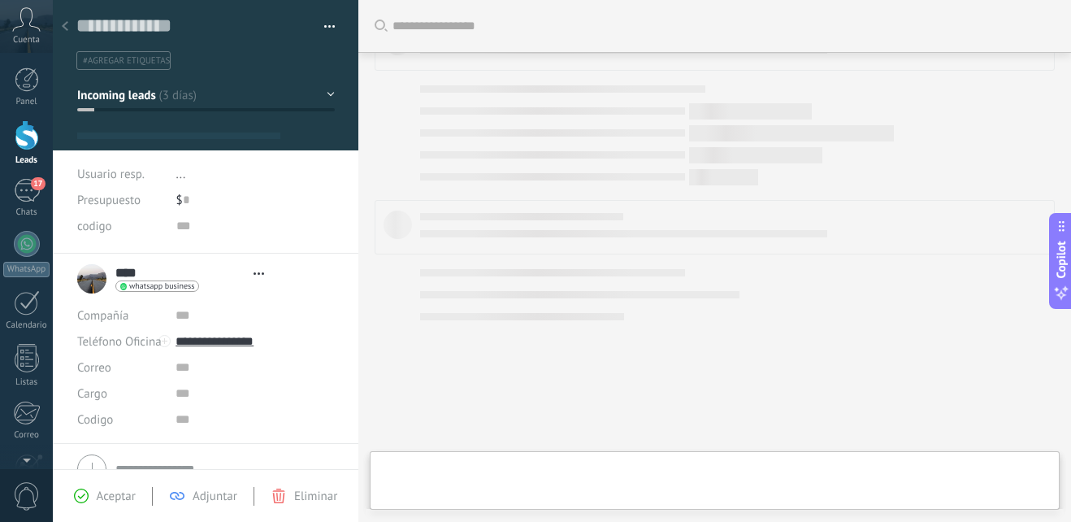
scroll to position [24, 0]
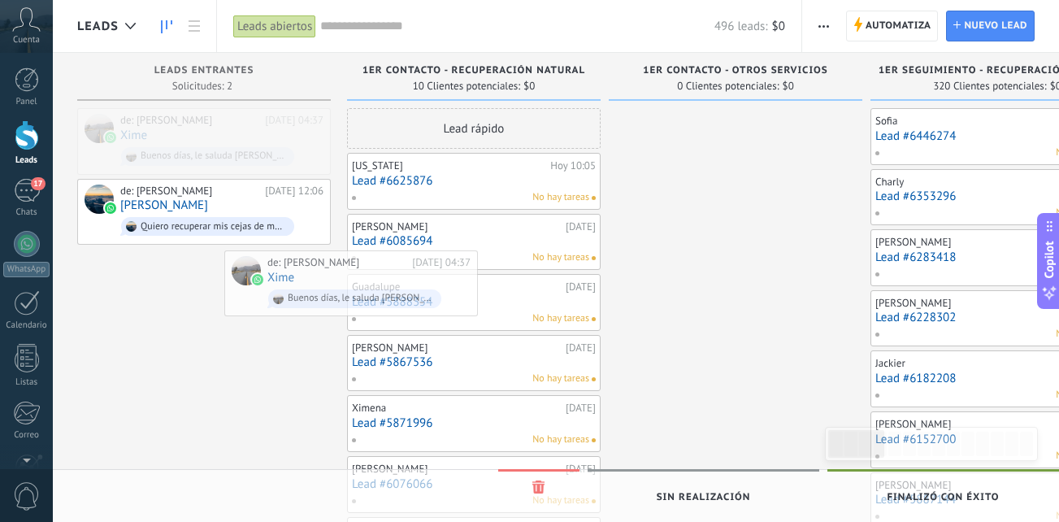
drag, startPoint x: 218, startPoint y: 134, endPoint x: 529, endPoint y: 312, distance: 358.5
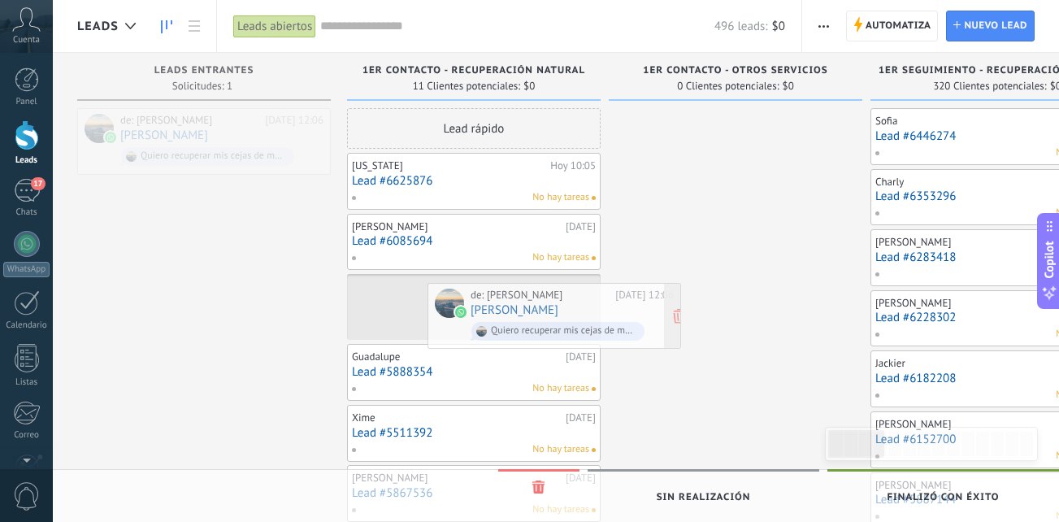
drag, startPoint x: 201, startPoint y: 132, endPoint x: 589, endPoint y: 332, distance: 436.8
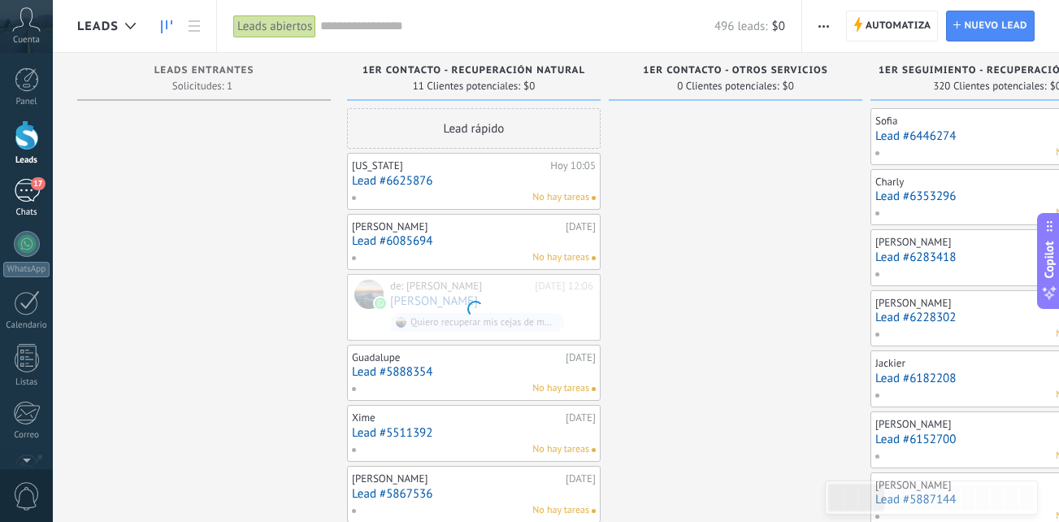
click at [28, 185] on div "17" at bounding box center [27, 191] width 26 height 24
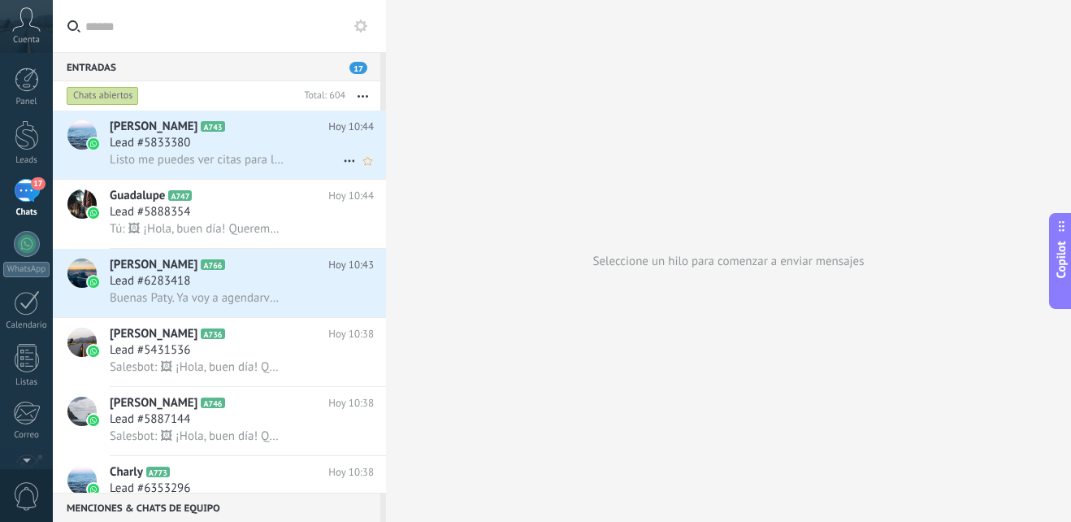
click at [284, 150] on div "Lead #5833380" at bounding box center [242, 143] width 264 height 16
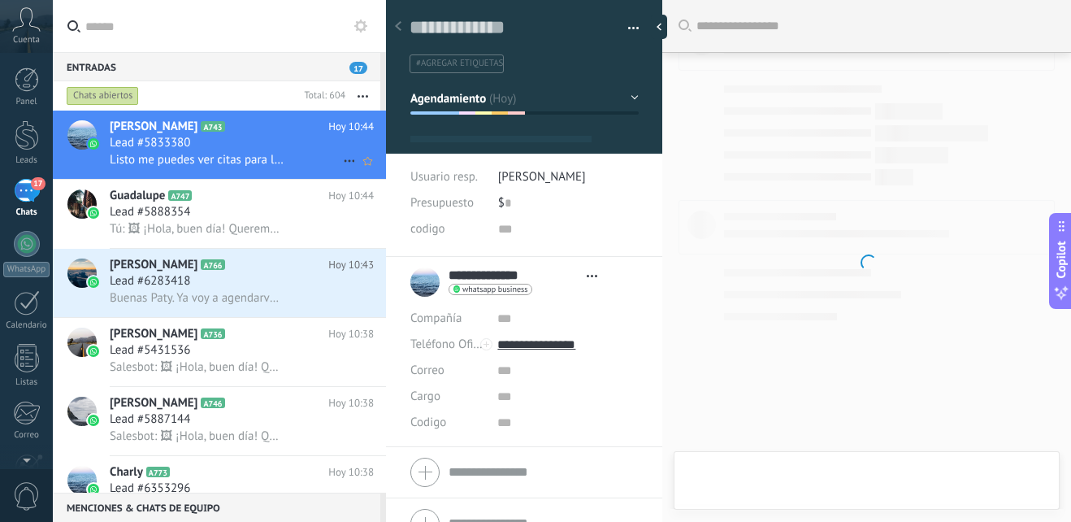
type textarea "**********"
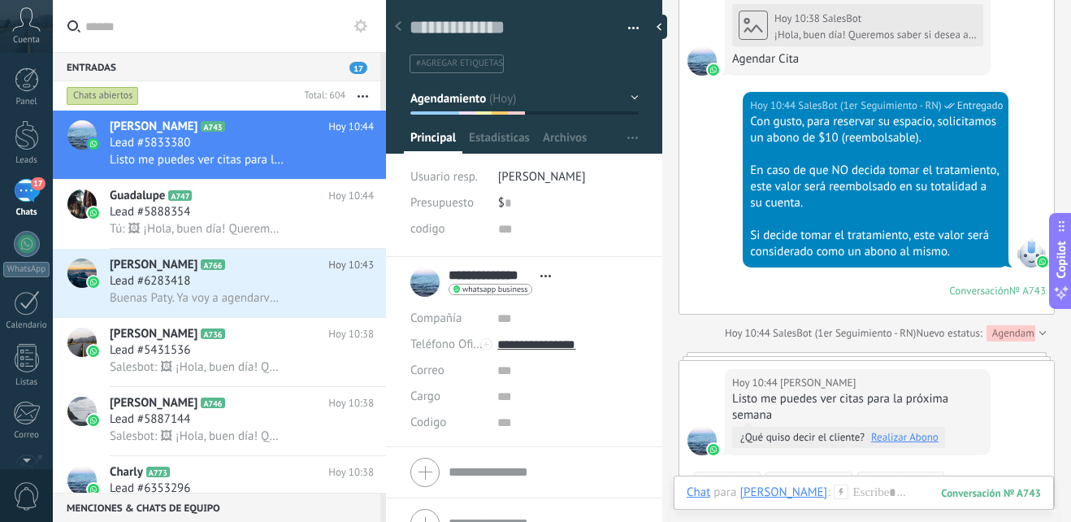
scroll to position [1904, 0]
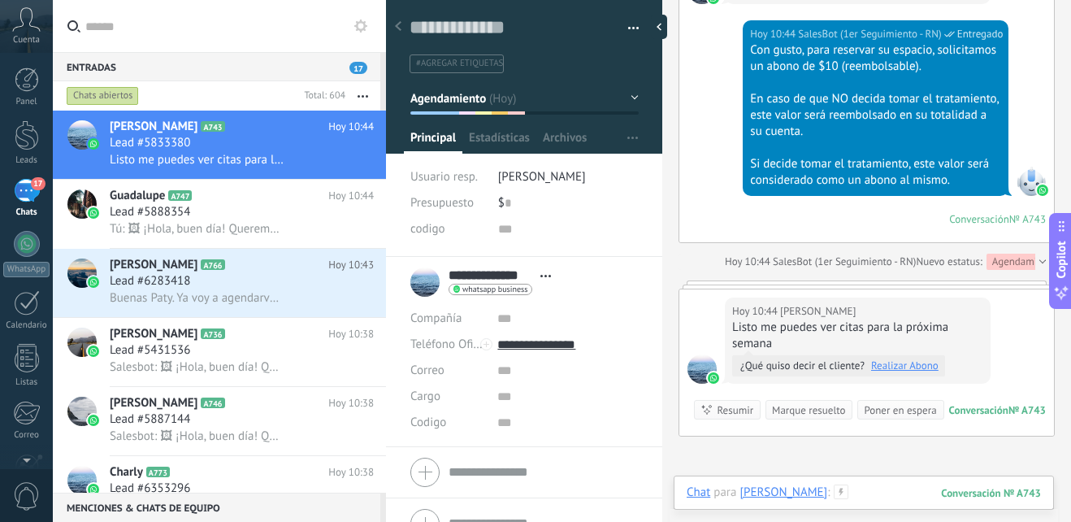
click at [869, 494] on div at bounding box center [864, 508] width 354 height 49
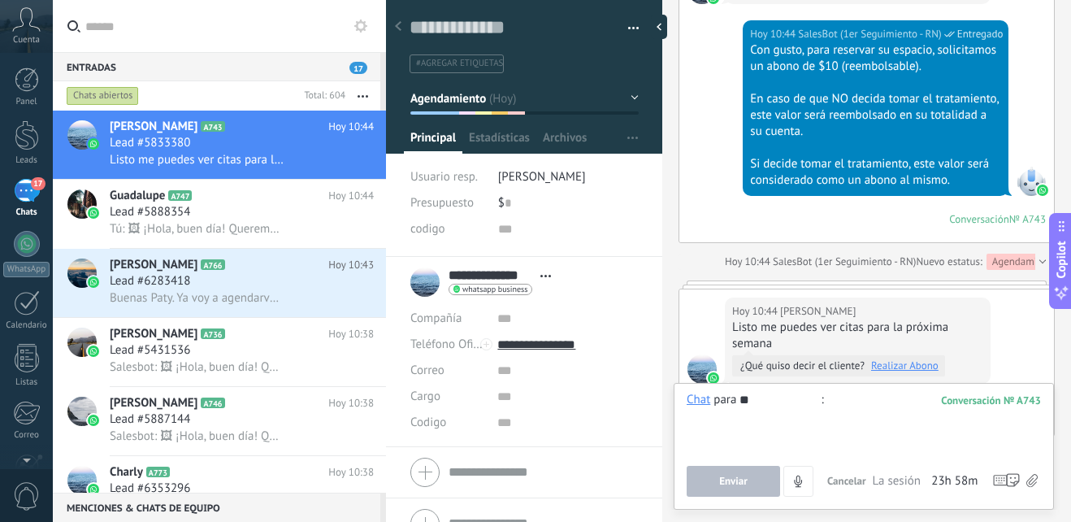
type input "*"
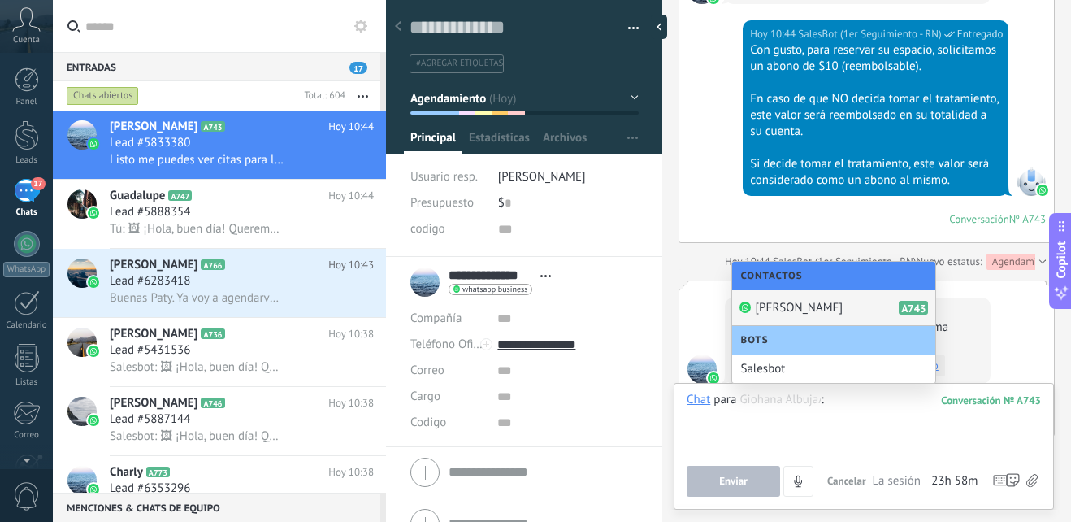
click at [839, 407] on div at bounding box center [864, 423] width 354 height 62
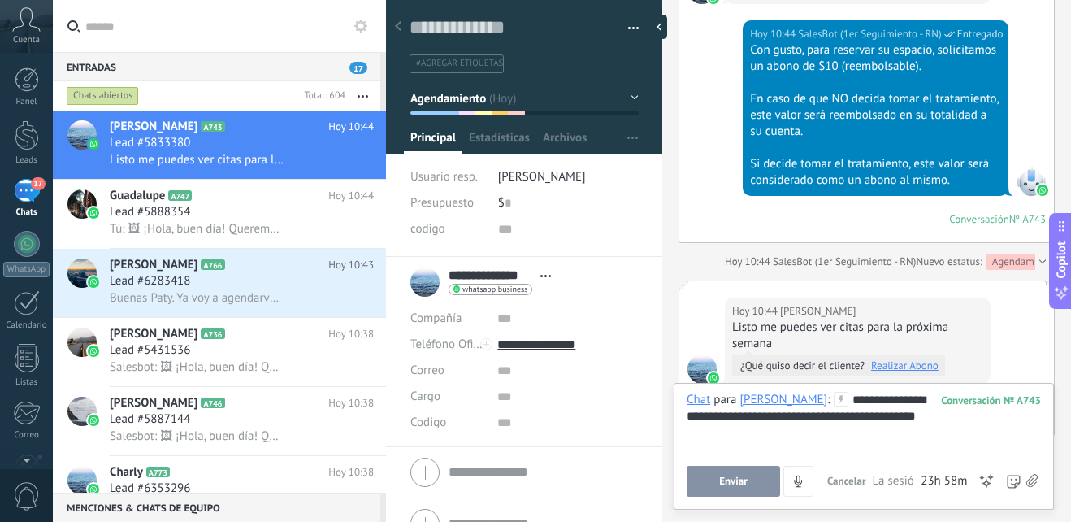
click at [949, 416] on div "**********" at bounding box center [864, 423] width 354 height 62
click at [965, 419] on div "**********" at bounding box center [864, 423] width 354 height 62
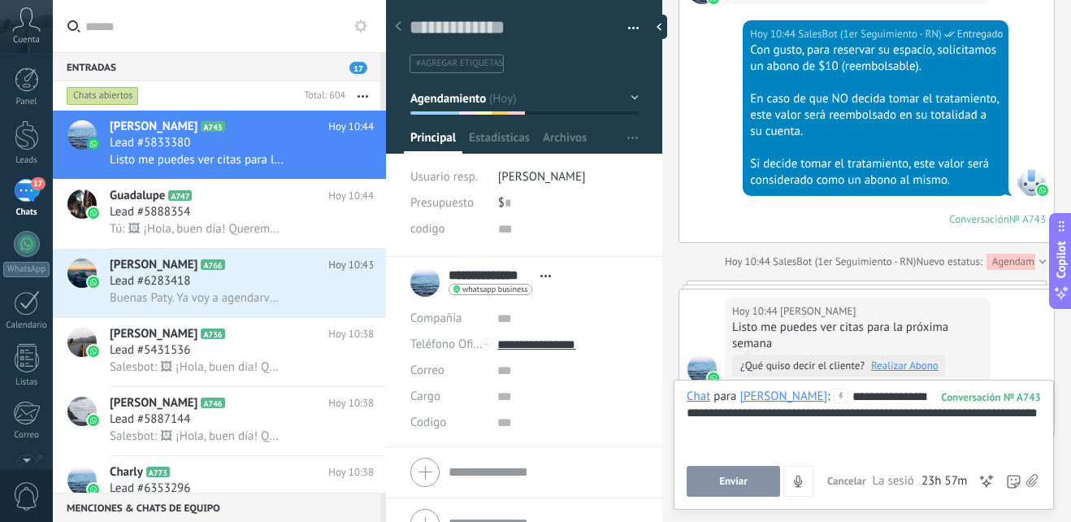
click at [743, 478] on span "Enviar" at bounding box center [733, 480] width 28 height 11
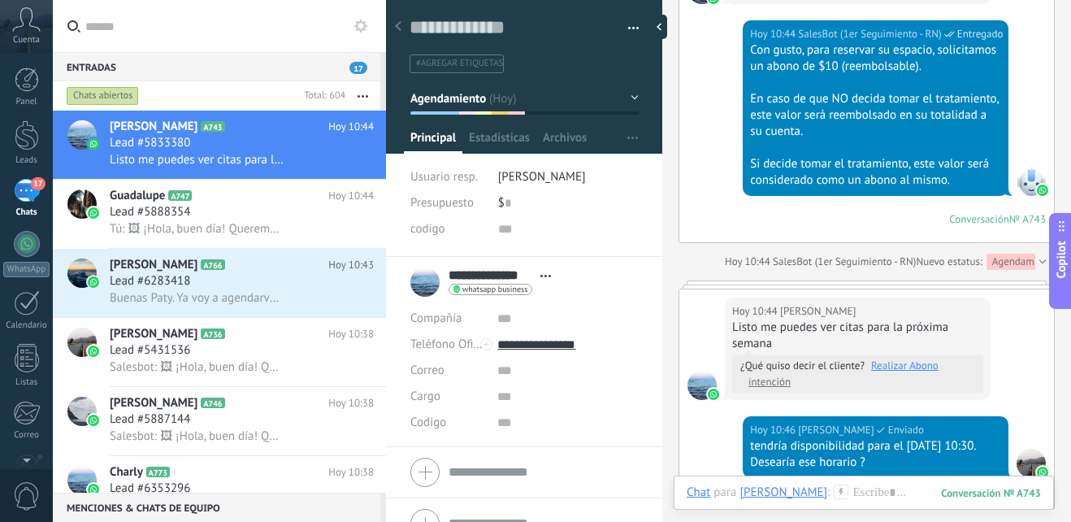
scroll to position [2167, 0]
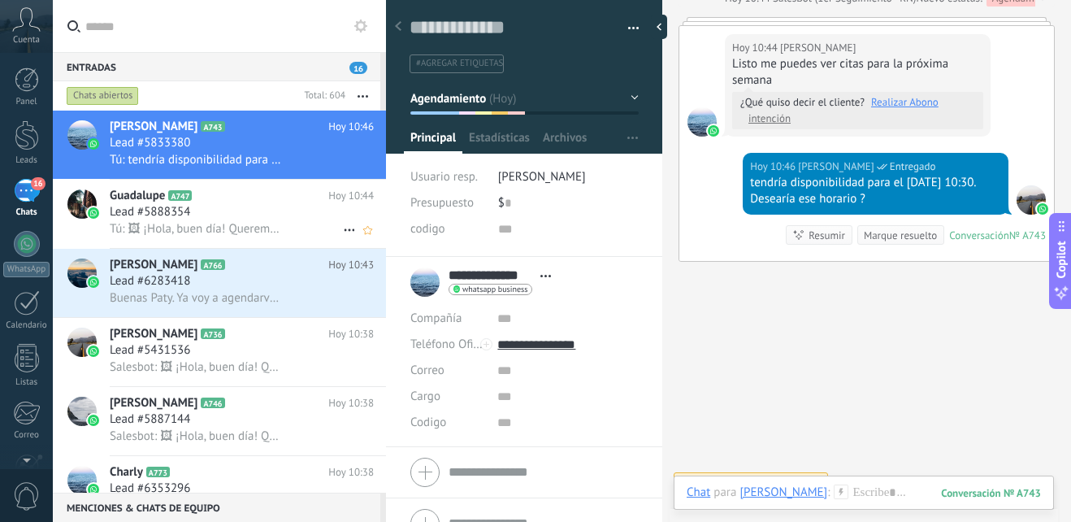
click at [206, 217] on div "Lead #5888354" at bounding box center [242, 212] width 264 height 16
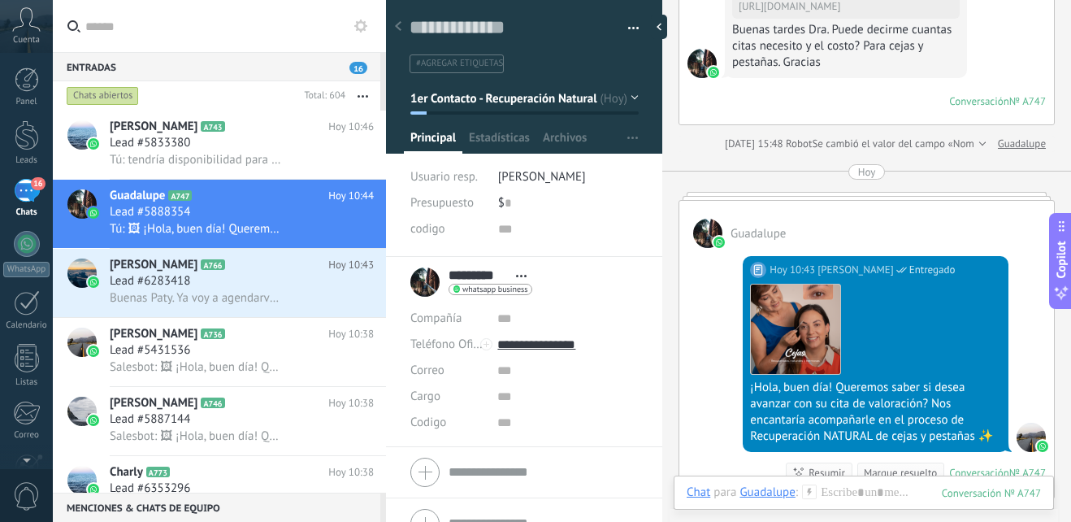
scroll to position [380, 0]
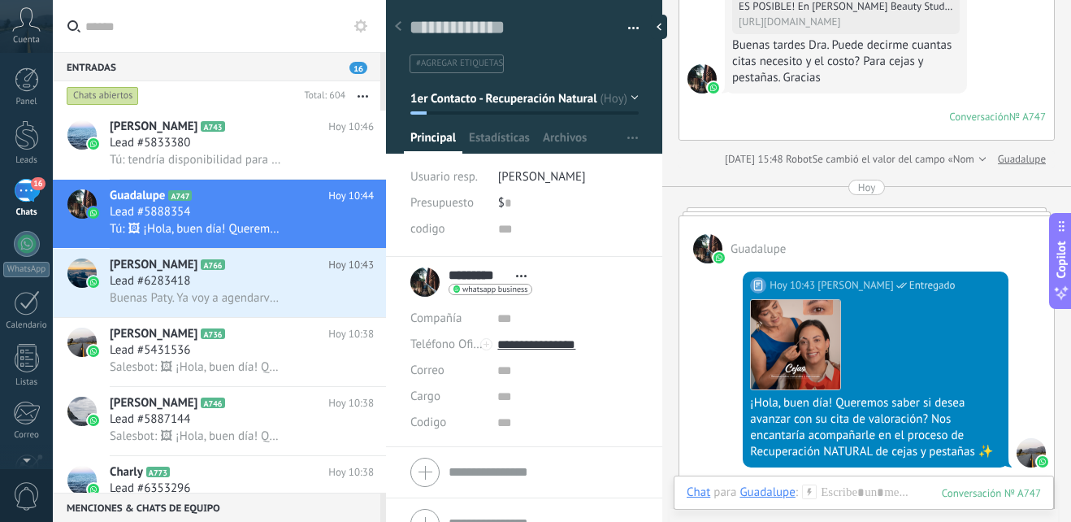
click at [601, 105] on button "1er Contacto - Recuperación Natural" at bounding box center [524, 98] width 228 height 29
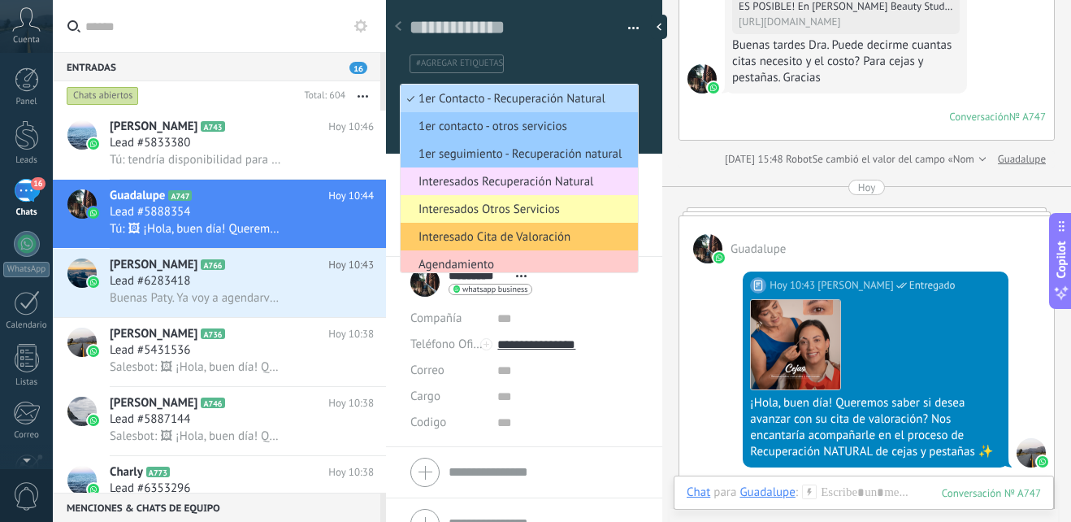
click at [552, 110] on li "1er Contacto - Recuperación Natural" at bounding box center [519, 99] width 237 height 28
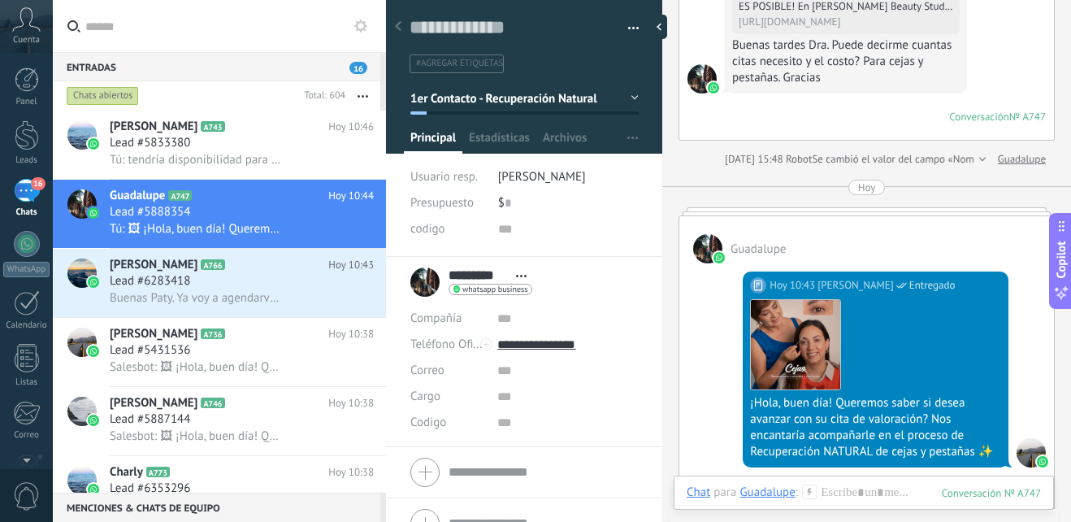
click at [612, 104] on button "1er Contacto - Recuperación Natural" at bounding box center [524, 98] width 228 height 29
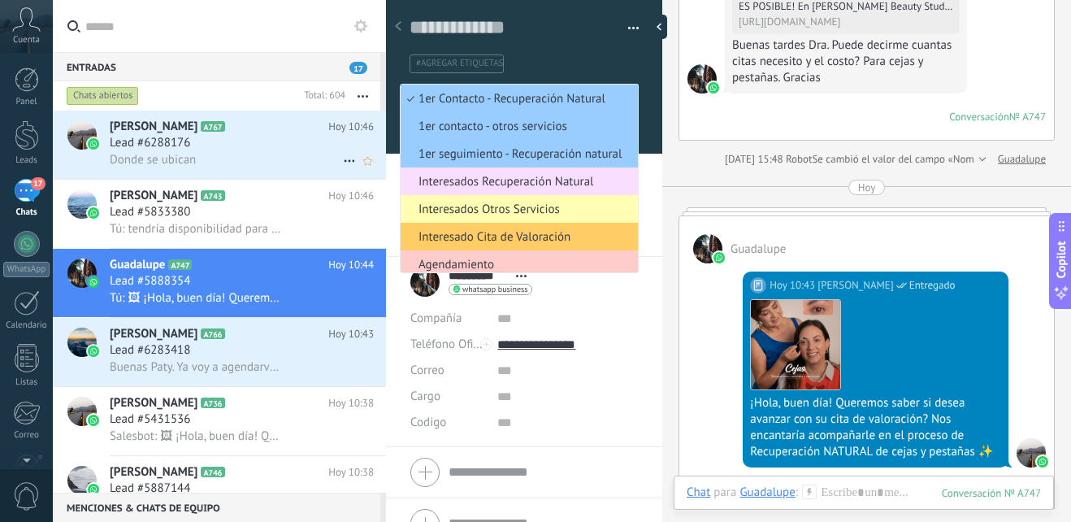
click at [306, 145] on div "Lead #6288176" at bounding box center [242, 143] width 264 height 16
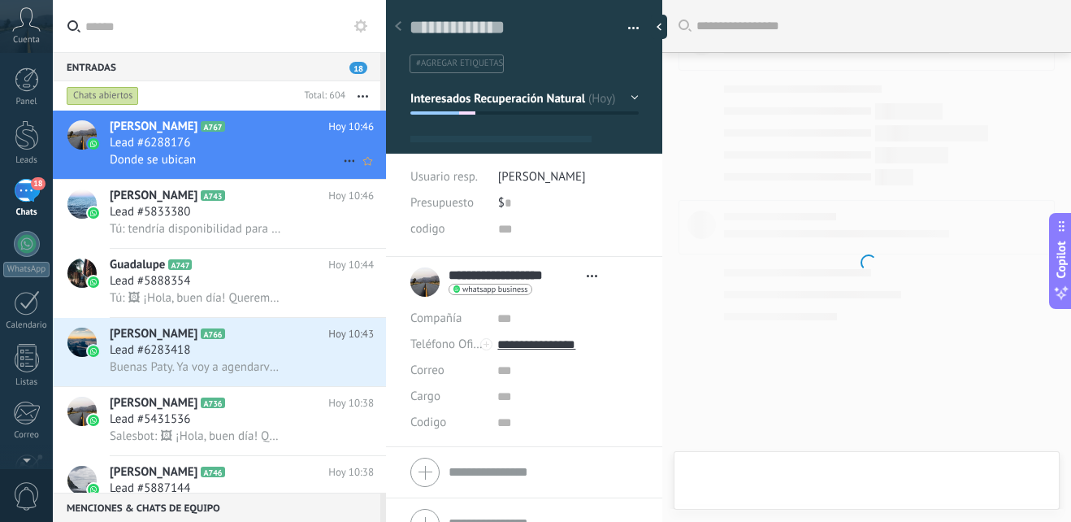
type textarea "**********"
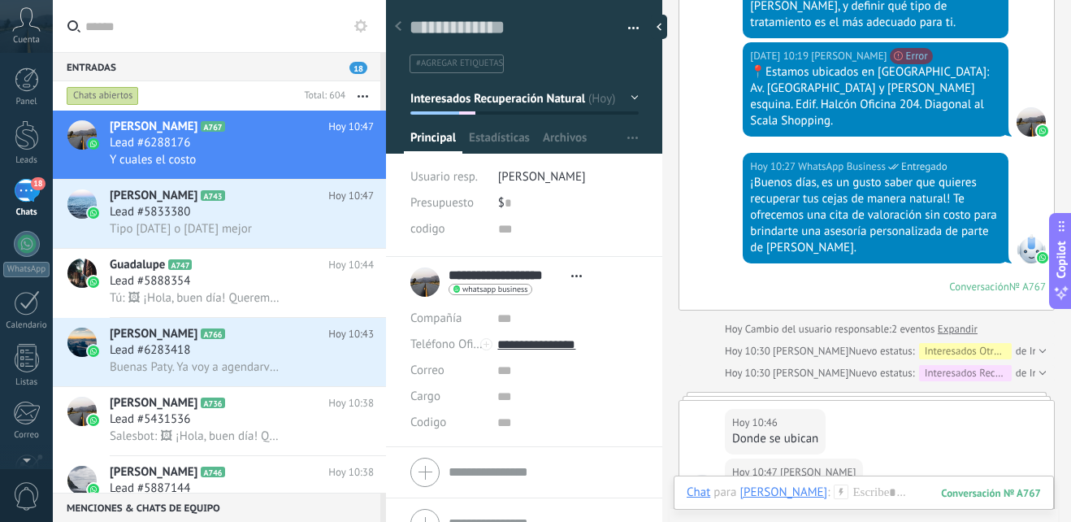
scroll to position [920, 0]
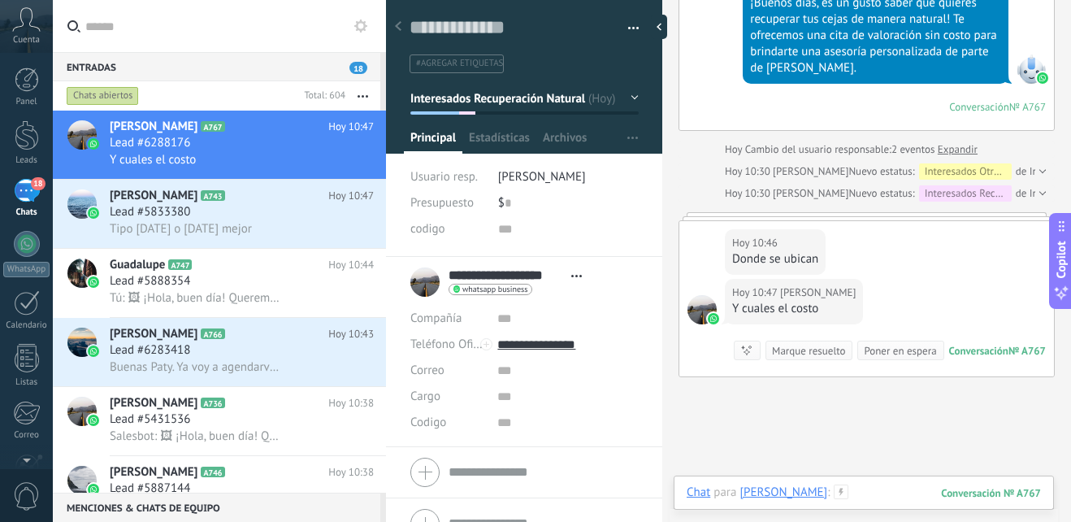
click at [902, 488] on div at bounding box center [864, 508] width 354 height 49
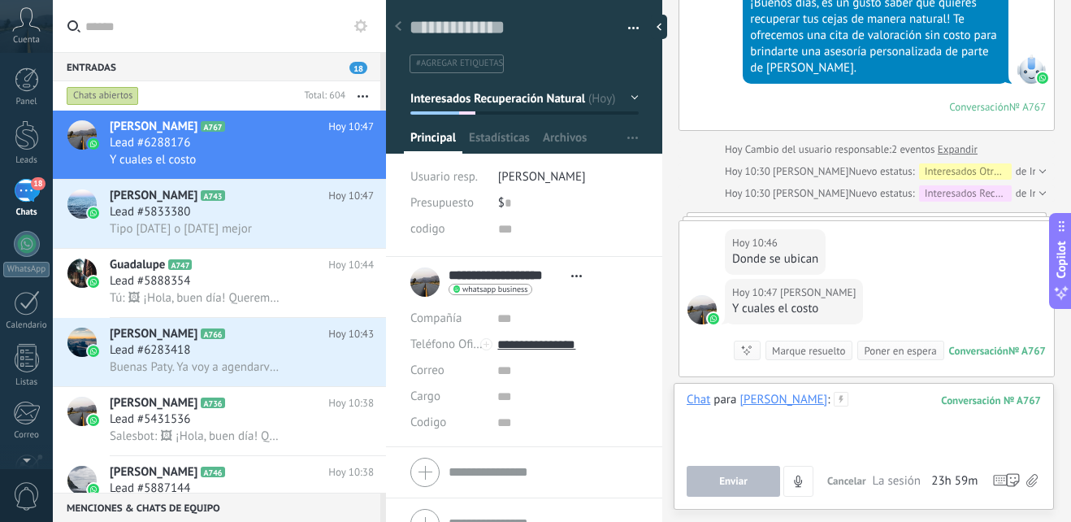
paste div
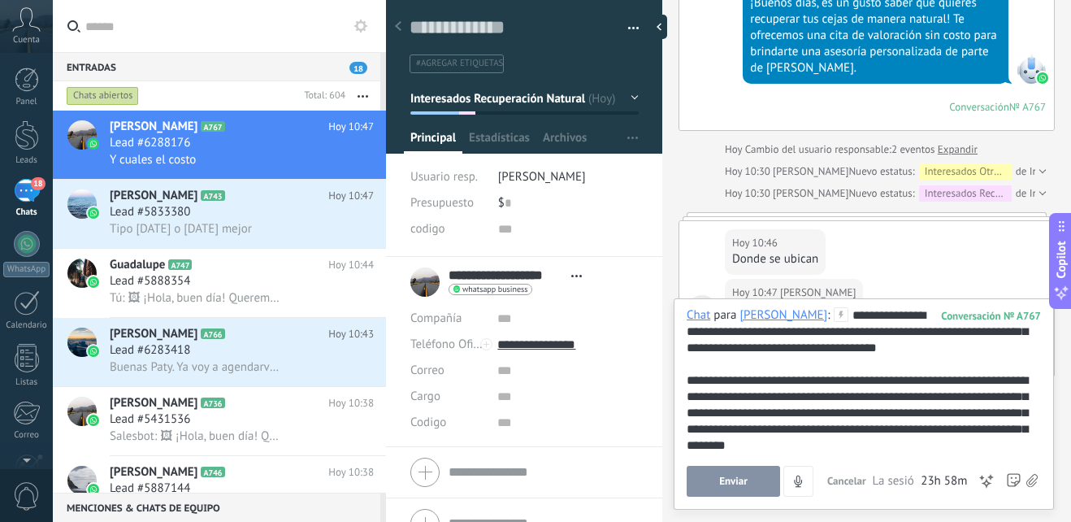
click at [745, 475] on span "Enviar" at bounding box center [733, 480] width 28 height 11
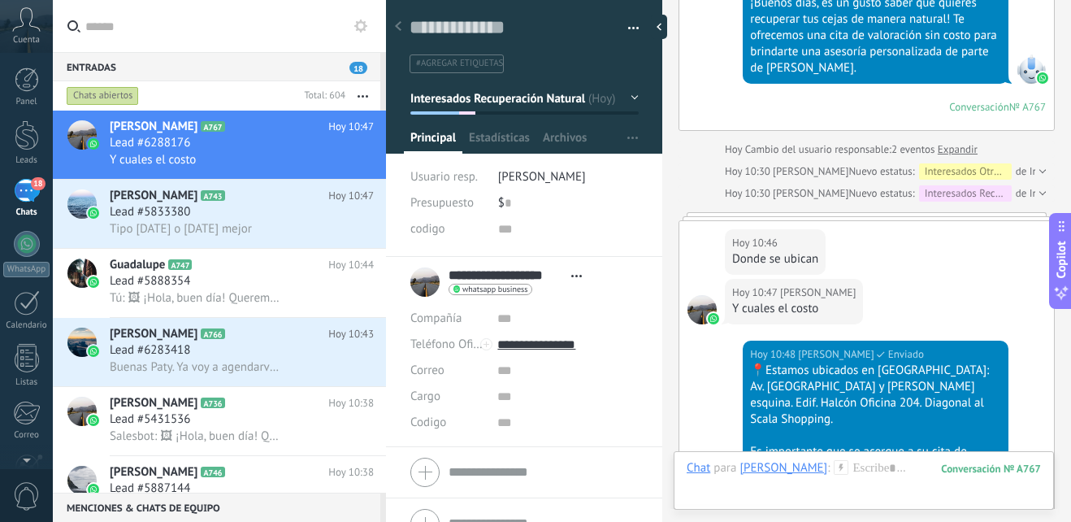
scroll to position [1261, 0]
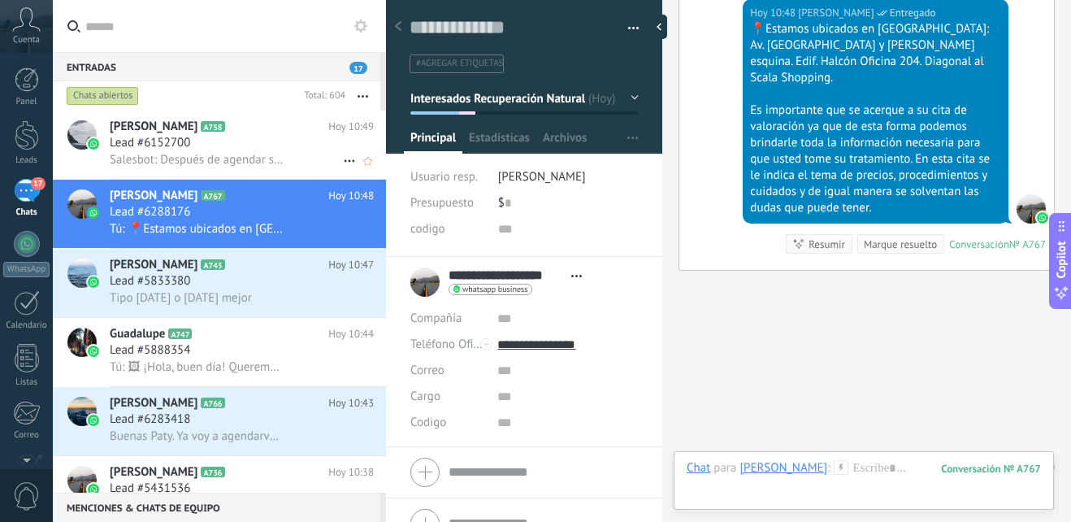
click at [249, 124] on h2 "Susy Marilyn A758" at bounding box center [219, 127] width 219 height 16
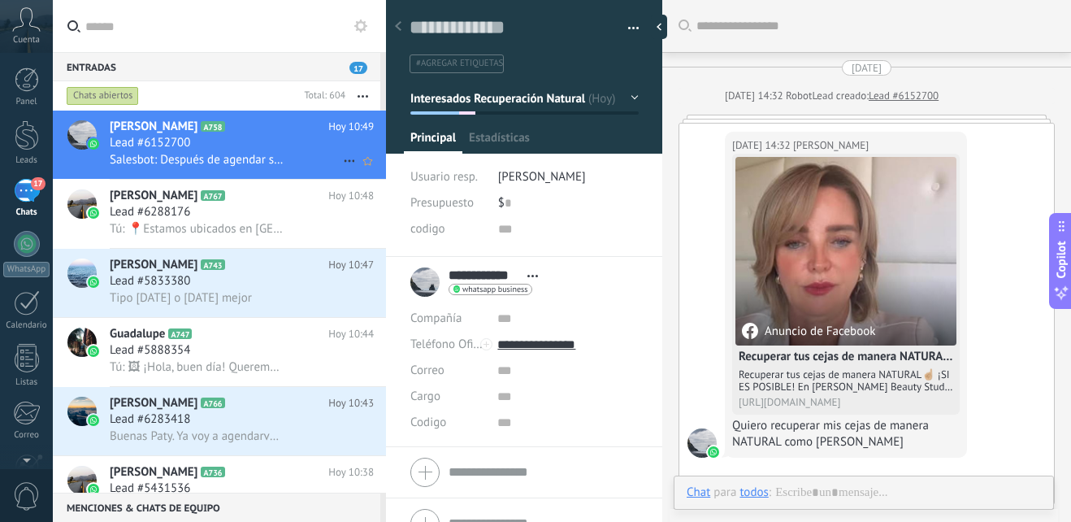
scroll to position [1064, 0]
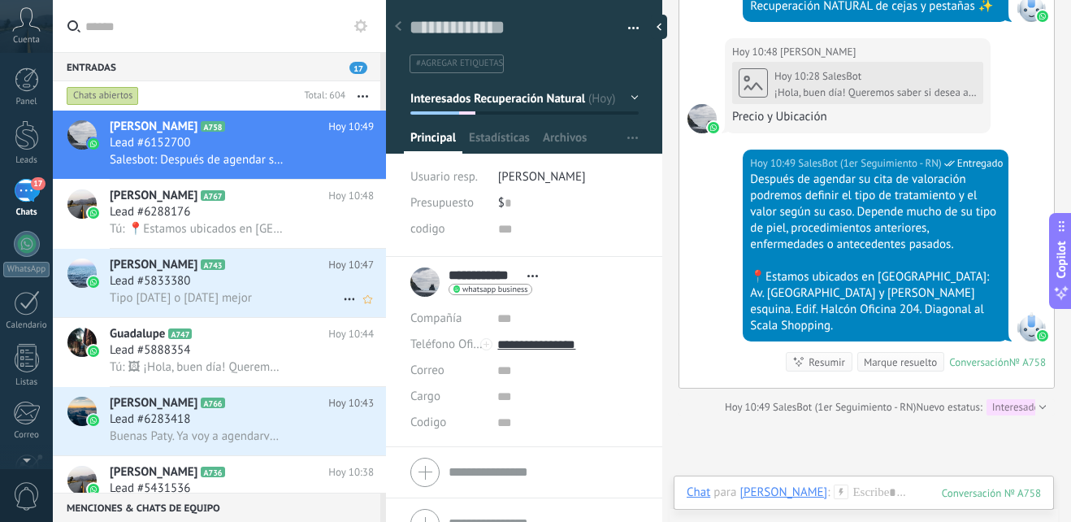
click at [277, 296] on div "Tipo [DATE] o [DATE] mejor" at bounding box center [242, 297] width 264 height 17
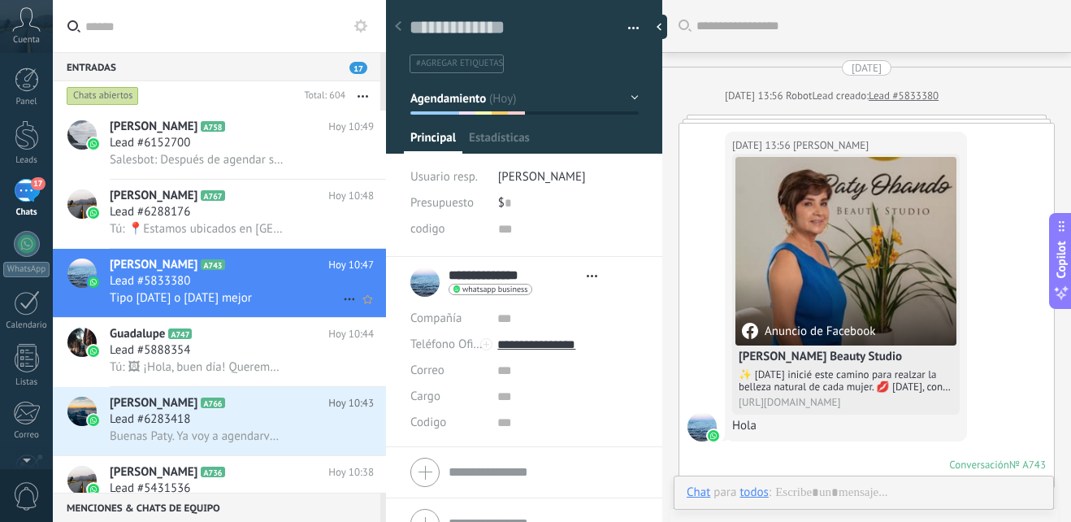
type textarea "**********"
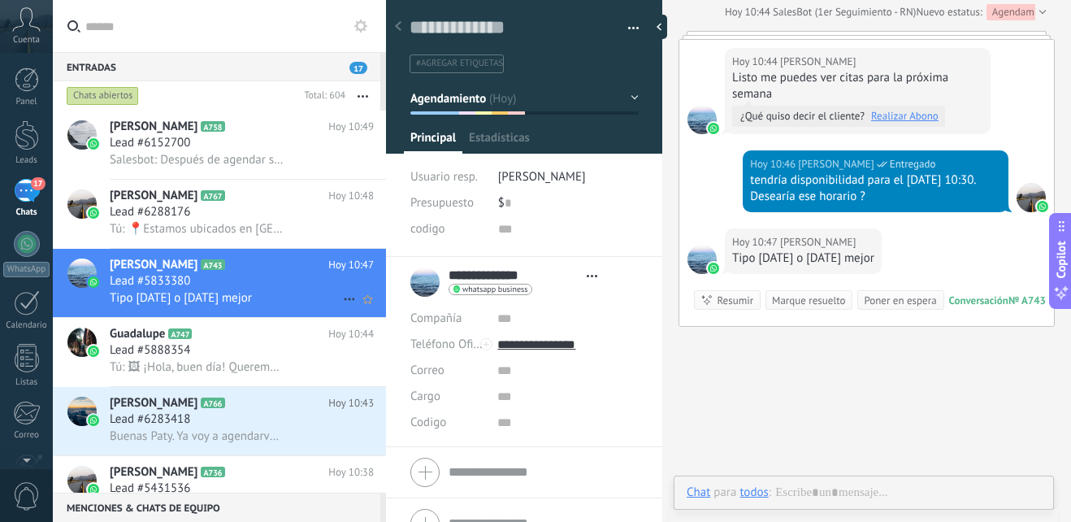
scroll to position [24, 0]
click at [864, 507] on div at bounding box center [864, 513] width 380 height 15
click at [866, 480] on div "Chat Correo Nota Tarea Chat para Giohana Albuja : 743 Enviar Cancelar Rastrear …" at bounding box center [864, 504] width 380 height 59
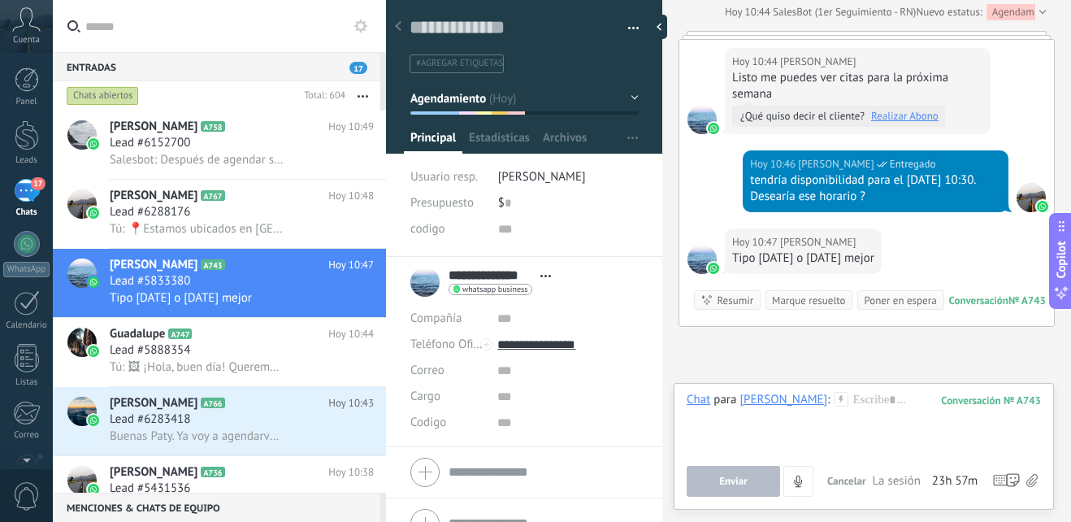
click at [860, 490] on button "Cancelar" at bounding box center [847, 481] width 52 height 31
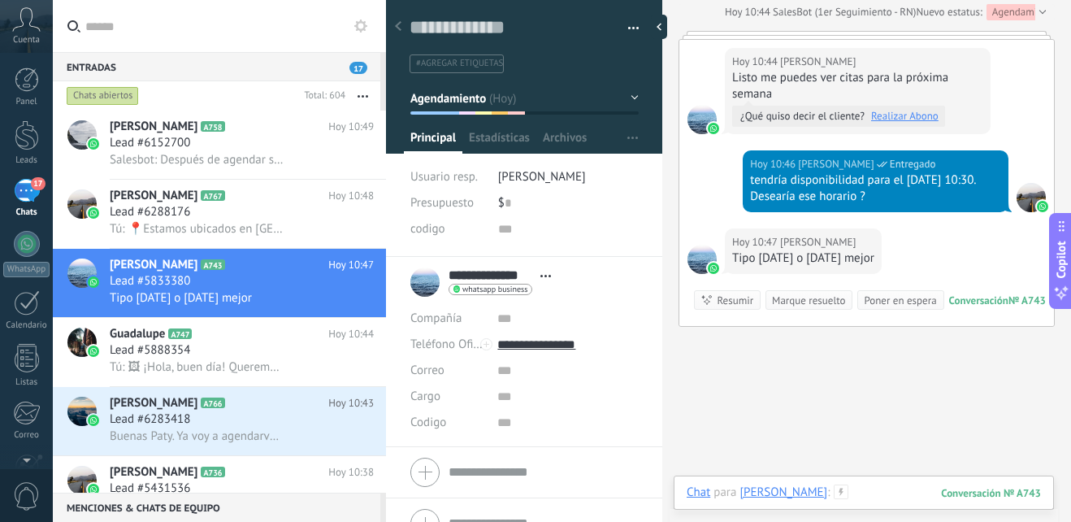
click at [875, 494] on div at bounding box center [864, 508] width 354 height 49
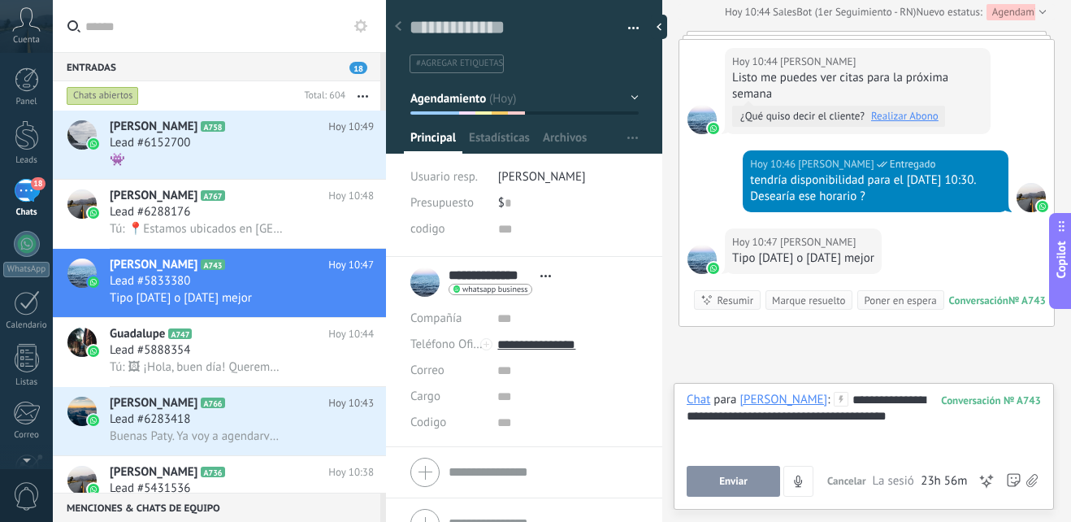
click at [710, 482] on button "Enviar" at bounding box center [733, 481] width 93 height 31
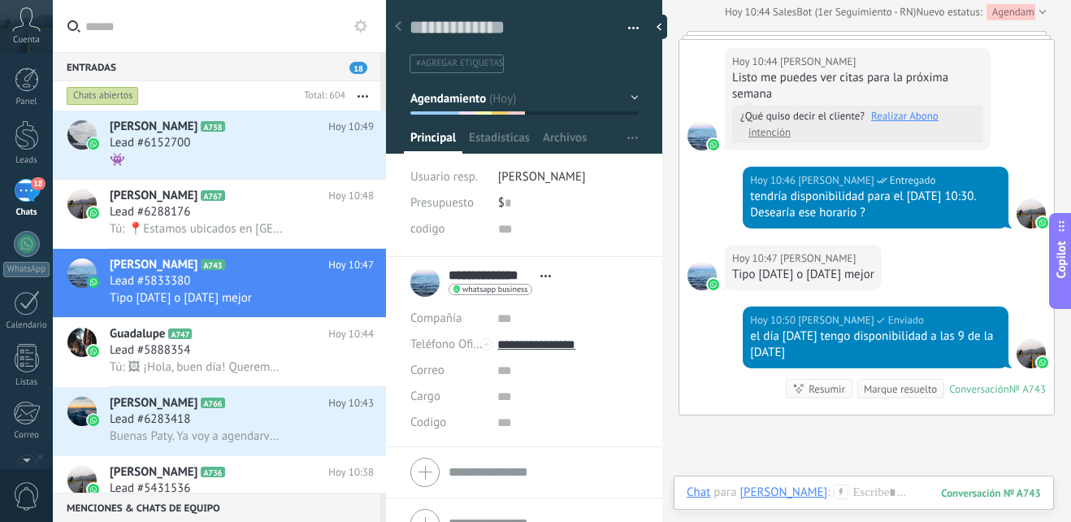
scroll to position [2301, 0]
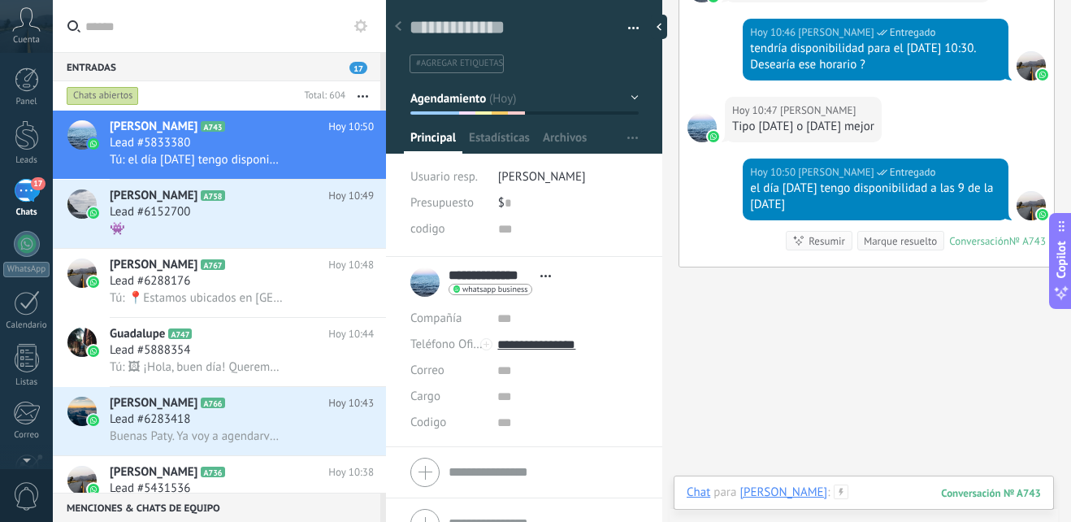
click at [867, 492] on div at bounding box center [864, 508] width 354 height 49
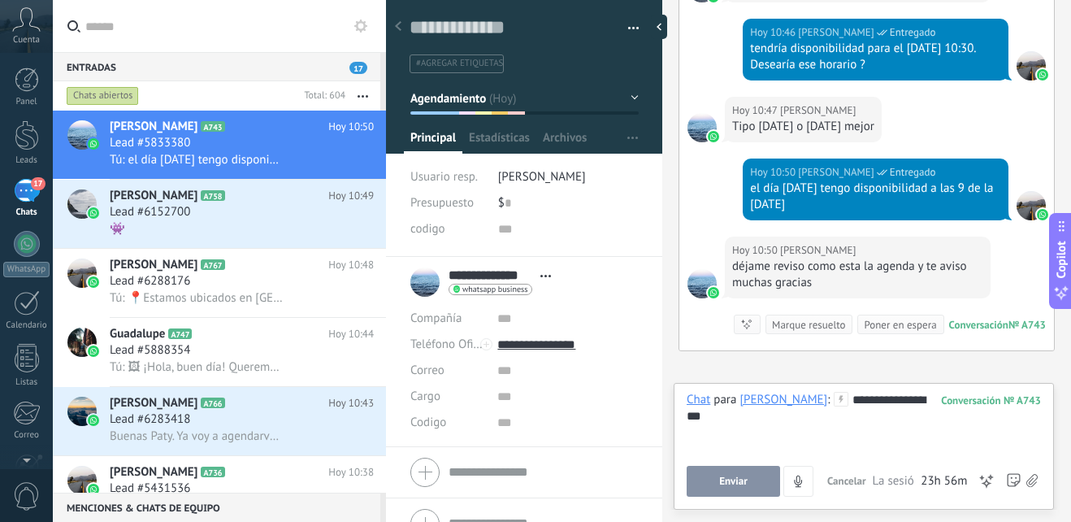
scroll to position [2388, 0]
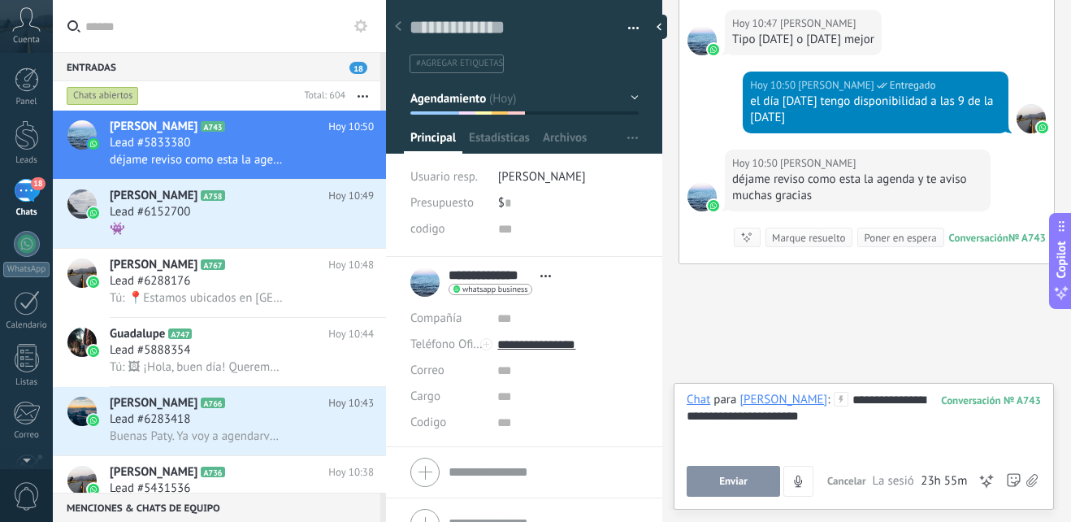
click at [894, 465] on div "**********" at bounding box center [864, 444] width 354 height 105
click at [711, 473] on button "Enviar" at bounding box center [733, 481] width 93 height 31
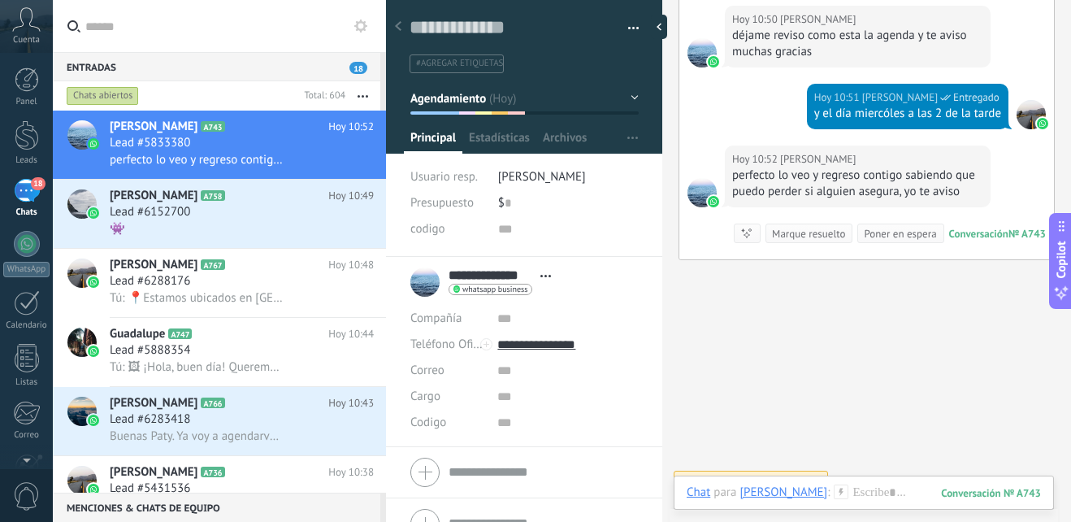
scroll to position [2537, 0]
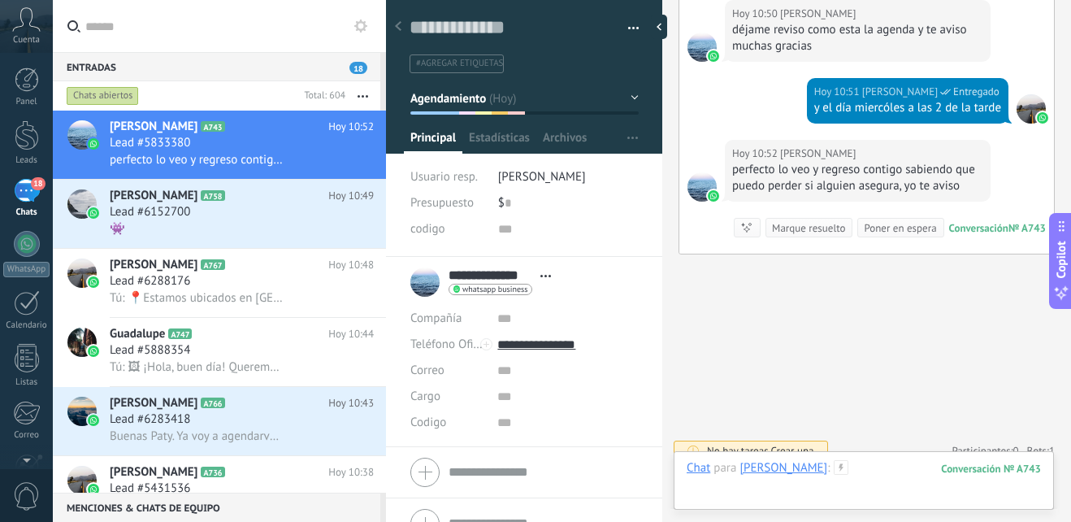
click at [899, 465] on div at bounding box center [864, 484] width 354 height 49
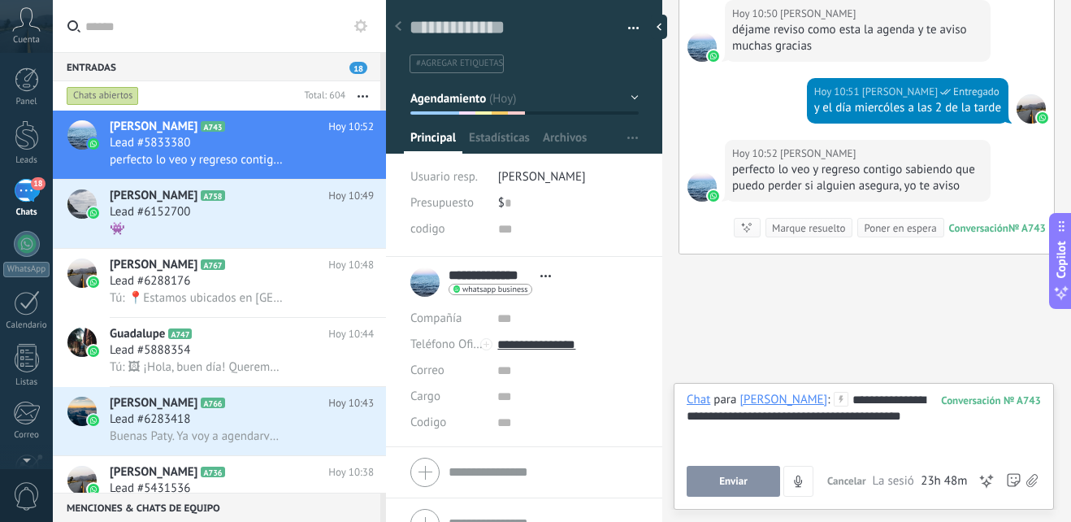
click at [730, 492] on button "Enviar" at bounding box center [733, 481] width 93 height 31
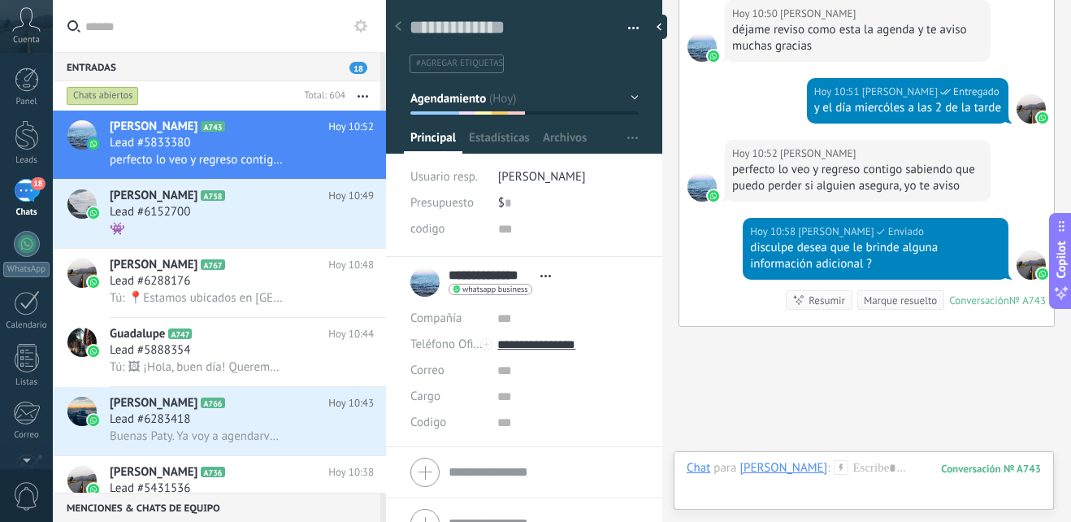
scroll to position [2610, 0]
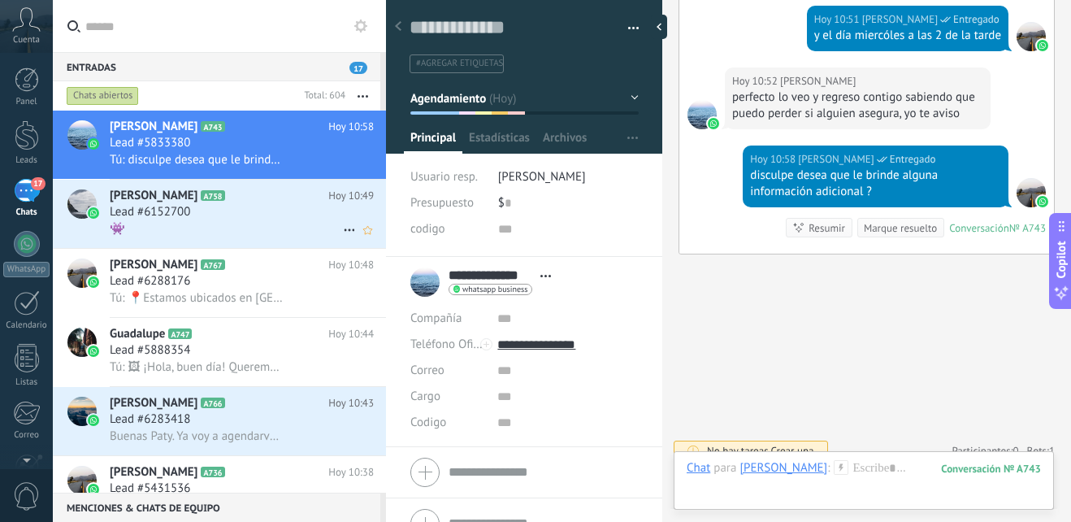
click at [191, 210] on h3 "Lead #6152700" at bounding box center [154, 212] width 89 height 16
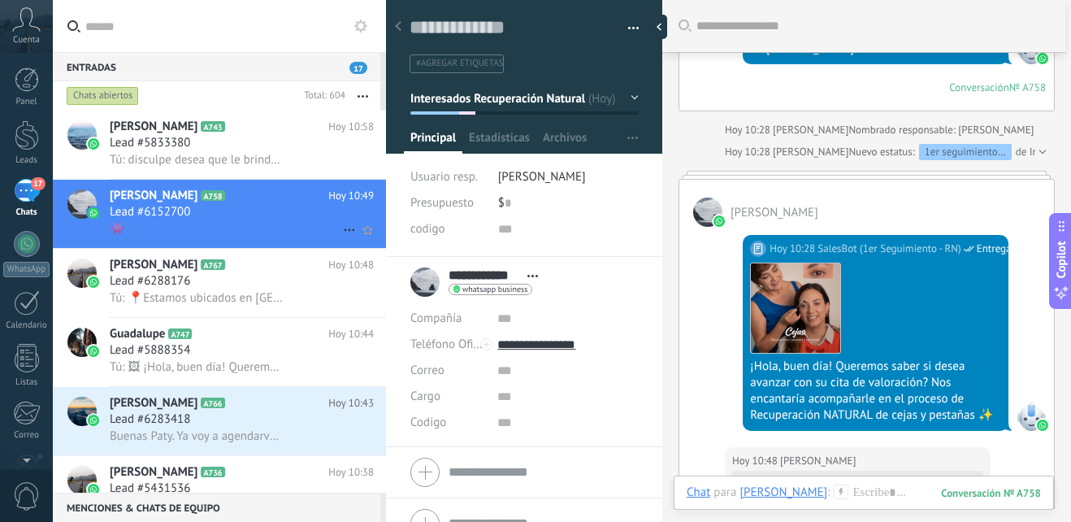
scroll to position [982, 0]
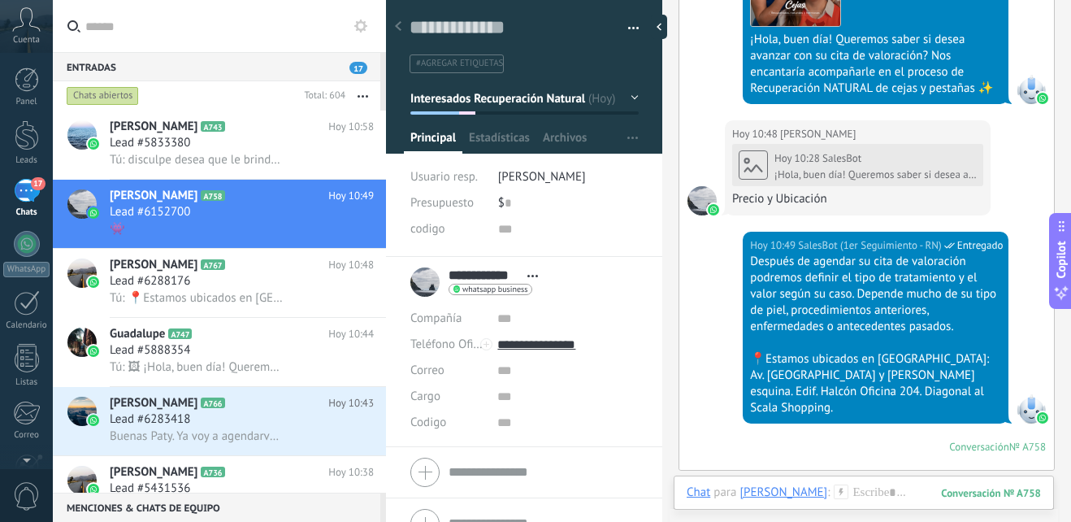
click at [625, 93] on button "Interesados Recuperación Natural" at bounding box center [524, 98] width 228 height 29
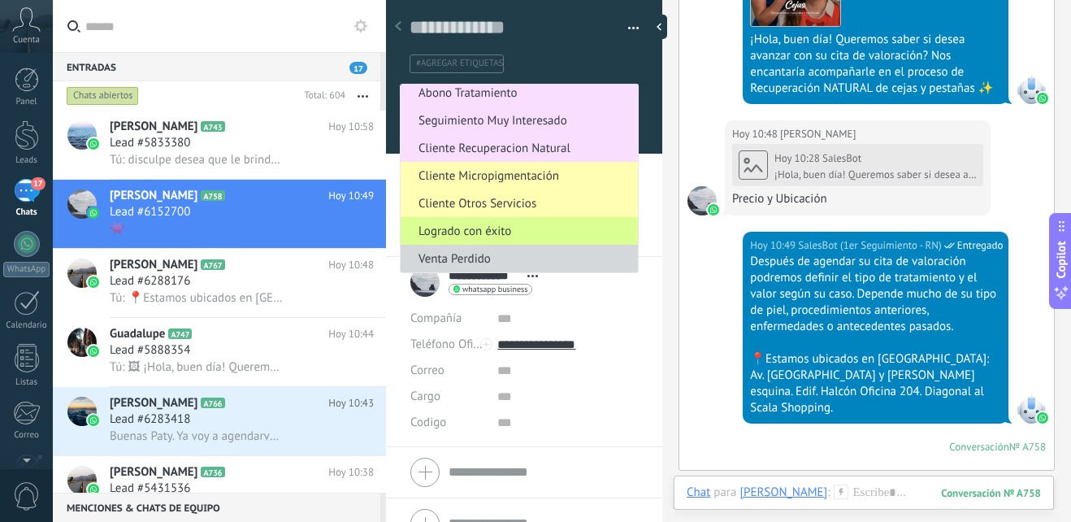
scroll to position [28, 0]
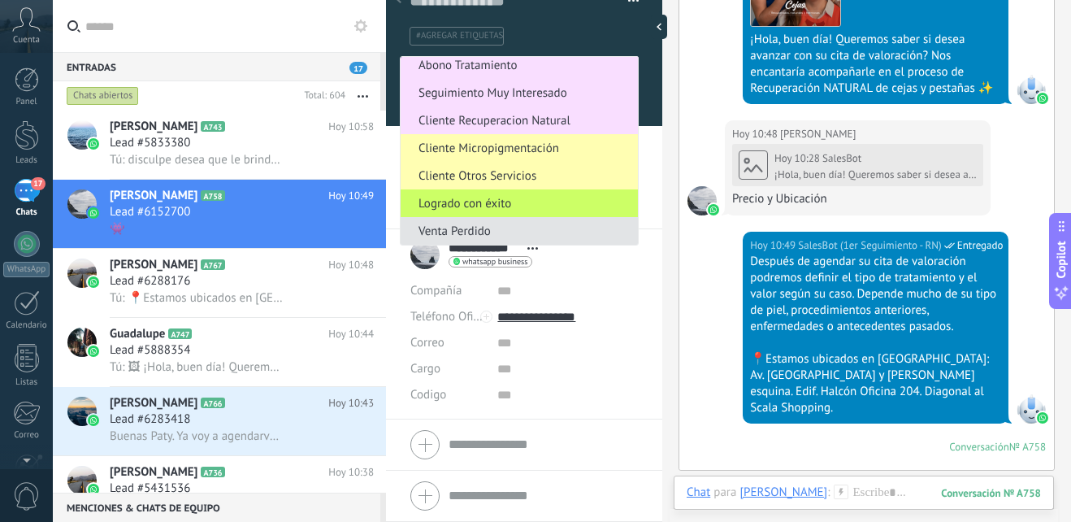
click at [488, 234] on span "Venta Perdido" at bounding box center [517, 230] width 232 height 15
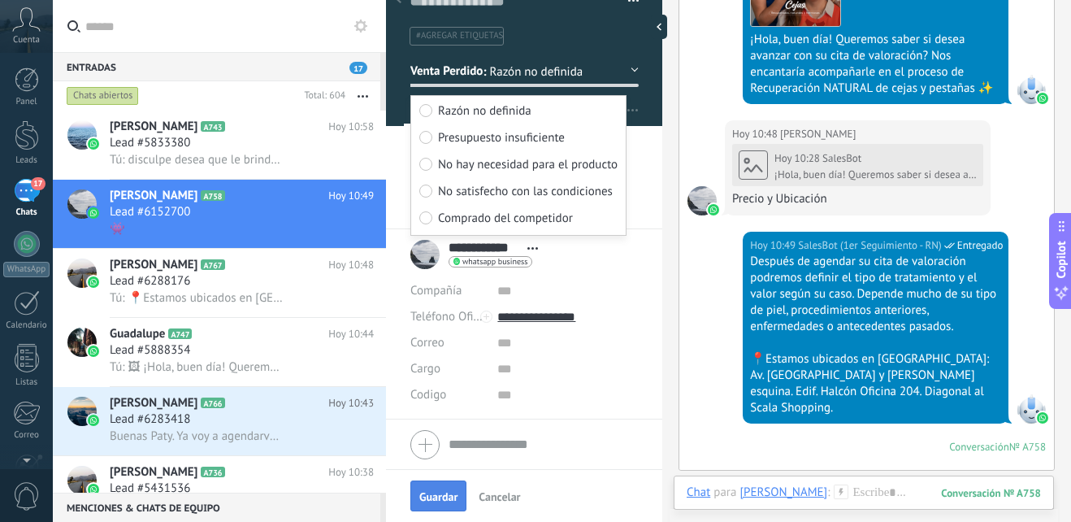
click at [444, 502] on span "Guardar" at bounding box center [438, 496] width 38 height 11
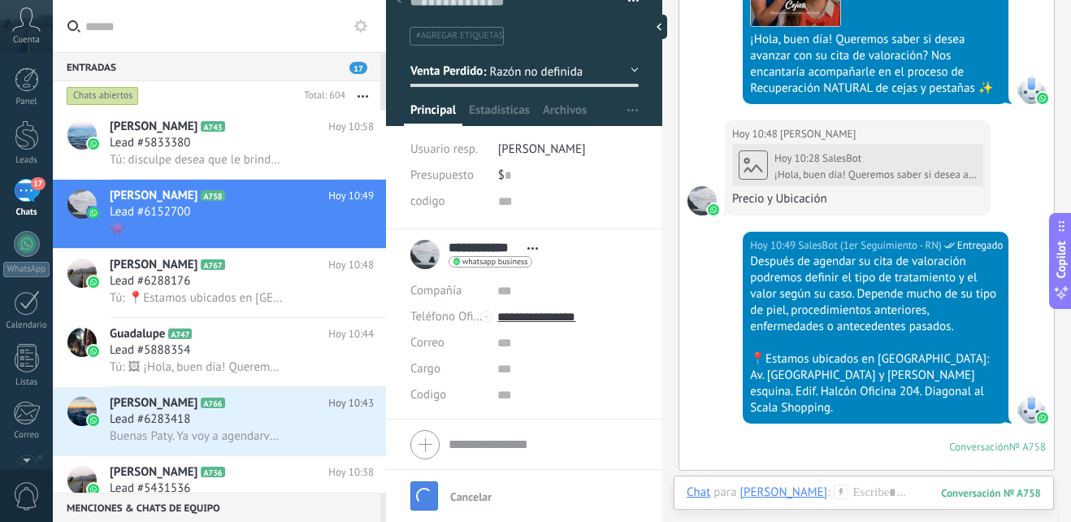
scroll to position [1098, 0]
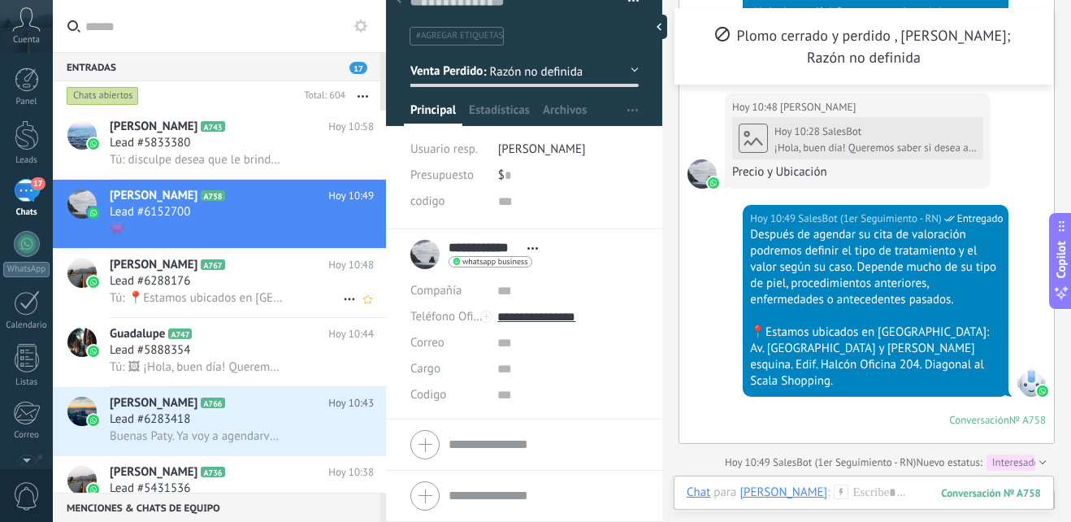
click at [280, 279] on div "Lead #6288176" at bounding box center [242, 281] width 264 height 16
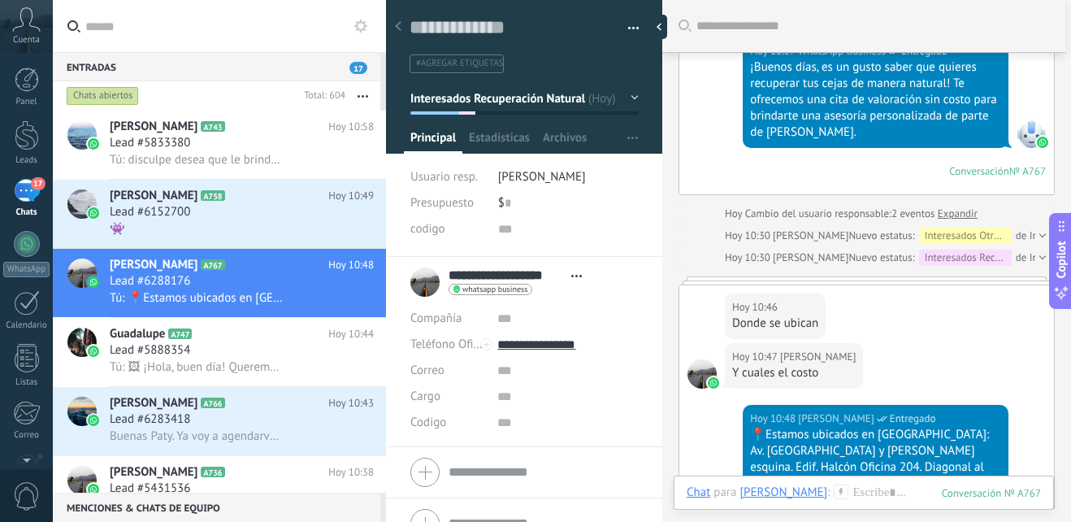
scroll to position [1111, 0]
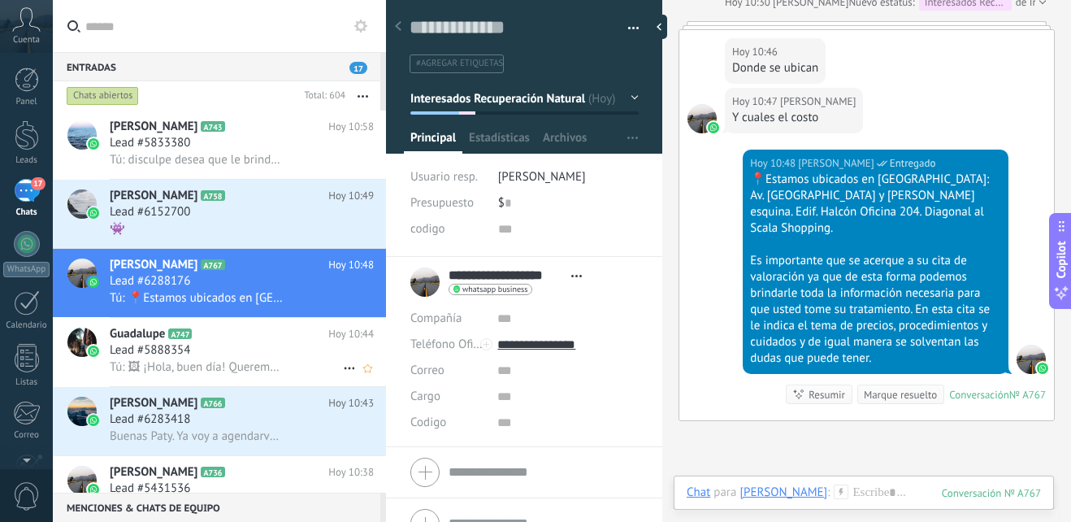
click at [212, 365] on span "Tú: 🖼 ¡Hola, buen día! Queremos saber si desea avanzar con su cita de valoració…" at bounding box center [197, 366] width 175 height 15
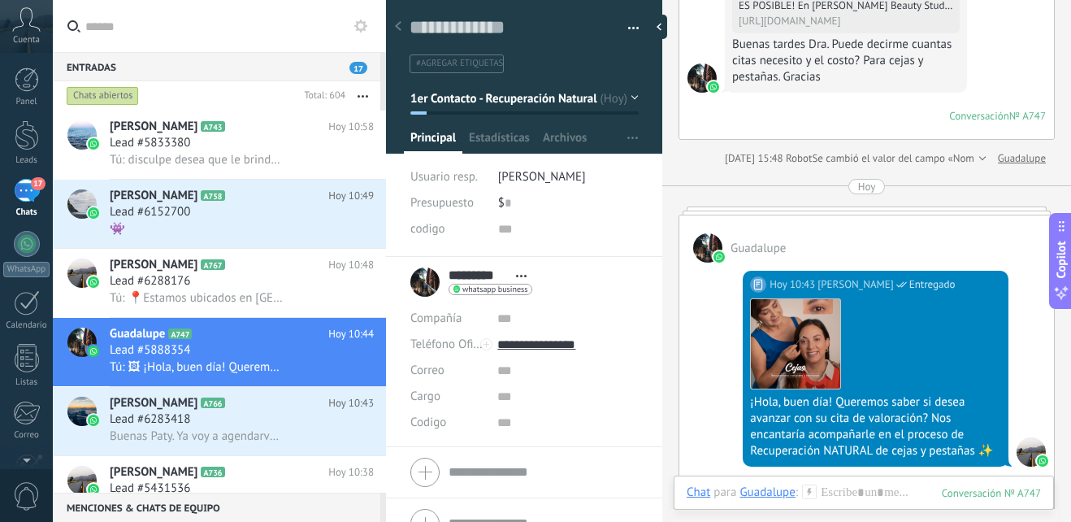
scroll to position [380, 0]
click at [626, 98] on button "1er Contacto - Recuperación Natural" at bounding box center [524, 98] width 228 height 29
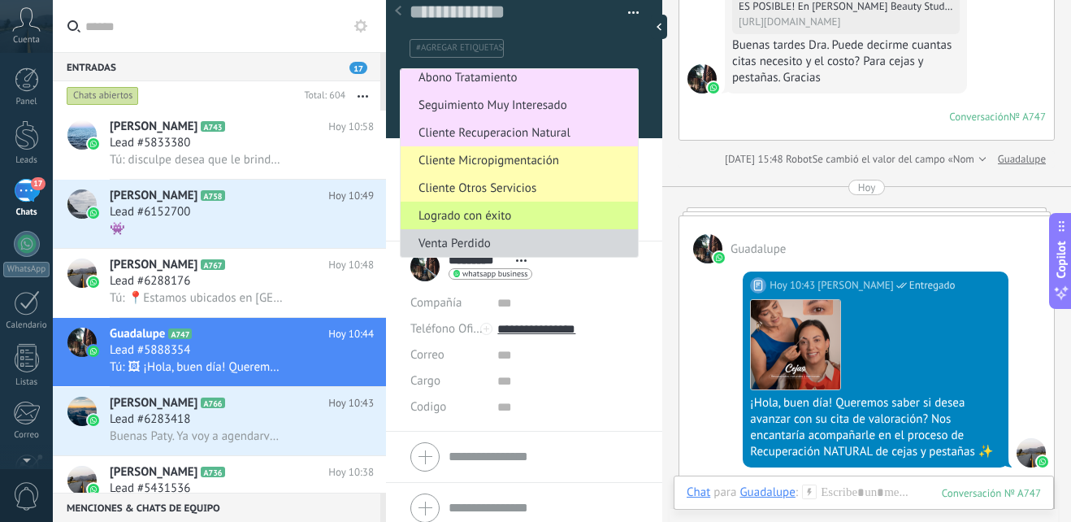
scroll to position [28, 0]
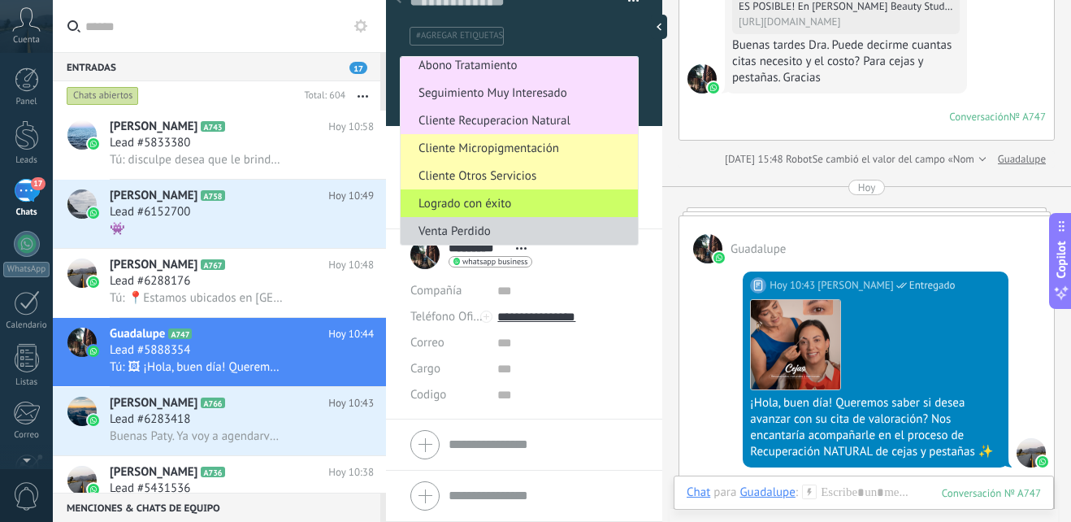
click at [494, 231] on span "Venta Perdido" at bounding box center [517, 230] width 232 height 15
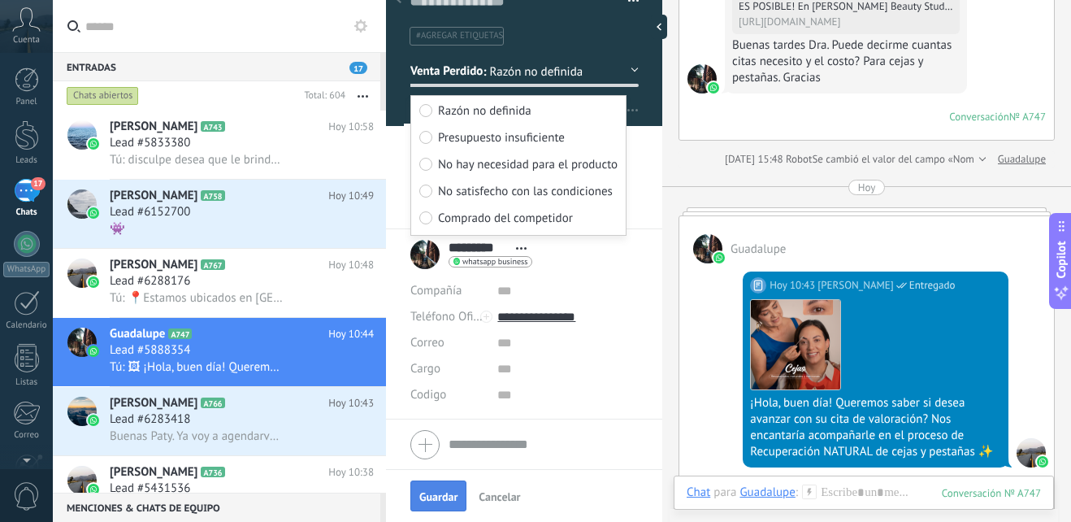
click at [440, 491] on span "Guardar" at bounding box center [438, 496] width 38 height 11
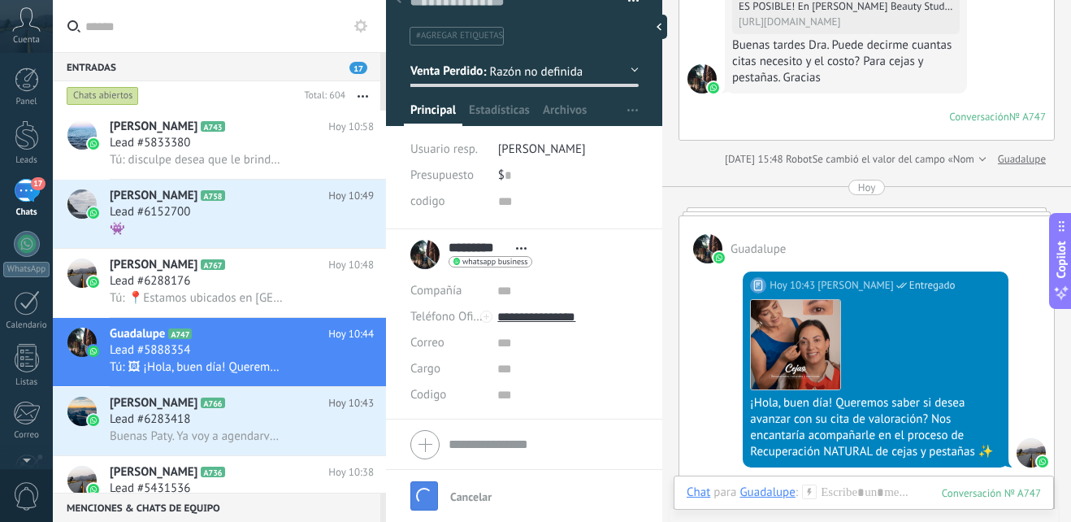
scroll to position [491, 0]
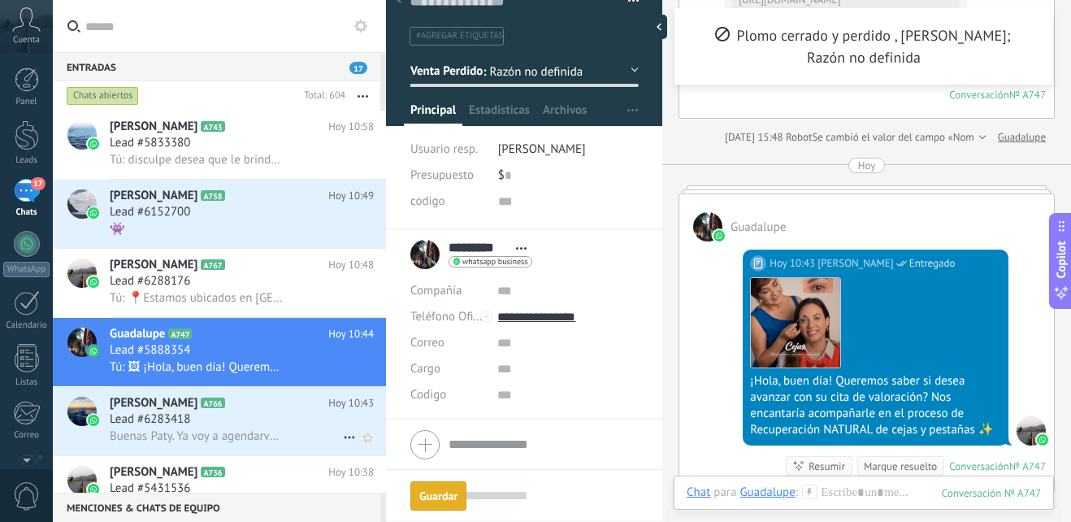
click at [228, 422] on div "Lead #6283418" at bounding box center [242, 419] width 264 height 16
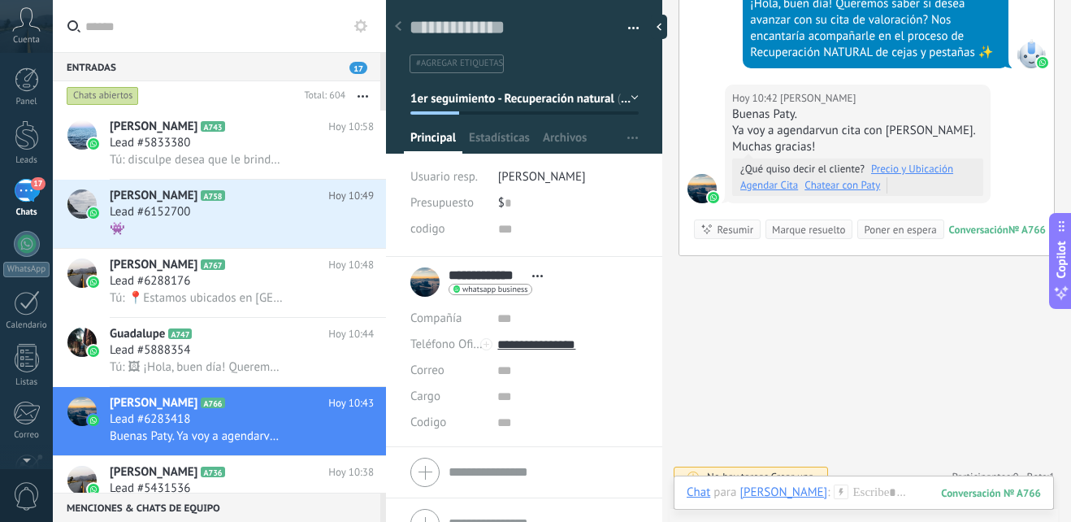
scroll to position [1211, 0]
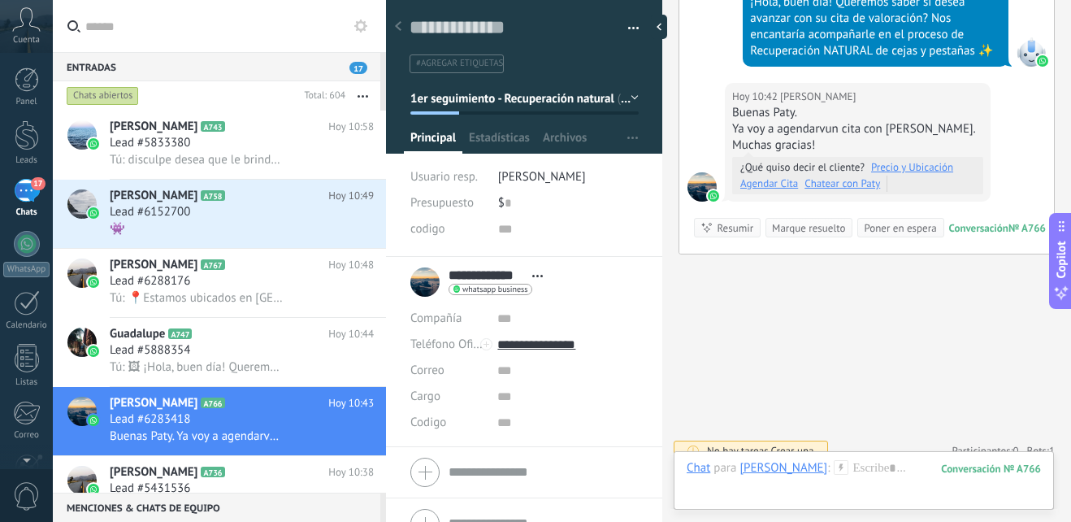
click at [834, 463] on icon at bounding box center [841, 467] width 15 height 15
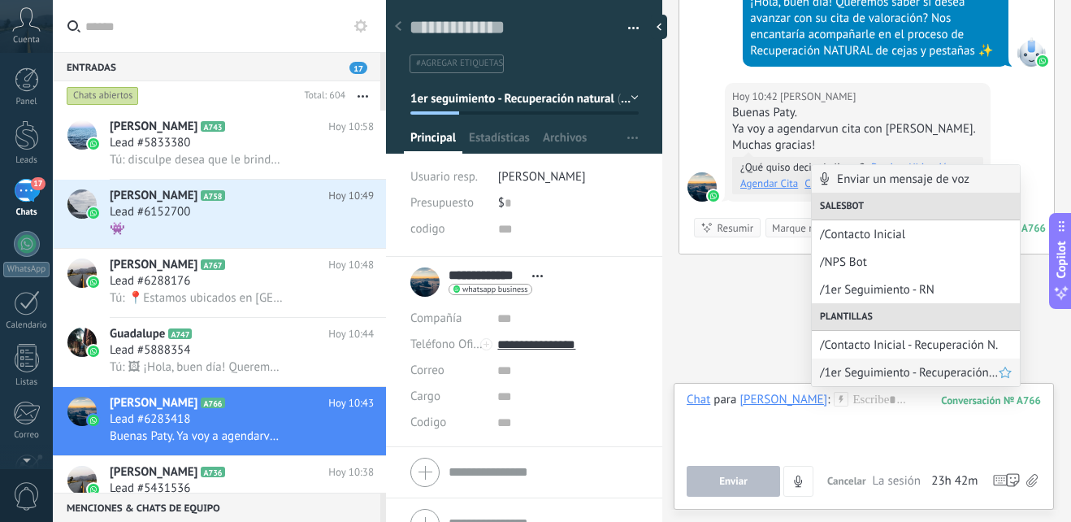
click at [867, 375] on span "/1er Seguimiento - Recuperación Natural" at bounding box center [909, 372] width 179 height 15
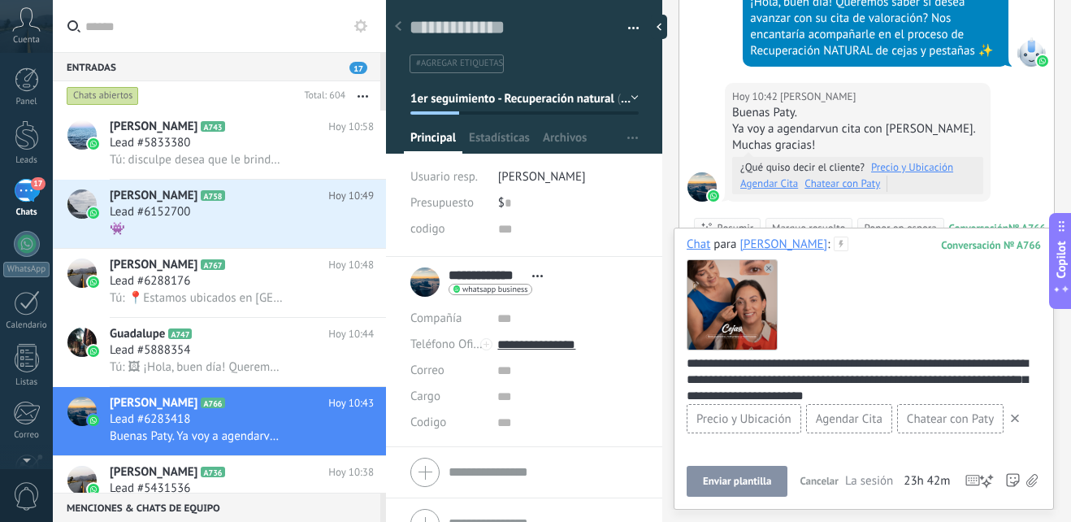
click at [739, 488] on button "Enviar plantilla" at bounding box center [737, 481] width 101 height 31
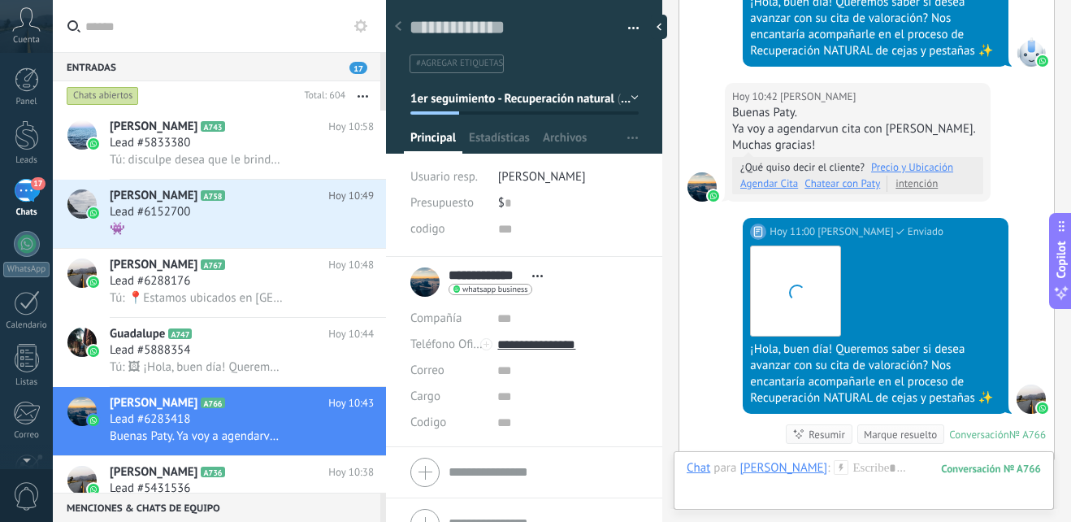
scroll to position [1417, 0]
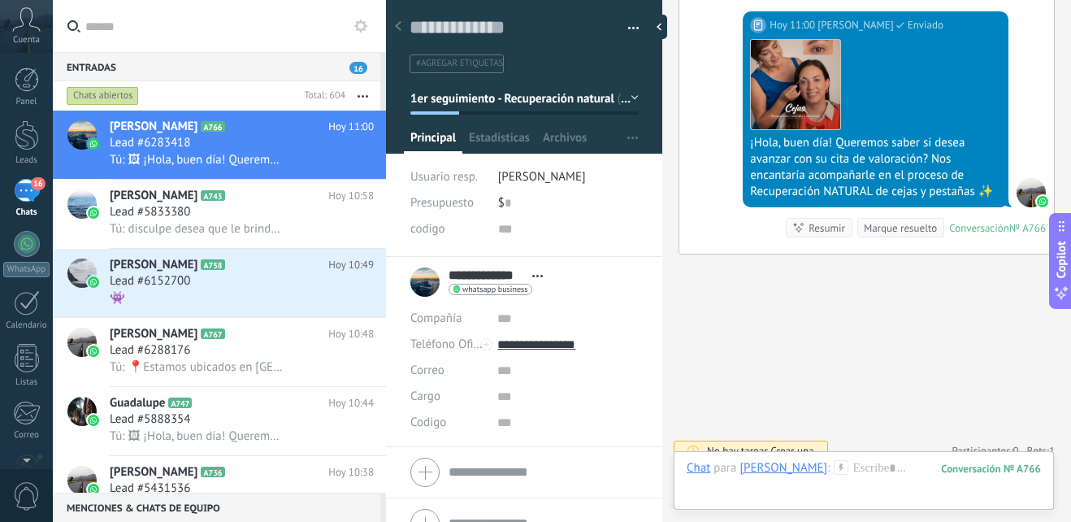
click at [626, 92] on button "1er seguimiento - Recuperación natural" at bounding box center [524, 98] width 228 height 29
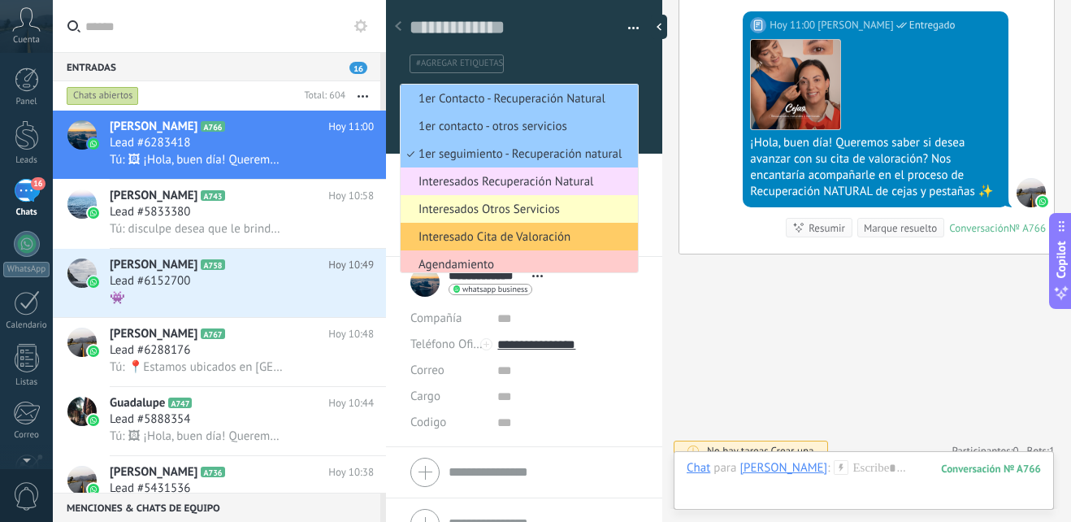
scroll to position [81, 0]
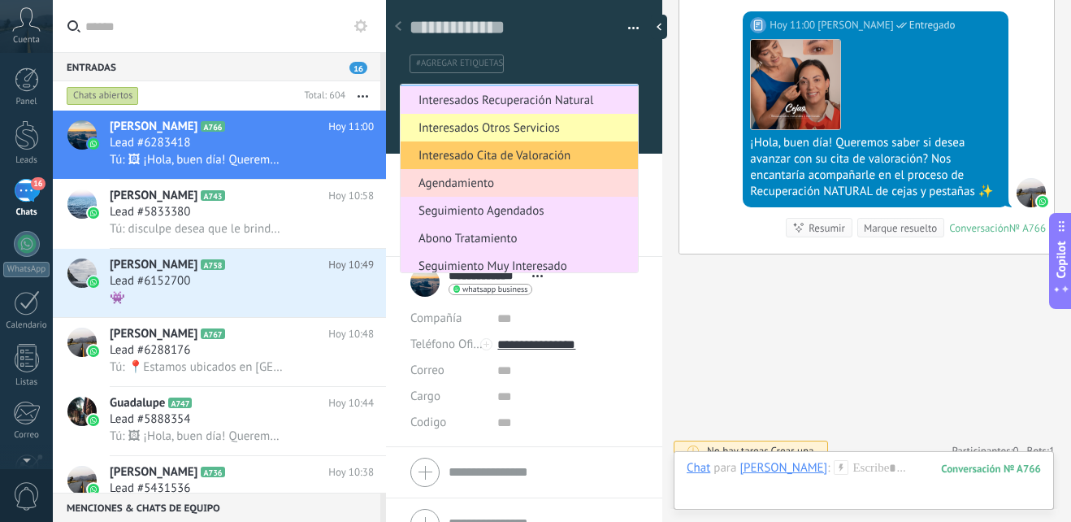
click at [509, 179] on span "Agendamiento" at bounding box center [517, 183] width 232 height 15
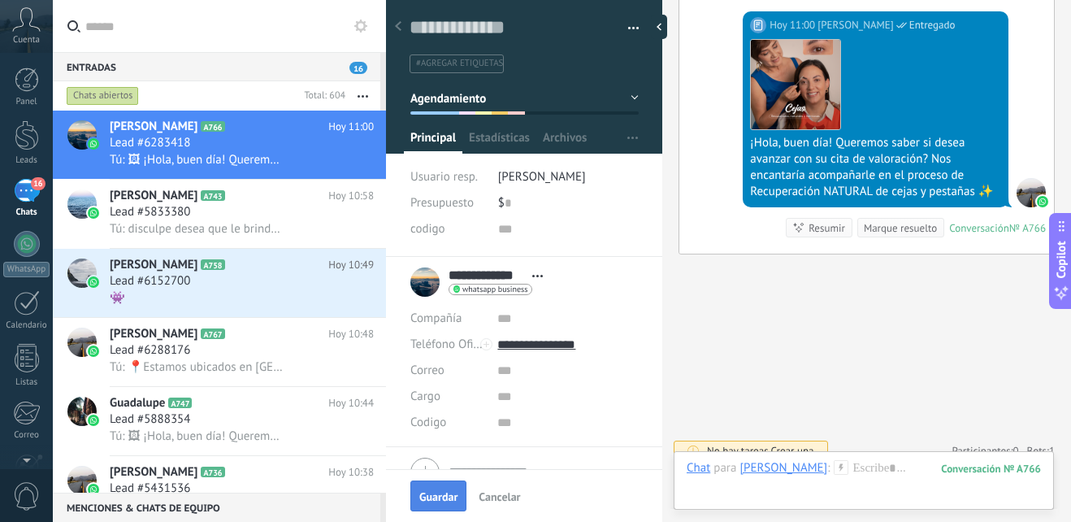
click at [436, 492] on span "Guardar" at bounding box center [438, 496] width 38 height 11
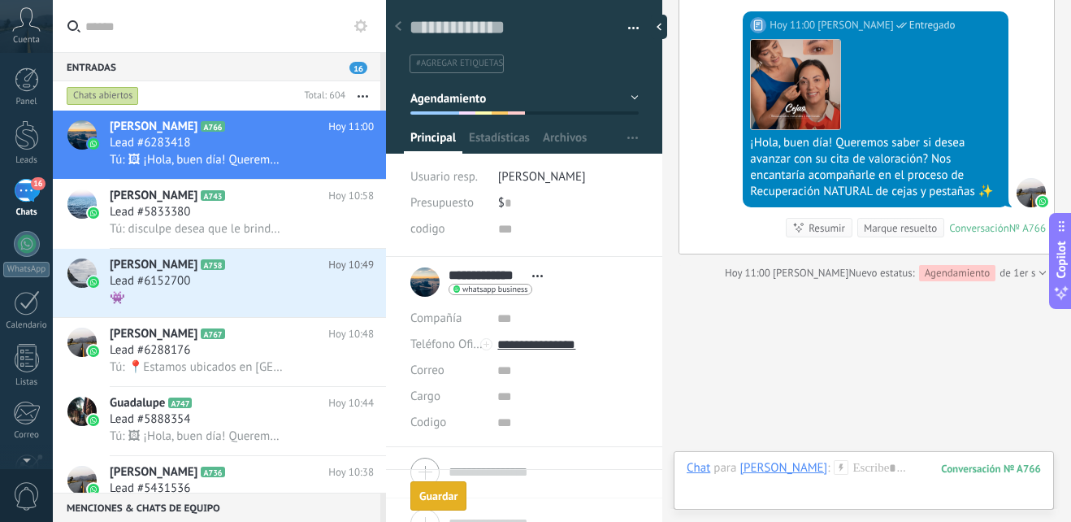
scroll to position [1444, 0]
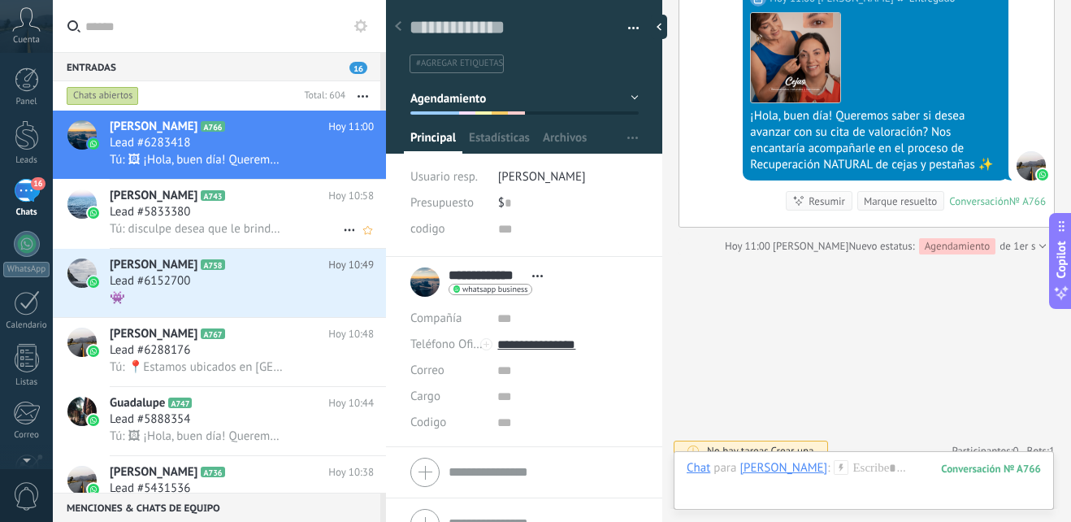
click at [259, 215] on div "Lead #5833380" at bounding box center [242, 212] width 264 height 16
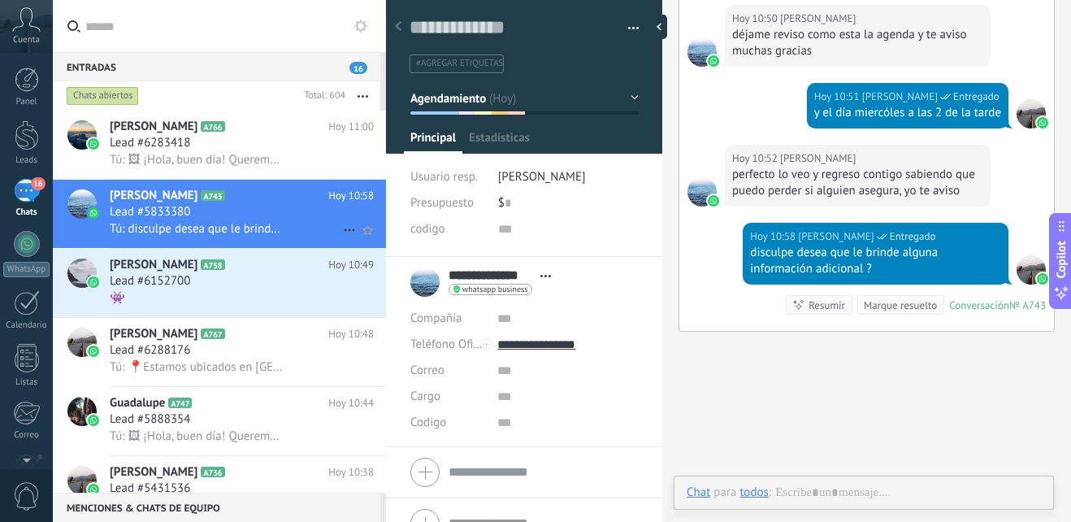
scroll to position [24, 0]
click at [241, 235] on span "Tú: disculpe desea que le brinde alguna información adicional ?" at bounding box center [197, 228] width 175 height 15
click at [225, 300] on div "👾" at bounding box center [242, 297] width 264 height 17
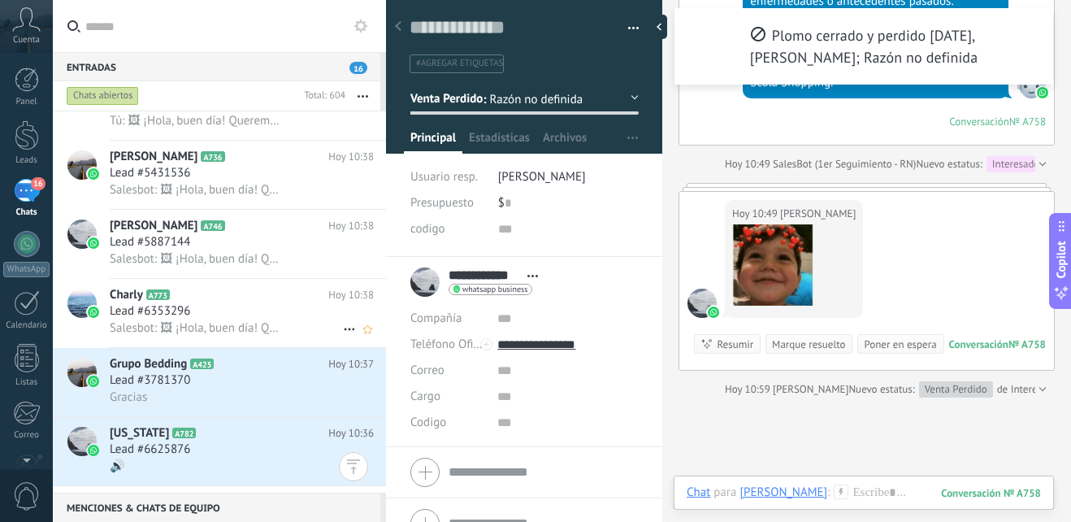
scroll to position [407, 0]
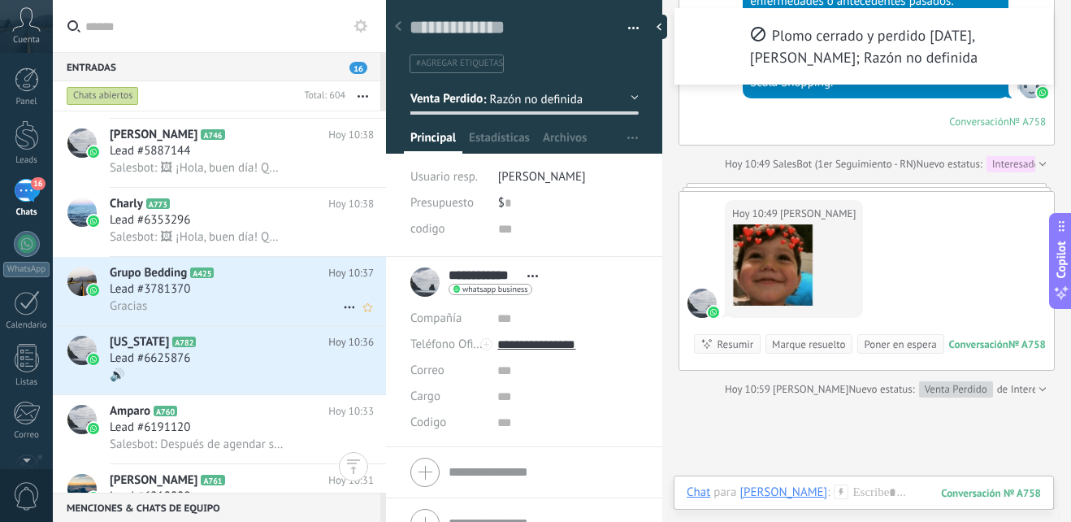
click at [233, 297] on div "Grupo Bedding A425 Hoy 10:37 Lead #3781370 Gracias" at bounding box center [248, 291] width 276 height 68
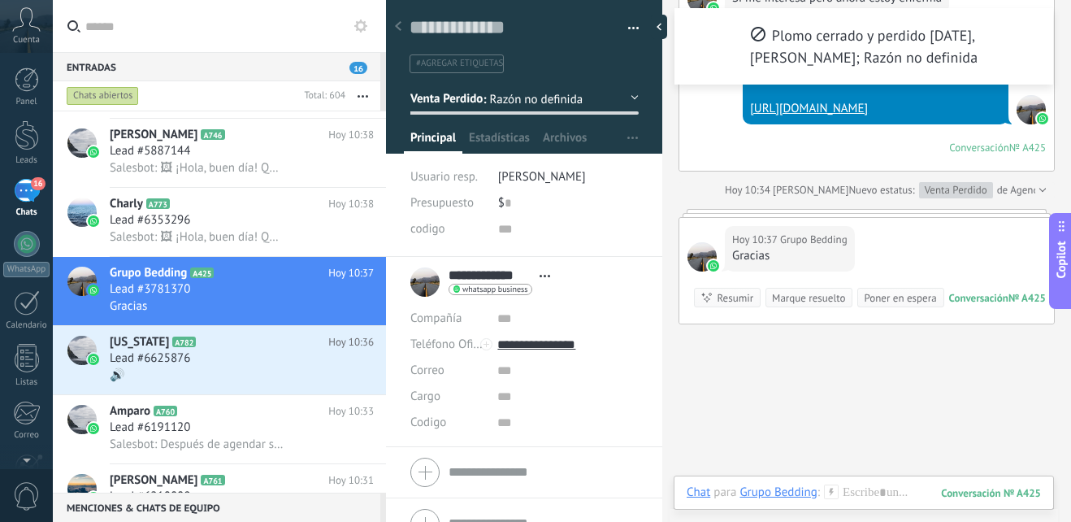
scroll to position [2369, 0]
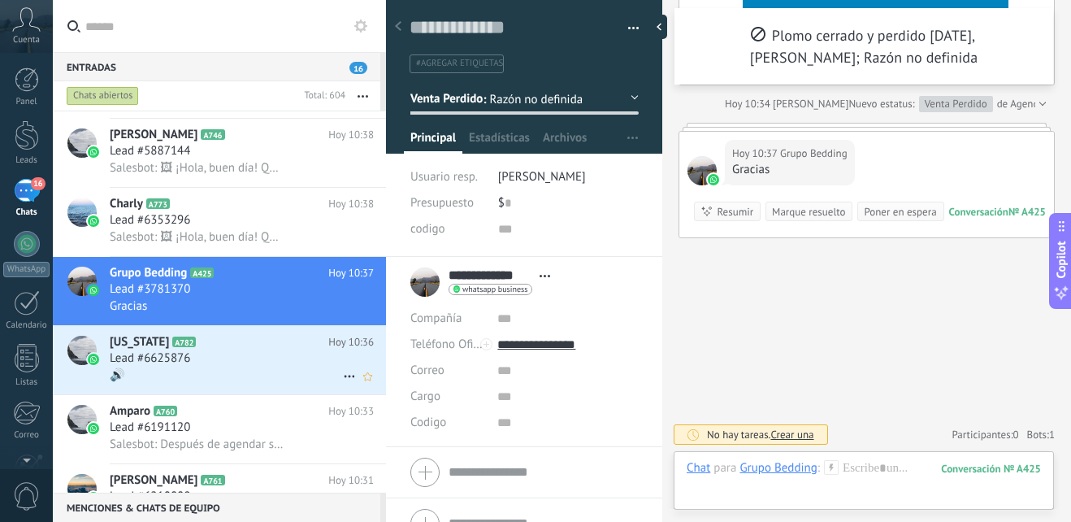
click at [228, 358] on div "Lead #6625876" at bounding box center [242, 358] width 264 height 16
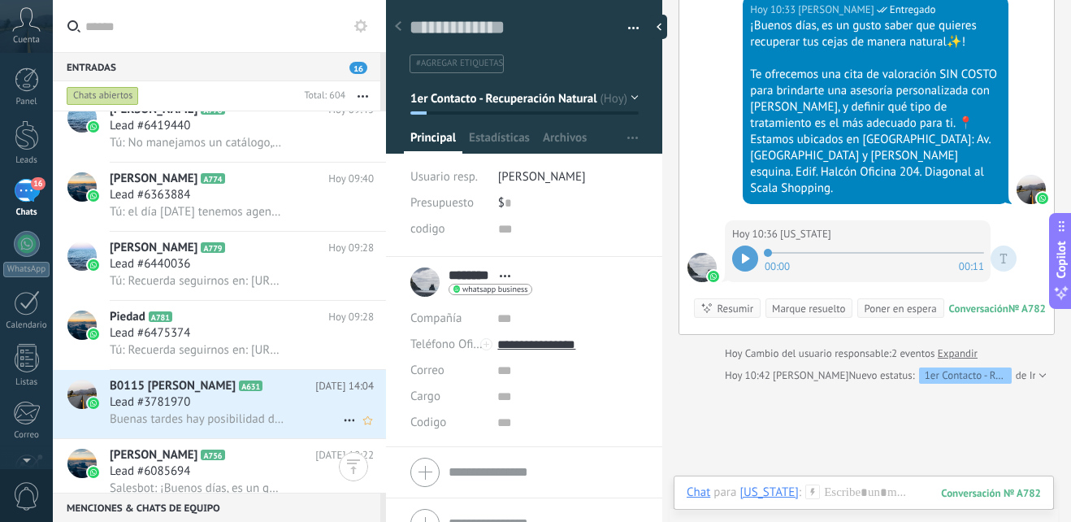
scroll to position [1707, 0]
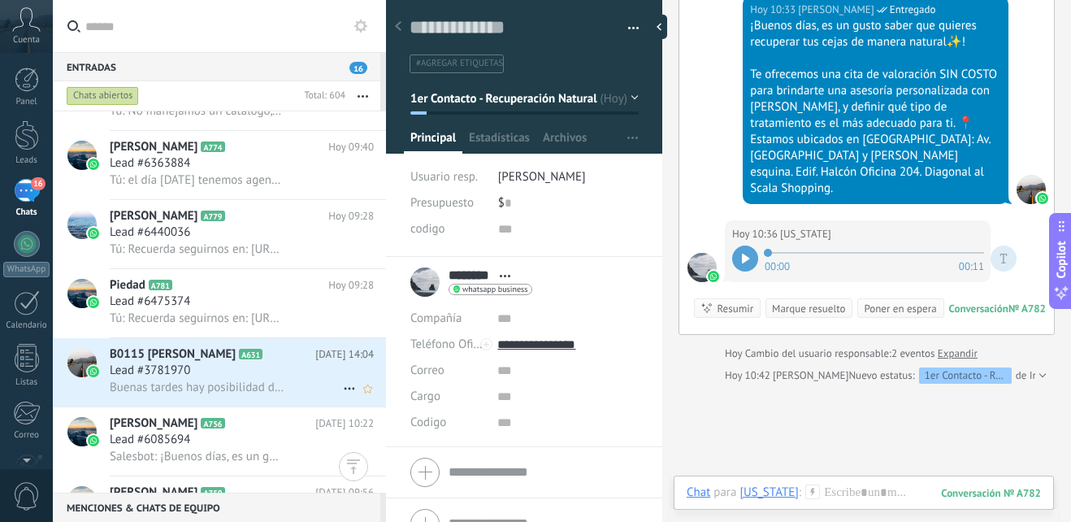
click at [274, 374] on div "Lead #3781970" at bounding box center [242, 370] width 264 height 16
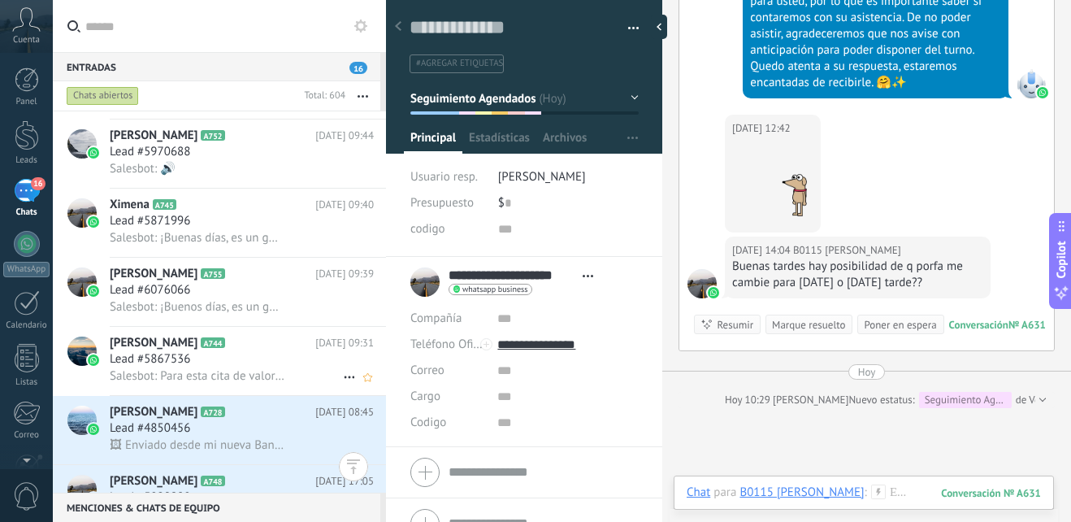
scroll to position [2601, 0]
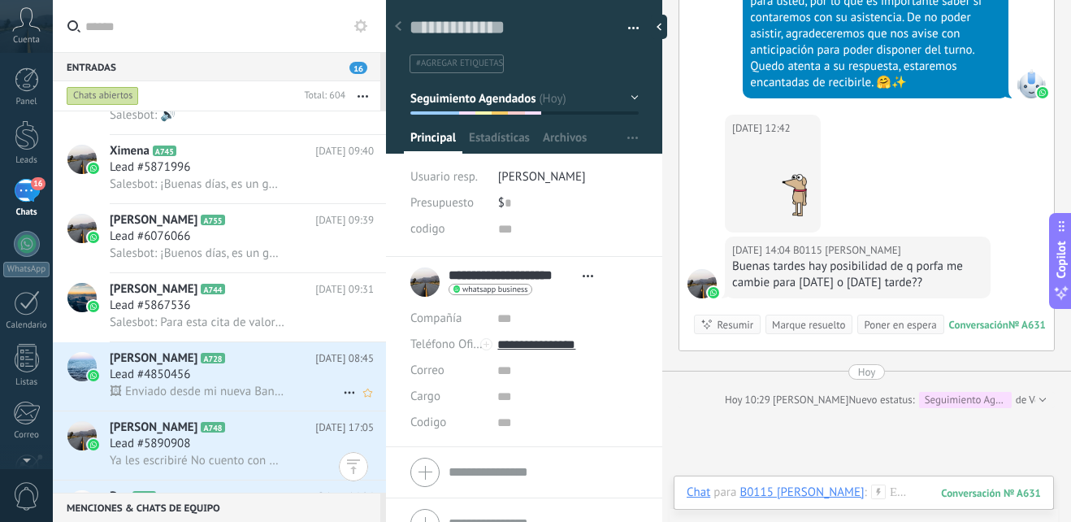
click at [286, 379] on div "Lead #4850456" at bounding box center [242, 374] width 264 height 16
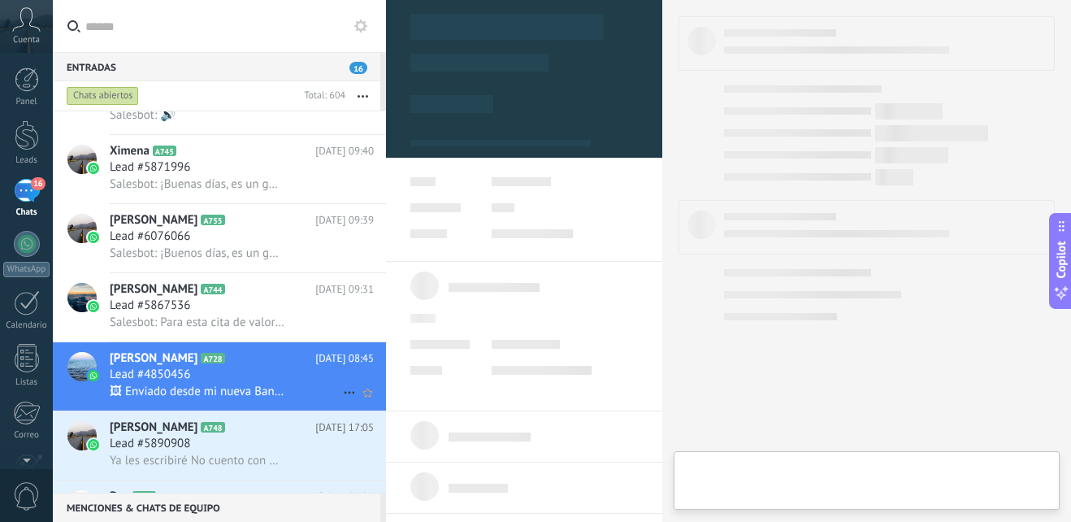
type textarea "**********"
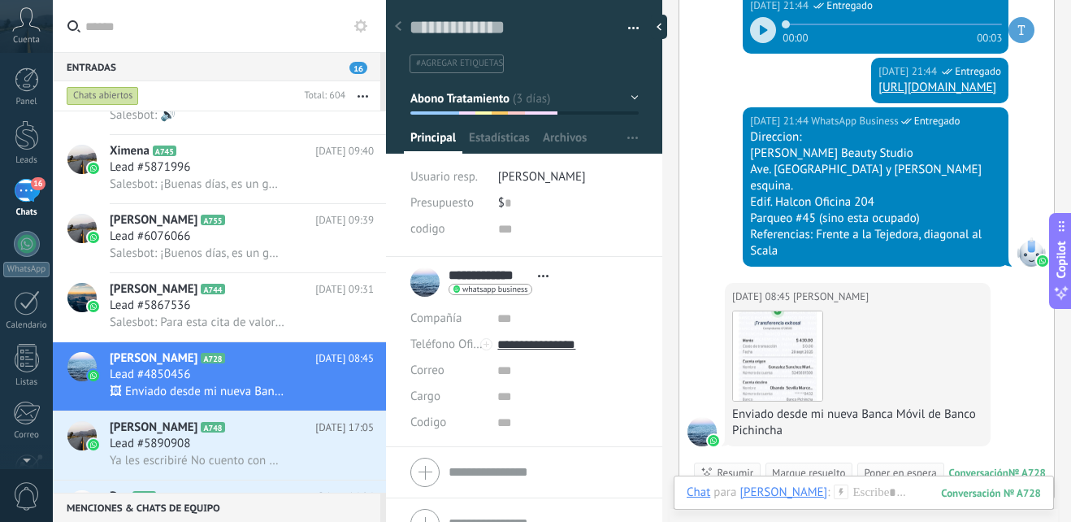
scroll to position [2056, 0]
click at [852, 485] on div at bounding box center [864, 508] width 354 height 49
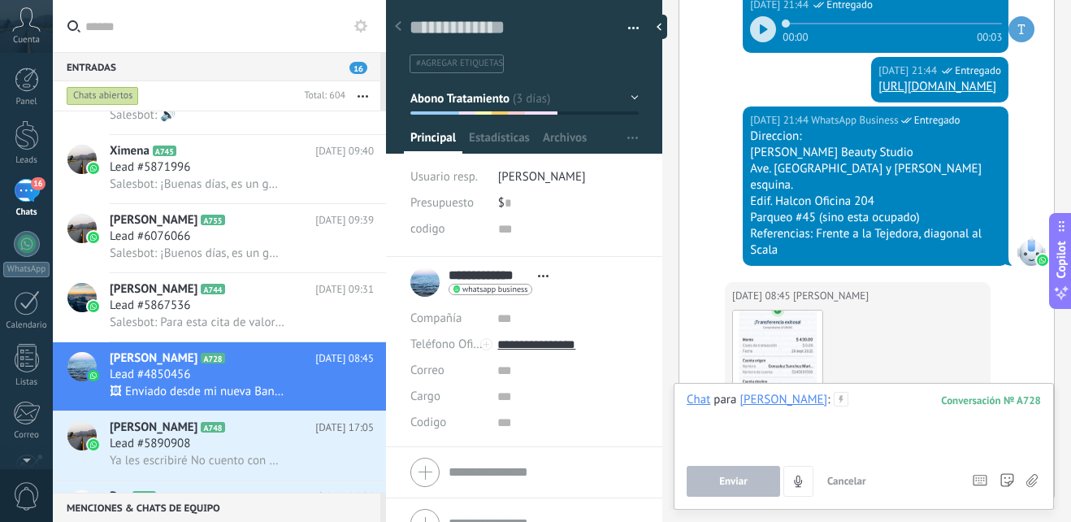
paste div
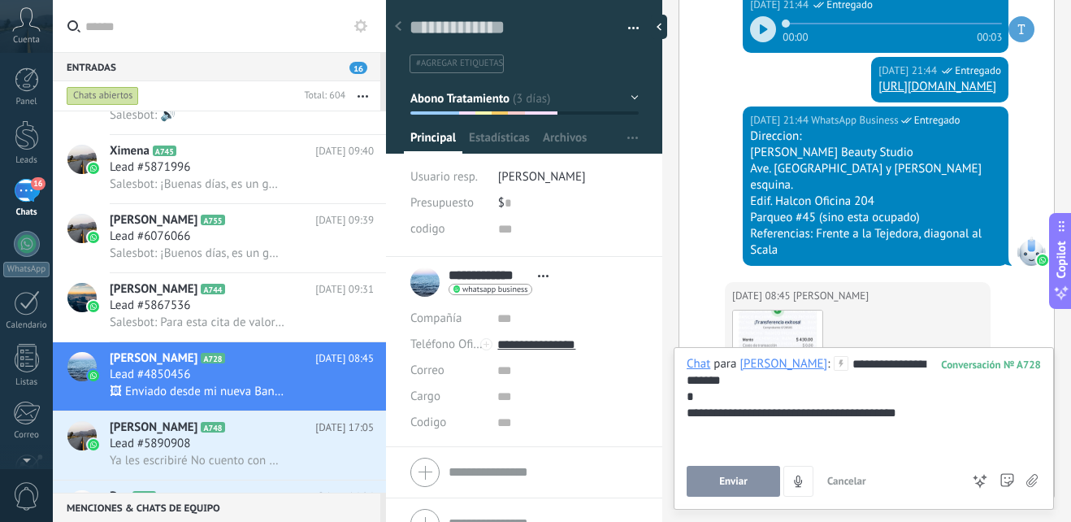
click at [735, 472] on button "Enviar" at bounding box center [733, 481] width 93 height 31
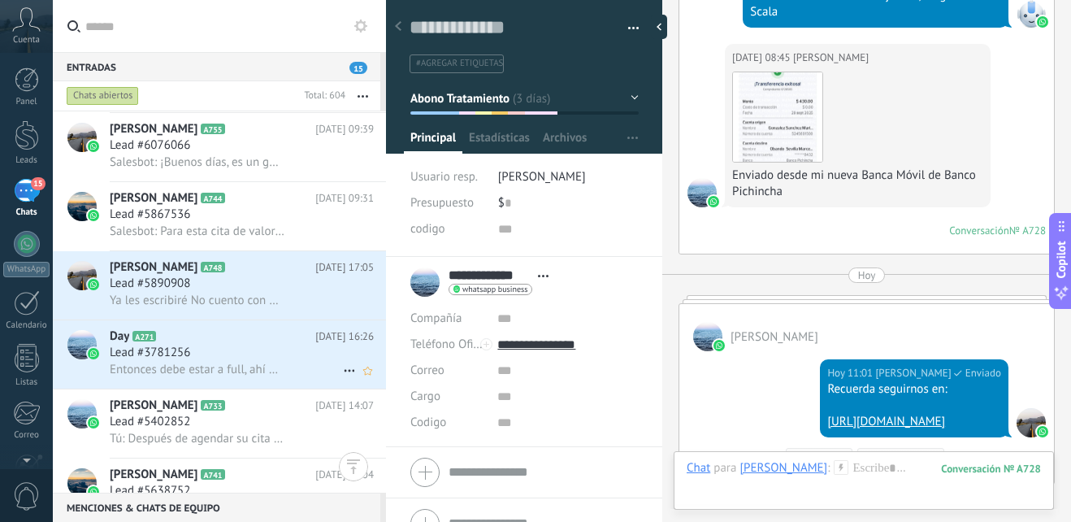
scroll to position [2763, 0]
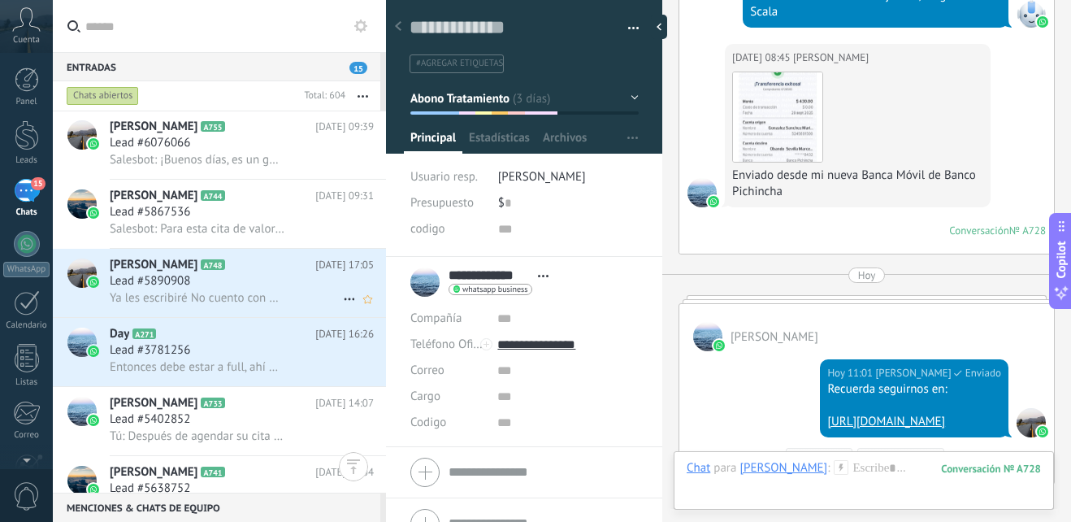
click at [272, 299] on span "Ya les escribiré No cuento con dinero en este momento..." at bounding box center [197, 297] width 175 height 15
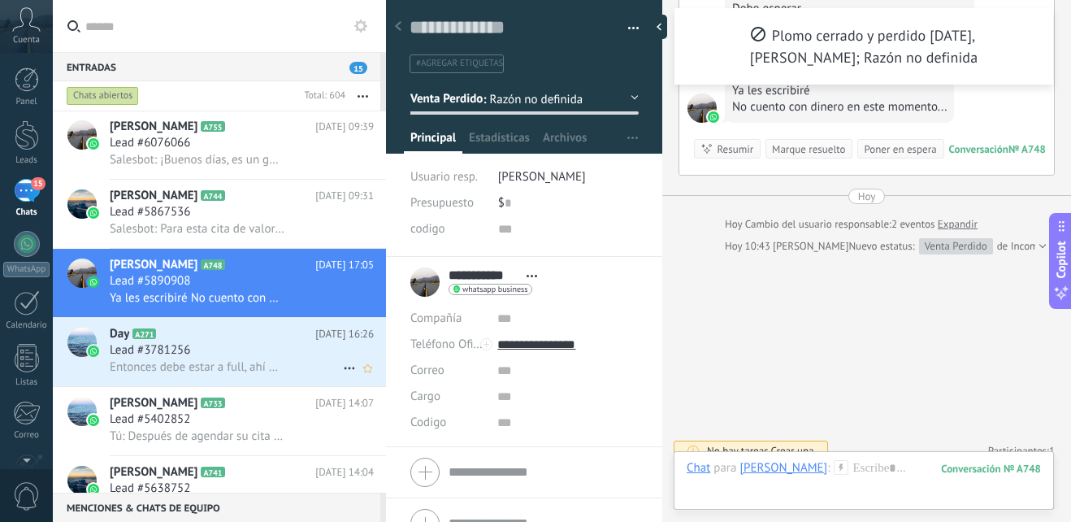
click at [280, 370] on h3 "Entonces debe estar a full, ahí me avisas Majo" at bounding box center [201, 367] width 183 height 16
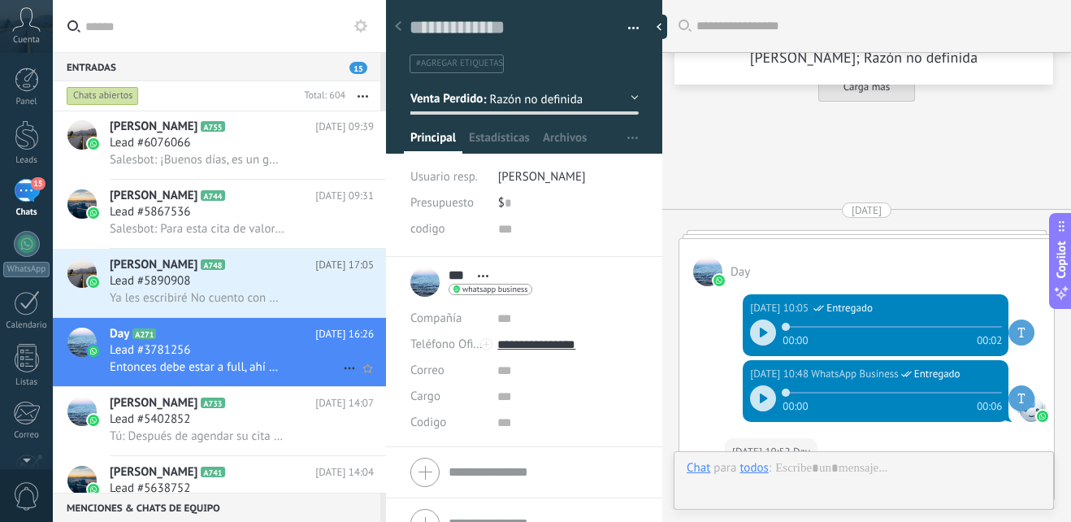
scroll to position [3068, 0]
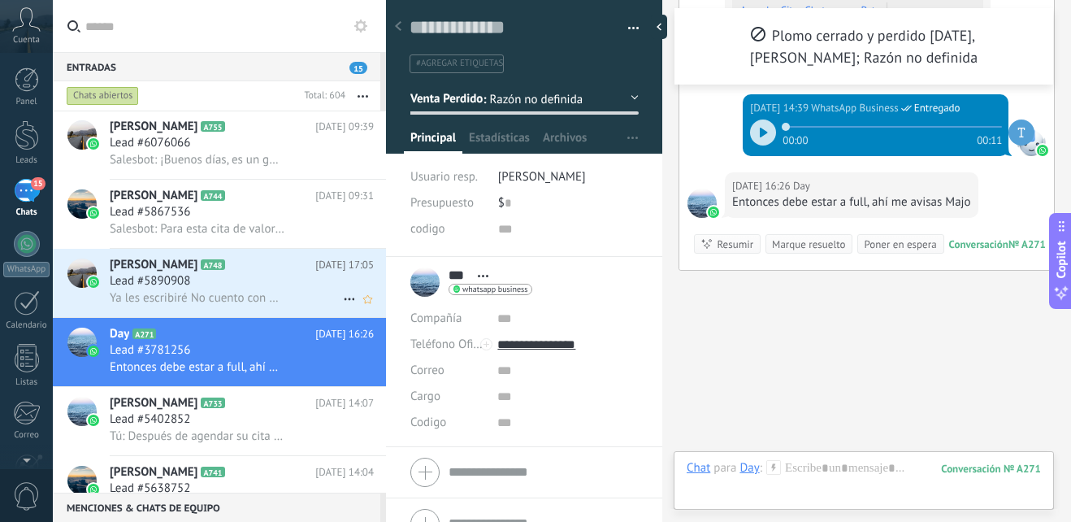
click at [294, 296] on div "Ya les escribiré No cuento con dinero en este momento..." at bounding box center [242, 297] width 264 height 17
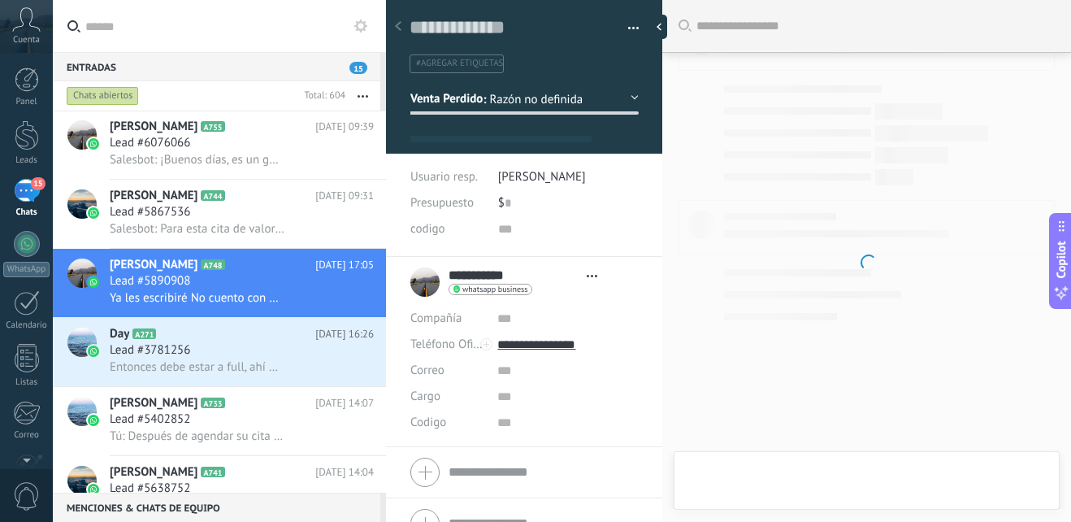
type textarea "**********"
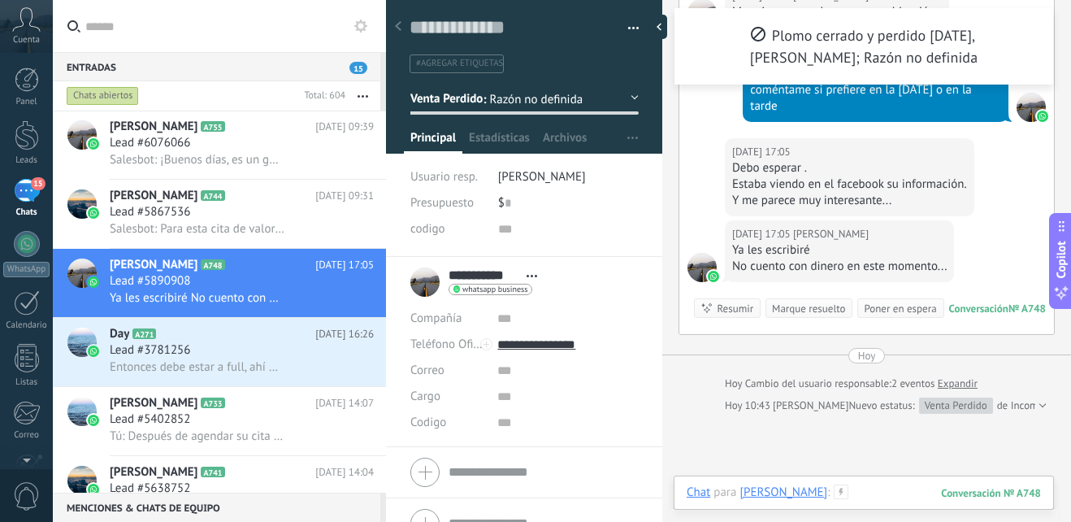
click at [861, 492] on div at bounding box center [864, 508] width 354 height 49
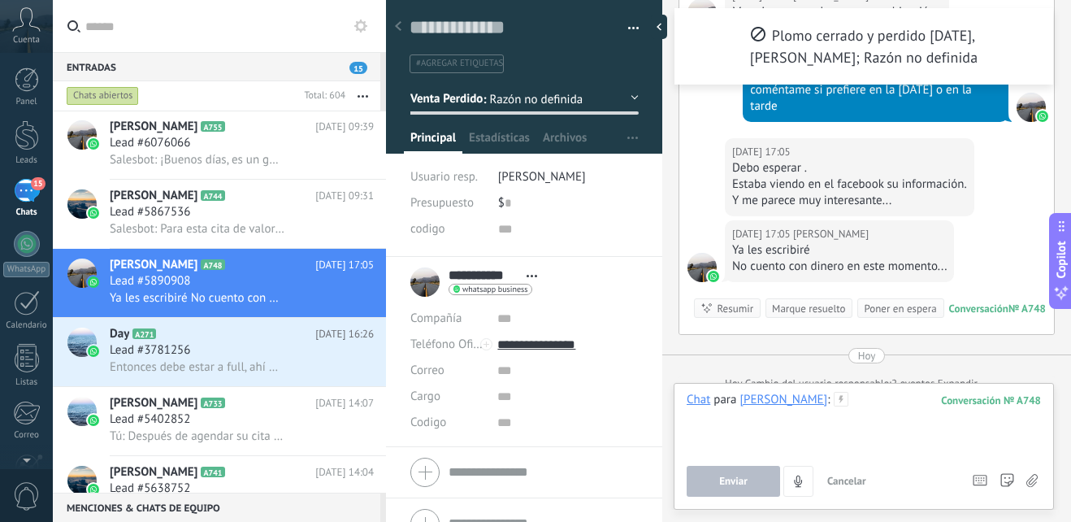
paste div
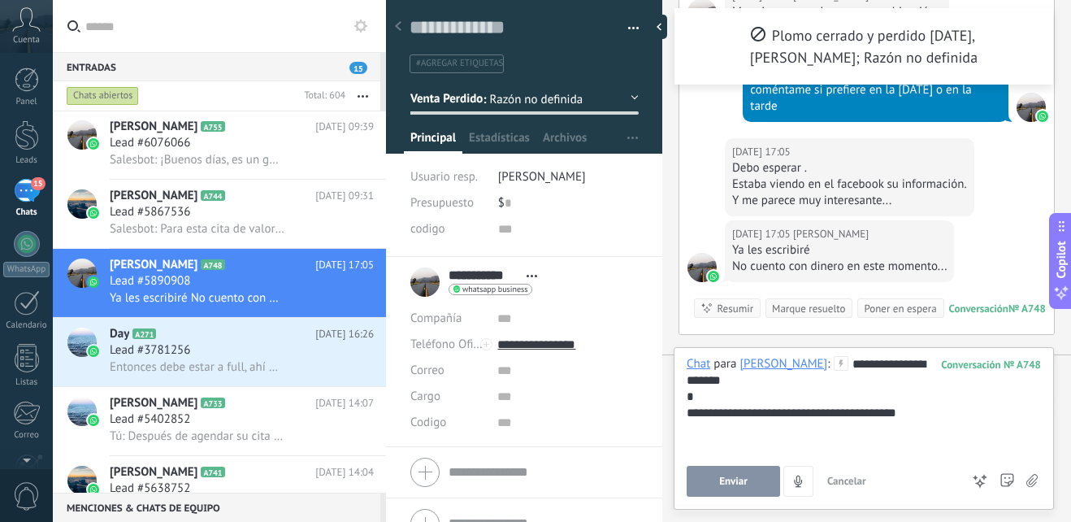
click at [722, 482] on span "Enviar" at bounding box center [733, 480] width 28 height 11
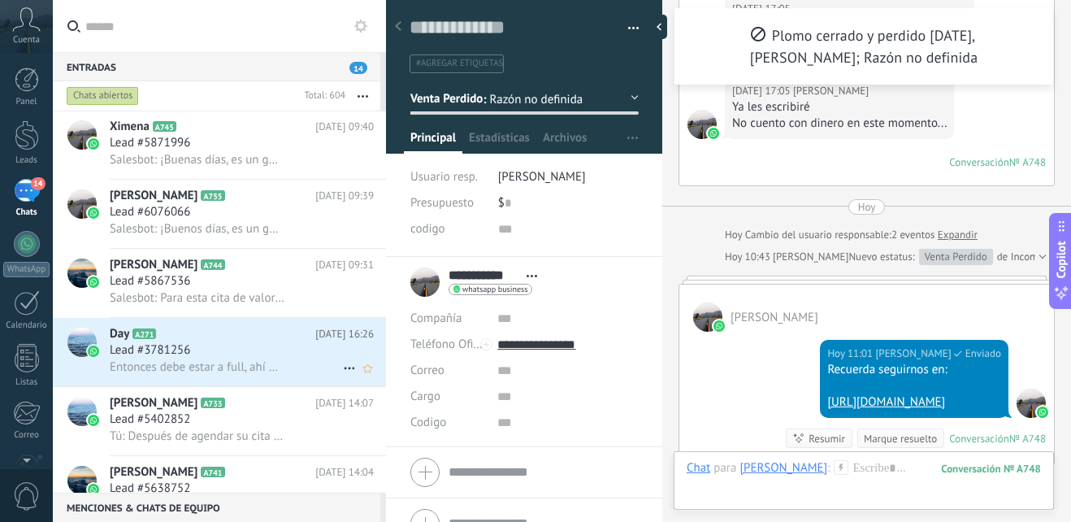
click at [256, 361] on span "Entonces debe estar a full, ahí me avisas Majo" at bounding box center [197, 366] width 175 height 15
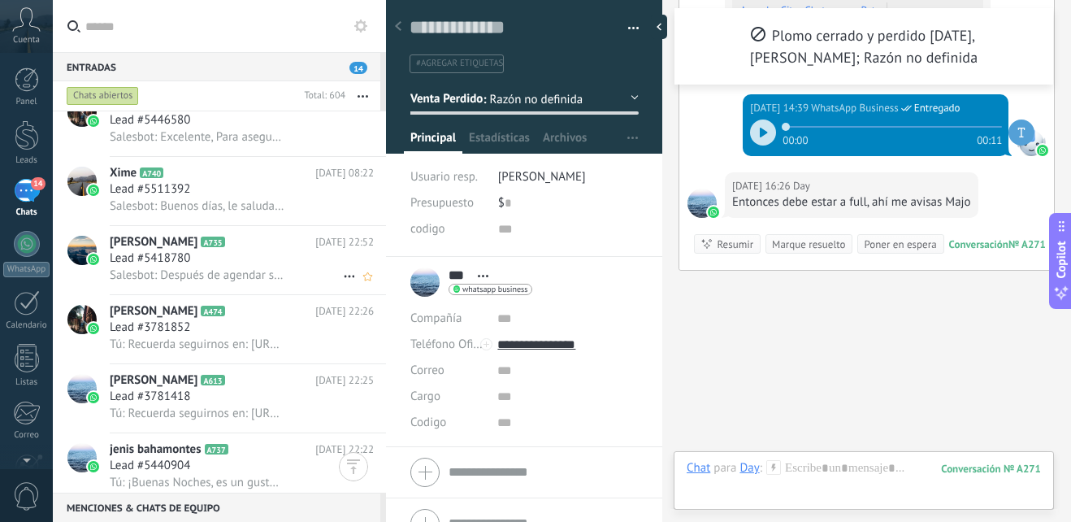
scroll to position [3413, 0]
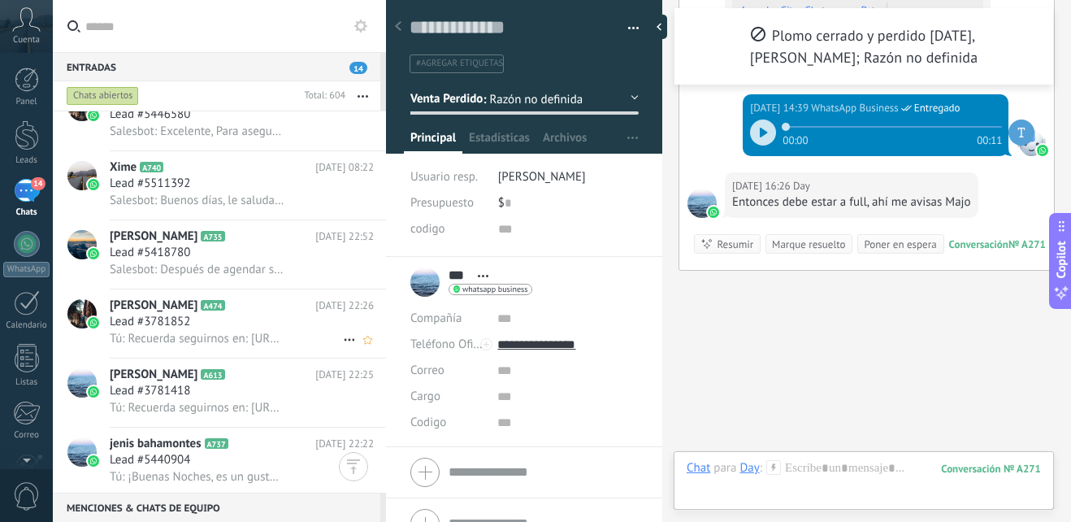
click at [236, 340] on span "Tú: Recuerda seguirnos en: [URL][DOMAIN_NAME]" at bounding box center [197, 338] width 175 height 15
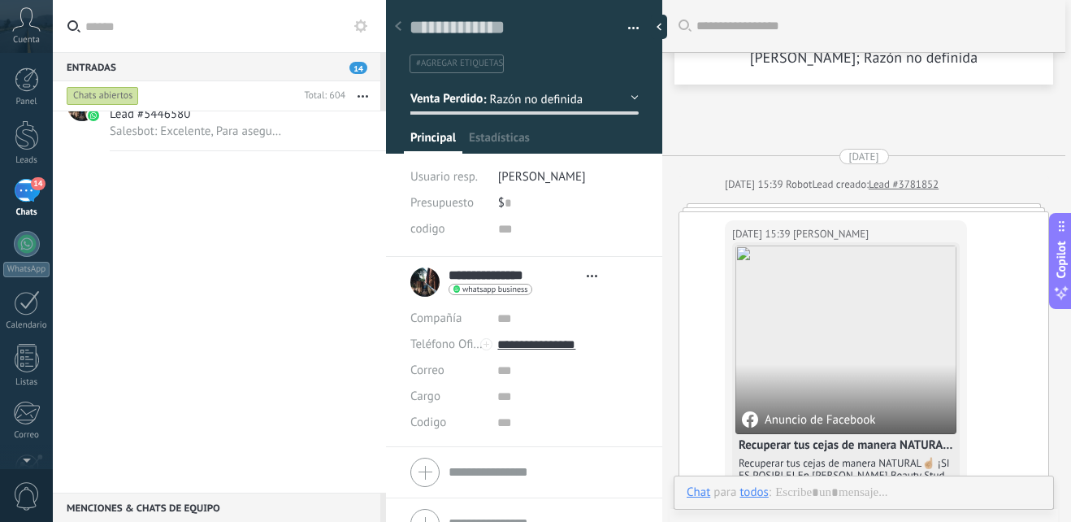
type textarea "**********"
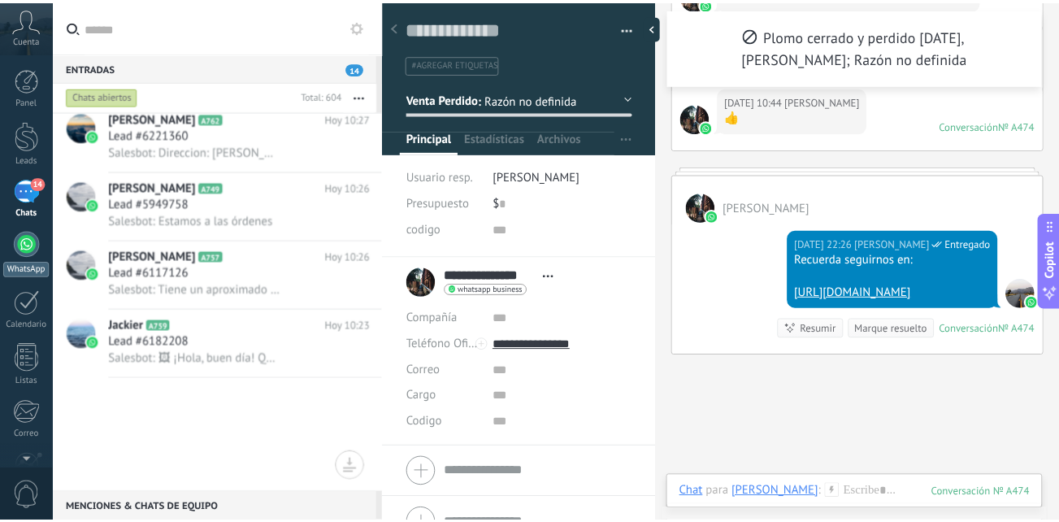
scroll to position [326, 0]
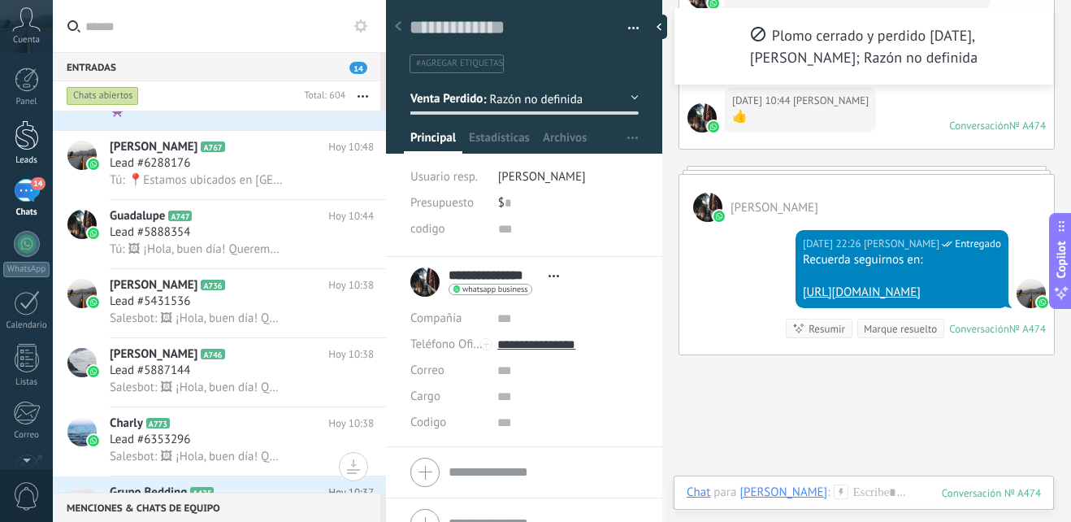
click at [34, 141] on div at bounding box center [27, 135] width 24 height 30
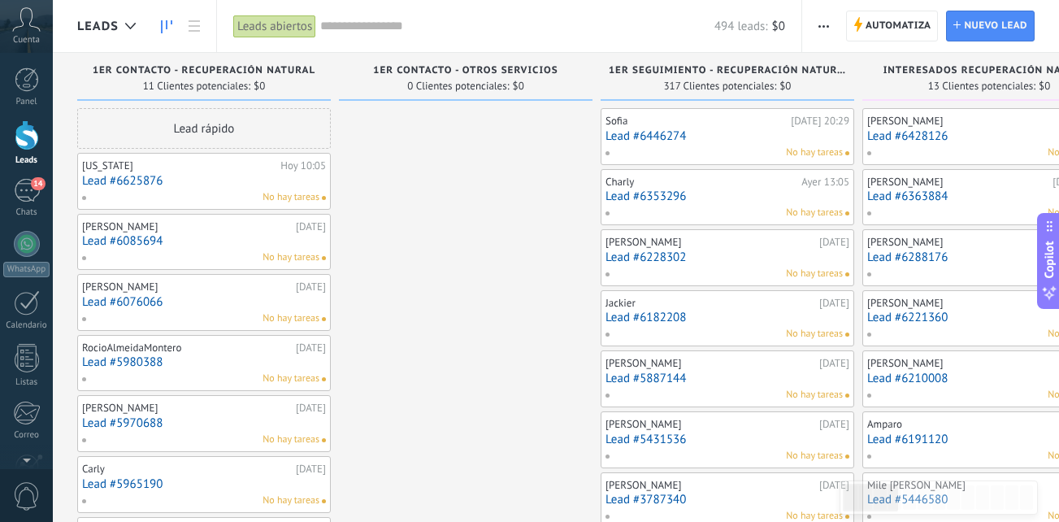
drag, startPoint x: 485, startPoint y: 296, endPoint x: 508, endPoint y: 297, distance: 22.8
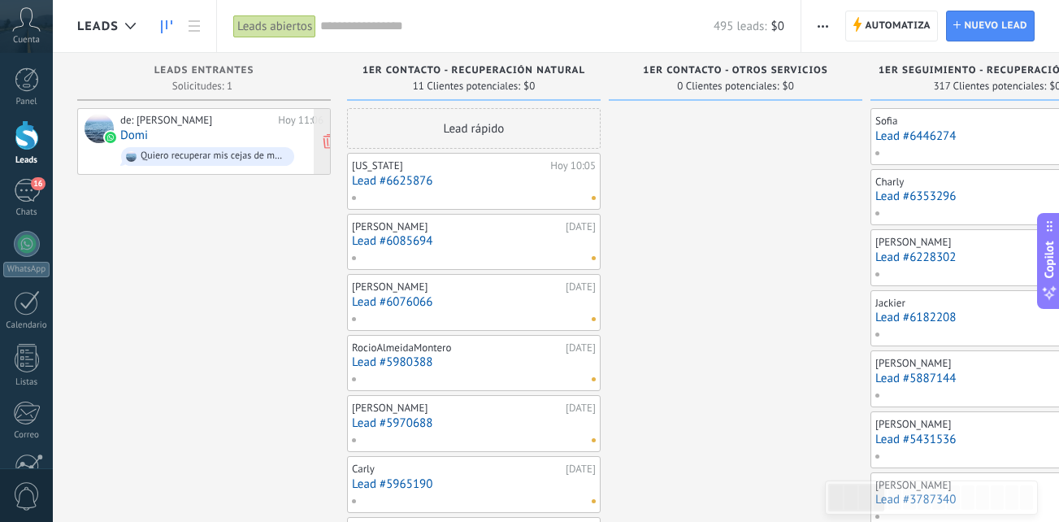
click at [216, 136] on div "de: [PERSON_NAME][DATE] 11:06 Domi Quiero recuperar mis cejas de manera NATURAL…" at bounding box center [221, 141] width 203 height 55
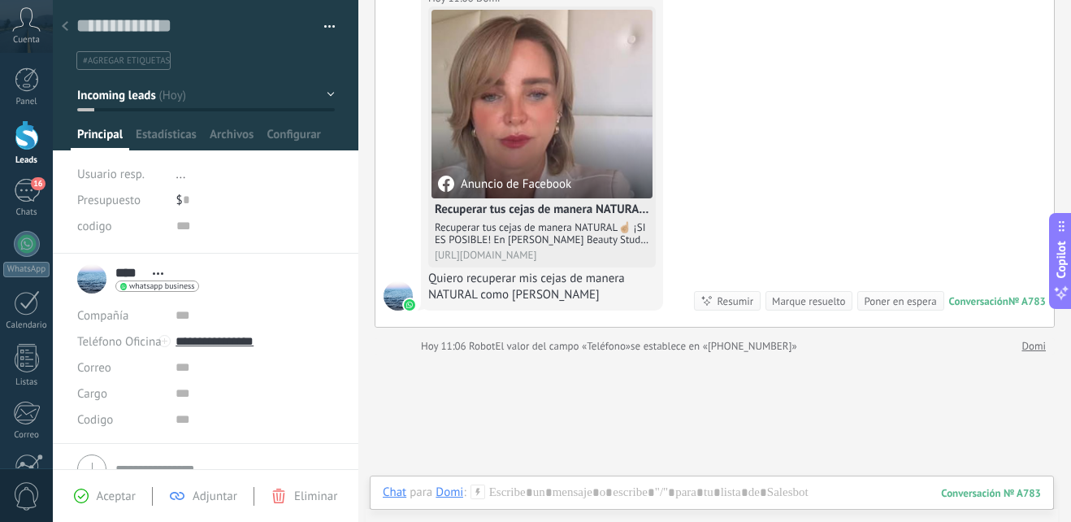
scroll to position [101, 0]
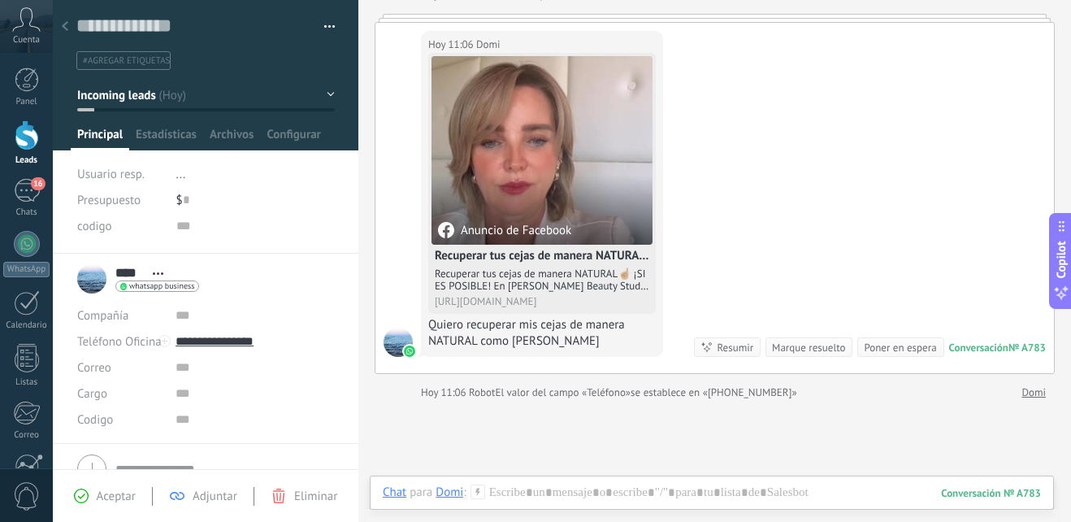
click at [479, 488] on icon at bounding box center [477, 491] width 15 height 15
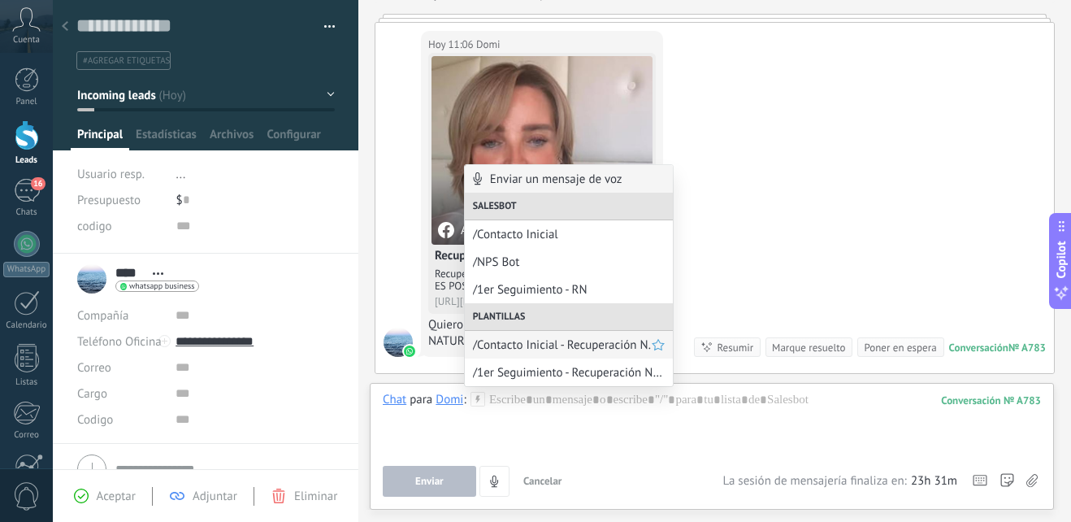
click at [583, 354] on div "/Contacto Inicial - Recuperación N." at bounding box center [569, 345] width 208 height 28
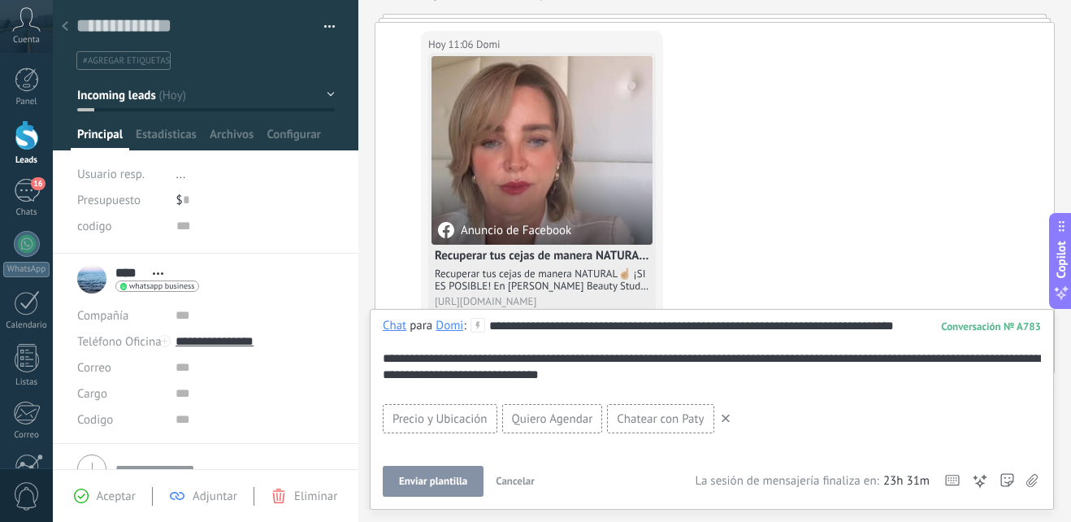
click at [452, 477] on span "Enviar plantilla" at bounding box center [433, 480] width 68 height 11
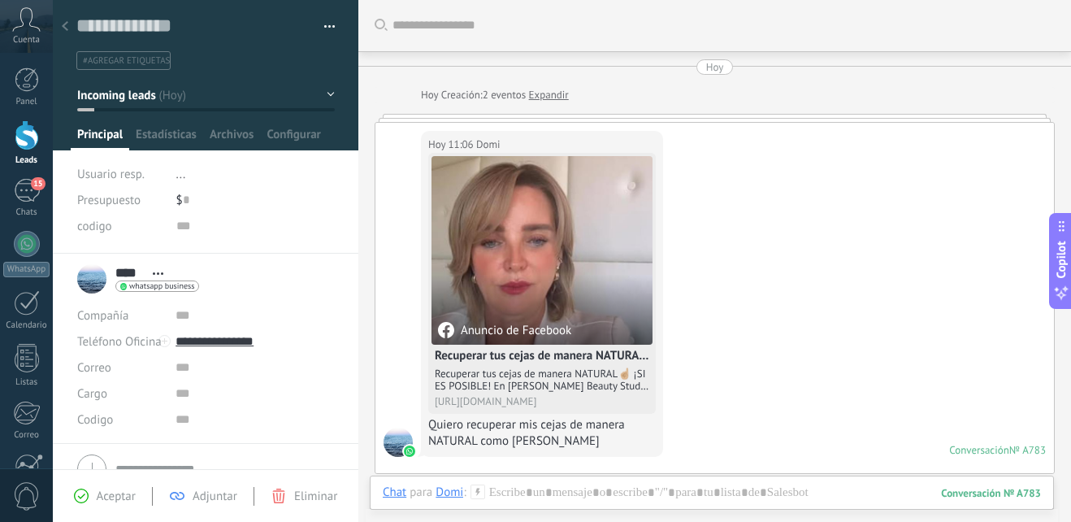
scroll to position [0, 0]
click at [34, 196] on div "15" at bounding box center [27, 191] width 26 height 24
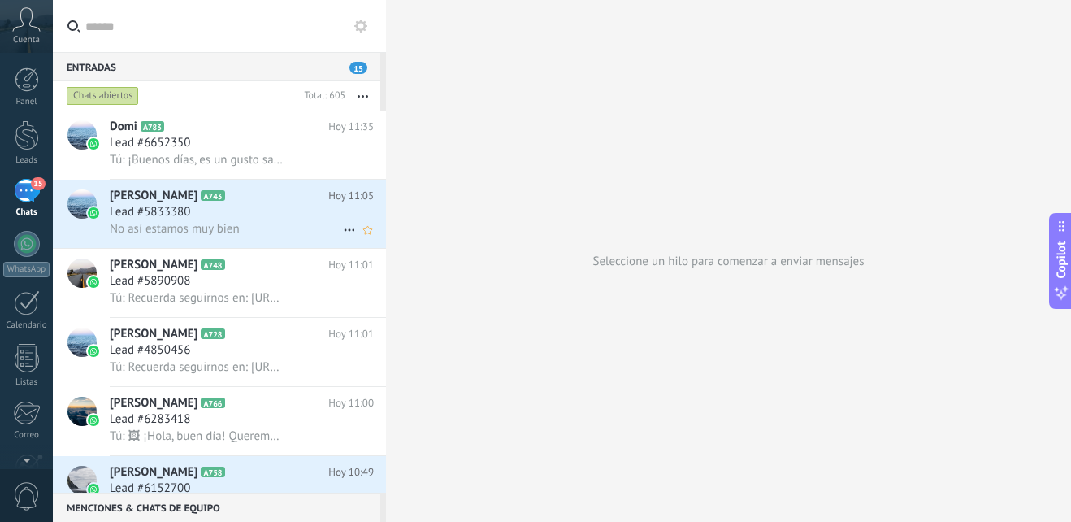
click at [291, 221] on div "No así estamos muy bien" at bounding box center [242, 228] width 264 height 17
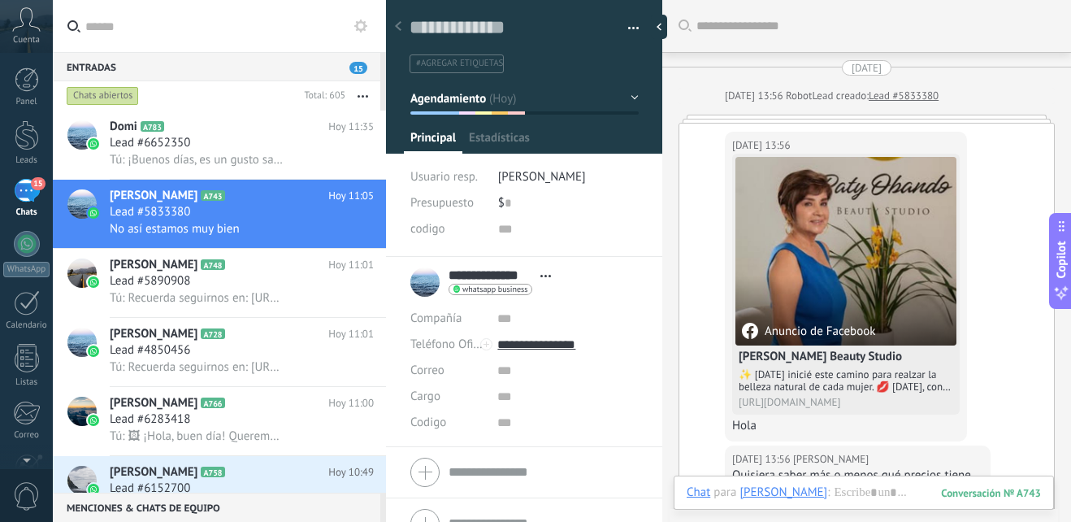
scroll to position [2512, 0]
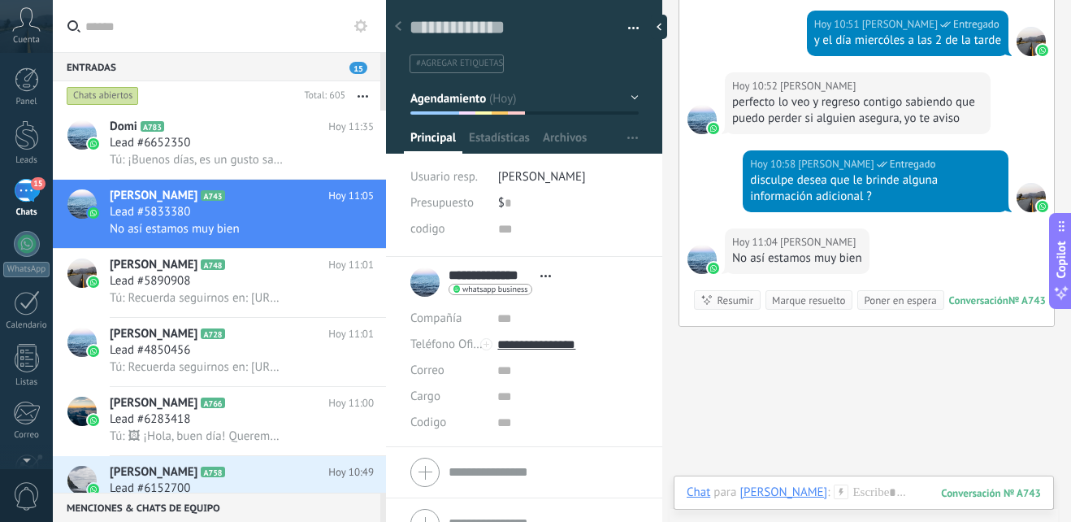
click at [618, 100] on button "Agendamiento" at bounding box center [524, 98] width 228 height 29
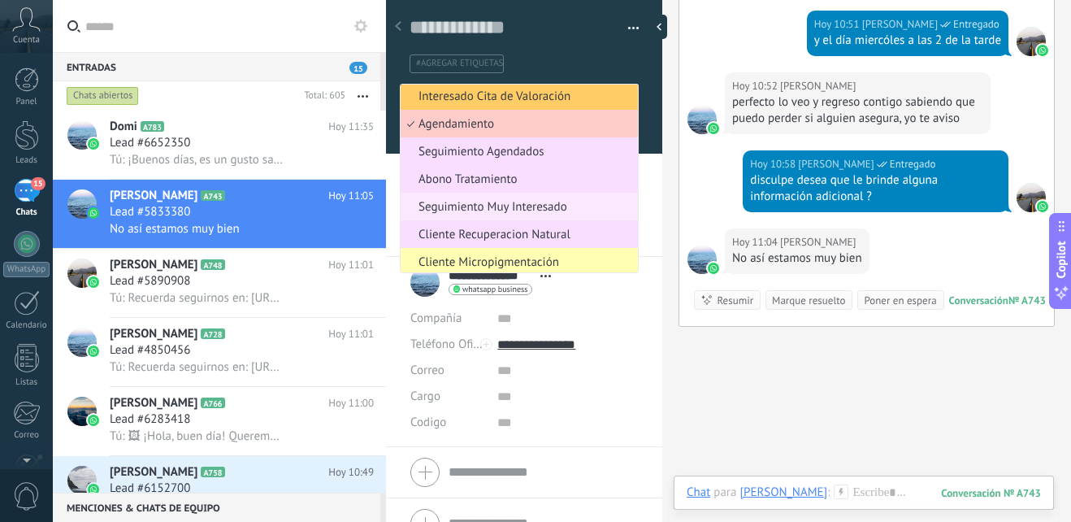
scroll to position [227, 0]
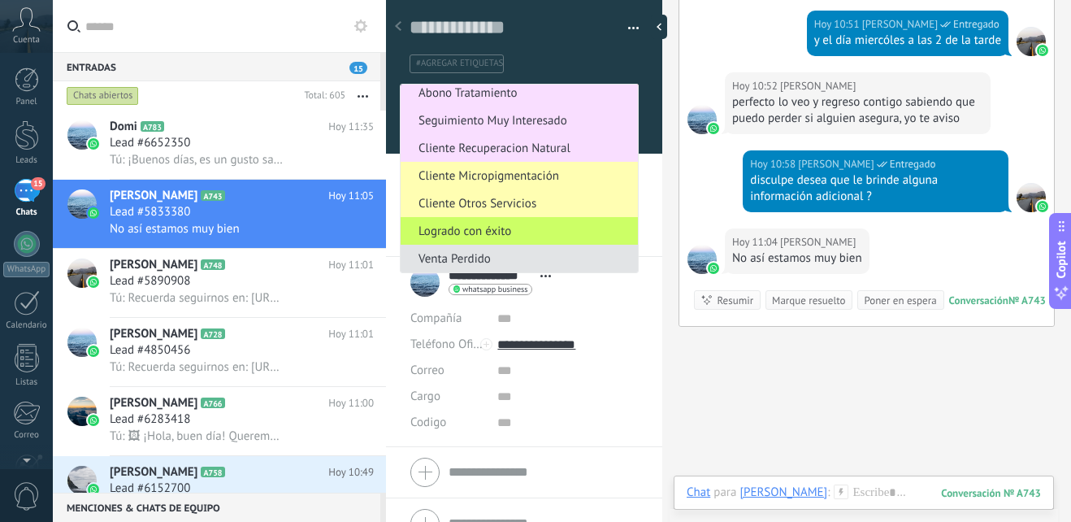
click at [519, 260] on span "Venta Perdido" at bounding box center [517, 258] width 232 height 15
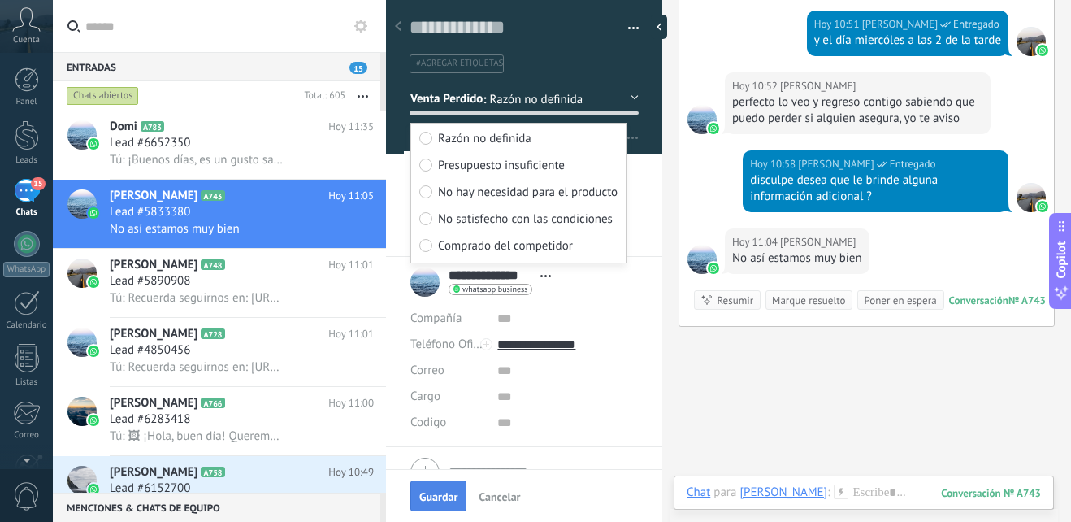
click at [438, 493] on span "Guardar" at bounding box center [438, 496] width 38 height 11
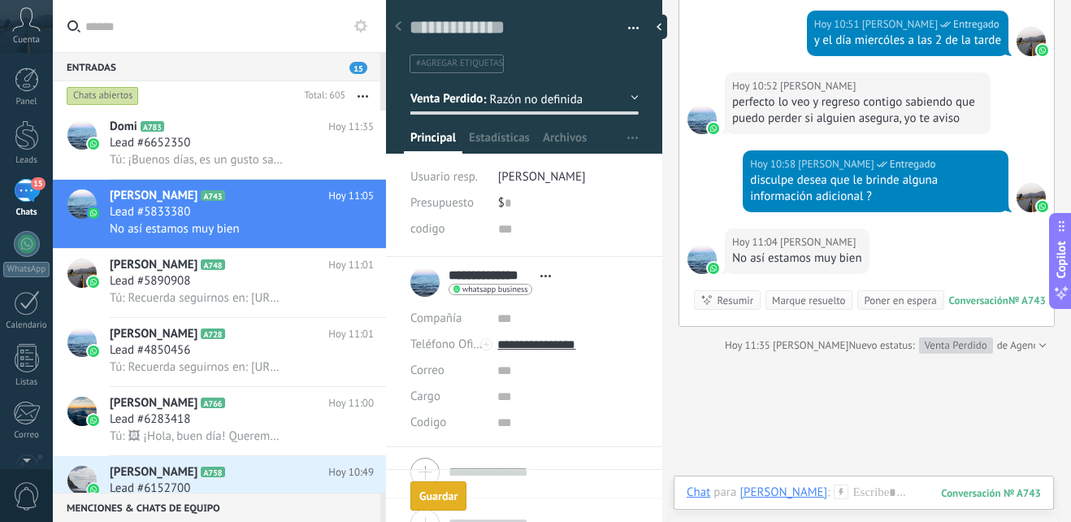
scroll to position [2628, 0]
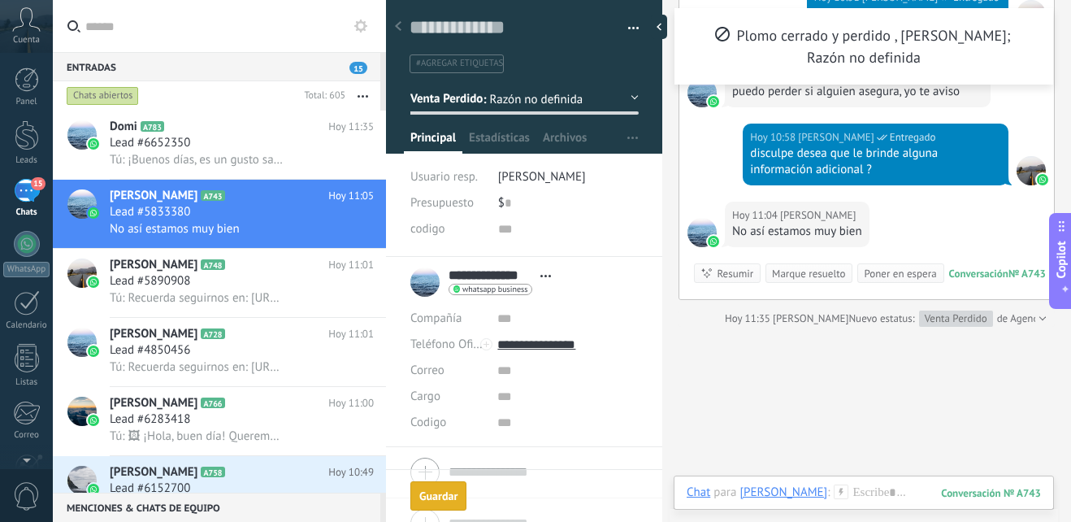
click at [442, 490] on div "Guardar" at bounding box center [438, 495] width 38 height 11
click at [214, 137] on div "Lead #6652350" at bounding box center [242, 143] width 264 height 16
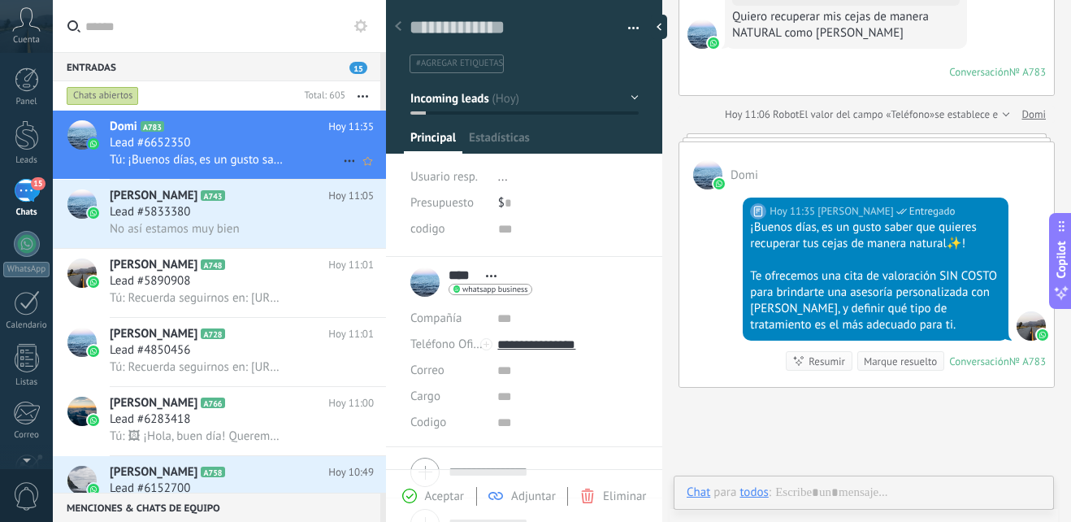
scroll to position [24, 0]
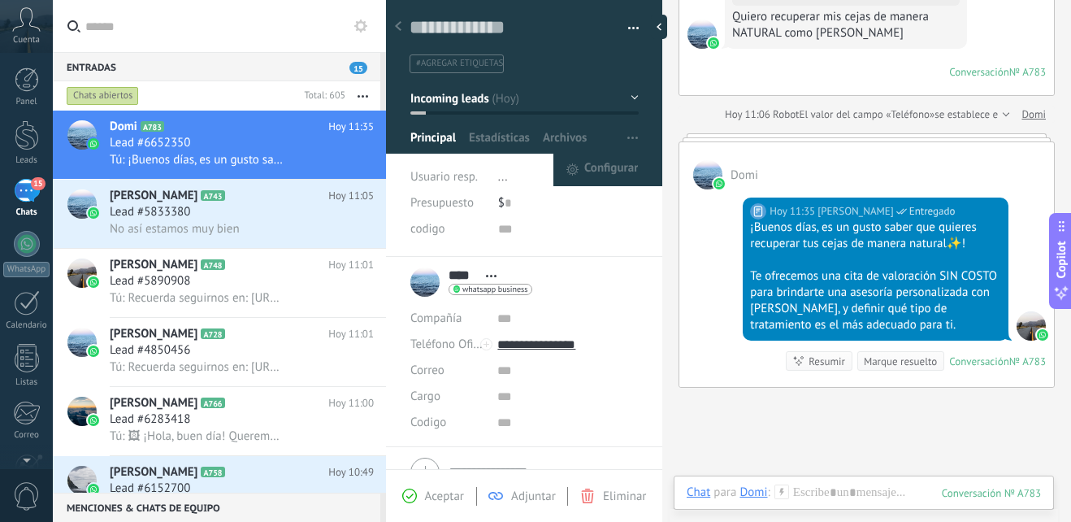
click at [617, 98] on button "Incoming leads" at bounding box center [524, 98] width 228 height 29
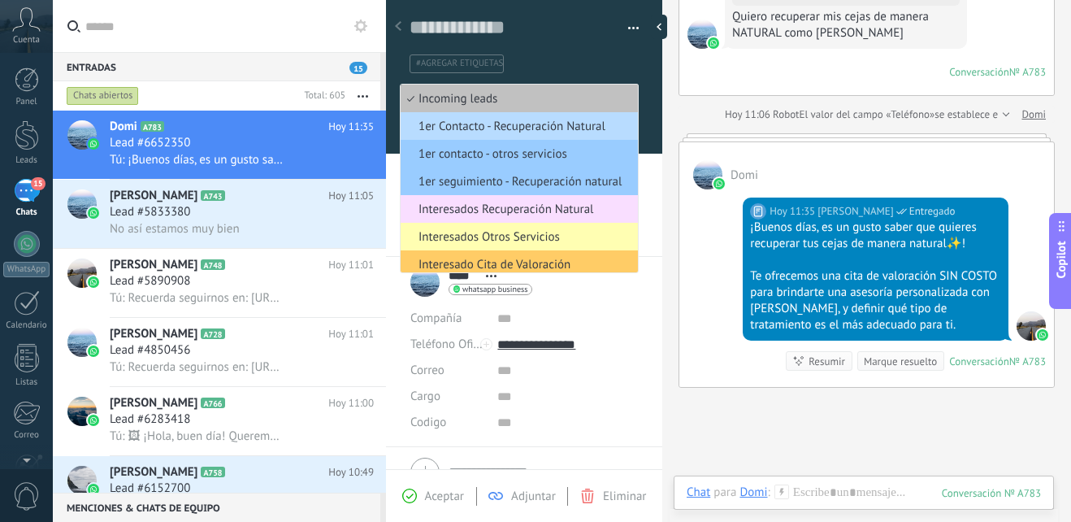
click at [573, 133] on span "1er Contacto - Recuperación Natural" at bounding box center [517, 126] width 232 height 15
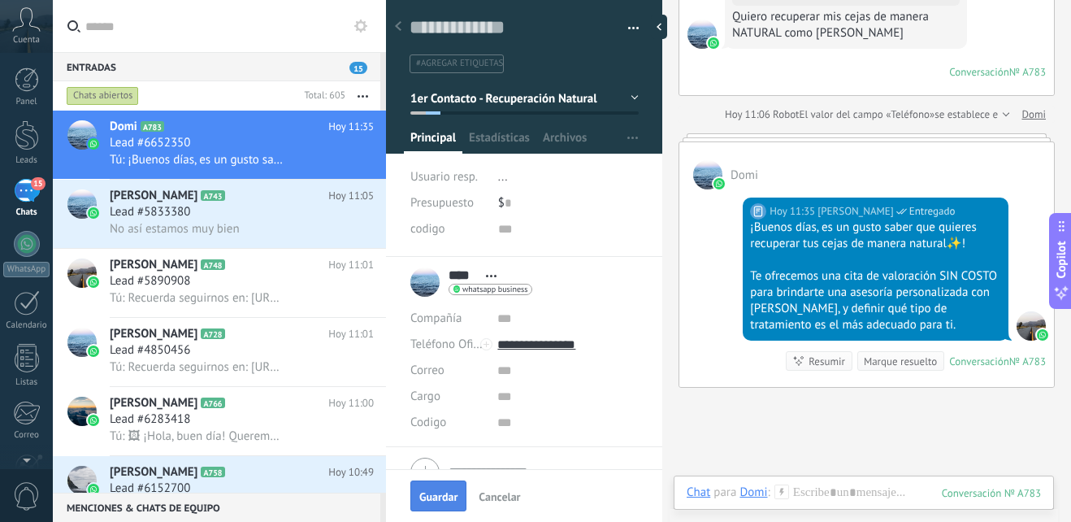
click at [420, 502] on span "Guardar" at bounding box center [438, 496] width 38 height 11
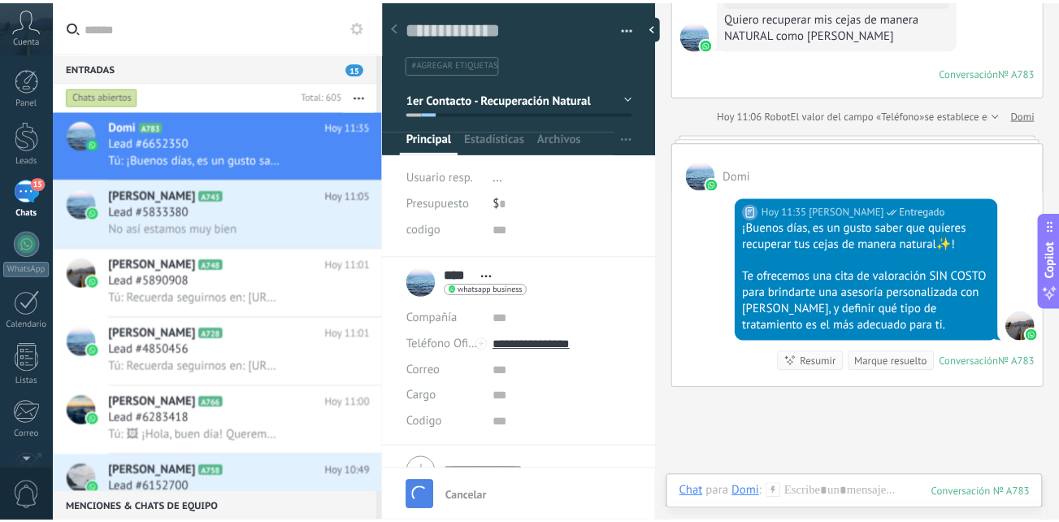
scroll to position [479, 0]
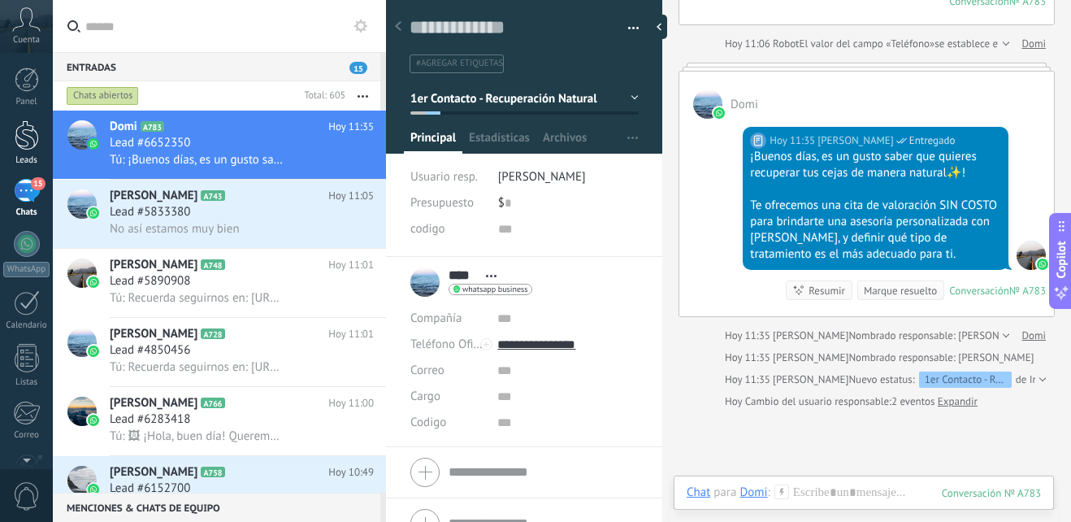
click at [20, 131] on div at bounding box center [27, 135] width 24 height 30
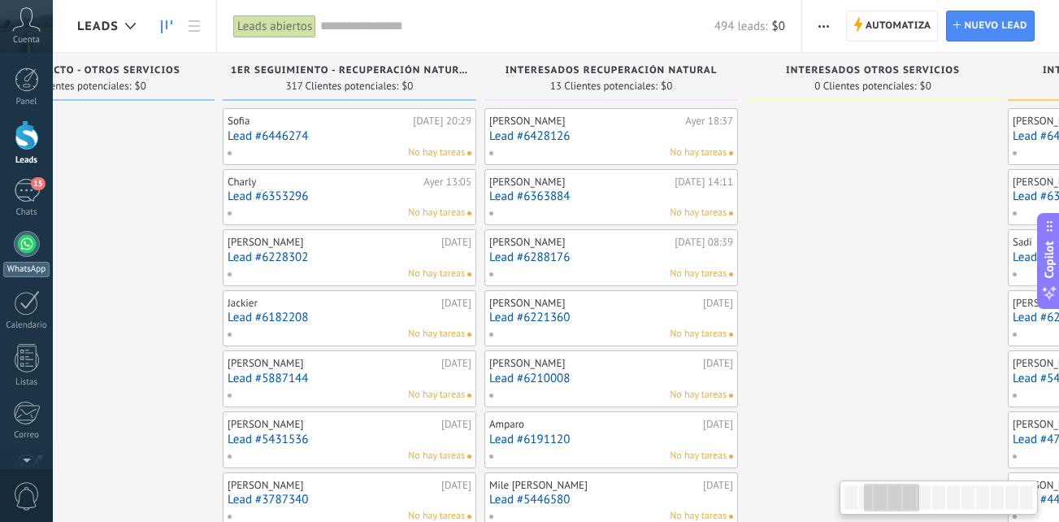
scroll to position [0, 424]
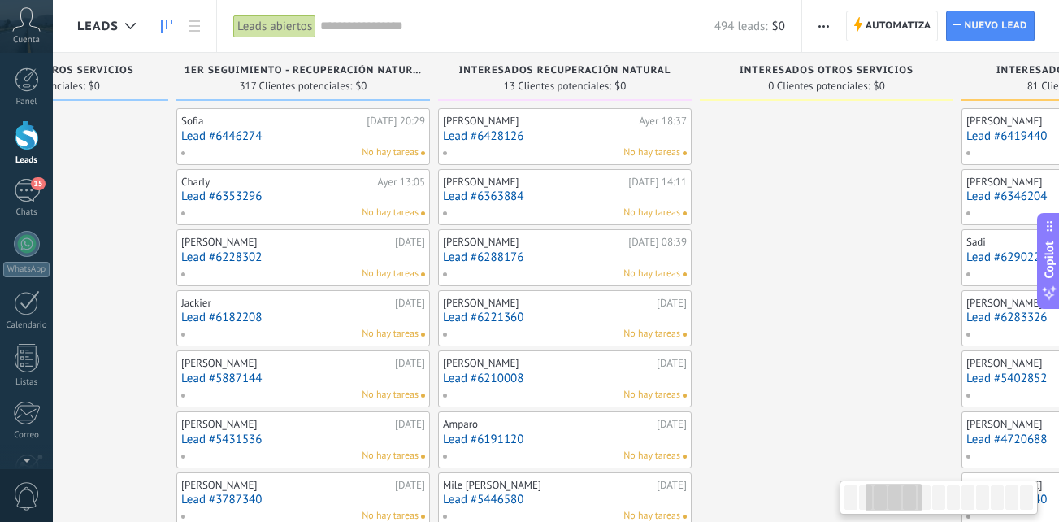
drag, startPoint x: 478, startPoint y: 275, endPoint x: -3, endPoint y: 264, distance: 481.1
click at [0, 264] on html ".abccls-1,.abccls-2{fill-rule:evenodd}.abccls-2{fill:#fff} .abfcls-1{fill:none}…" at bounding box center [529, 261] width 1059 height 522
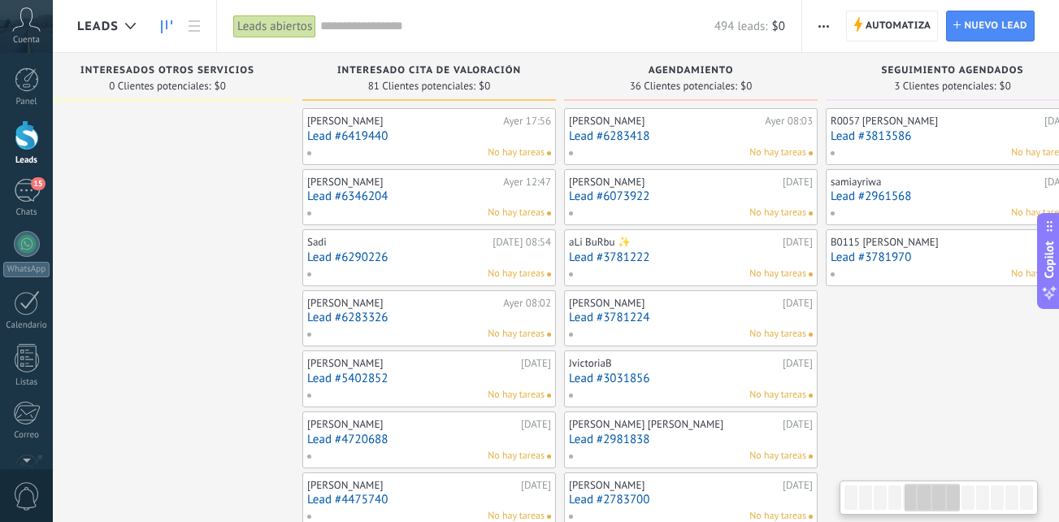
scroll to position [0, 1087]
drag, startPoint x: 873, startPoint y: 390, endPoint x: 210, endPoint y: 327, distance: 666.0
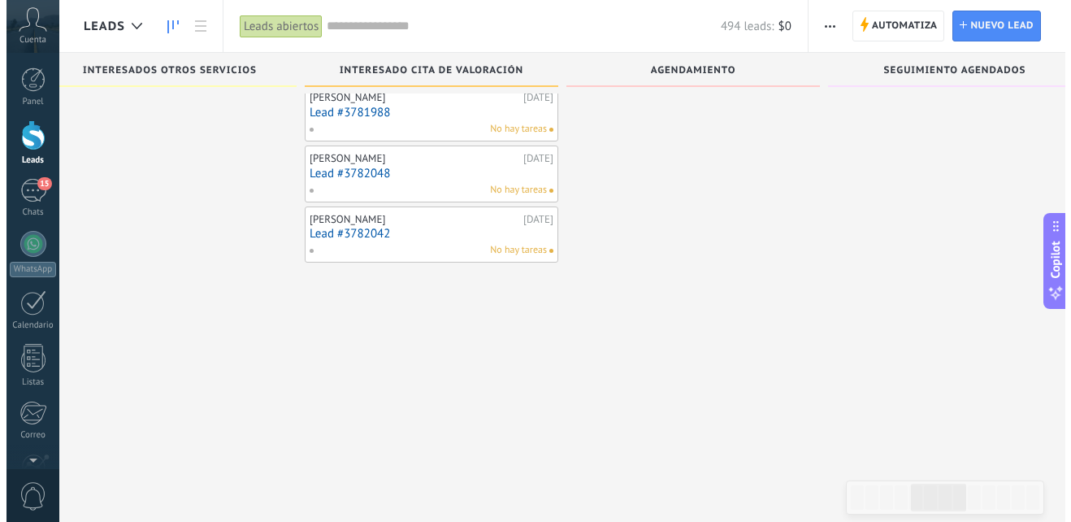
scroll to position [4752, 0]
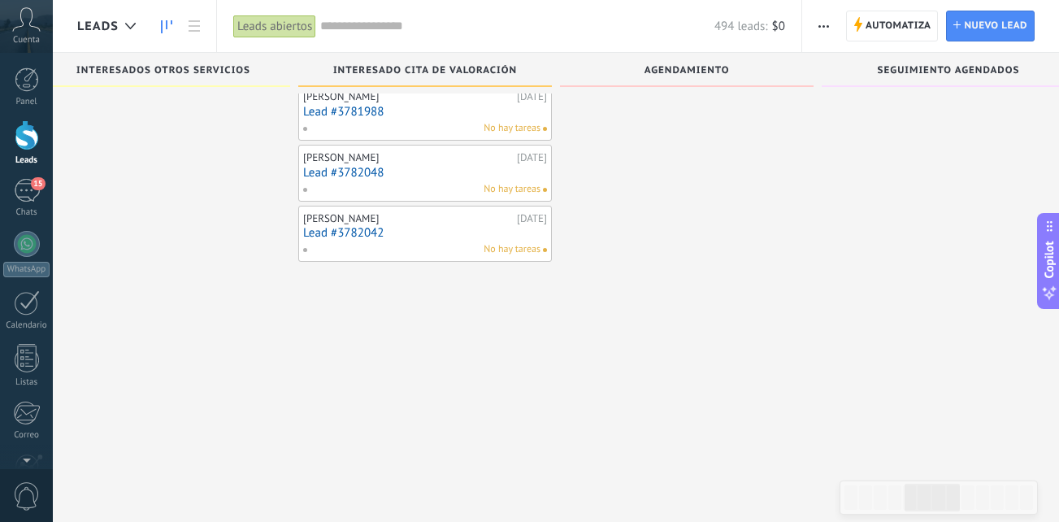
click at [423, 221] on div "[PERSON_NAME]" at bounding box center [408, 218] width 210 height 13
click at [453, 219] on div "[PERSON_NAME]" at bounding box center [408, 218] width 210 height 13
click at [459, 219] on div "[PERSON_NAME]" at bounding box center [408, 218] width 210 height 13
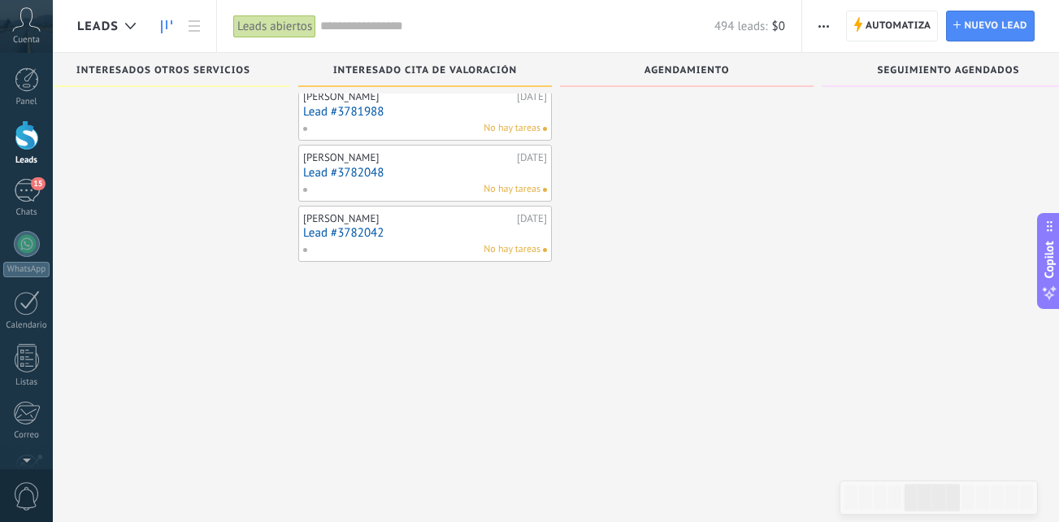
click at [332, 221] on div "[PERSON_NAME]" at bounding box center [408, 218] width 210 height 13
click at [345, 241] on div "[PERSON_NAME] [DATE] Lead #3782042 No hay tareas" at bounding box center [425, 233] width 244 height 47
click at [483, 229] on link "Lead #3782042" at bounding box center [425, 233] width 244 height 14
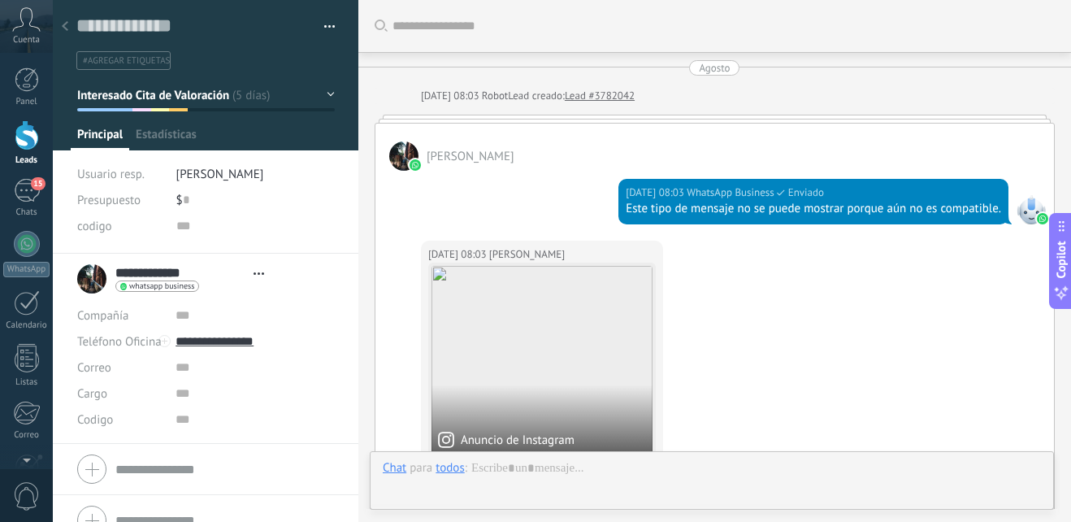
type textarea "**********"
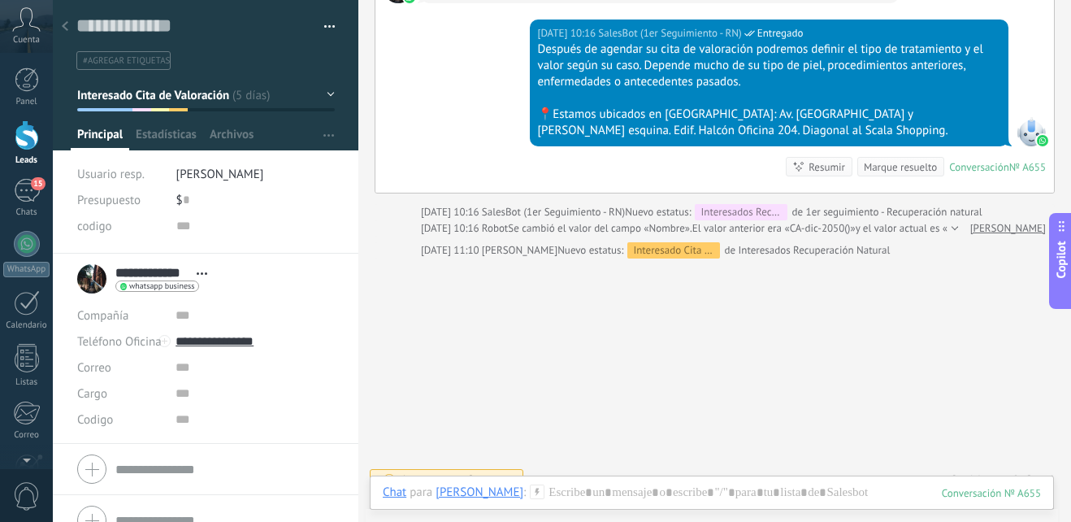
scroll to position [1385, 0]
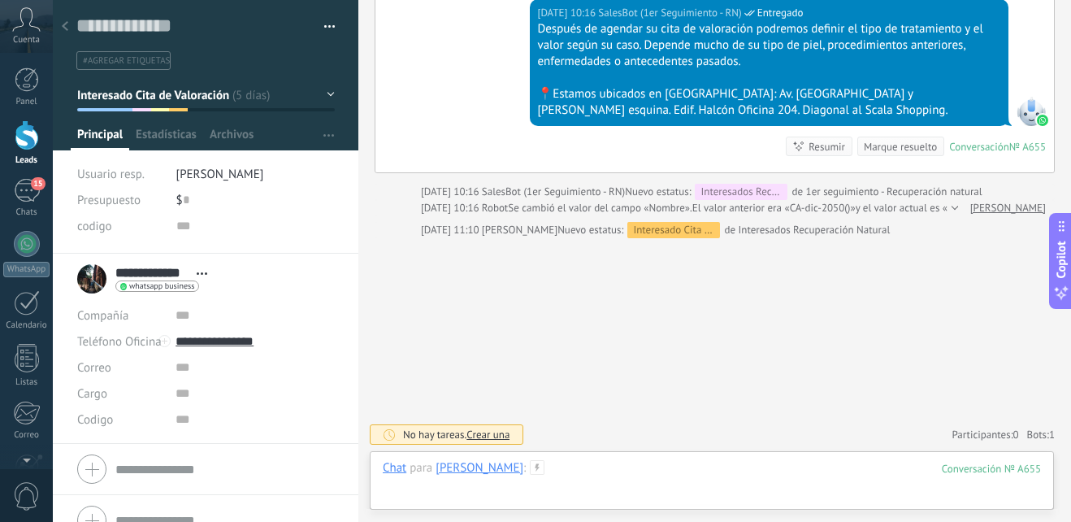
click at [568, 463] on div at bounding box center [712, 484] width 658 height 49
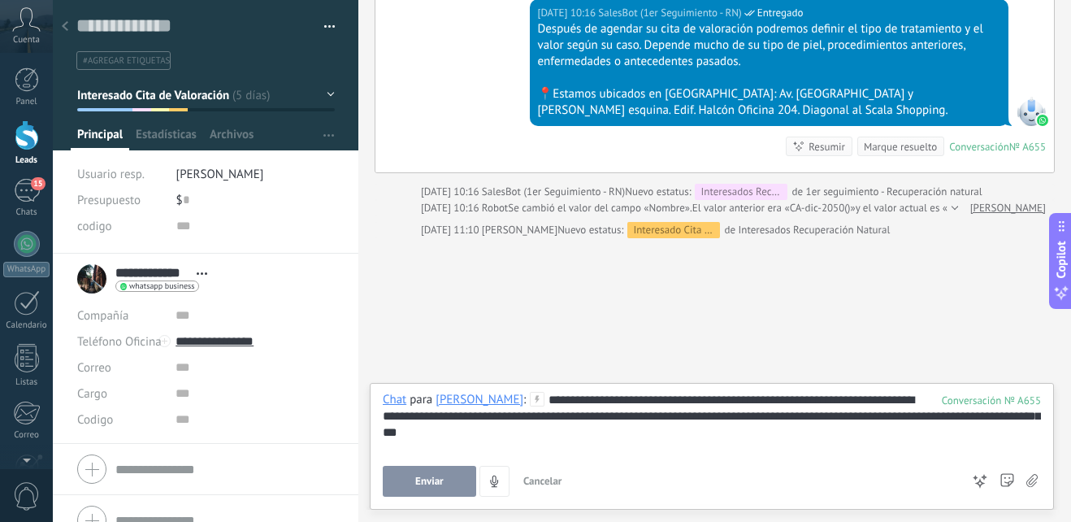
click at [449, 485] on button "Enviar" at bounding box center [429, 481] width 93 height 31
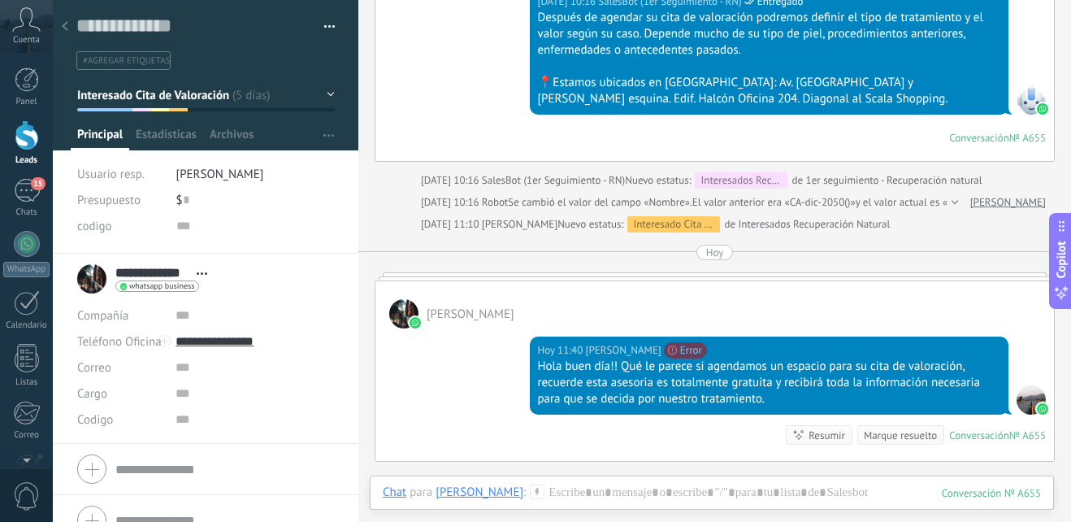
scroll to position [1461, 0]
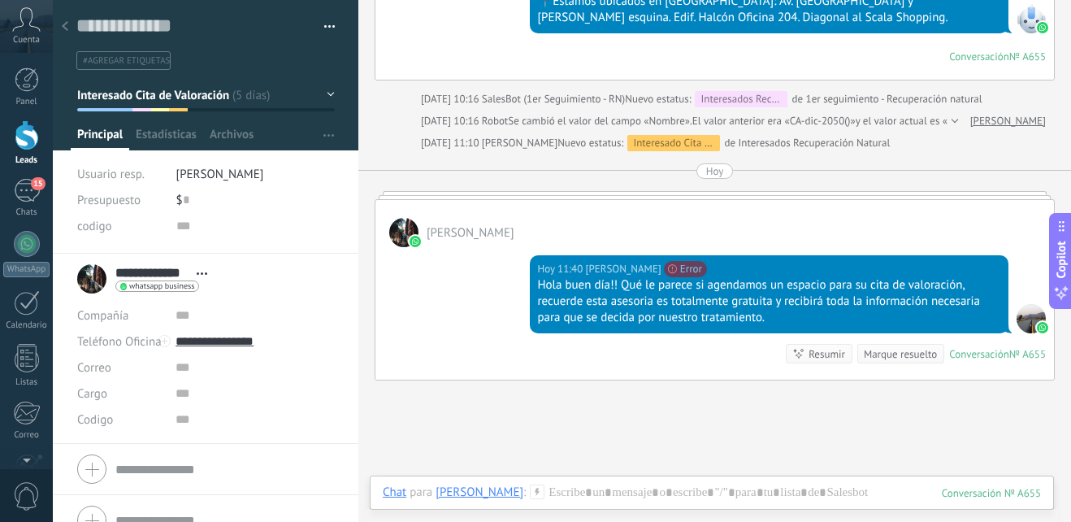
drag, startPoint x: 781, startPoint y: 327, endPoint x: 771, endPoint y: 349, distance: 24.0
click at [771, 333] on div "[DATE] 11:40 [PERSON_NAME] No se puede enviar tu mensaje. El destinatario ha es…" at bounding box center [769, 294] width 479 height 78
click at [773, 333] on div "[DATE] 11:40 [PERSON_NAME] No se puede enviar tu mensaje. El destinatario ha es…" at bounding box center [769, 294] width 479 height 78
click at [541, 292] on body ".abccls-1,.abccls-2{fill-rule:evenodd}.abccls-2{fill:#fff} .abfcls-1{fill:none}…" at bounding box center [535, 261] width 1071 height 522
drag, startPoint x: 541, startPoint y: 292, endPoint x: 622, endPoint y: 402, distance: 136.7
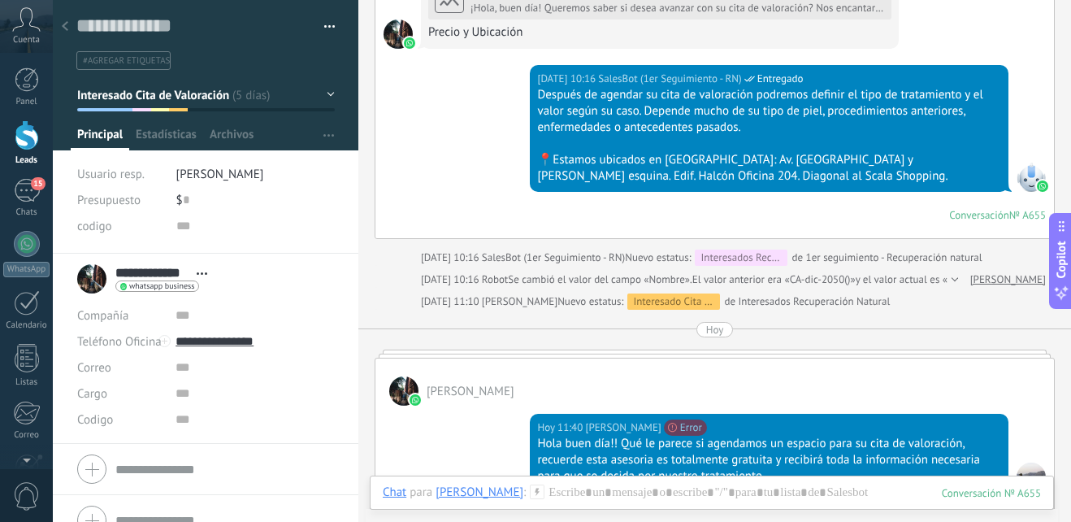
scroll to position [1294, 0]
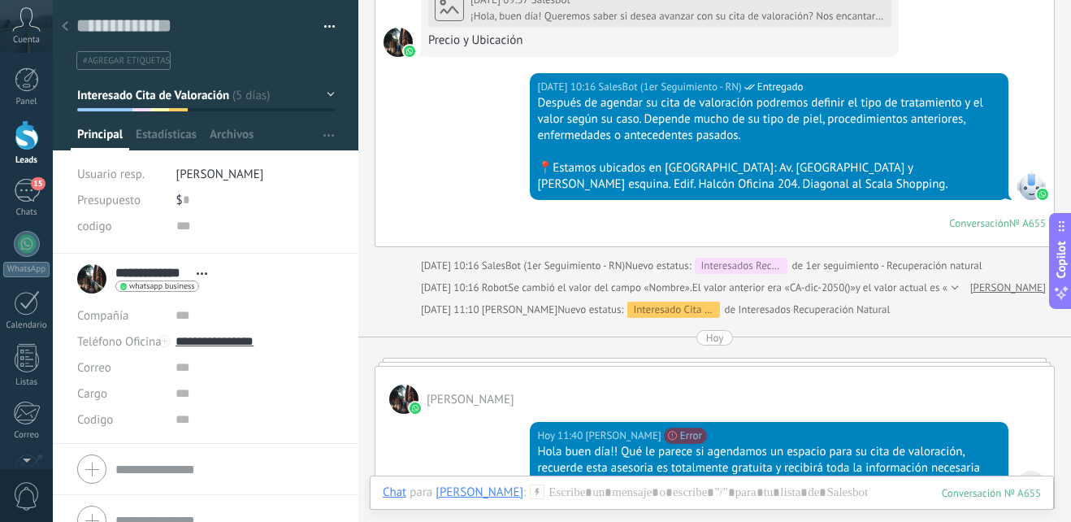
click at [311, 95] on button "Interesado Cita de Valoración" at bounding box center [206, 94] width 258 height 29
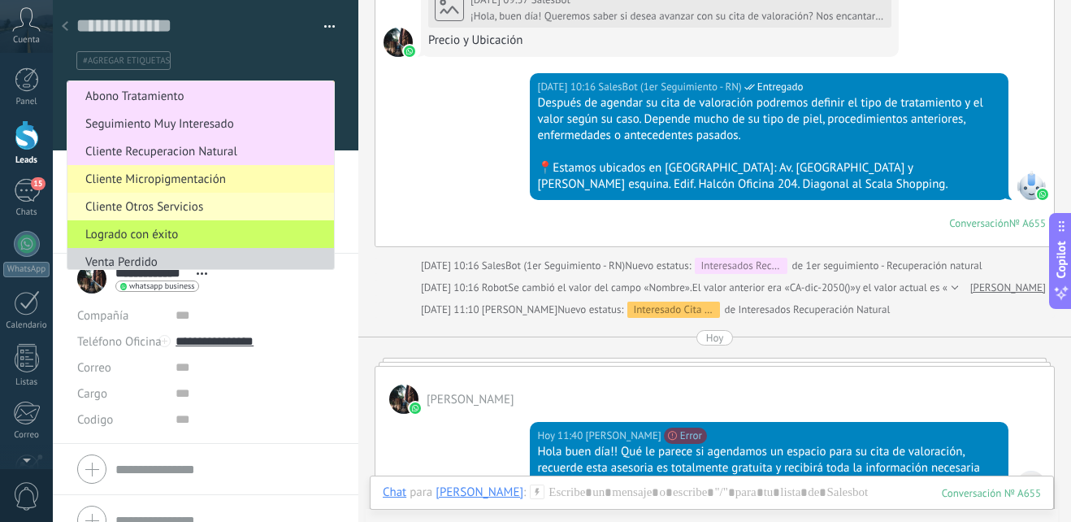
scroll to position [227, 0]
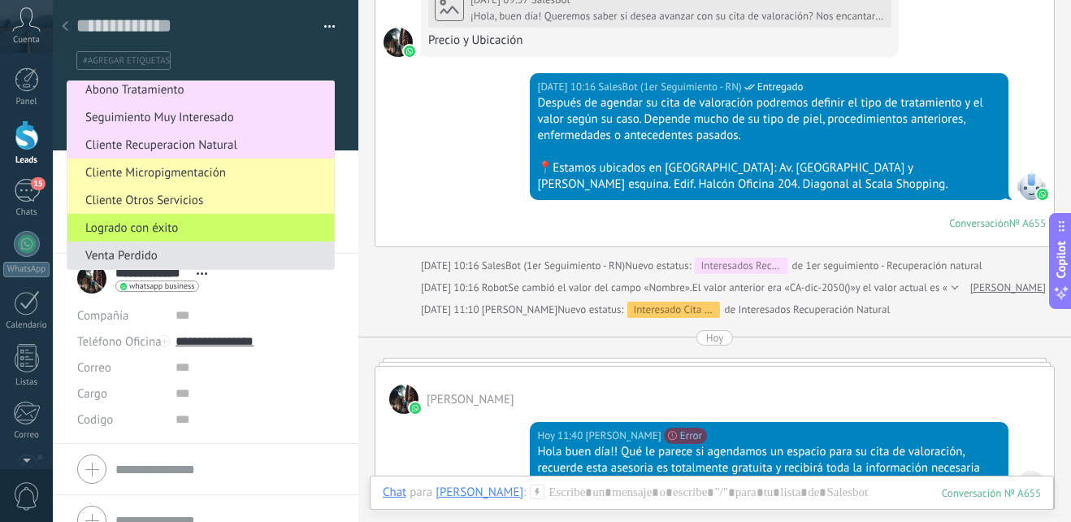
click at [169, 255] on span "Venta Perdido" at bounding box center [198, 255] width 262 height 15
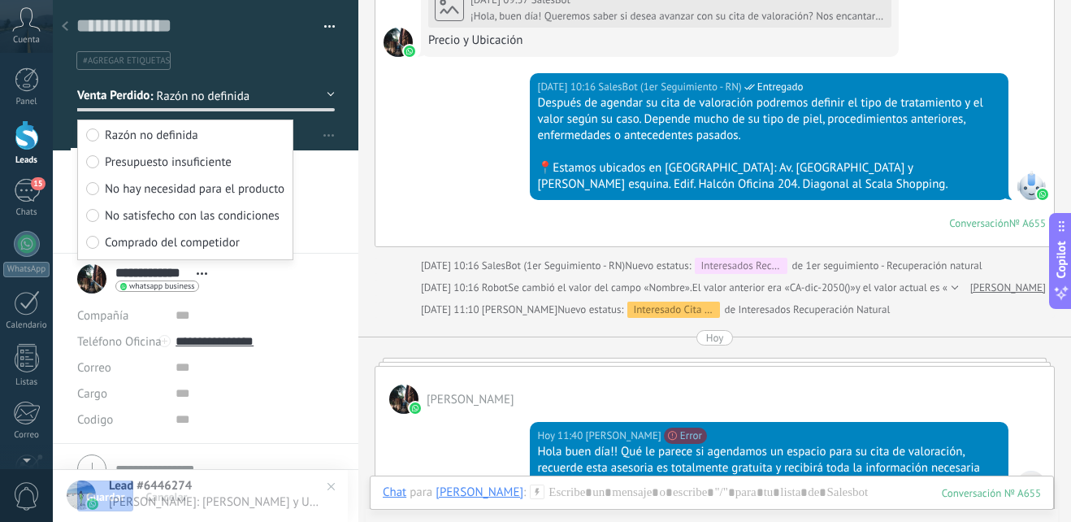
click at [297, 89] on button "Venta Perdido" at bounding box center [206, 94] width 258 height 29
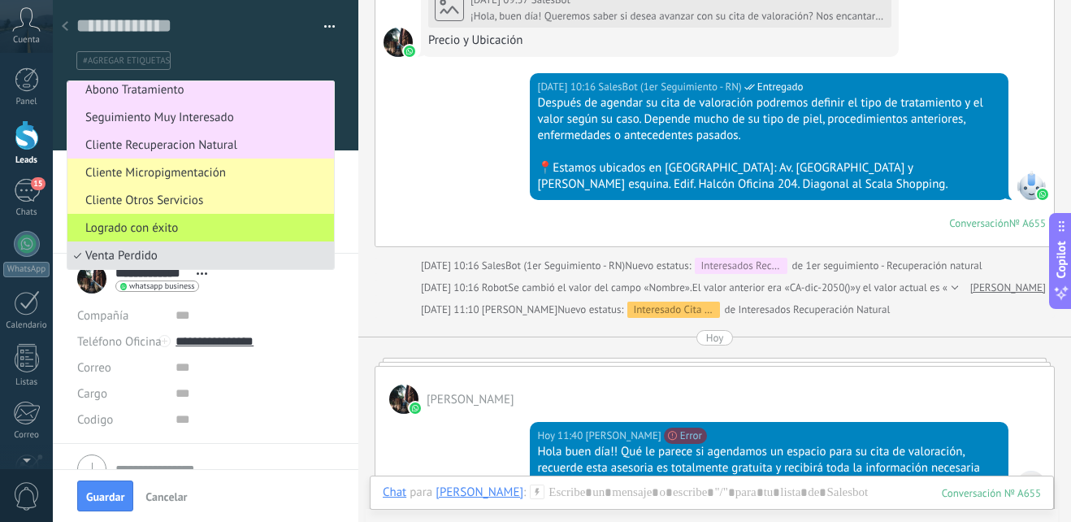
click at [124, 259] on span "Venta Perdido" at bounding box center [198, 255] width 262 height 15
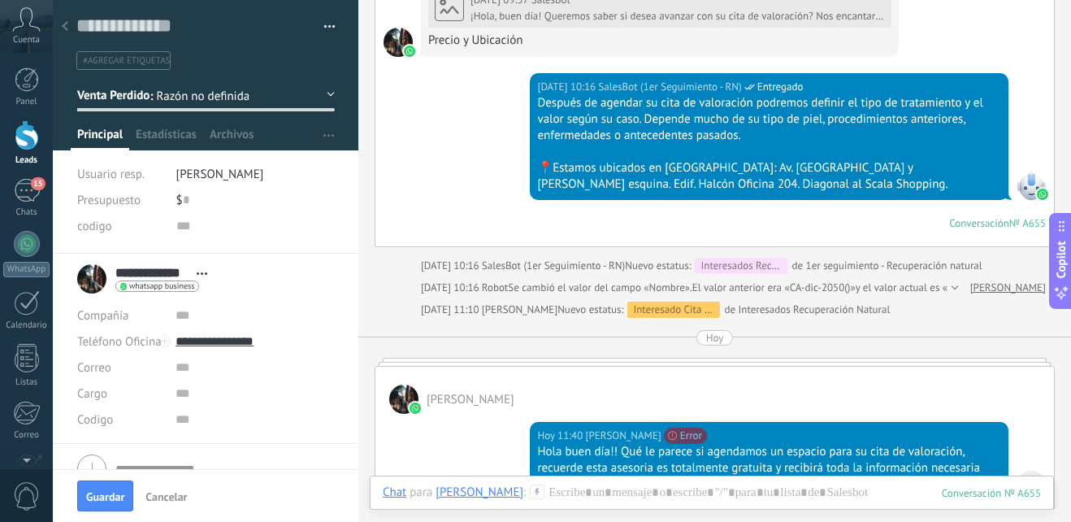
click at [321, 94] on button "Venta Perdido" at bounding box center [206, 94] width 258 height 29
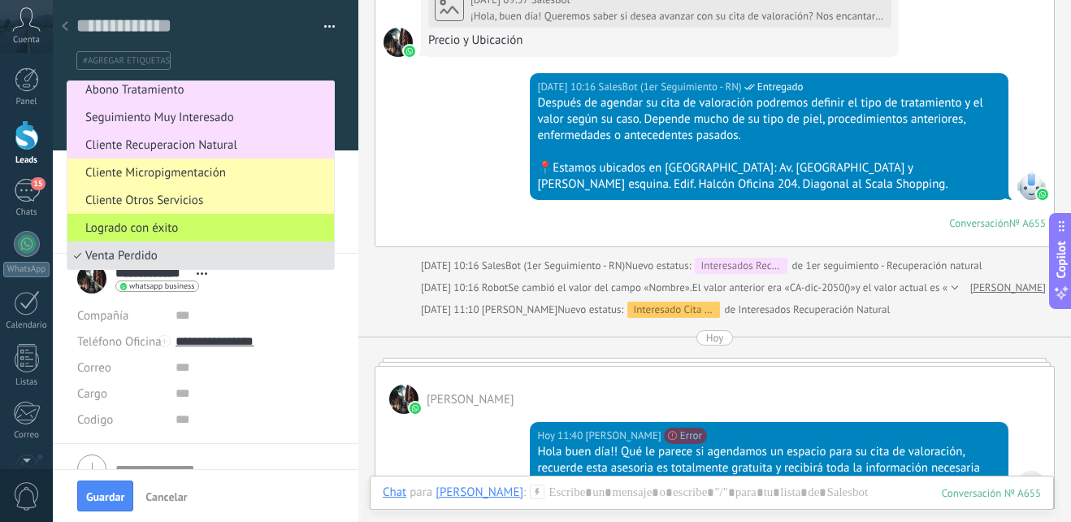
click at [186, 255] on span "Venta Perdido" at bounding box center [198, 255] width 262 height 15
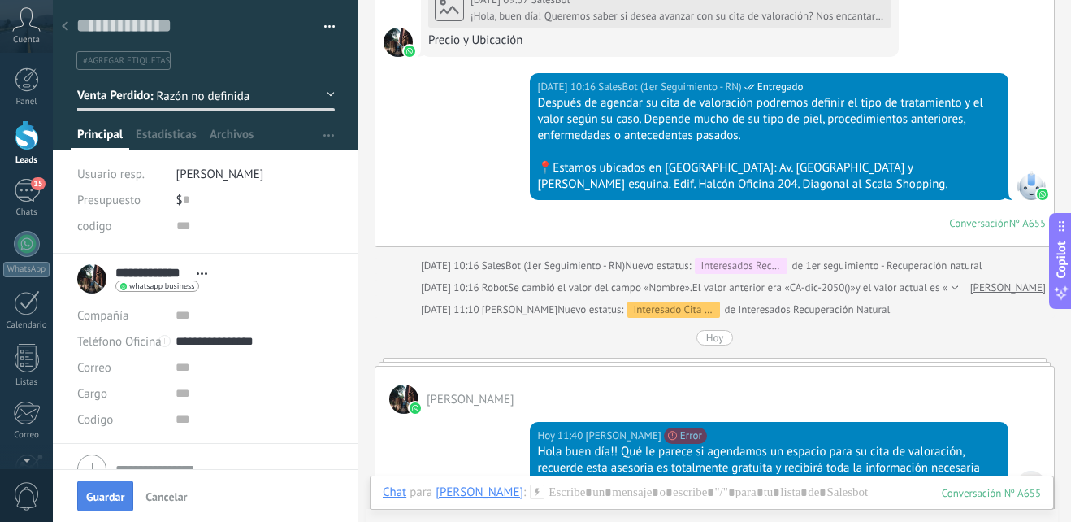
click at [105, 509] on button "Guardar" at bounding box center [105, 495] width 56 height 31
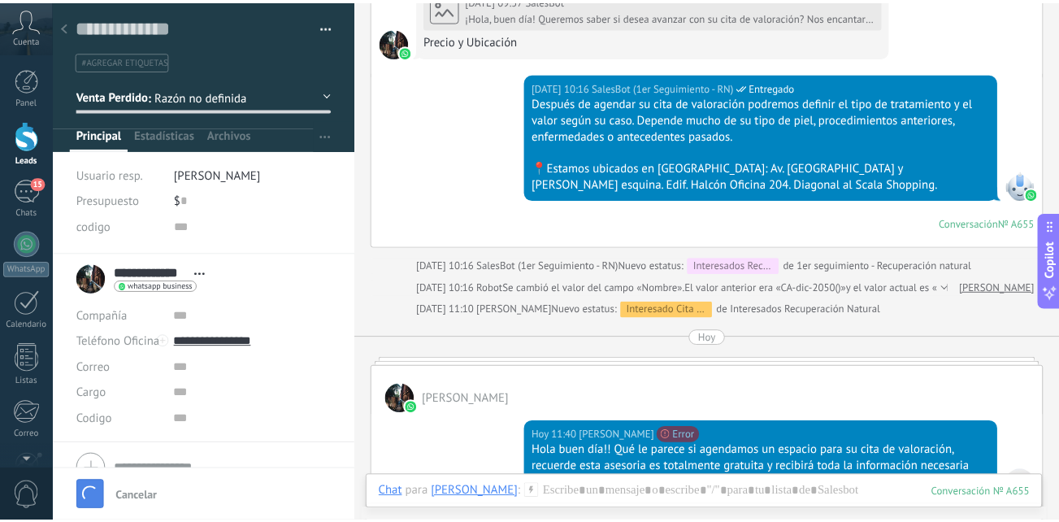
scroll to position [1389, 0]
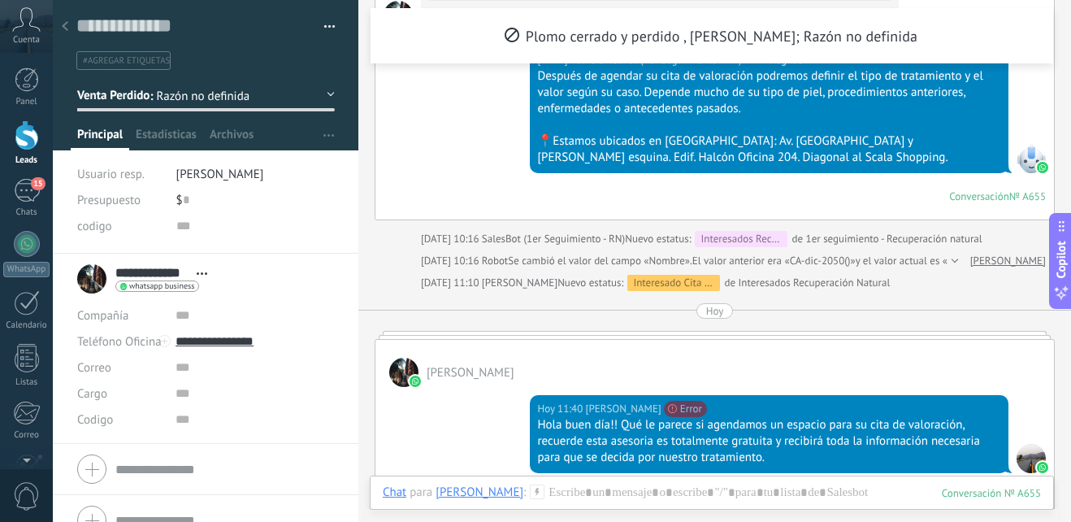
click at [29, 150] on div at bounding box center [27, 135] width 24 height 30
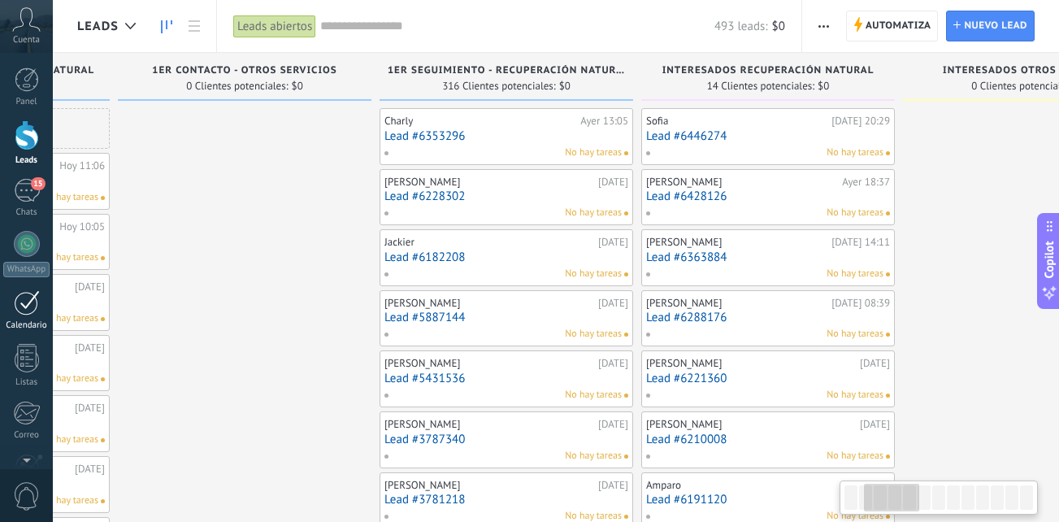
scroll to position [0, 428]
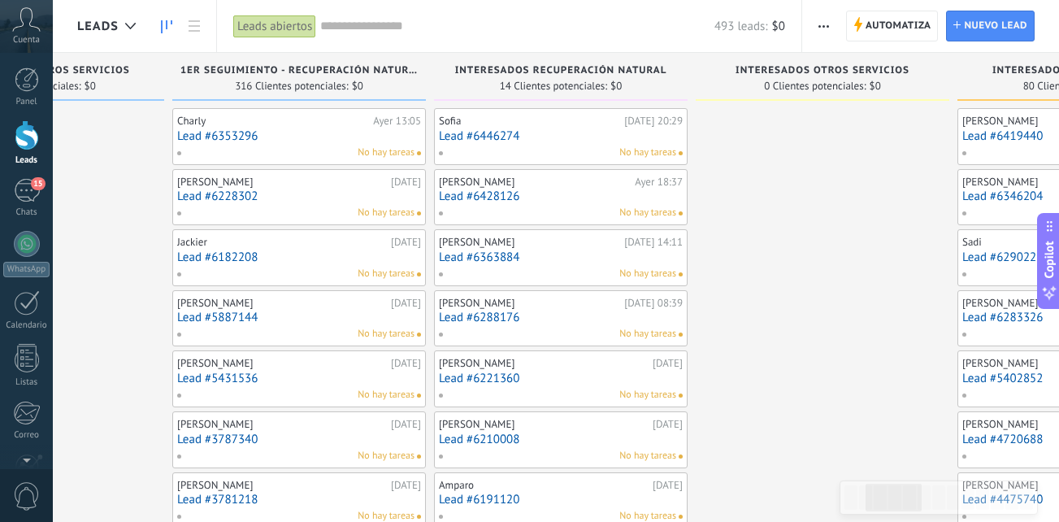
drag, startPoint x: 492, startPoint y: 348, endPoint x: -3, endPoint y: 269, distance: 501.1
click at [0, 269] on html ".abccls-1,.abccls-2{fill-rule:evenodd}.abccls-2{fill:#fff} .abfcls-1{fill:none}…" at bounding box center [529, 261] width 1059 height 522
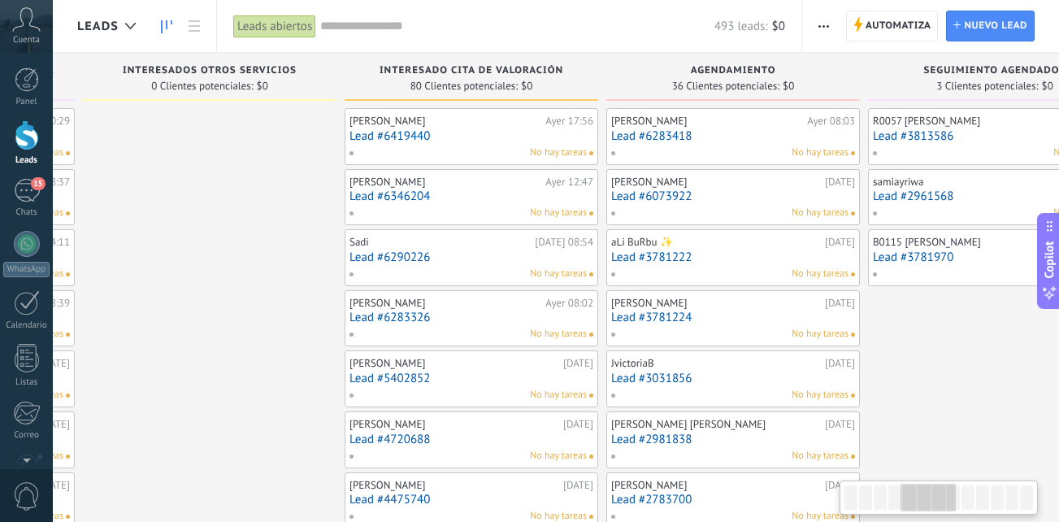
scroll to position [0, 1043]
drag, startPoint x: 900, startPoint y: 327, endPoint x: 285, endPoint y: 272, distance: 617.5
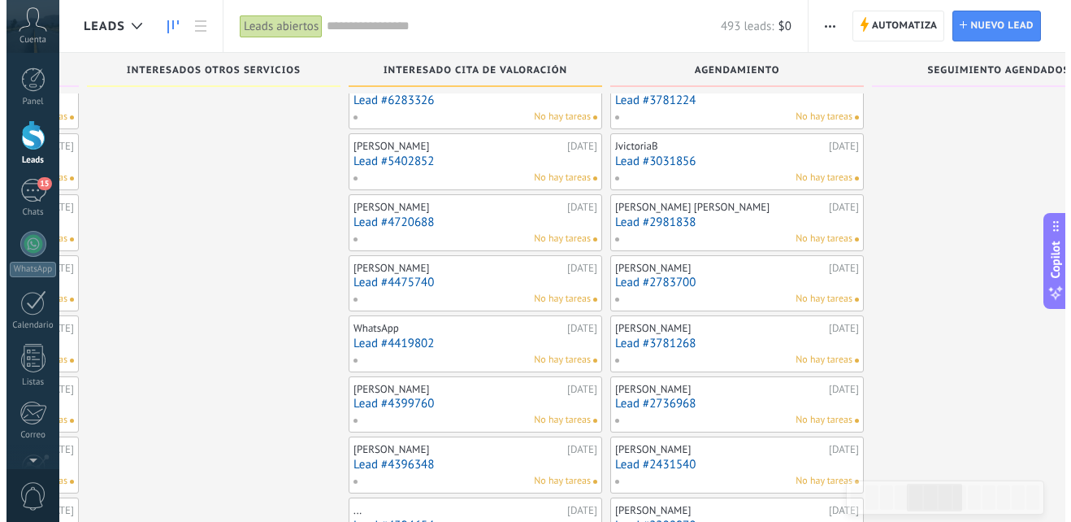
scroll to position [0, 0]
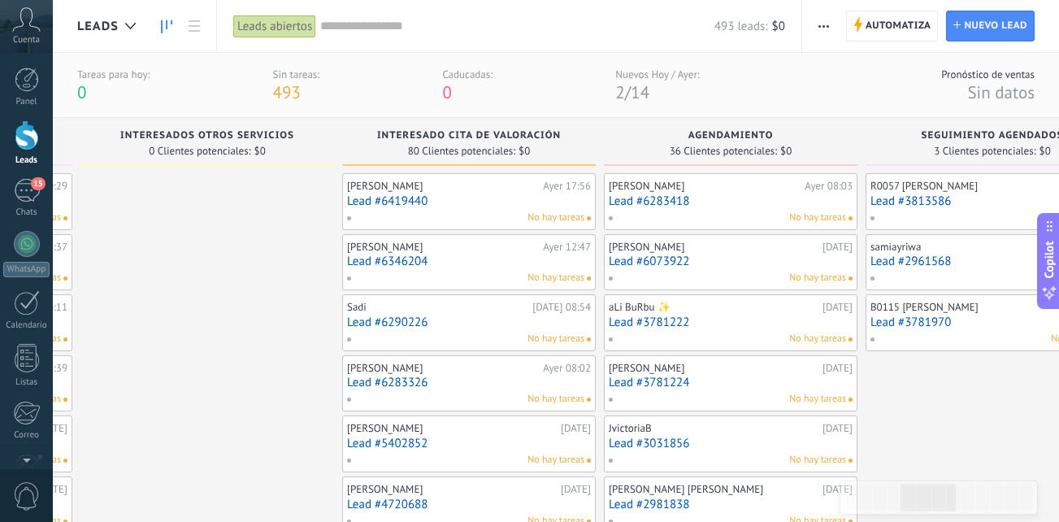
click at [31, 171] on div "Panel Leads 15 Chats WhatsApp Clientes" at bounding box center [26, 345] width 53 height 556
click at [27, 180] on div "15" at bounding box center [27, 191] width 26 height 24
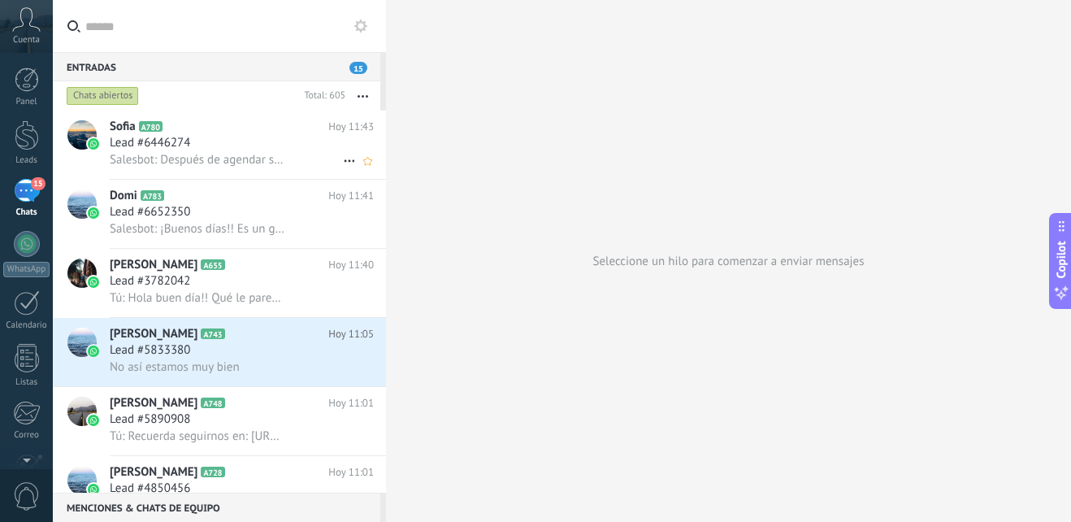
click at [245, 158] on span "Salesbot: Después de agendar su cita de valoración podremos definir el tipo de …" at bounding box center [197, 159] width 175 height 15
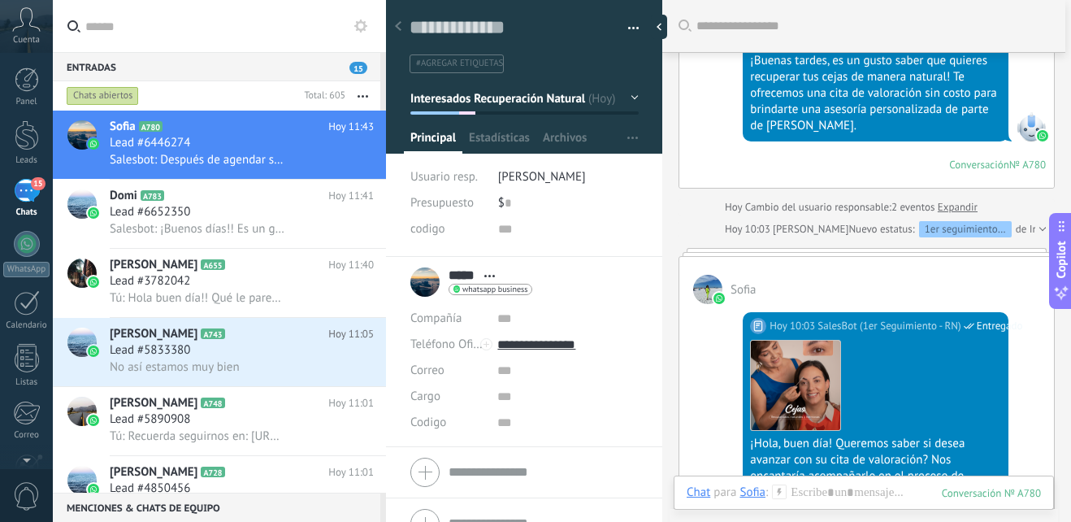
scroll to position [603, 0]
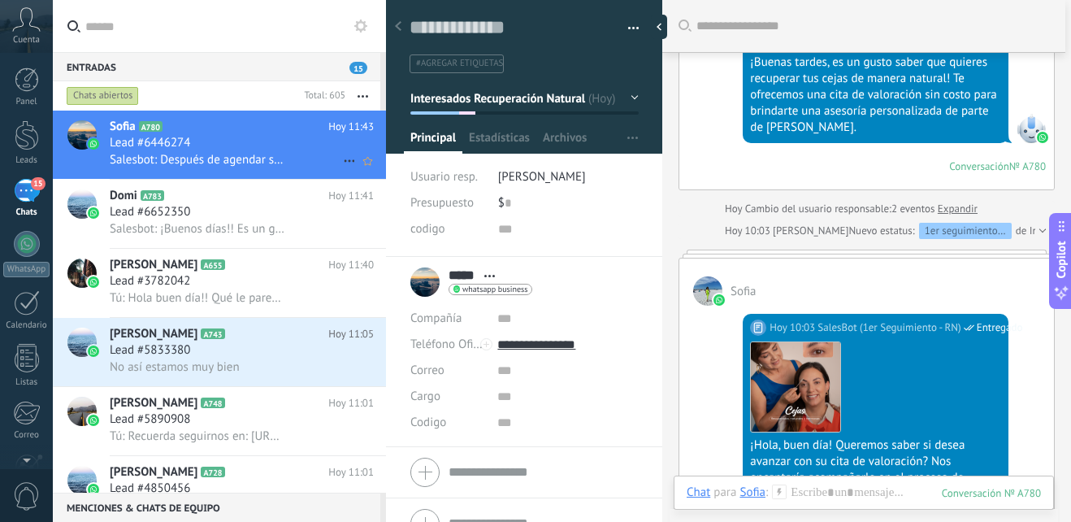
click at [223, 179] on div "[PERSON_NAME] A780 [DATE] 11:43 Lead #6446274 Salesbot: Después de agendar su c…" at bounding box center [219, 145] width 333 height 69
click at [221, 217] on div "Lead #6652350" at bounding box center [242, 212] width 264 height 16
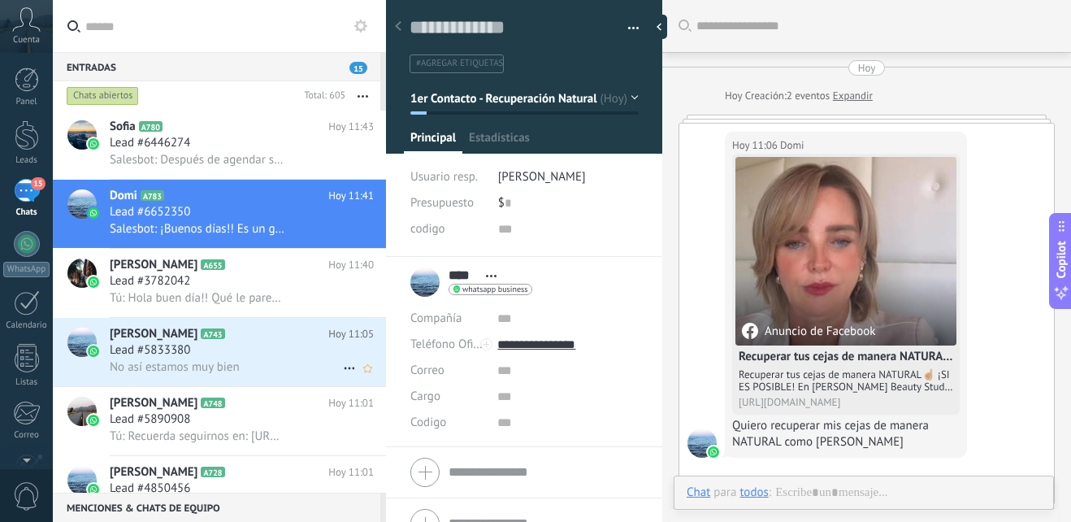
scroll to position [706, 0]
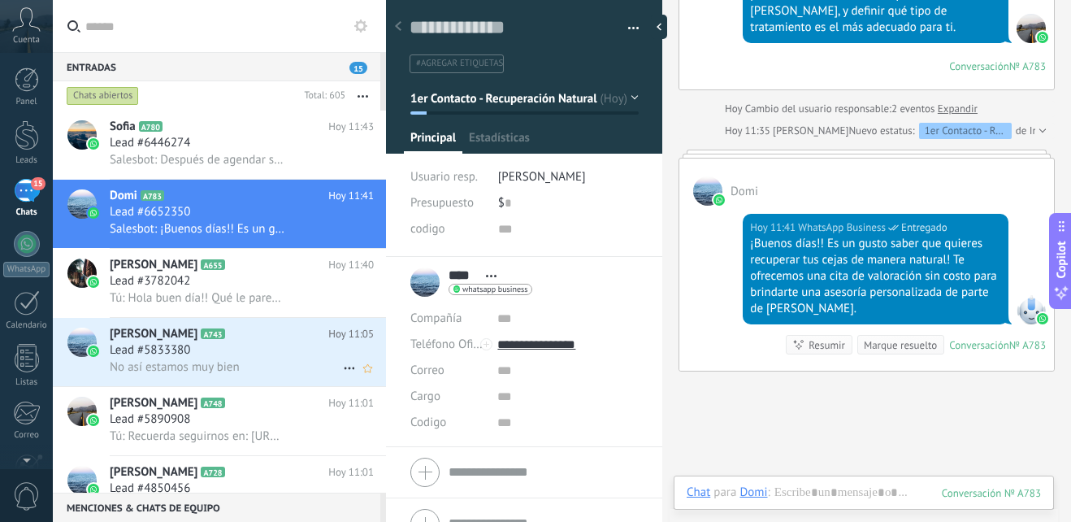
click at [250, 319] on div "[PERSON_NAME] A743 [DATE] 11:05 Lead #5833380 No así estamos muy bien" at bounding box center [248, 352] width 276 height 68
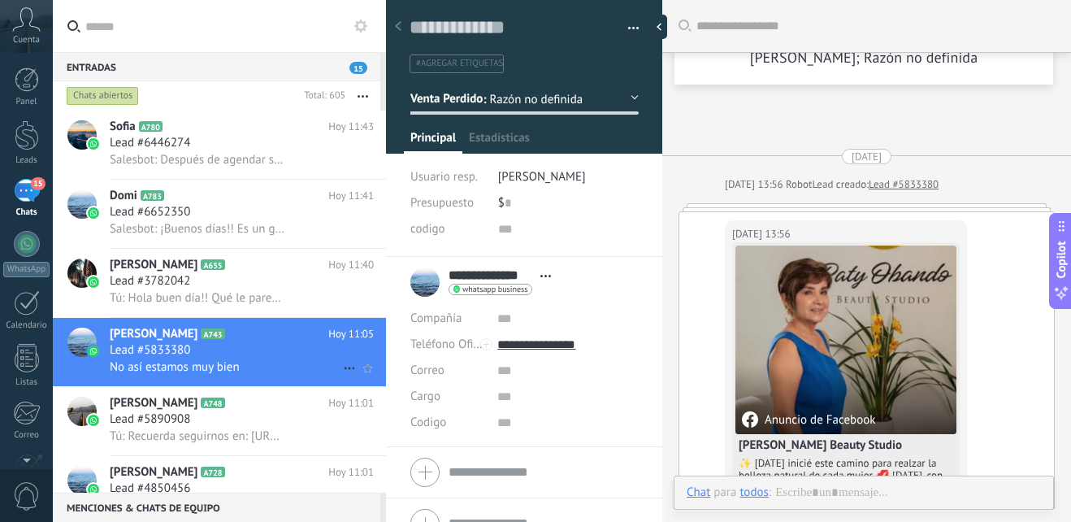
type textarea "**********"
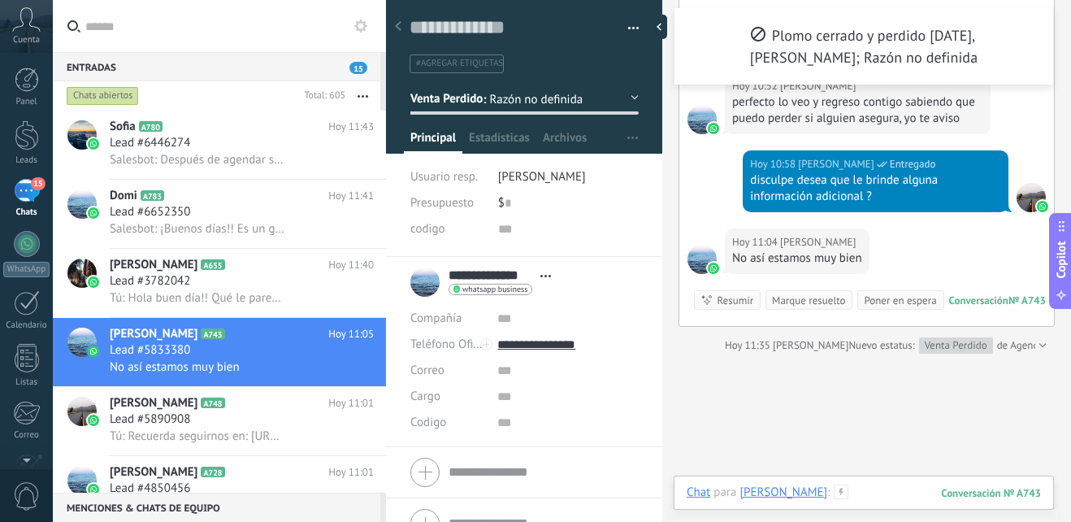
click at [878, 499] on div at bounding box center [864, 508] width 354 height 49
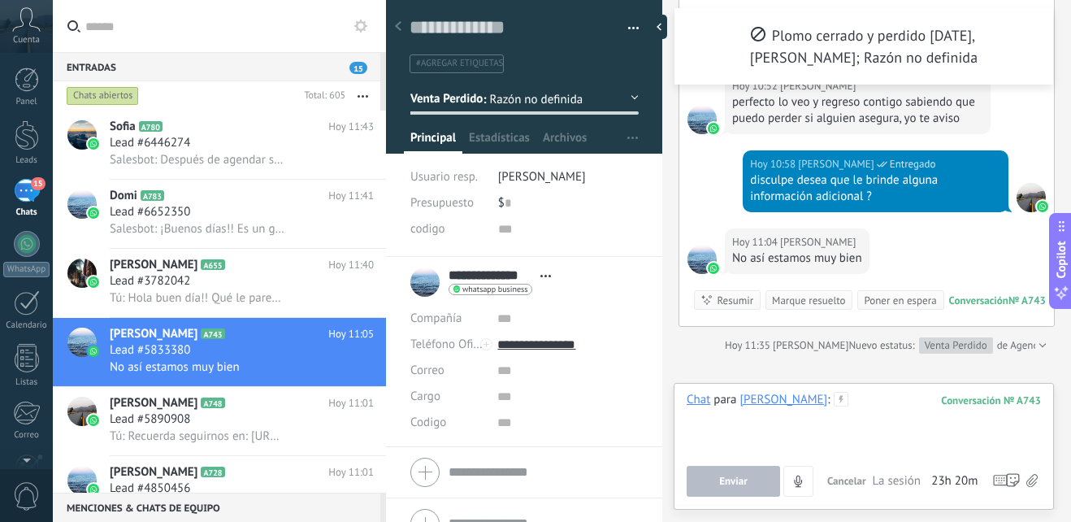
paste div
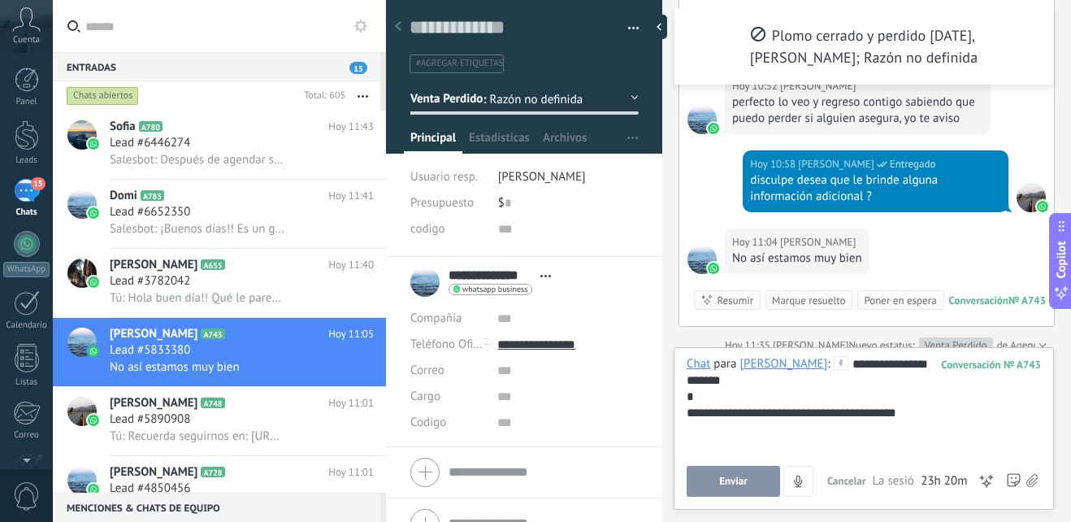
click at [705, 474] on button "Enviar" at bounding box center [733, 481] width 93 height 31
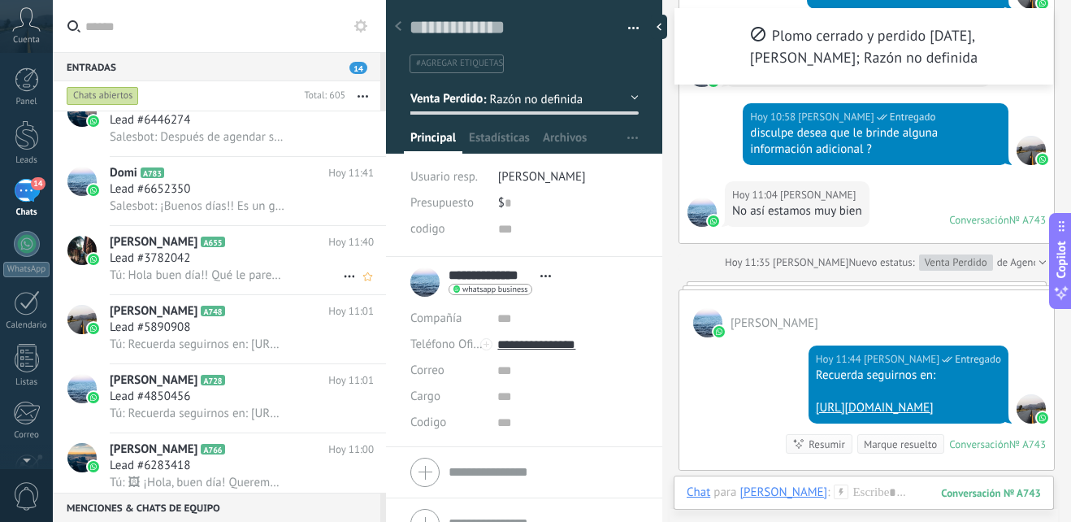
scroll to position [0, 0]
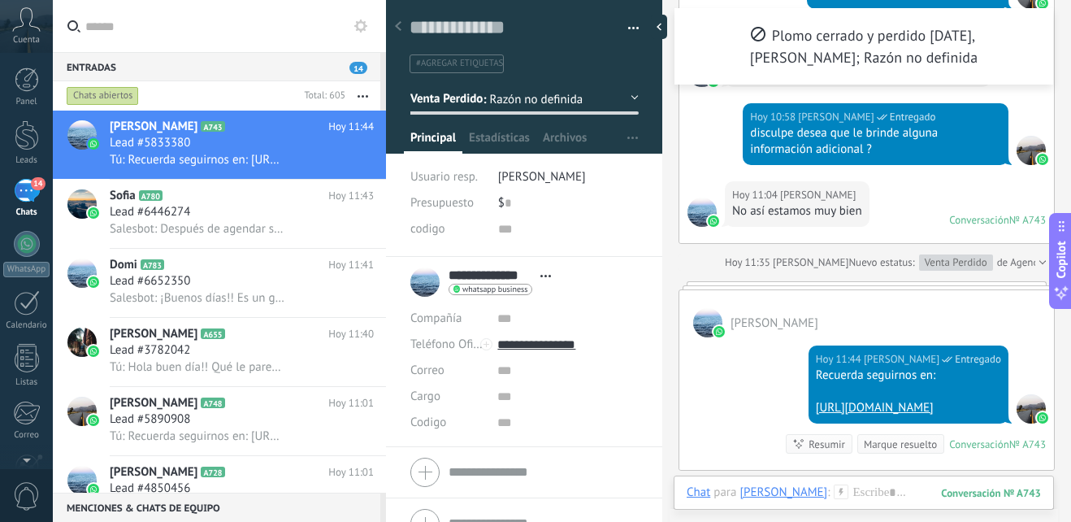
click at [682, 254] on div "[DATE] 11:35 [PERSON_NAME] Nuevo estatus: Venta Perdido de Agendamiento" at bounding box center [866, 262] width 376 height 16
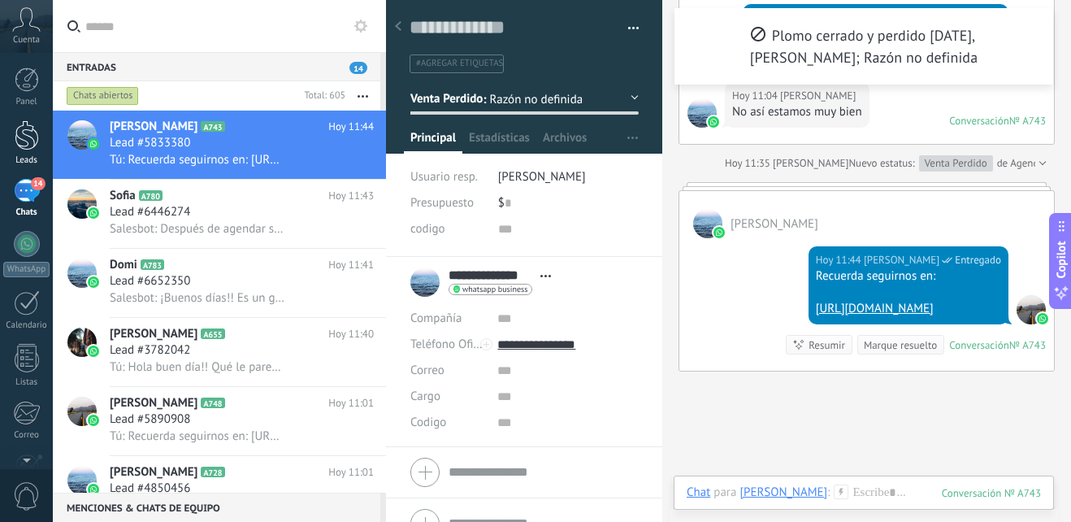
click at [26, 124] on div at bounding box center [27, 135] width 24 height 30
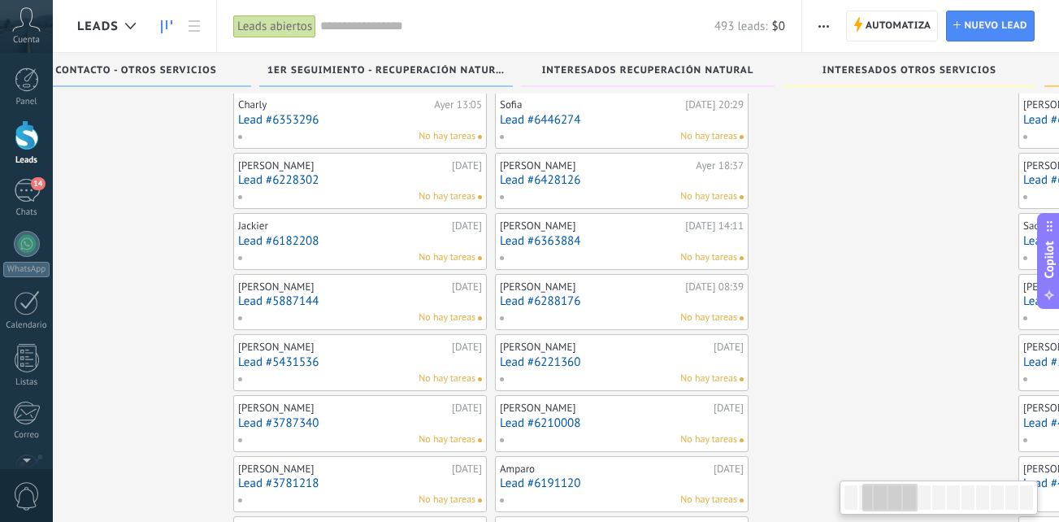
scroll to position [0, 443]
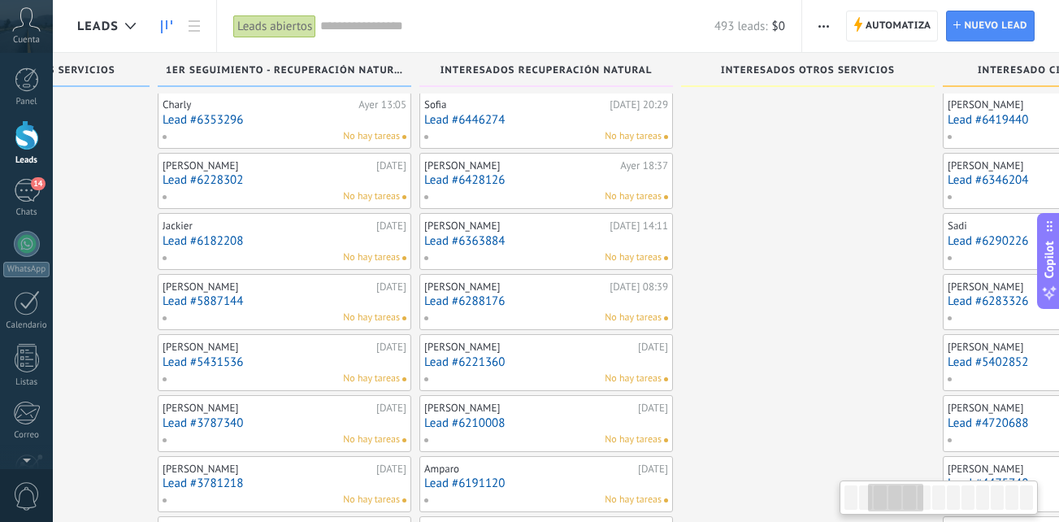
drag, startPoint x: 505, startPoint y: 380, endPoint x: 62, endPoint y: 296, distance: 450.8
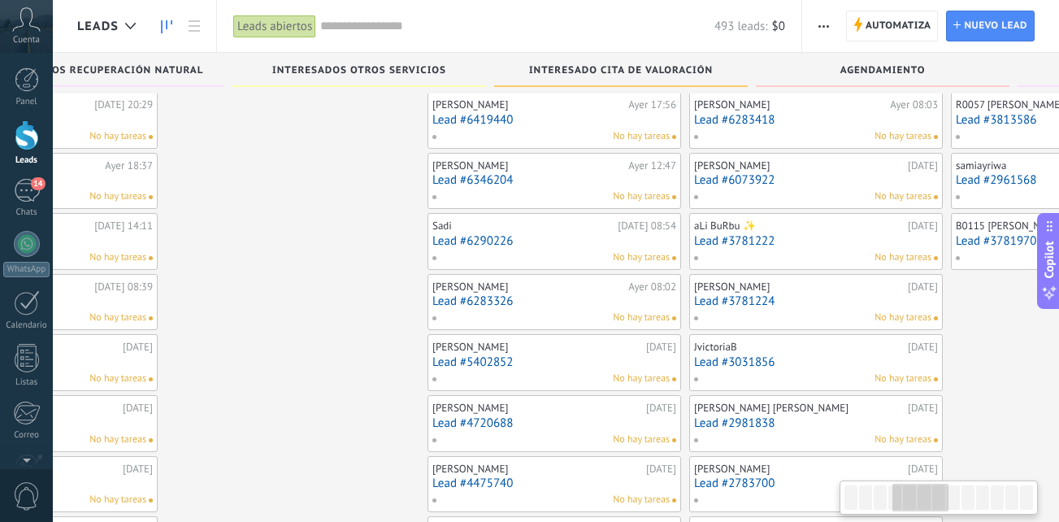
scroll to position [0, 966]
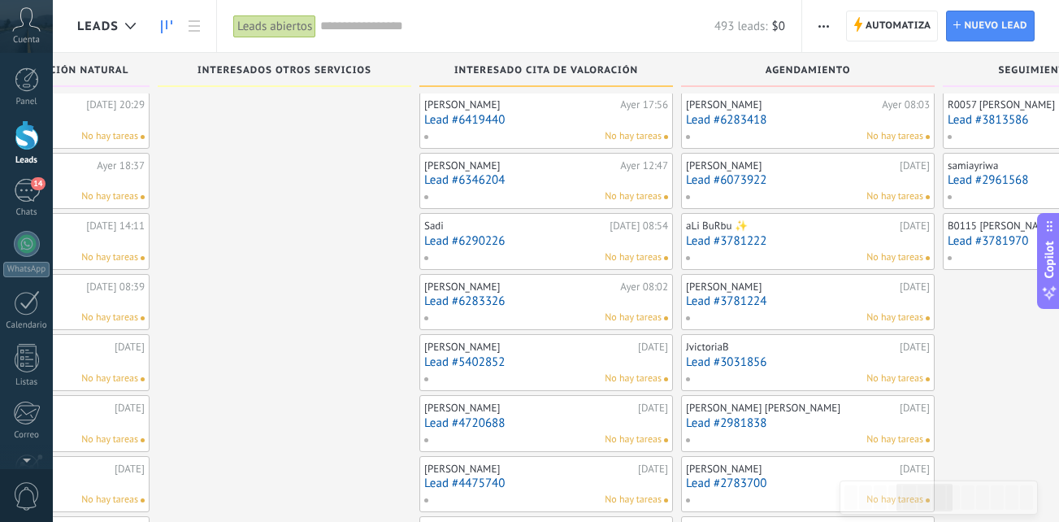
drag, startPoint x: 904, startPoint y: 338, endPoint x: 380, endPoint y: 358, distance: 523.7
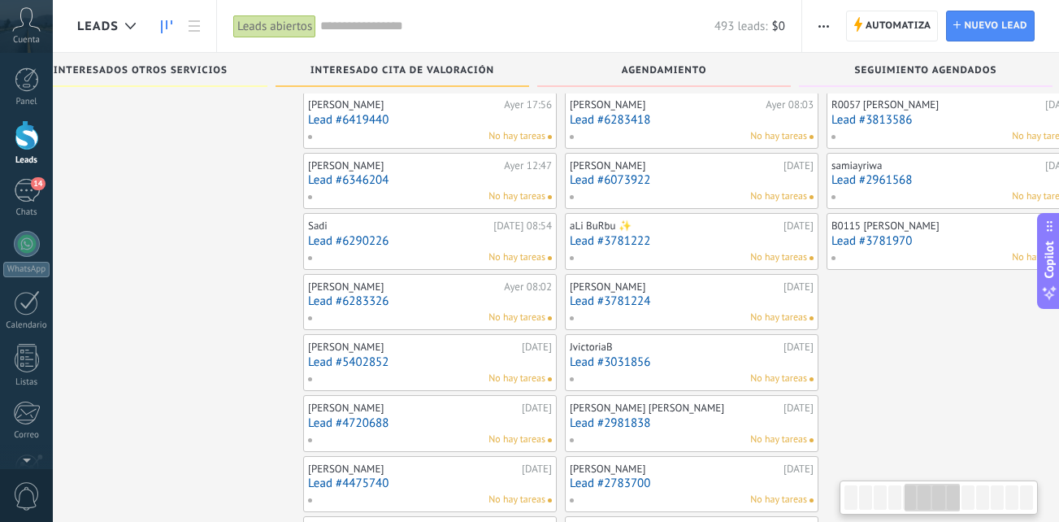
scroll to position [0, 1148]
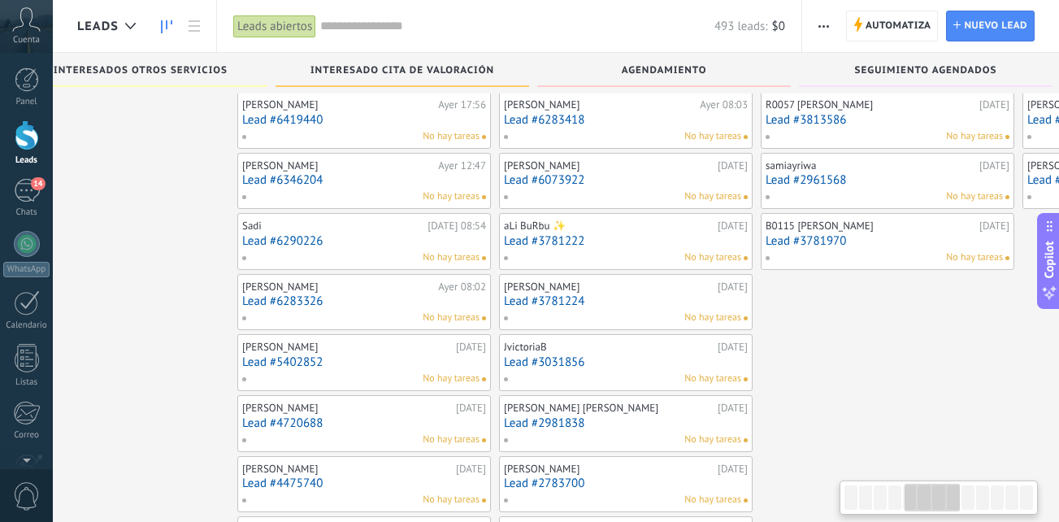
drag, startPoint x: 1020, startPoint y: 363, endPoint x: 838, endPoint y: 371, distance: 182.1
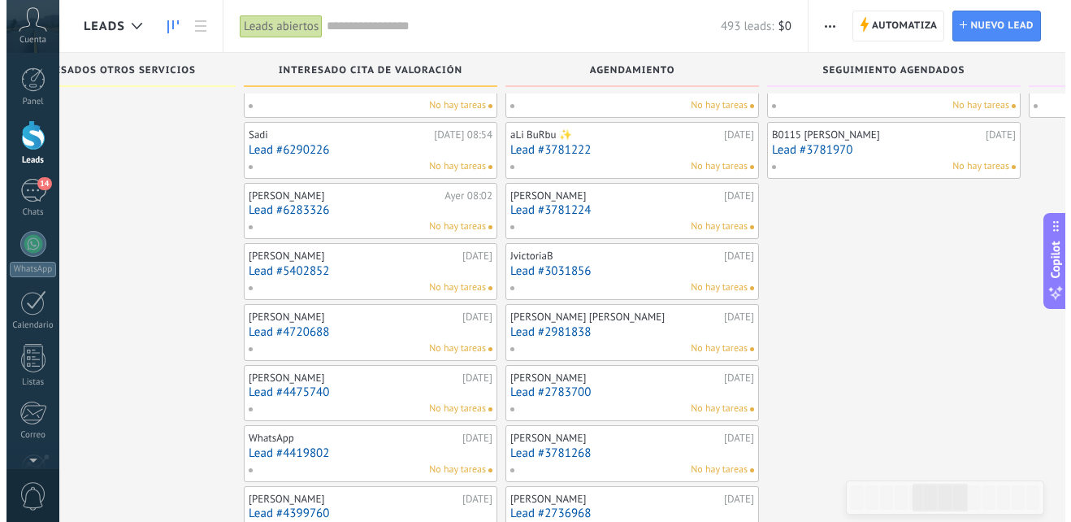
scroll to position [0, 0]
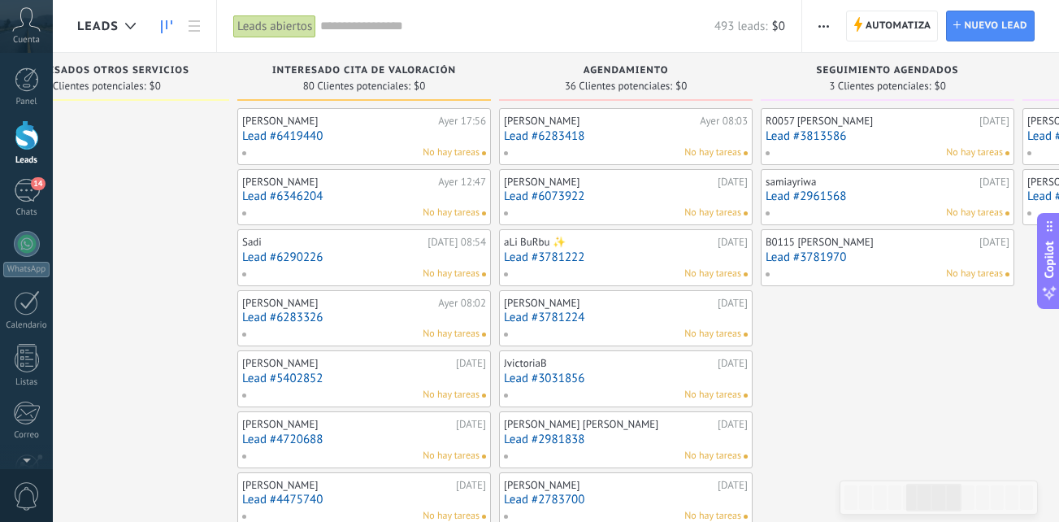
click at [389, 131] on link "Lead #6419440" at bounding box center [364, 136] width 244 height 14
click at [389, 131] on body ".abccls-1,.abccls-2{fill-rule:evenodd}.abccls-2{fill:#fff} .abfcls-1{fill:none}…" at bounding box center [529, 261] width 1059 height 522
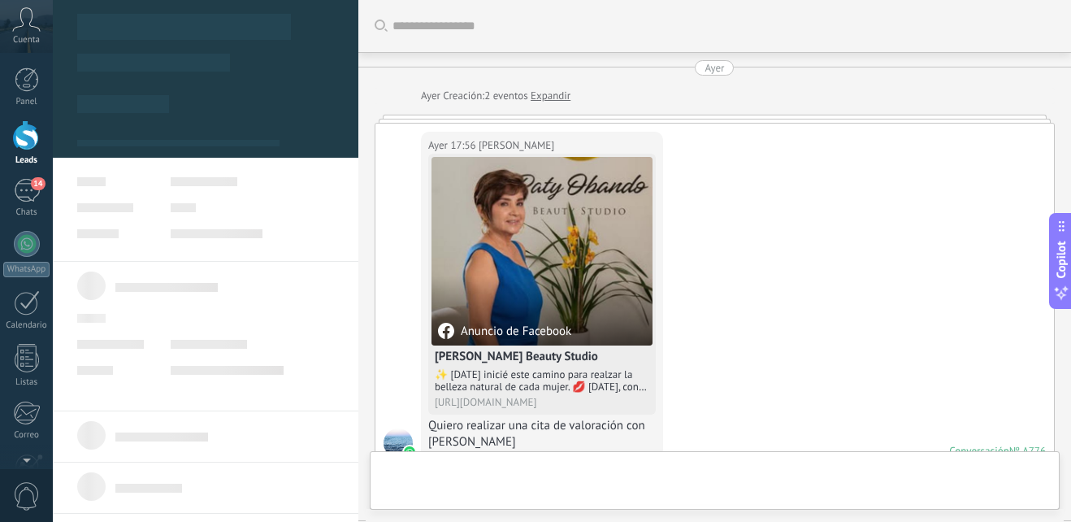
type textarea "**********"
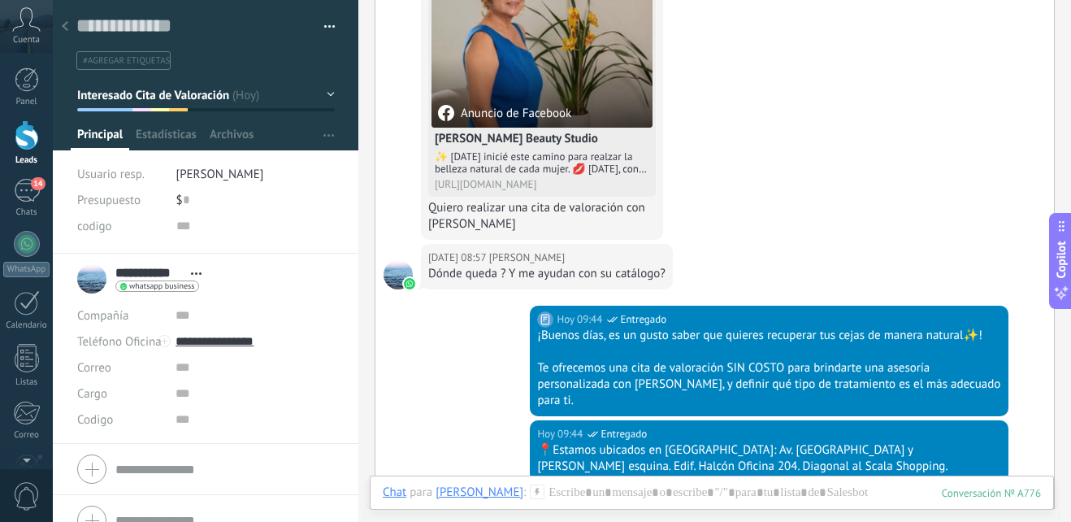
scroll to position [785, 0]
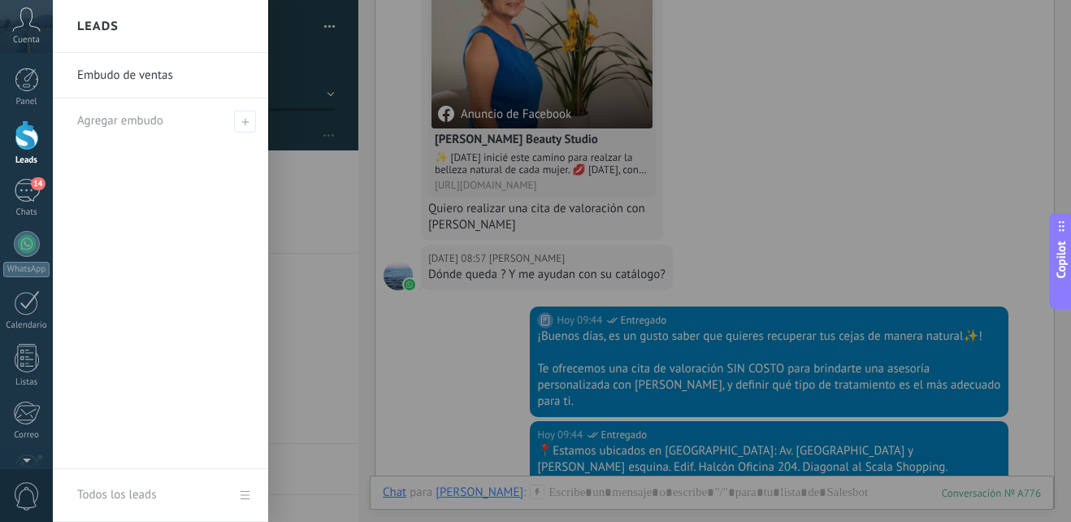
click at [332, 211] on div at bounding box center [588, 261] width 1071 height 522
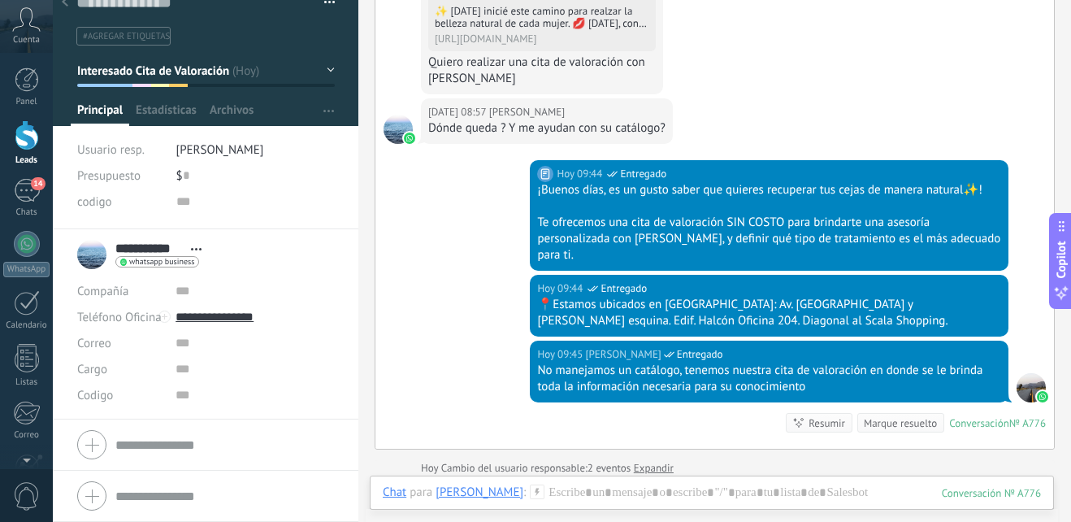
scroll to position [1029, 0]
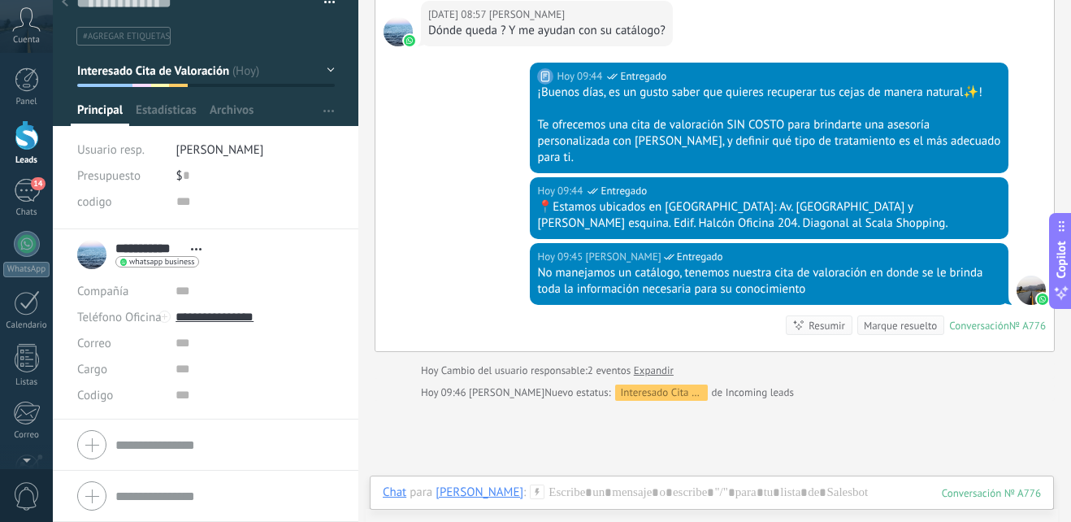
click at [530, 490] on icon at bounding box center [537, 491] width 15 height 15
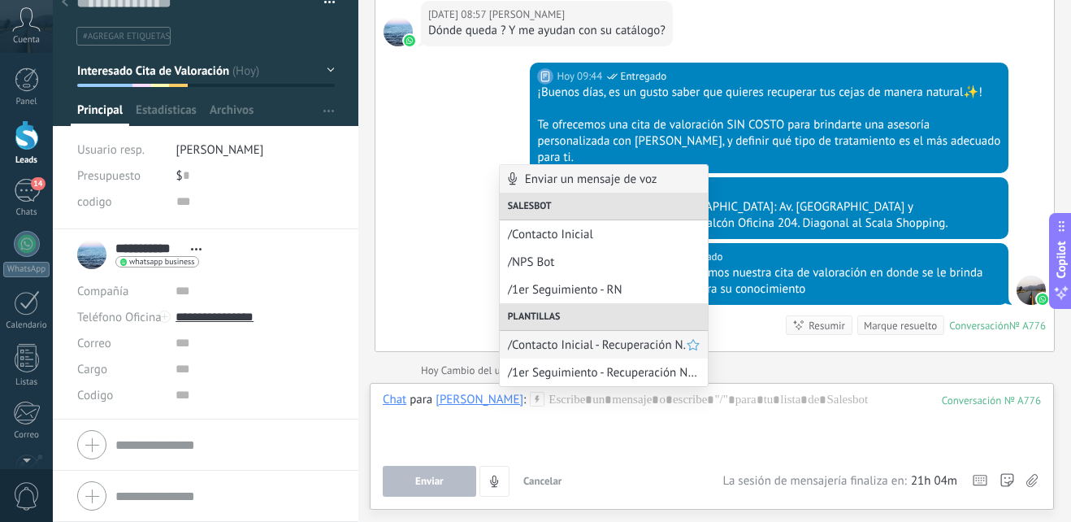
click at [628, 352] on span "/Contacto Inicial - Recuperación N." at bounding box center [597, 344] width 179 height 15
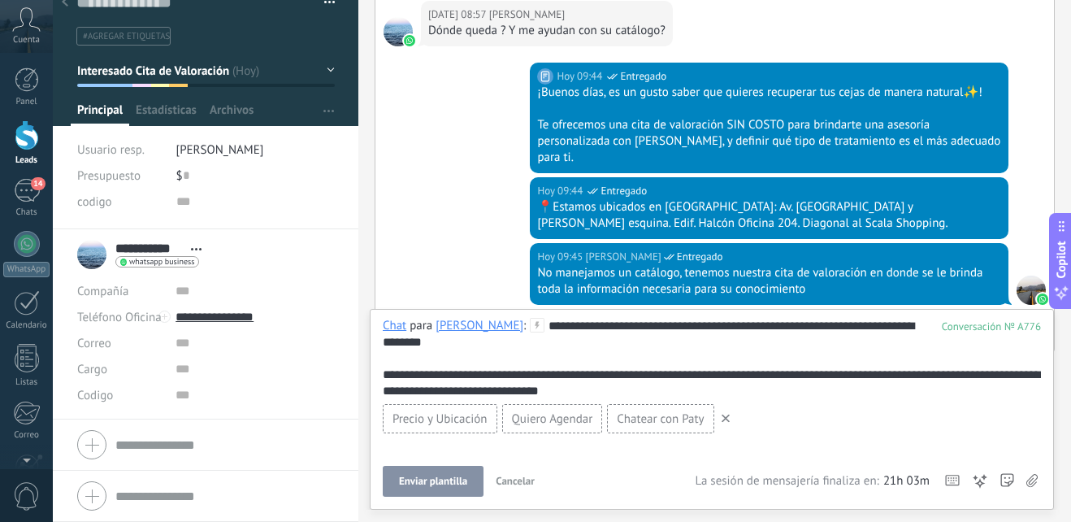
click at [727, 418] on icon at bounding box center [726, 418] width 8 height 8
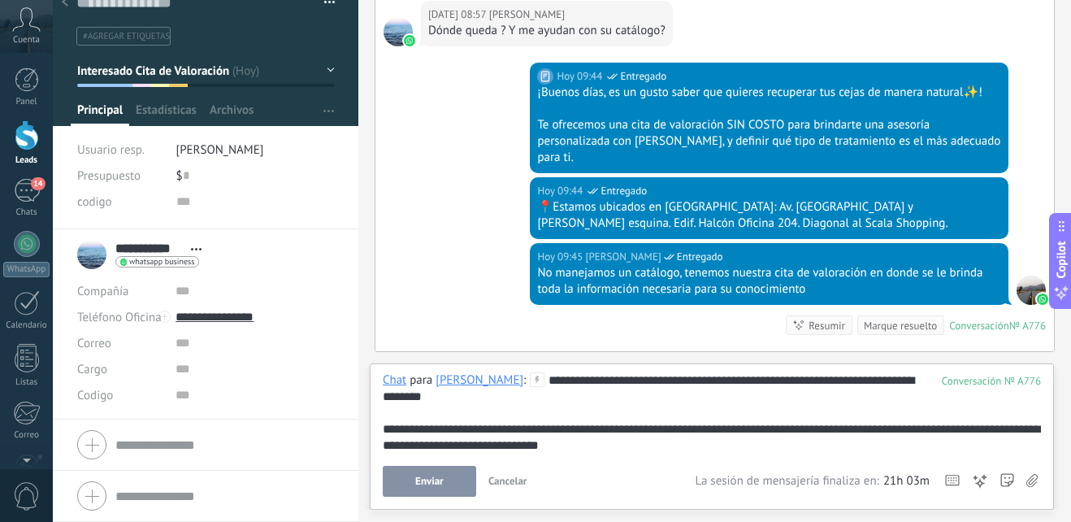
drag, startPoint x: 632, startPoint y: 455, endPoint x: 507, endPoint y: 437, distance: 126.4
click at [507, 437] on div "**********" at bounding box center [712, 434] width 658 height 124
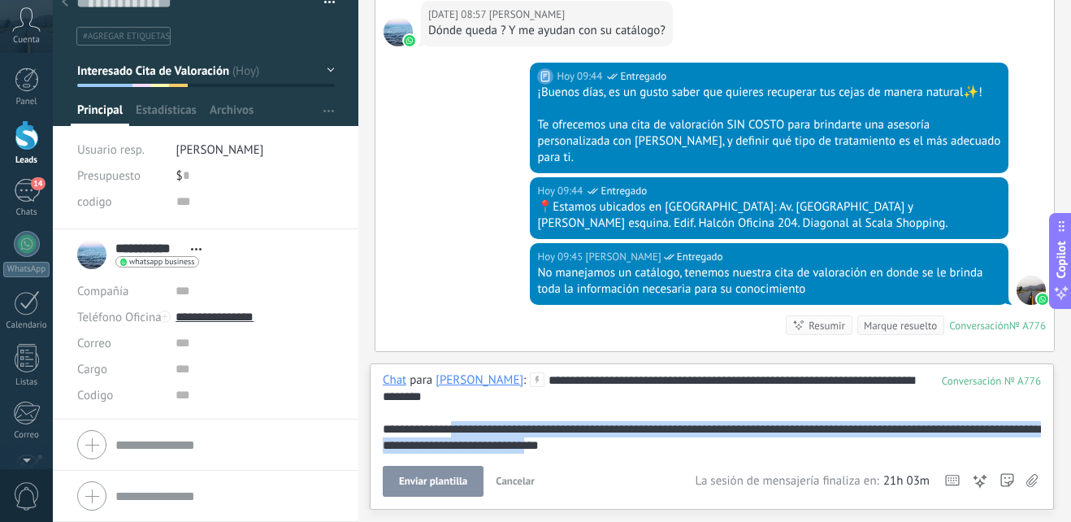
drag, startPoint x: 599, startPoint y: 449, endPoint x: 460, endPoint y: 428, distance: 140.5
click at [460, 428] on div "**********" at bounding box center [712, 412] width 658 height 81
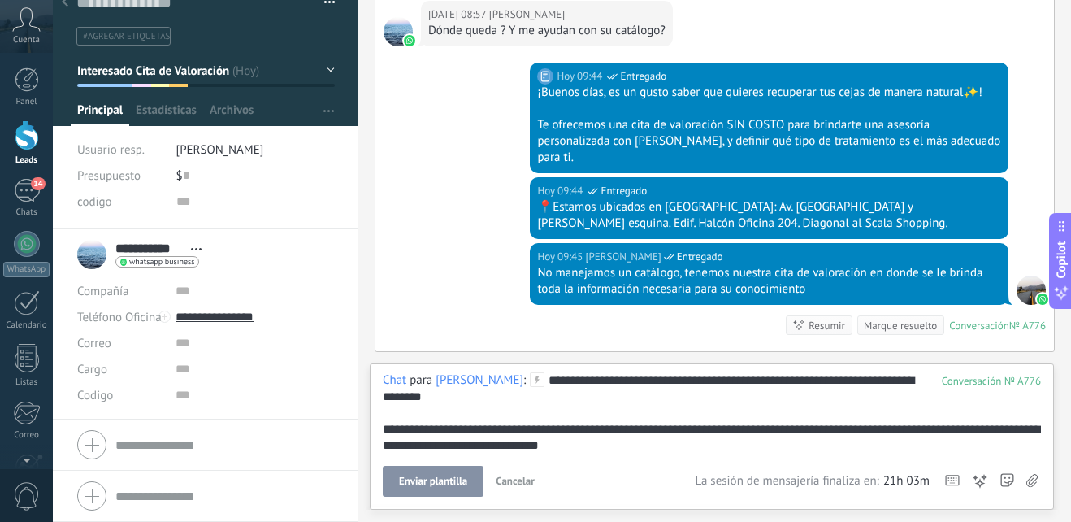
click at [527, 383] on div "**********" at bounding box center [712, 412] width 658 height 81
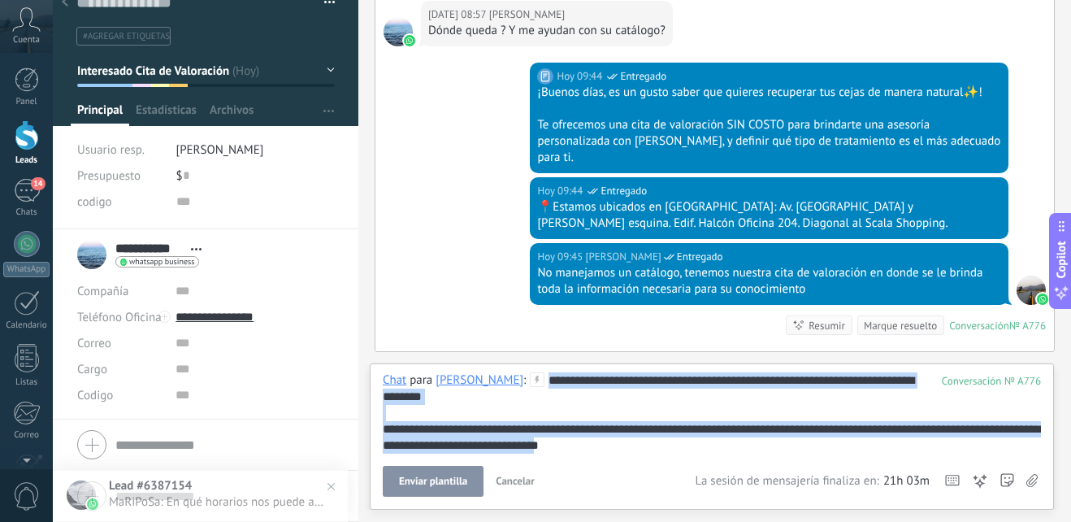
drag, startPoint x: 522, startPoint y: 381, endPoint x: 938, endPoint y: 490, distance: 430.8
click at [938, 490] on div "**********" at bounding box center [712, 434] width 658 height 124
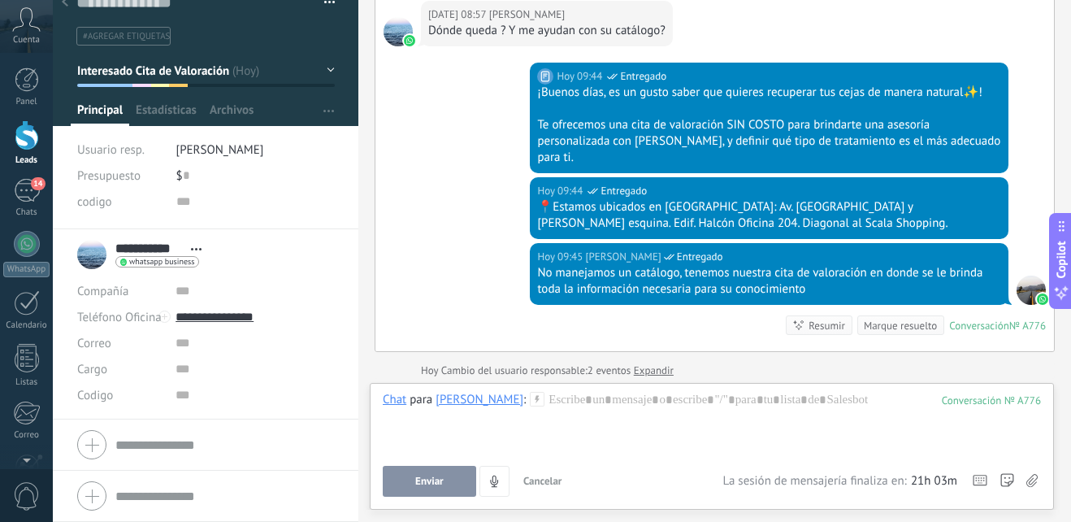
click at [531, 400] on use at bounding box center [538, 399] width 14 height 14
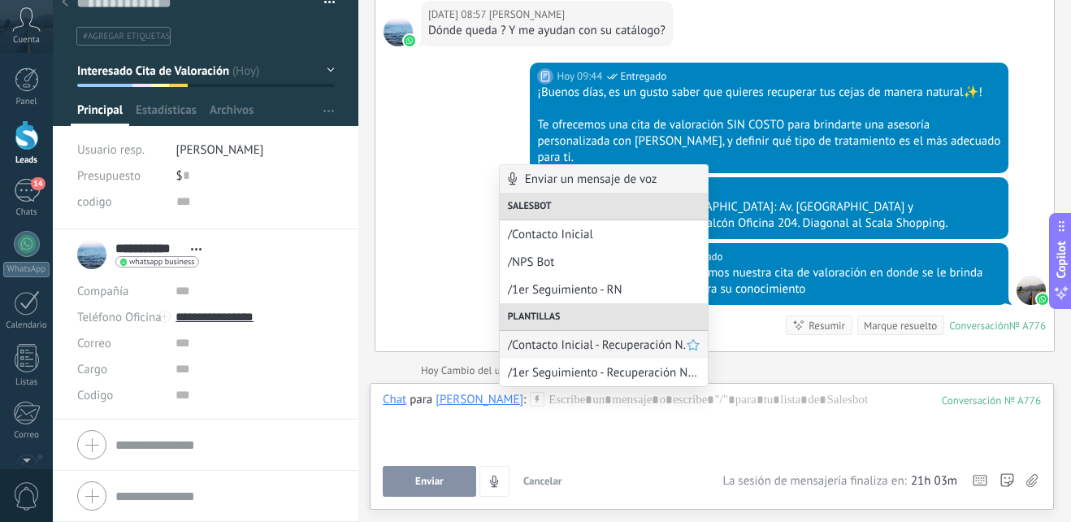
click at [643, 340] on span "/Contacto Inicial - Recuperación N." at bounding box center [597, 344] width 179 height 15
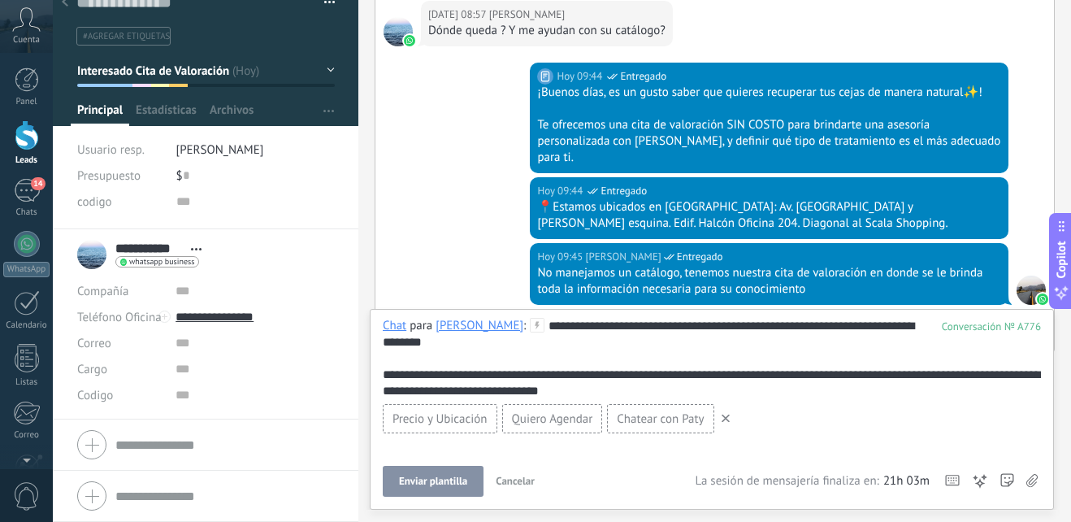
click at [728, 421] on use at bounding box center [726, 418] width 8 height 8
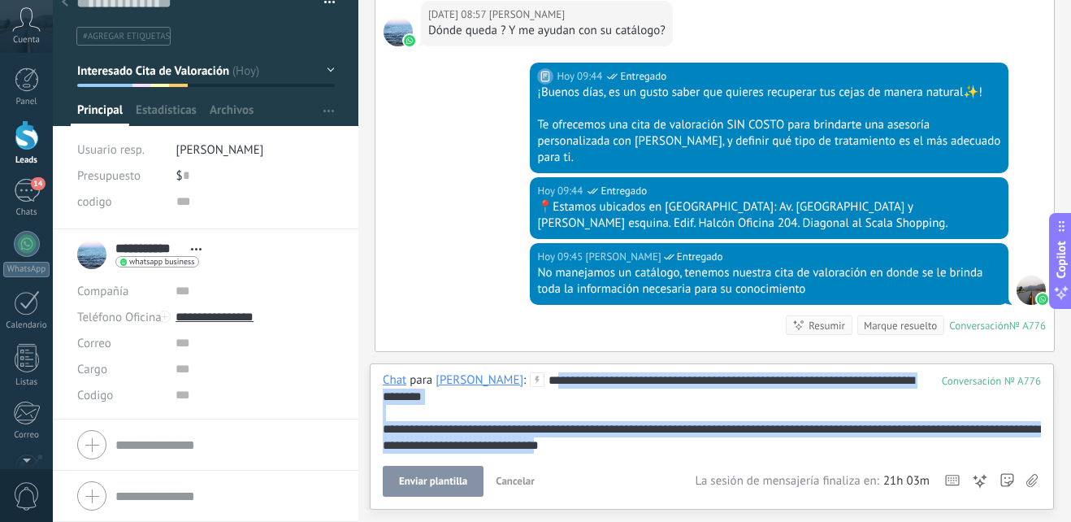
drag, startPoint x: 544, startPoint y: 387, endPoint x: 685, endPoint y: 467, distance: 162.7
click at [685, 467] on div "**********" at bounding box center [712, 434] width 658 height 124
click at [588, 424] on div "**********" at bounding box center [712, 412] width 658 height 81
drag, startPoint x: 527, startPoint y: 381, endPoint x: 651, endPoint y: 453, distance: 143.8
click at [651, 453] on div "**********" at bounding box center [712, 434] width 658 height 124
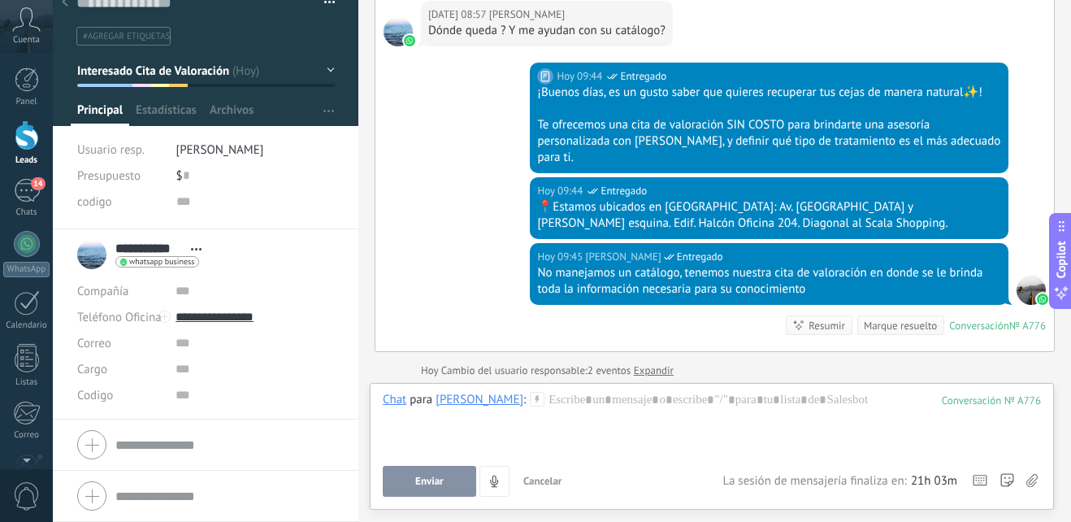
click at [530, 397] on icon at bounding box center [537, 399] width 15 height 15
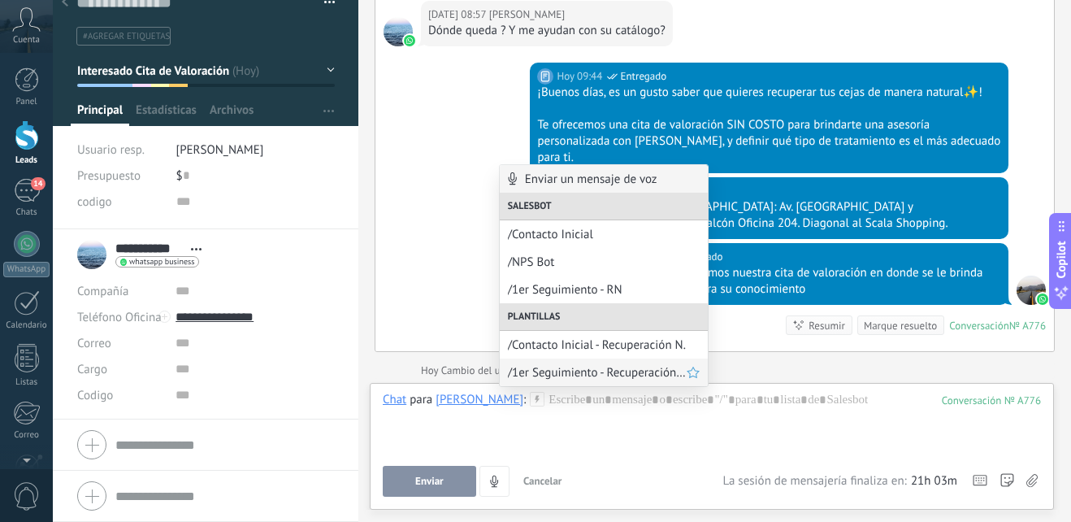
click at [547, 367] on span "/1er Seguimiento - Recuperación Natural" at bounding box center [597, 372] width 179 height 15
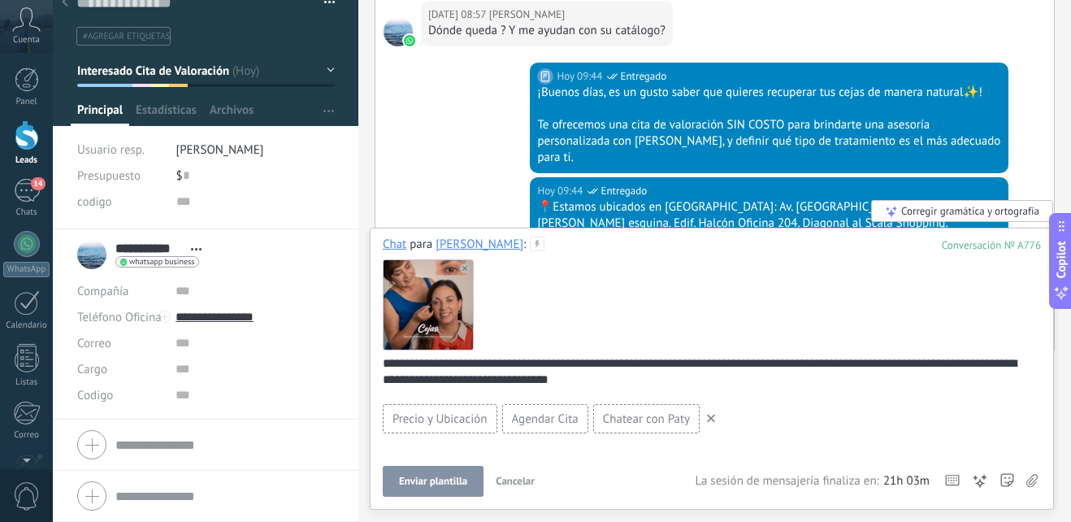
click at [436, 476] on span "Enviar plantilla" at bounding box center [433, 480] width 68 height 11
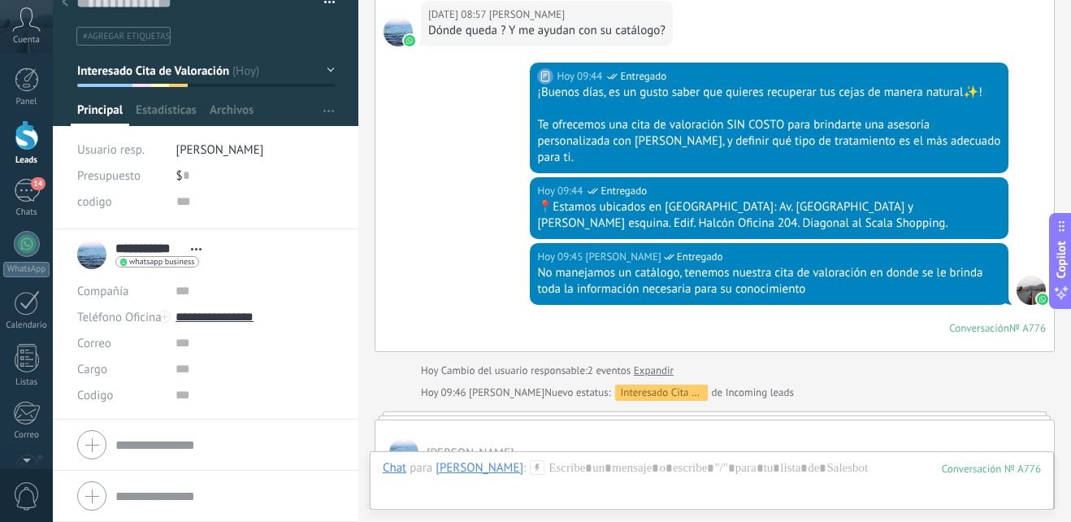
scroll to position [1181, 0]
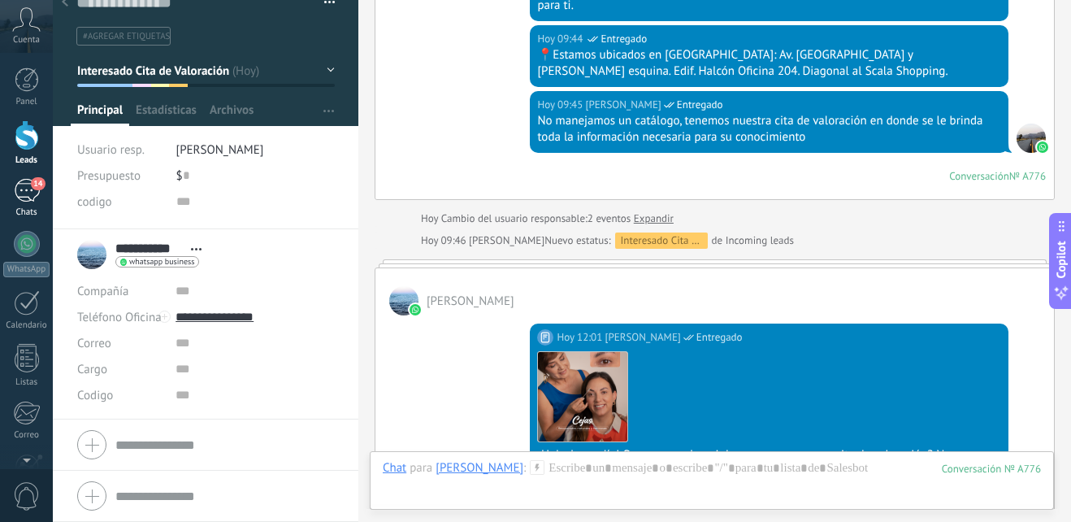
click at [29, 190] on div "14" at bounding box center [27, 191] width 26 height 24
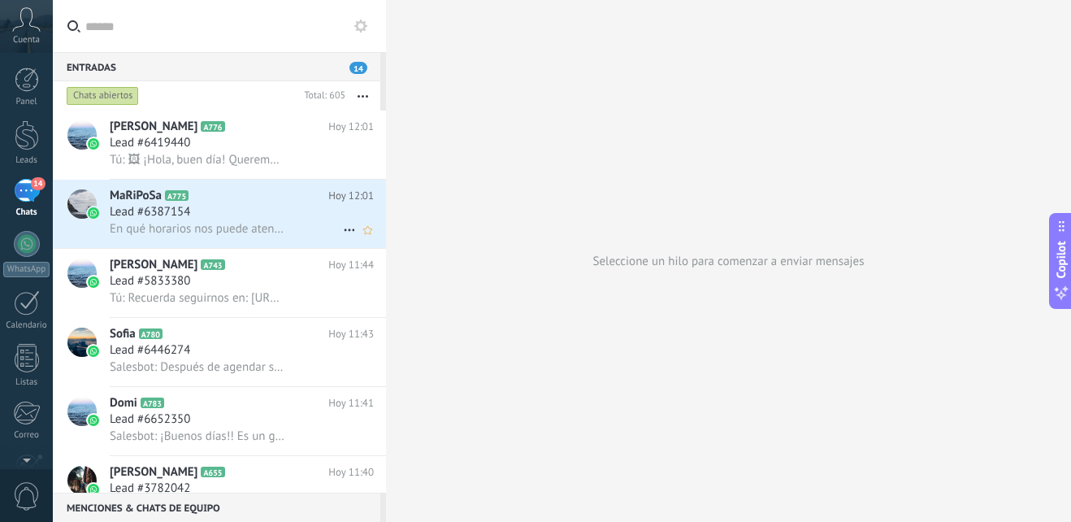
click at [253, 231] on span "En qué horarios nos puede atenderme" at bounding box center [197, 228] width 175 height 15
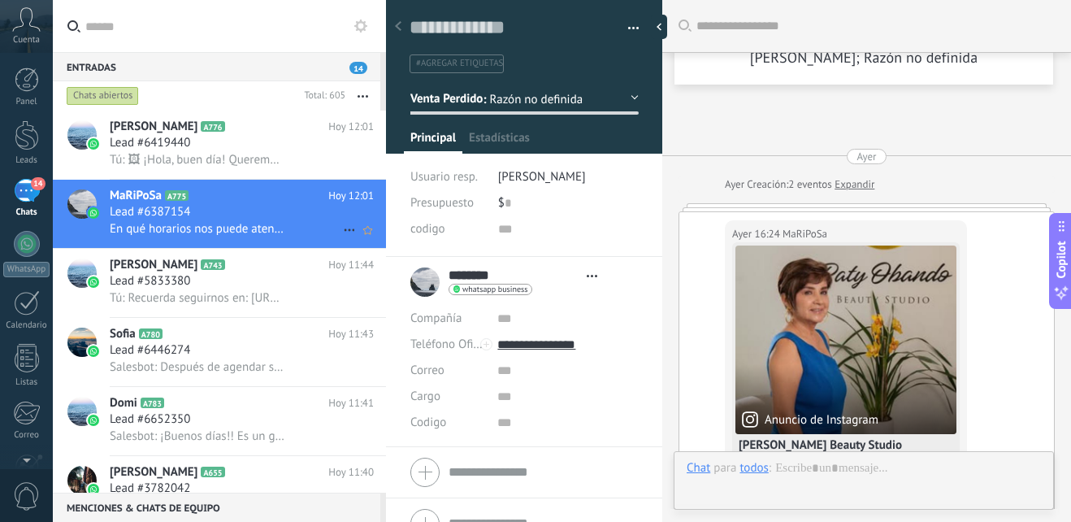
type textarea "**********"
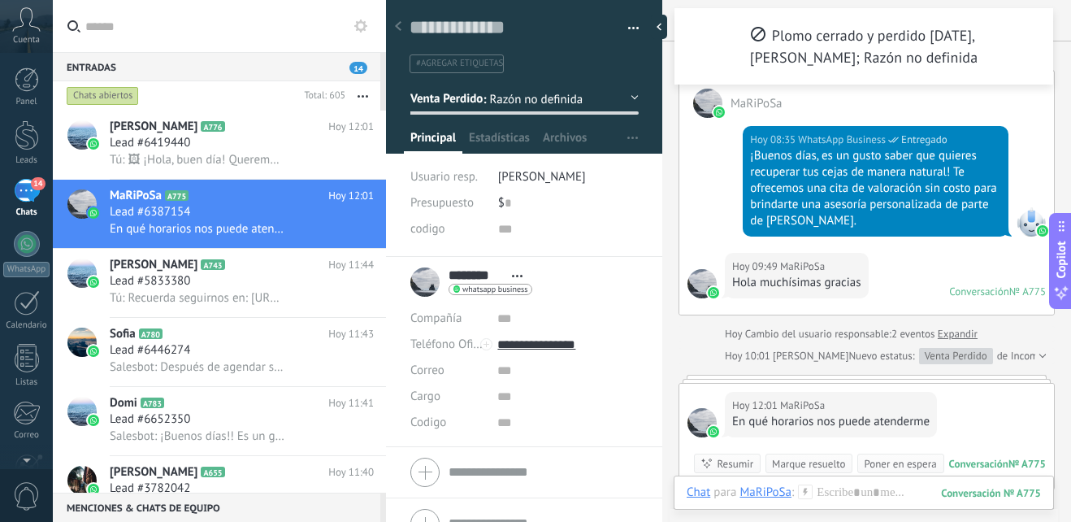
scroll to position [769, 0]
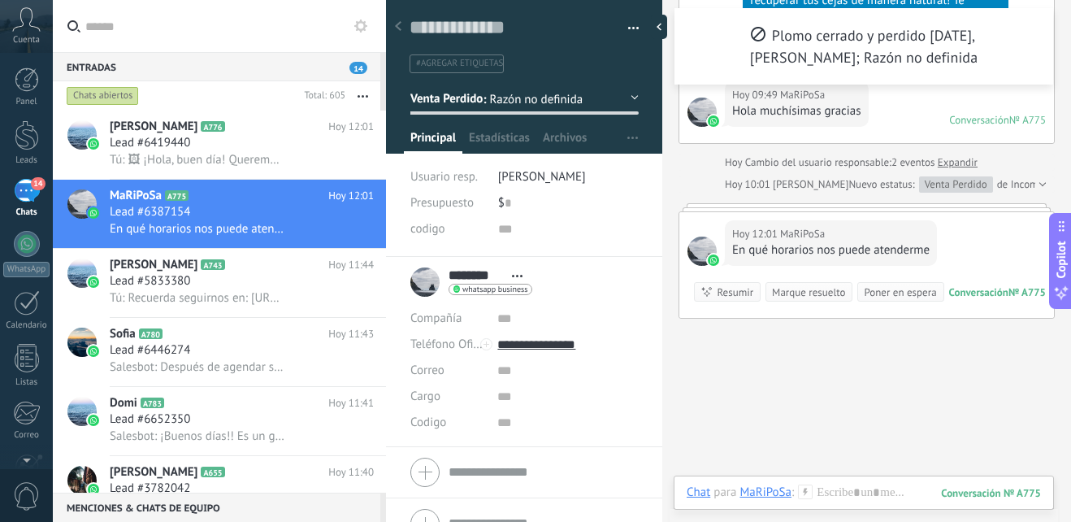
click at [616, 98] on span "Razón no definida" at bounding box center [557, 99] width 137 height 15
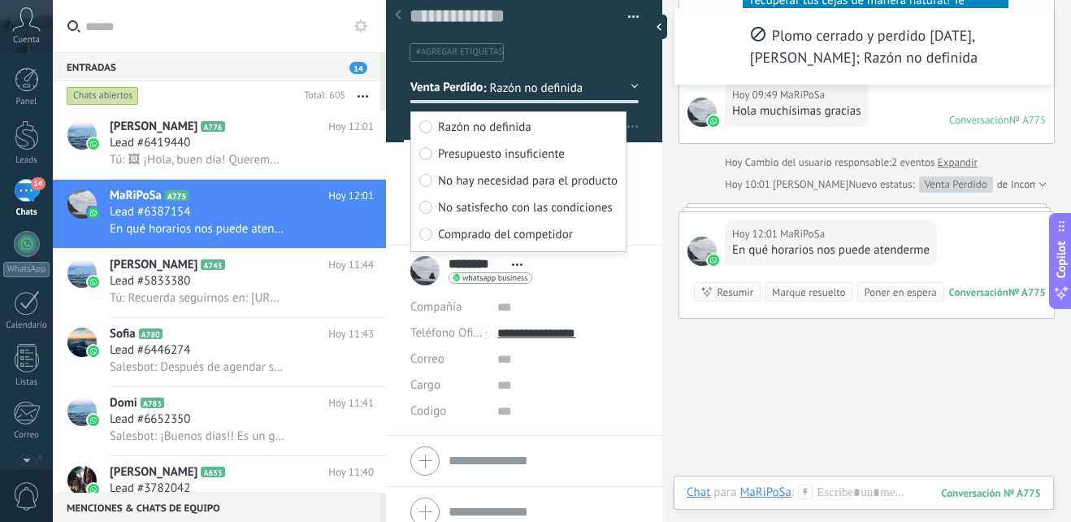
scroll to position [28, 0]
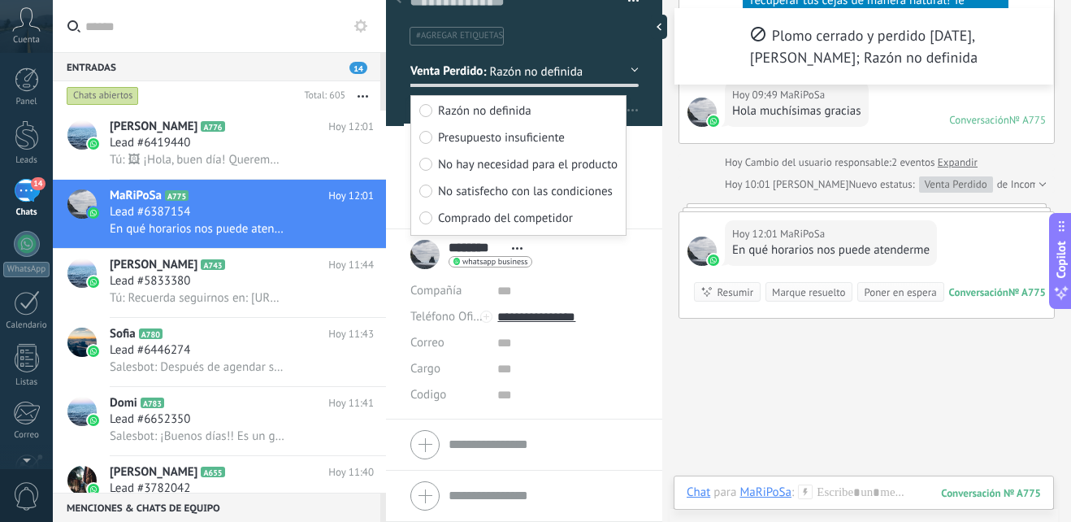
click at [631, 77] on button "Venta Perdido" at bounding box center [524, 70] width 228 height 29
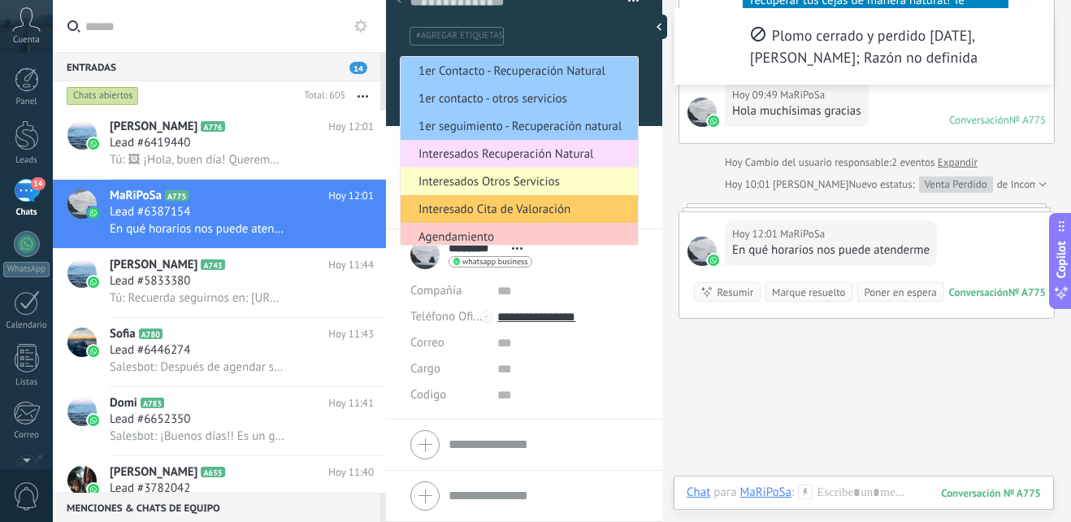
scroll to position [81, 0]
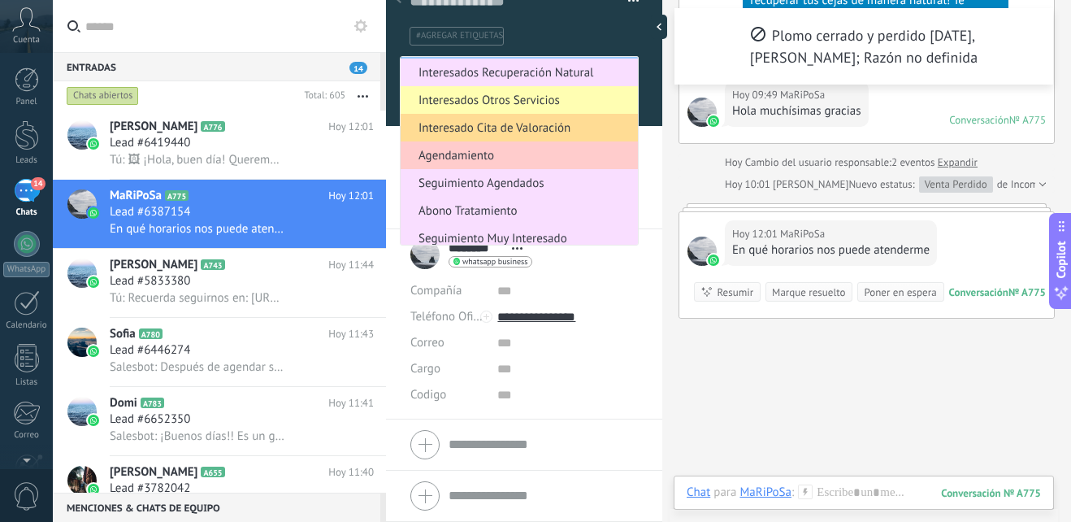
click at [562, 130] on span "Interesado Cita de Valoración" at bounding box center [517, 127] width 232 height 15
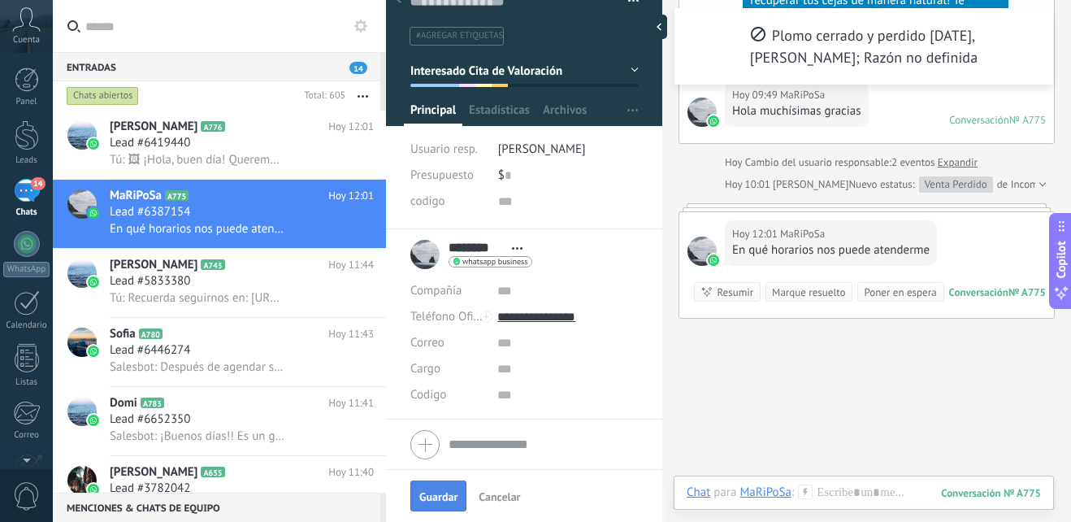
click at [448, 483] on button "Guardar" at bounding box center [438, 495] width 56 height 31
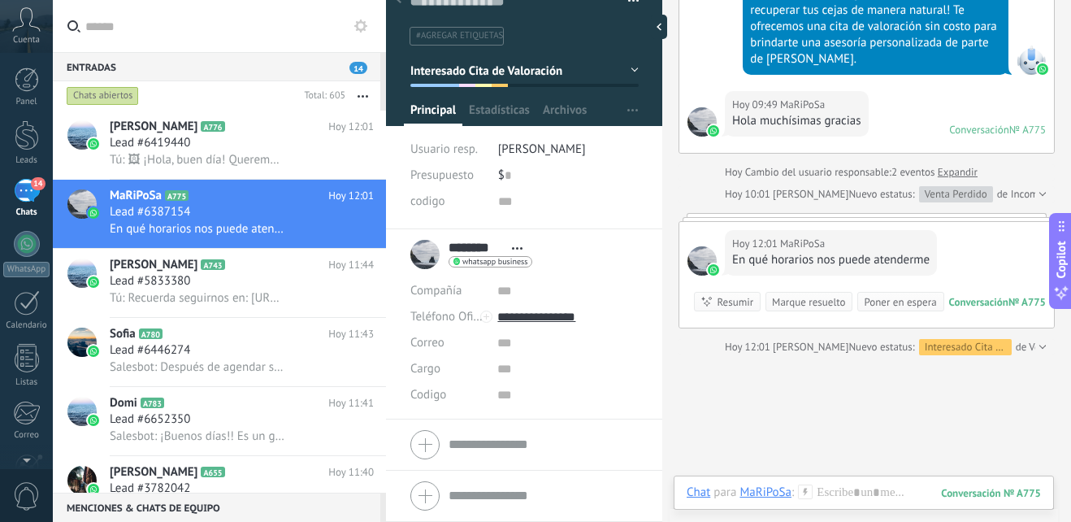
scroll to position [707, 0]
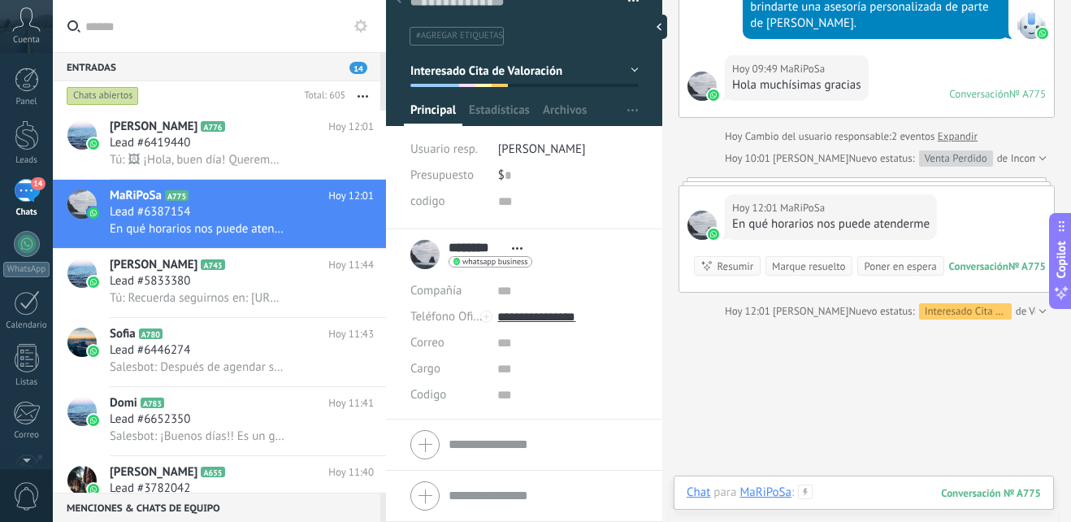
click at [833, 499] on div at bounding box center [864, 508] width 354 height 49
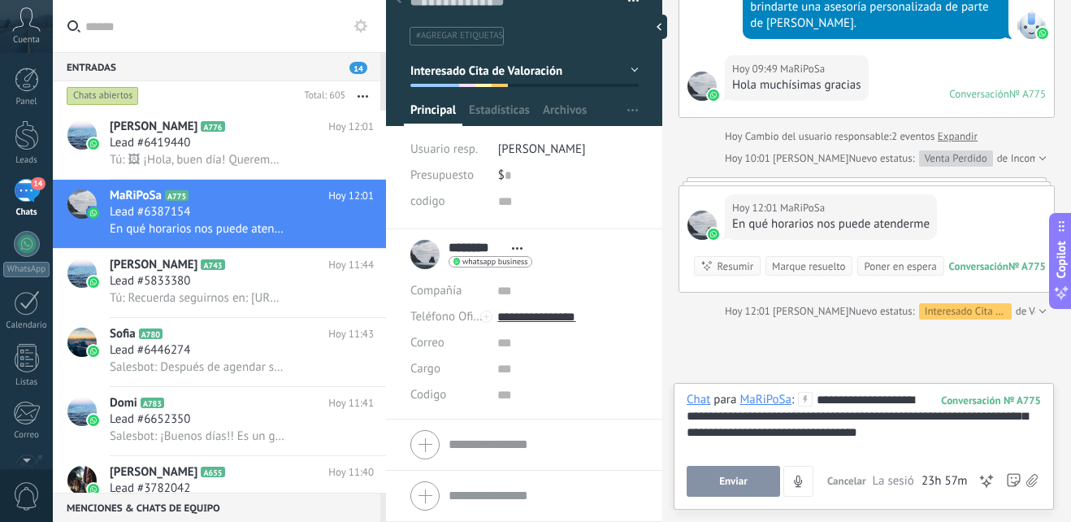
drag, startPoint x: 897, startPoint y: 428, endPoint x: 901, endPoint y: 438, distance: 10.6
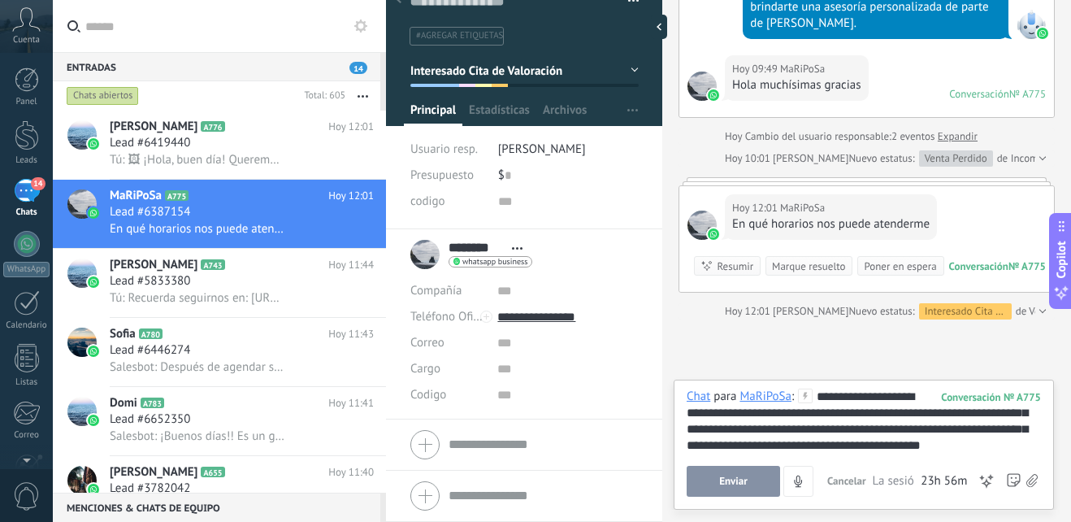
click at [743, 483] on span "Enviar" at bounding box center [733, 480] width 28 height 11
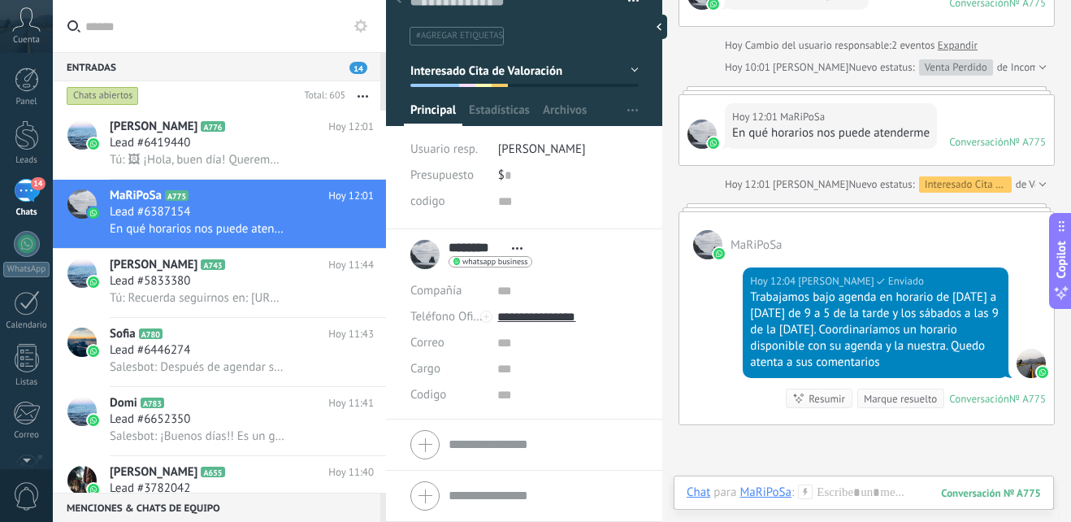
scroll to position [823, 0]
